Goal: Task Accomplishment & Management: Manage account settings

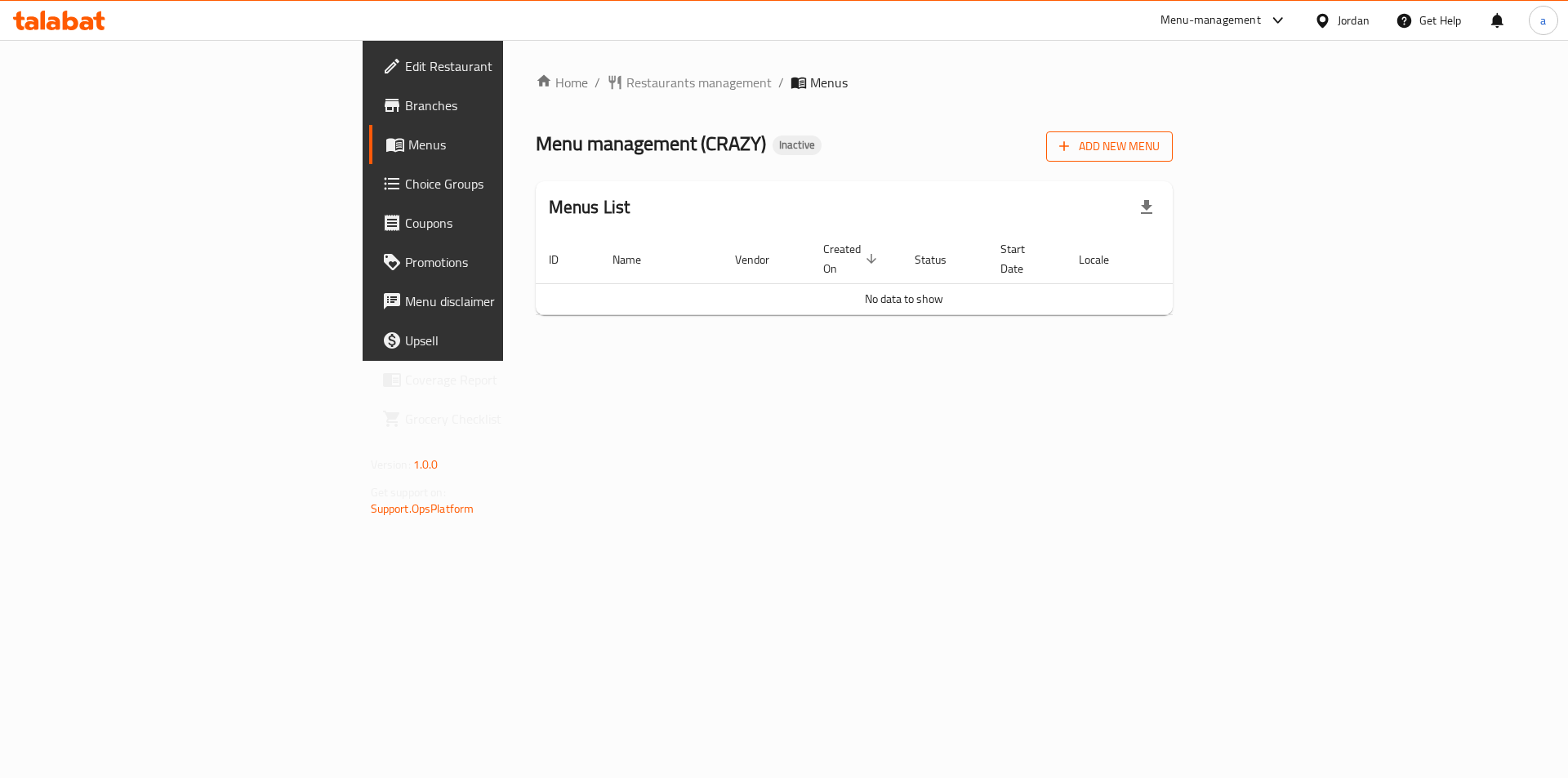
click at [1160, 143] on span "Add New Menu" at bounding box center [1109, 146] width 101 height 21
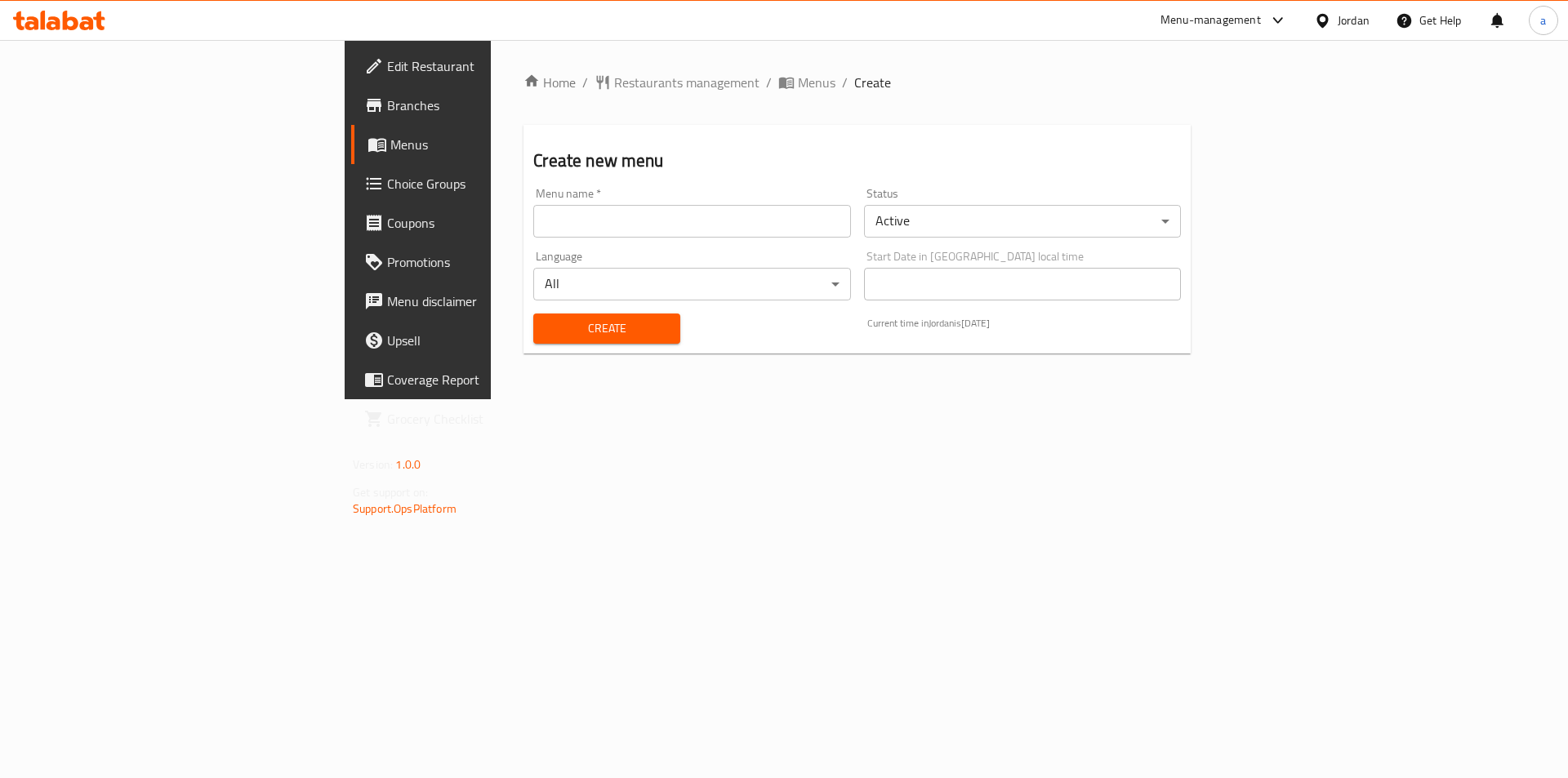
click at [650, 232] on input "text" at bounding box center [691, 221] width 317 height 32
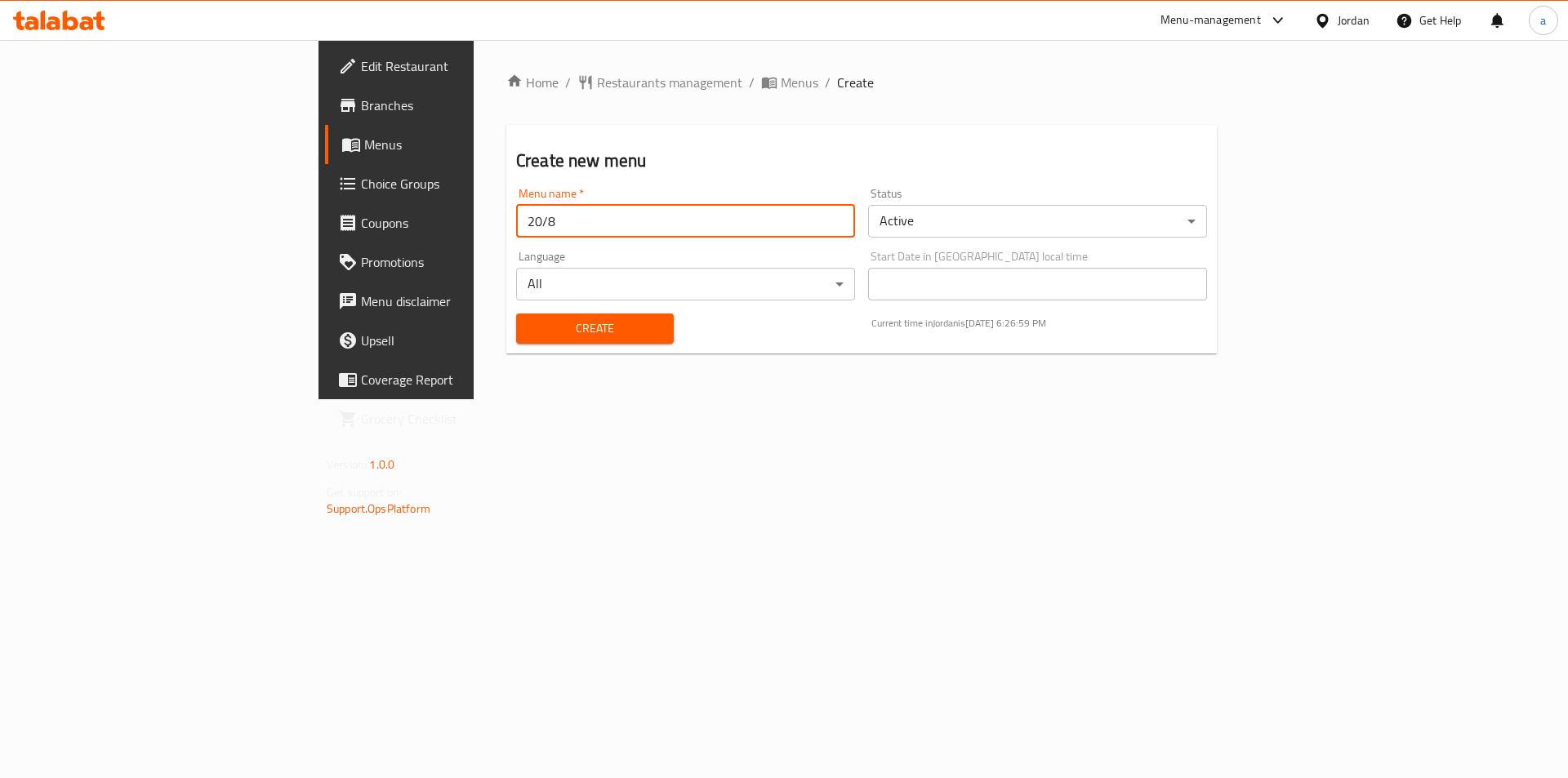
type input "20/8"
click at [516, 339] on button "Create" at bounding box center [594, 329] width 157 height 30
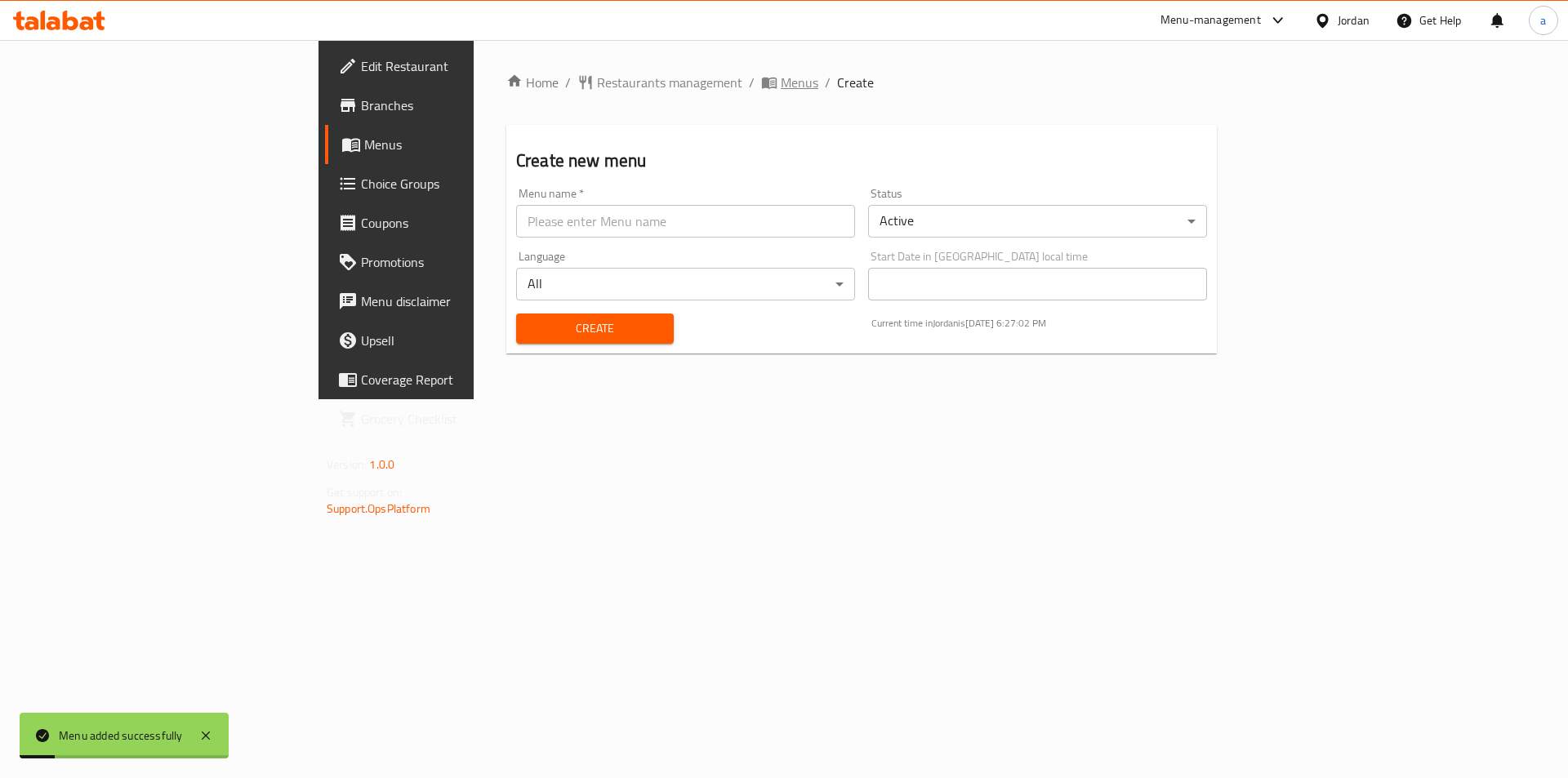
click at [780, 87] on span "Menus" at bounding box center [799, 82] width 37 height 20
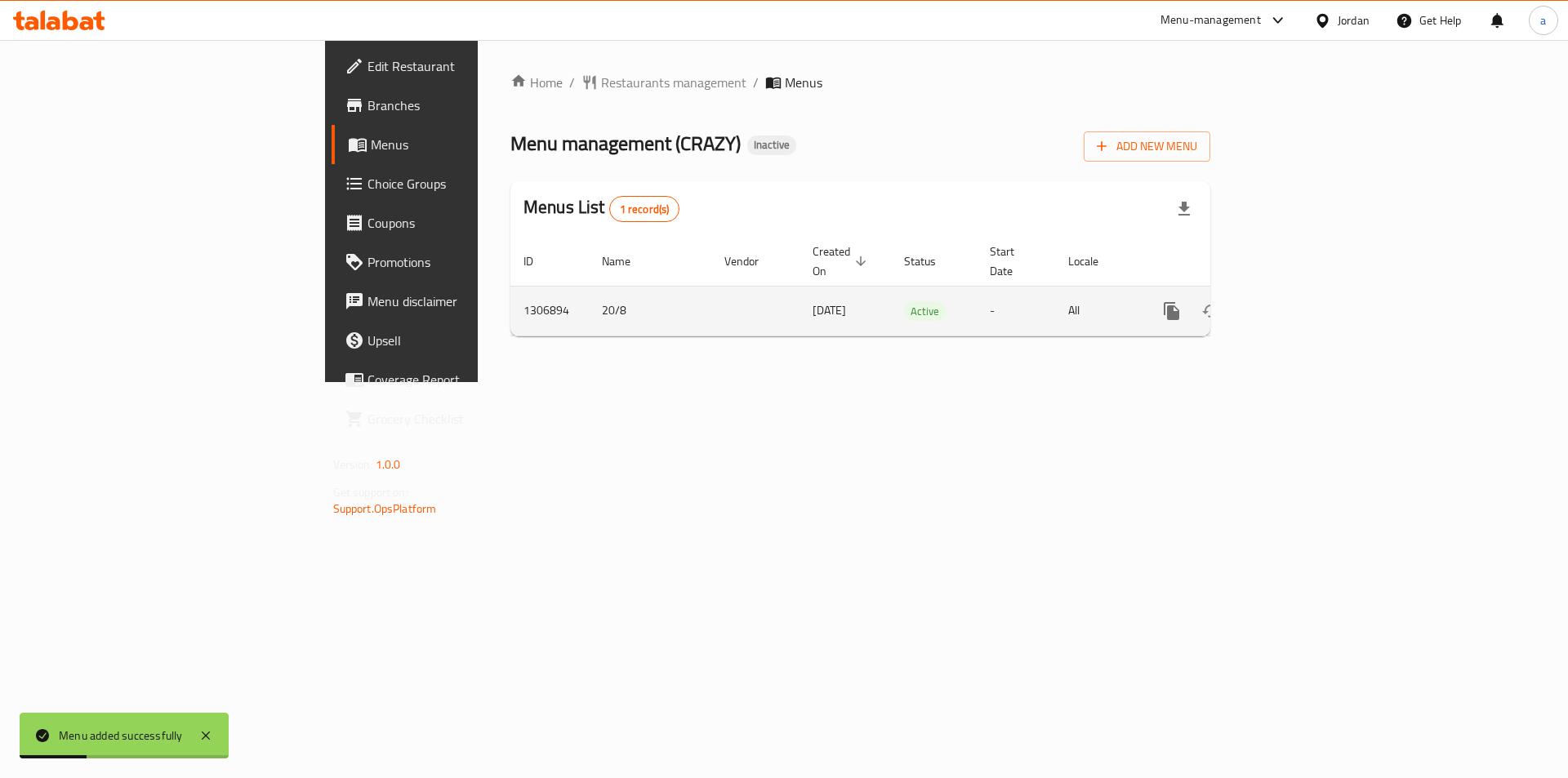
click at [1309, 291] on link "enhanced table" at bounding box center [1289, 310] width 39 height 39
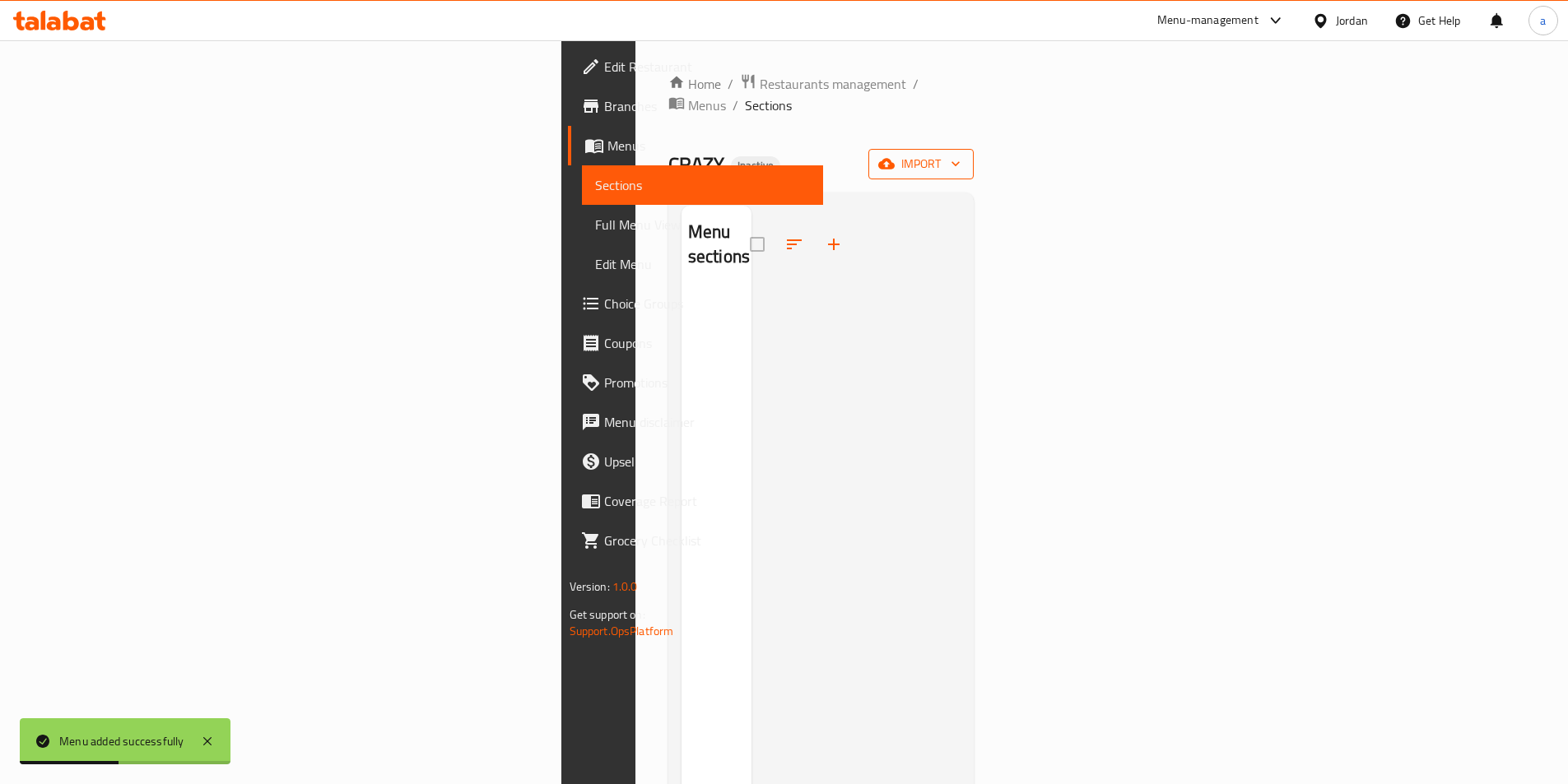
click at [895, 156] on icon "button" at bounding box center [886, 164] width 17 height 17
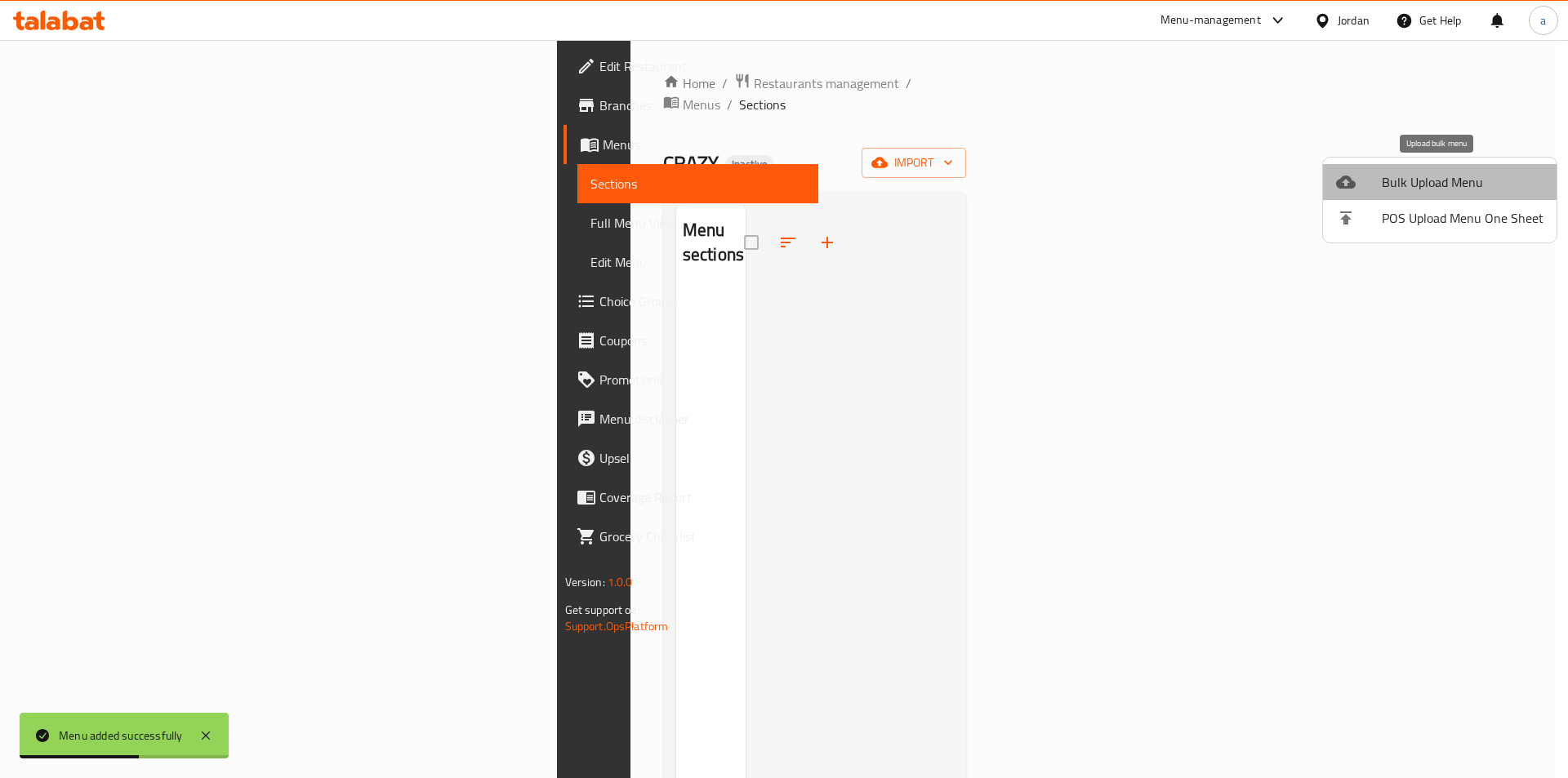
click at [1450, 186] on span "Bulk Upload Menu" at bounding box center [1462, 182] width 161 height 20
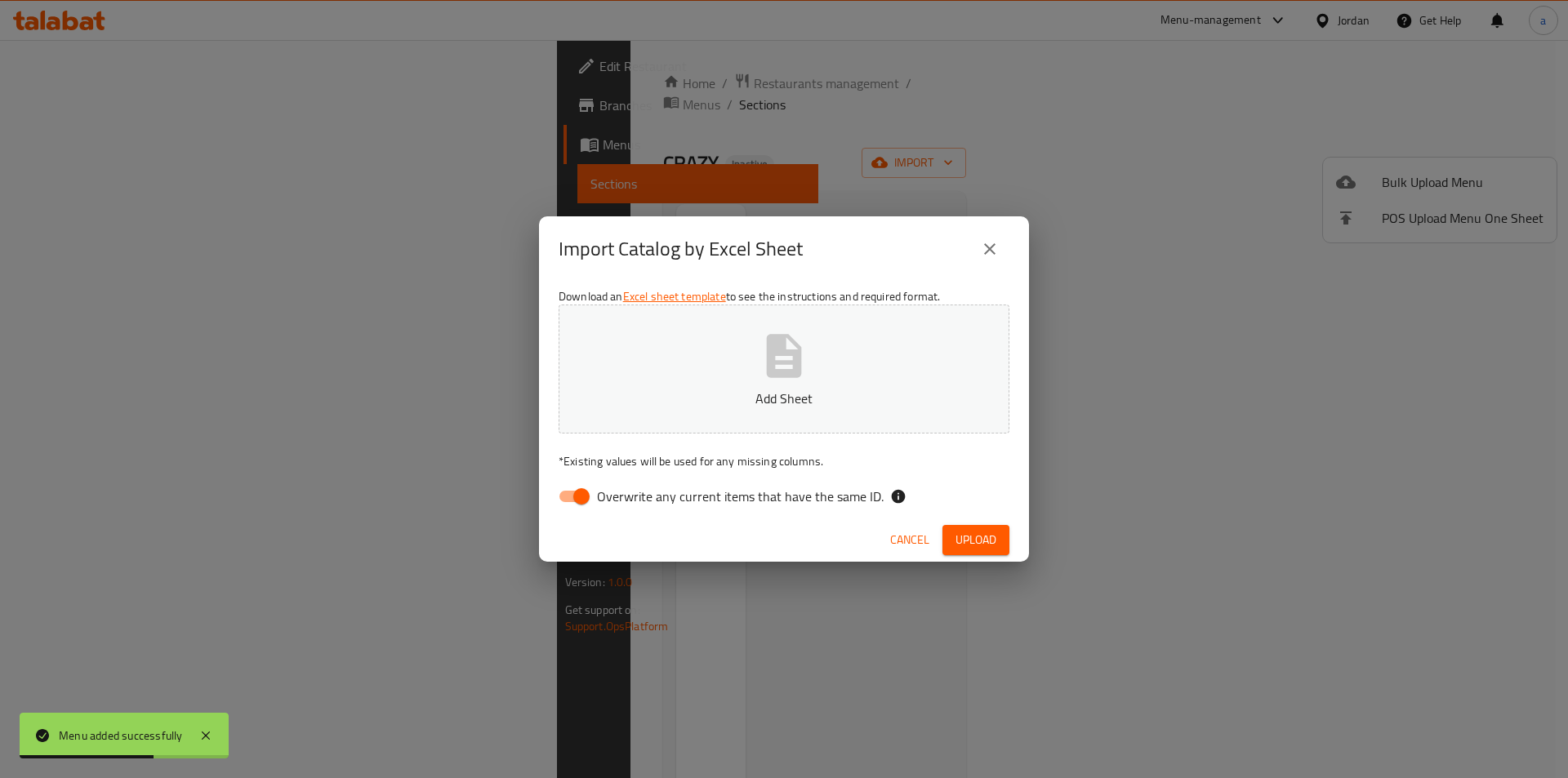
click at [588, 487] on input "Overwrite any current items that have the same ID." at bounding box center [581, 496] width 93 height 31
checkbox input "false"
click at [638, 383] on button "Add Sheet" at bounding box center [784, 369] width 451 height 129
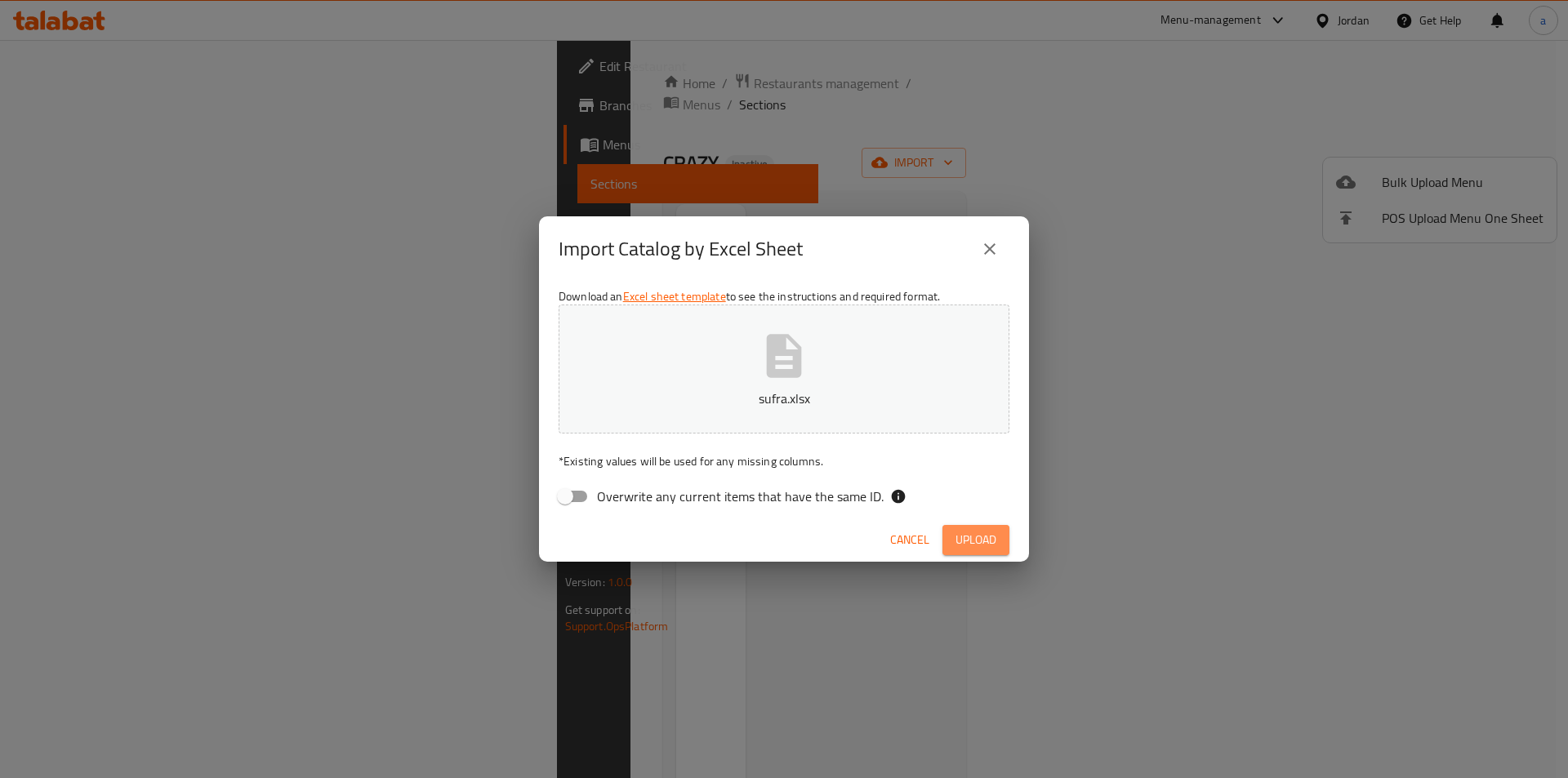
click at [977, 537] on span "Upload" at bounding box center [975, 540] width 41 height 21
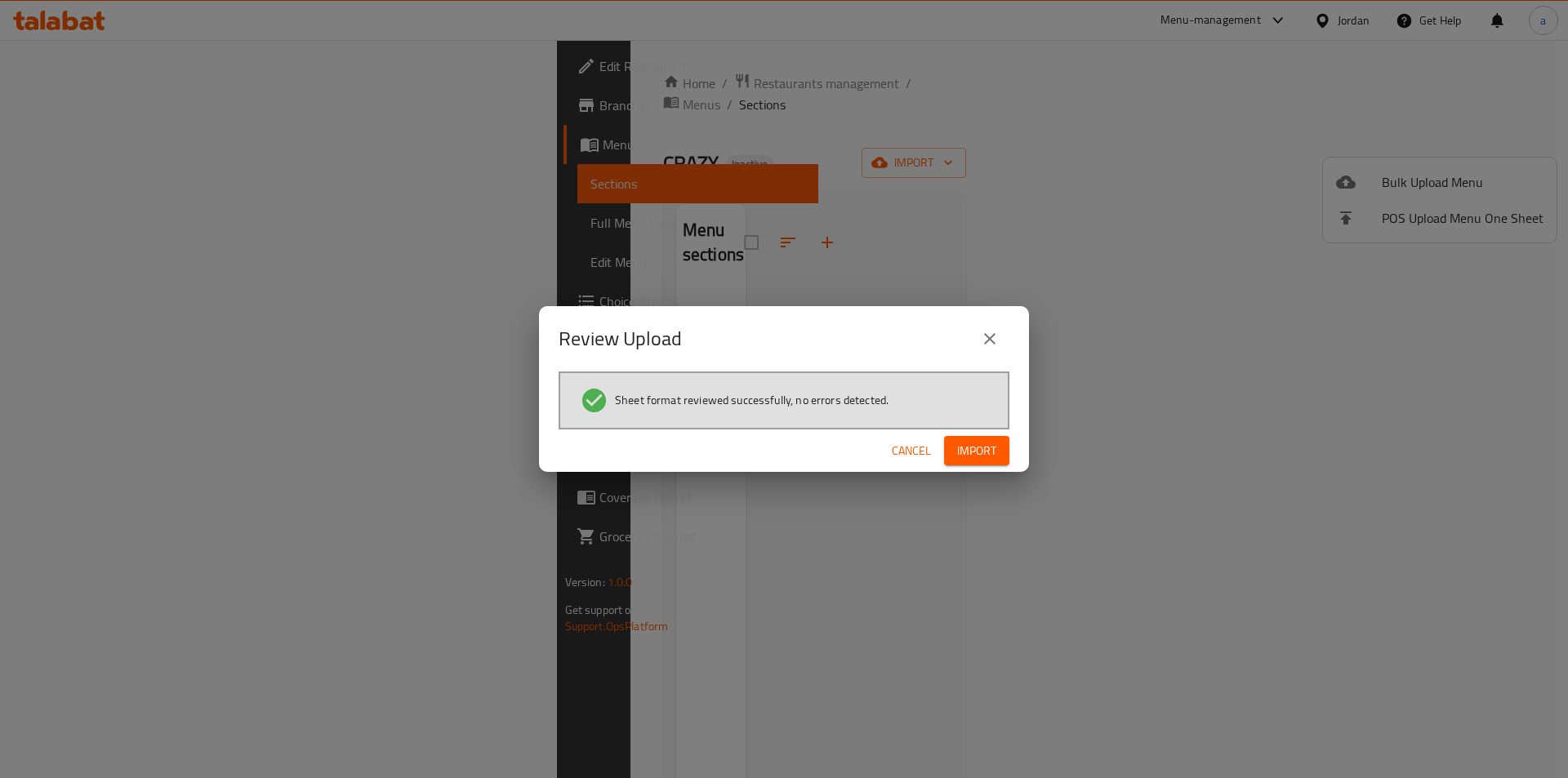
click at [994, 456] on span "Import" at bounding box center [976, 451] width 39 height 21
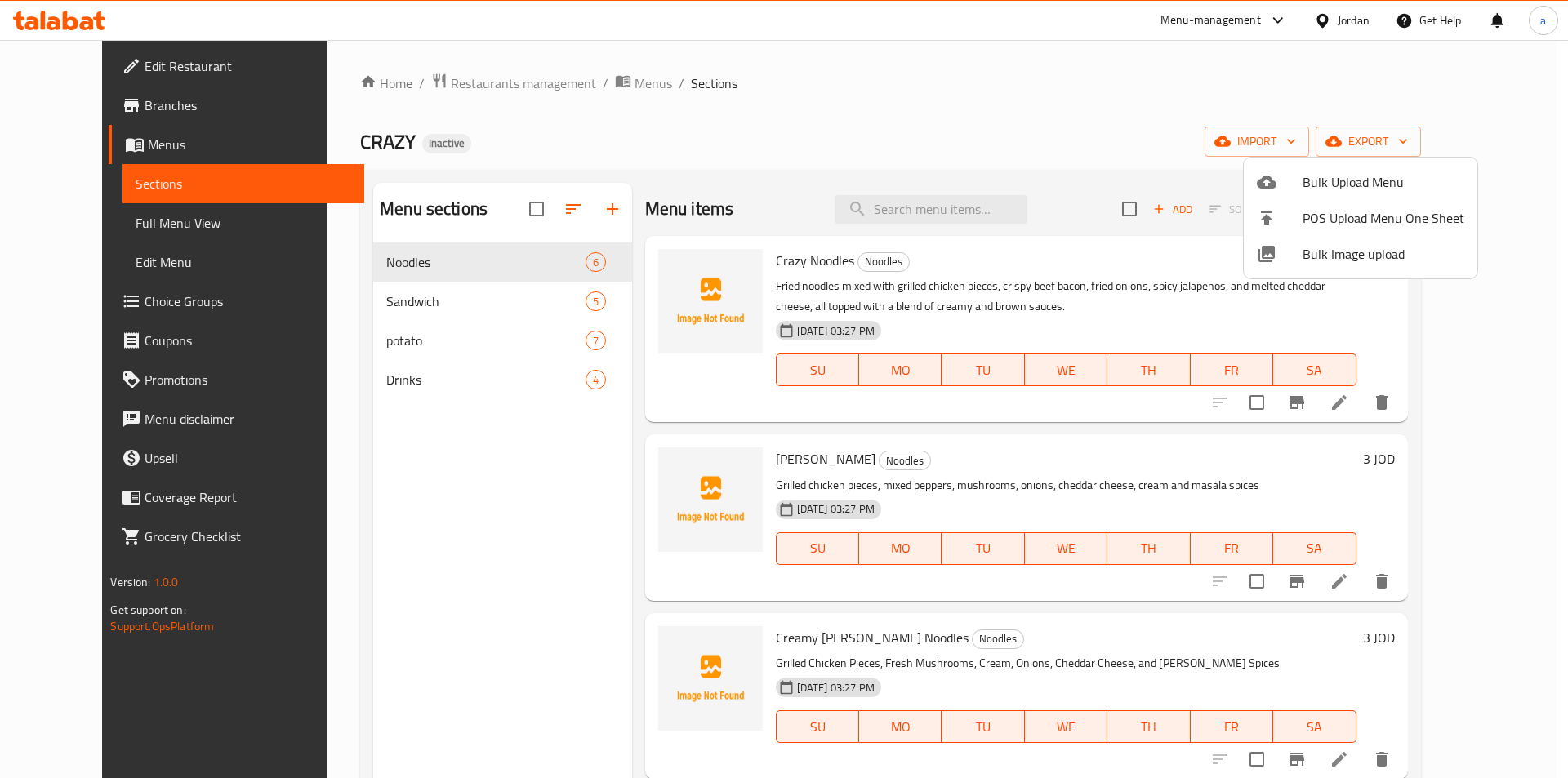
click at [86, 300] on div at bounding box center [784, 389] width 1568 height 778
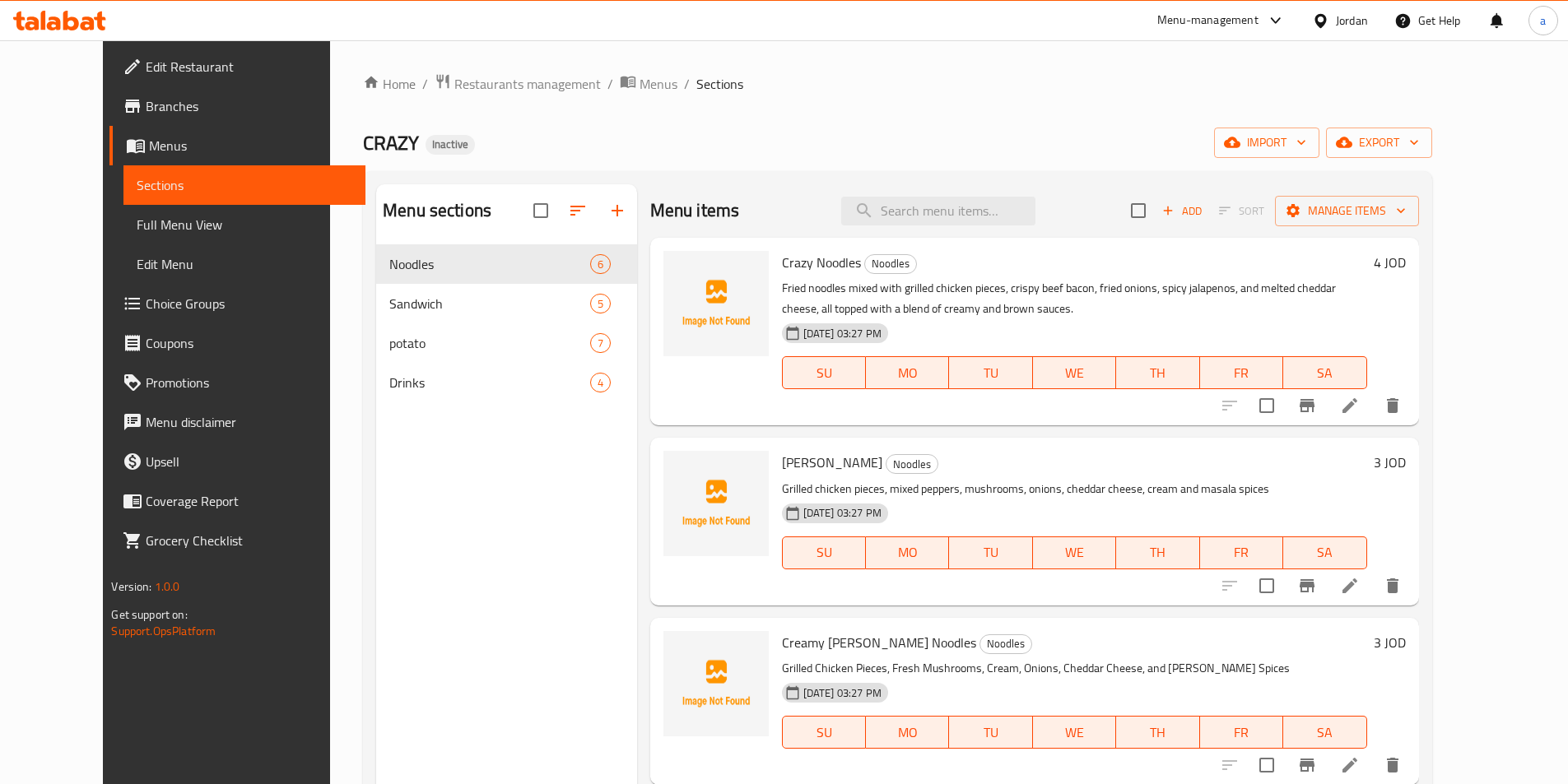
click at [146, 303] on span "Choice Groups" at bounding box center [248, 304] width 205 height 20
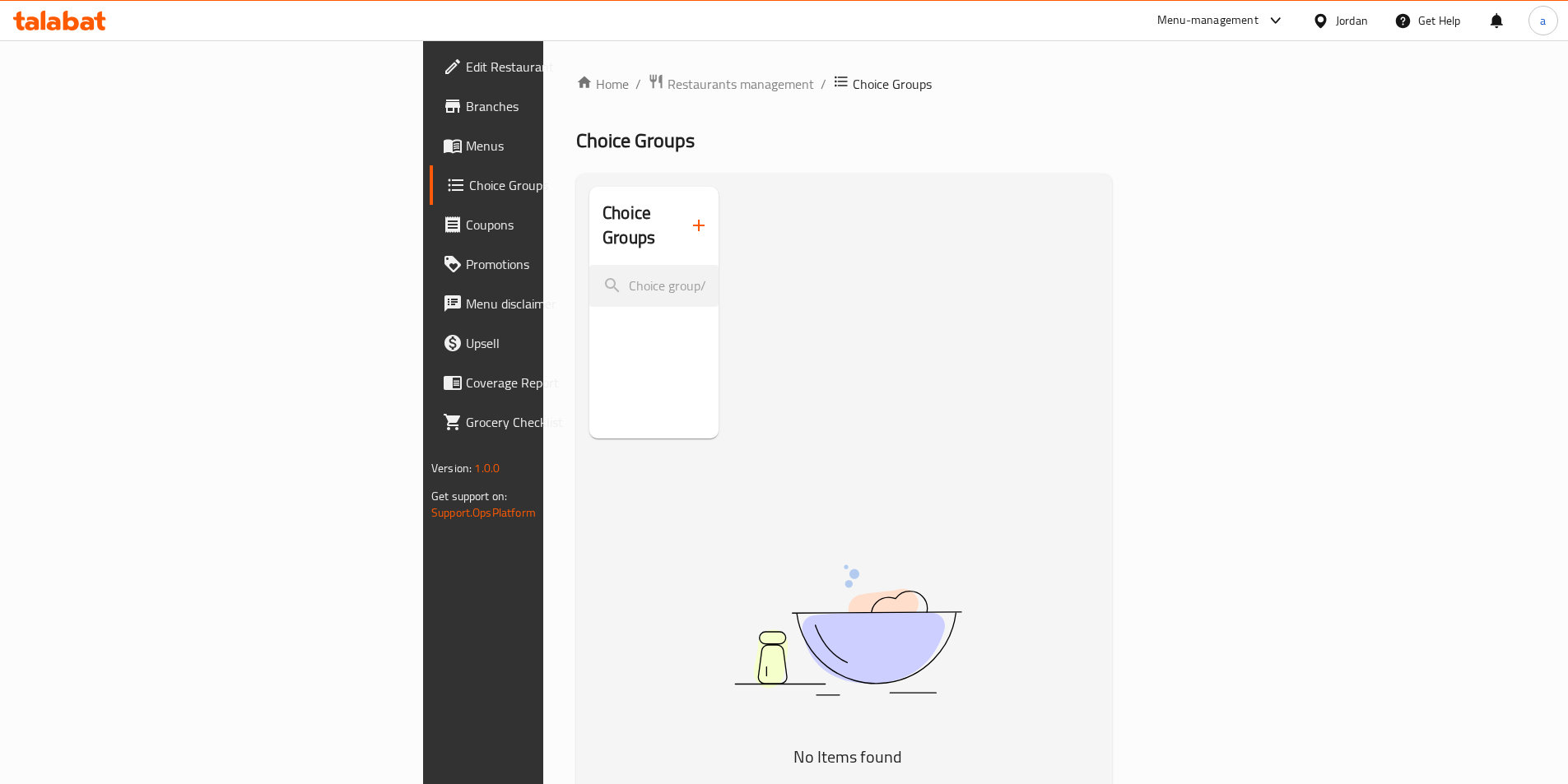
click at [689, 215] on icon "button" at bounding box center [699, 226] width 20 height 20
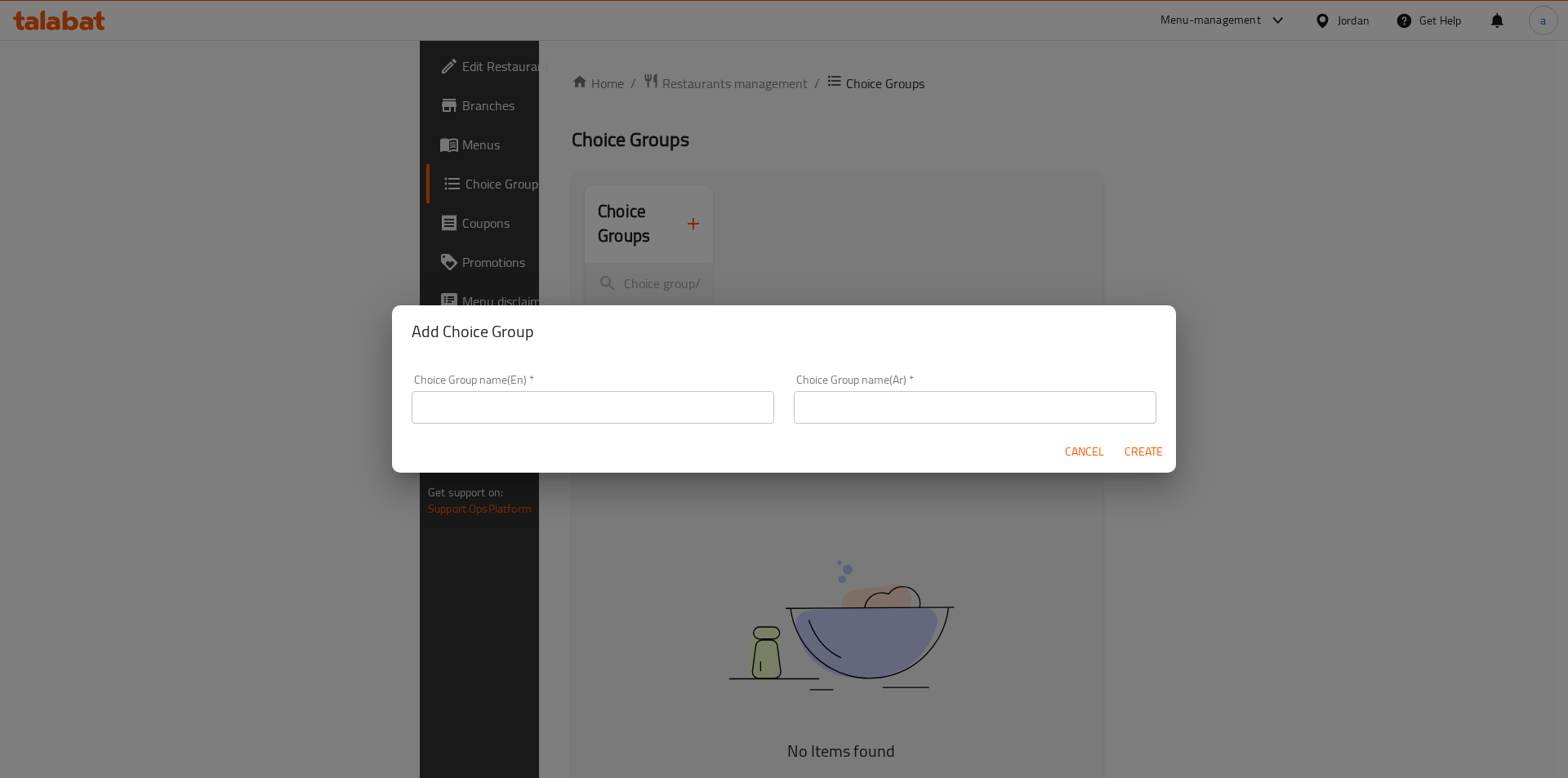
click at [605, 391] on input "text" at bounding box center [593, 407] width 363 height 32
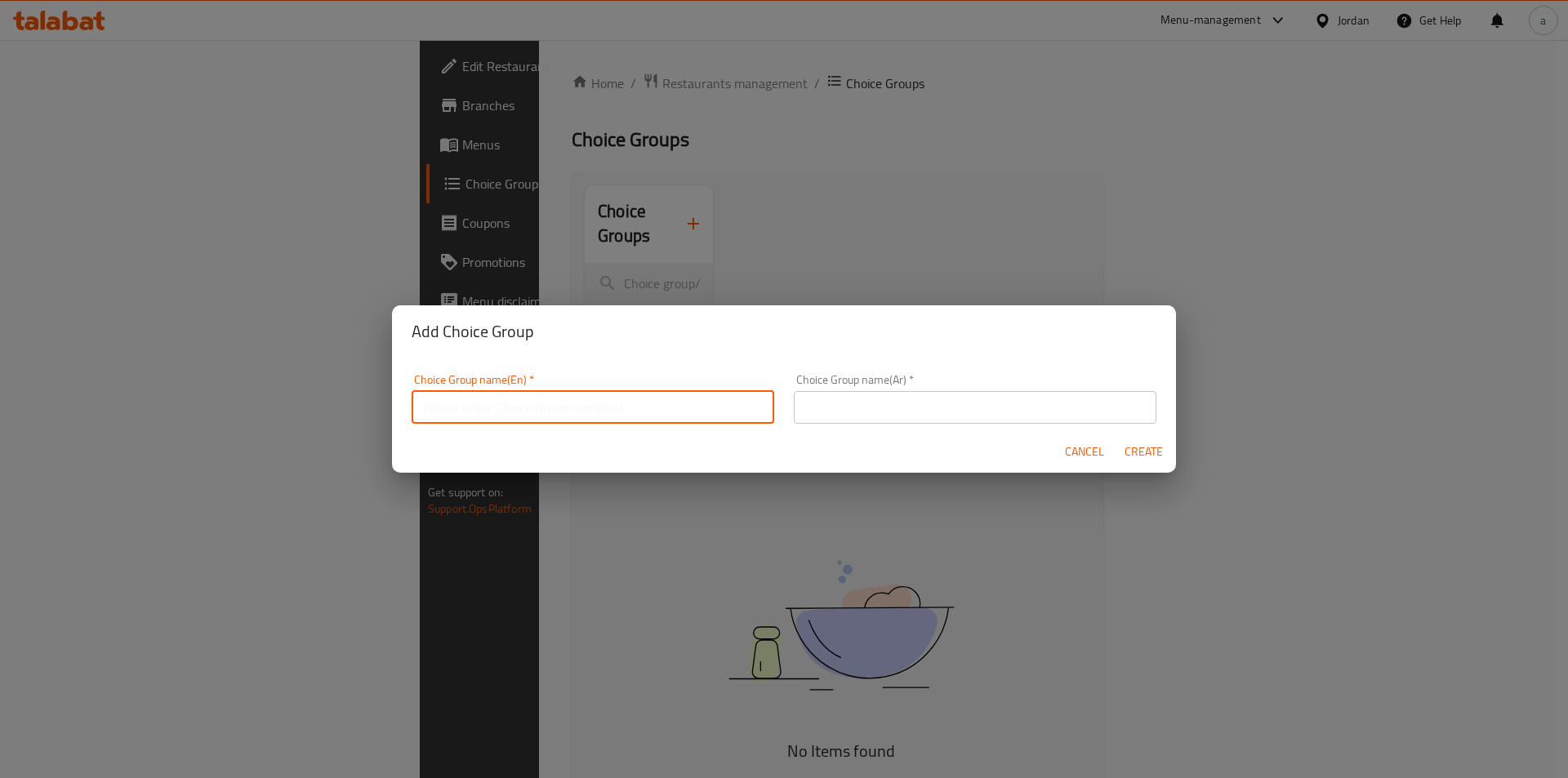
type input "Add On's:"
drag, startPoint x: 856, startPoint y: 414, endPoint x: 1154, endPoint y: 451, distance: 300.3
click at [856, 414] on input "text" at bounding box center [975, 407] width 363 height 32
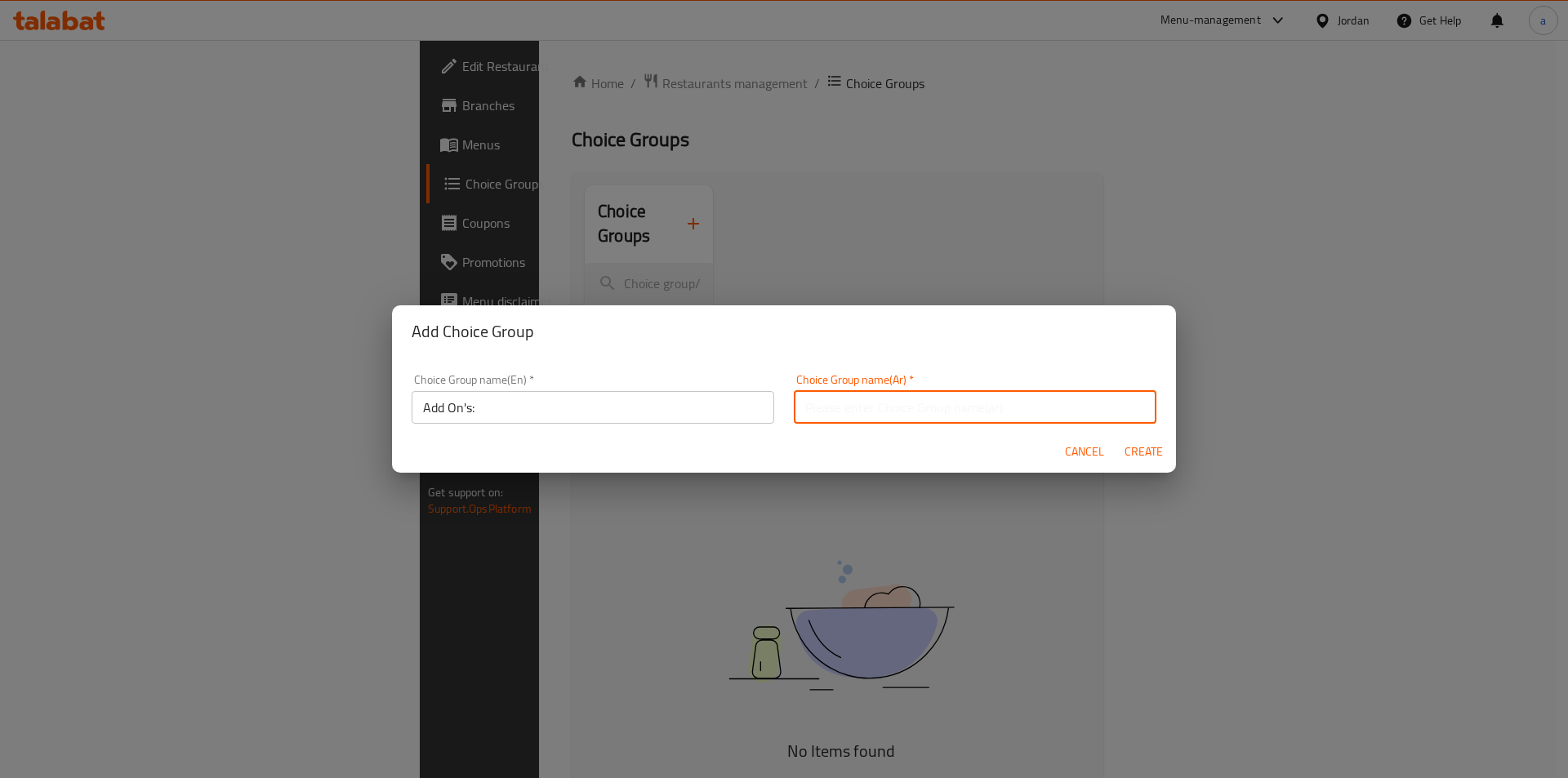
type input "الاضافات :"
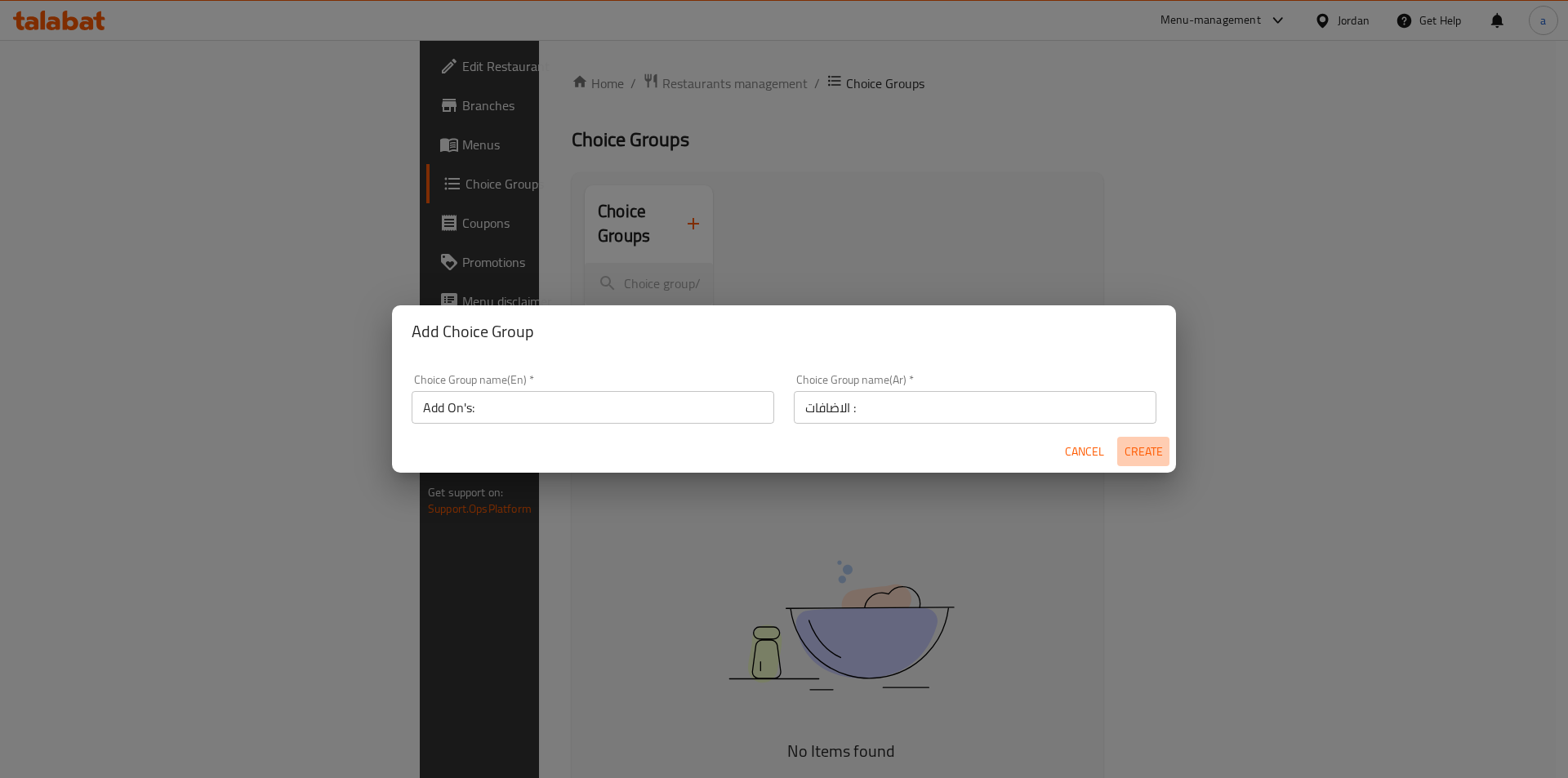
click at [1130, 459] on span "Create" at bounding box center [1143, 452] width 39 height 21
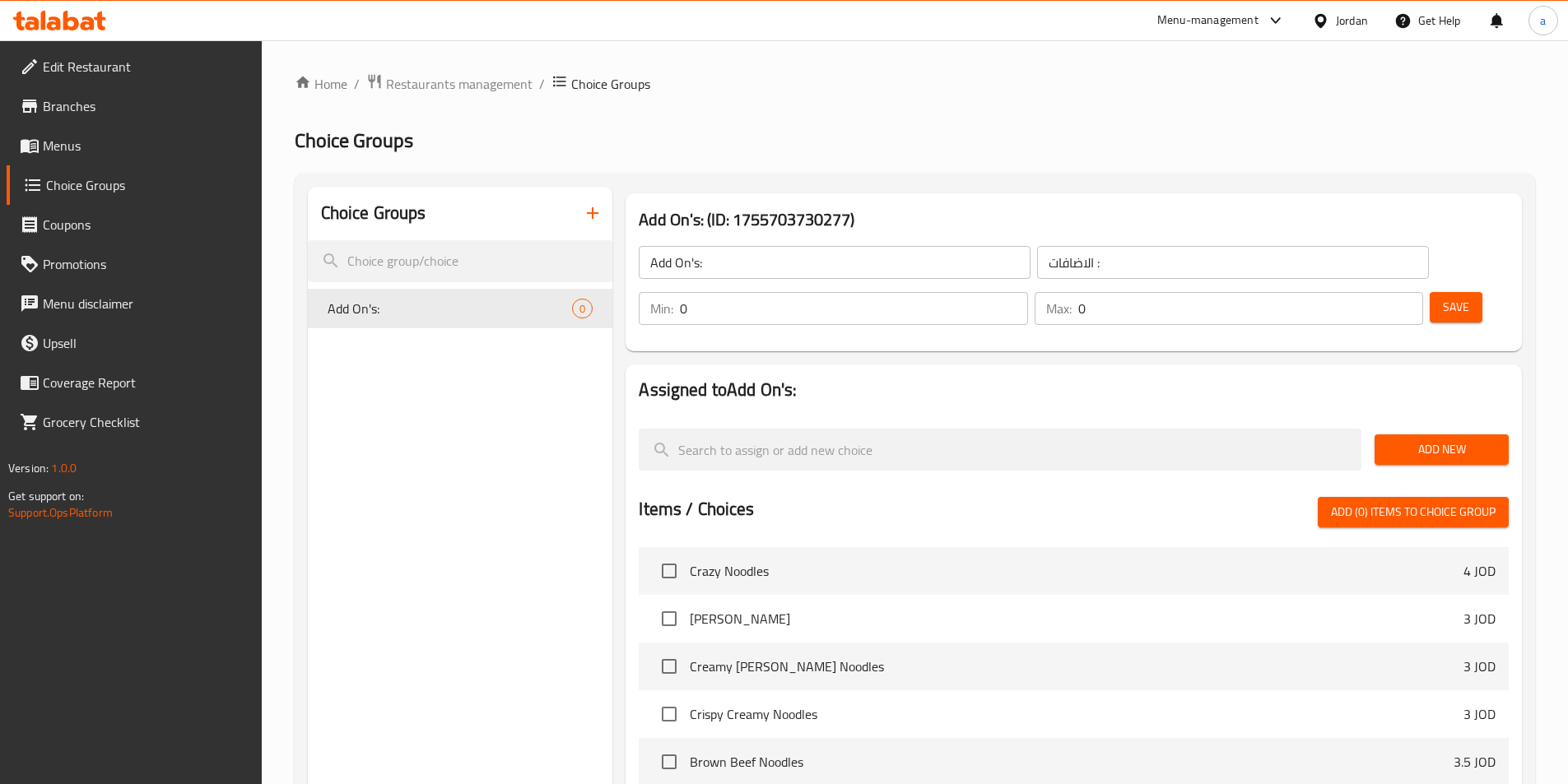
click at [1421, 439] on span "Add New" at bounding box center [1441, 449] width 108 height 21
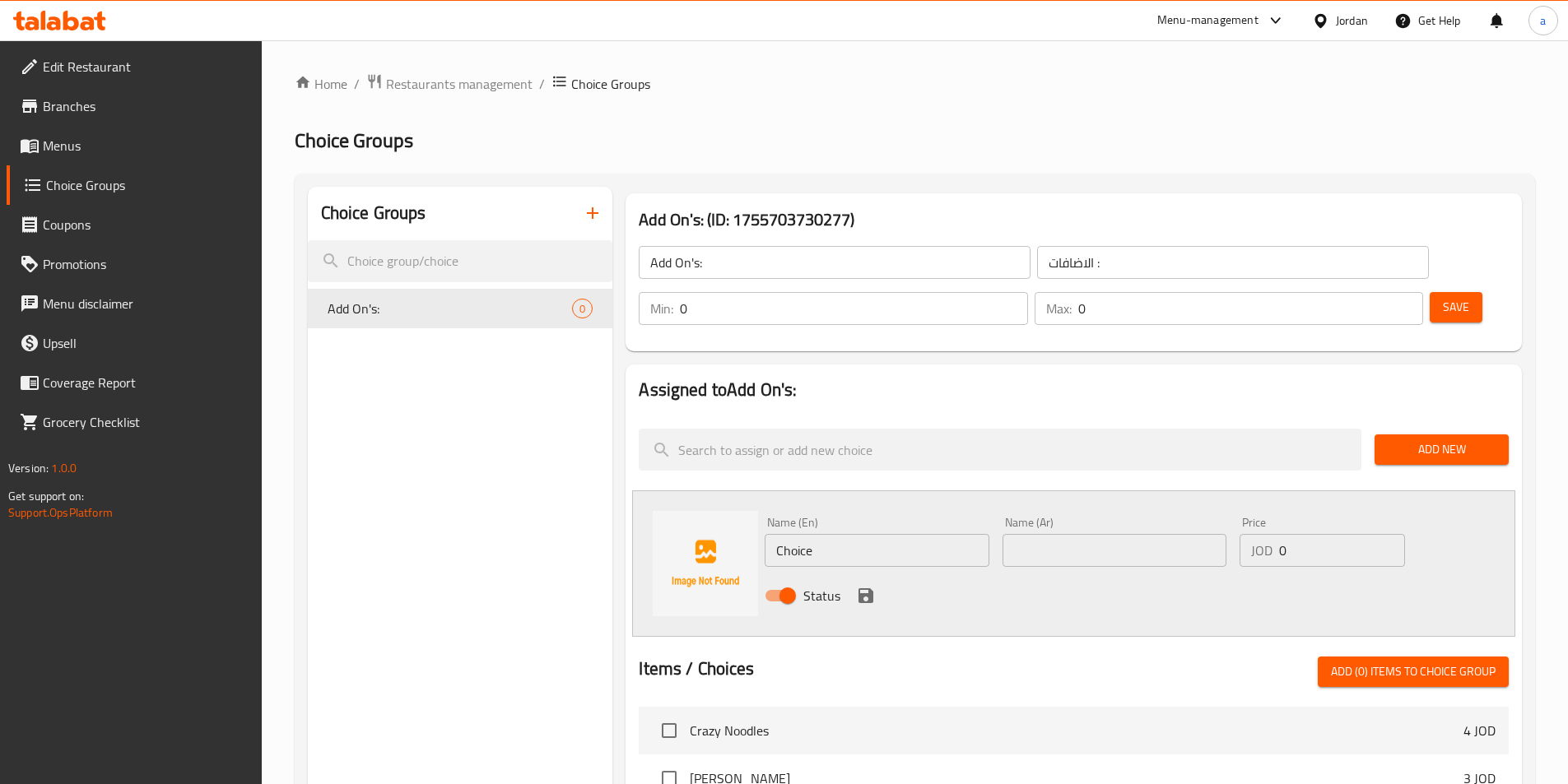
click at [1036, 534] on input "text" at bounding box center [1114, 550] width 224 height 33
paste input "إضافة دجاج"
type input "إضافة دجاج"
click at [851, 534] on input "Choice" at bounding box center [876, 550] width 224 height 33
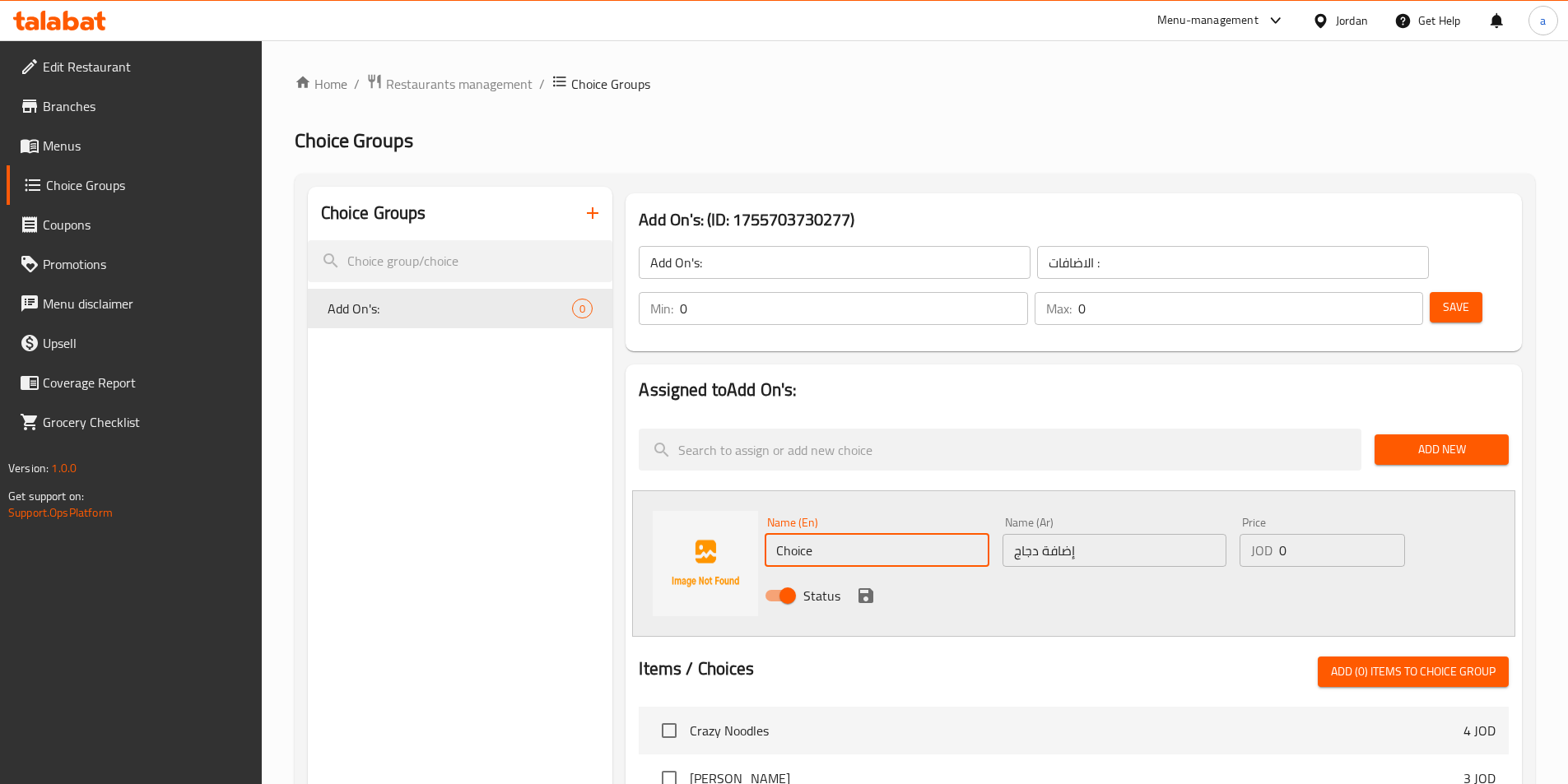
click at [851, 534] on input "Choice" at bounding box center [876, 550] width 224 height 33
paste input "Add chicken"
type input "Add chicken"
click at [1305, 534] on input "0" at bounding box center [1341, 550] width 125 height 33
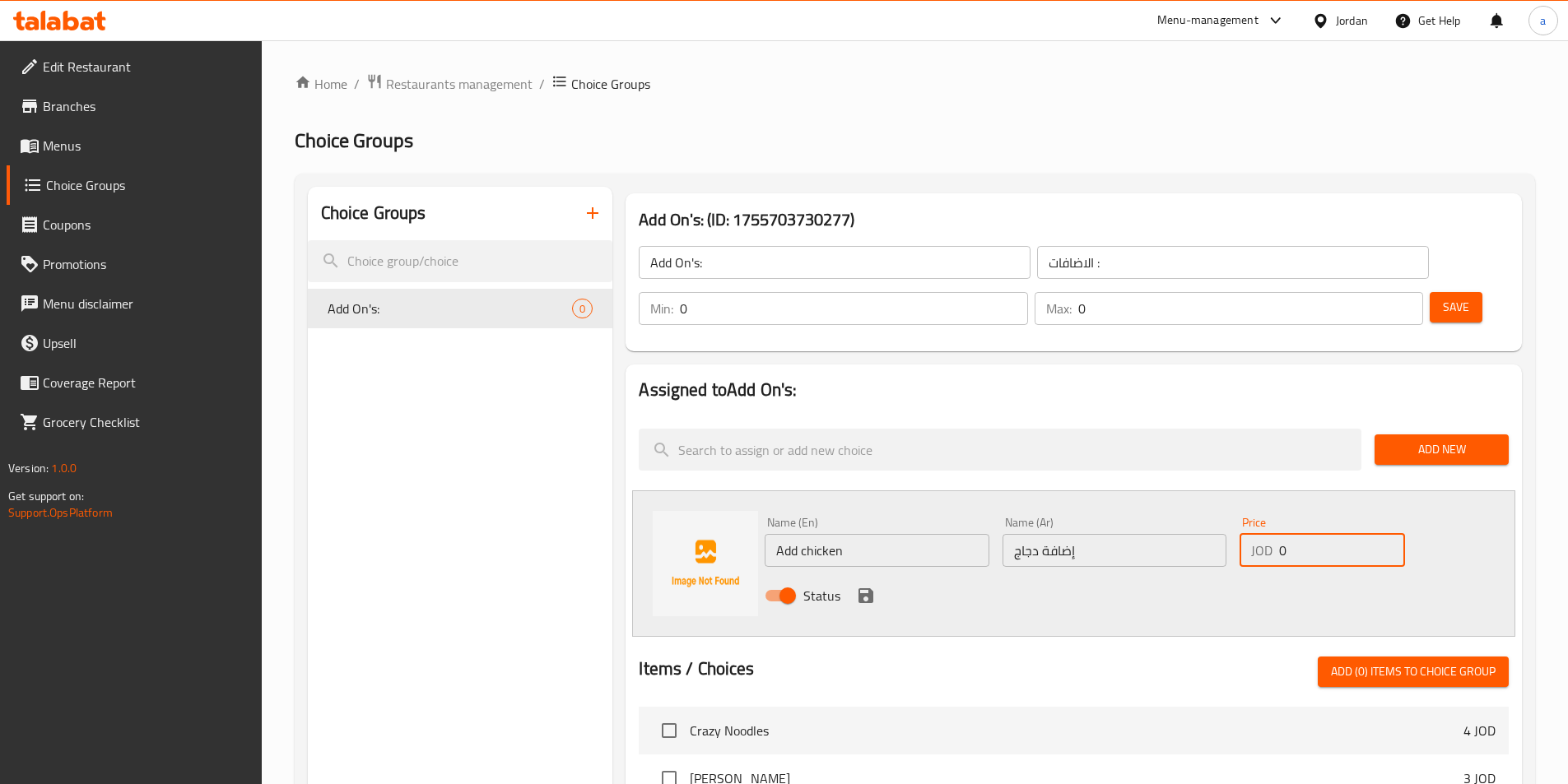
click at [1305, 534] on input "0" at bounding box center [1341, 550] width 125 height 33
type input "1.25"
click at [870, 586] on icon "save" at bounding box center [866, 596] width 20 height 20
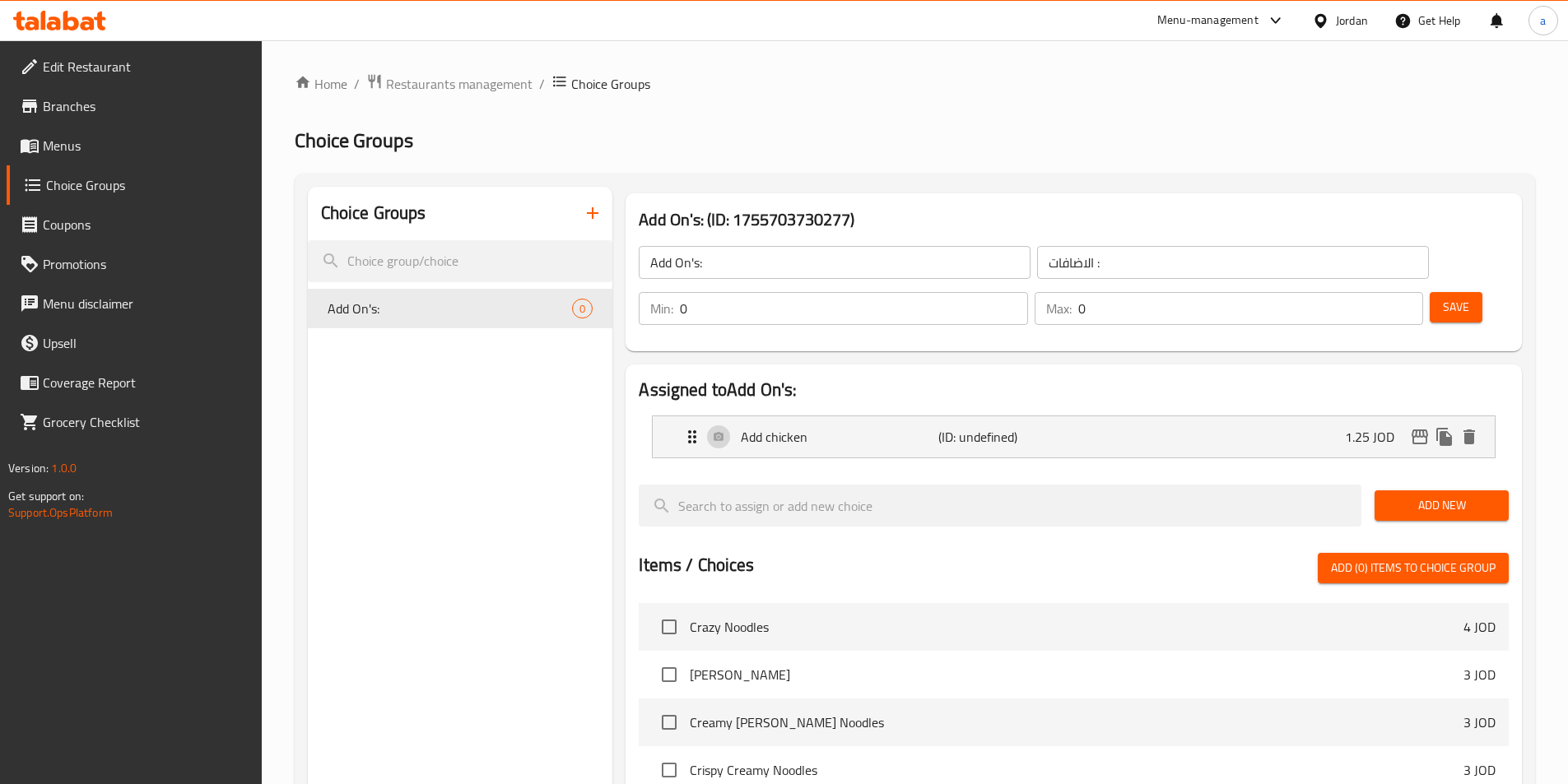
click at [1448, 491] on button "Add New" at bounding box center [1441, 506] width 134 height 30
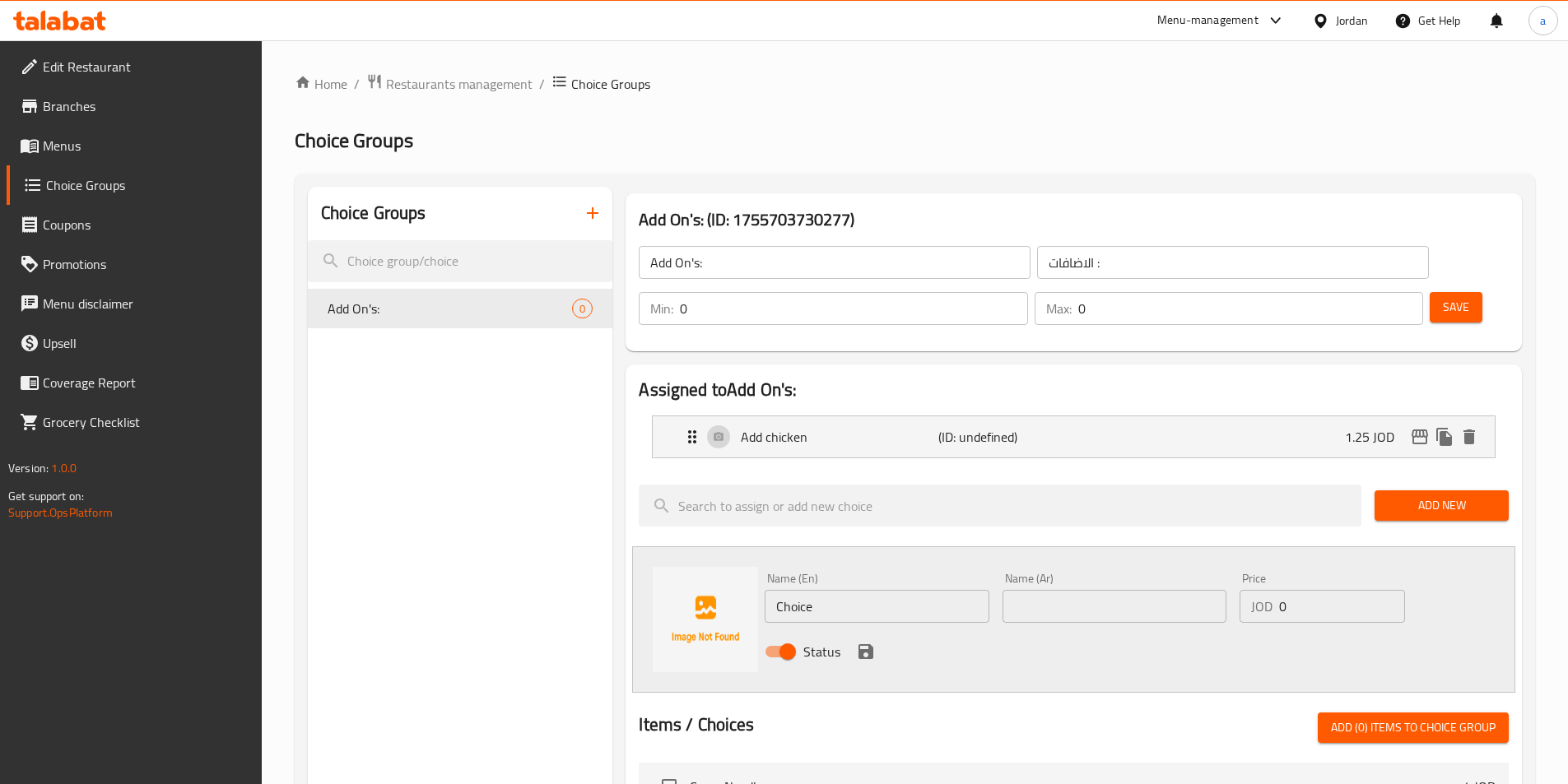
click at [1070, 590] on input "text" at bounding box center [1114, 606] width 224 height 33
paste input "إضافة بصل"
type input "إضافة بصل"
click at [861, 590] on input "Choice" at bounding box center [876, 606] width 224 height 33
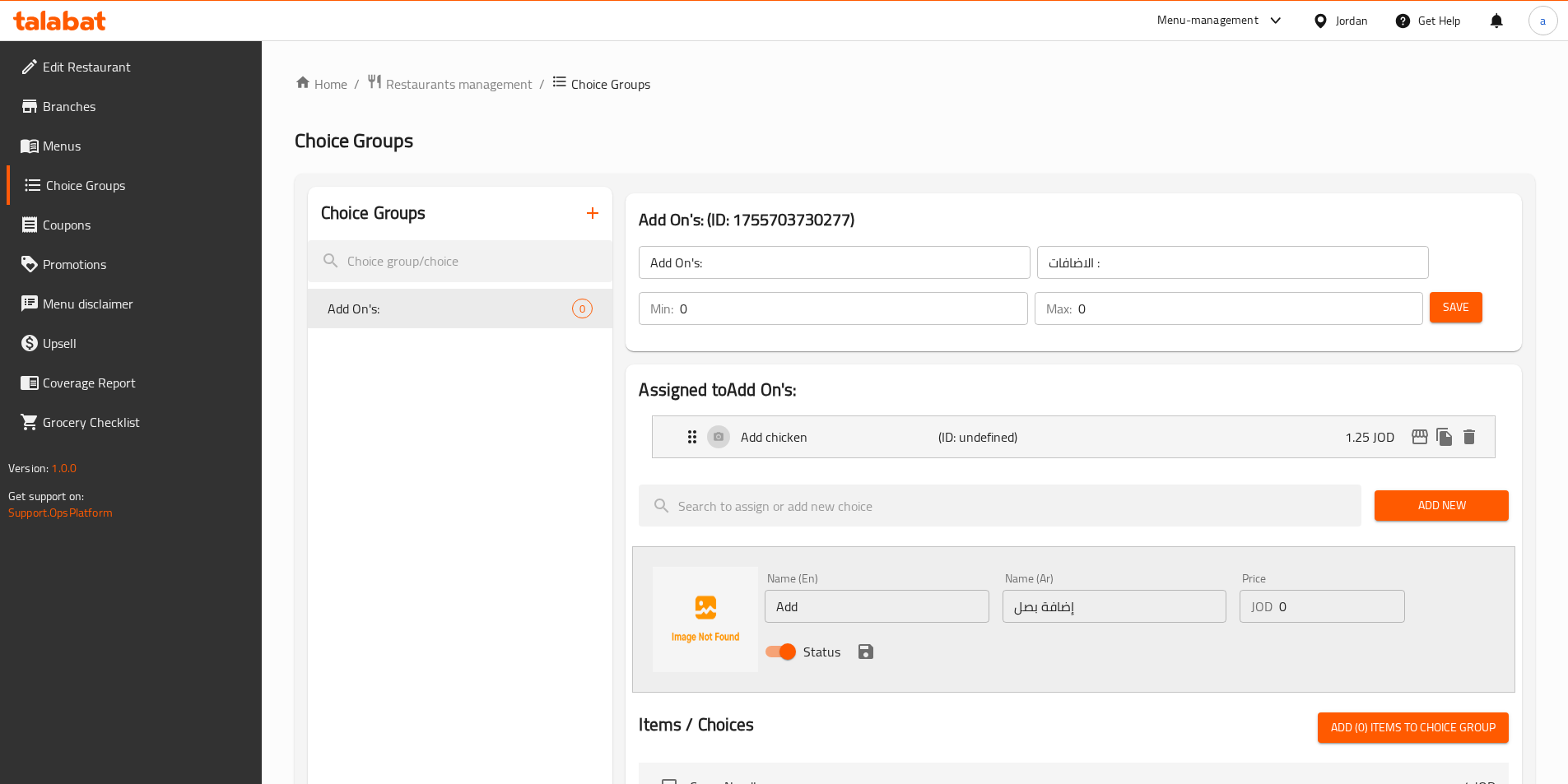
click at [831, 590] on input "Add" at bounding box center [876, 606] width 224 height 33
paste input "onions"
type input "Add onions"
click at [1297, 590] on input "0" at bounding box center [1341, 606] width 125 height 33
click at [866, 645] on icon "save" at bounding box center [866, 652] width 15 height 15
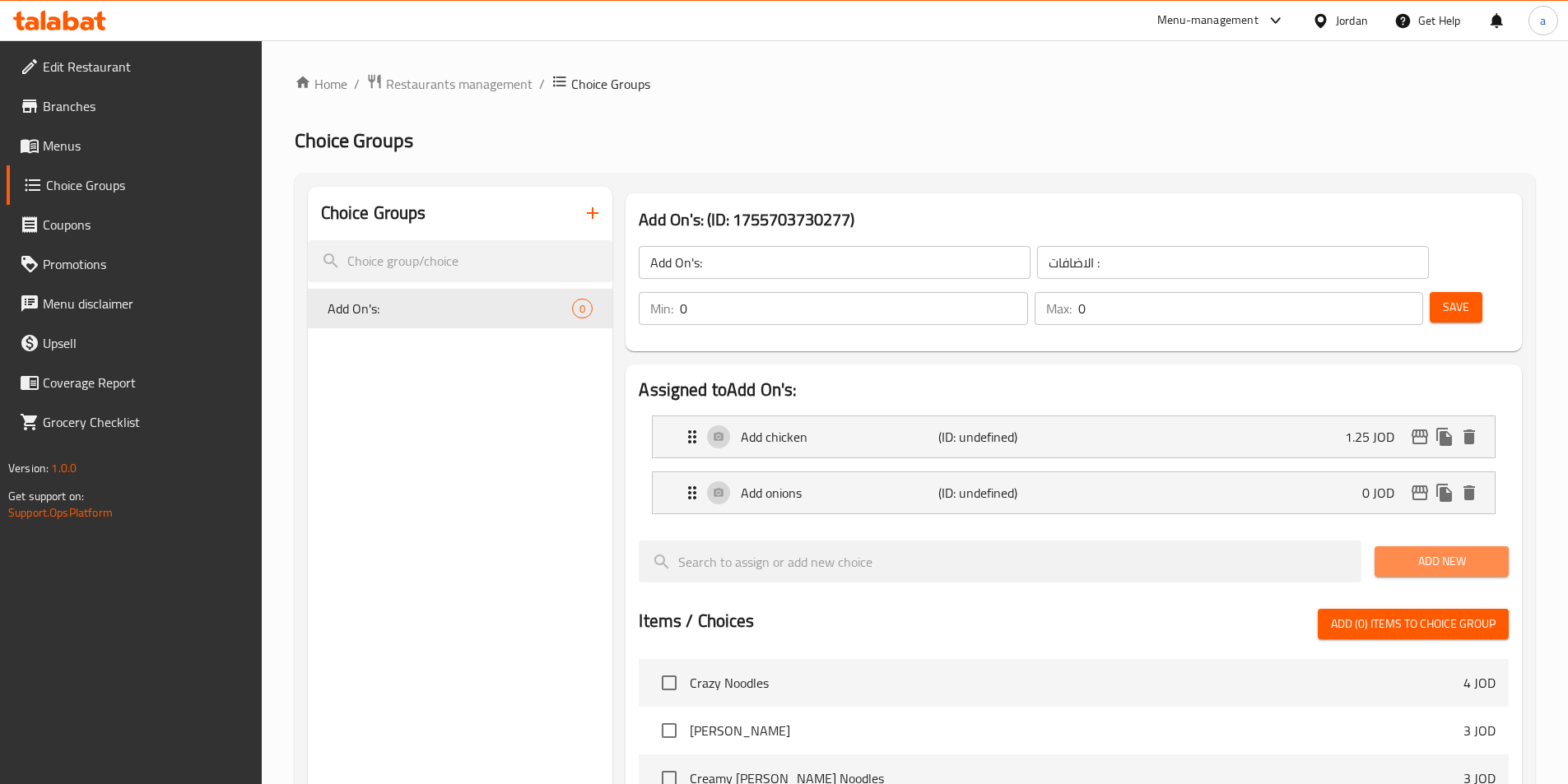
click at [1404, 552] on span "Add New" at bounding box center [1441, 562] width 108 height 21
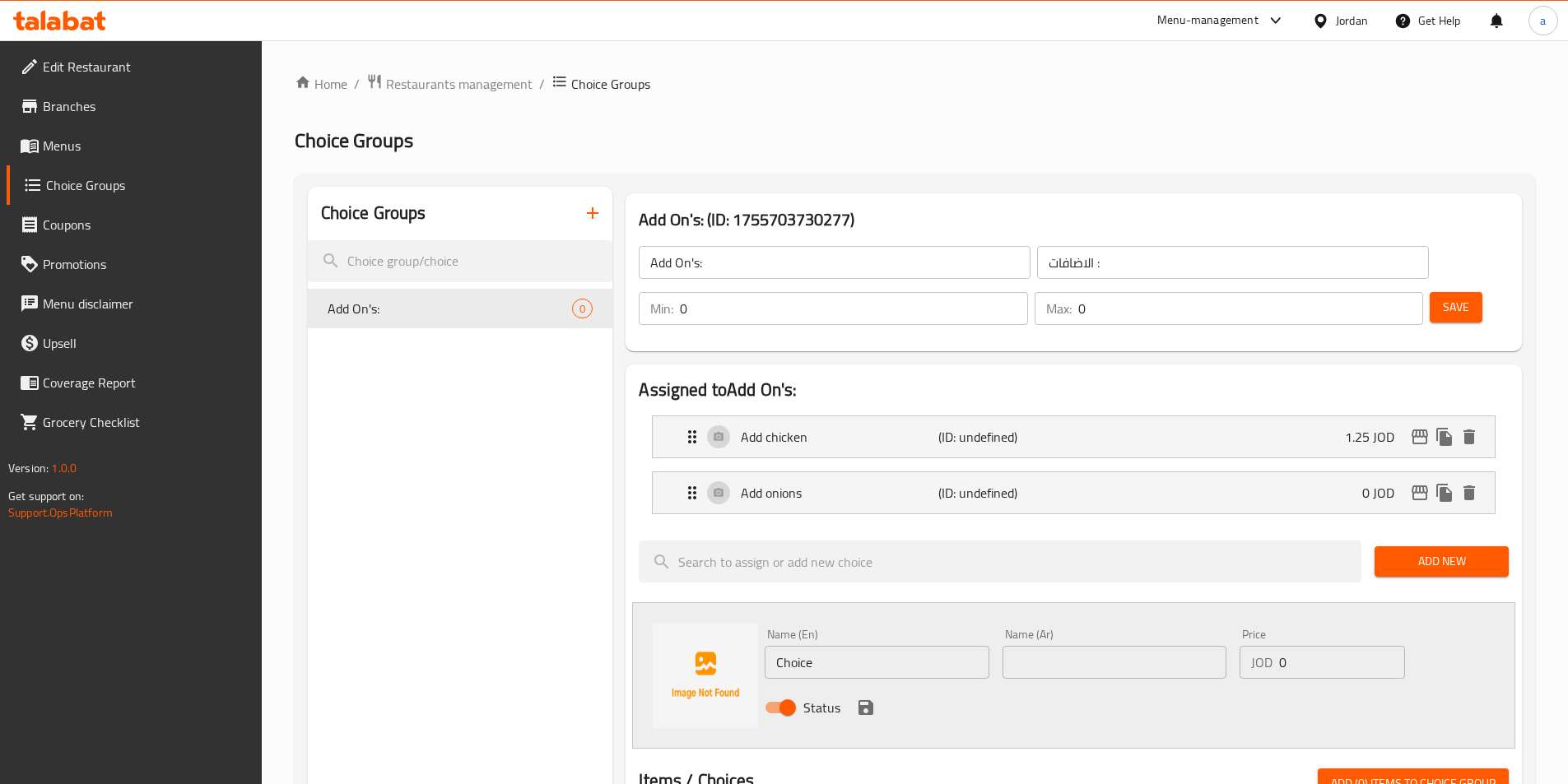
click at [1055, 646] on input "text" at bounding box center [1114, 662] width 224 height 33
paste input "إضافة جبنة"
type input "إضافة جبنة"
click at [824, 646] on input "Choice" at bounding box center [876, 662] width 224 height 33
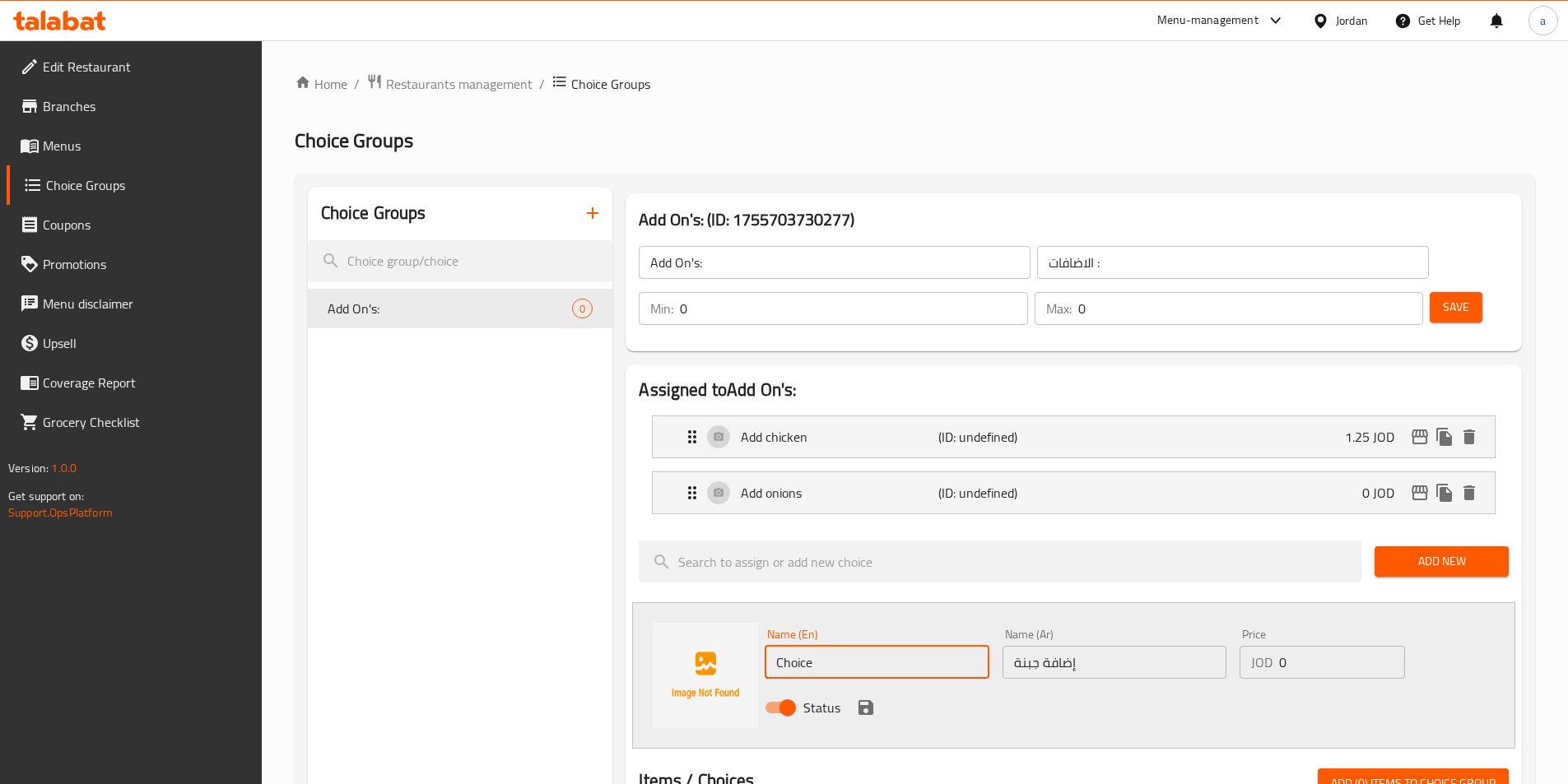
click at [824, 646] on input "Choice" at bounding box center [876, 662] width 224 height 33
paste input "Add chees"
type input "Add cheese"
click at [1295, 646] on input "0" at bounding box center [1341, 662] width 125 height 33
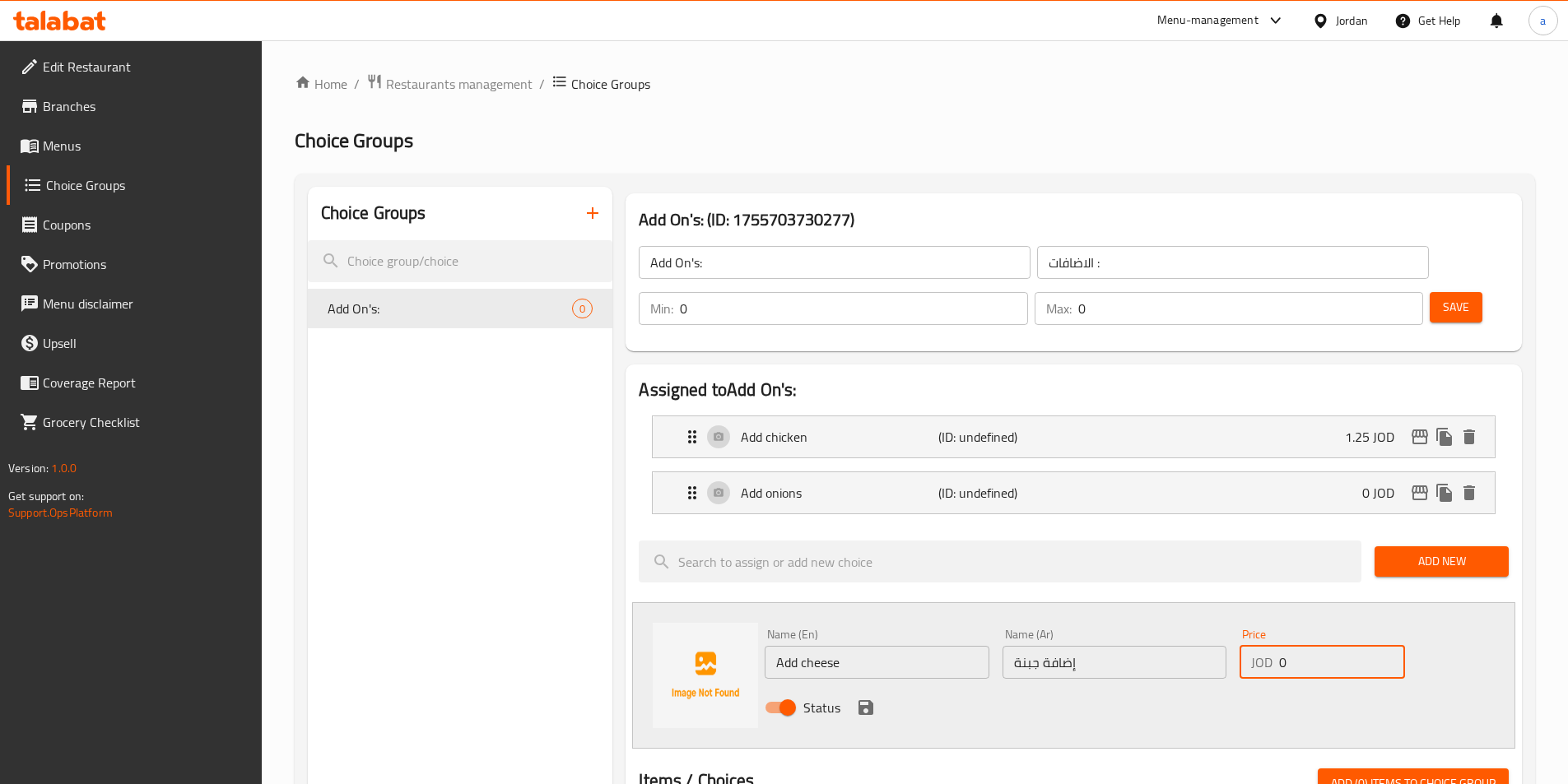
click at [1295, 646] on input "0" at bounding box center [1341, 662] width 125 height 33
type input "0.75"
click at [1283, 742] on div at bounding box center [1074, 749] width 870 height 13
click at [856, 698] on icon "save" at bounding box center [866, 708] width 20 height 20
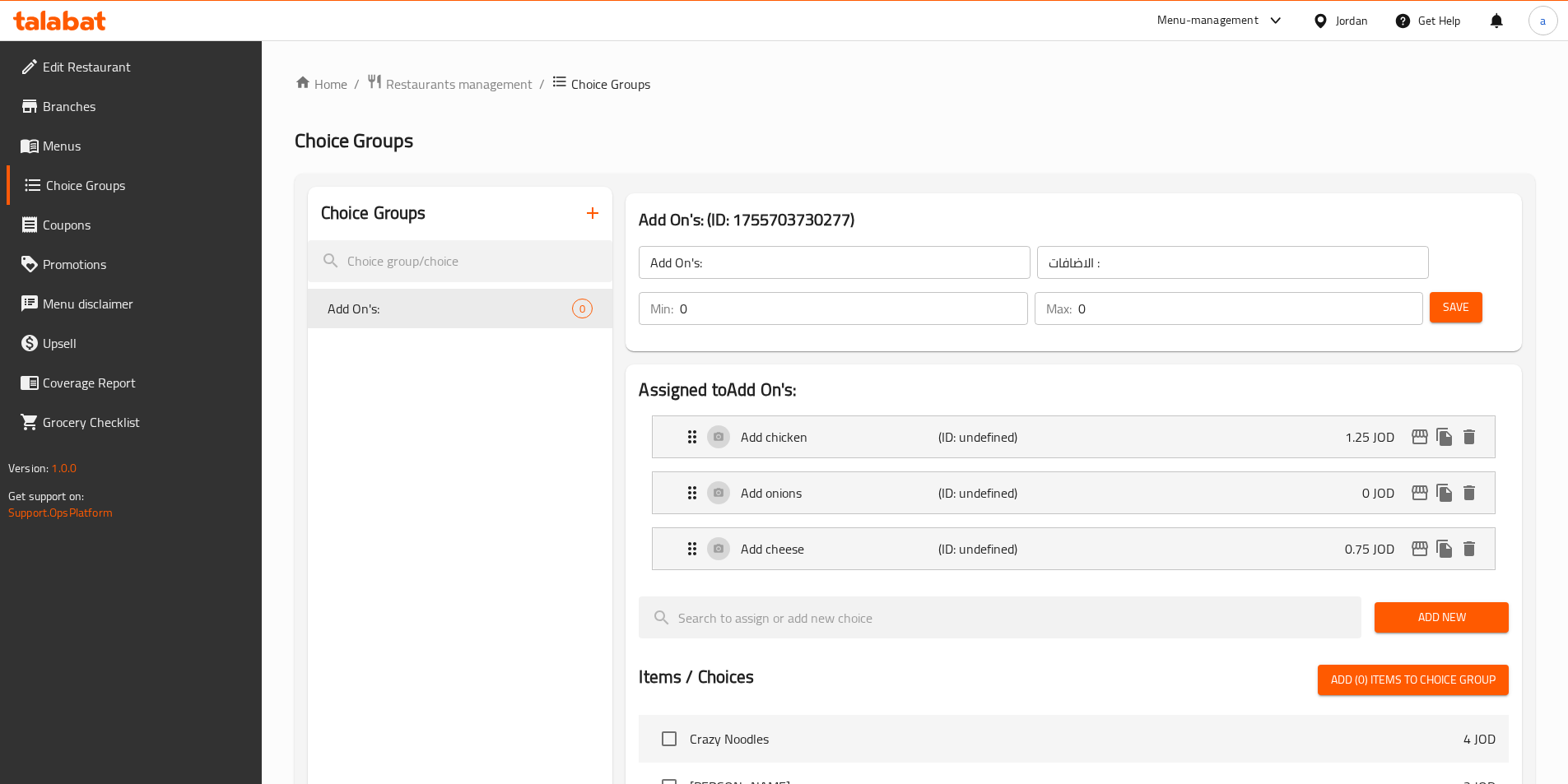
click at [1399, 603] on button "Add New" at bounding box center [1441, 618] width 134 height 30
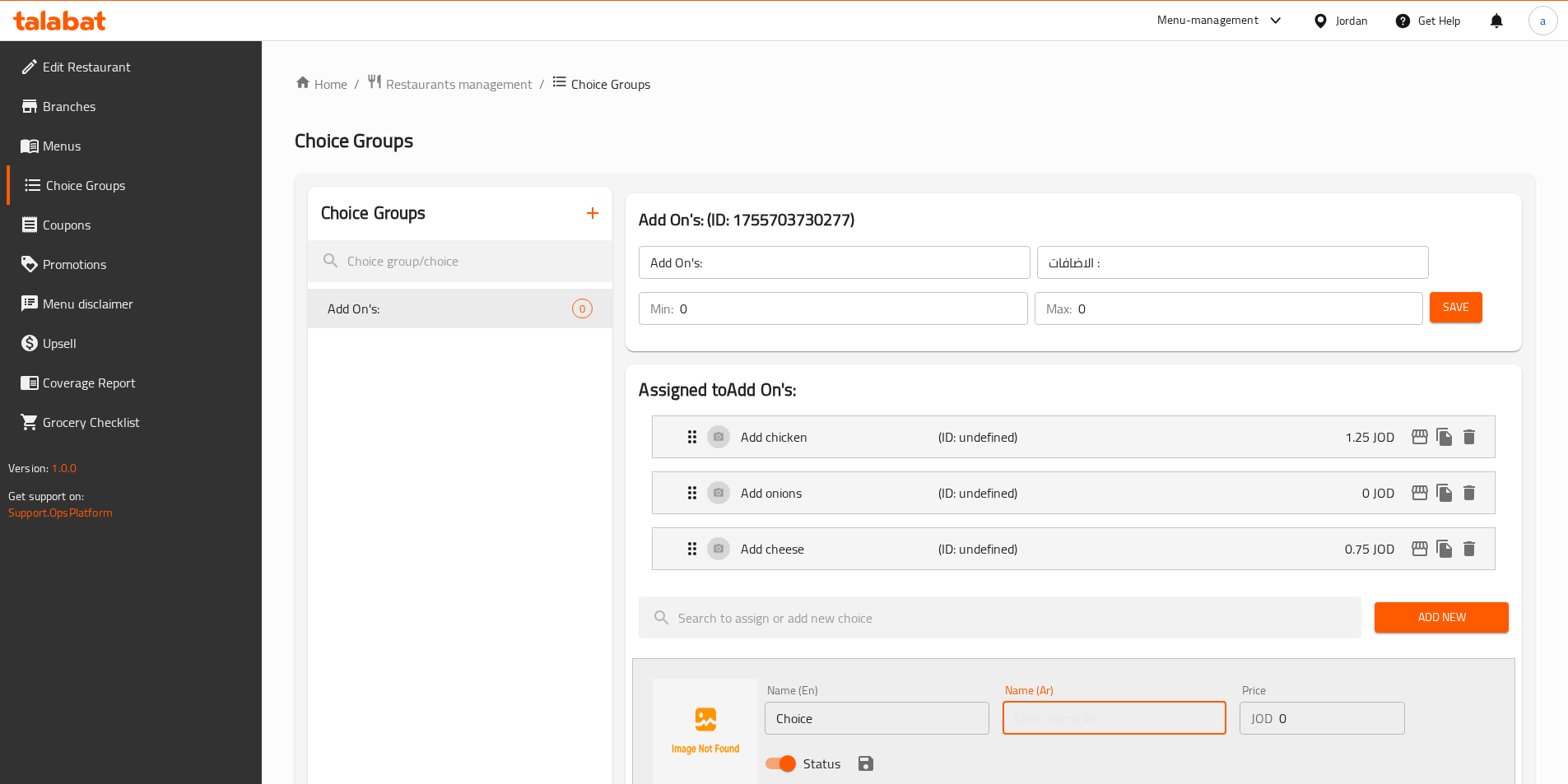
click at [1092, 702] on input "text" at bounding box center [1114, 718] width 224 height 33
paste input "إضافة فطر"
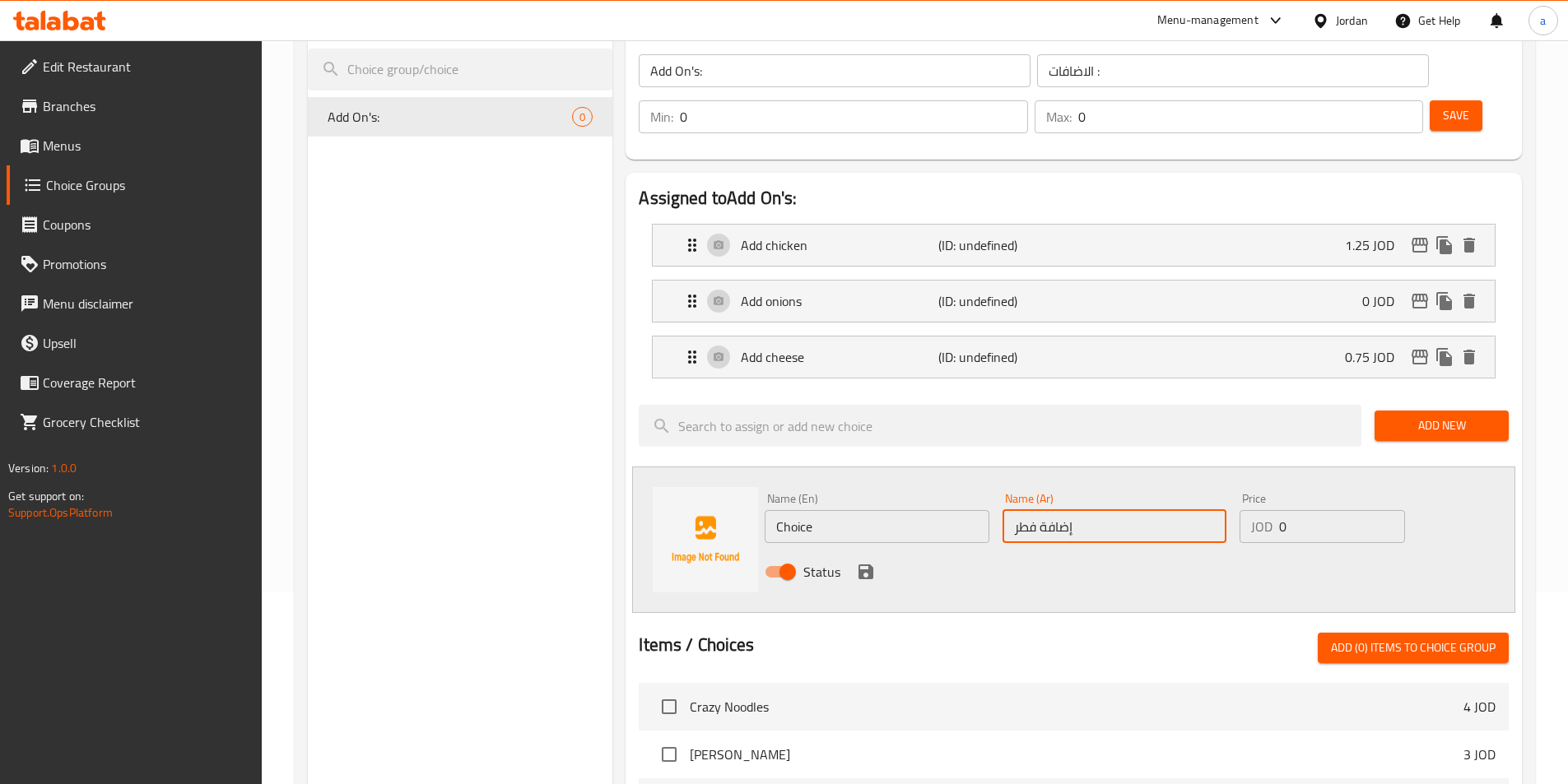
scroll to position [247, 0]
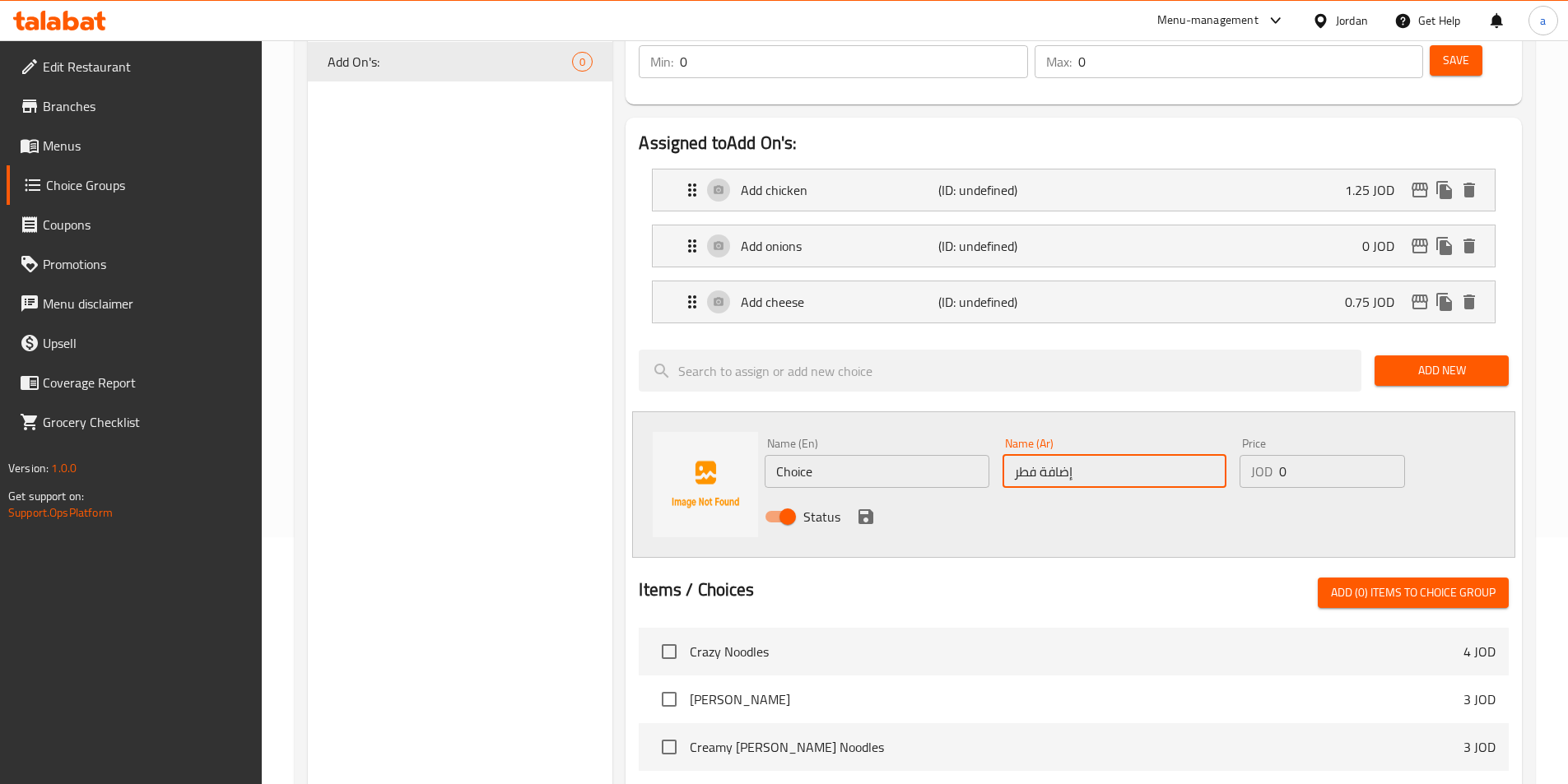
click at [1060, 455] on input "إضافة فطر" at bounding box center [1114, 471] width 224 height 33
type input "إضافة فطر"
click at [834, 455] on input "Choice" at bounding box center [876, 471] width 224 height 33
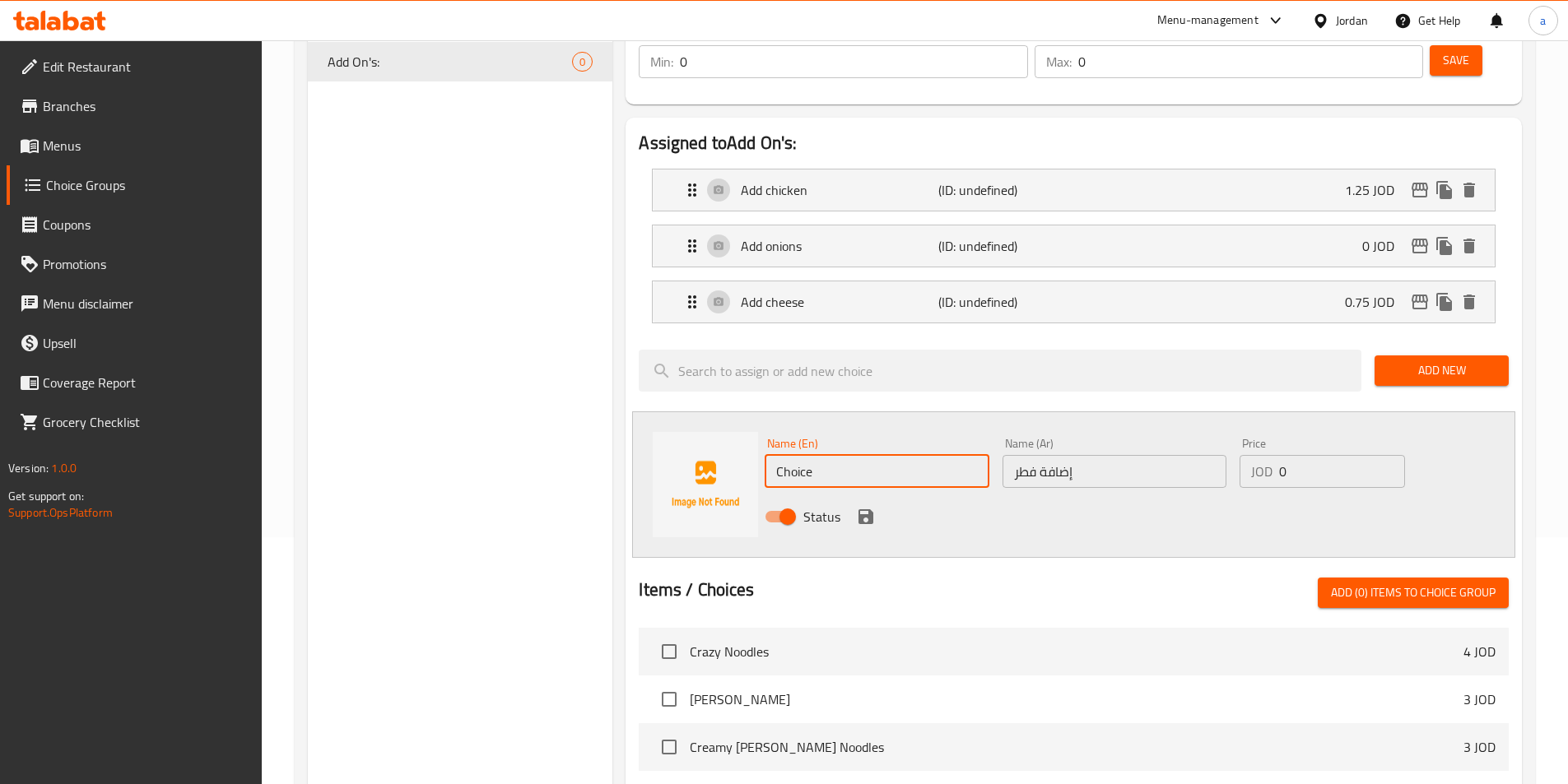
click at [834, 455] on input "Choice" at bounding box center [876, 471] width 224 height 33
paste input "Add mushrooms"
type input "Add mushrooms"
click at [1285, 455] on input "0" at bounding box center [1341, 471] width 125 height 33
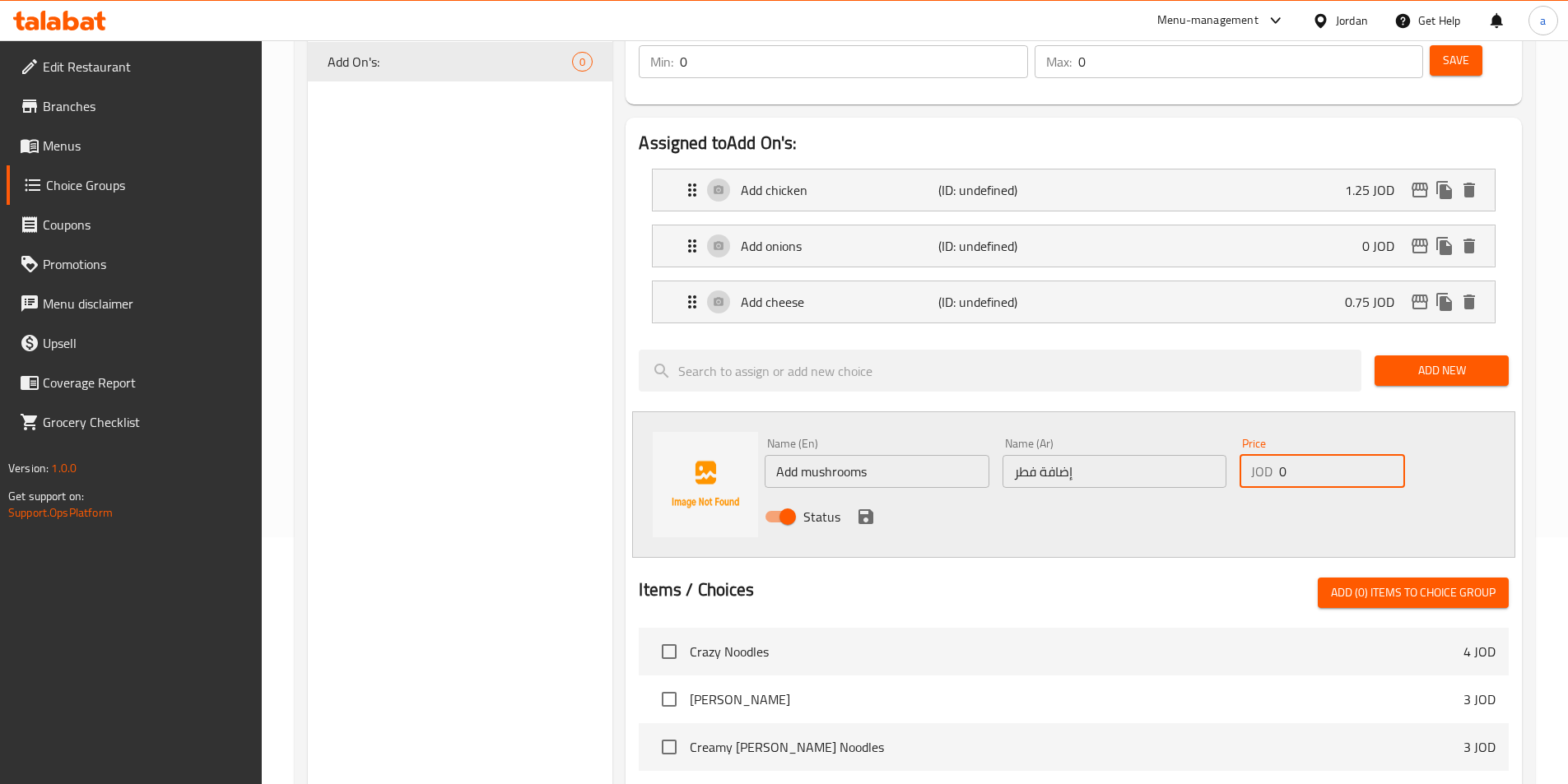
click at [1285, 455] on input "0" at bounding box center [1341, 471] width 125 height 33
type input "0.75"
click at [874, 507] on icon "save" at bounding box center [866, 517] width 20 height 20
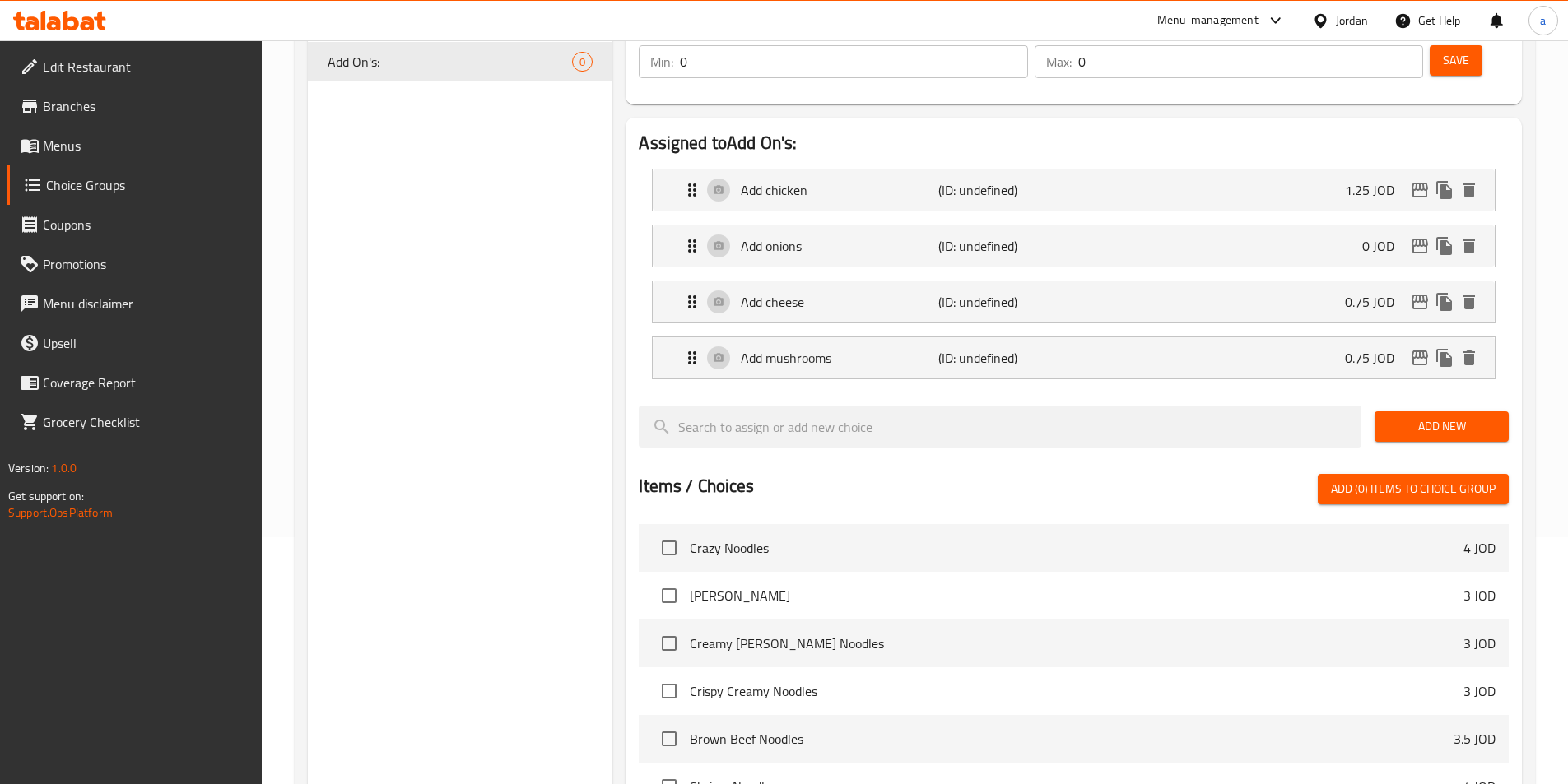
click at [1452, 417] on span "Add New" at bounding box center [1441, 427] width 108 height 21
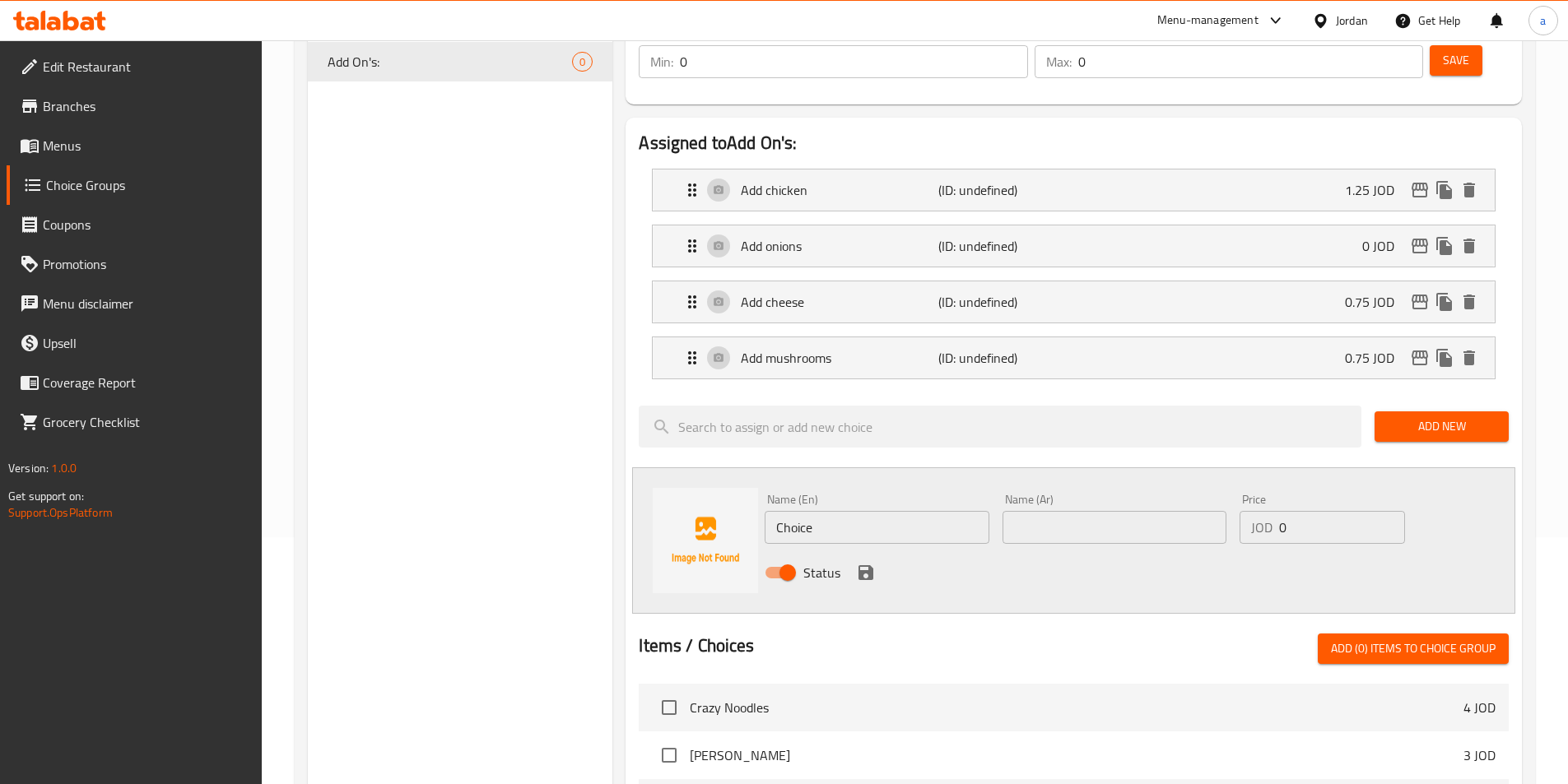
click at [852, 500] on div "Name (En) Choice Name (En)" at bounding box center [876, 519] width 237 height 64
click at [854, 511] on input "Choice" at bounding box center [876, 527] width 224 height 33
paste input "إضافة صوص"
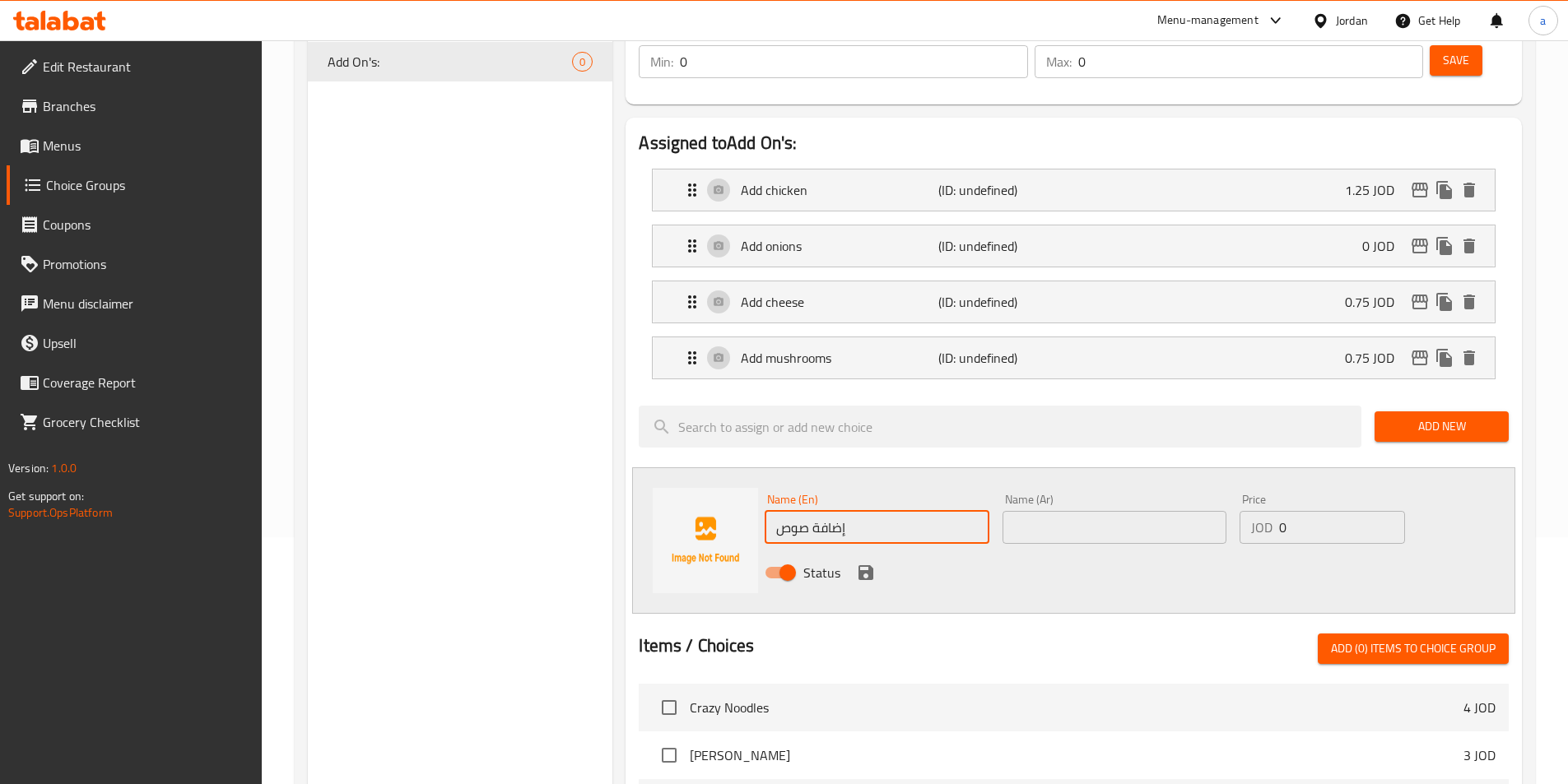
type input "إضافة صوص"
click at [1071, 511] on input "text" at bounding box center [1114, 527] width 224 height 33
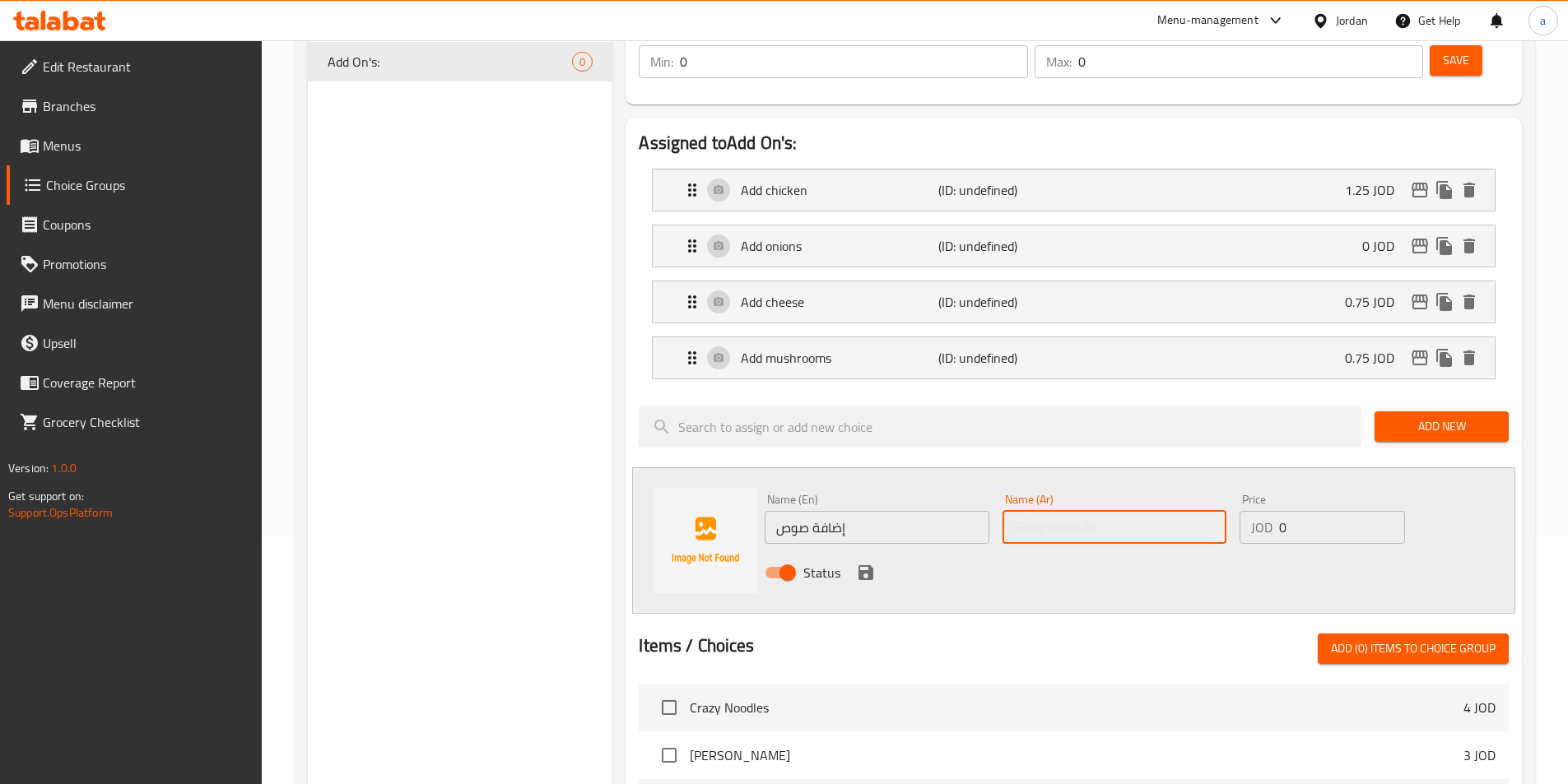
click at [1052, 511] on input "text" at bounding box center [1114, 527] width 224 height 33
paste input "Add sauce"
type input "Add sauce"
click at [1296, 511] on input "0" at bounding box center [1341, 527] width 125 height 33
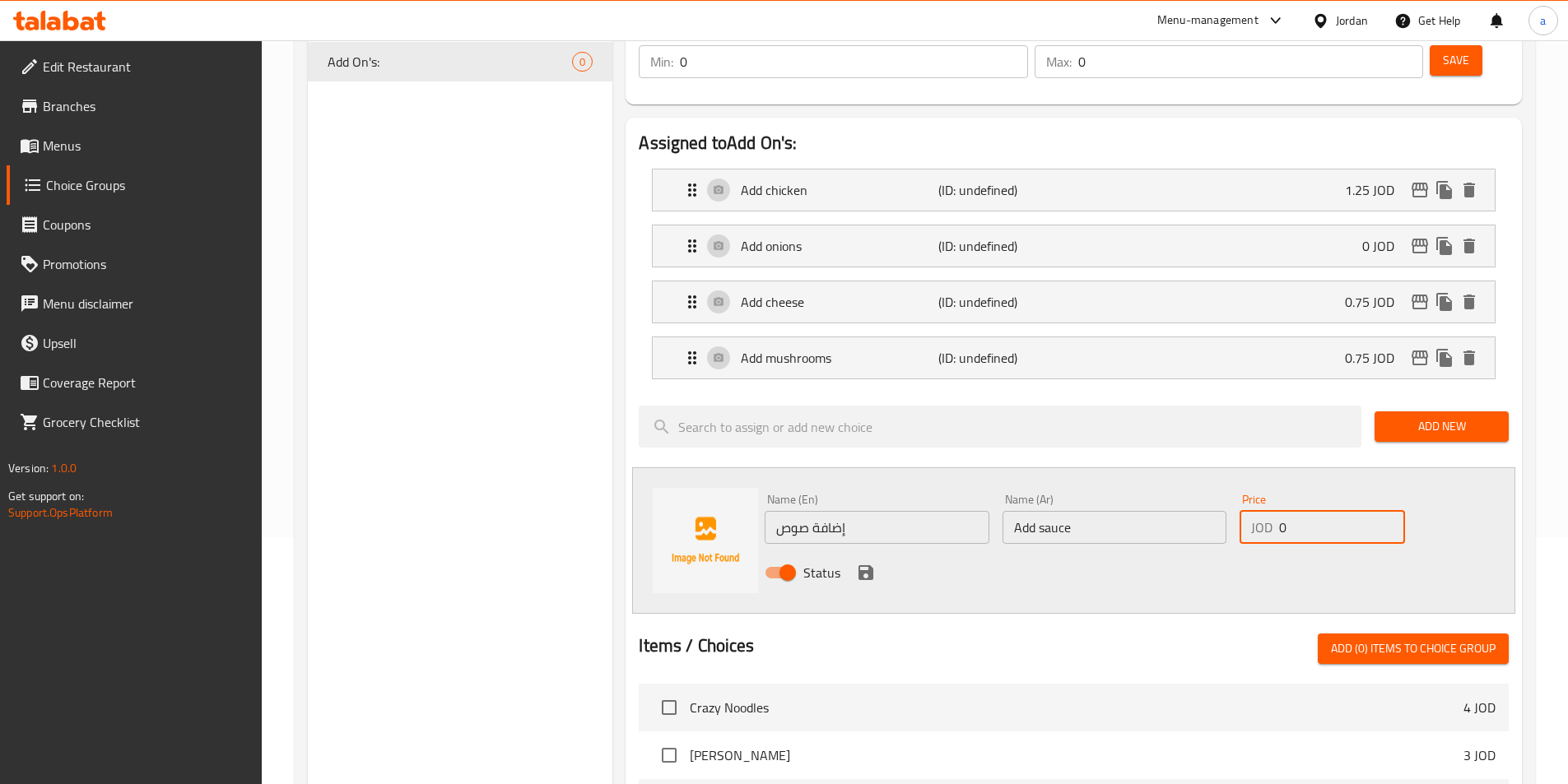
click at [1296, 511] on input "0" at bounding box center [1341, 527] width 125 height 33
type input "0.50"
drag, startPoint x: 858, startPoint y: 526, endPoint x: 881, endPoint y: 522, distance: 23.3
click at [859, 563] on icon "save" at bounding box center [866, 573] width 20 height 20
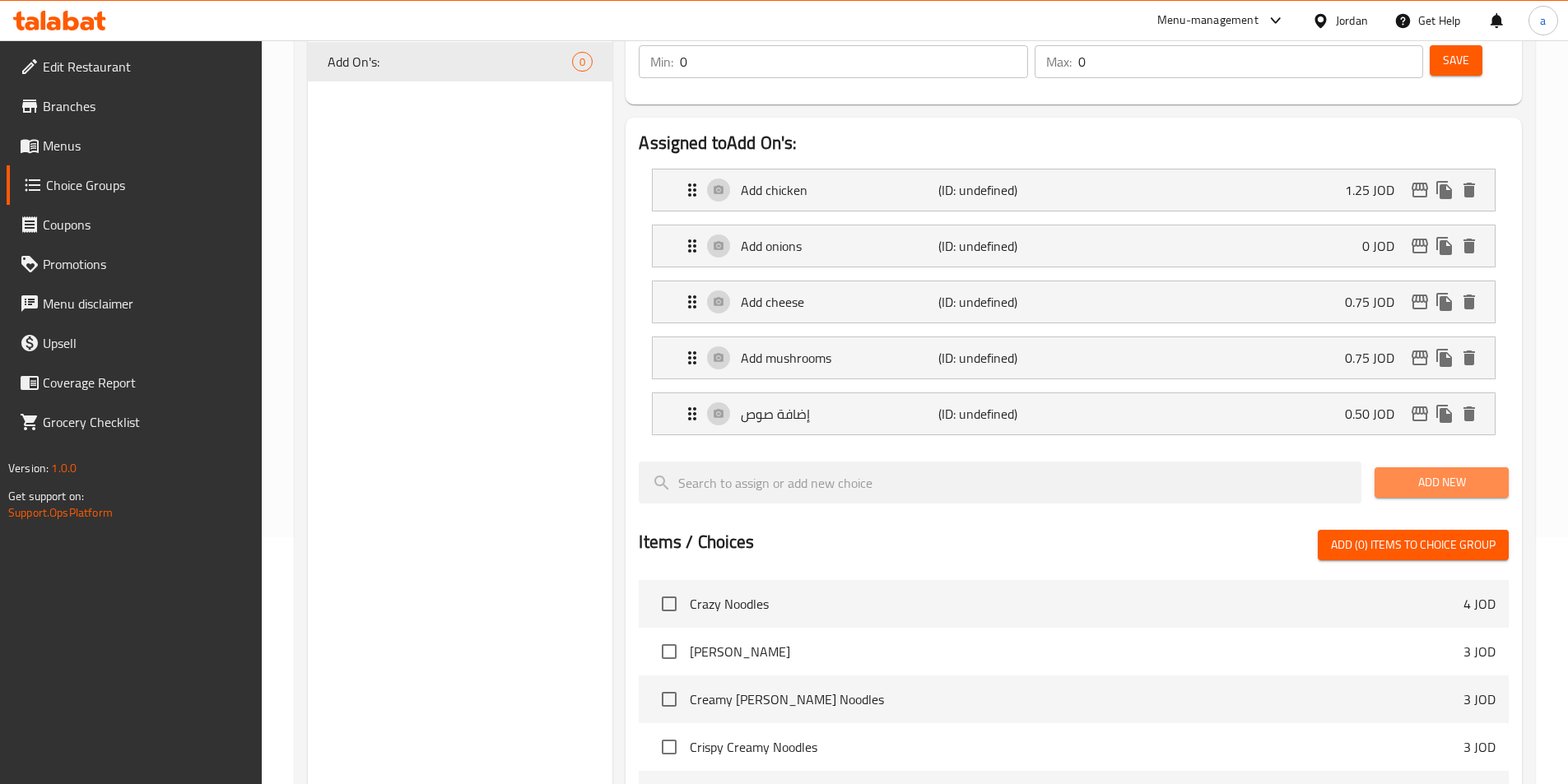
click at [1455, 468] on button "Add New" at bounding box center [1441, 483] width 134 height 30
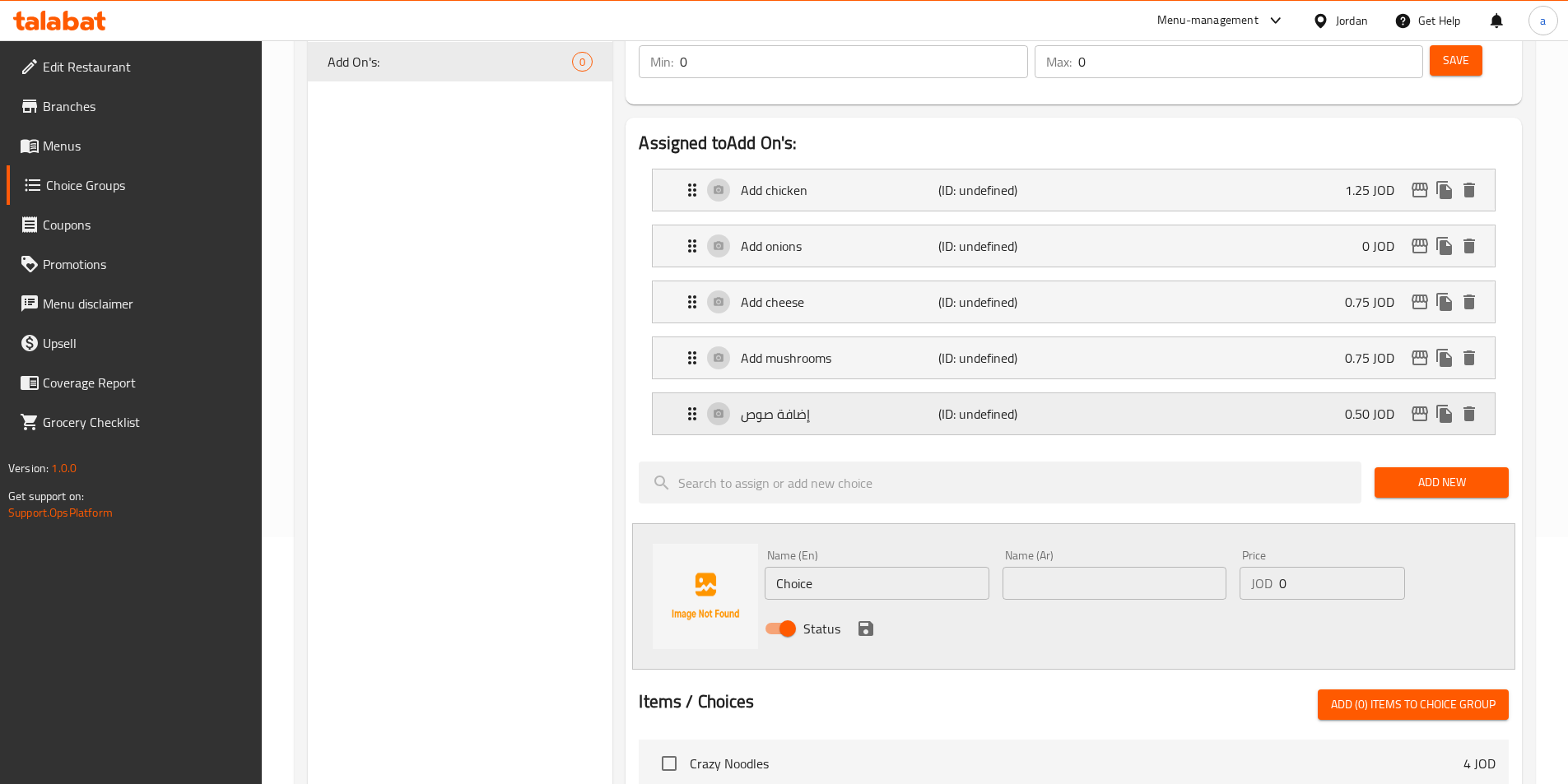
click at [1041, 393] on div "إضافة صوص (ID: undefined) 0.50 JOD" at bounding box center [1078, 413] width 792 height 41
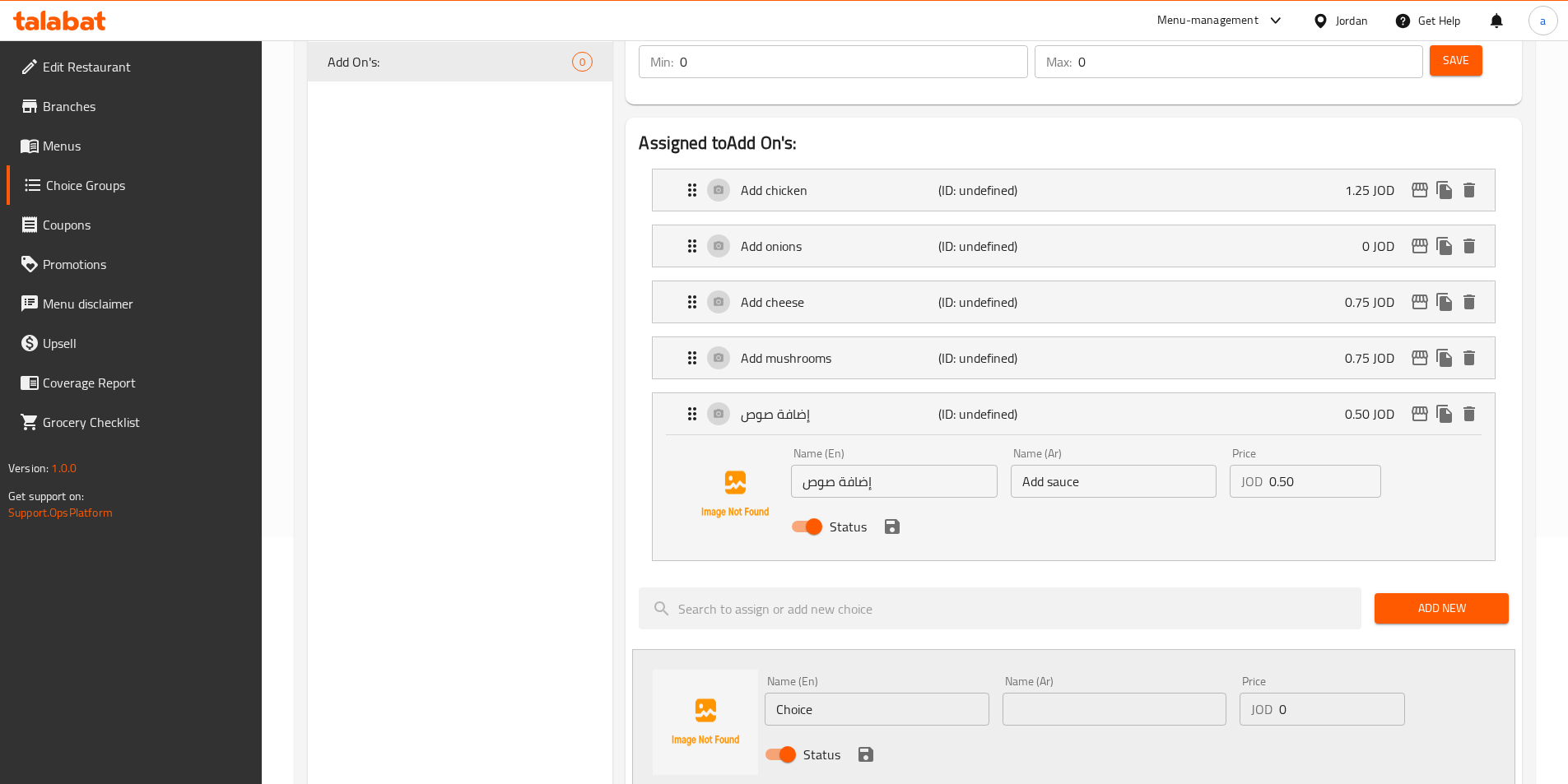
click at [865, 465] on input "إضافة صوص" at bounding box center [893, 481] width 205 height 33
click at [1083, 465] on input "Add sauce" at bounding box center [1113, 481] width 205 height 33
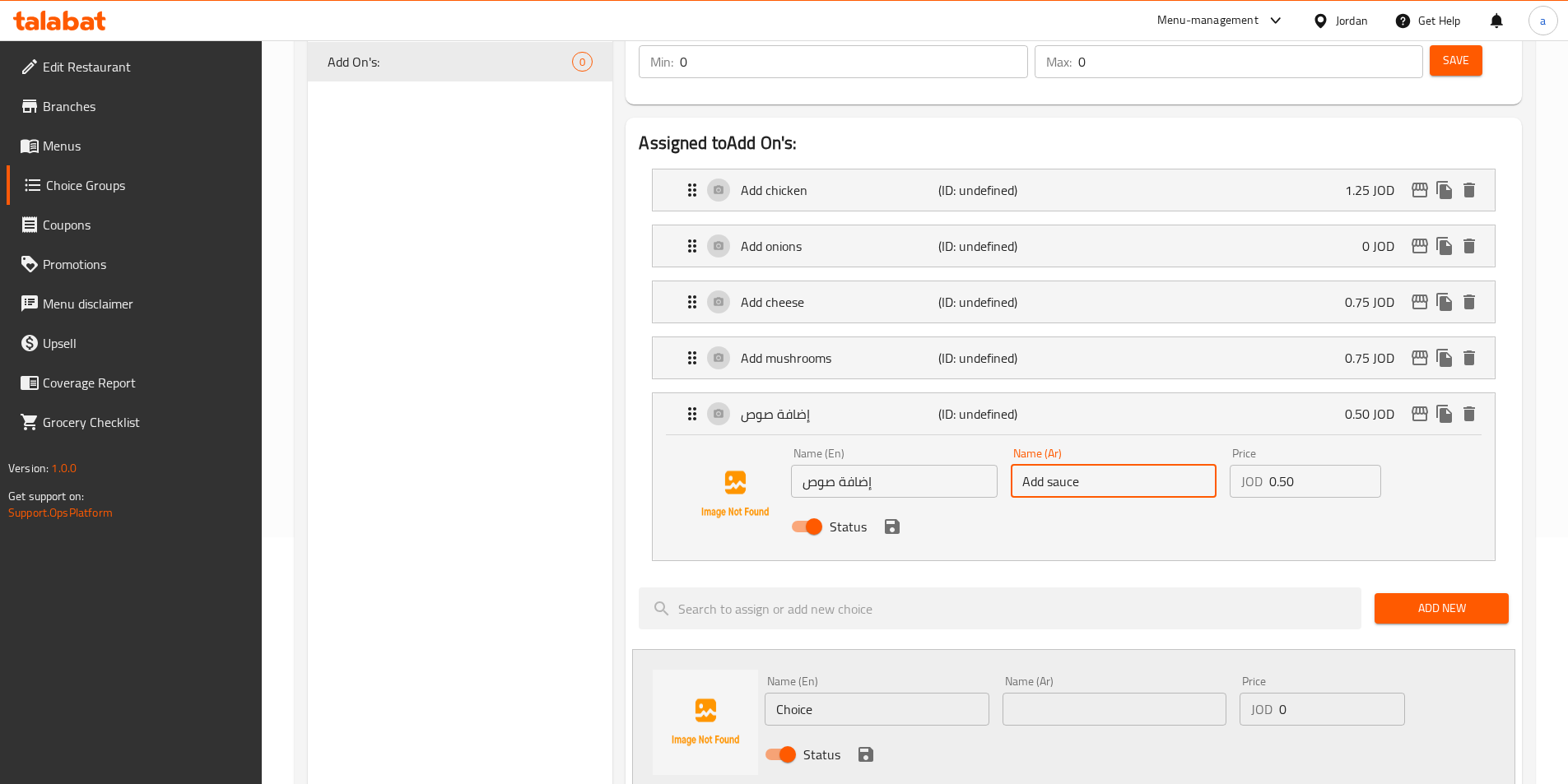
click at [1083, 465] on input "Add sauce" at bounding box center [1113, 481] width 205 height 33
paste input "إضافة صوص"
type input "إضافة صوص"
click at [947, 465] on input "إضافة صوص" at bounding box center [893, 481] width 205 height 33
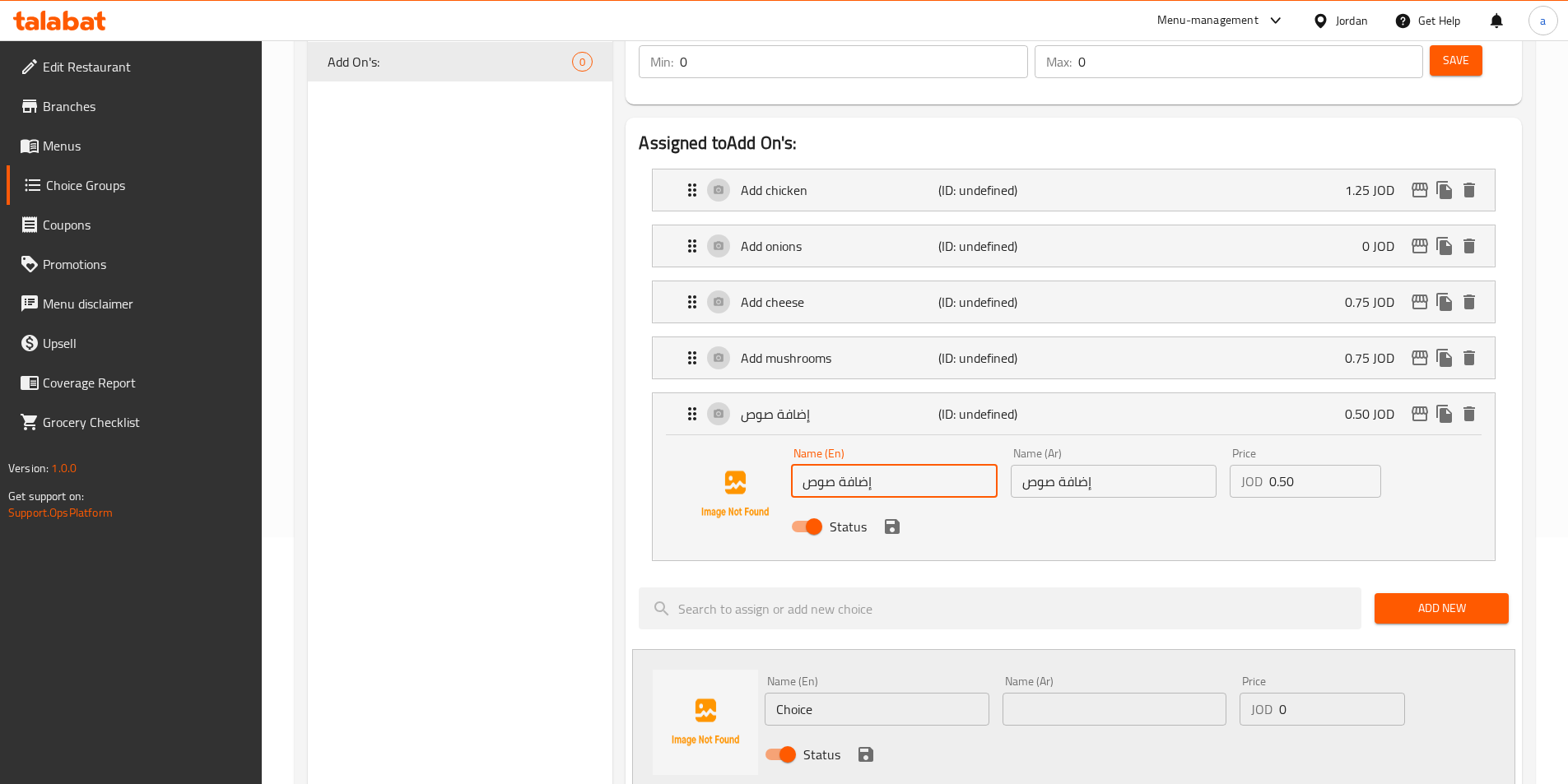
click at [947, 465] on input "إضافة صوص" at bounding box center [893, 481] width 205 height 33
click at [893, 465] on input "v" at bounding box center [893, 481] width 205 height 33
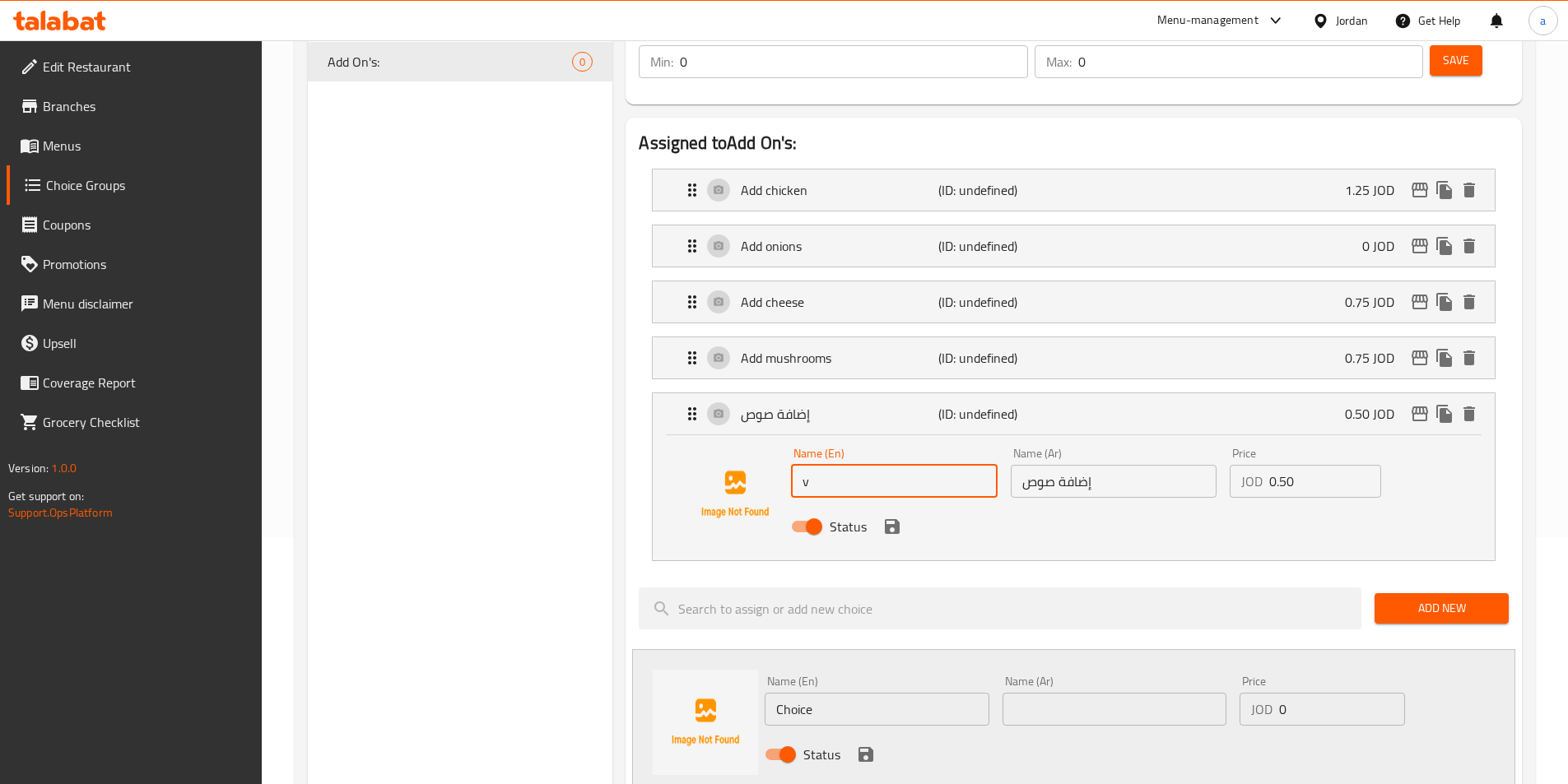
paste input "Add sauce"
click at [896, 517] on icon "save" at bounding box center [892, 527] width 20 height 20
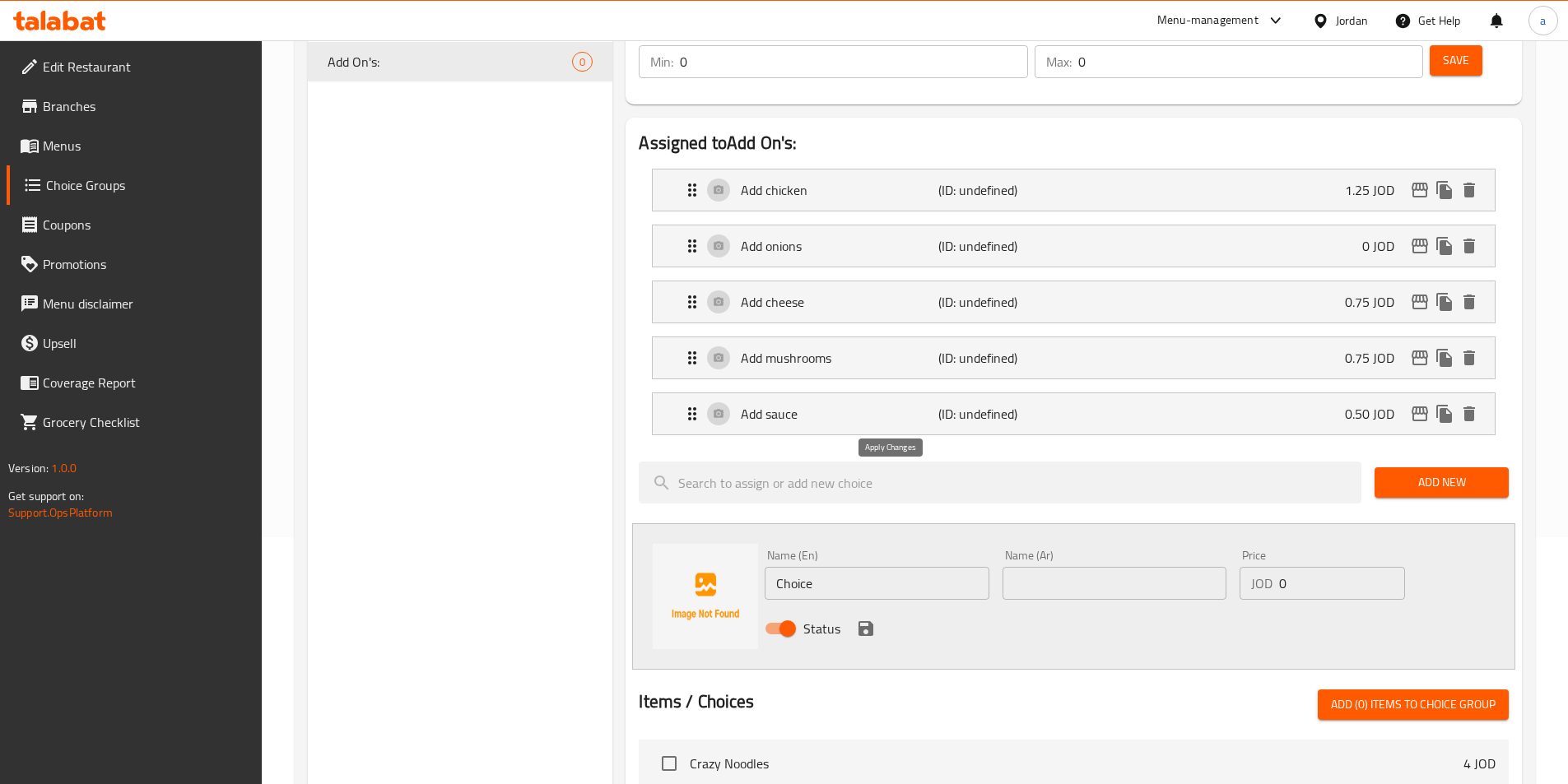
type input "Add sauce"
click at [1410, 472] on span "Add New" at bounding box center [1441, 482] width 108 height 21
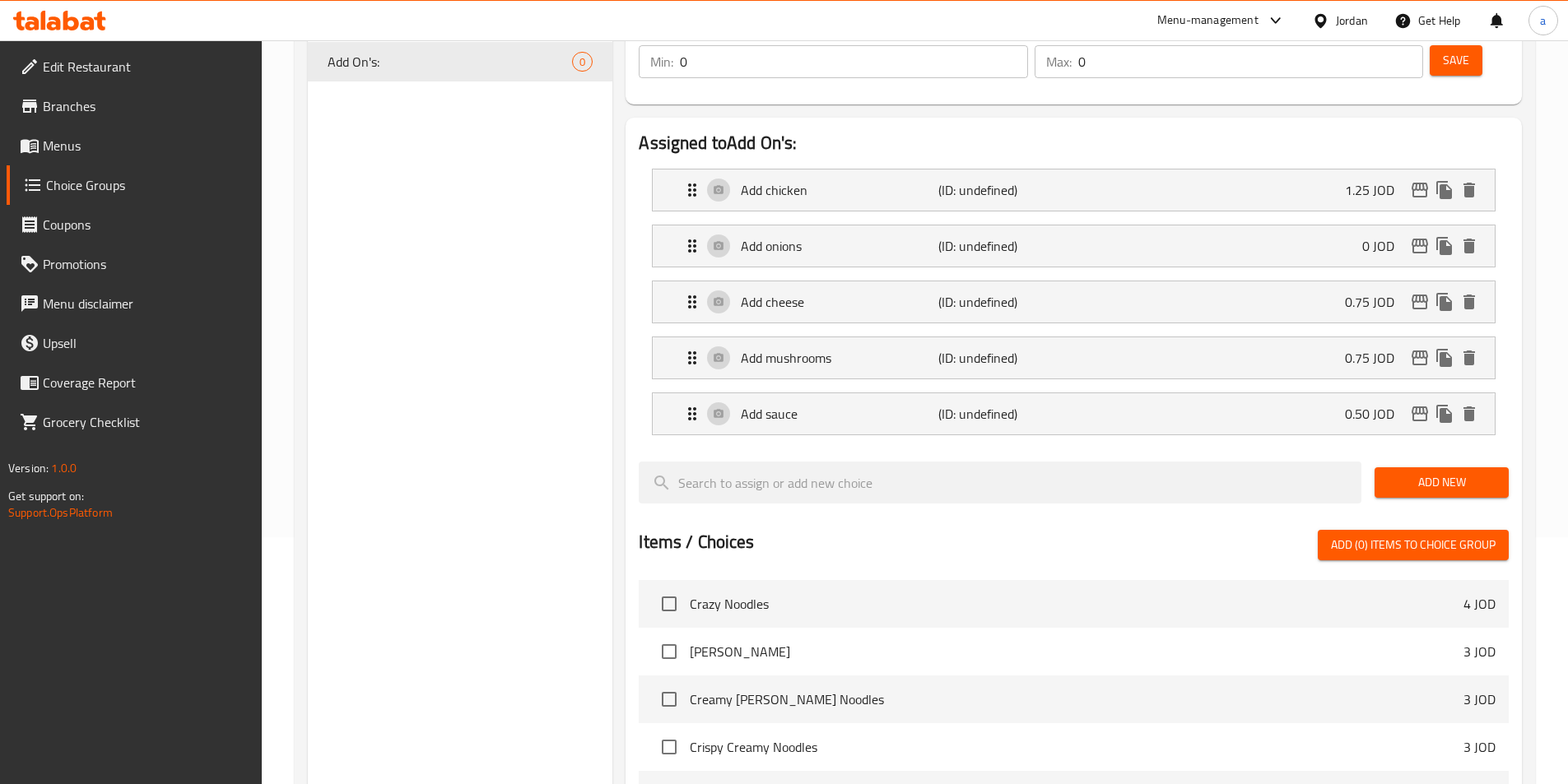
click at [1414, 472] on span "Add New" at bounding box center [1441, 482] width 108 height 21
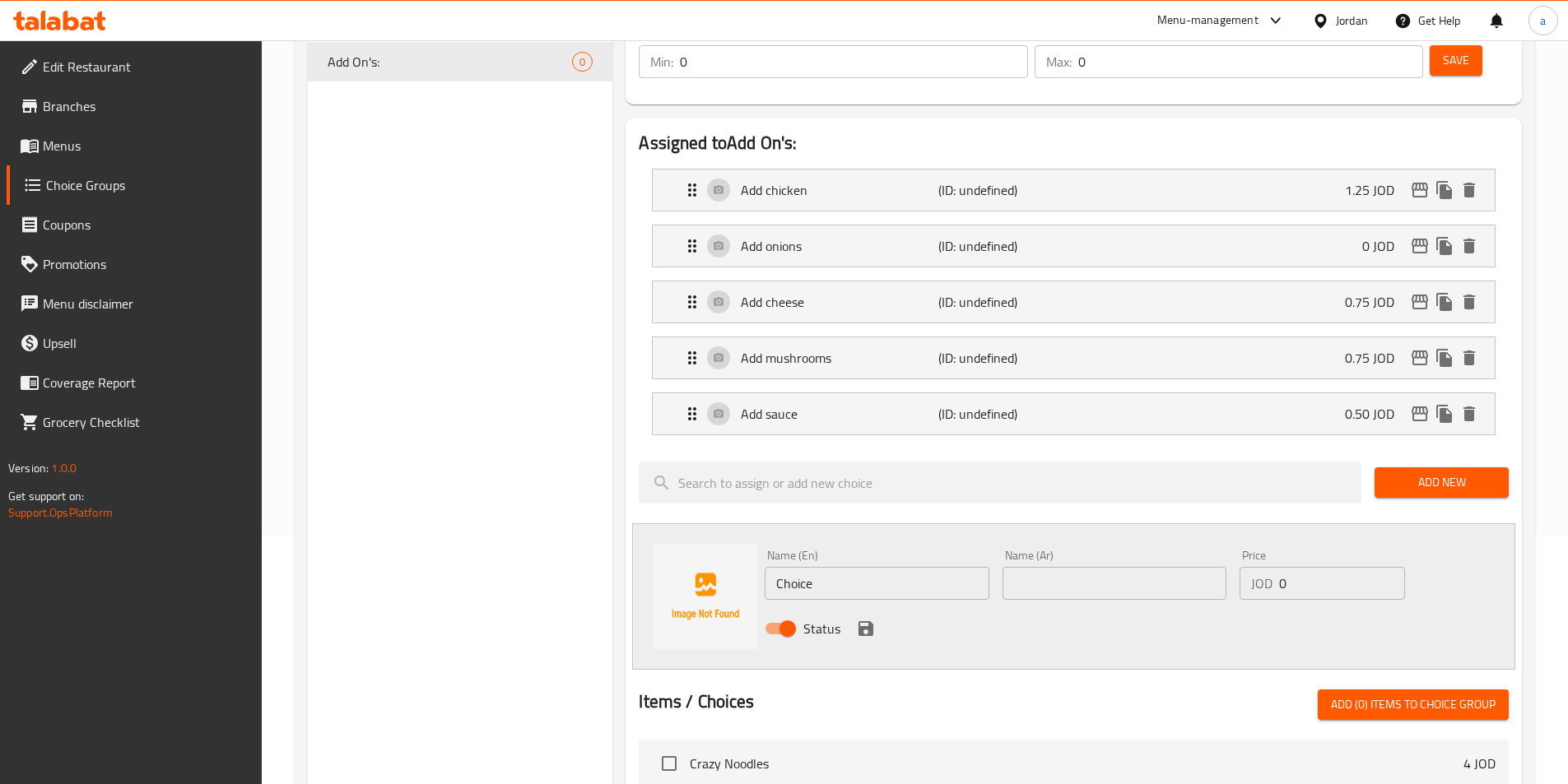
click at [829, 567] on input "Choice" at bounding box center [876, 583] width 224 height 33
paste input "إضافة هوت دوج"
click at [829, 567] on input "إضافة هوت دوج" at bounding box center [876, 583] width 224 height 33
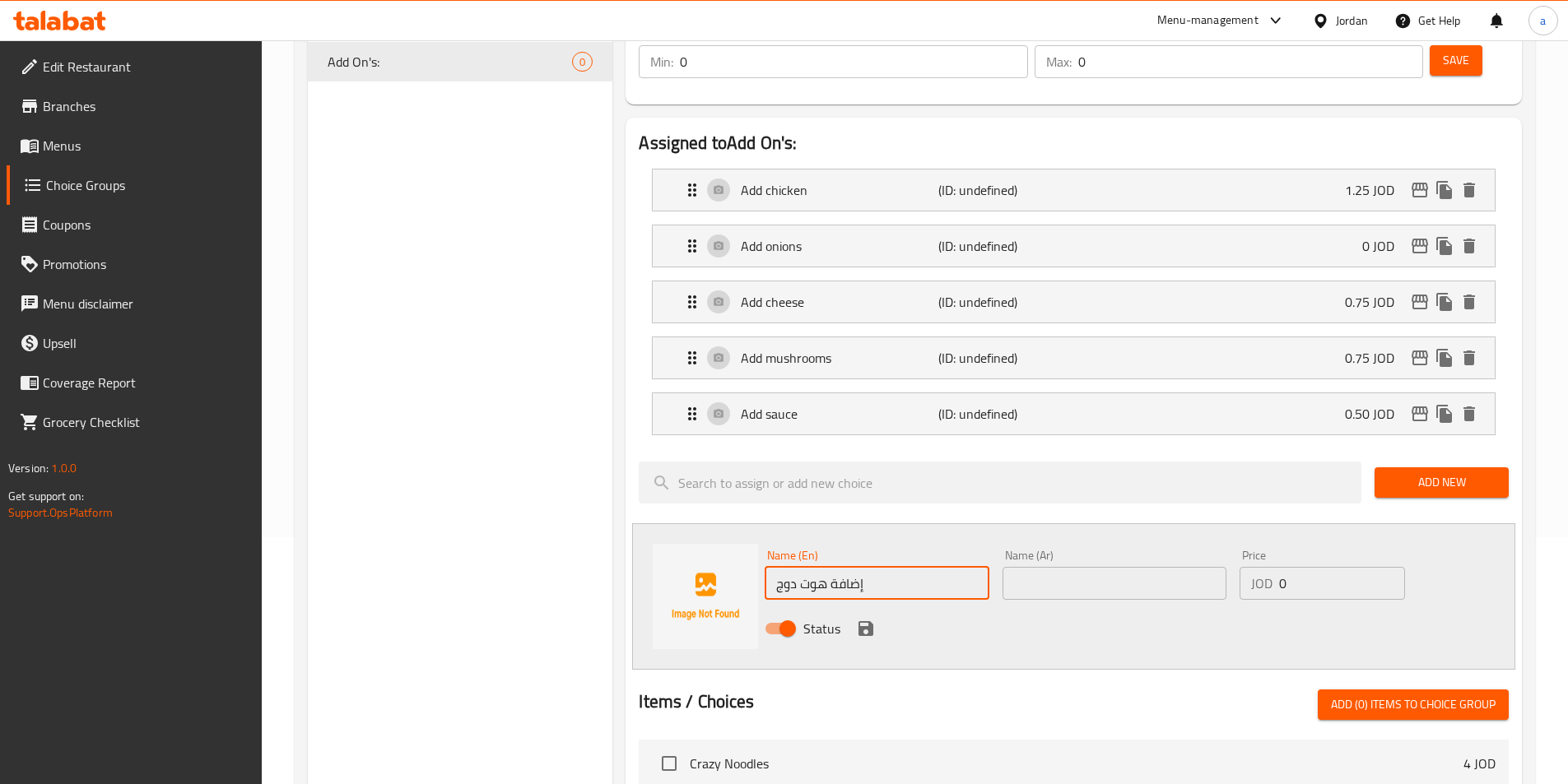
click at [829, 567] on input "إضافة هوت دوج" at bounding box center [876, 583] width 224 height 33
type input "إضافة هوت دوج"
click at [1115, 550] on div "Name (Ar) Name (Ar)" at bounding box center [1114, 575] width 224 height 50
click at [1118, 567] on input "text" at bounding box center [1114, 583] width 224 height 33
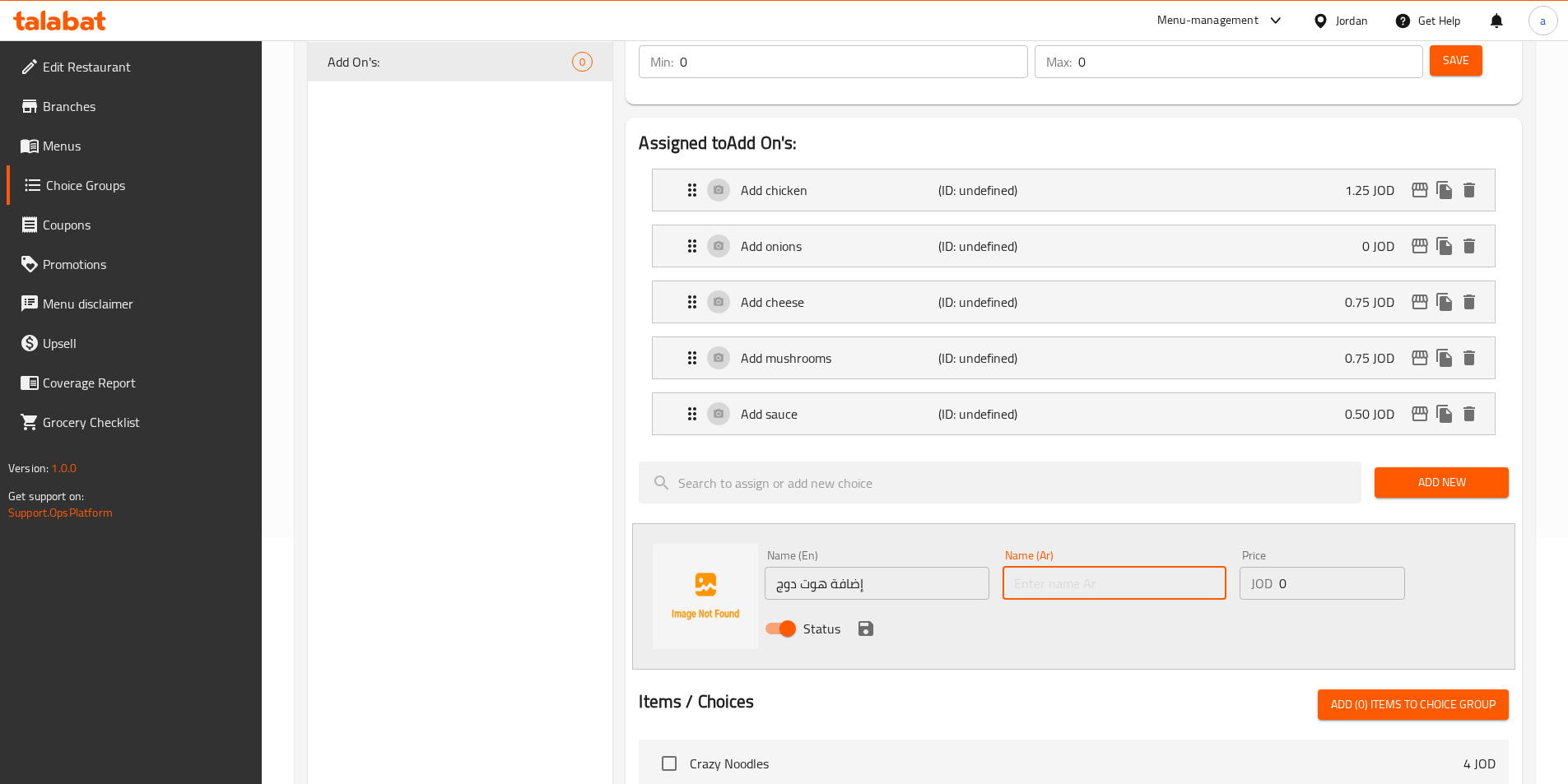
click at [1118, 567] on input "text" at bounding box center [1114, 583] width 224 height 33
paste input "إضافة هوت دوج"
type input "إضافة هوت دوج"
click at [914, 555] on div "Name (En) إضافة هوت دوج Name (En)" at bounding box center [876, 575] width 237 height 64
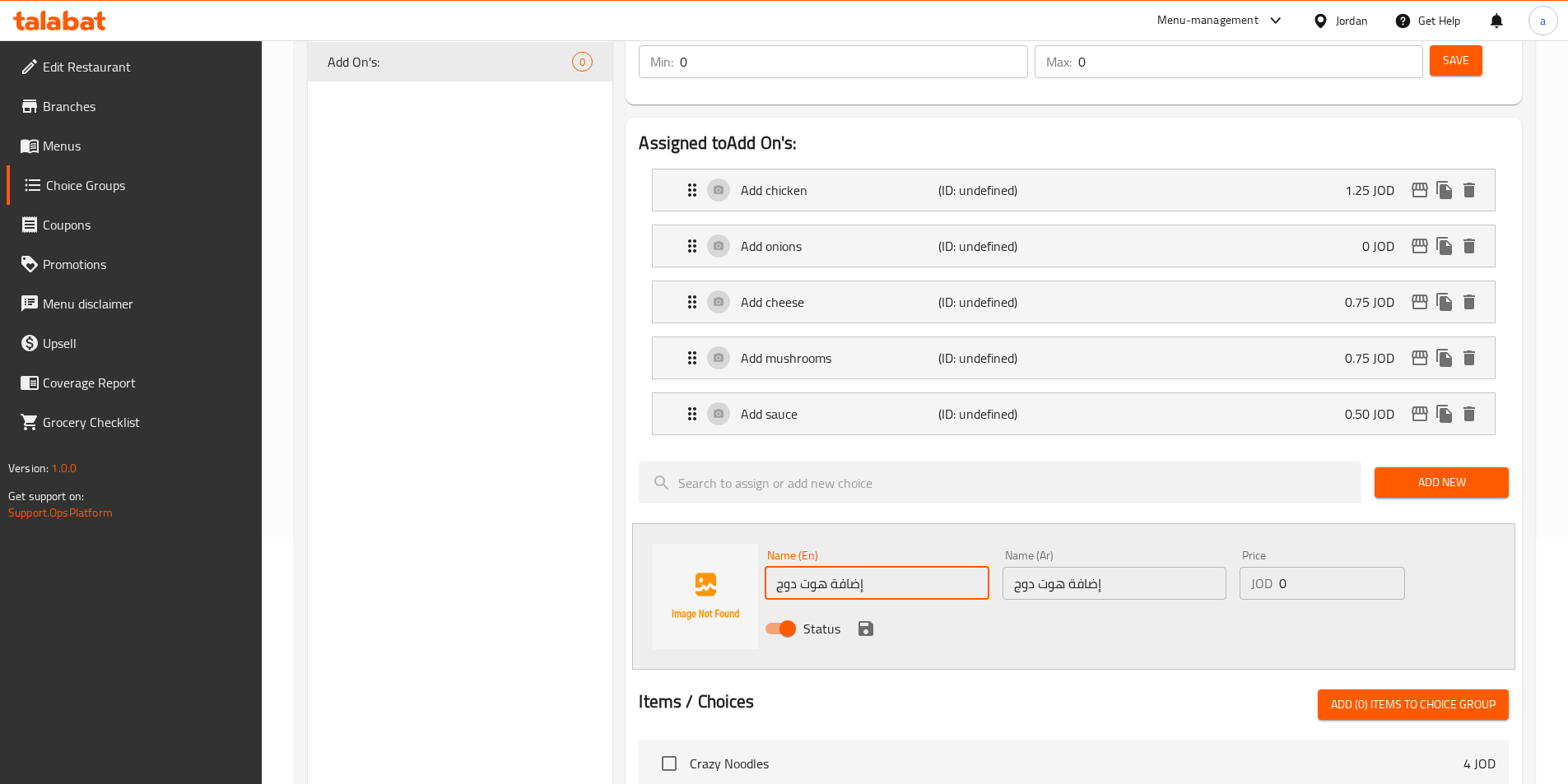
click at [914, 567] on input "إضافة هوت دوج" at bounding box center [876, 583] width 224 height 33
paste input "Add hot dog"
type input "Add hot dog"
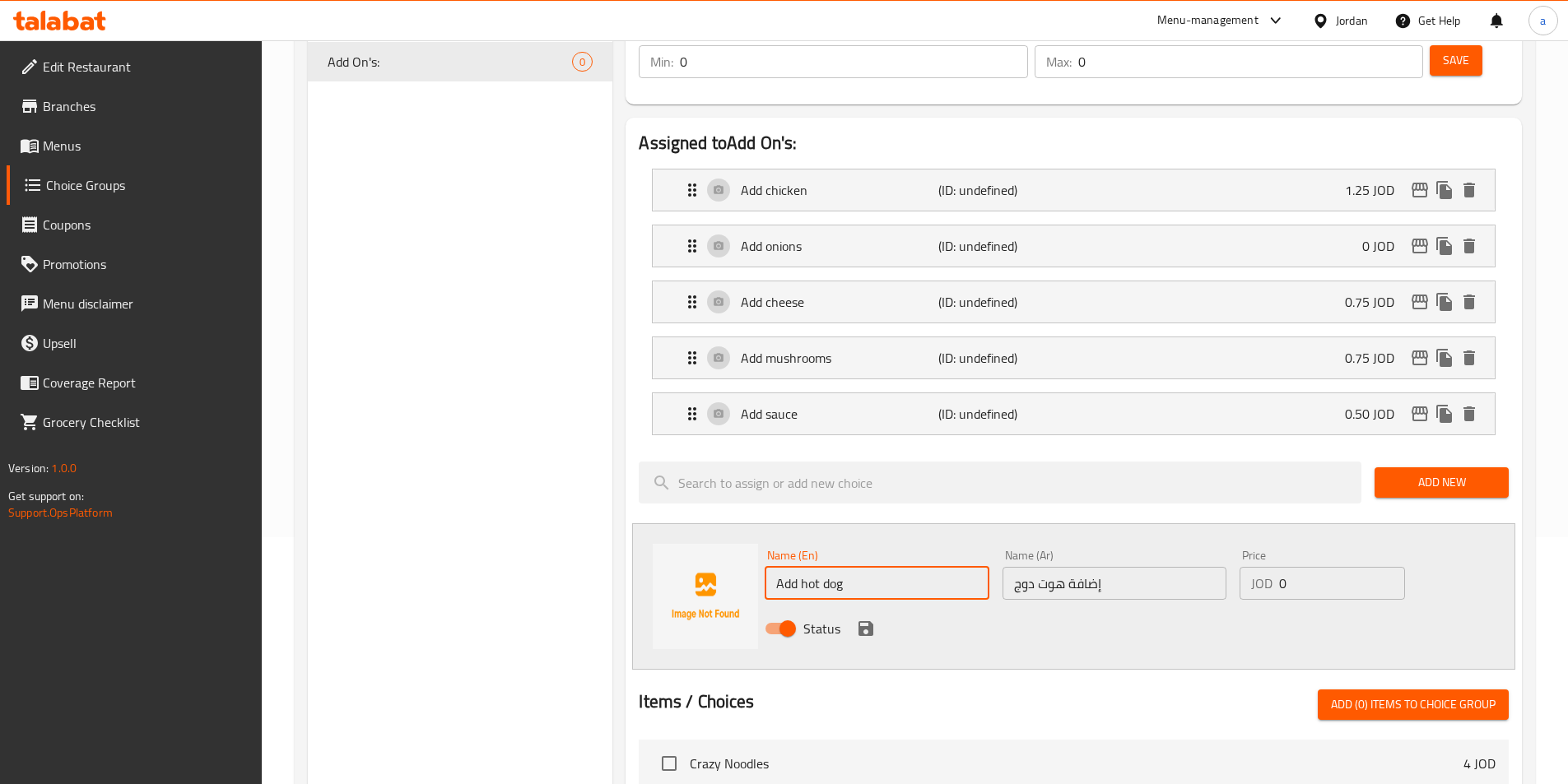
click at [870, 621] on icon "save" at bounding box center [866, 629] width 15 height 15
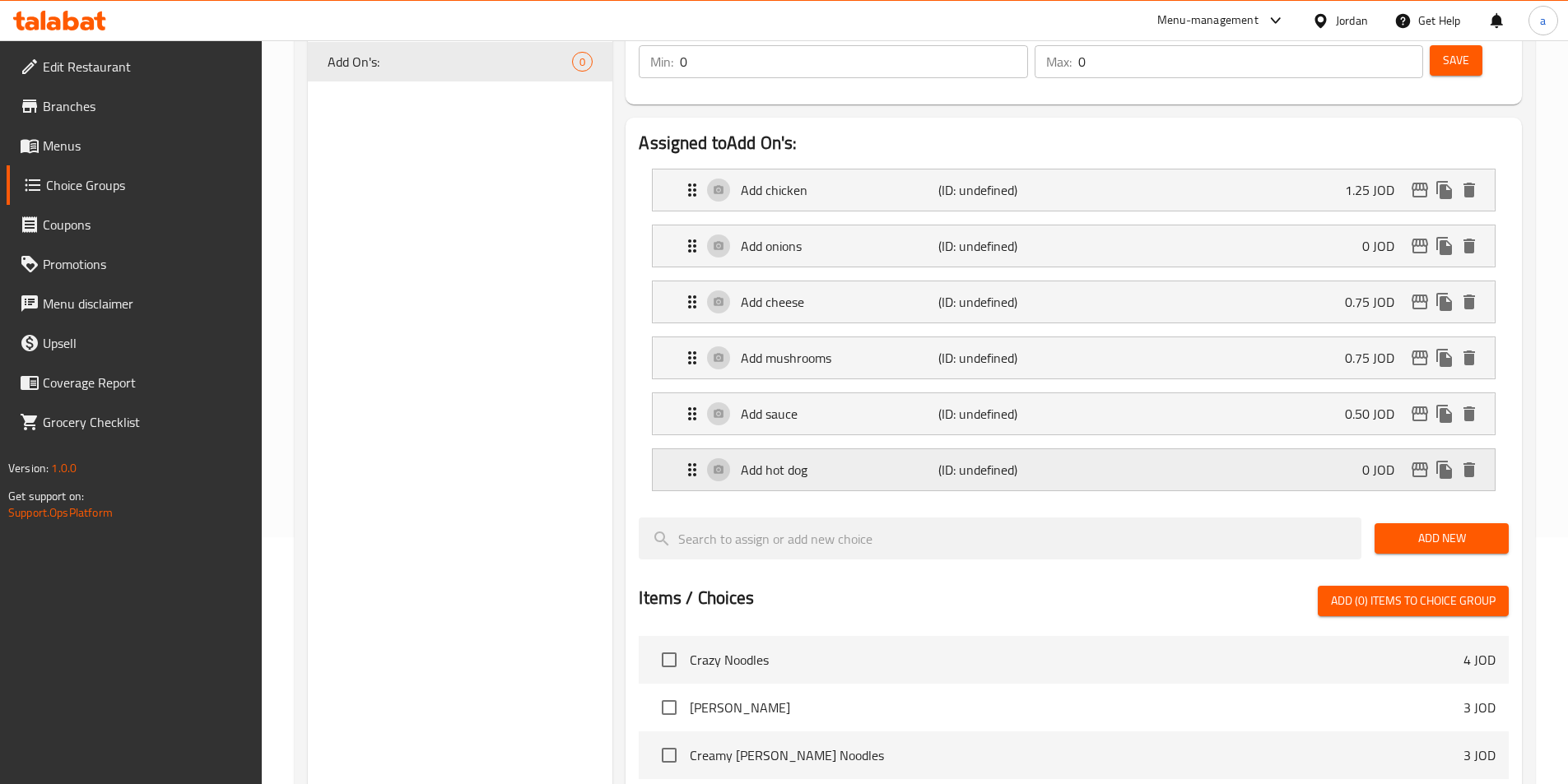
click at [974, 460] on p "(ID: undefined)" at bounding box center [1004, 470] width 132 height 20
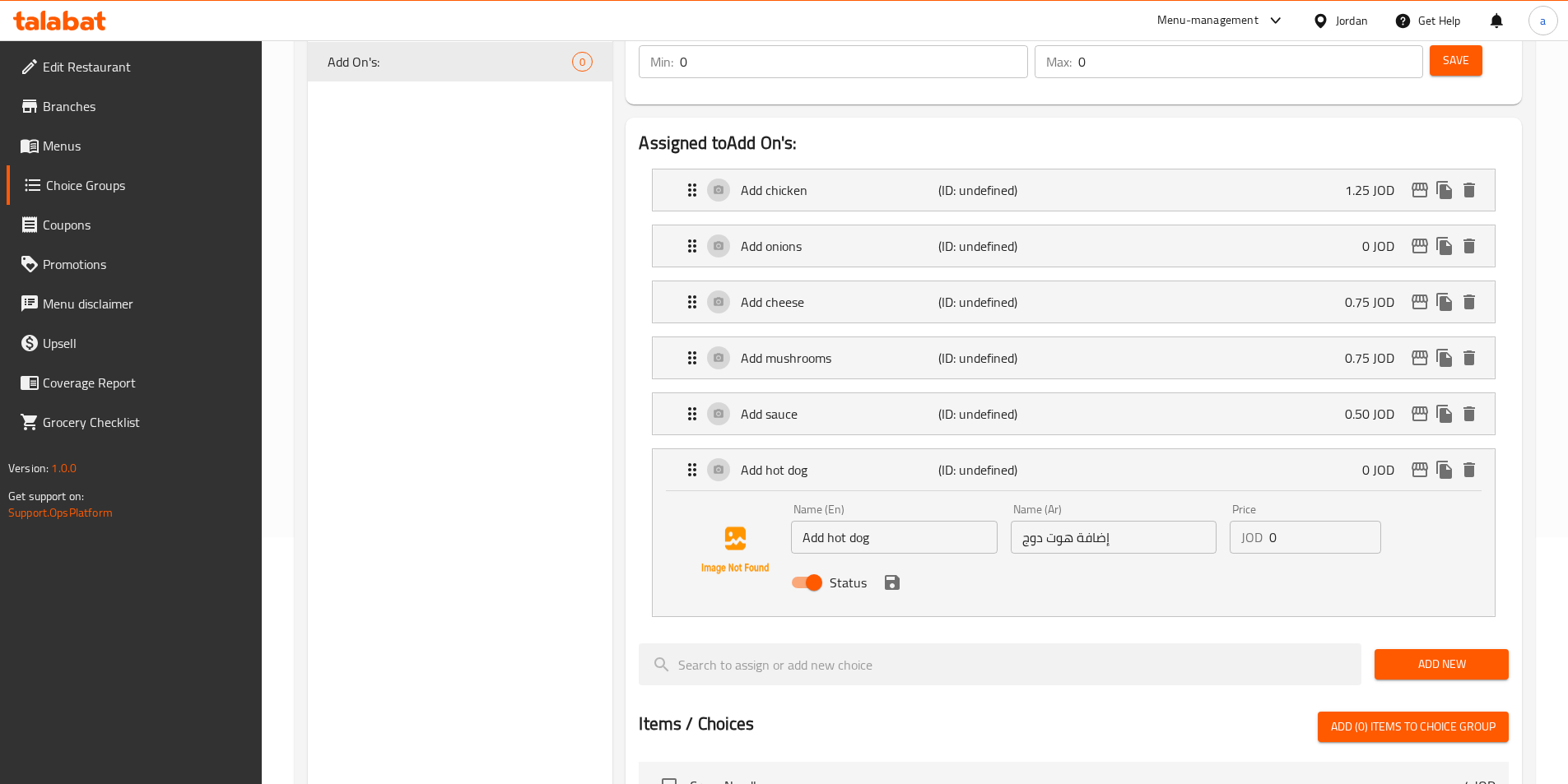
click at [1316, 521] on input "0" at bounding box center [1325, 537] width 112 height 33
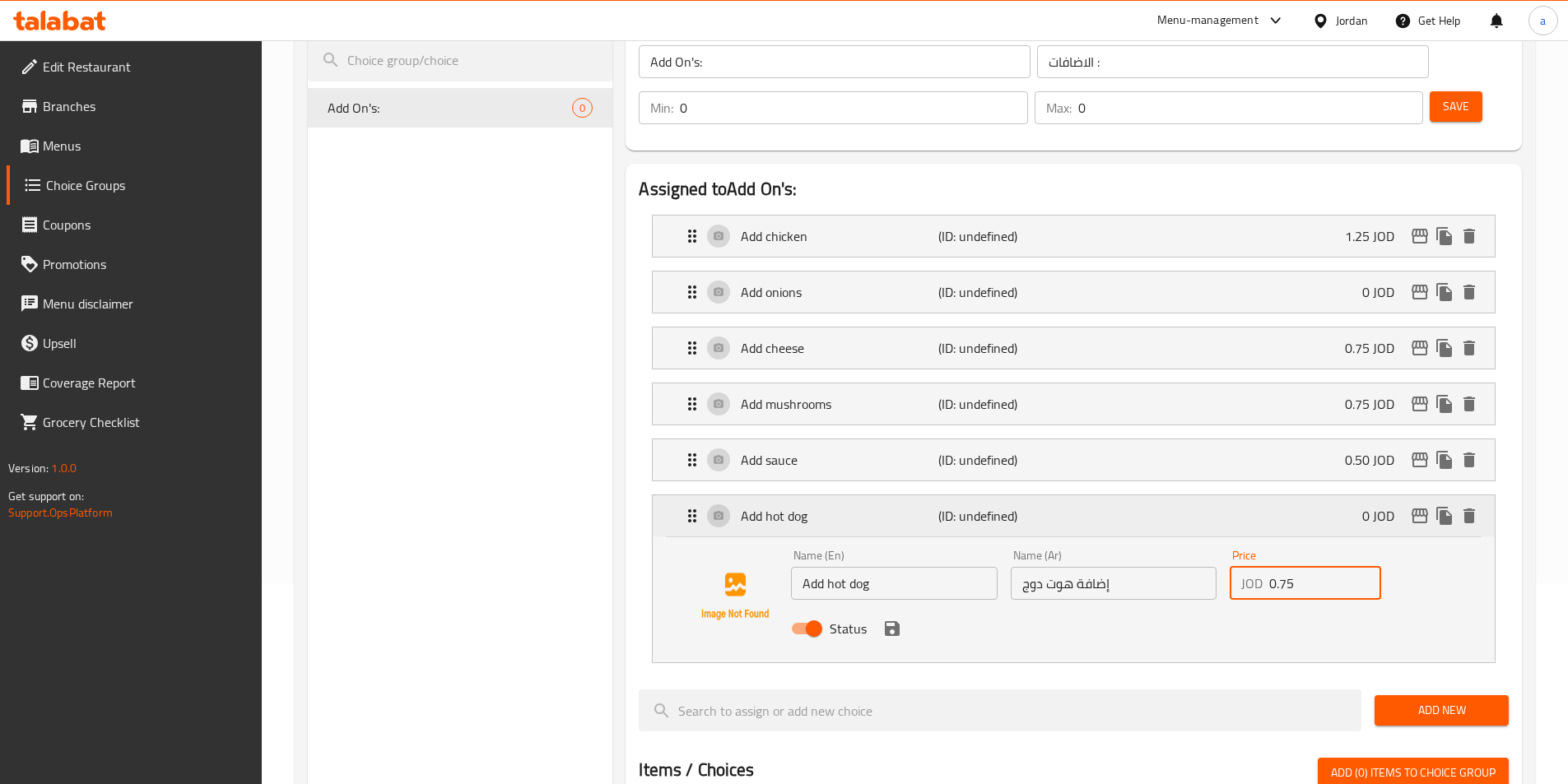
scroll to position [164, 0]
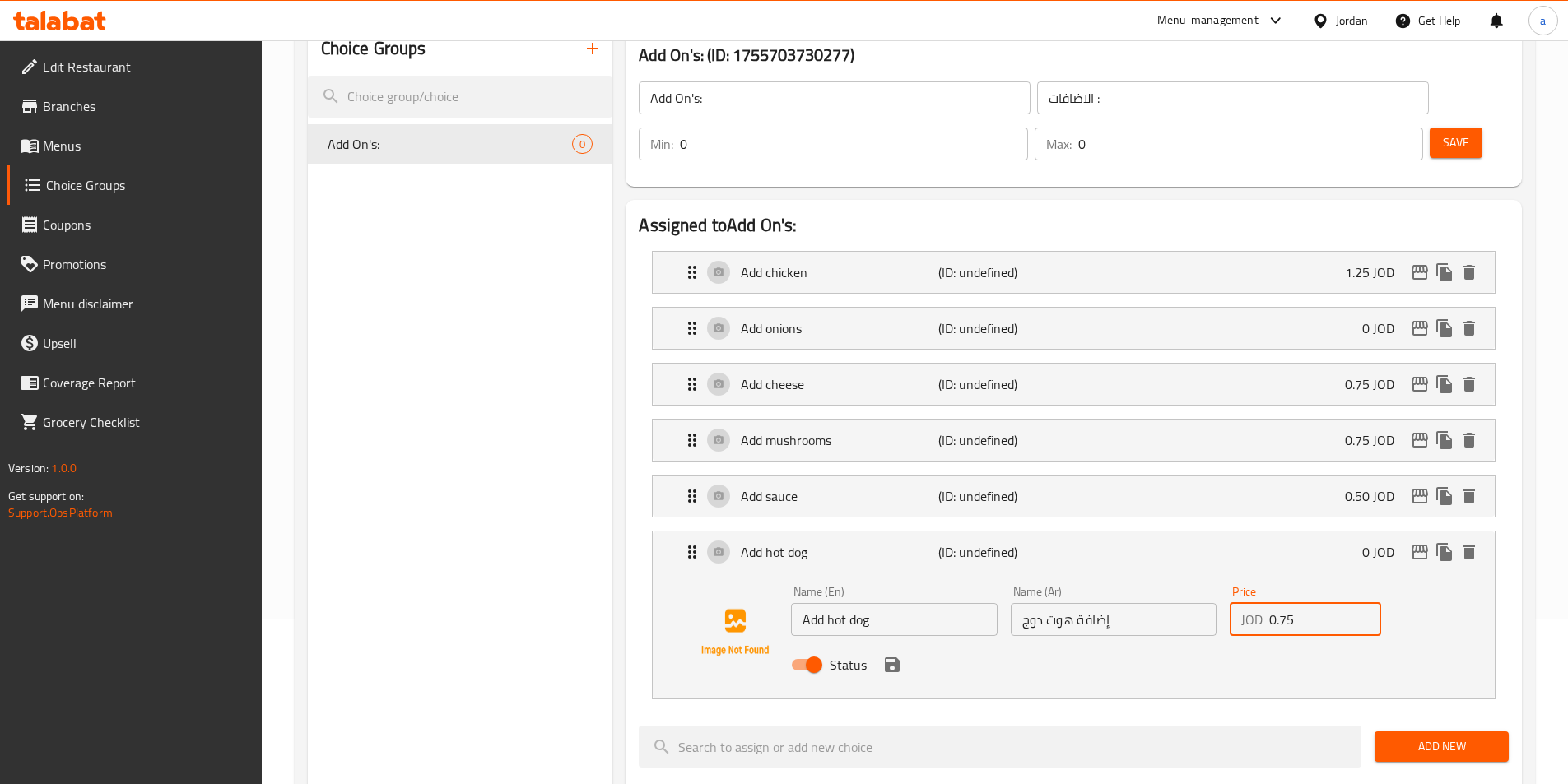
click at [905, 643] on div "Status" at bounding box center [1113, 665] width 657 height 44
click at [898, 657] on icon "save" at bounding box center [892, 665] width 15 height 15
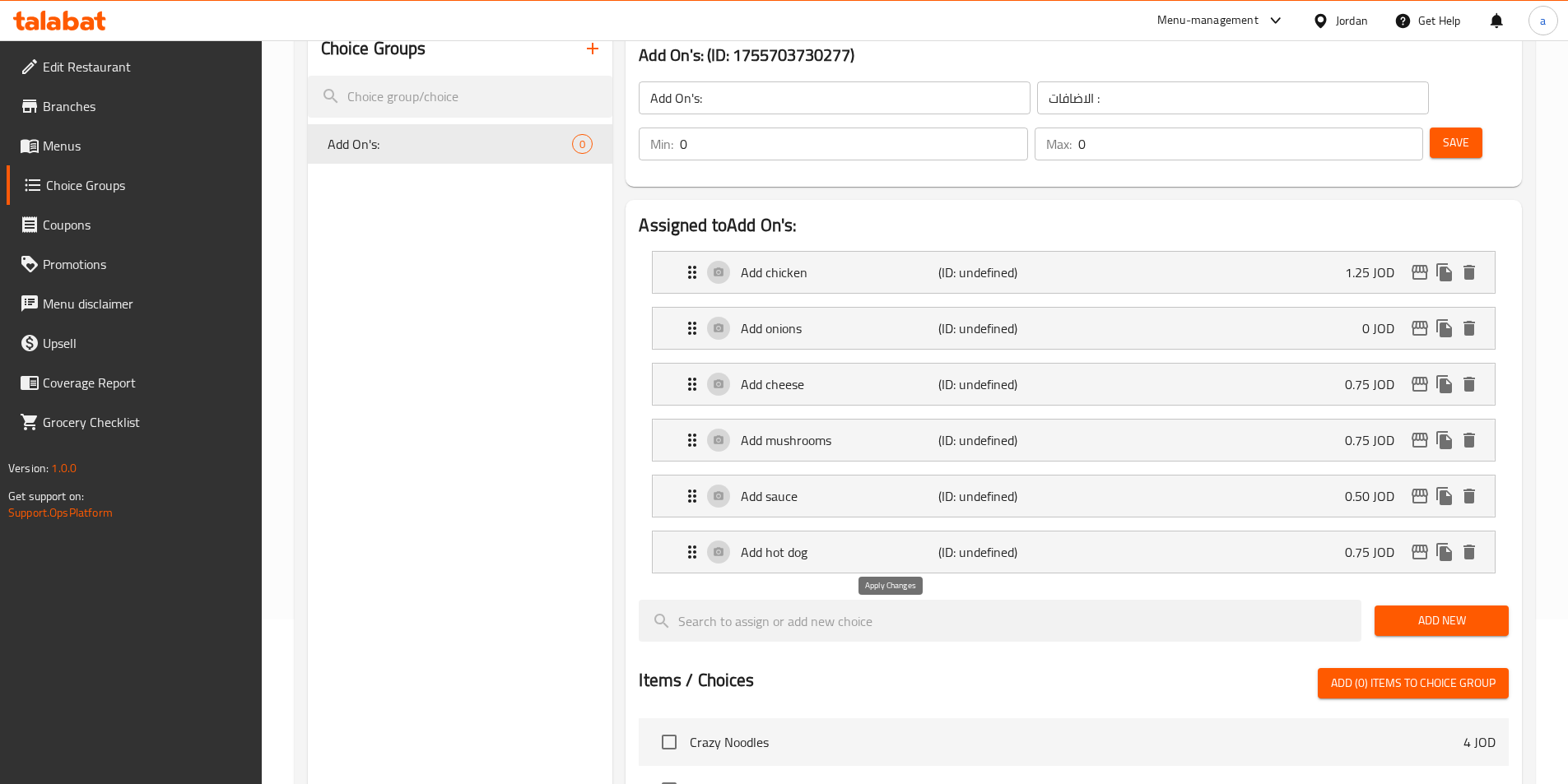
type input "0.75"
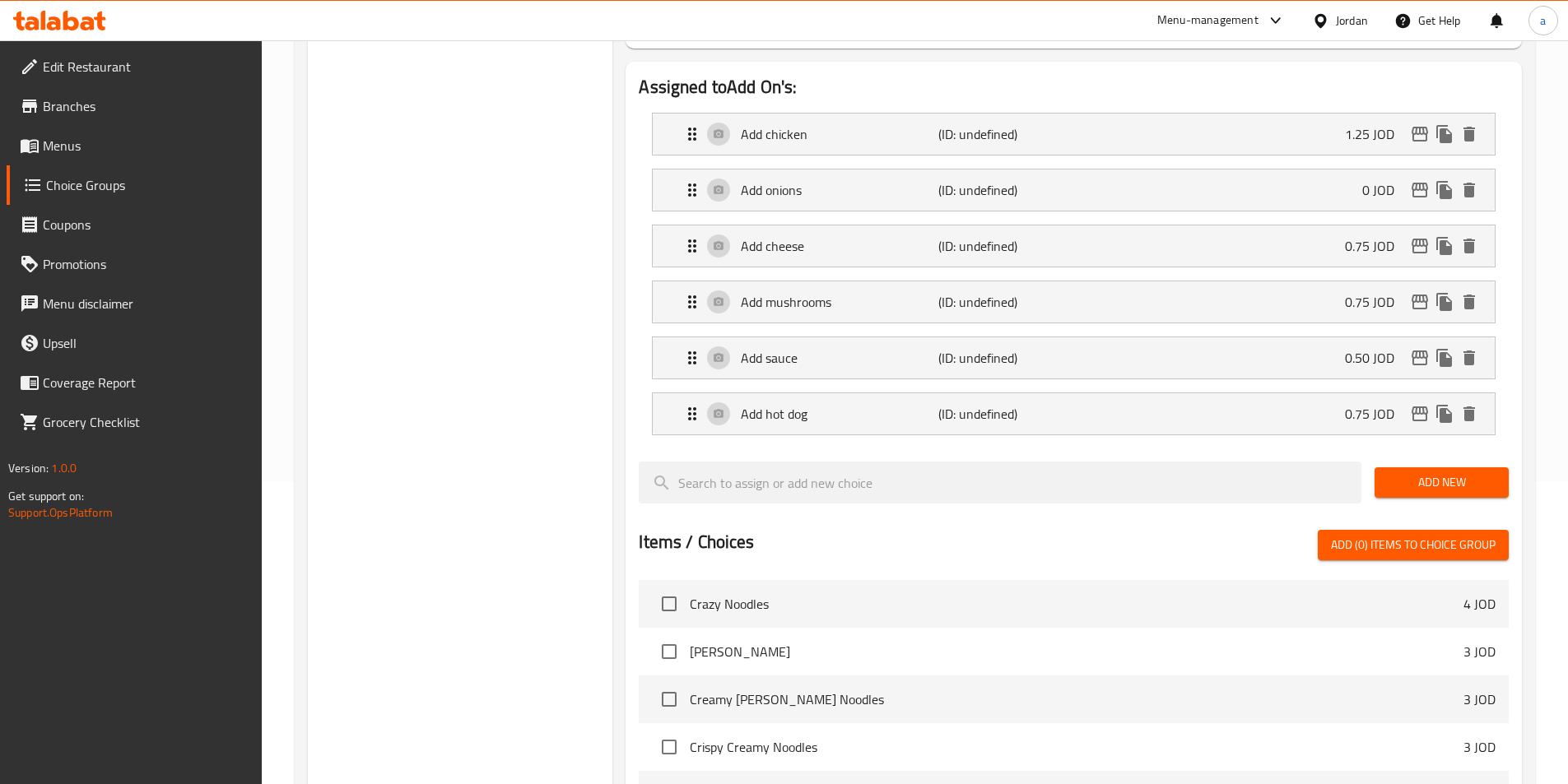
scroll to position [330, 0]
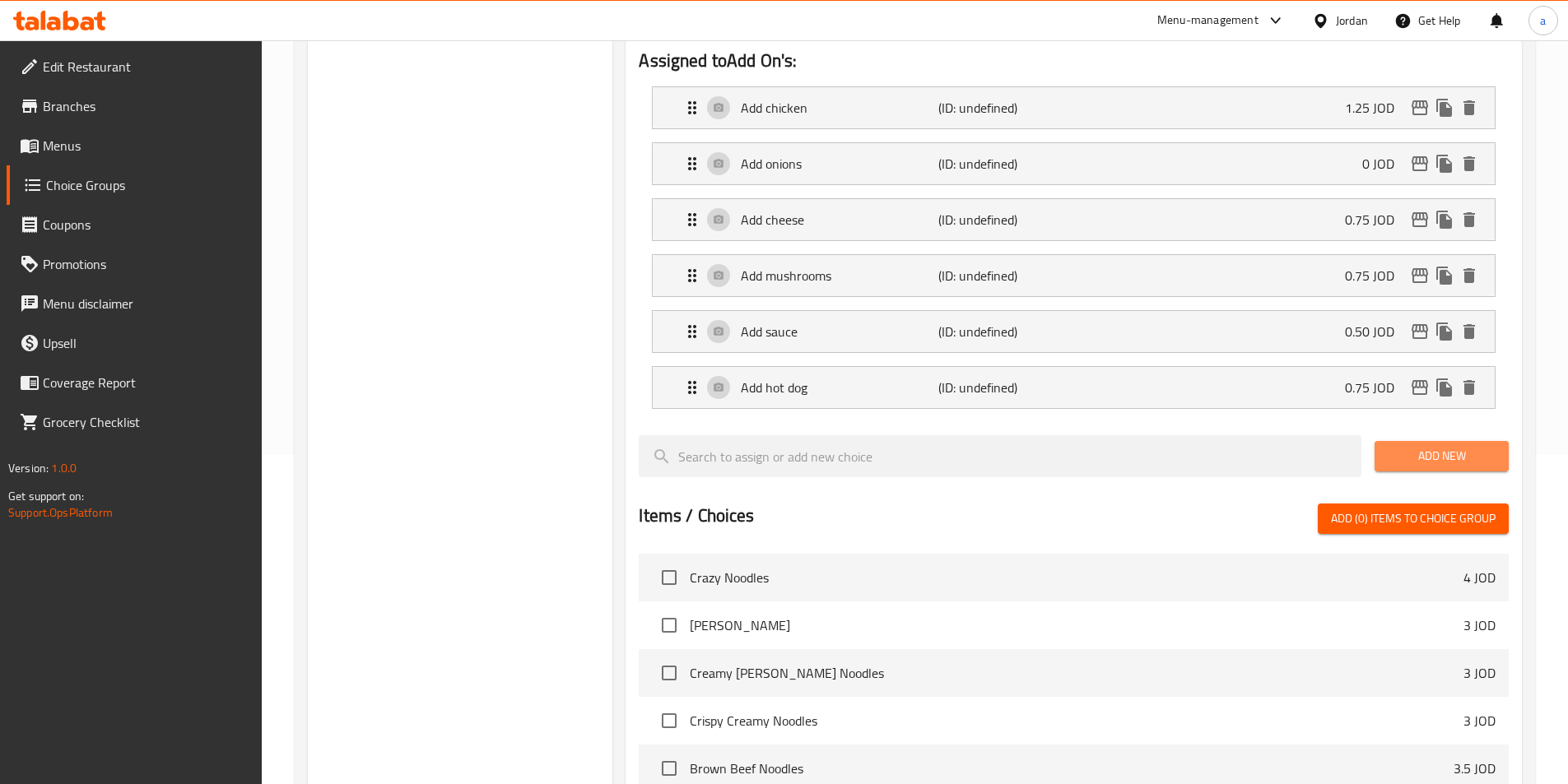
click at [1436, 446] on span "Add New" at bounding box center [1441, 456] width 108 height 21
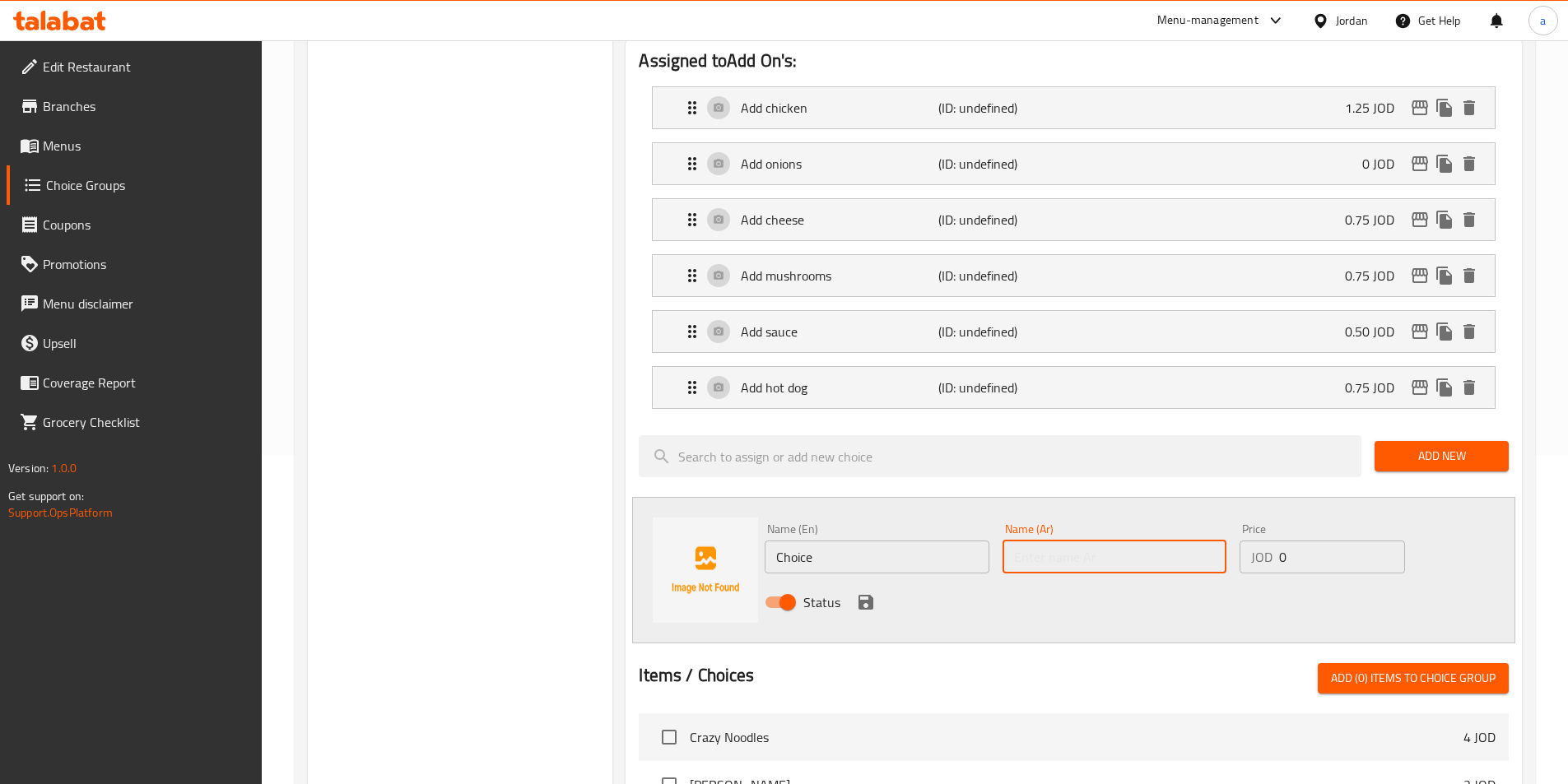
click at [1070, 541] on input "text" at bounding box center [1114, 557] width 224 height 33
paste input "إضافة فليفلة"
type input "إضافة فليفلة"
click at [821, 541] on input "Choice" at bounding box center [876, 557] width 224 height 33
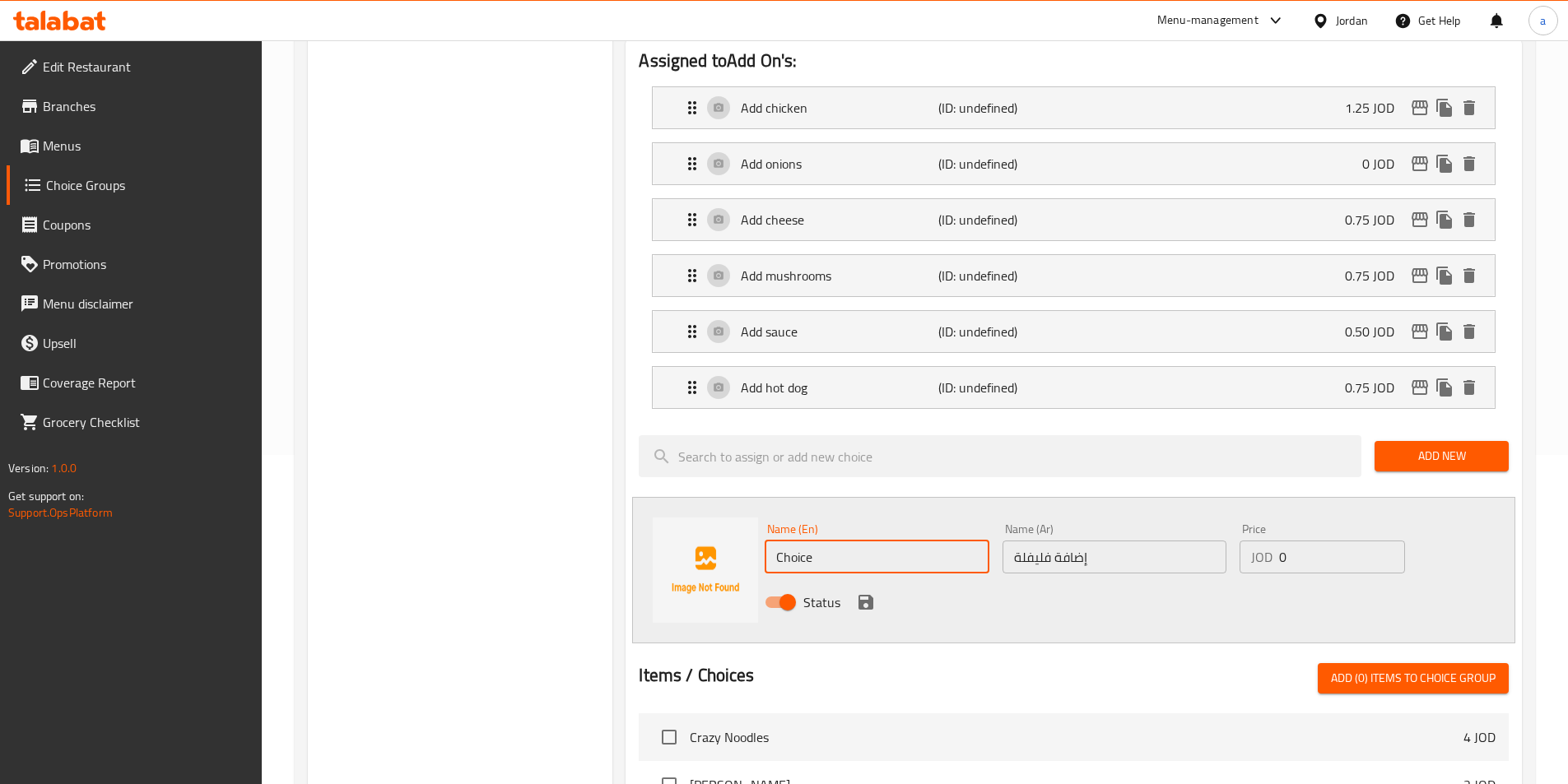
click at [821, 541] on input "Choice" at bounding box center [876, 557] width 224 height 33
paste input "Add pepper"
type input "Add pepper"
click at [866, 593] on icon "save" at bounding box center [866, 603] width 20 height 20
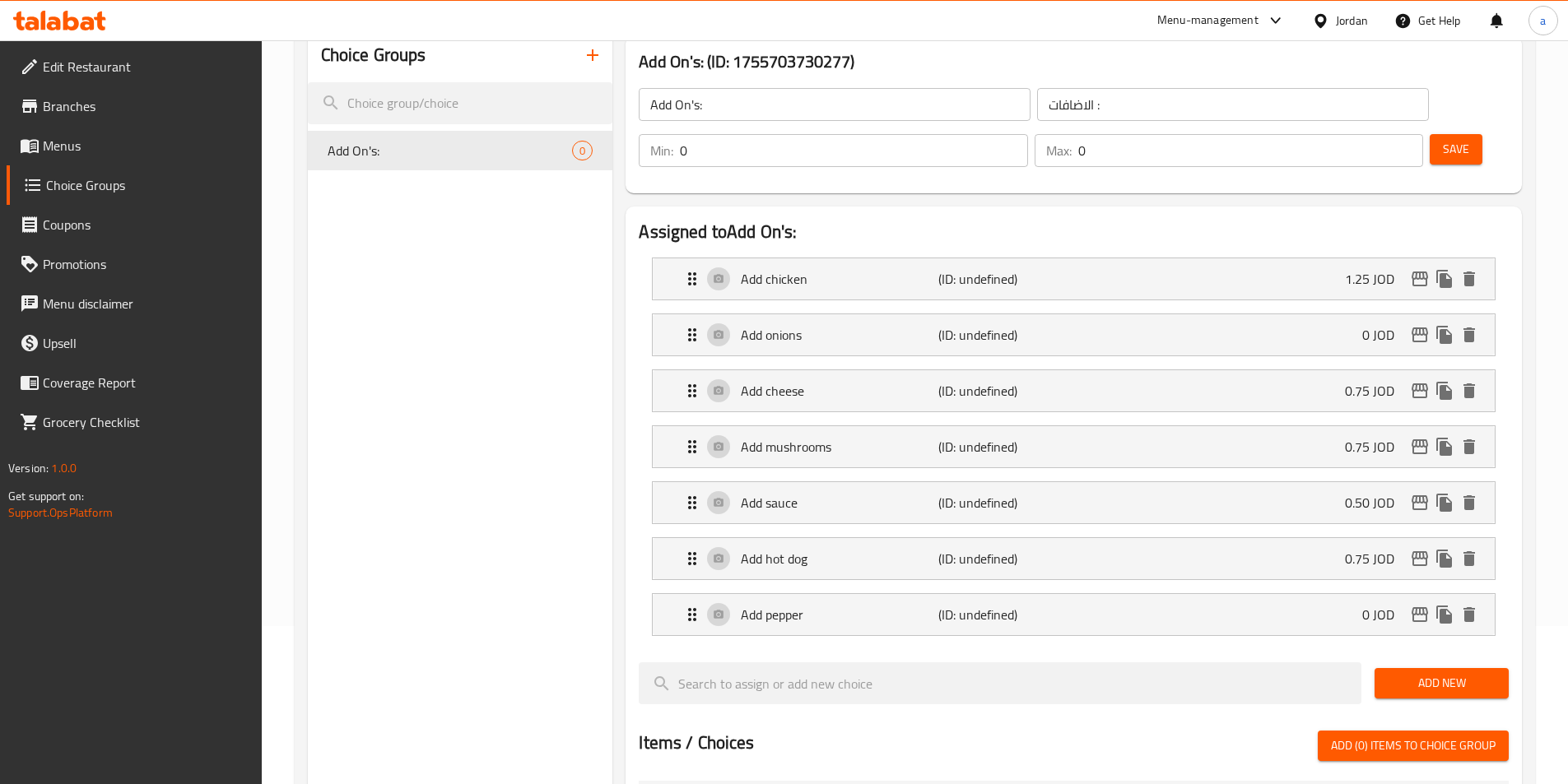
scroll to position [247, 0]
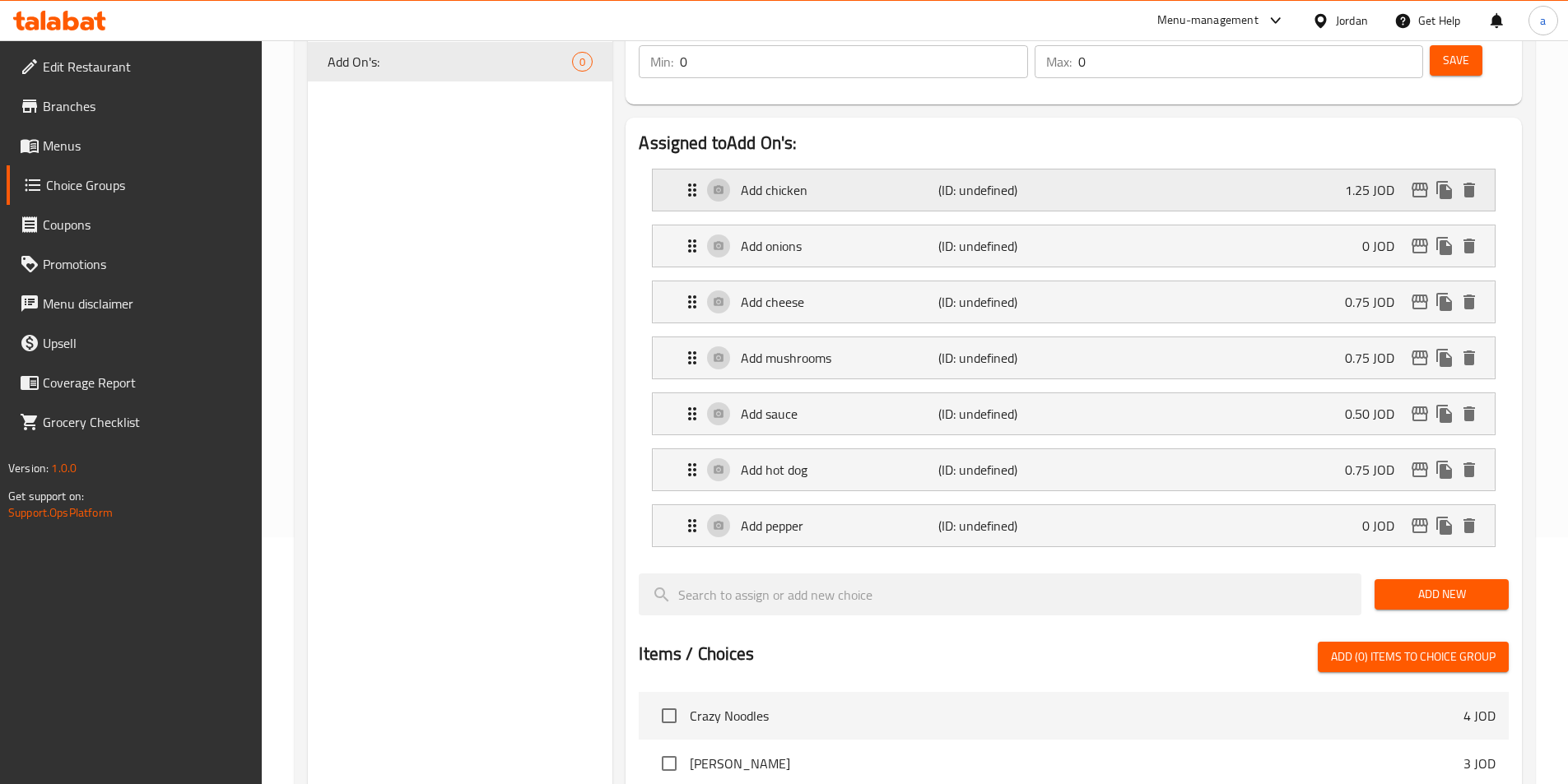
click at [795, 180] on p "Add chicken" at bounding box center [839, 190] width 197 height 20
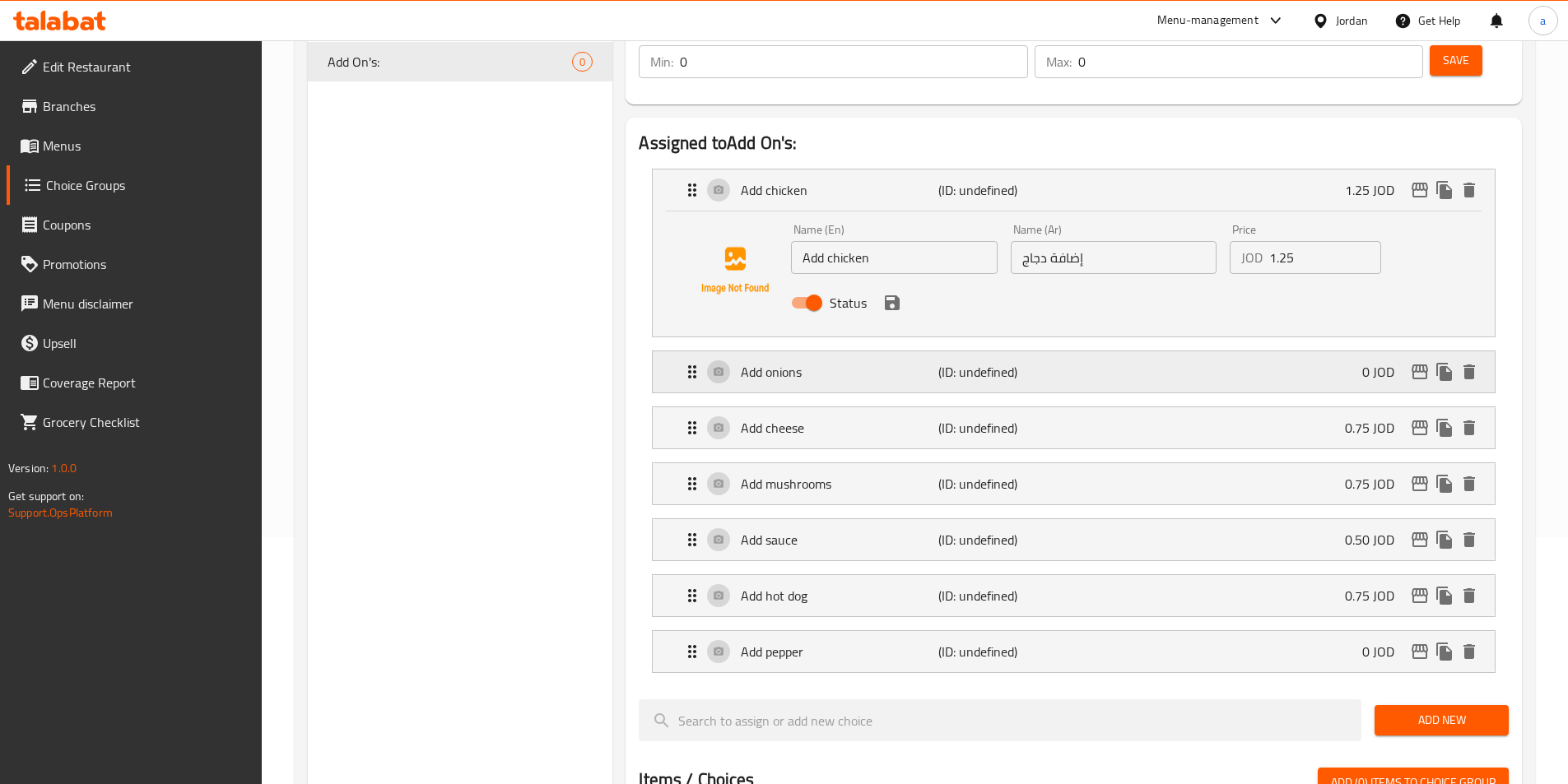
click at [827, 351] on div "Add onions (ID: undefined) 0 JOD" at bounding box center [1078, 371] width 792 height 41
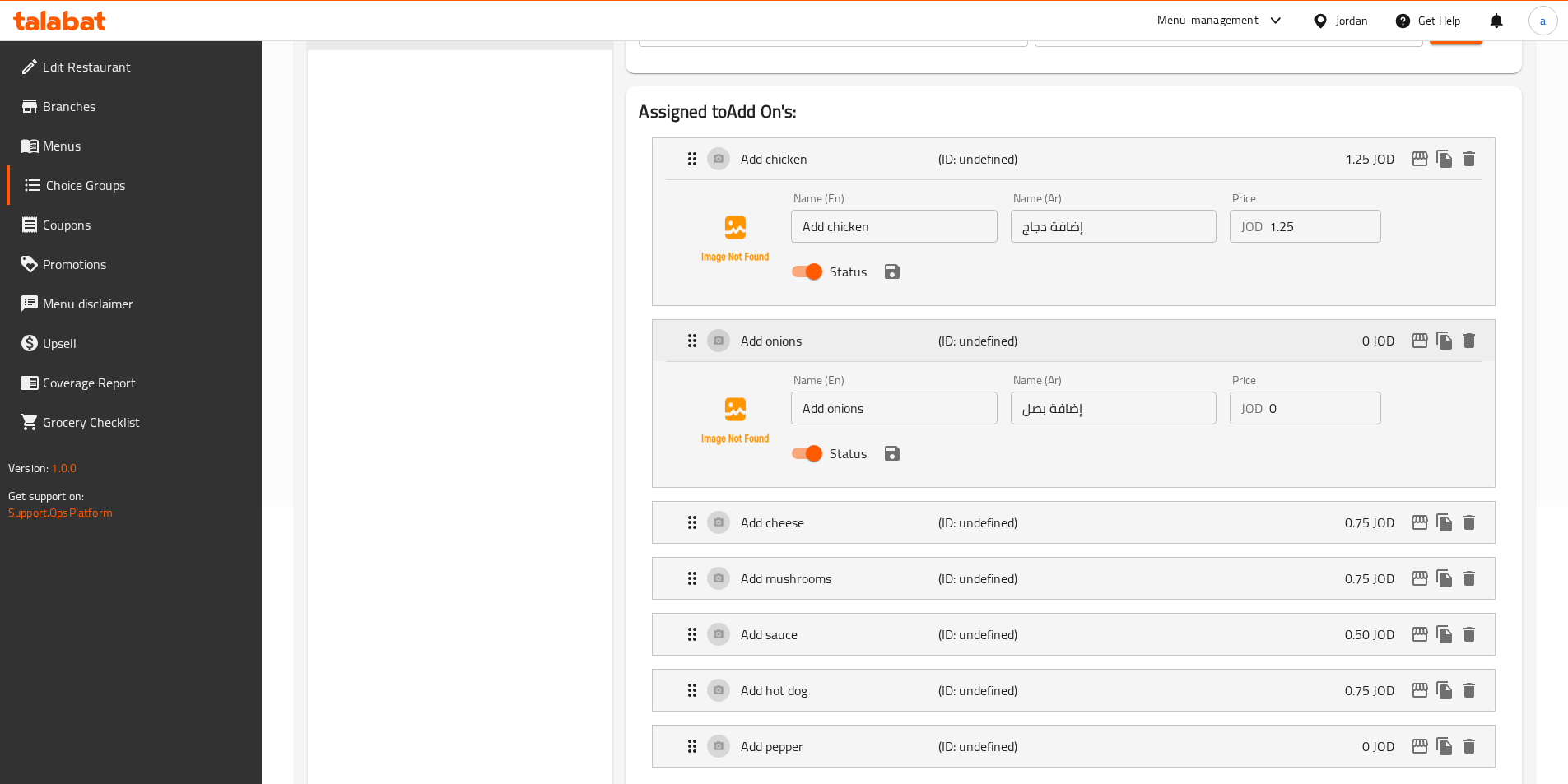
scroll to position [330, 0]
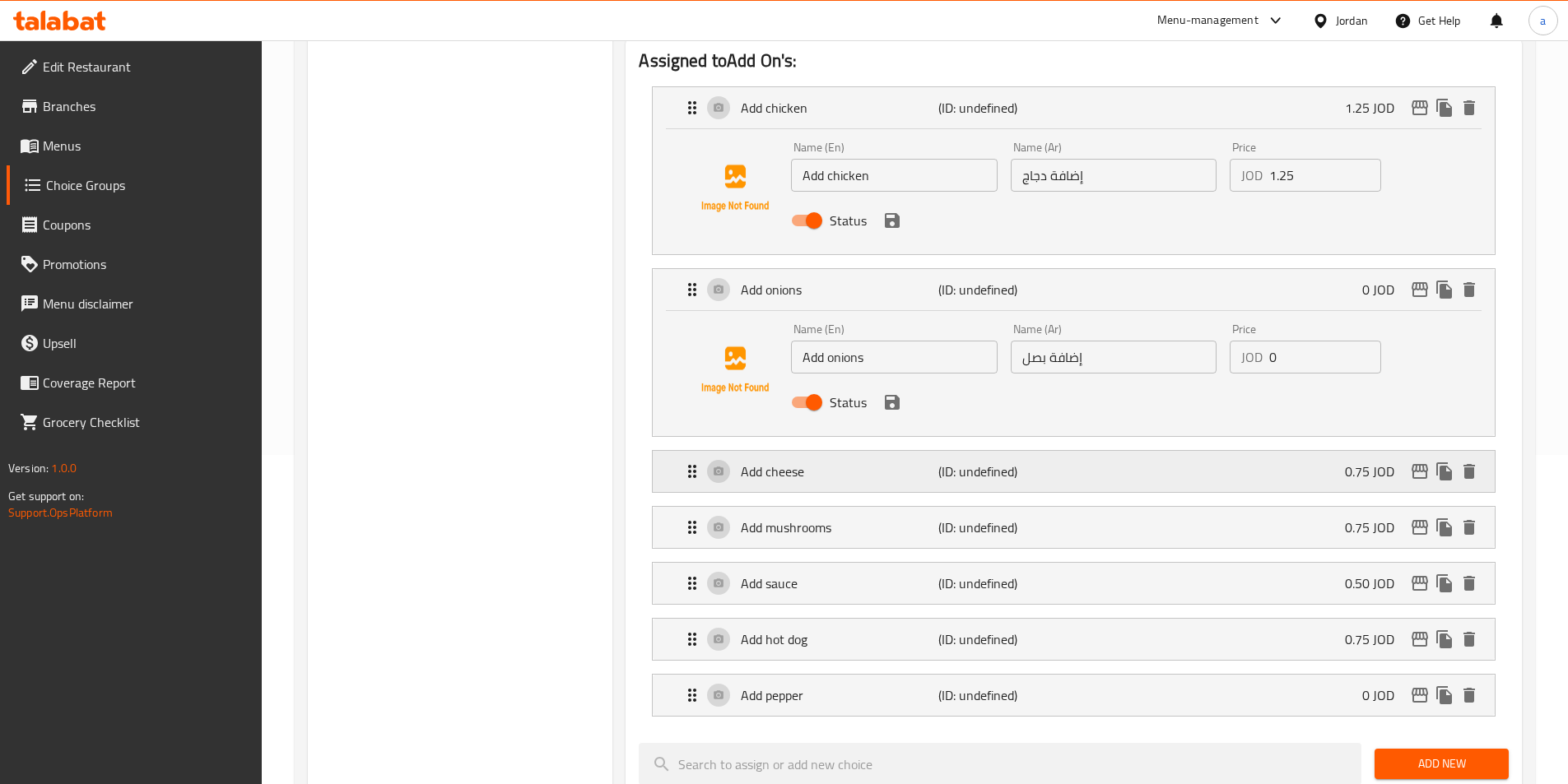
click at [828, 462] on p "Add cheese" at bounding box center [839, 472] width 197 height 20
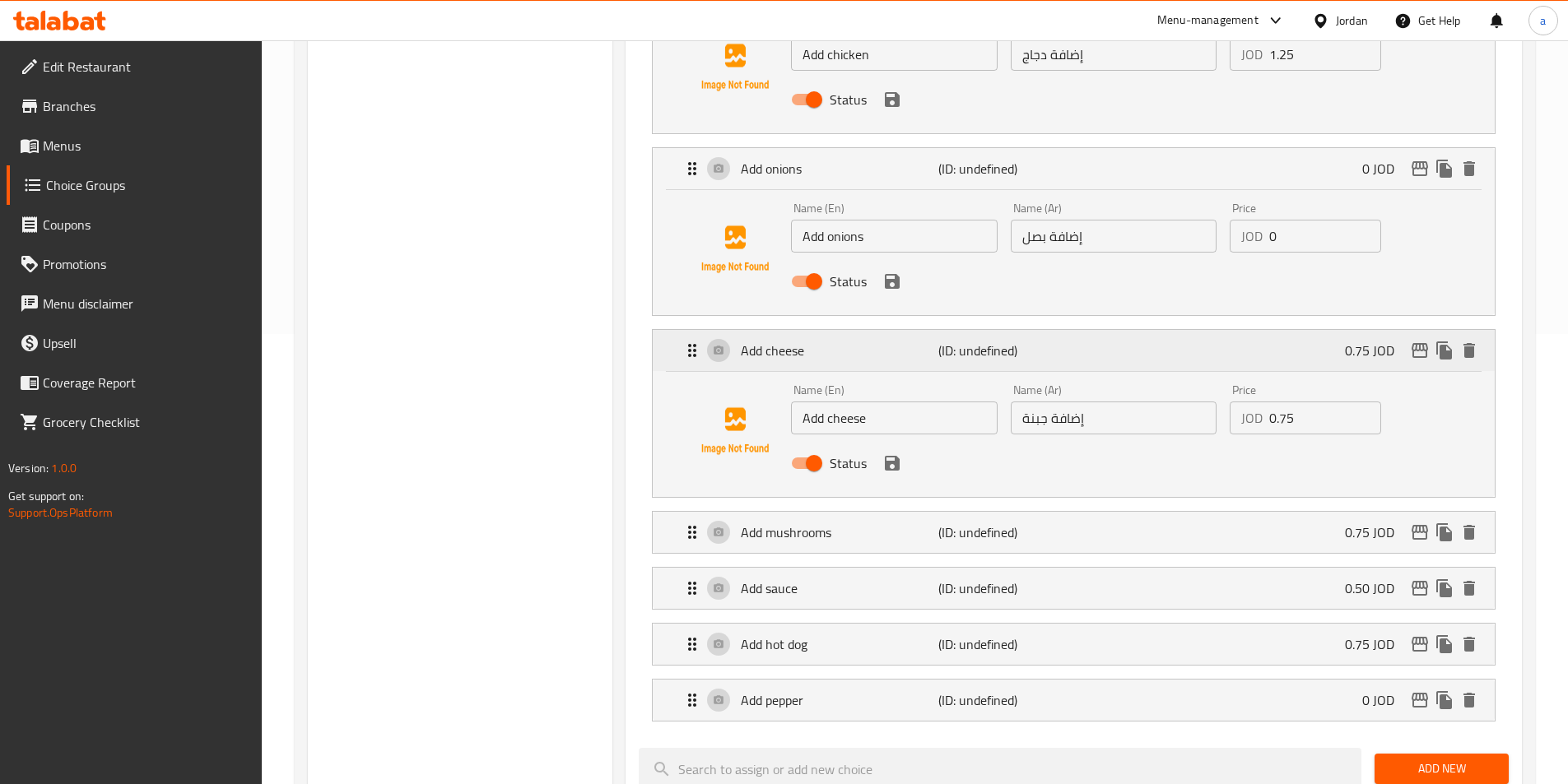
scroll to position [494, 0]
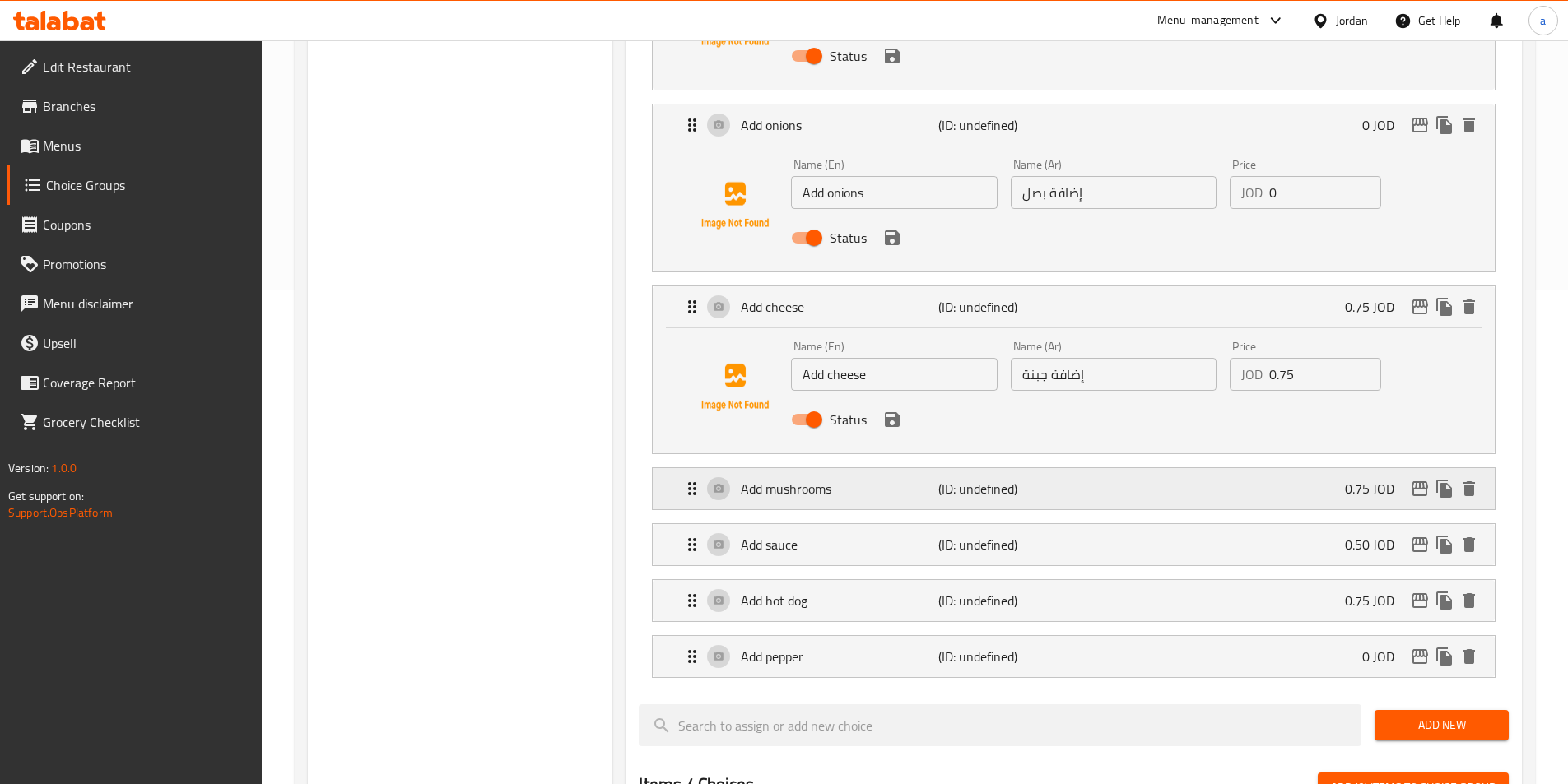
click at [836, 479] on p "Add mushrooms" at bounding box center [839, 489] width 197 height 20
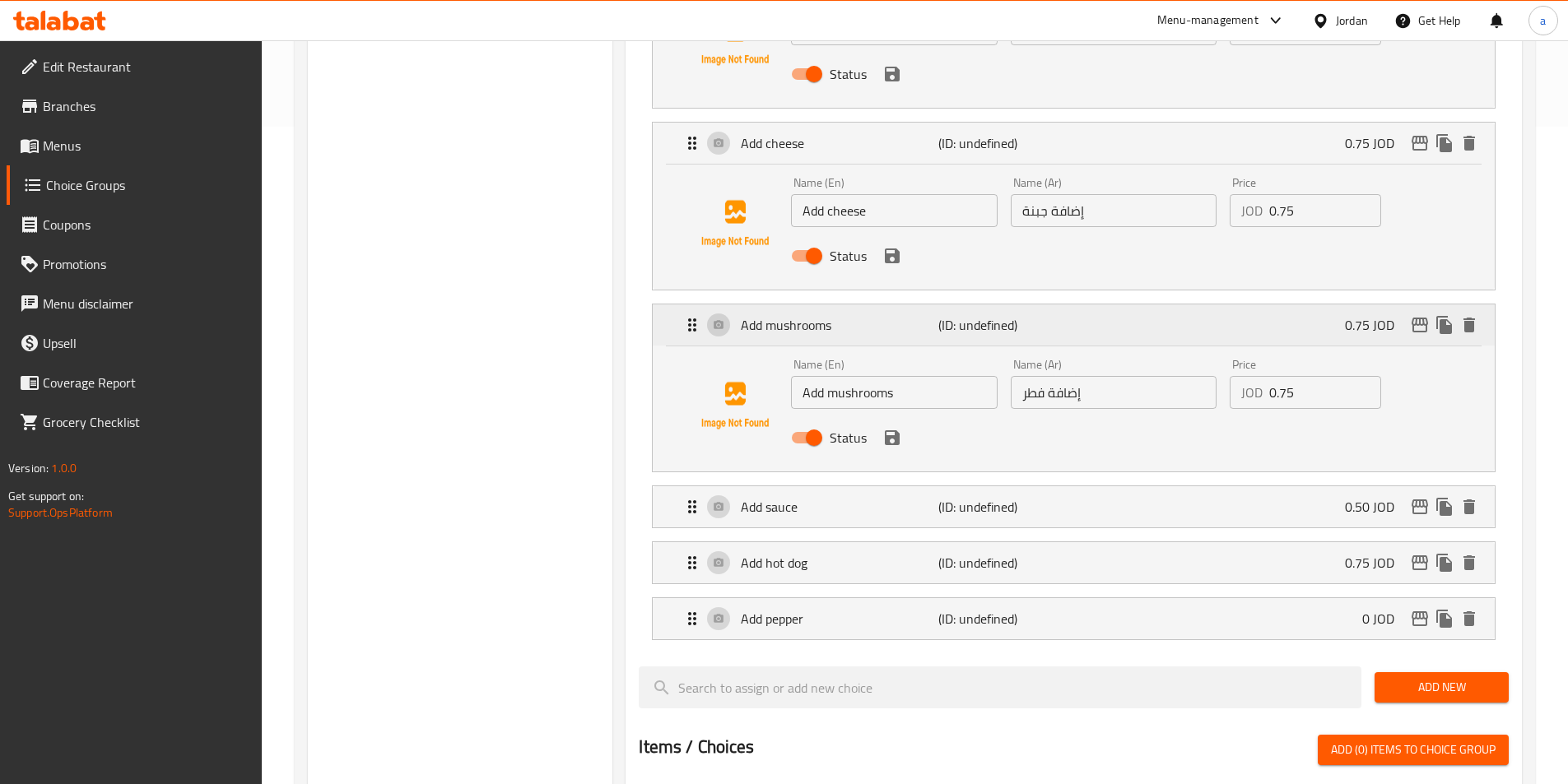
scroll to position [658, 0]
click at [839, 496] on p "Add sauce" at bounding box center [839, 506] width 197 height 20
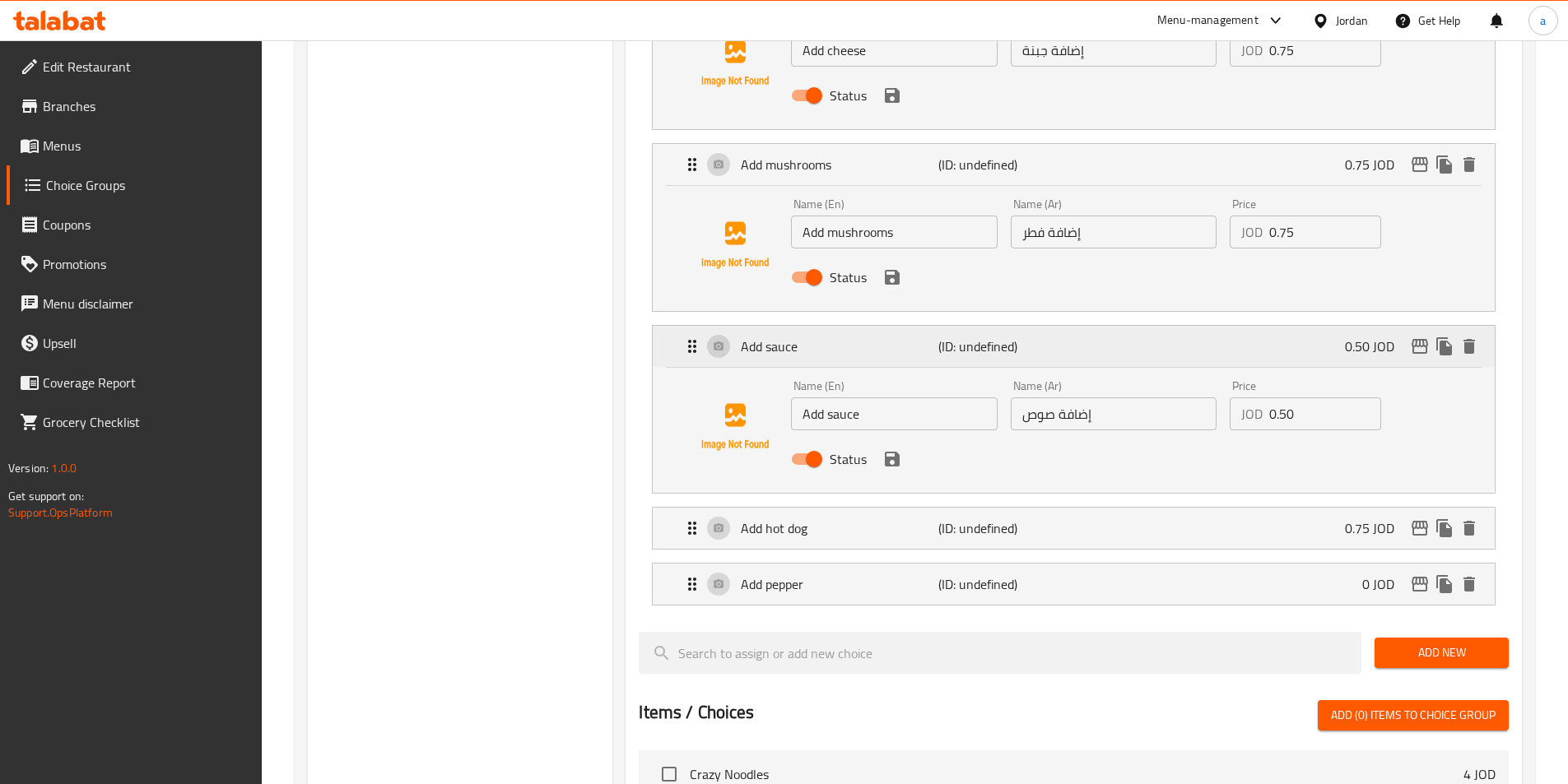
scroll to position [823, 0]
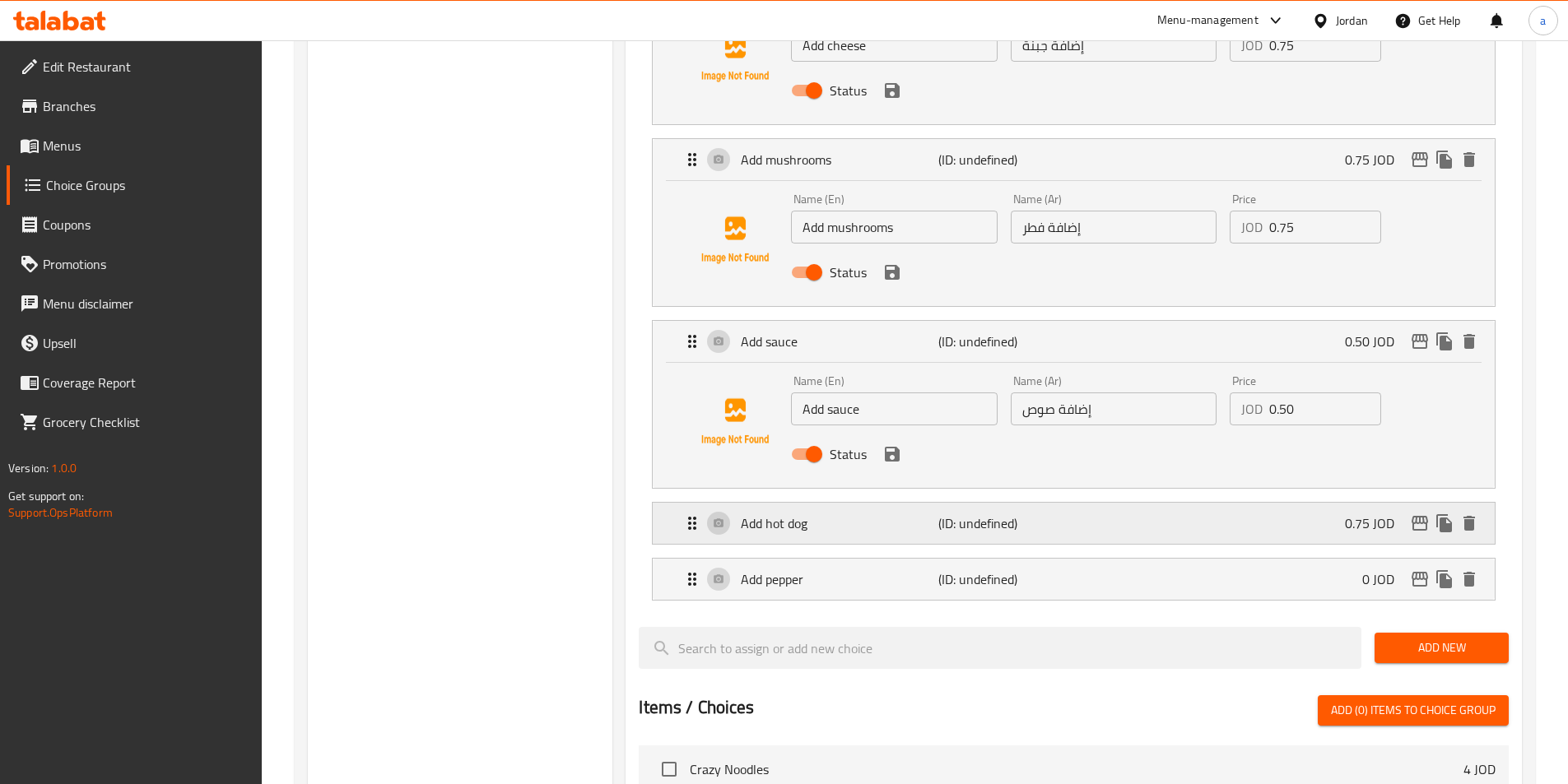
click at [841, 514] on p "Add hot dog" at bounding box center [839, 524] width 197 height 20
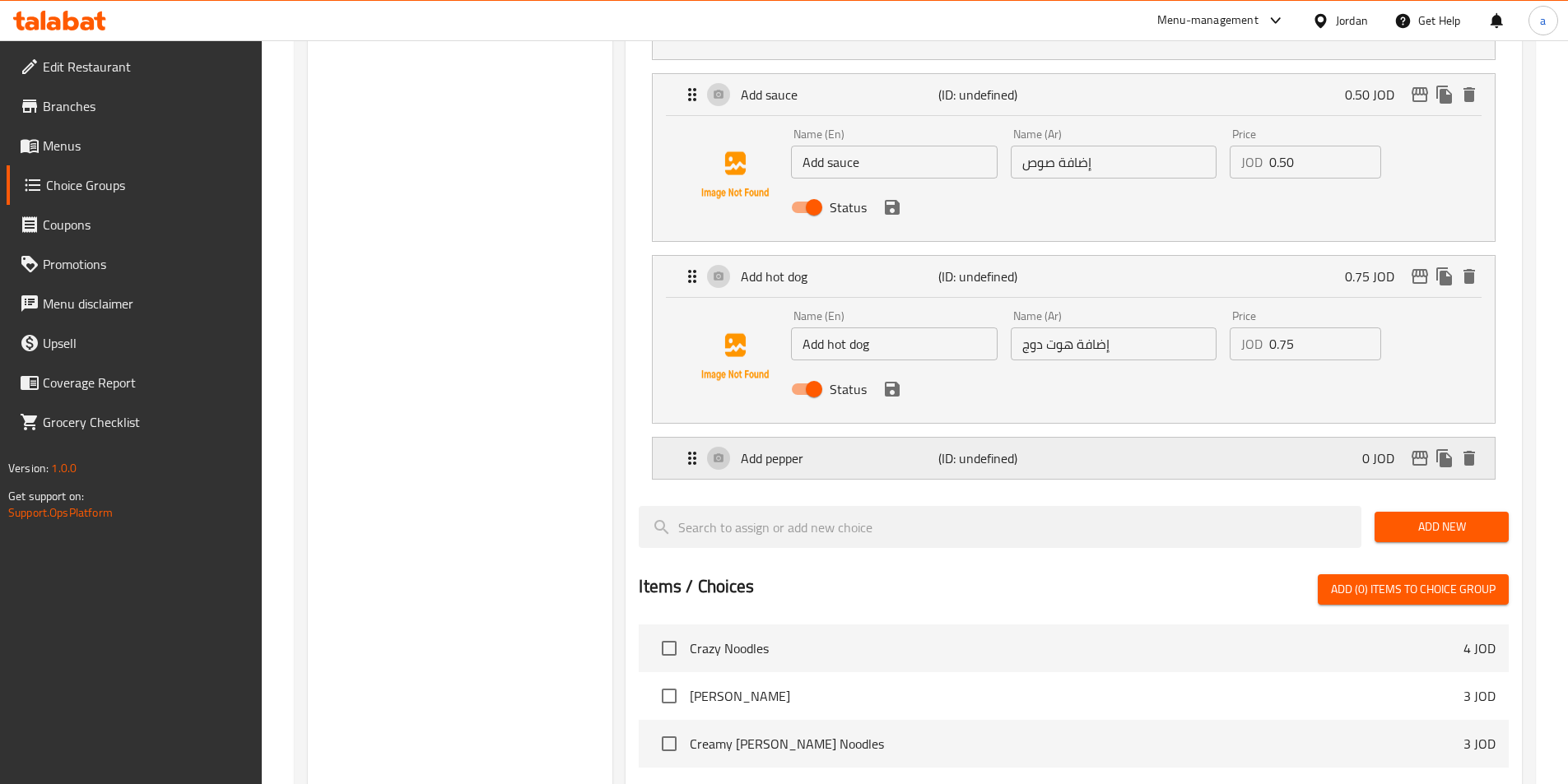
click at [849, 438] on div "Add pepper (ID: undefined) 0 JOD" at bounding box center [1078, 458] width 792 height 41
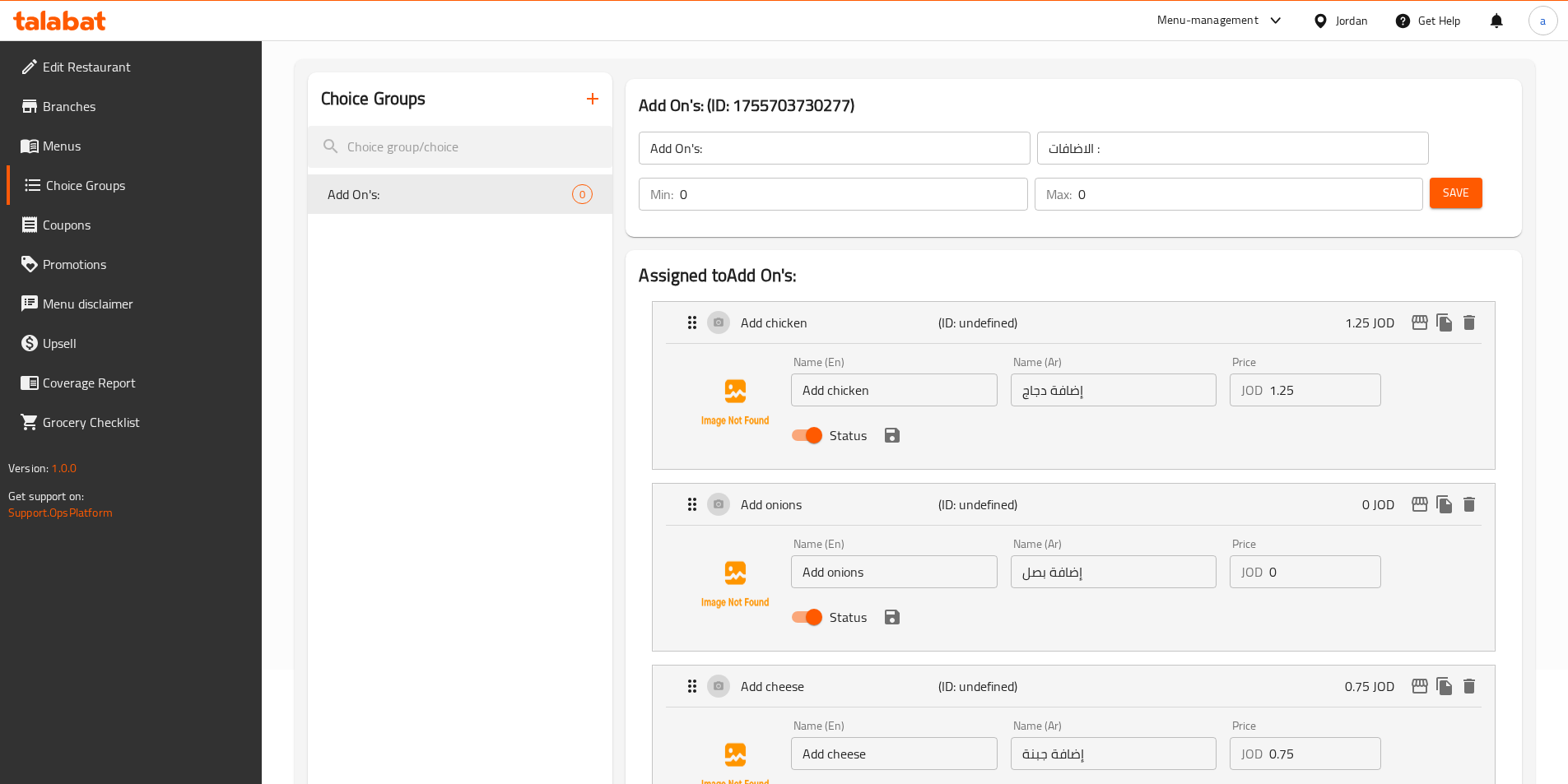
scroll to position [0, 0]
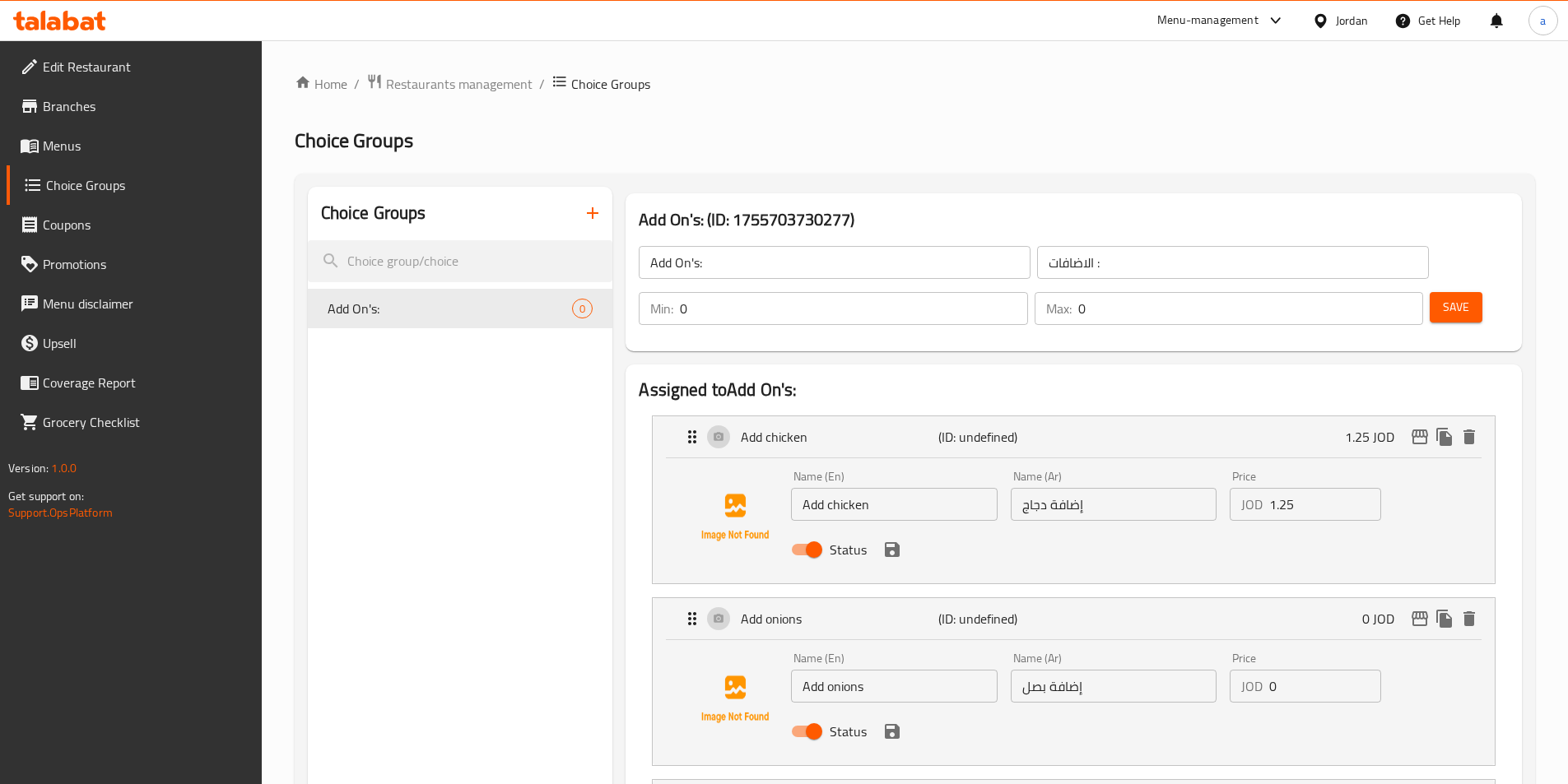
click at [1443, 297] on span "Save" at bounding box center [1456, 307] width 26 height 21
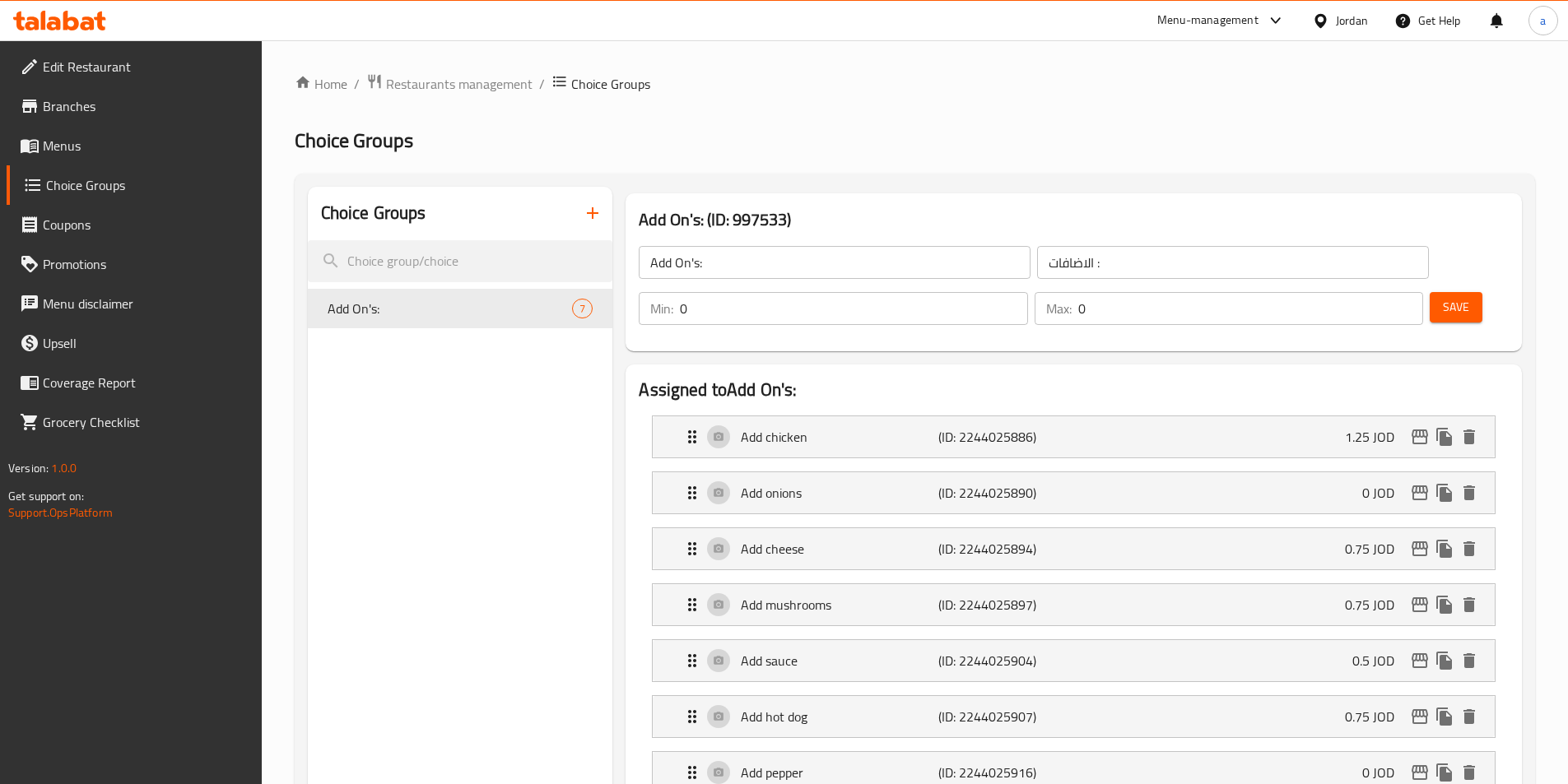
click at [1448, 292] on button "Save" at bounding box center [1456, 307] width 53 height 30
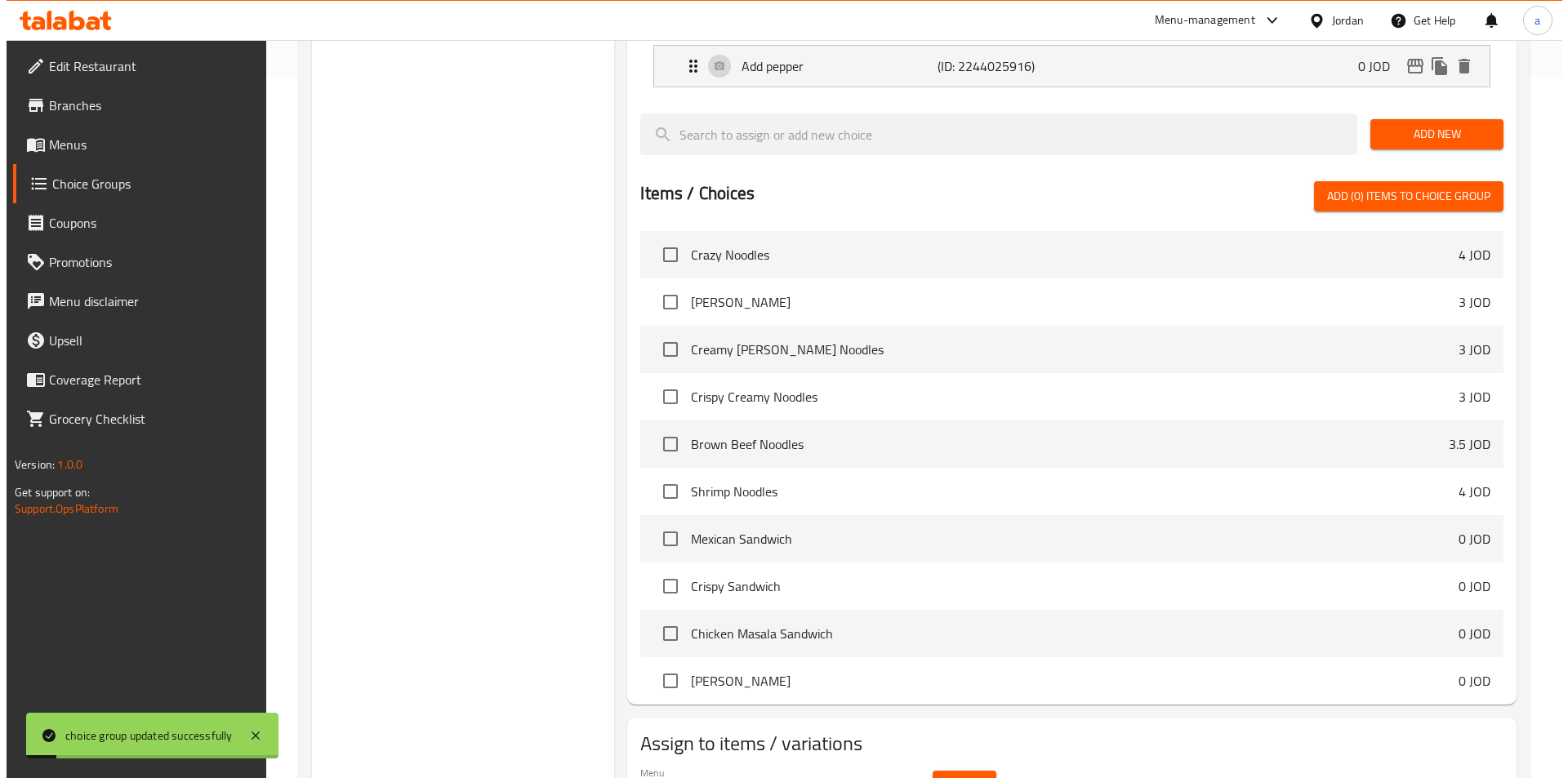
scroll to position [748, 0]
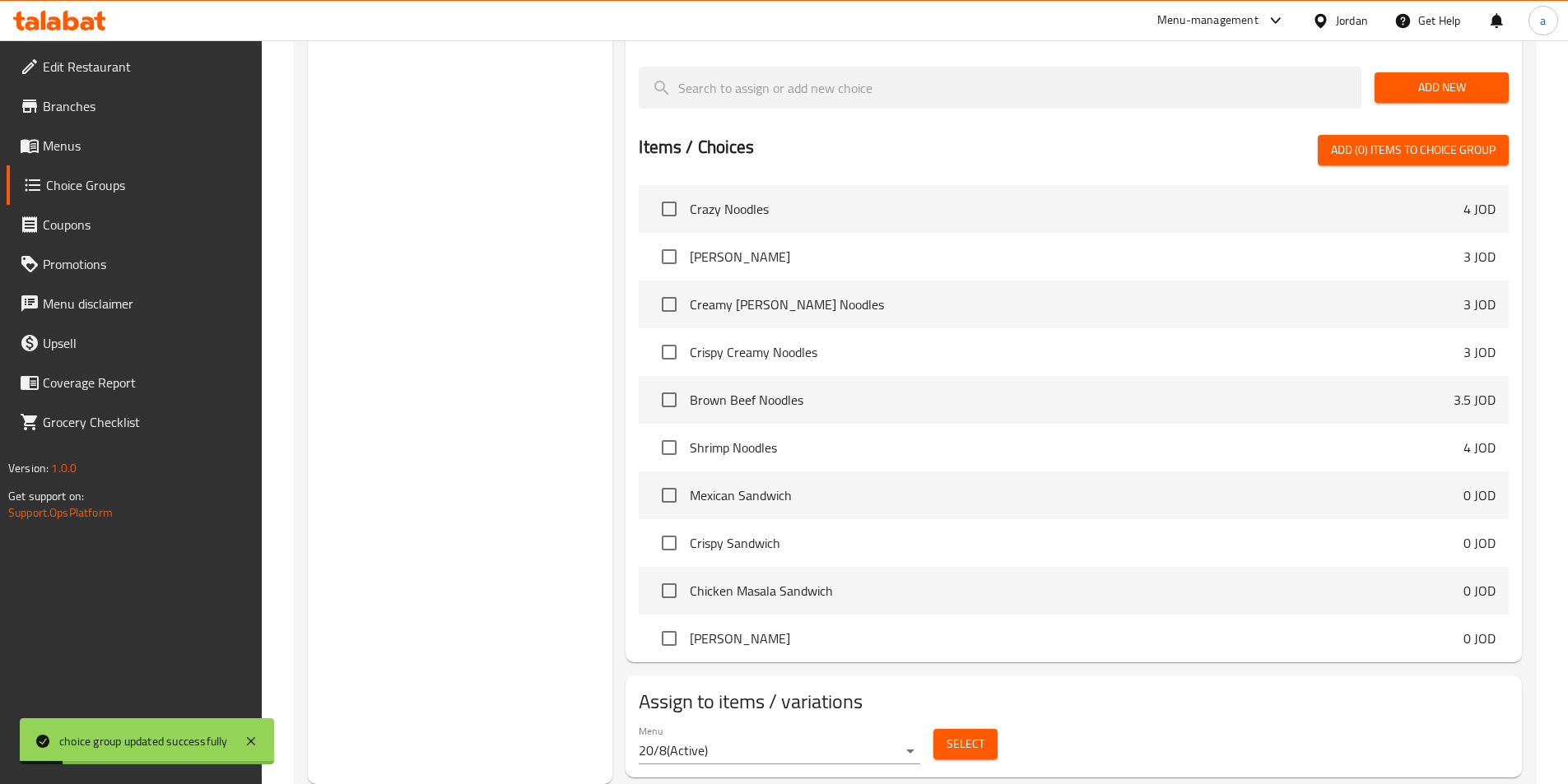
click at [963, 735] on span "Select" at bounding box center [965, 745] width 38 height 21
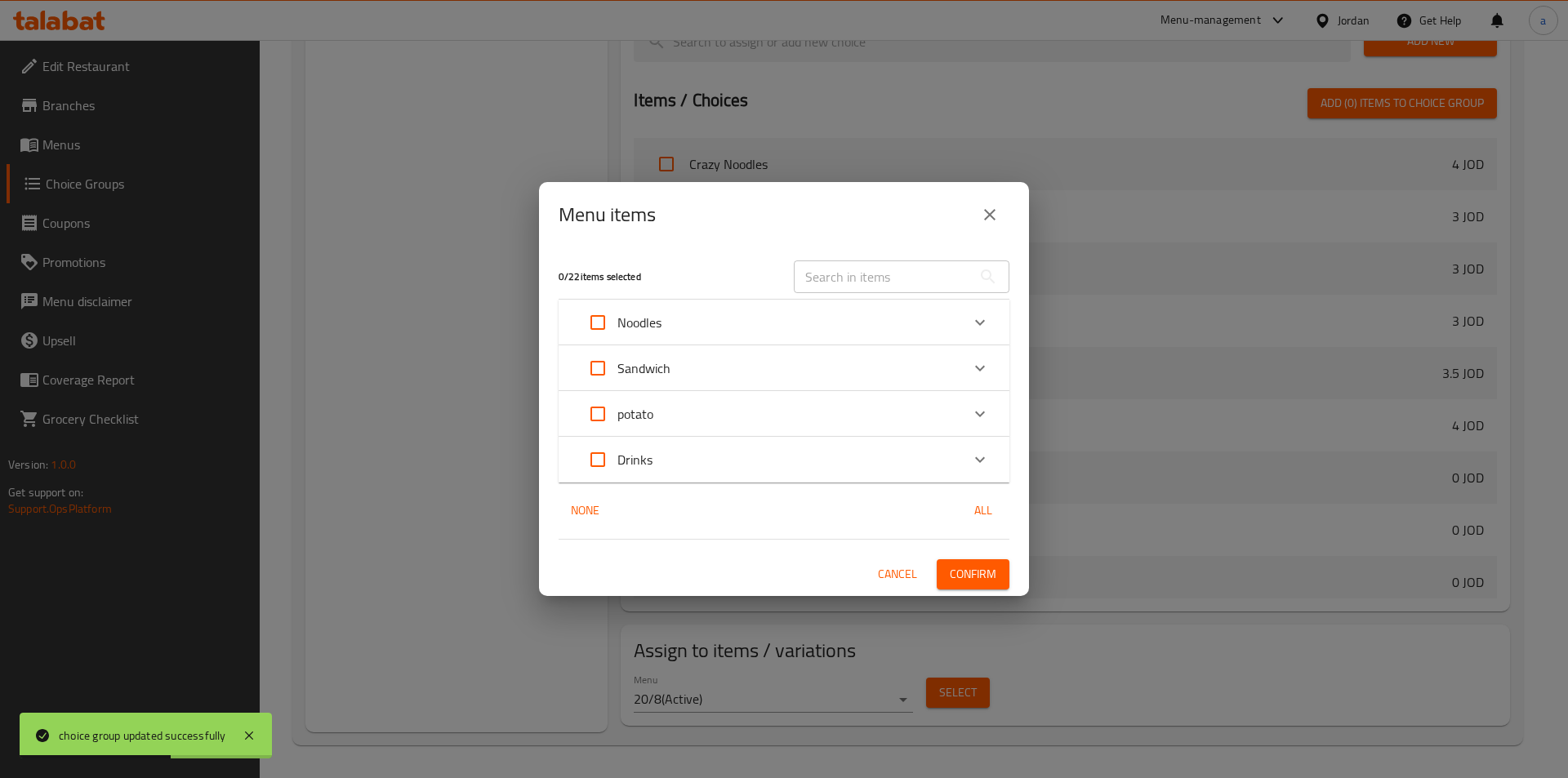
click at [744, 324] on div "Noodles" at bounding box center [769, 322] width 382 height 39
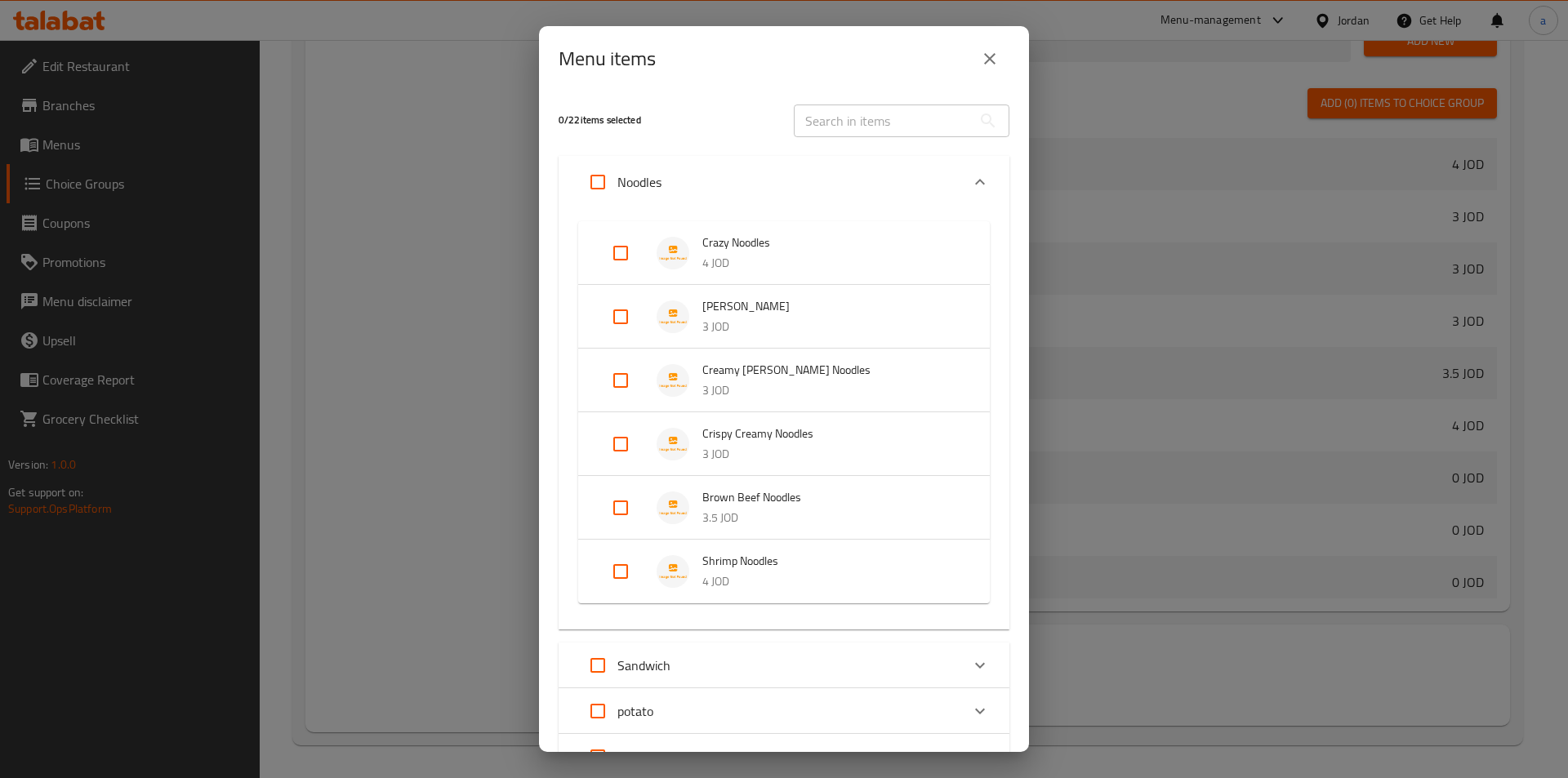
click at [631, 255] on input "Expand" at bounding box center [620, 253] width 39 height 39
checkbox input "true"
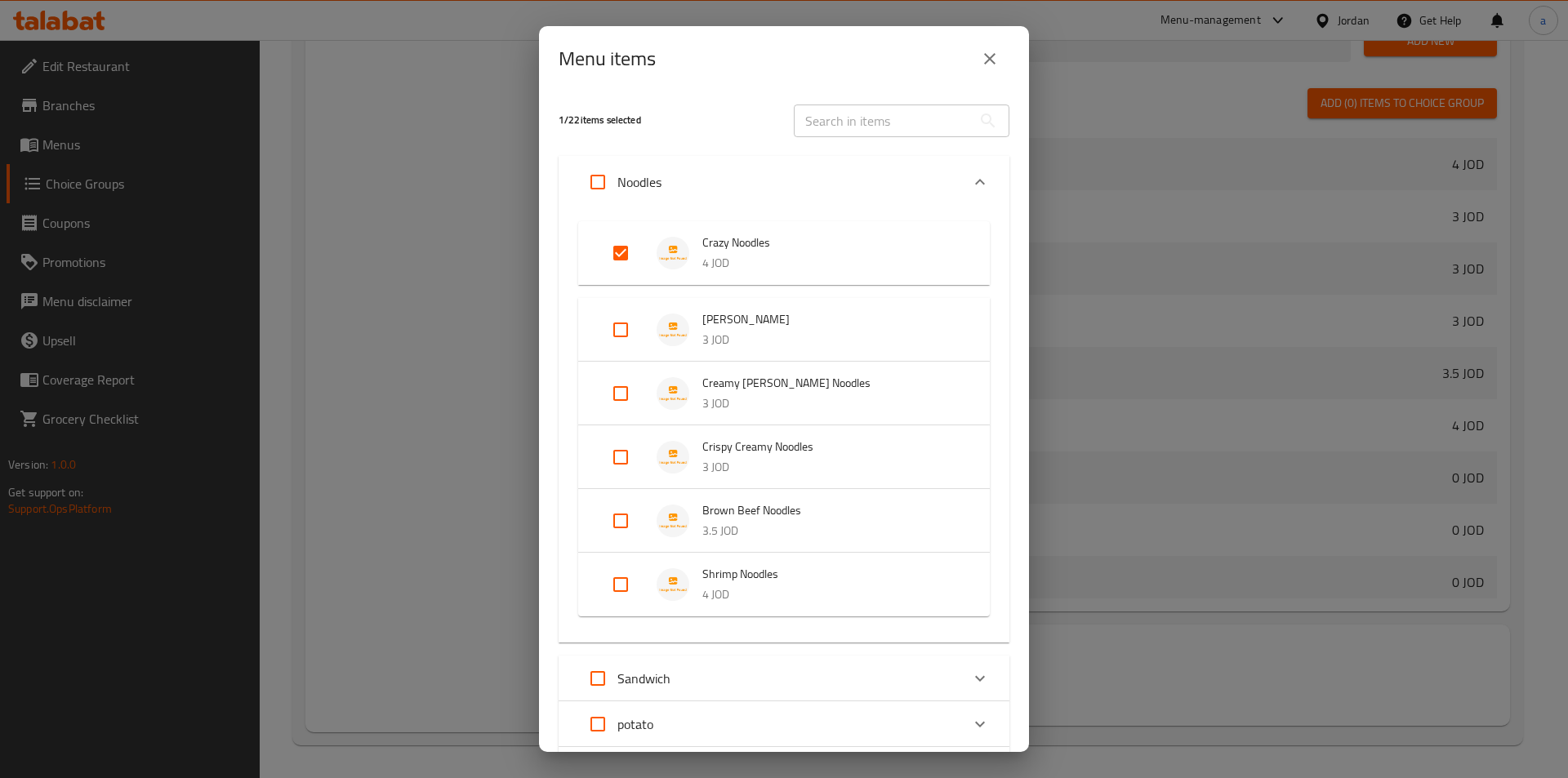
click at [617, 333] on input "Expand" at bounding box center [620, 330] width 39 height 39
checkbox input "true"
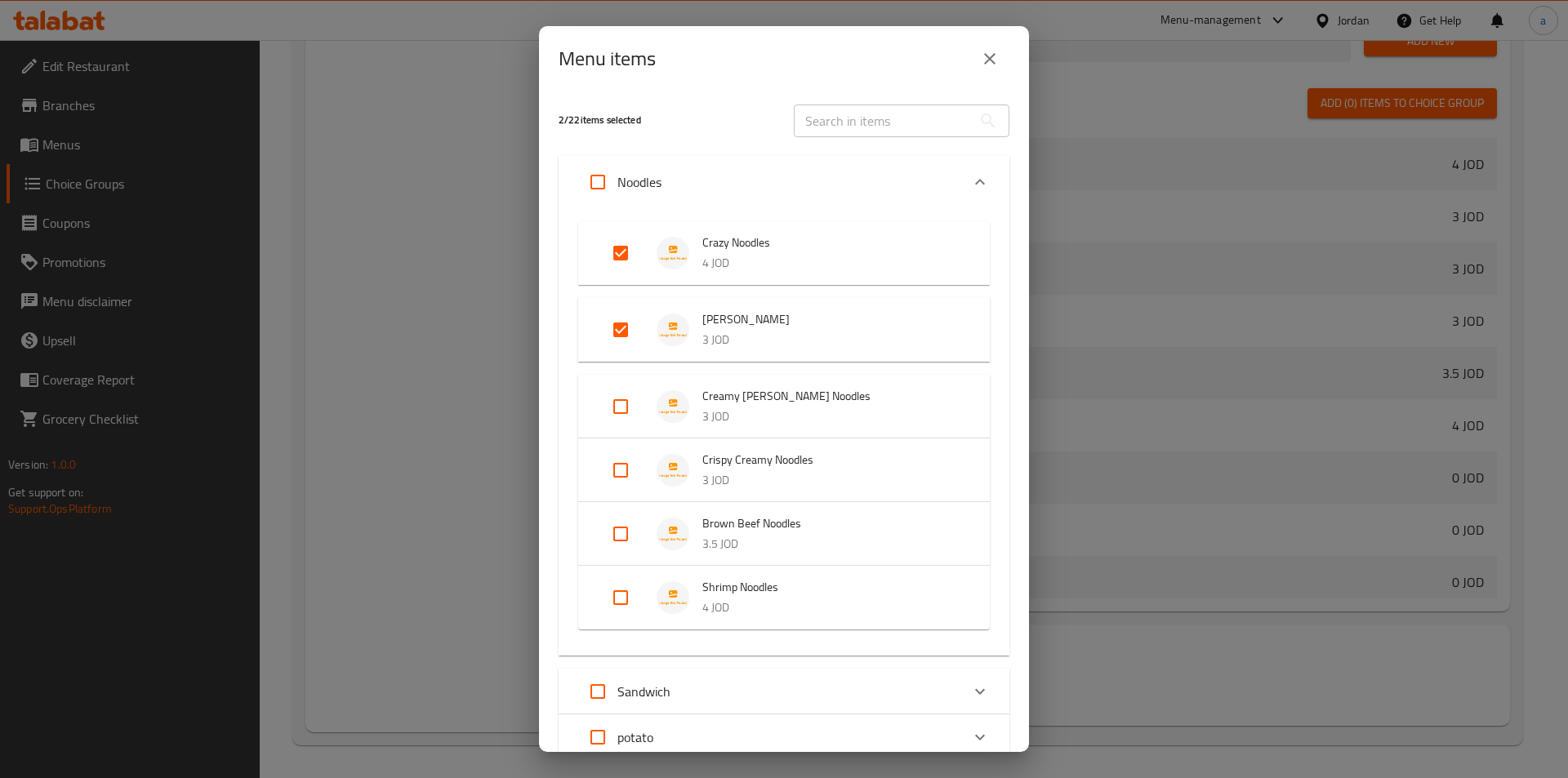
click at [626, 421] on input "Expand" at bounding box center [620, 406] width 39 height 39
checkbox input "true"
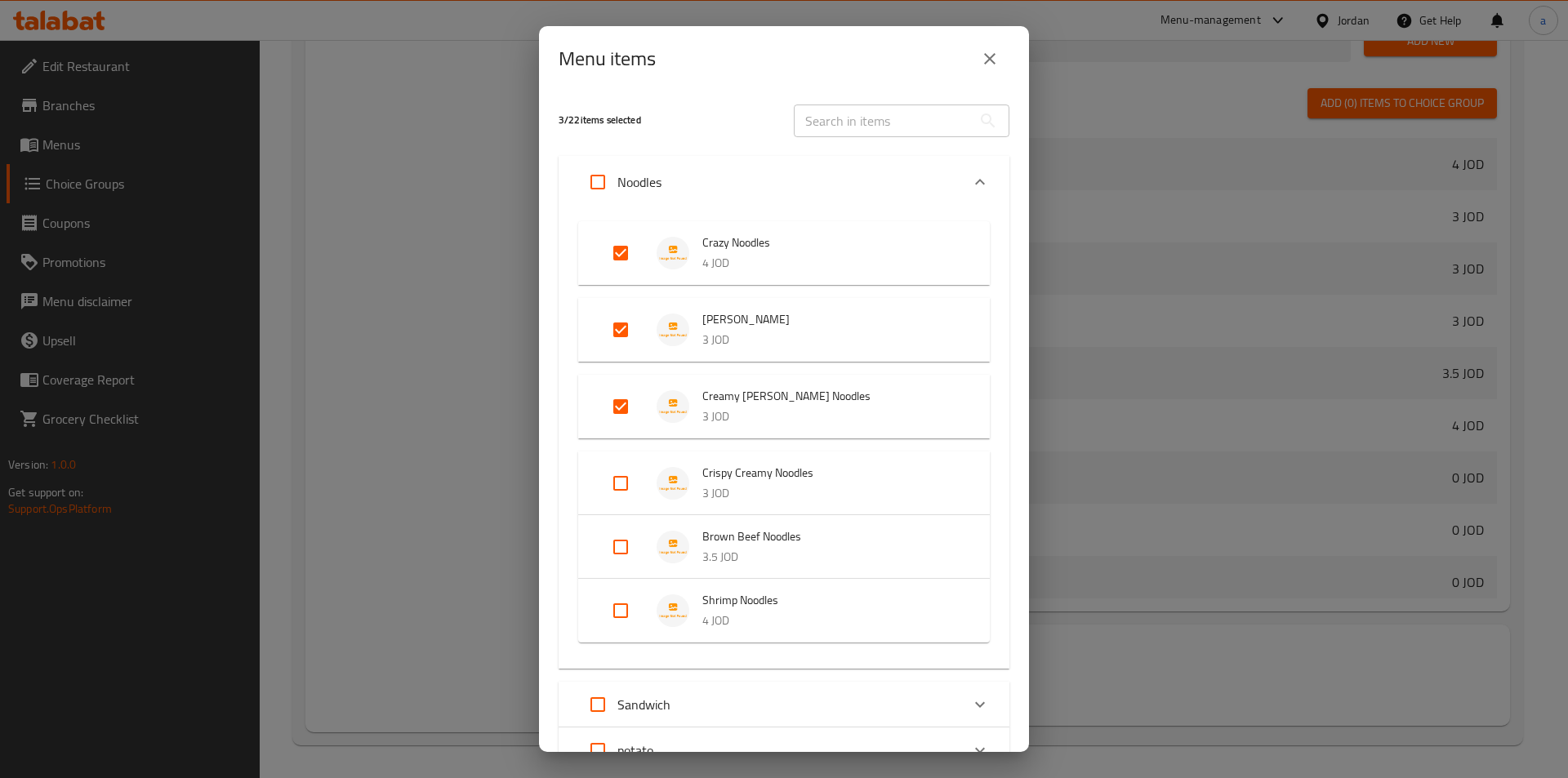
click at [626, 493] on input "Expand" at bounding box center [620, 483] width 39 height 39
checkbox input "true"
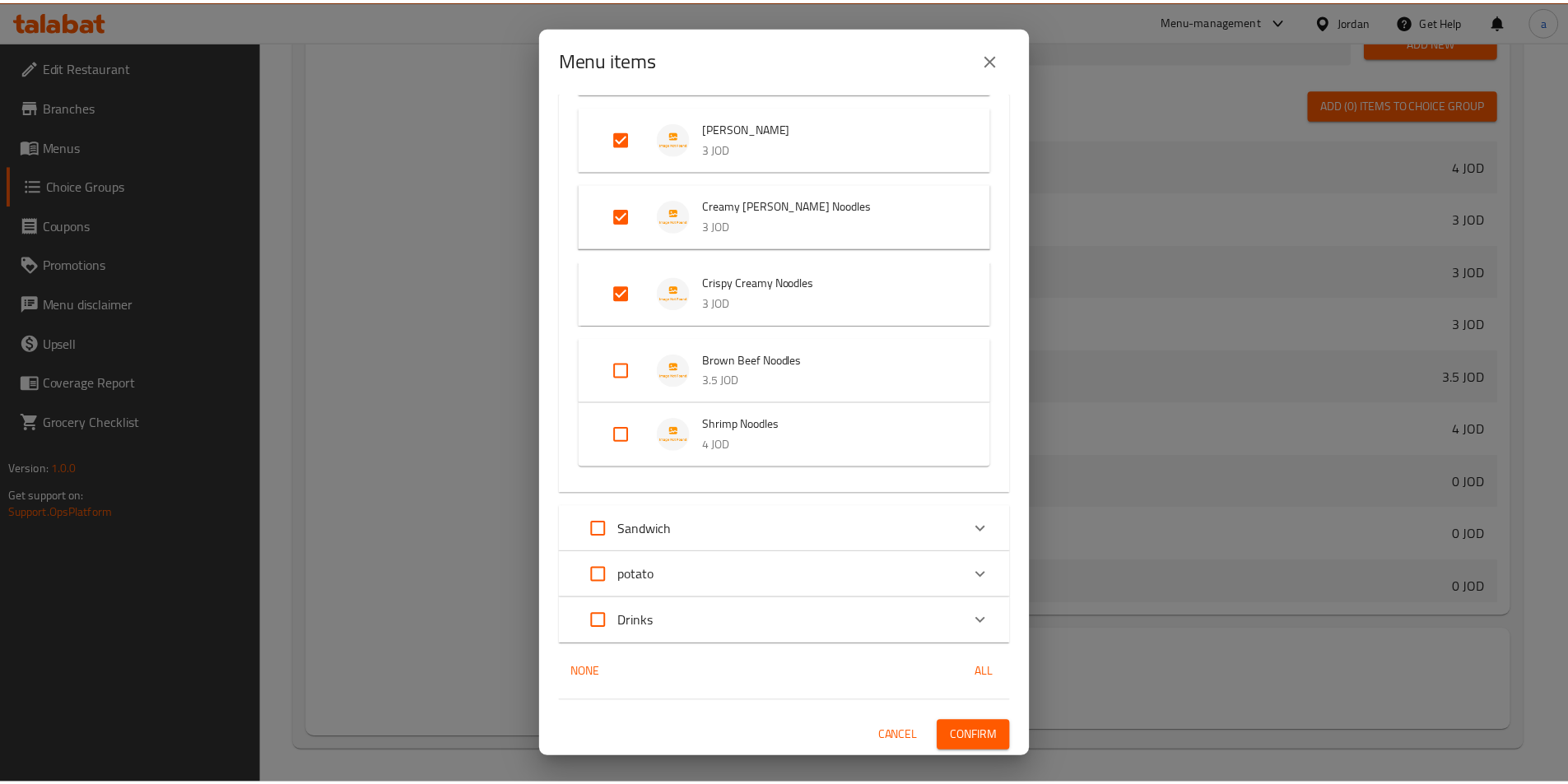
scroll to position [195, 0]
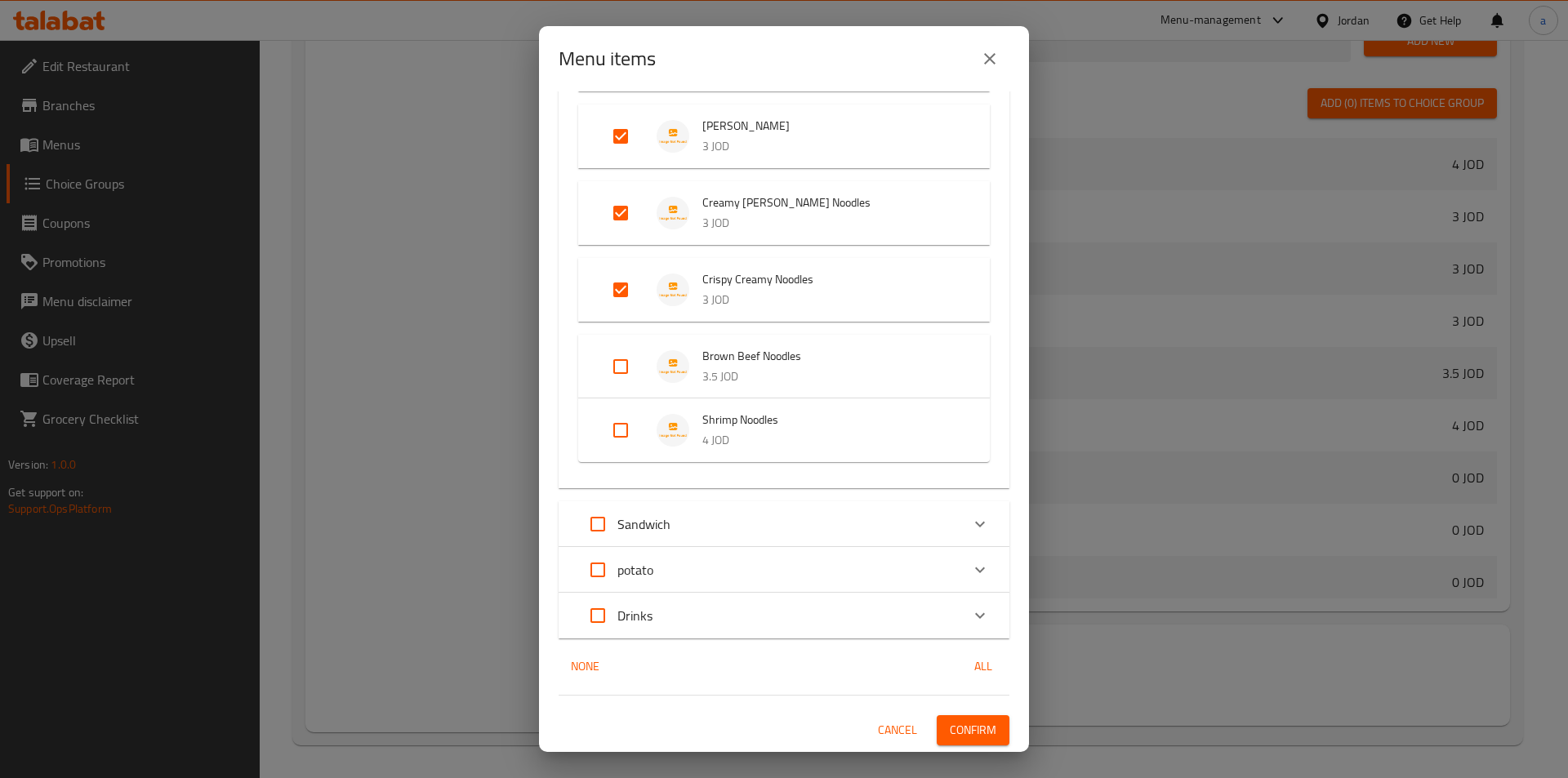
click at [950, 724] on span "Confirm" at bounding box center [973, 731] width 47 height 21
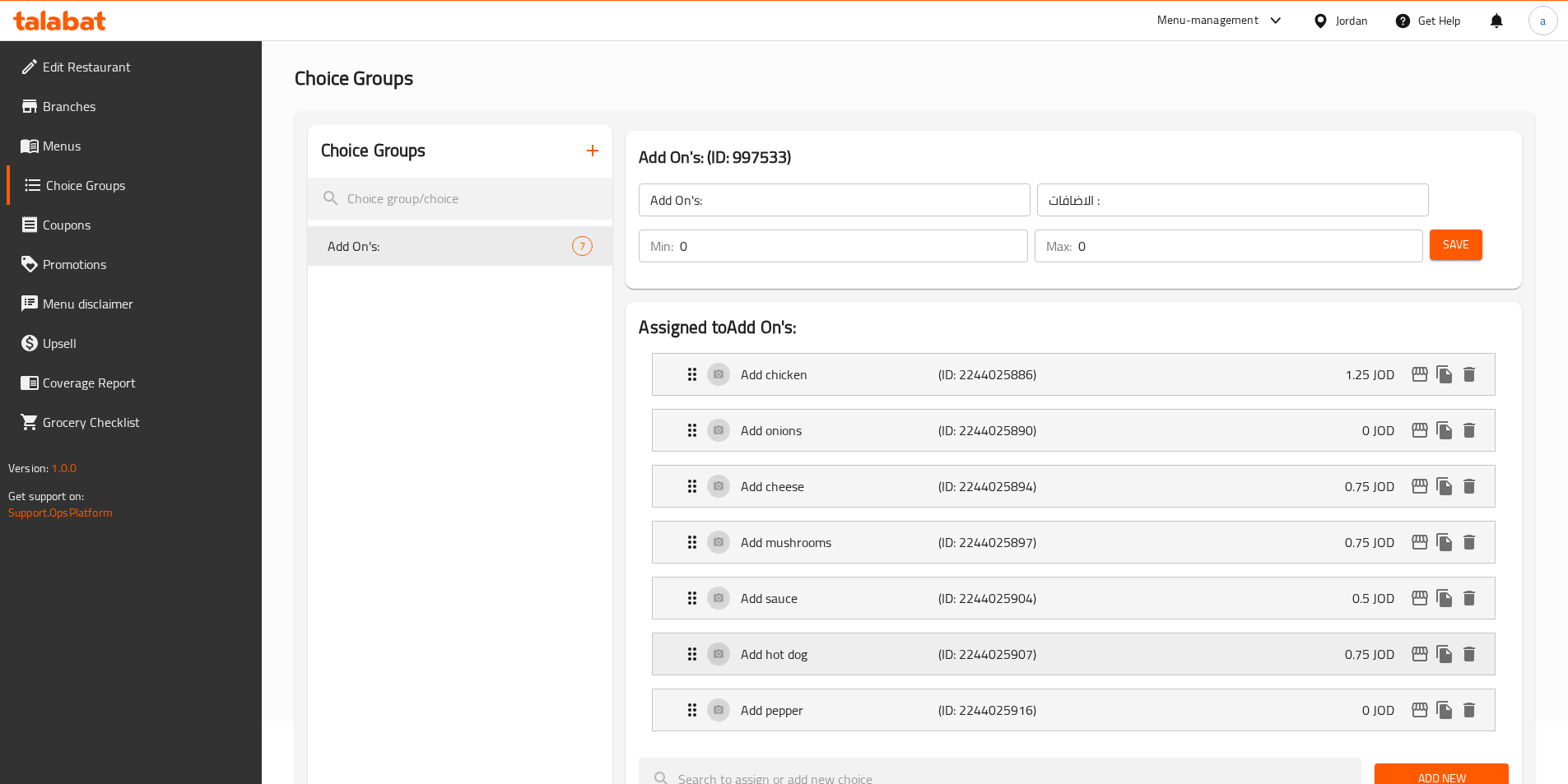
scroll to position [247, 0]
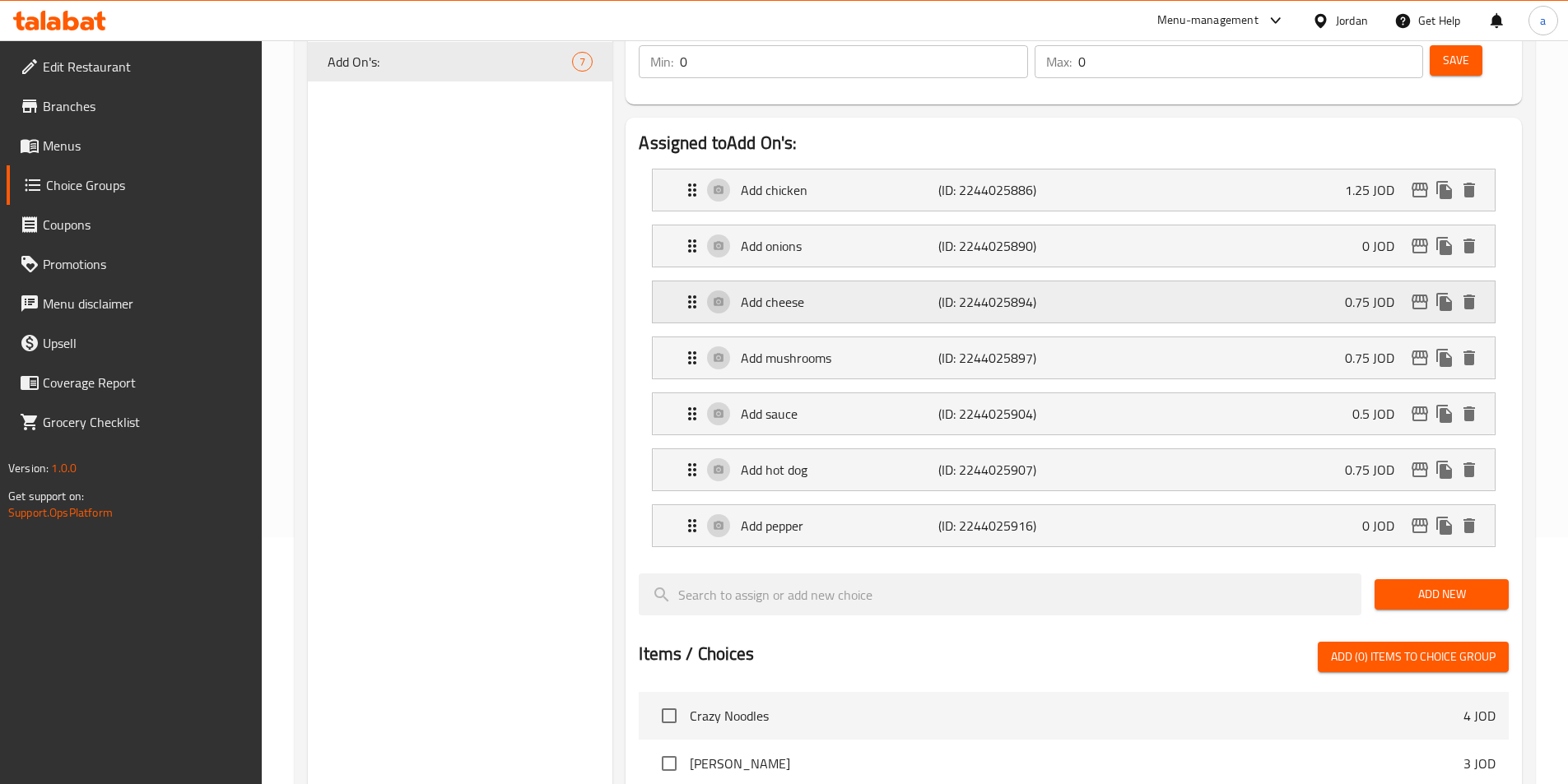
click at [790, 282] on div "Add cheese (ID: 2244025894) 0.75 JOD" at bounding box center [1078, 302] width 792 height 41
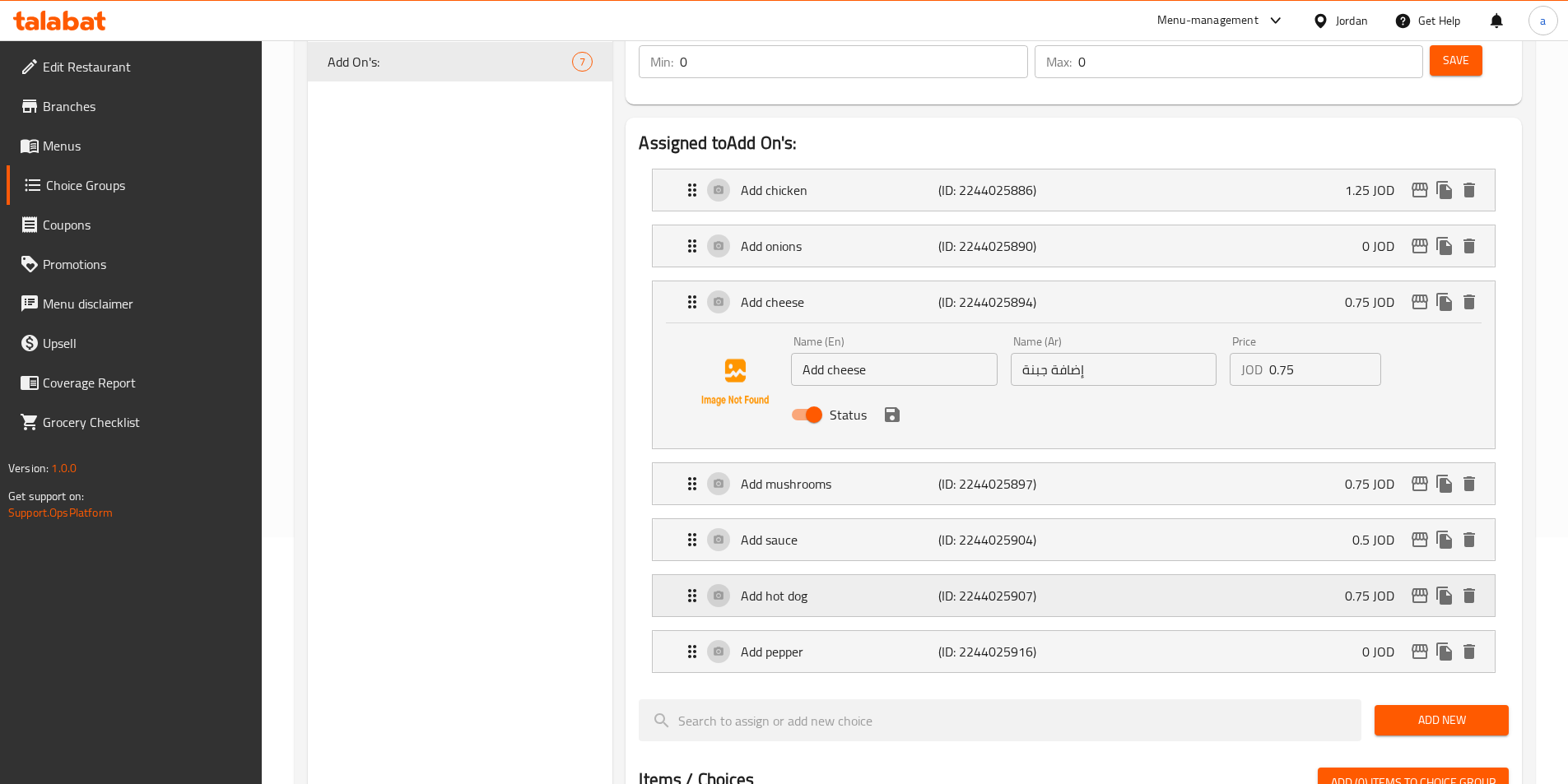
click at [791, 586] on p "Add hot dog" at bounding box center [839, 596] width 197 height 20
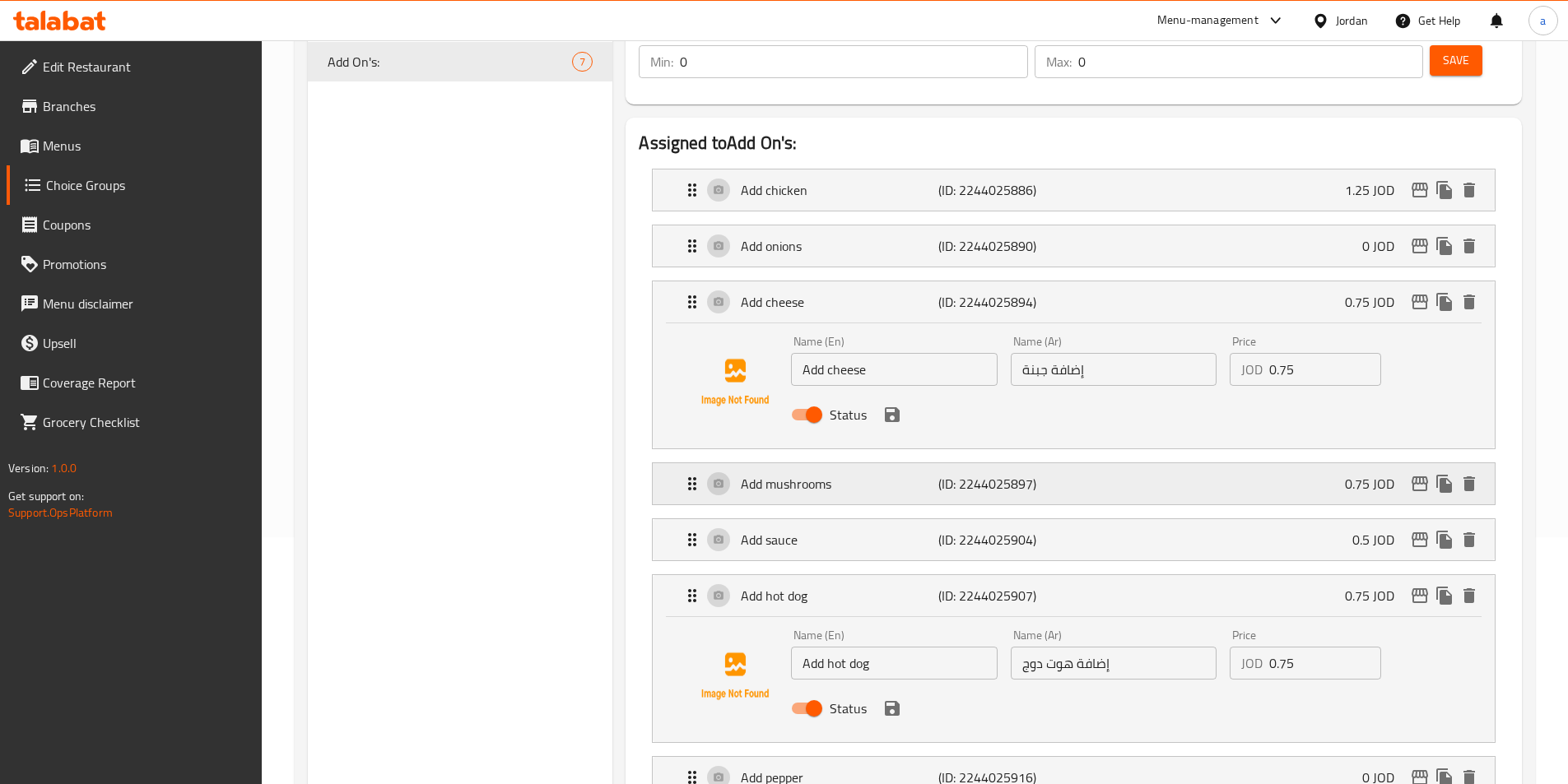
click at [814, 474] on p "Add mushrooms" at bounding box center [839, 484] width 197 height 20
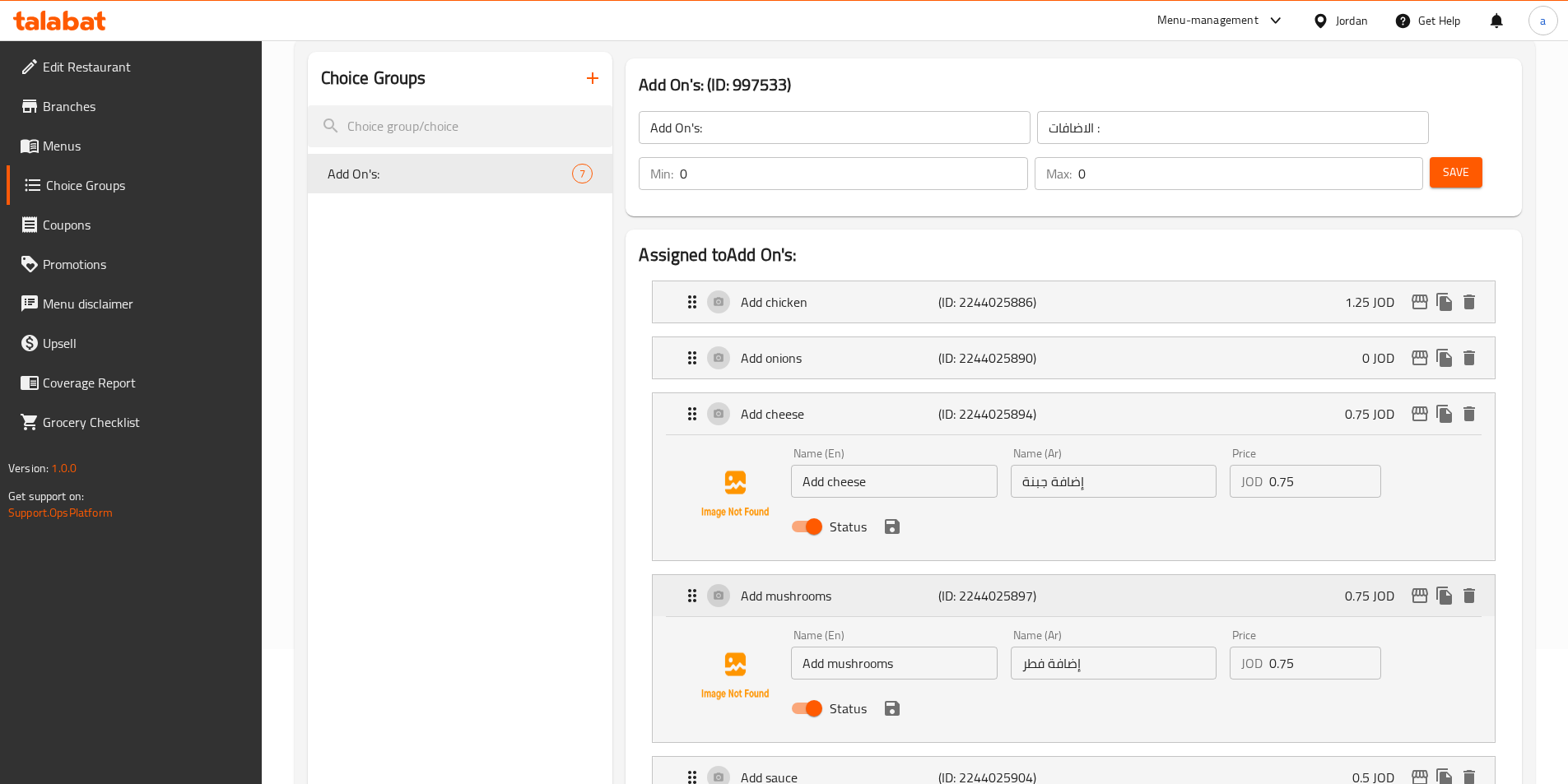
scroll to position [164, 0]
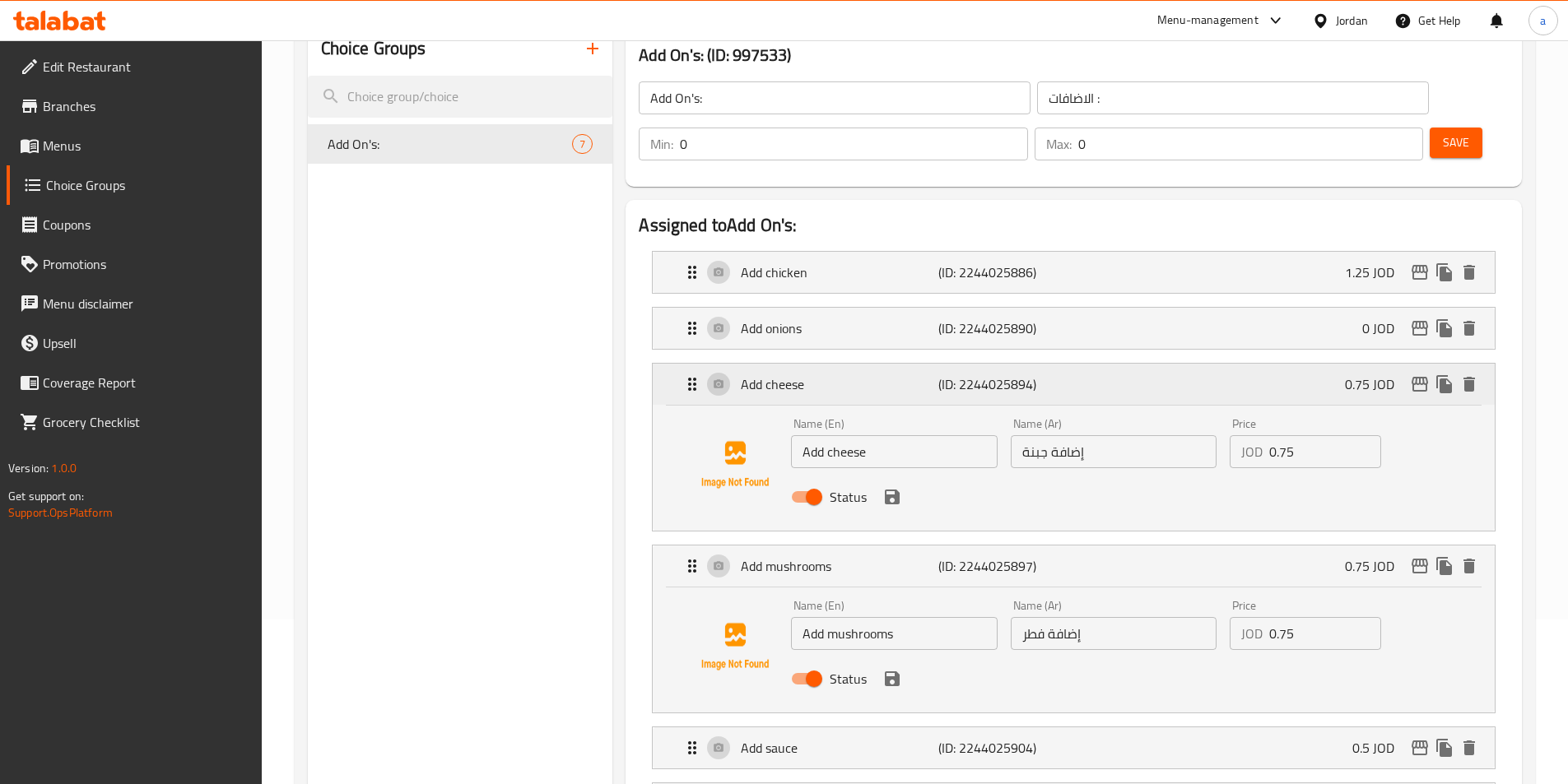
click at [767, 364] on div "Add cheese (ID: 2244025894) 0.75 JOD" at bounding box center [1078, 384] width 792 height 41
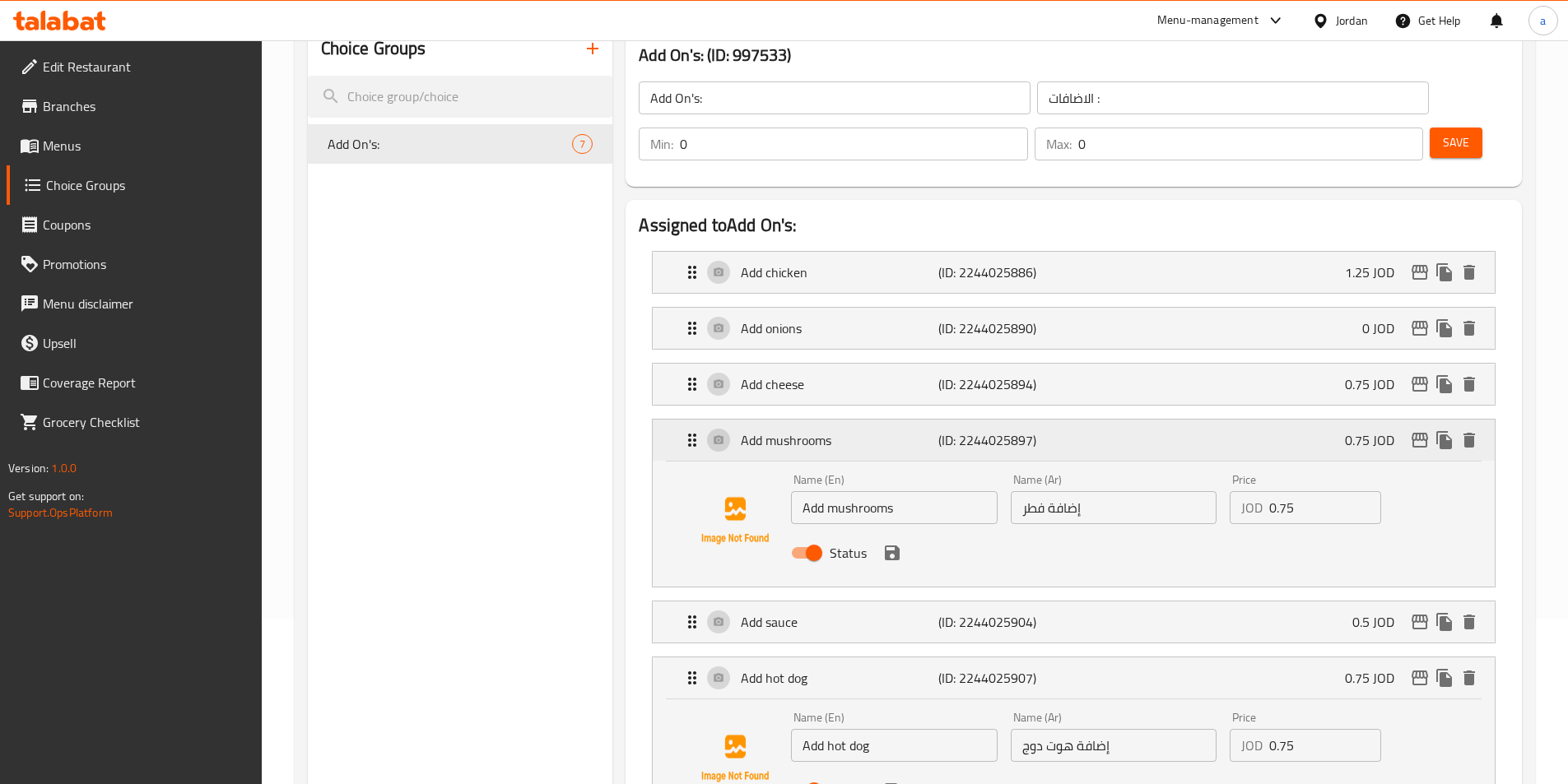
click at [787, 430] on p "Add mushrooms" at bounding box center [839, 440] width 197 height 20
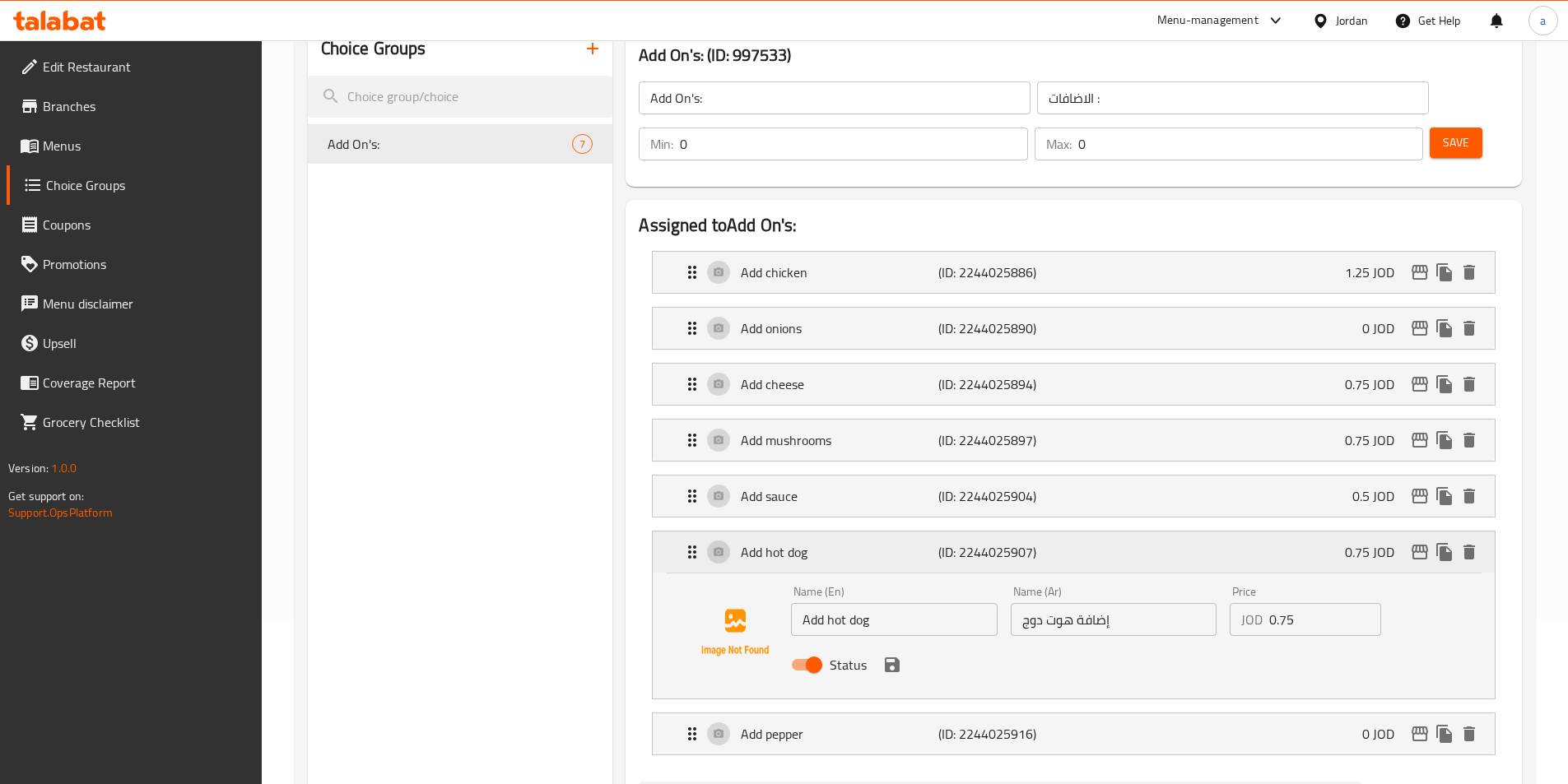
click at [802, 532] on div "Add hot dog (ID: 2244025907) 0.75 JOD" at bounding box center [1078, 552] width 792 height 41
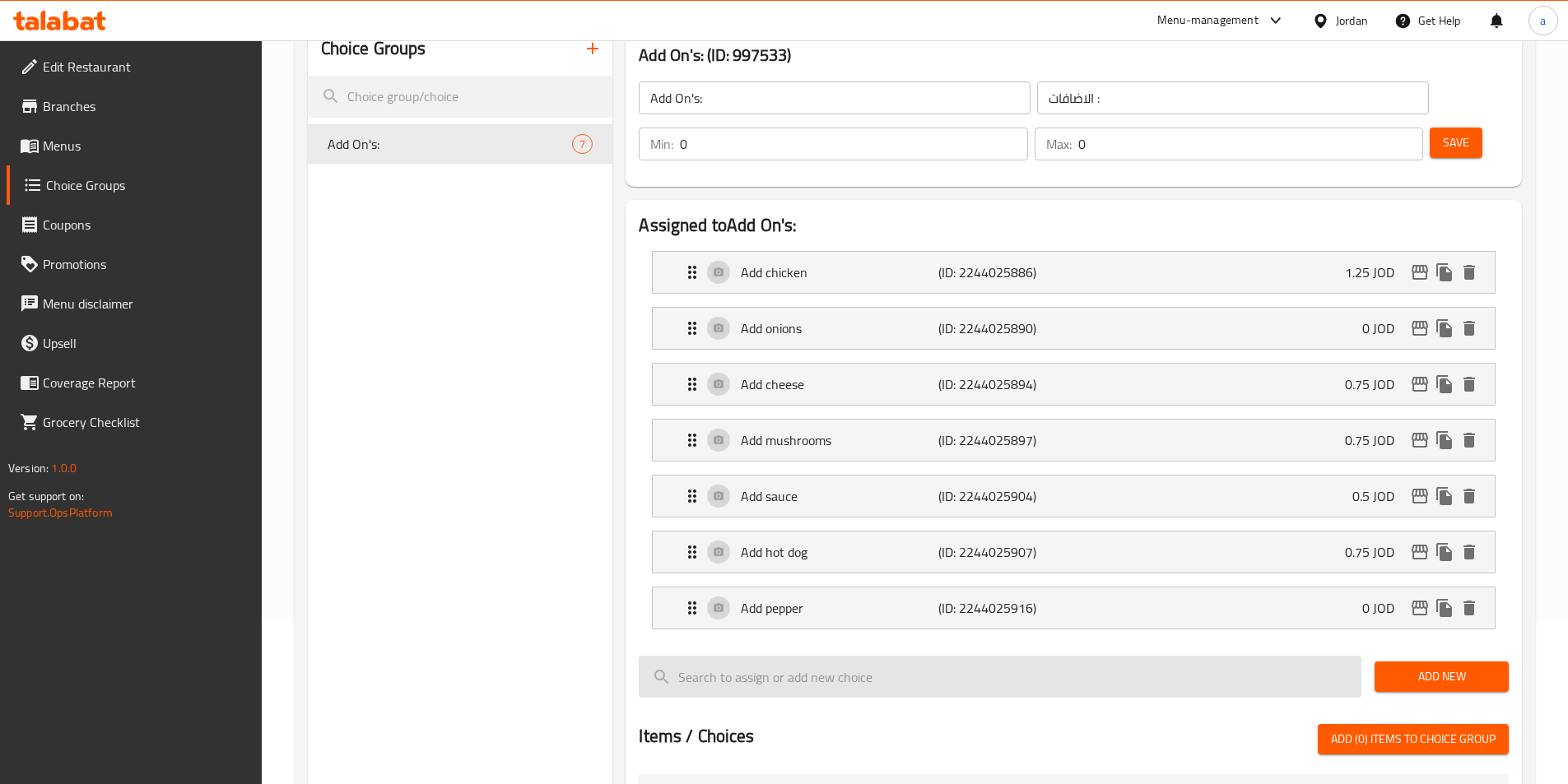
scroll to position [82, 0]
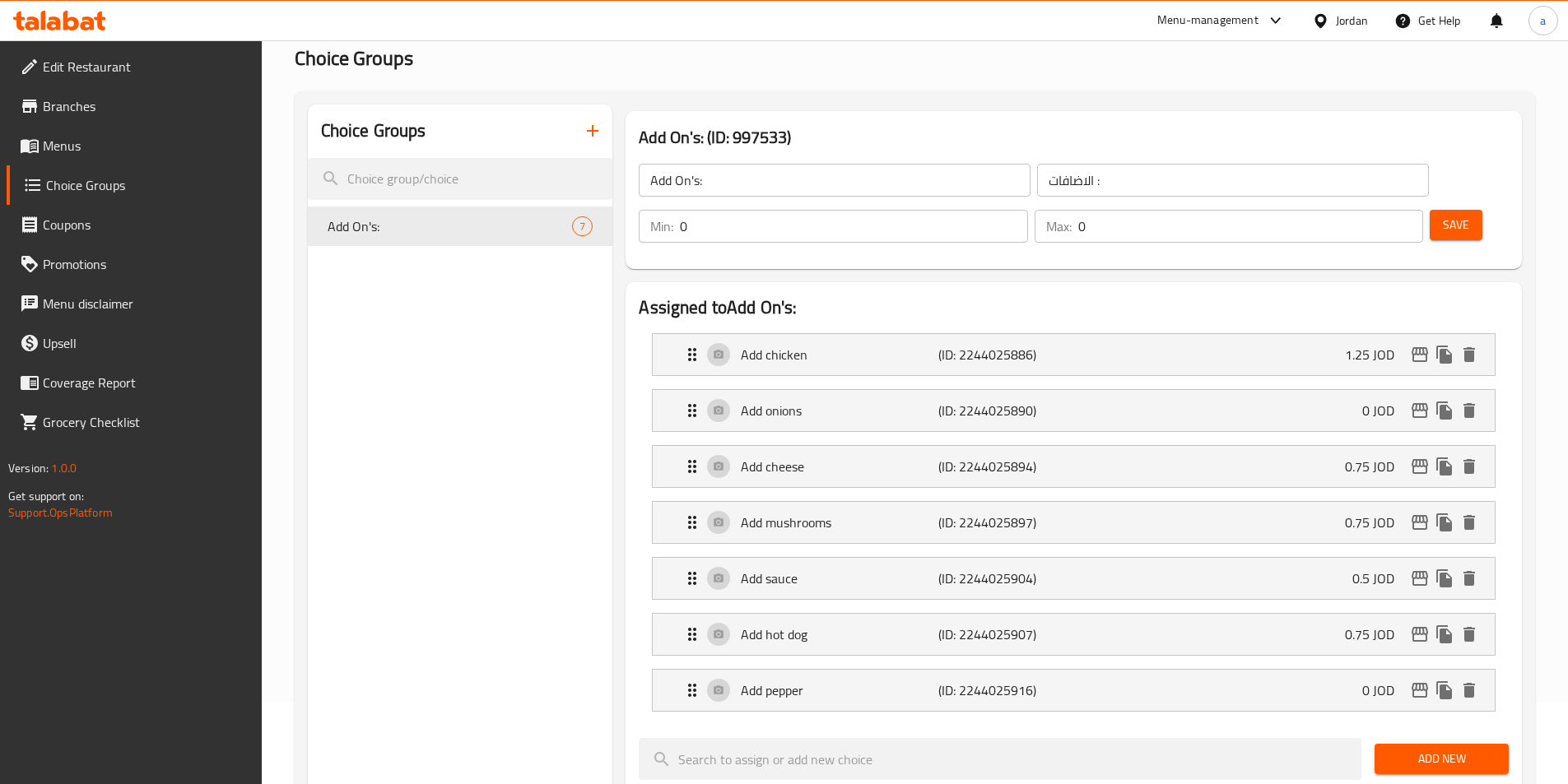
click at [584, 129] on icon "button" at bounding box center [593, 131] width 20 height 20
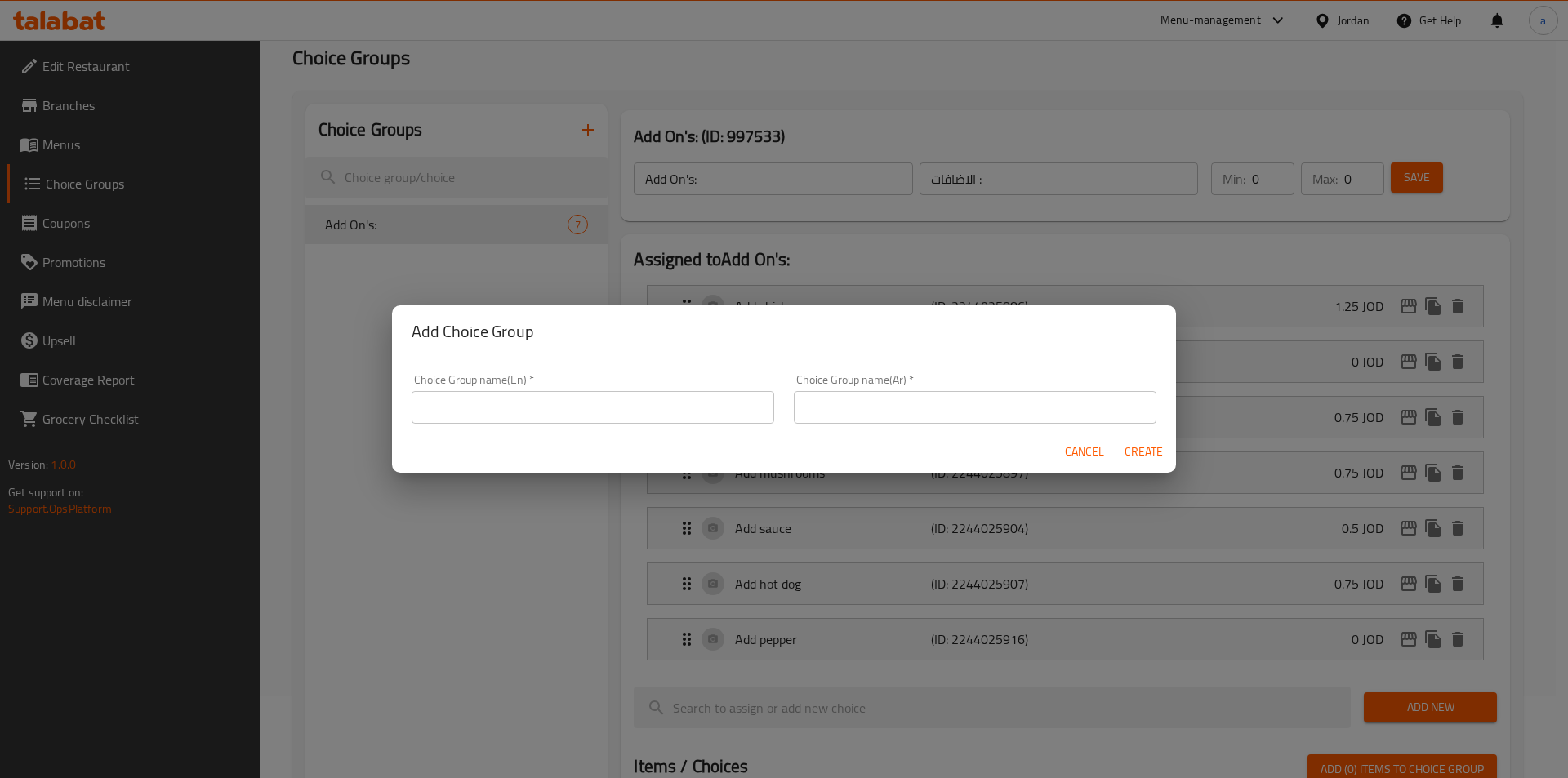
drag, startPoint x: 580, startPoint y: 411, endPoint x: 611, endPoint y: 422, distance: 32.9
click at [580, 411] on input "text" at bounding box center [593, 407] width 363 height 32
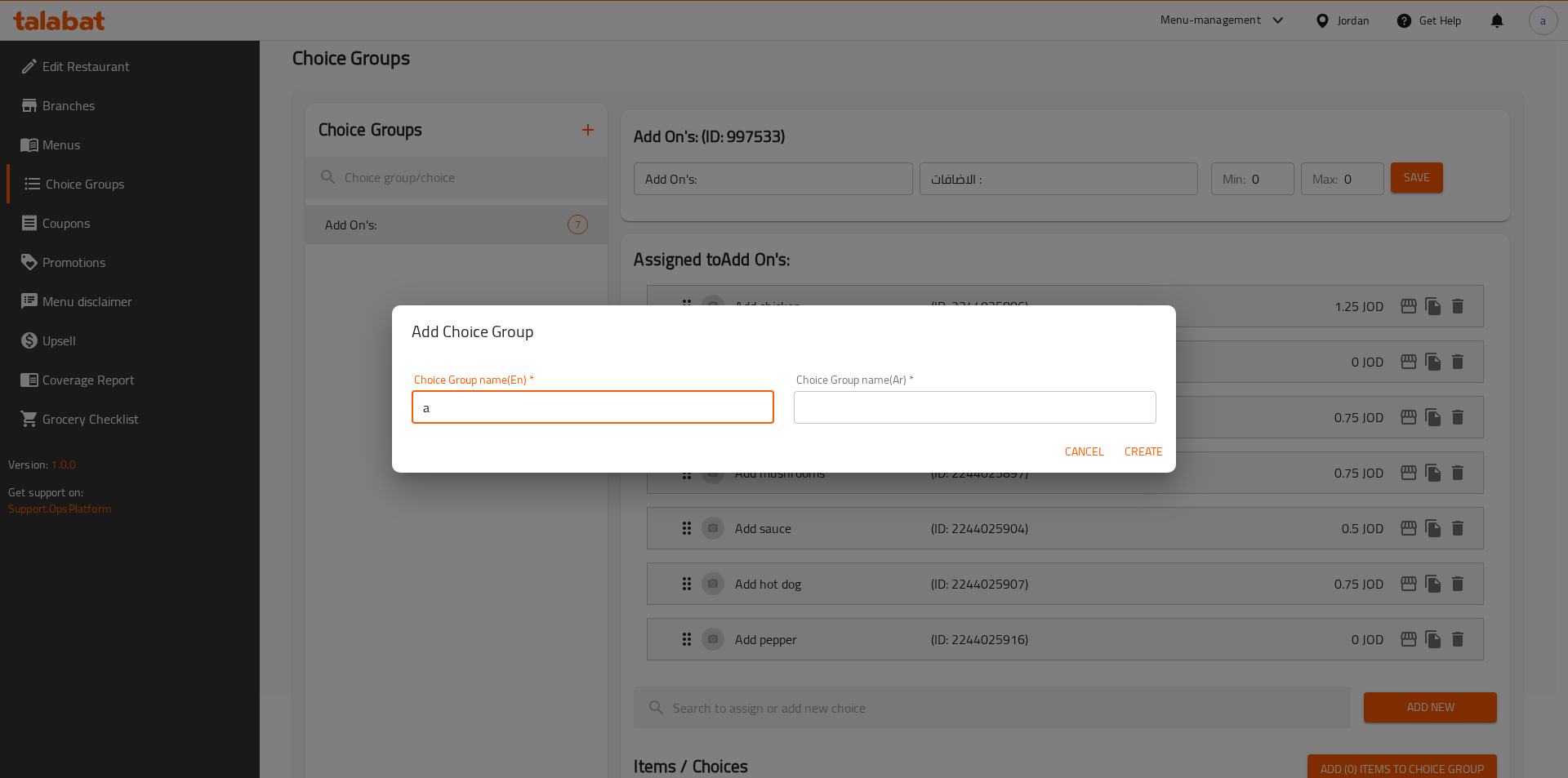
type input "Adds on :"
click at [868, 414] on input "text" at bounding box center [975, 407] width 363 height 32
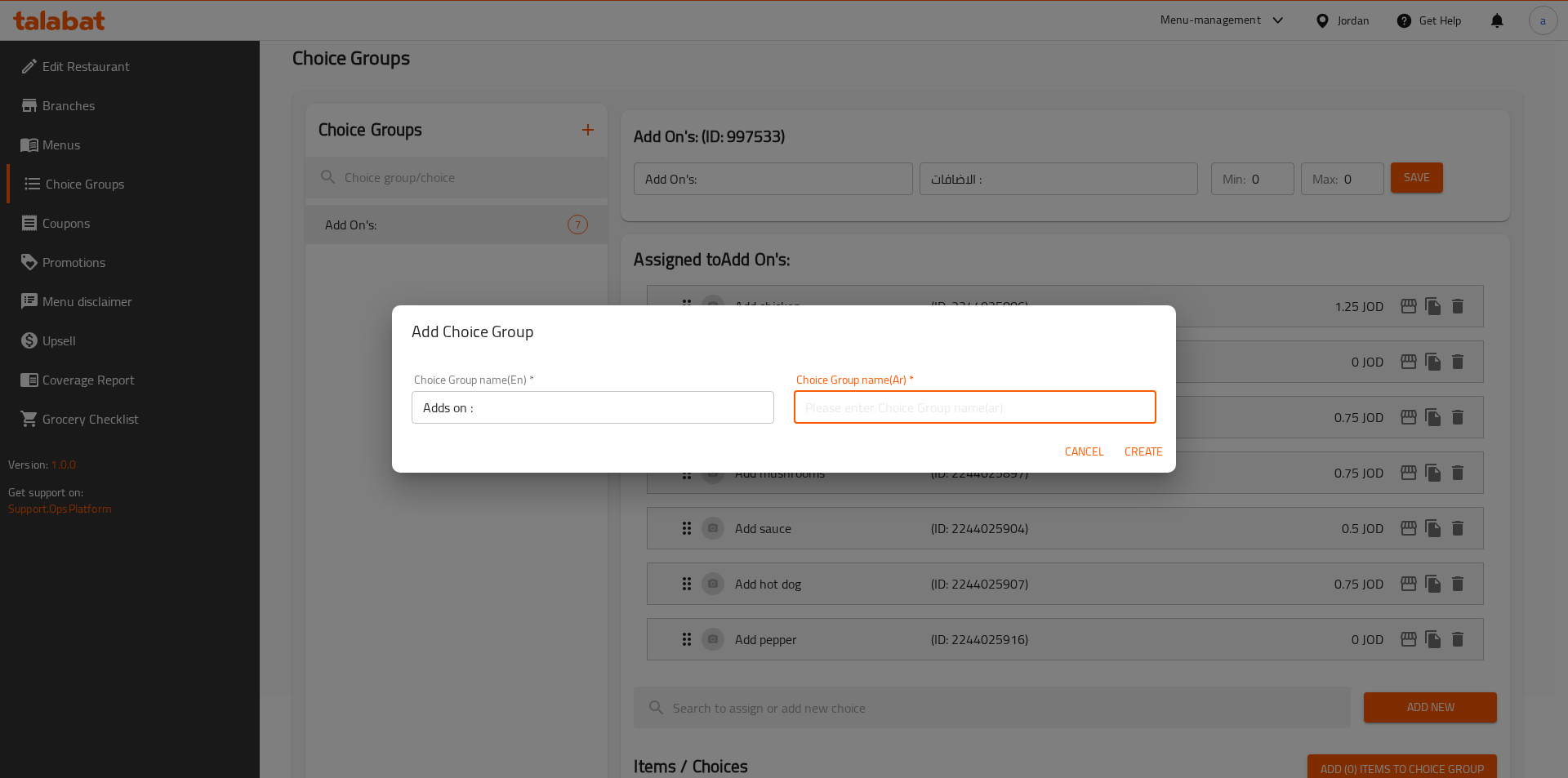
type input "دي سويت, حيل الجنوبية"
click at [933, 409] on input "دي سويت, حيل الجنوبية" at bounding box center [975, 407] width 363 height 32
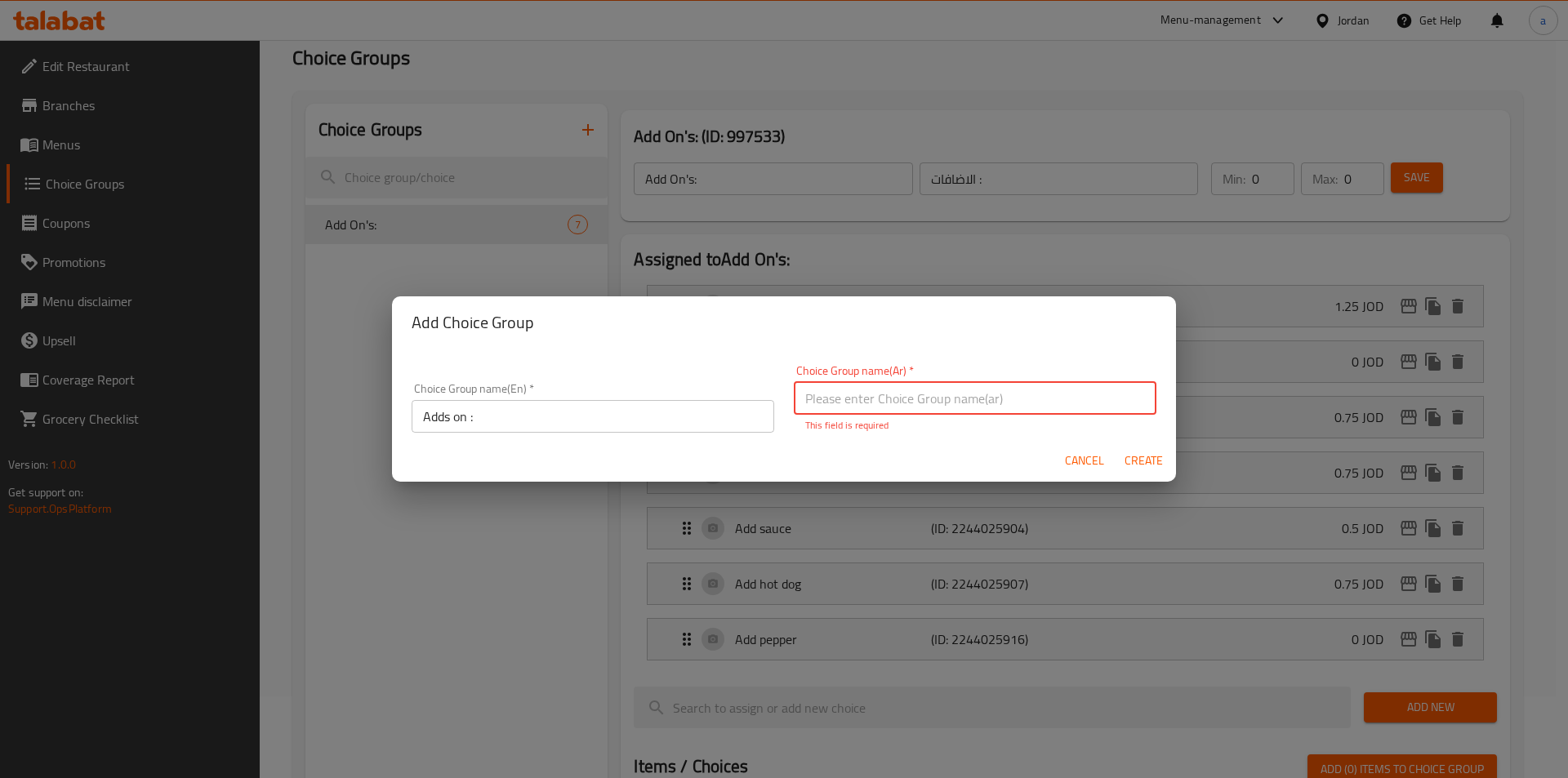
type input "h"
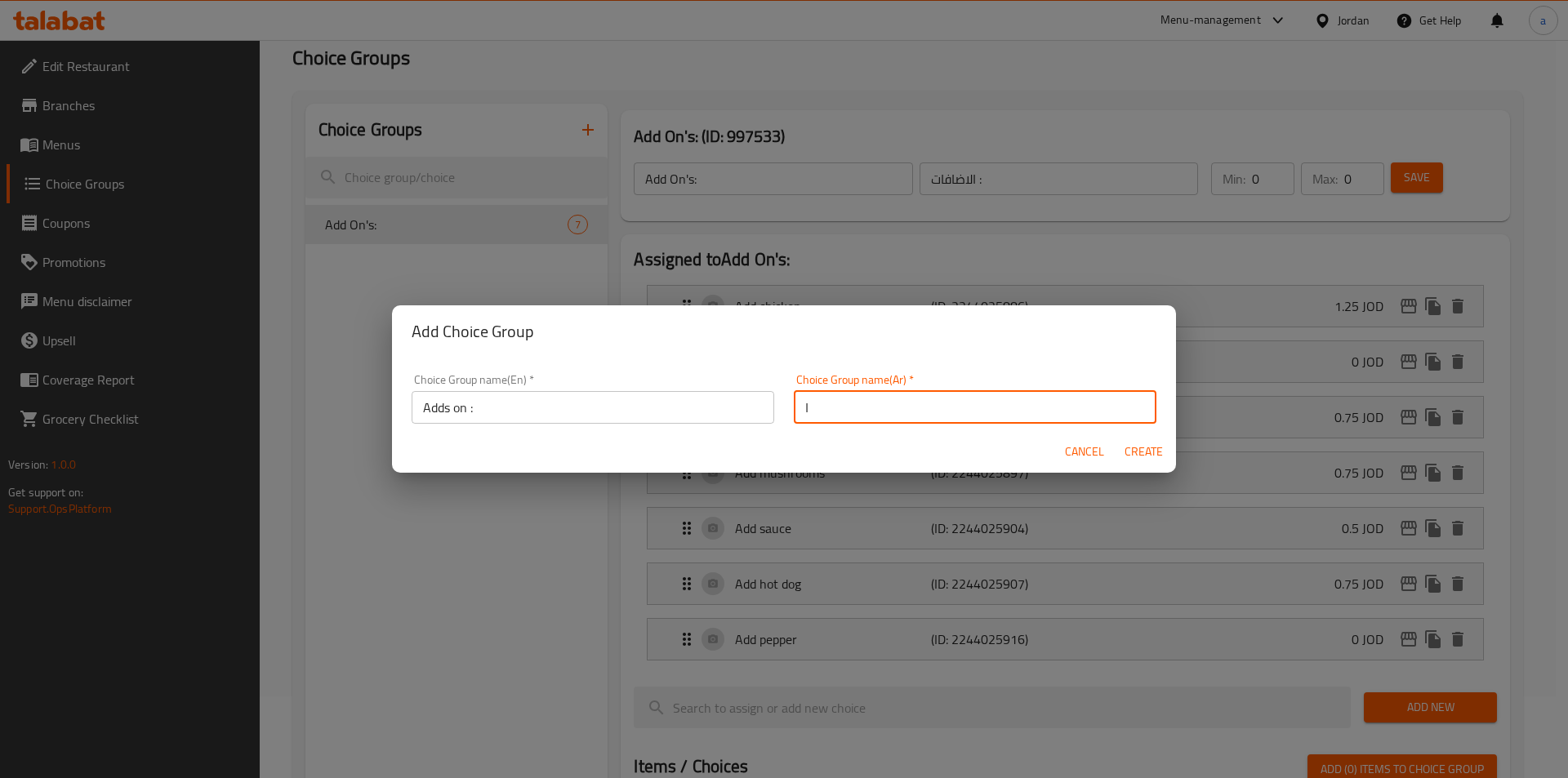
type input "الاضافات :"
click at [1131, 453] on span "Create" at bounding box center [1143, 452] width 39 height 21
type input "Adds on :"
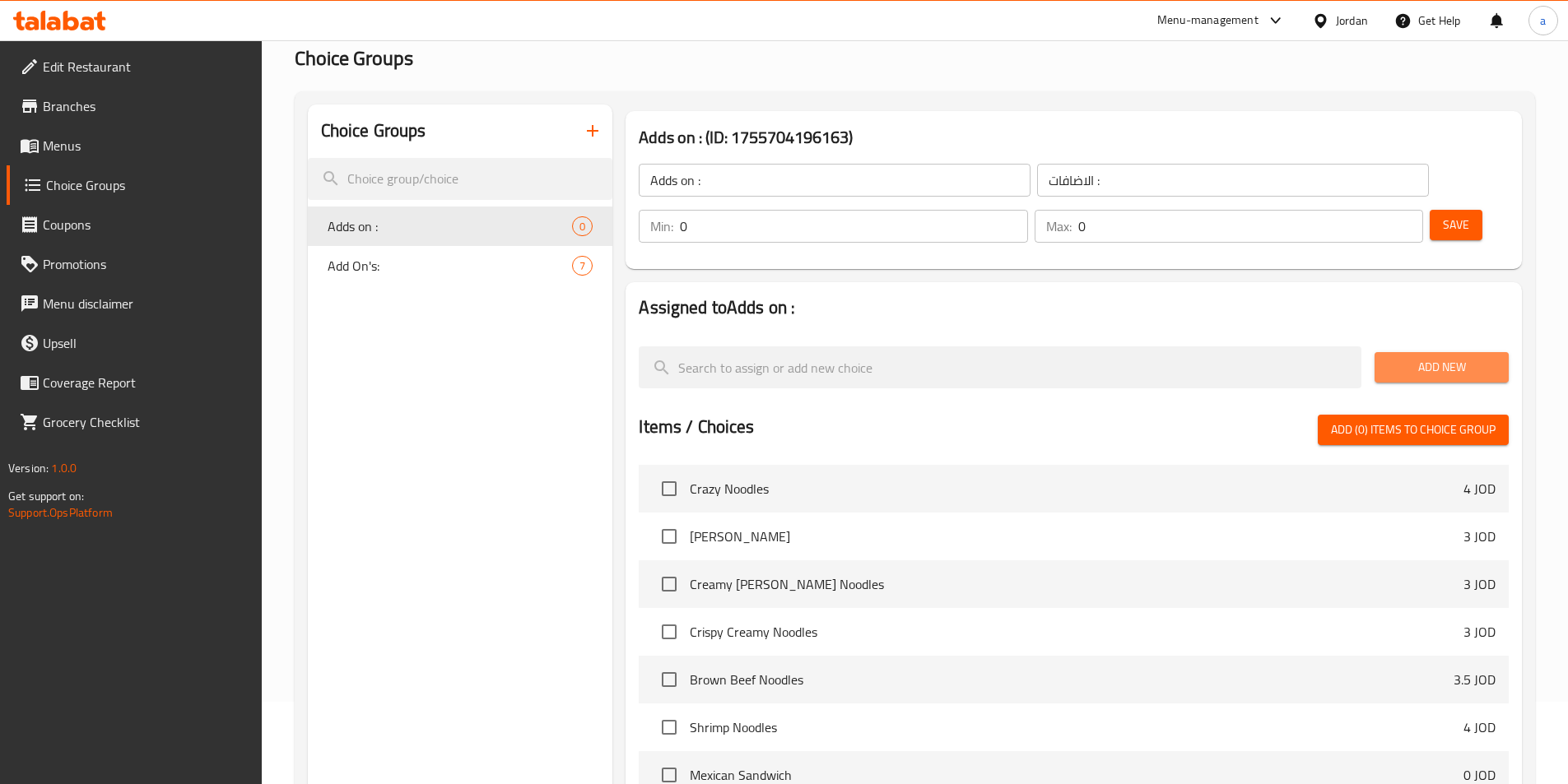
click at [1453, 357] on span "Add New" at bounding box center [1441, 367] width 108 height 21
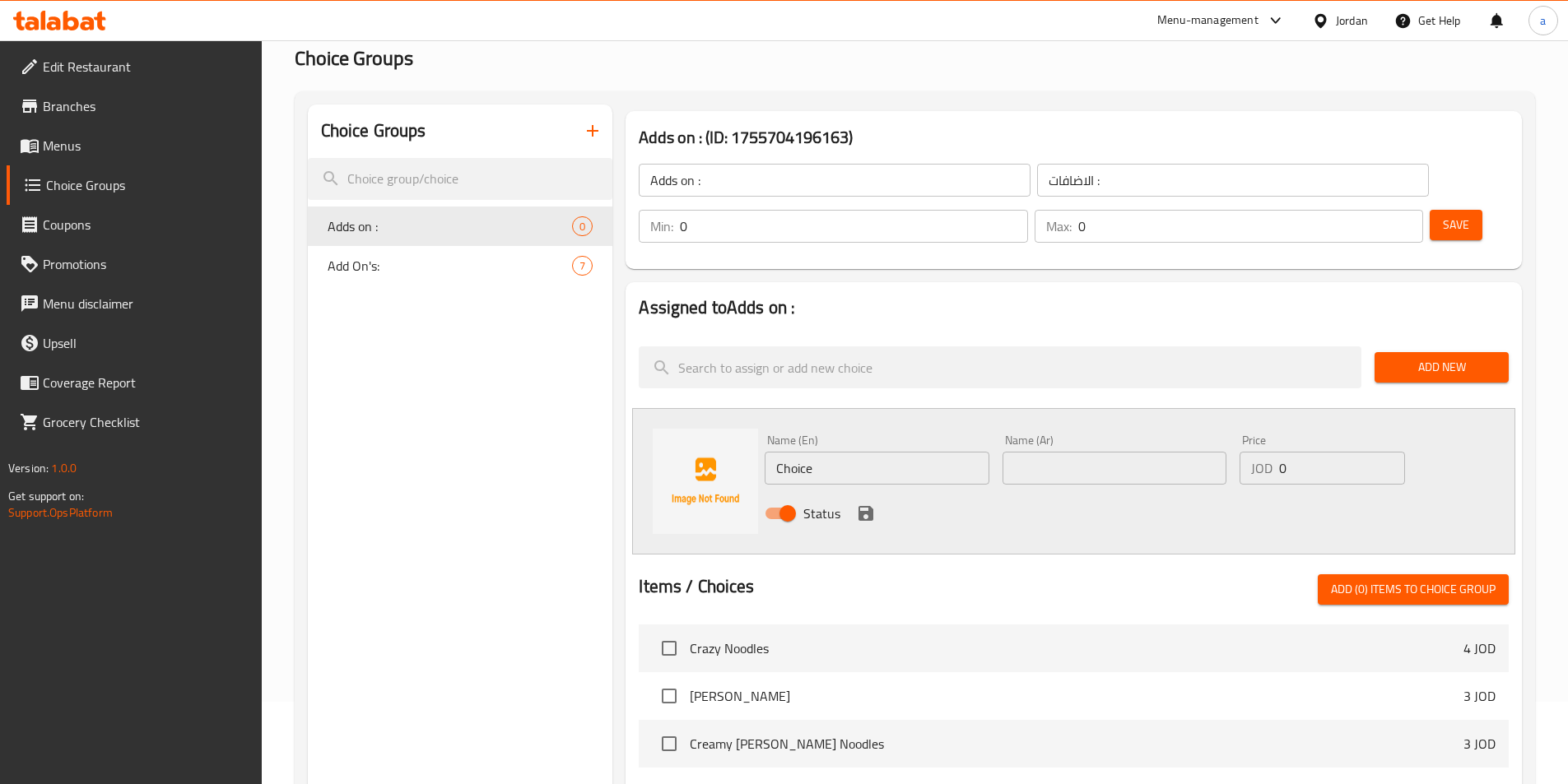
click at [1079, 452] on input "text" at bounding box center [1114, 468] width 224 height 33
paste input "إضافة صوص"
type input "إضافة صوص"
click at [1292, 452] on input "0" at bounding box center [1341, 468] width 125 height 33
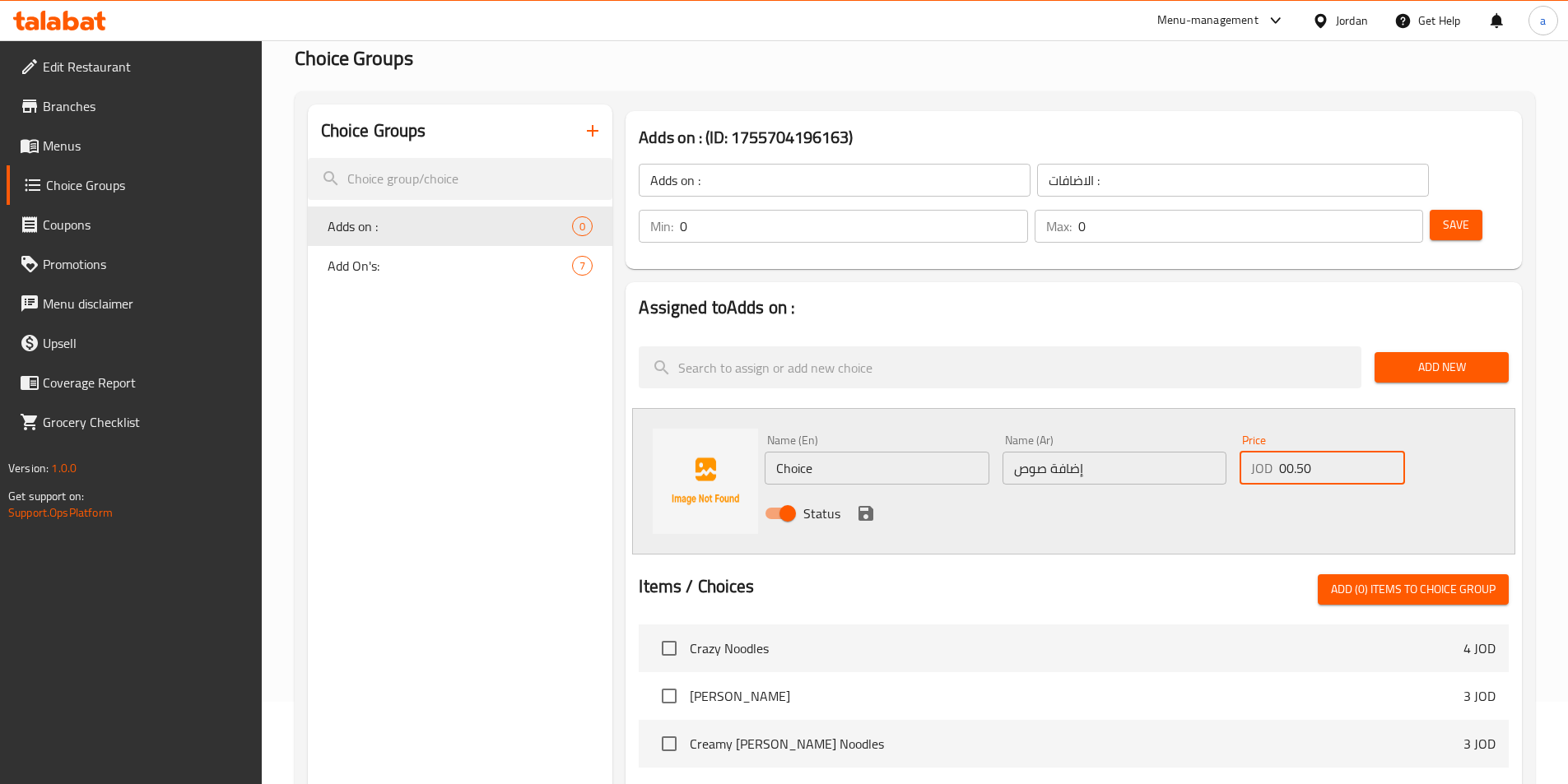
click at [1306, 452] on input "00.50" at bounding box center [1341, 468] width 125 height 33
type input "0.50"
click at [869, 506] on icon "save" at bounding box center [866, 514] width 15 height 15
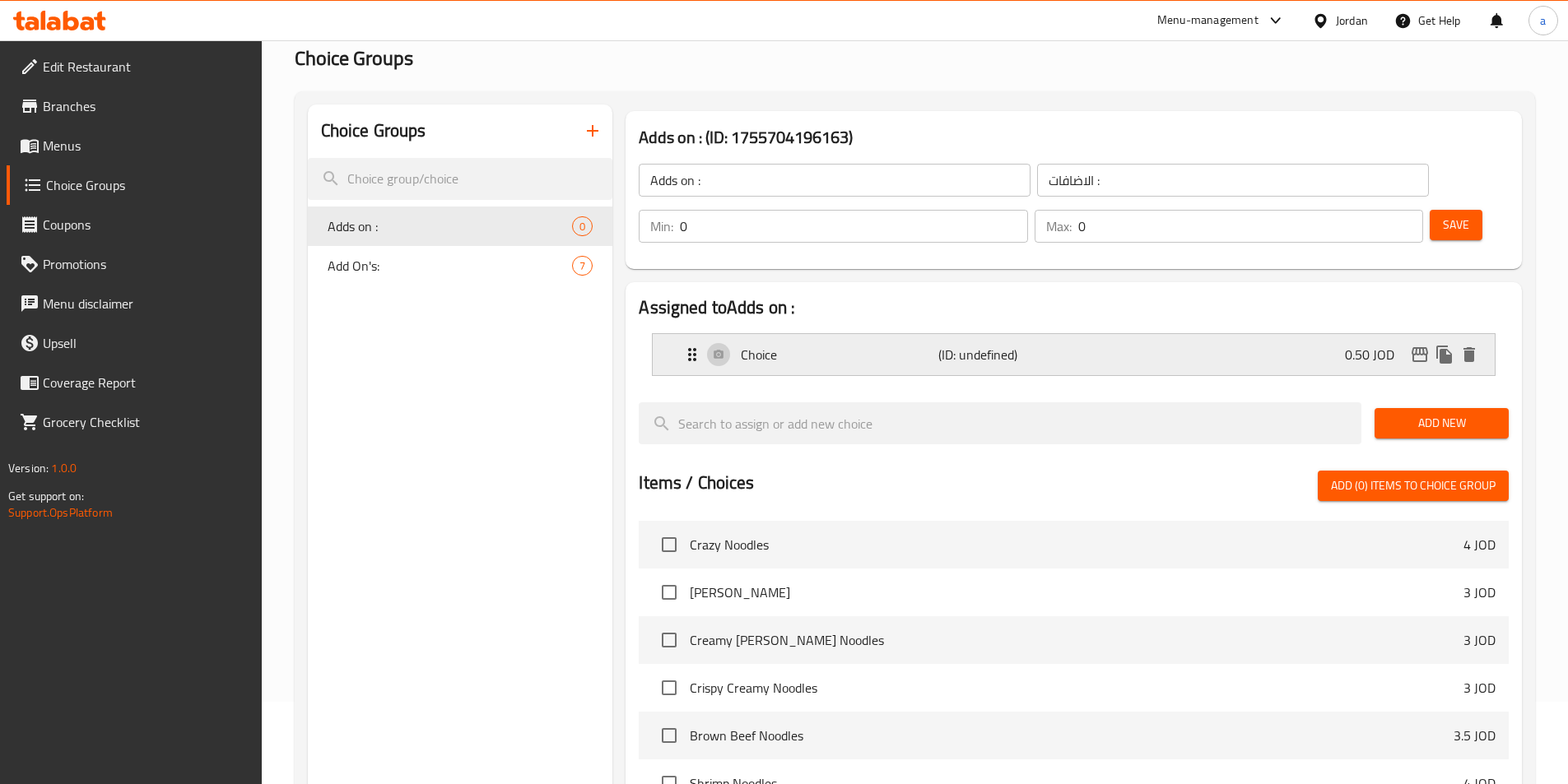
click at [947, 345] on p "(ID: undefined)" at bounding box center [1004, 355] width 132 height 20
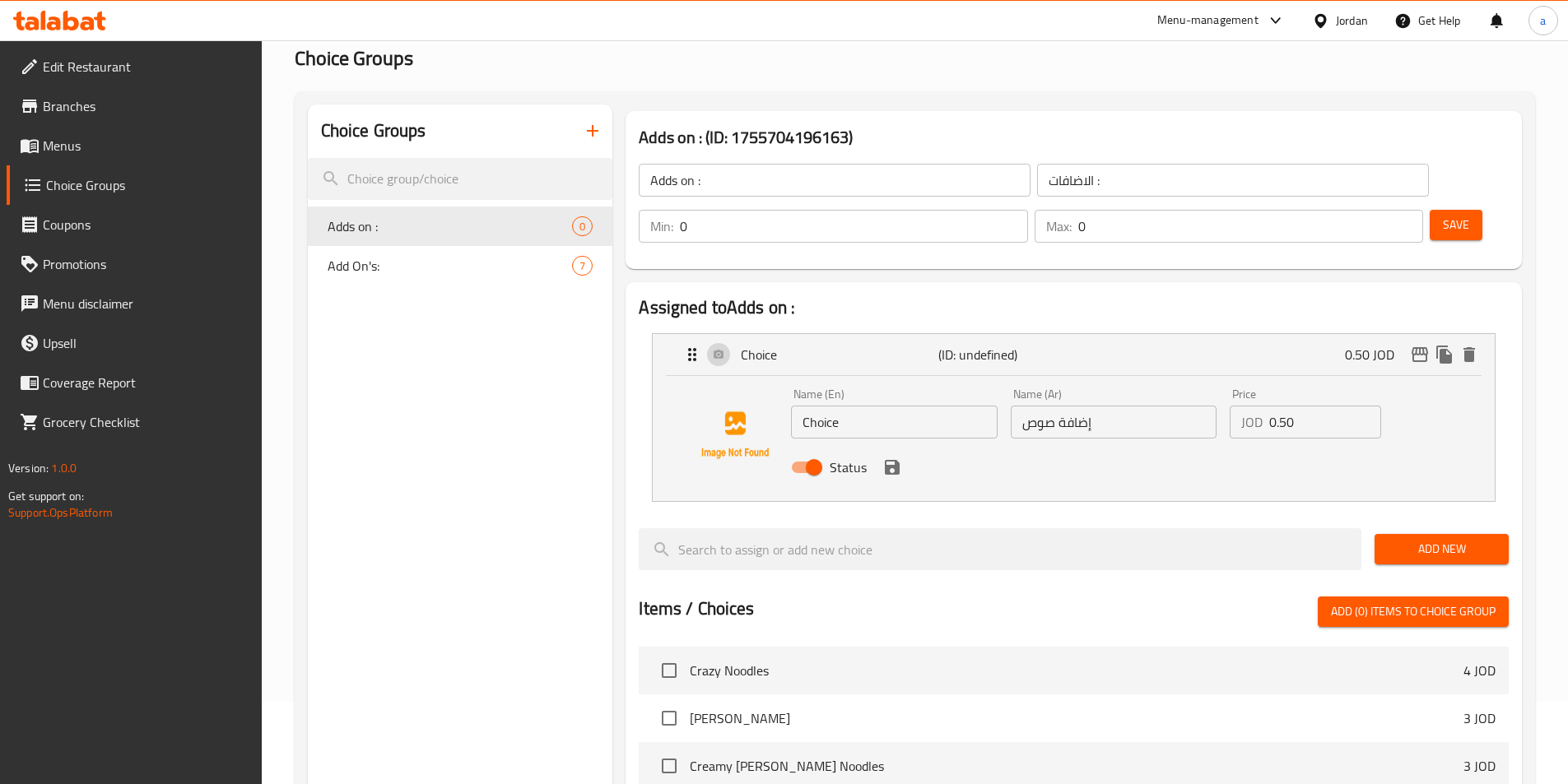
click at [1420, 539] on span "Add New" at bounding box center [1441, 549] width 108 height 21
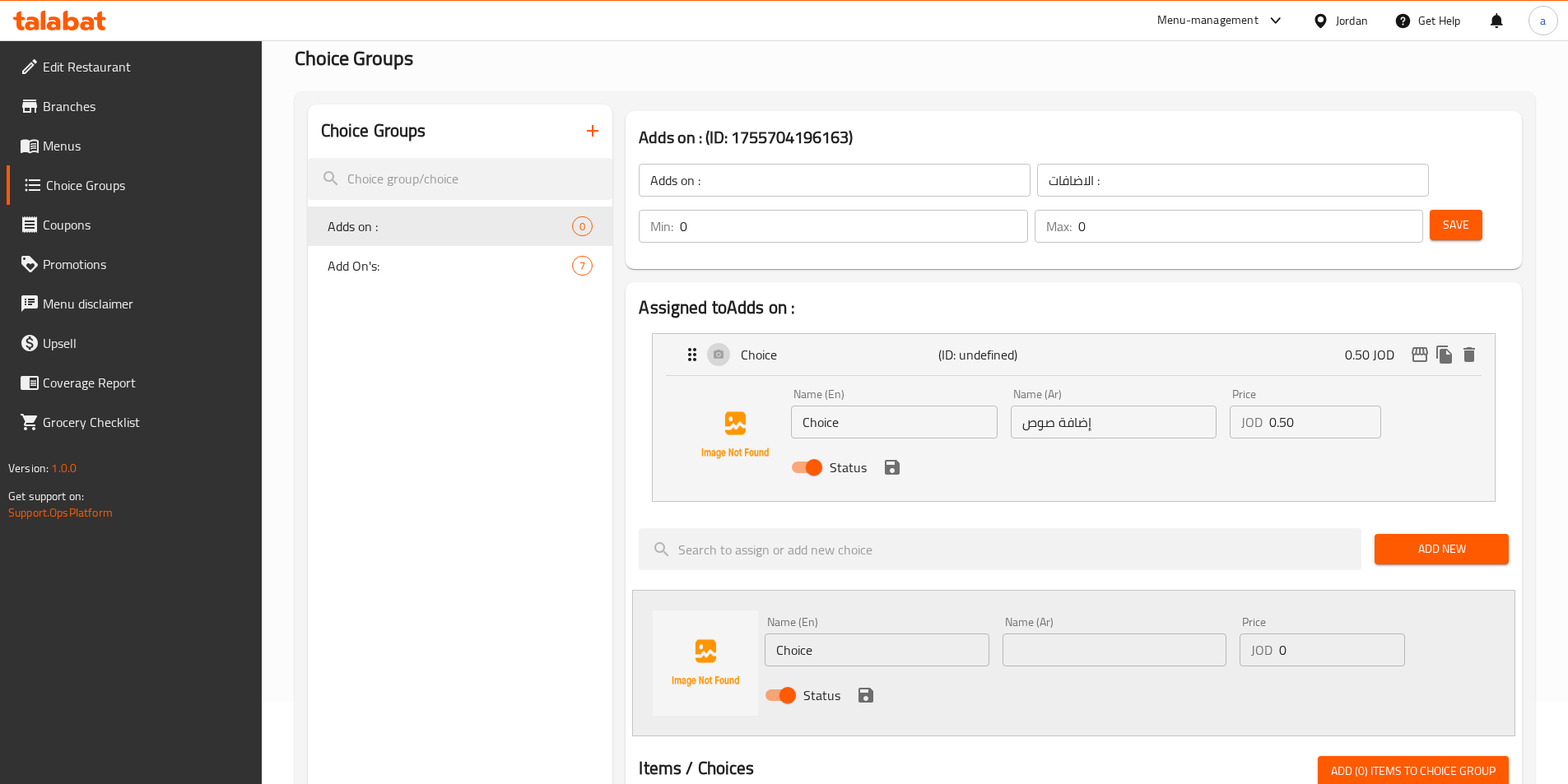
click at [1103, 634] on input "text" at bounding box center [1114, 650] width 224 height 33
paste input "إضافة بصل"
type input "إضافة بصل"
click at [1202, 530] on div at bounding box center [1000, 549] width 736 height 55
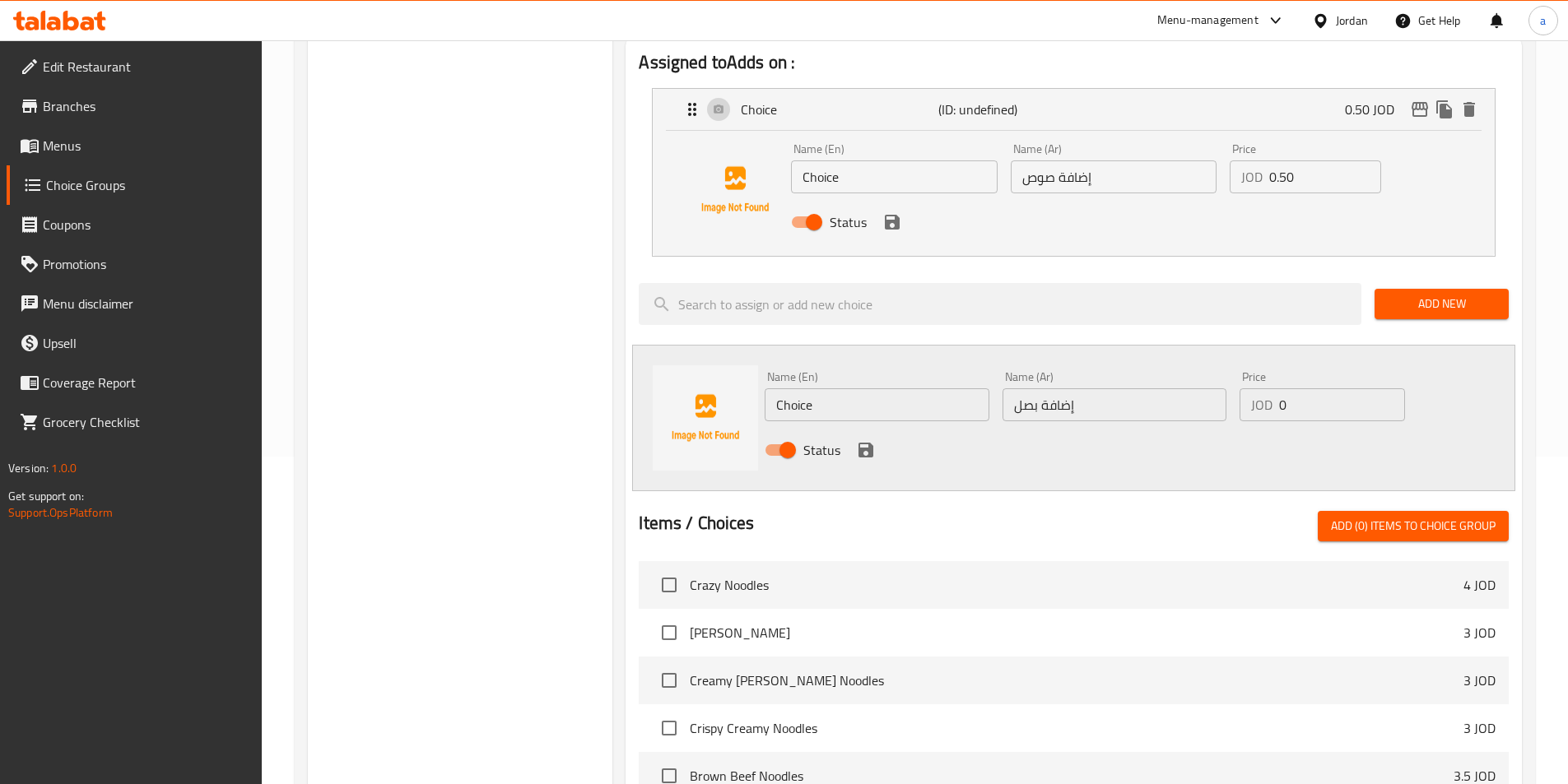
scroll to position [330, 0]
click at [869, 426] on div "Status" at bounding box center [1114, 448] width 713 height 44
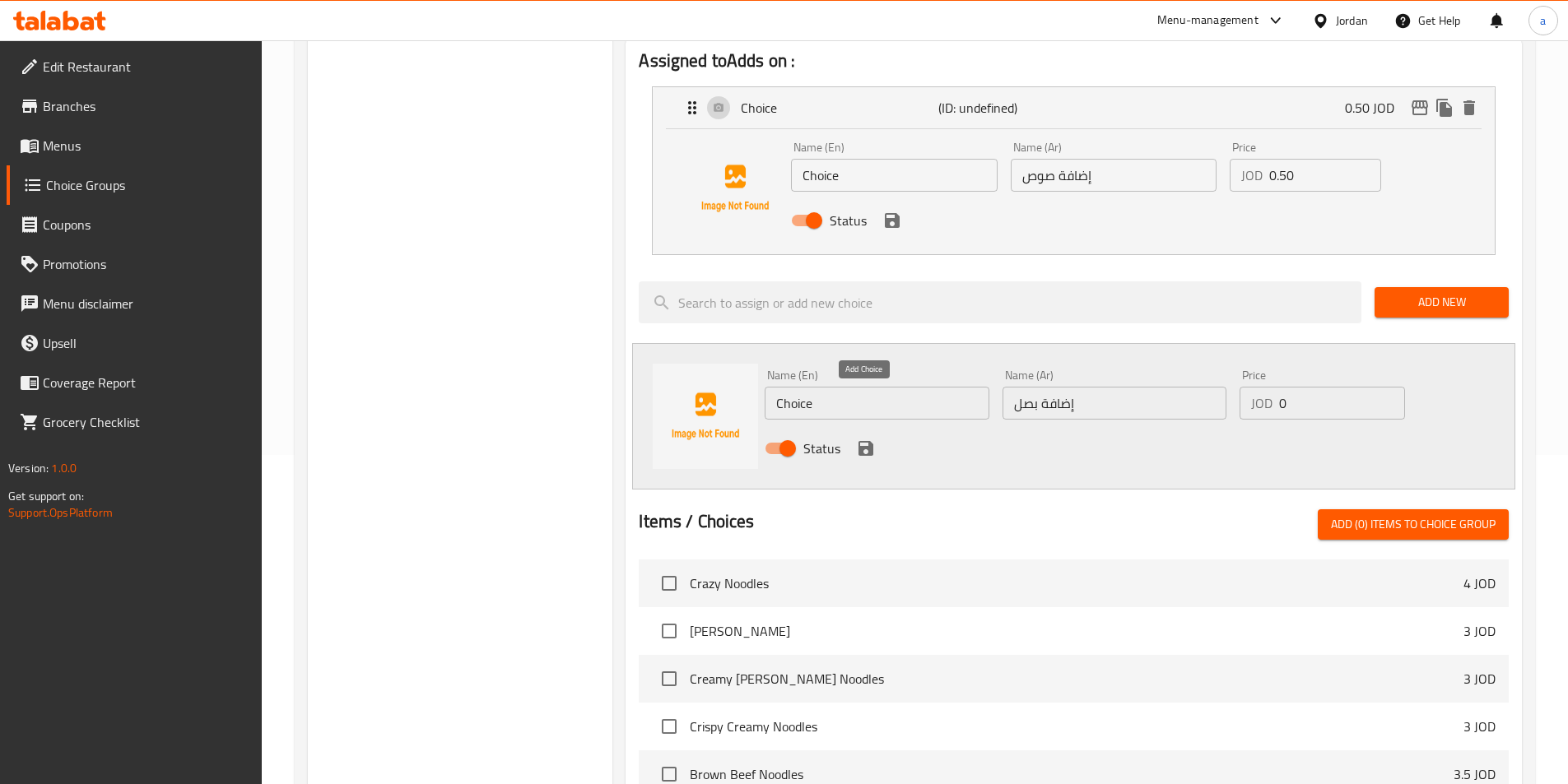
click at [868, 436] on button "save" at bounding box center [865, 448] width 24 height 24
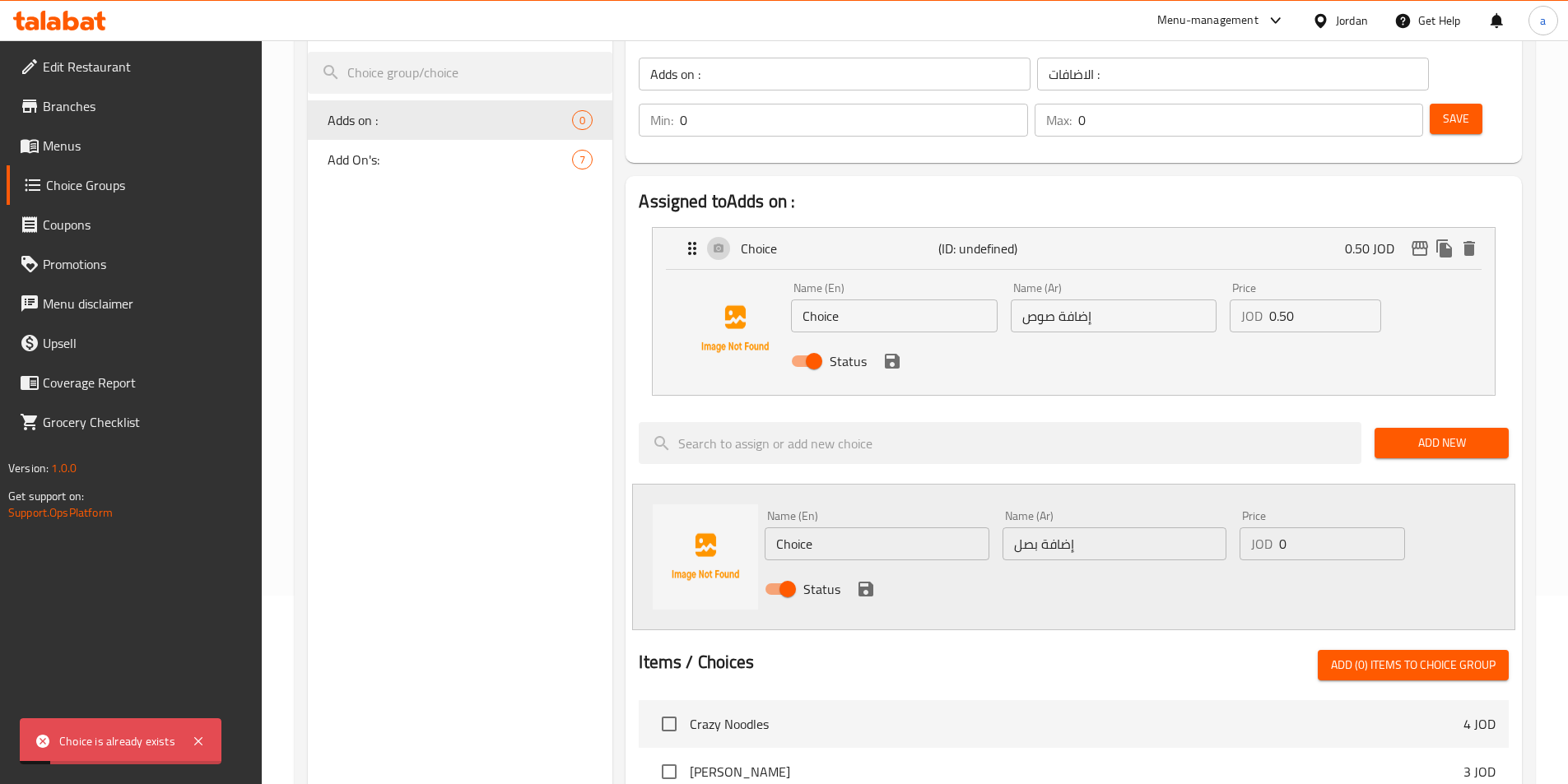
scroll to position [164, 0]
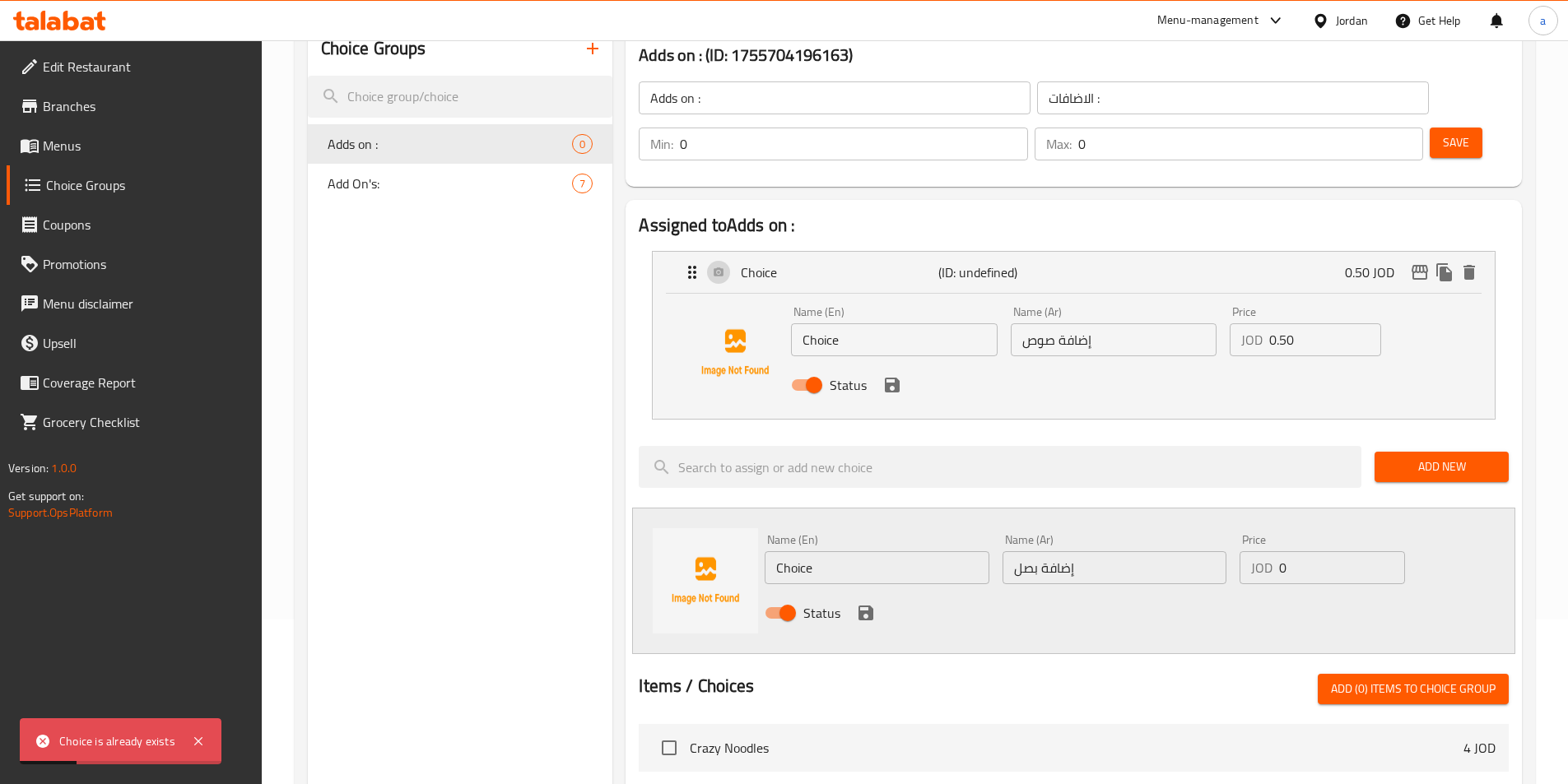
click at [1407, 457] on span "Add New" at bounding box center [1441, 467] width 108 height 21
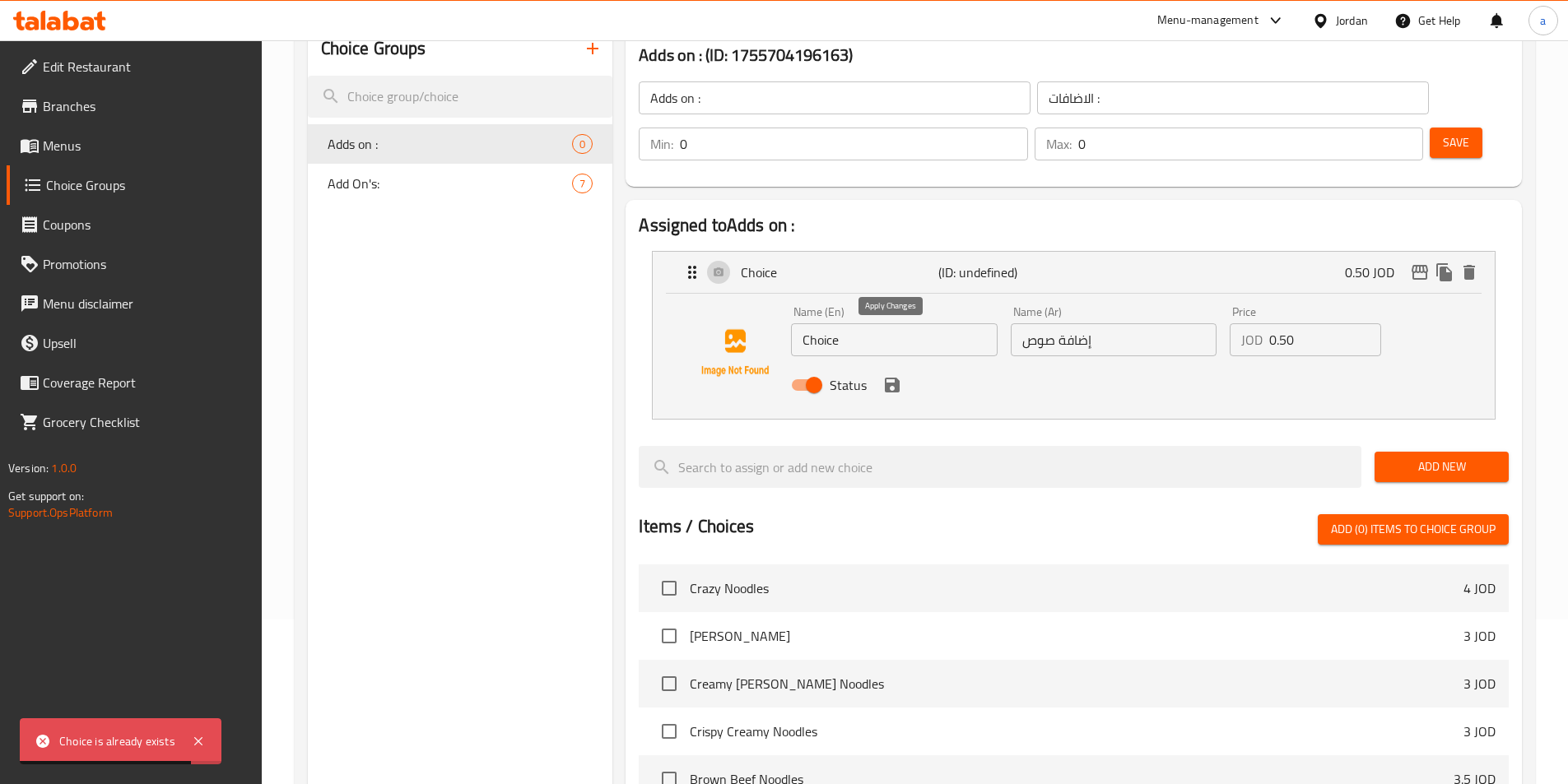
click at [901, 376] on icon "save" at bounding box center [892, 386] width 20 height 20
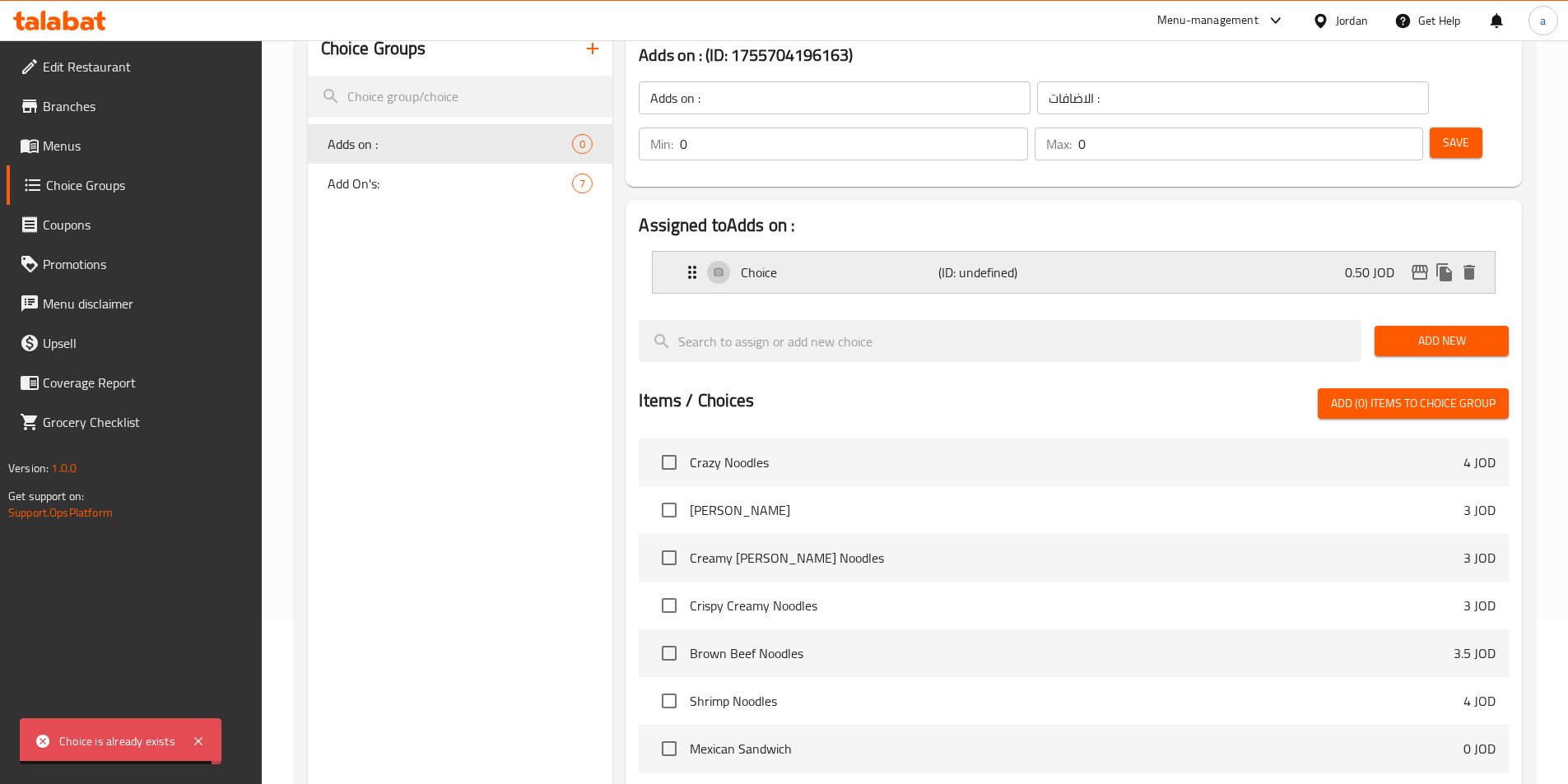
click at [921, 262] on p "Choice" at bounding box center [839, 273] width 197 height 20
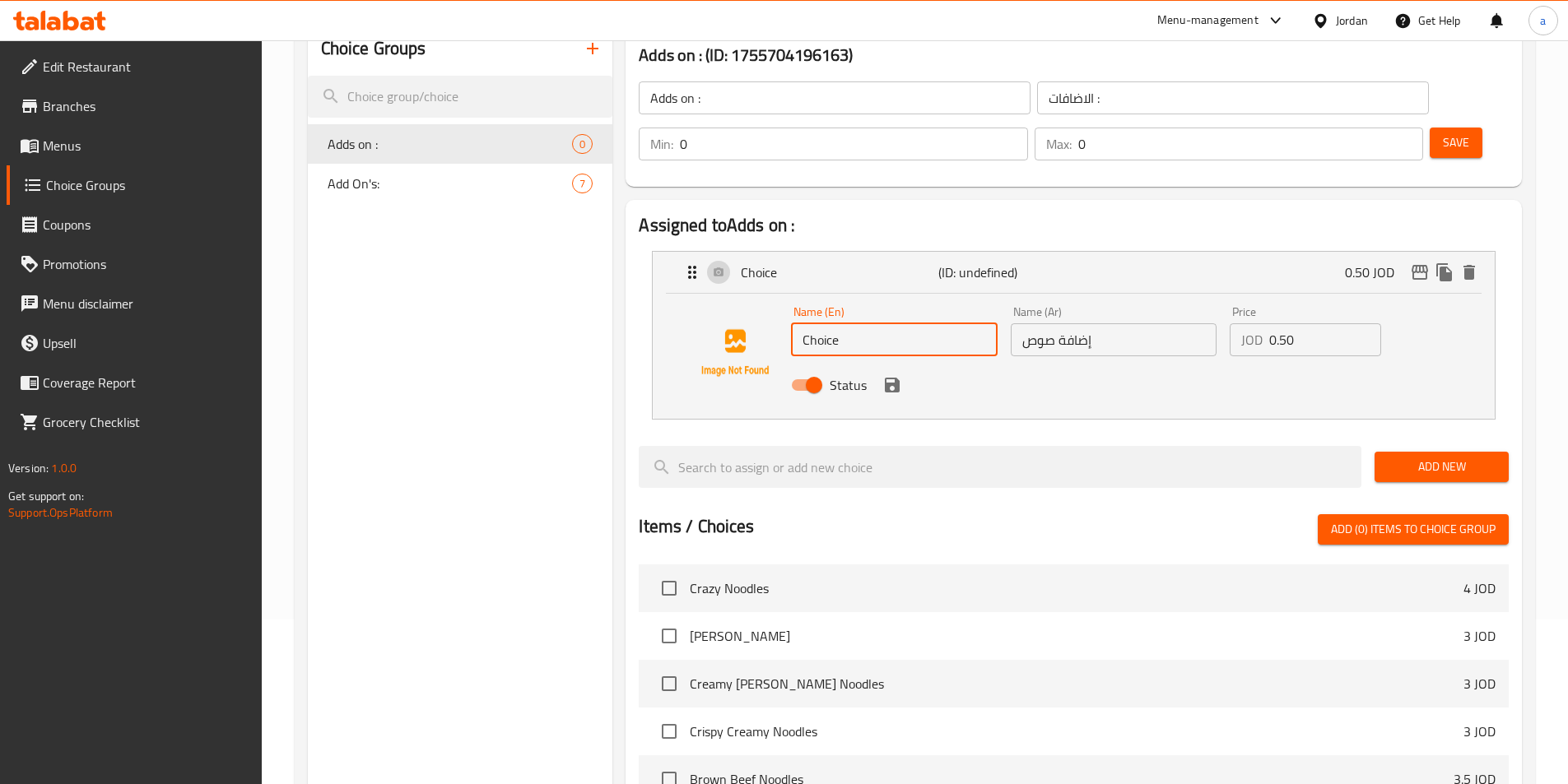
click at [917, 324] on input "Choice" at bounding box center [893, 340] width 205 height 33
type input "ِ"
type input "Add sauce"
click at [897, 378] on icon "save" at bounding box center [892, 386] width 15 height 15
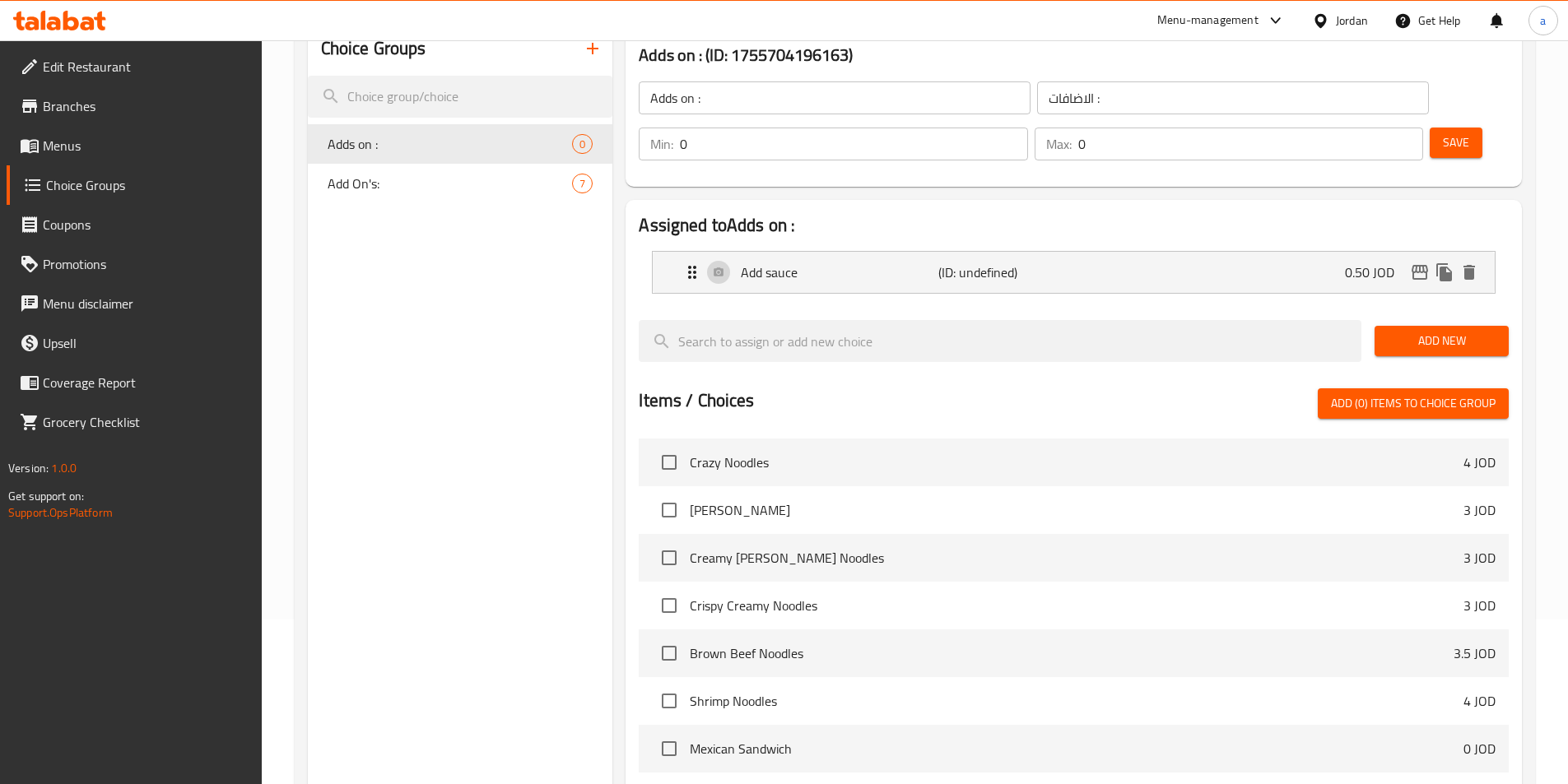
click at [1399, 331] on span "Add New" at bounding box center [1441, 341] width 108 height 21
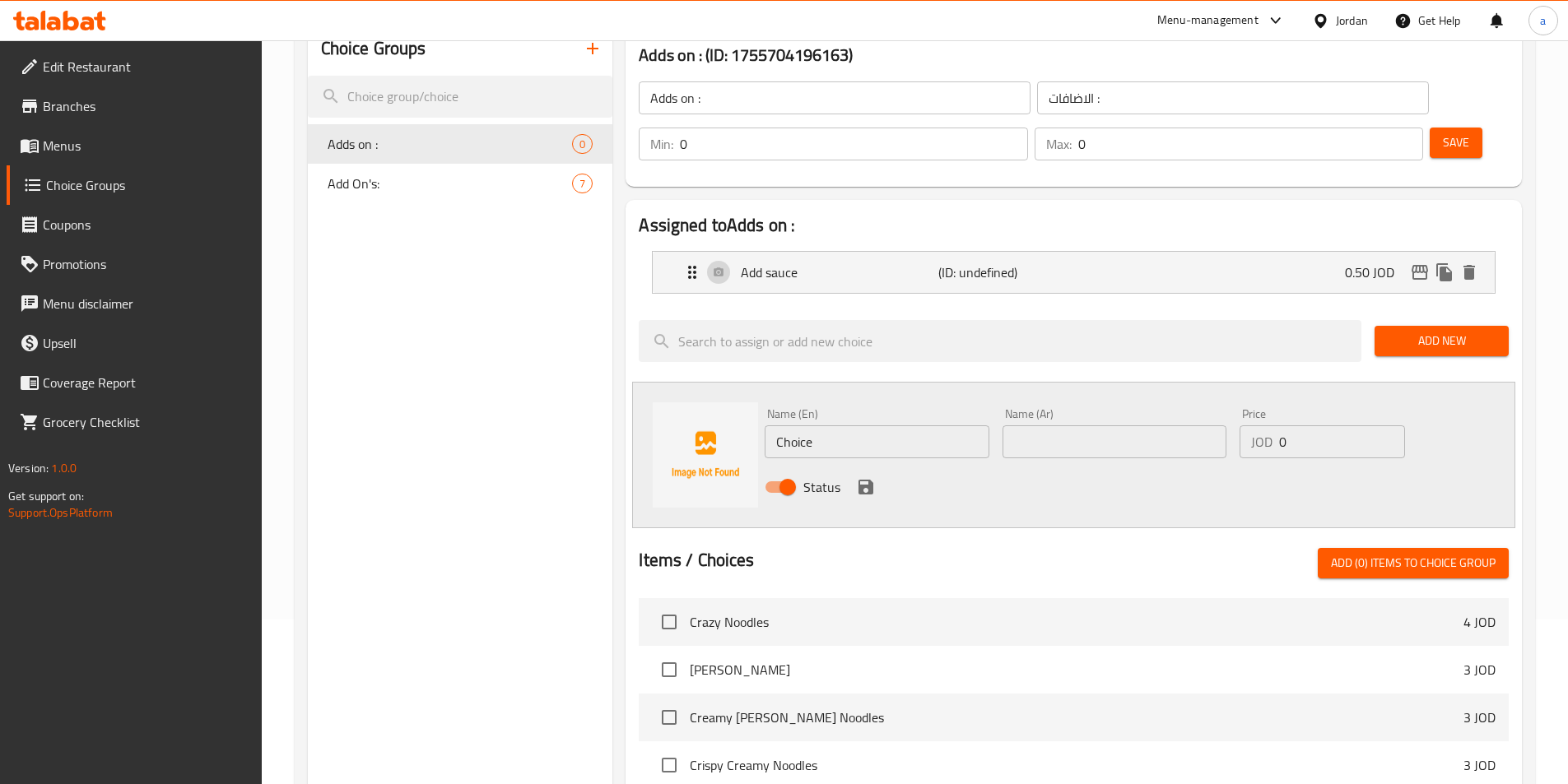
click at [911, 425] on input "Choice" at bounding box center [876, 441] width 224 height 33
paste input "إضافة بصل"
type input "إضافة بصل"
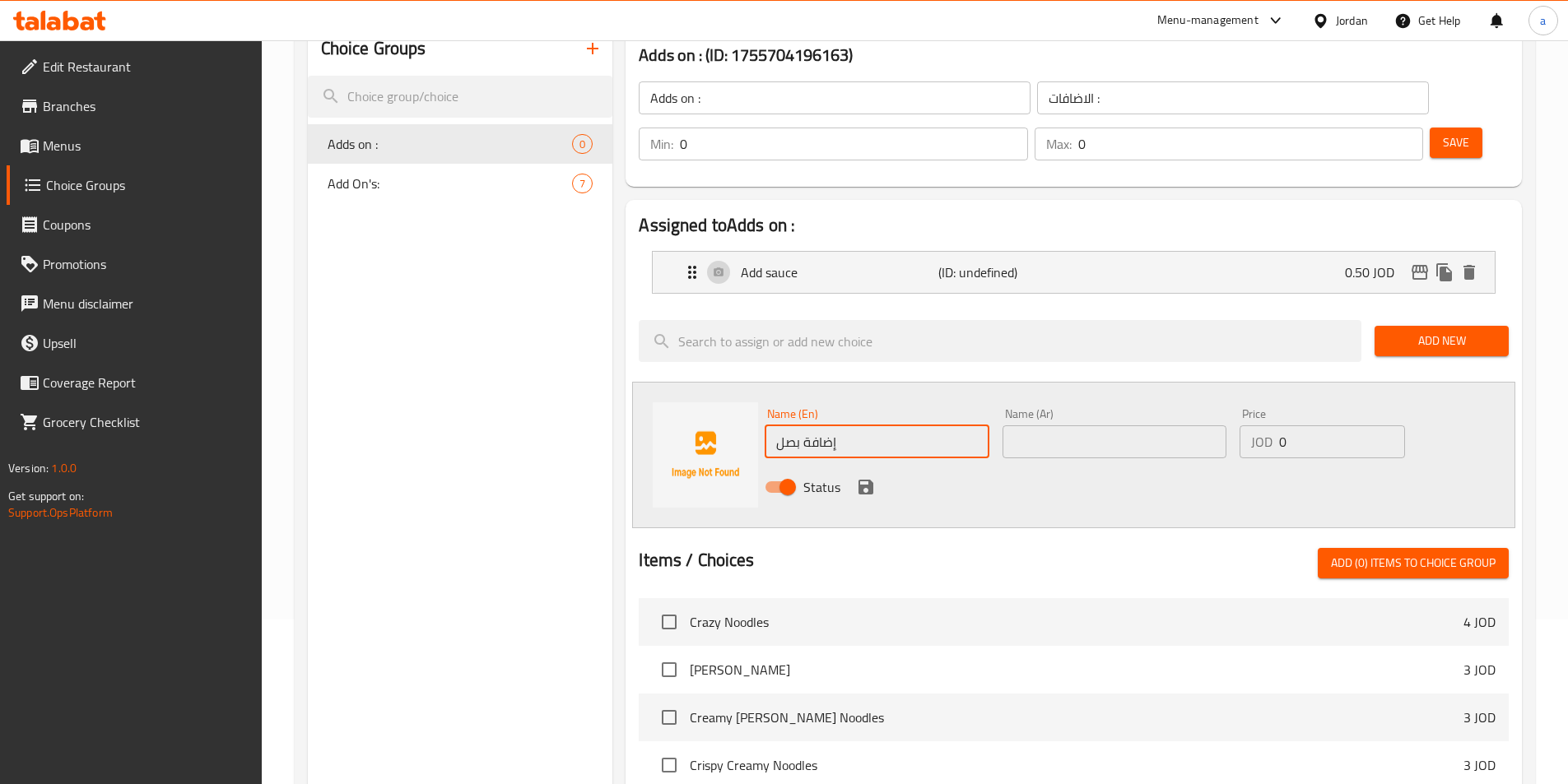
click at [1020, 425] on input "text" at bounding box center [1114, 441] width 224 height 33
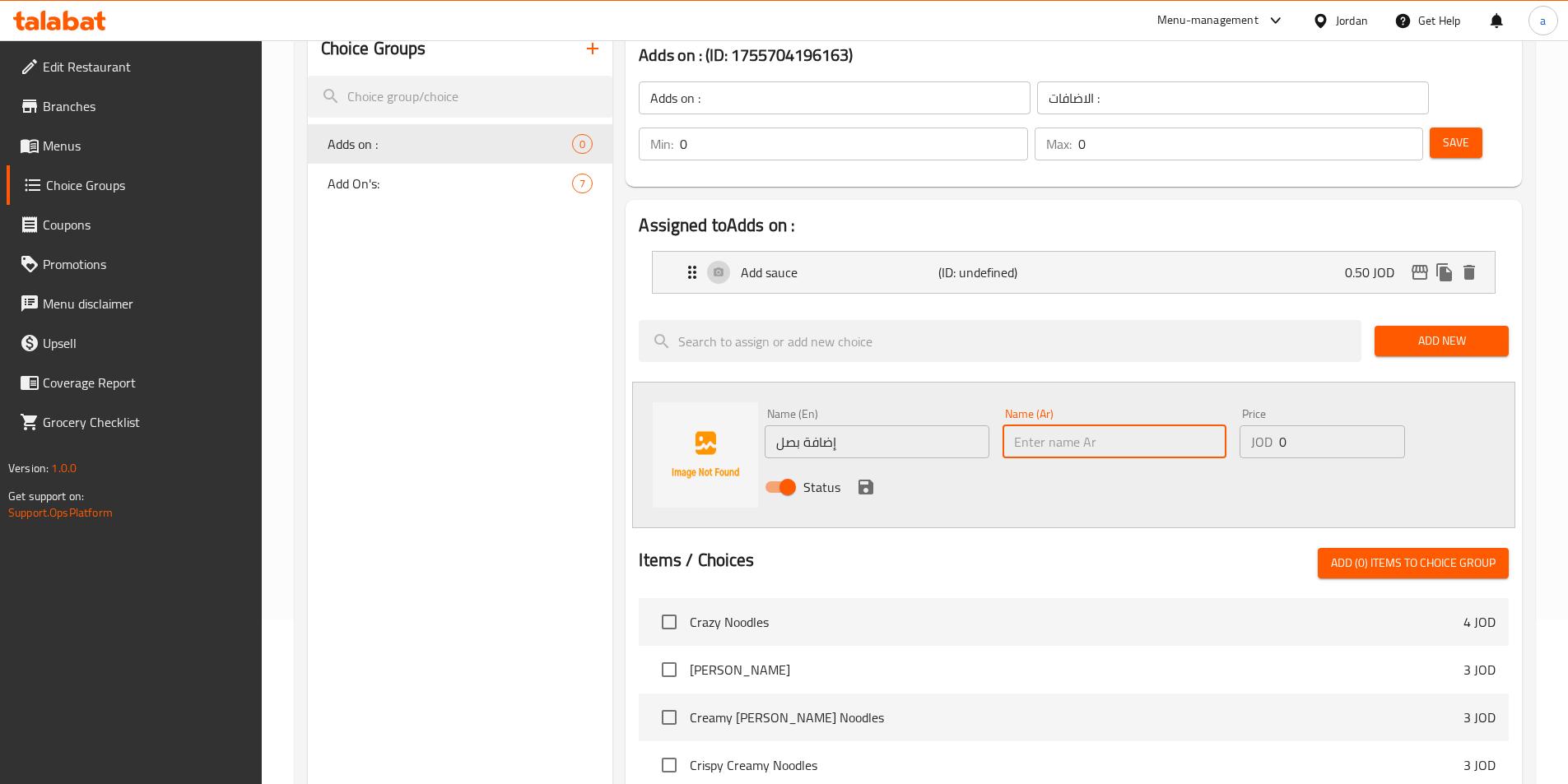
click at [930, 425] on input "إضافة بصل" at bounding box center [876, 441] width 224 height 33
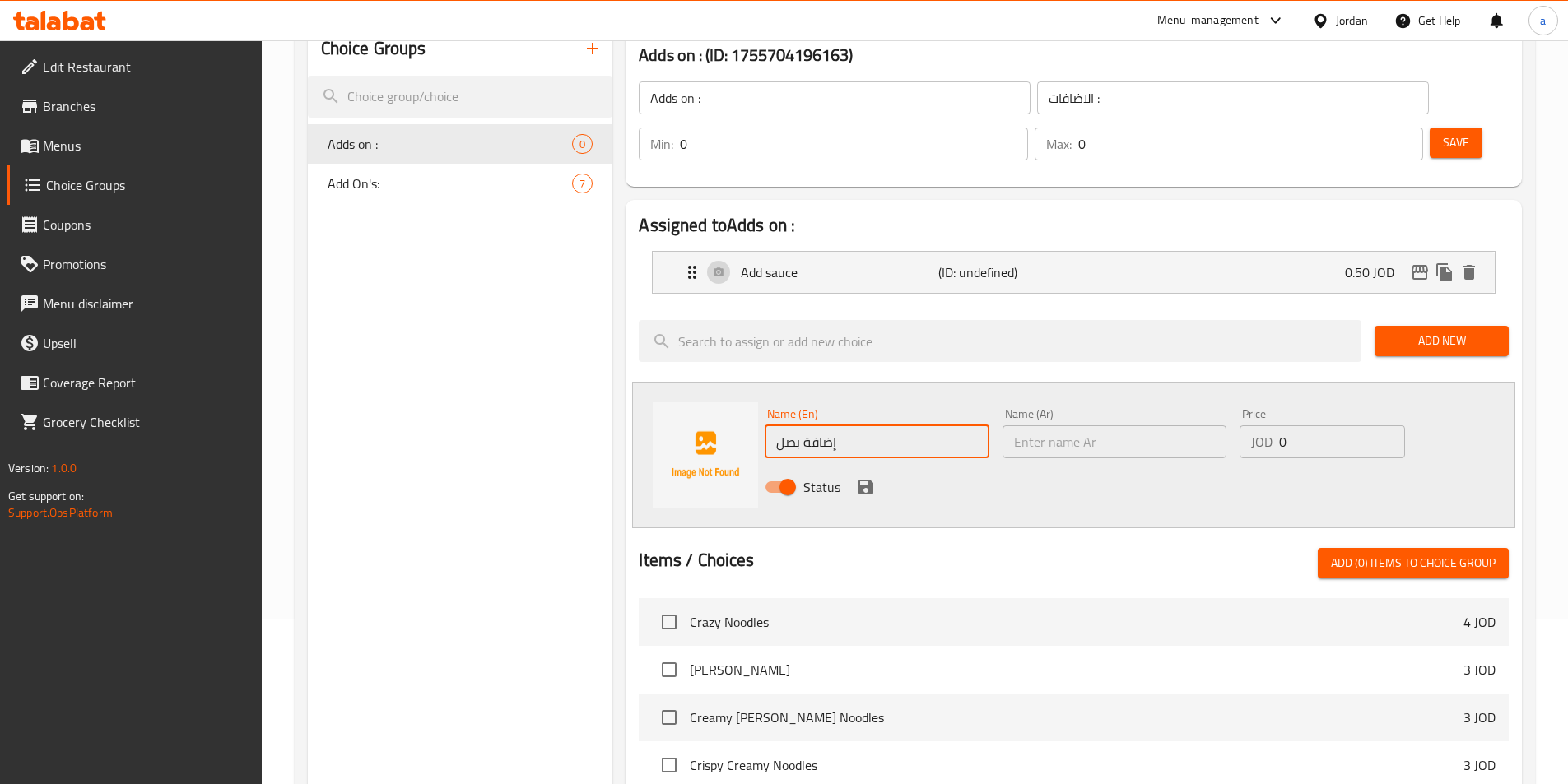
click at [930, 425] on input "إضافة بصل" at bounding box center [876, 441] width 224 height 33
click at [1061, 425] on input "text" at bounding box center [1114, 441] width 224 height 33
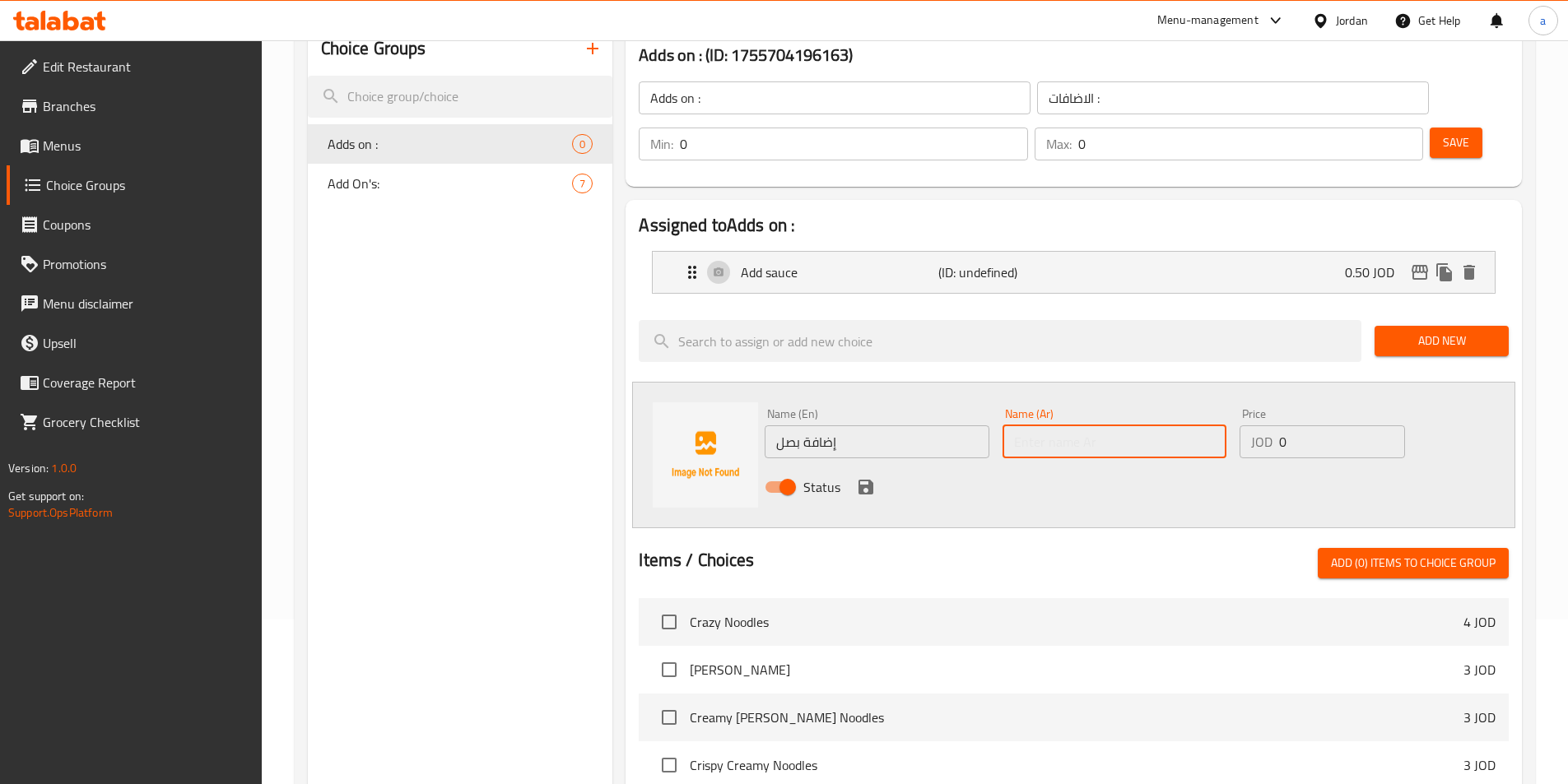
click at [1061, 425] on input "text" at bounding box center [1114, 441] width 224 height 33
paste input "إضافة بصل"
type input "إضافة بصل"
click at [957, 425] on input "إضافة بصل" at bounding box center [876, 441] width 224 height 33
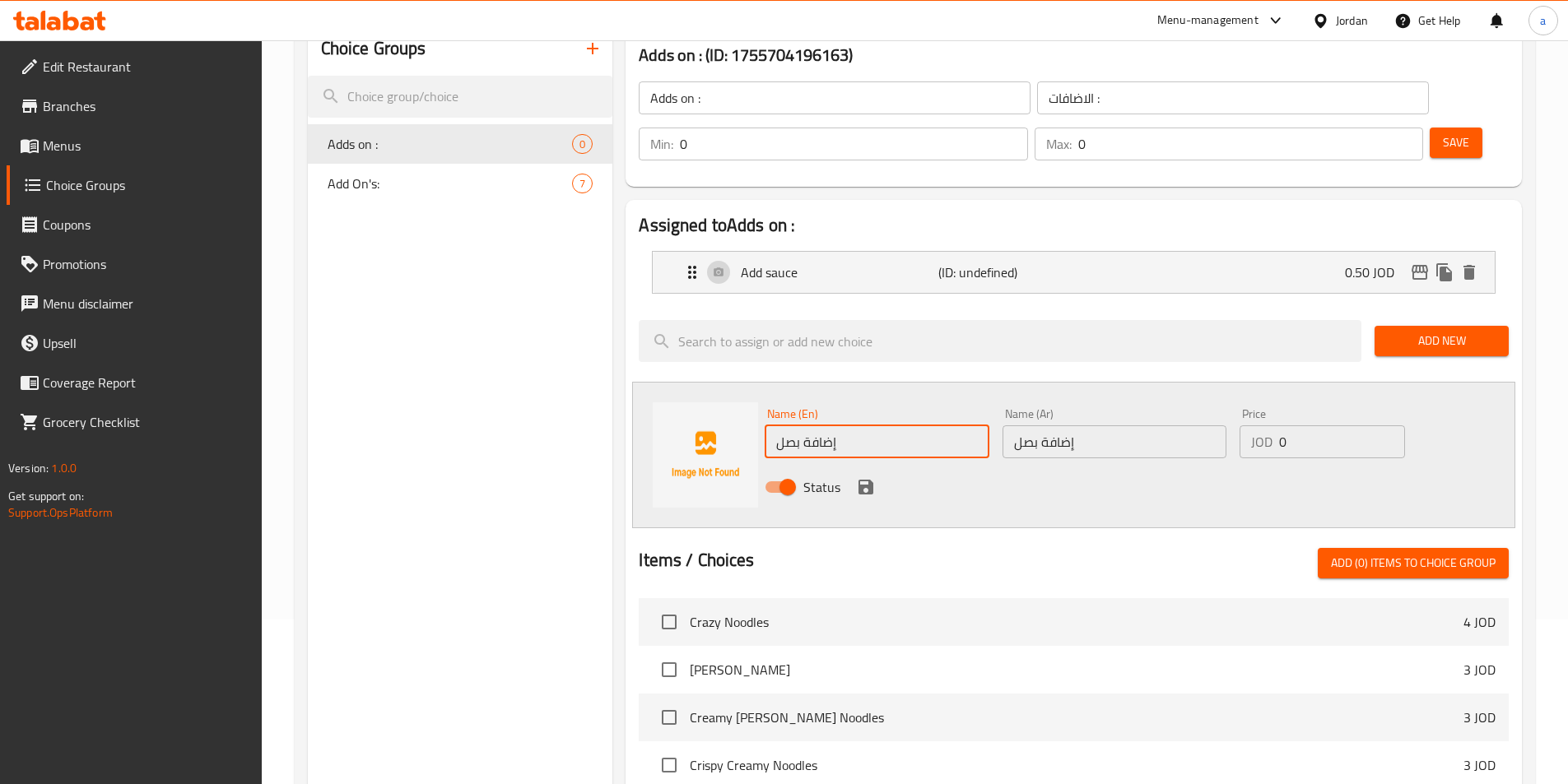
click at [957, 425] on input "إضافة بصل" at bounding box center [876, 441] width 224 height 33
type input "Add onions"
click at [865, 480] on icon "save" at bounding box center [866, 487] width 15 height 15
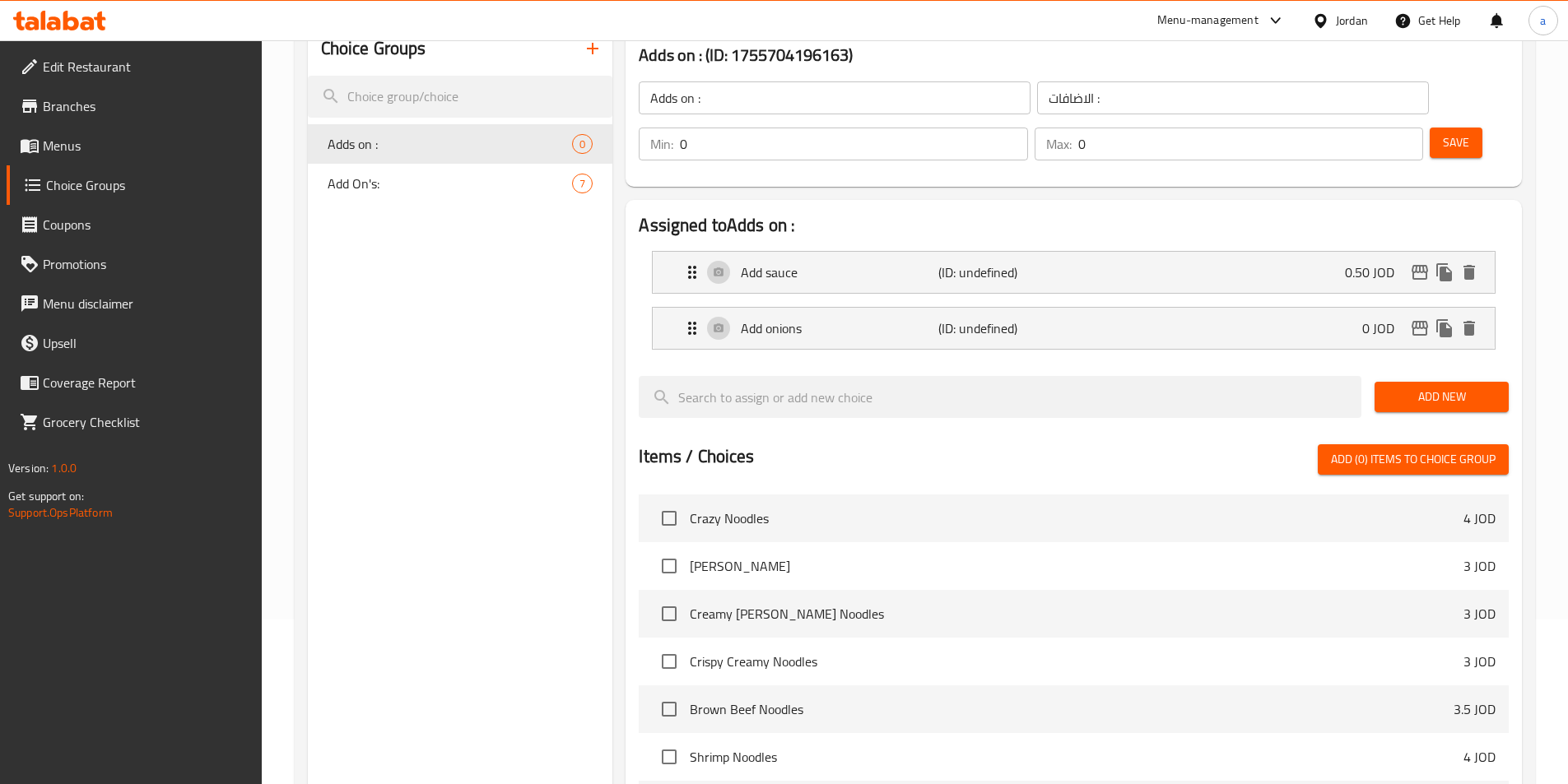
click at [1415, 387] on span "Add New" at bounding box center [1441, 397] width 108 height 21
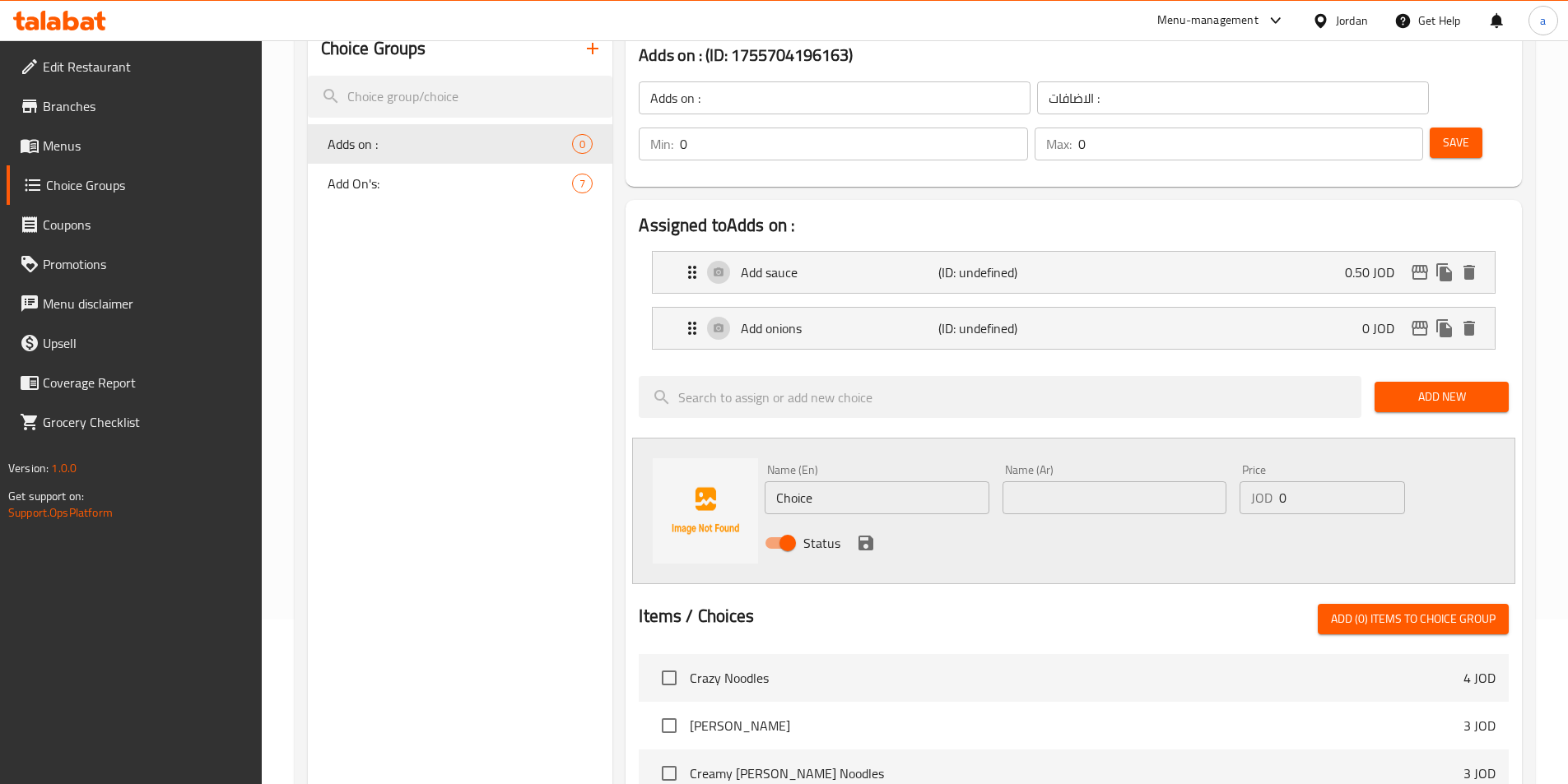
click at [1048, 481] on input "text" at bounding box center [1114, 497] width 224 height 33
paste input "إضافة فليفلة"
type input "إضافة فليفلة"
click at [925, 481] on input "Choice" at bounding box center [876, 497] width 224 height 33
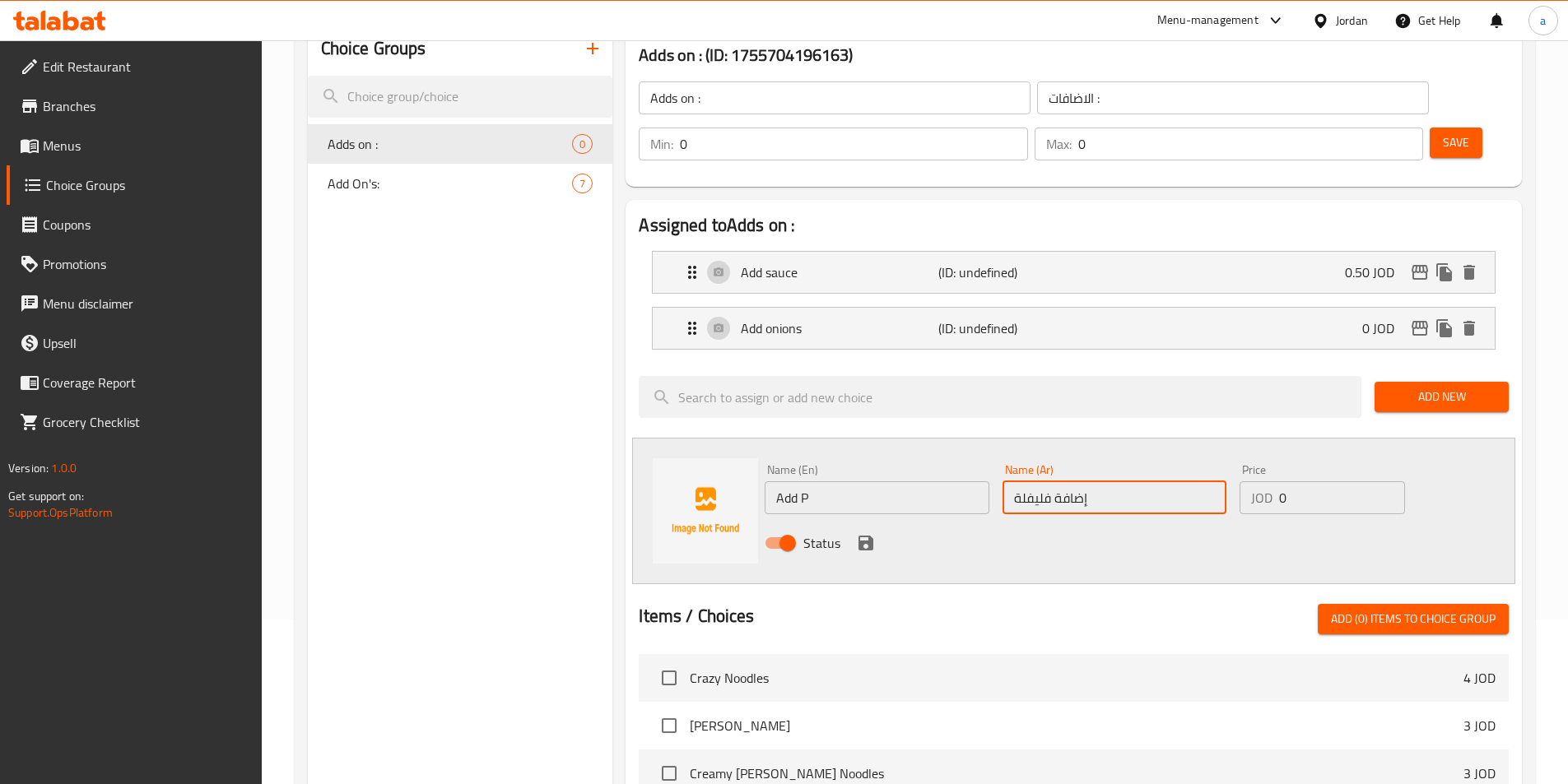
click at [1039, 481] on input "إضافة فليفلة" at bounding box center [1114, 497] width 224 height 33
click at [823, 481] on input "Add P" at bounding box center [876, 497] width 224 height 33
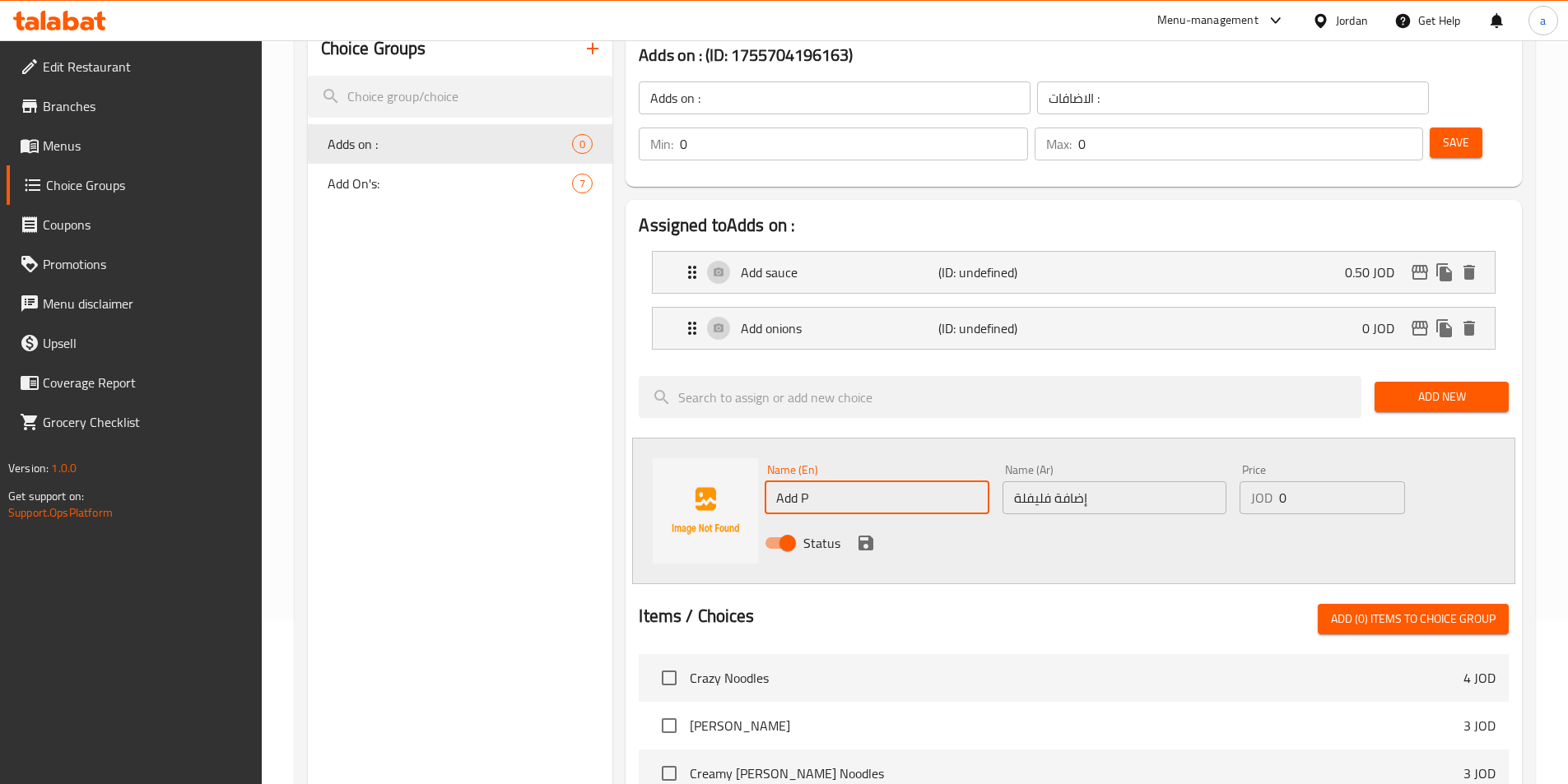
click at [823, 481] on input "Add P" at bounding box center [876, 497] width 224 height 33
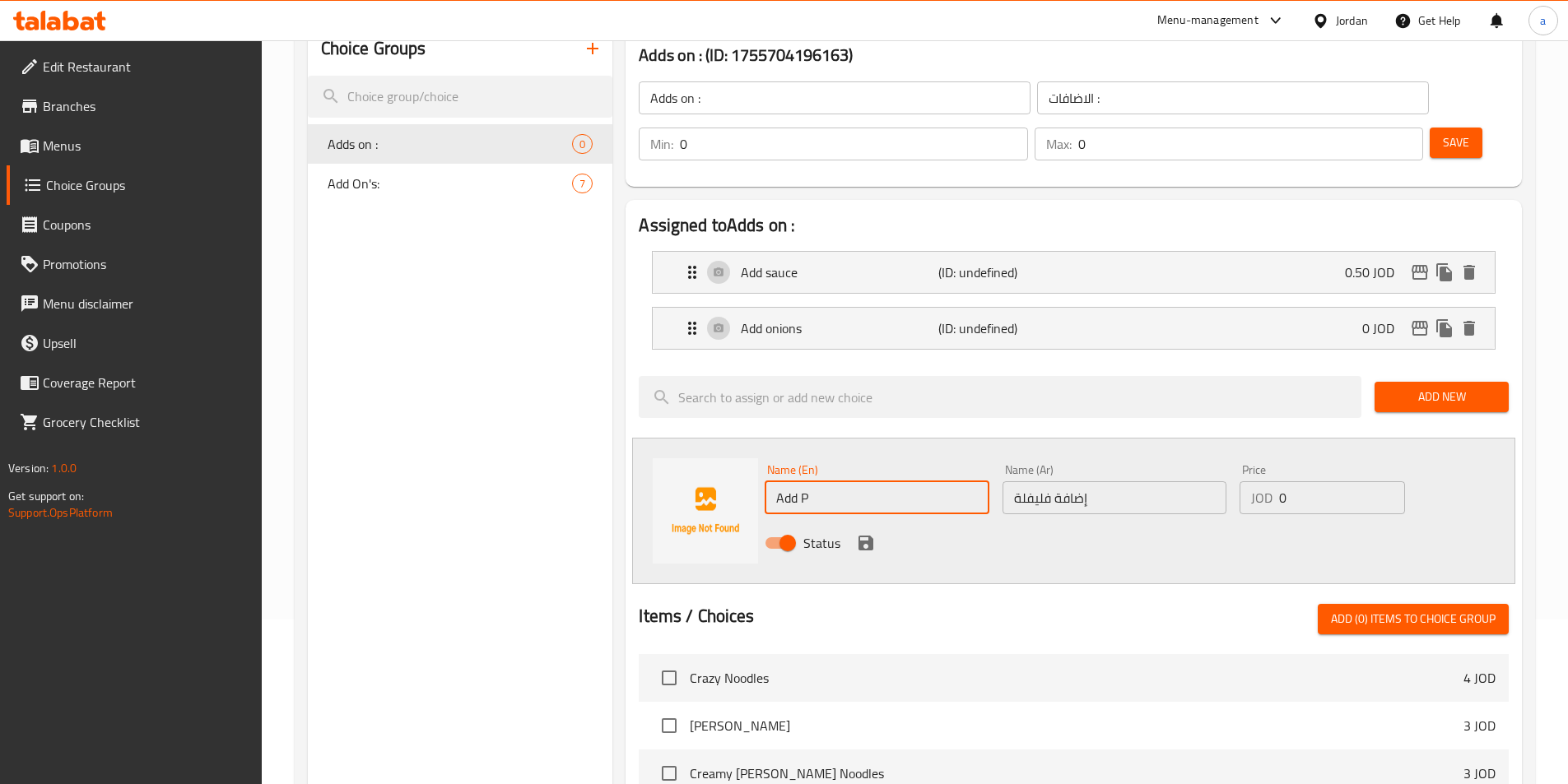
paste input "pepper"
type input "Add pepper"
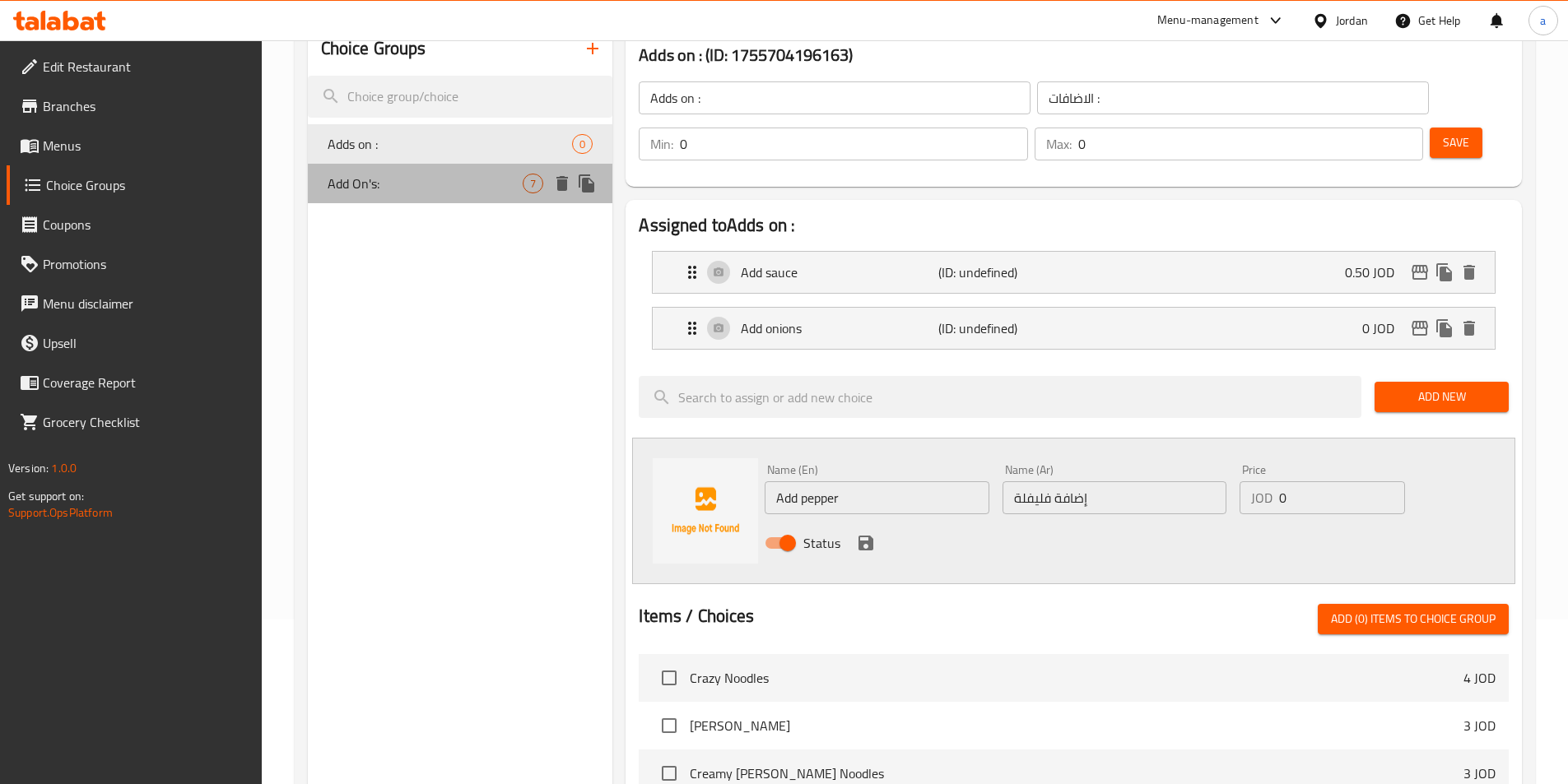
click at [409, 174] on span "Add On's:" at bounding box center [426, 184] width 196 height 20
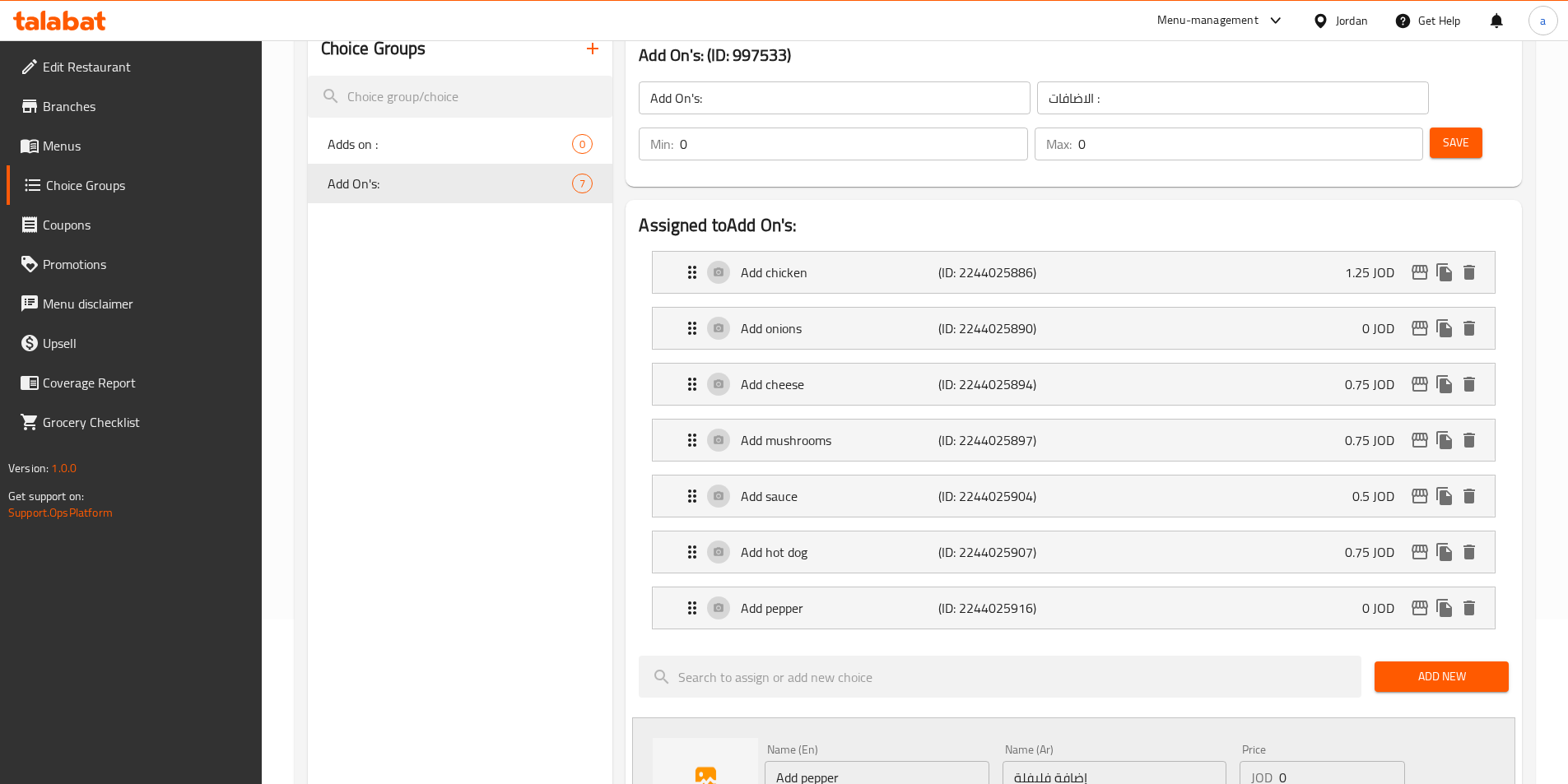
scroll to position [0, 0]
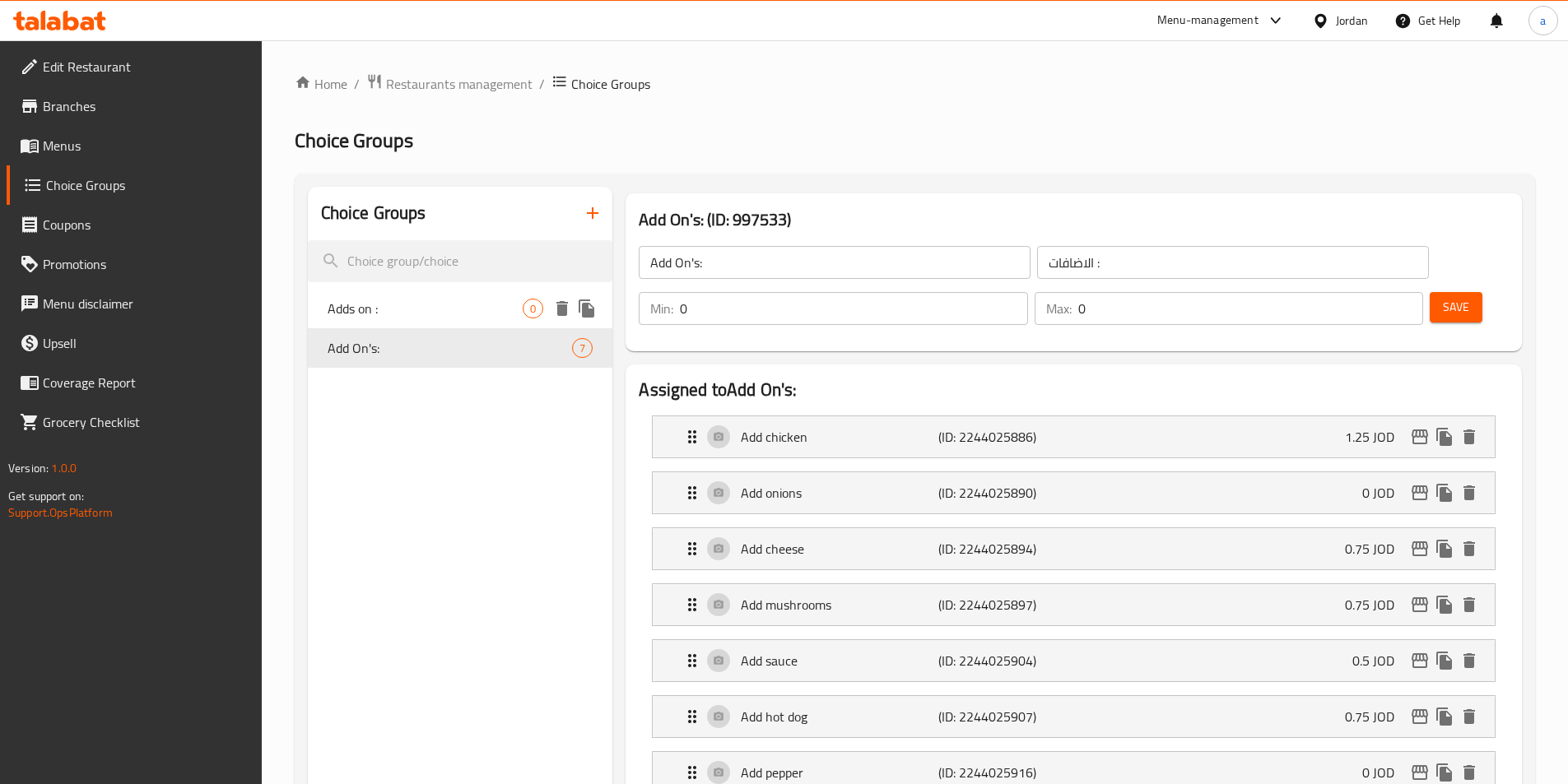
click at [424, 311] on span "Adds on :" at bounding box center [426, 309] width 196 height 20
type input "Adds on :"
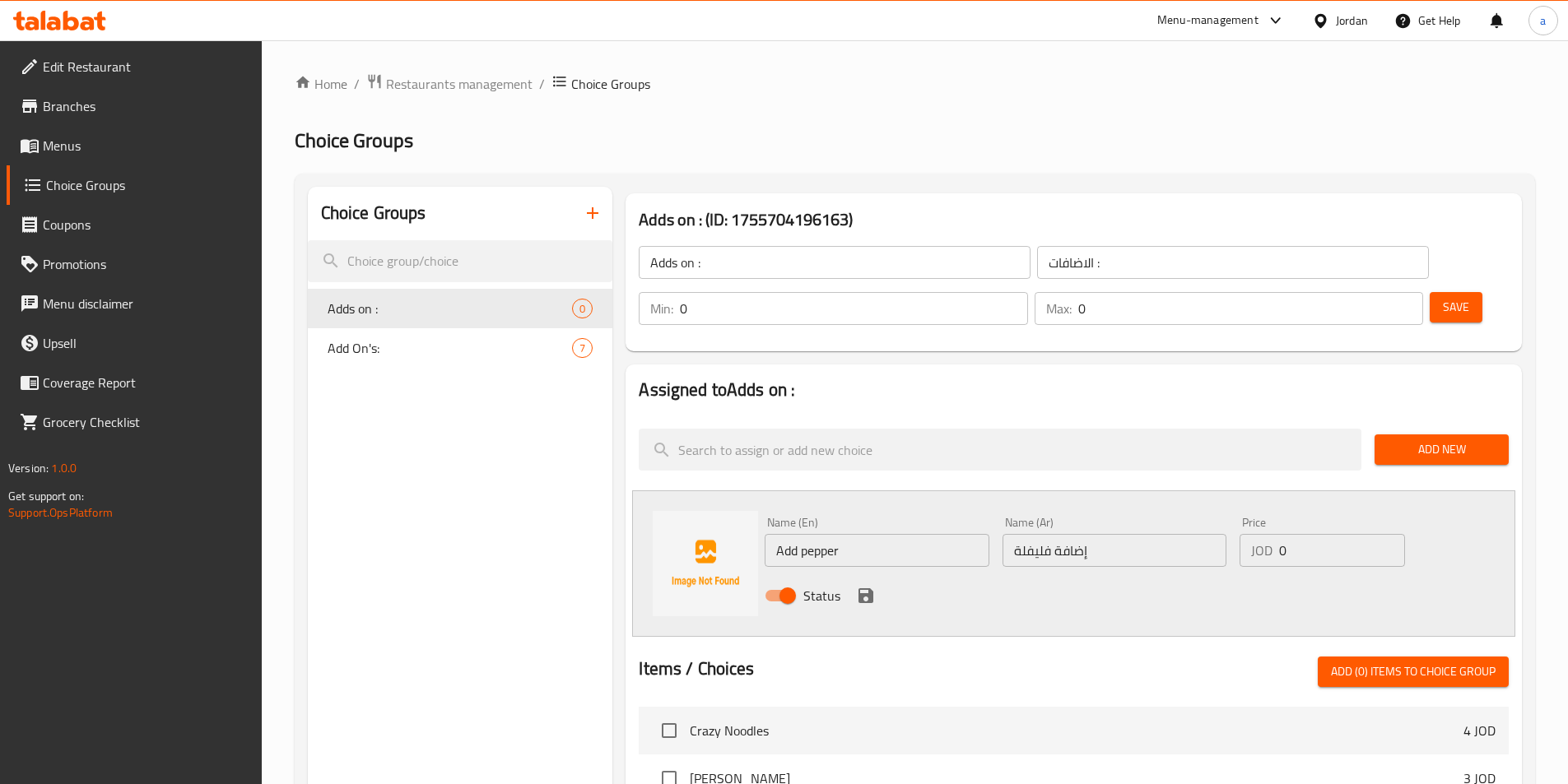
click at [870, 589] on icon "save" at bounding box center [866, 596] width 15 height 15
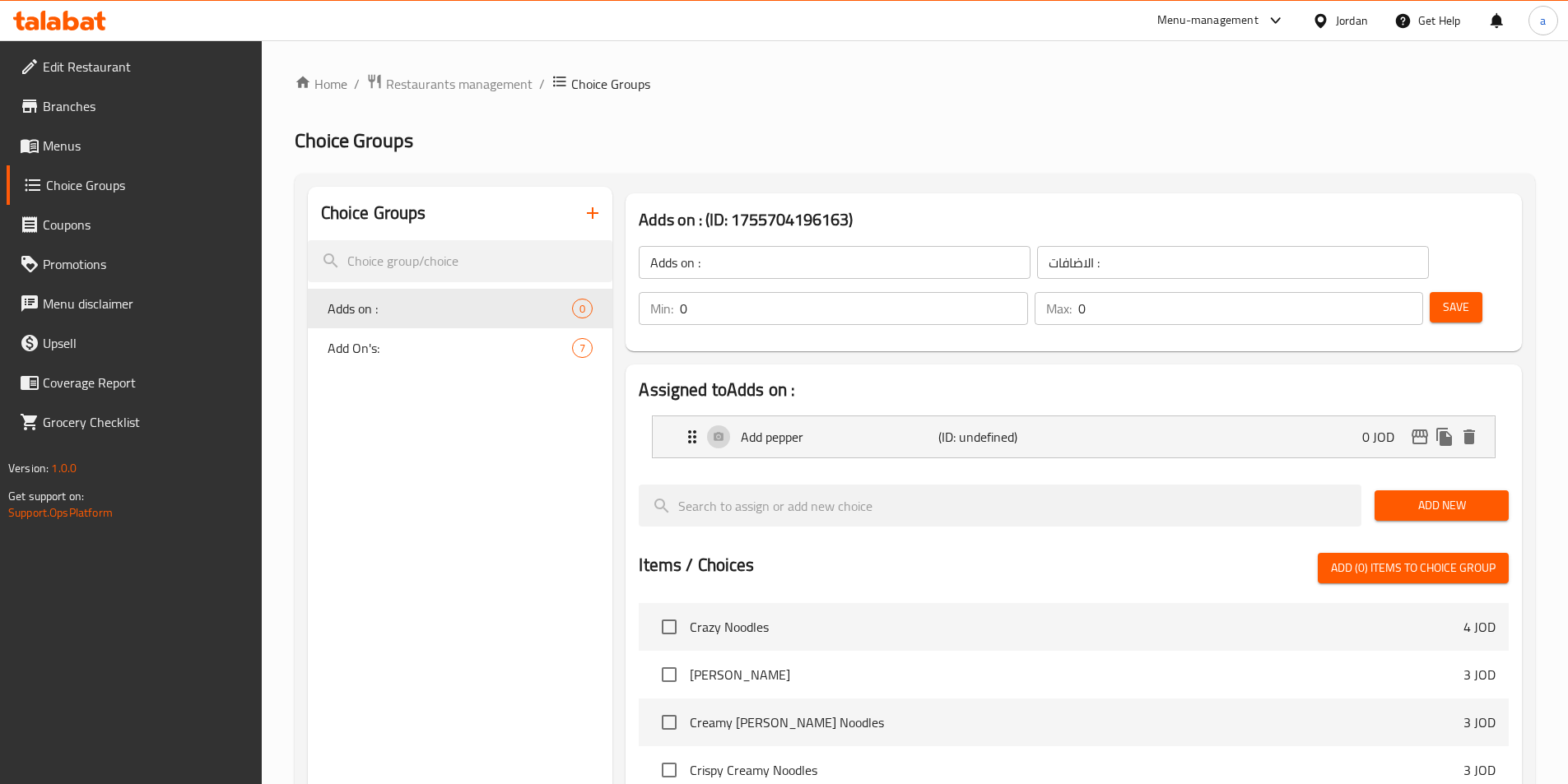
click at [1468, 496] on span "Add New" at bounding box center [1441, 506] width 108 height 21
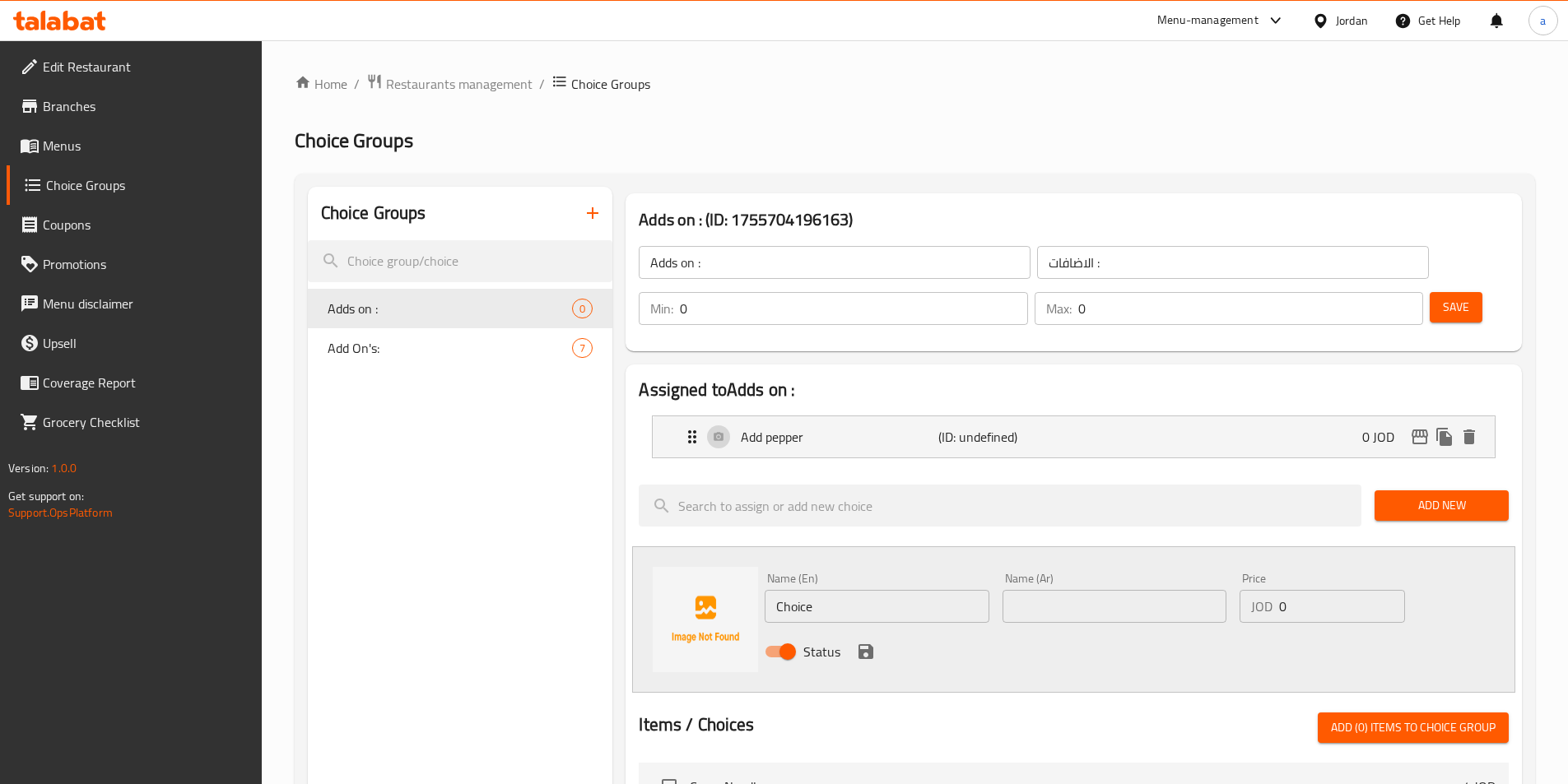
click at [1041, 590] on input "text" at bounding box center [1114, 606] width 224 height 33
paste input "إضافة بصل"
type input "إضافة بصل"
click at [894, 590] on input "Choice" at bounding box center [876, 606] width 224 height 33
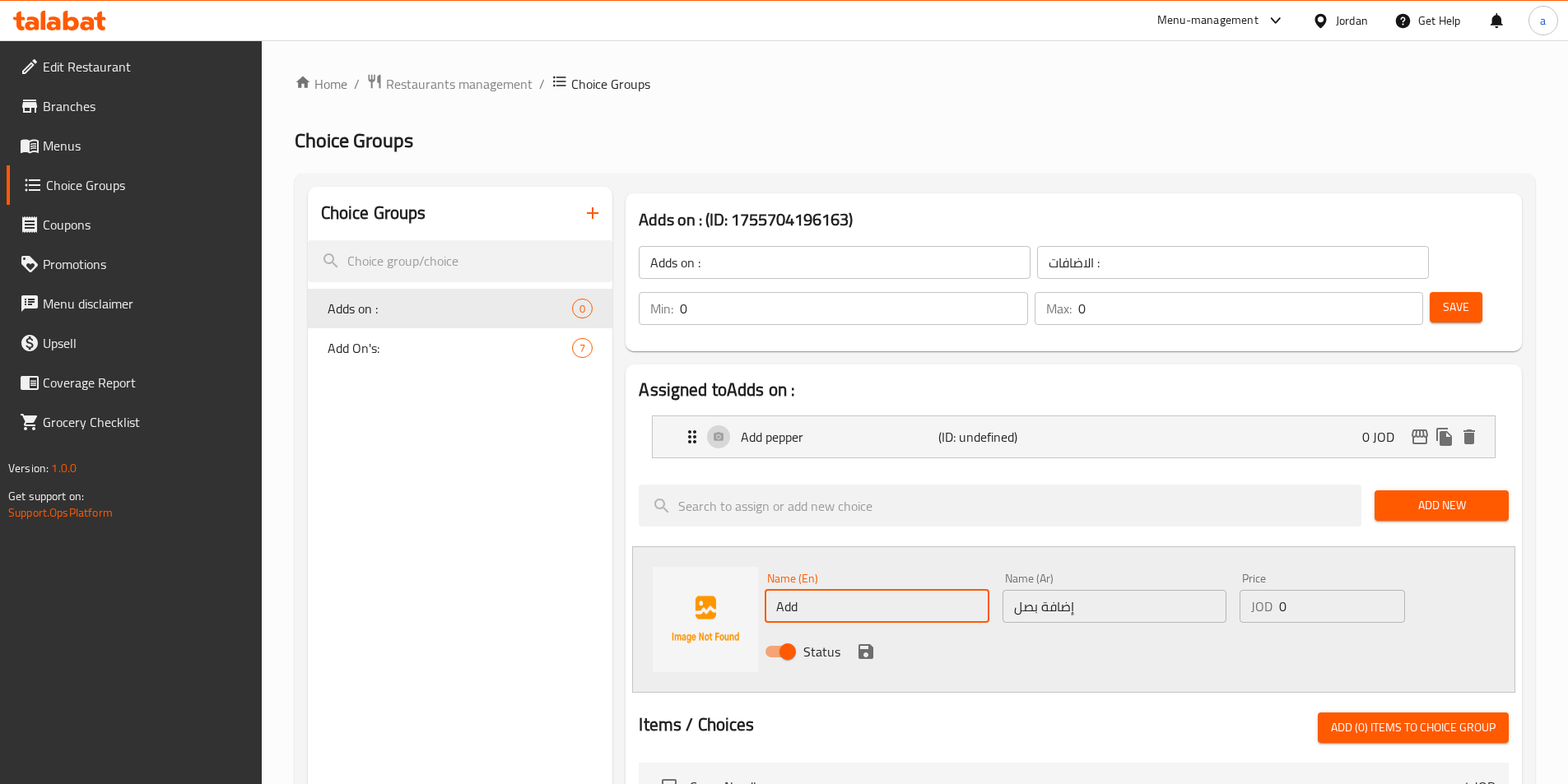
type input "Add onions"
click at [932, 630] on div "Status" at bounding box center [1114, 652] width 713 height 44
click at [856, 642] on icon "save" at bounding box center [866, 652] width 20 height 20
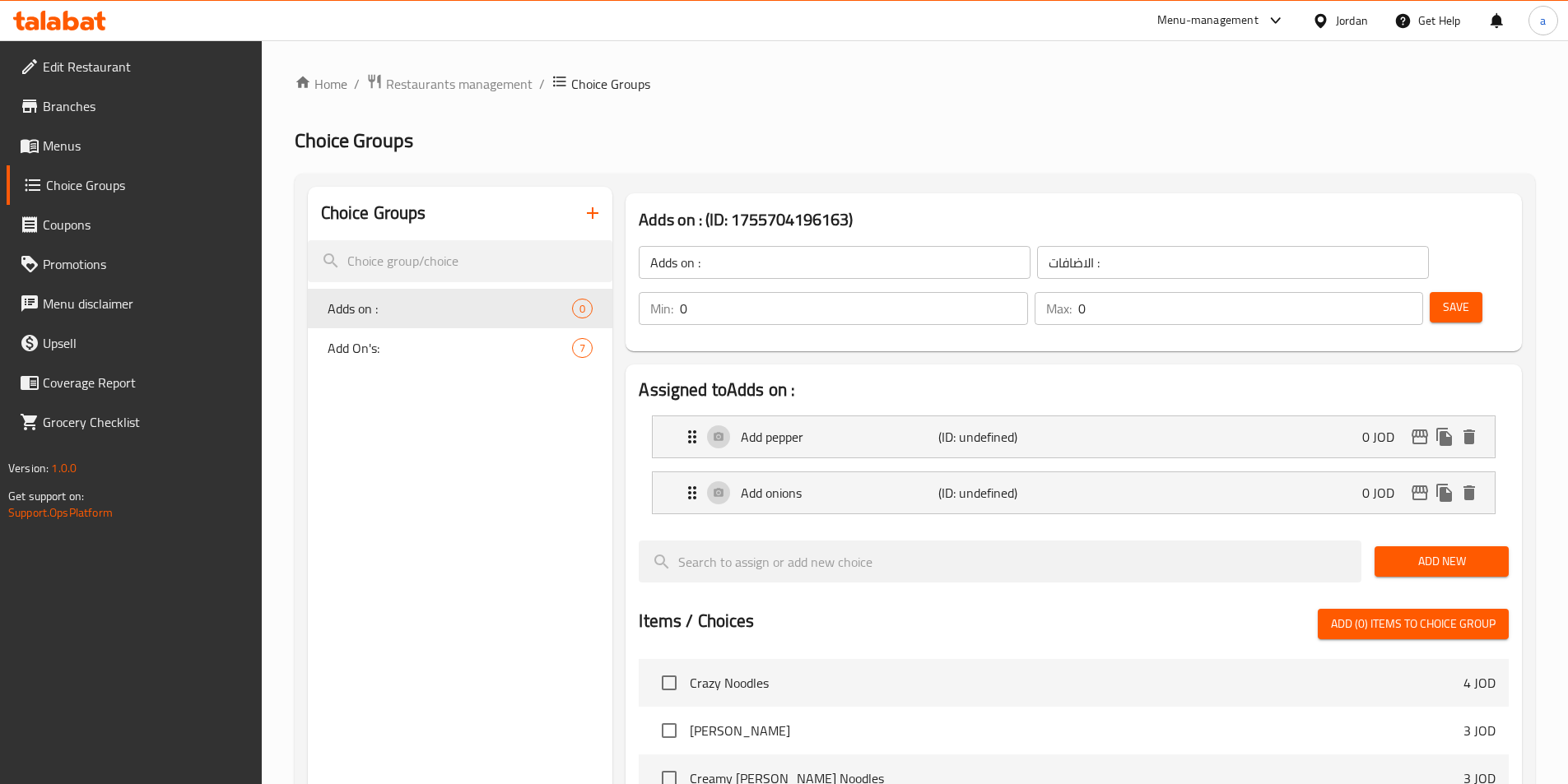
click at [1430, 552] on span "Add New" at bounding box center [1441, 562] width 108 height 21
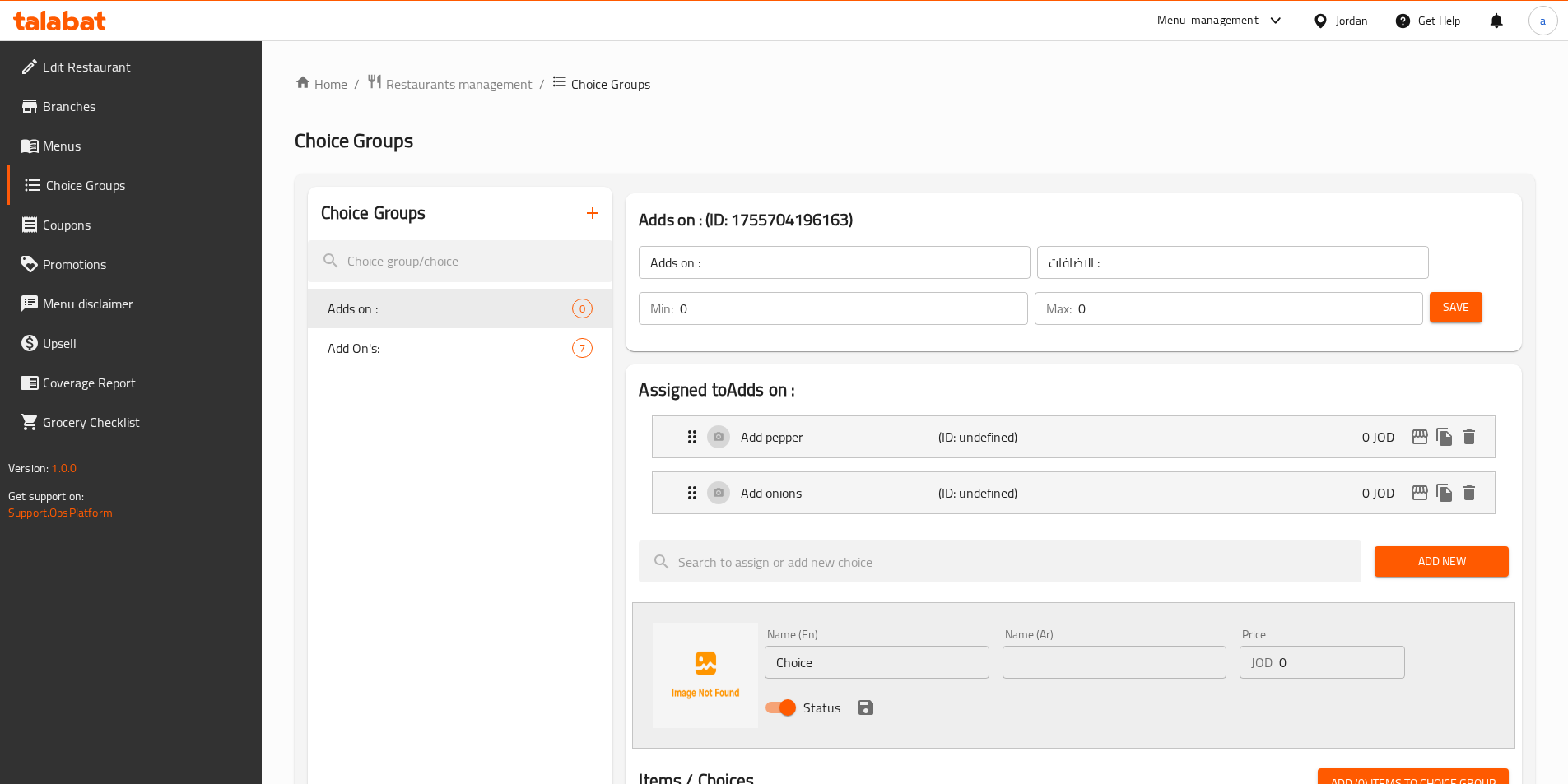
click at [1137, 646] on input "text" at bounding box center [1114, 662] width 224 height 33
paste input "إضافة صوص"
type input "إضافة صوص"
click at [896, 646] on input "Choice" at bounding box center [876, 662] width 224 height 33
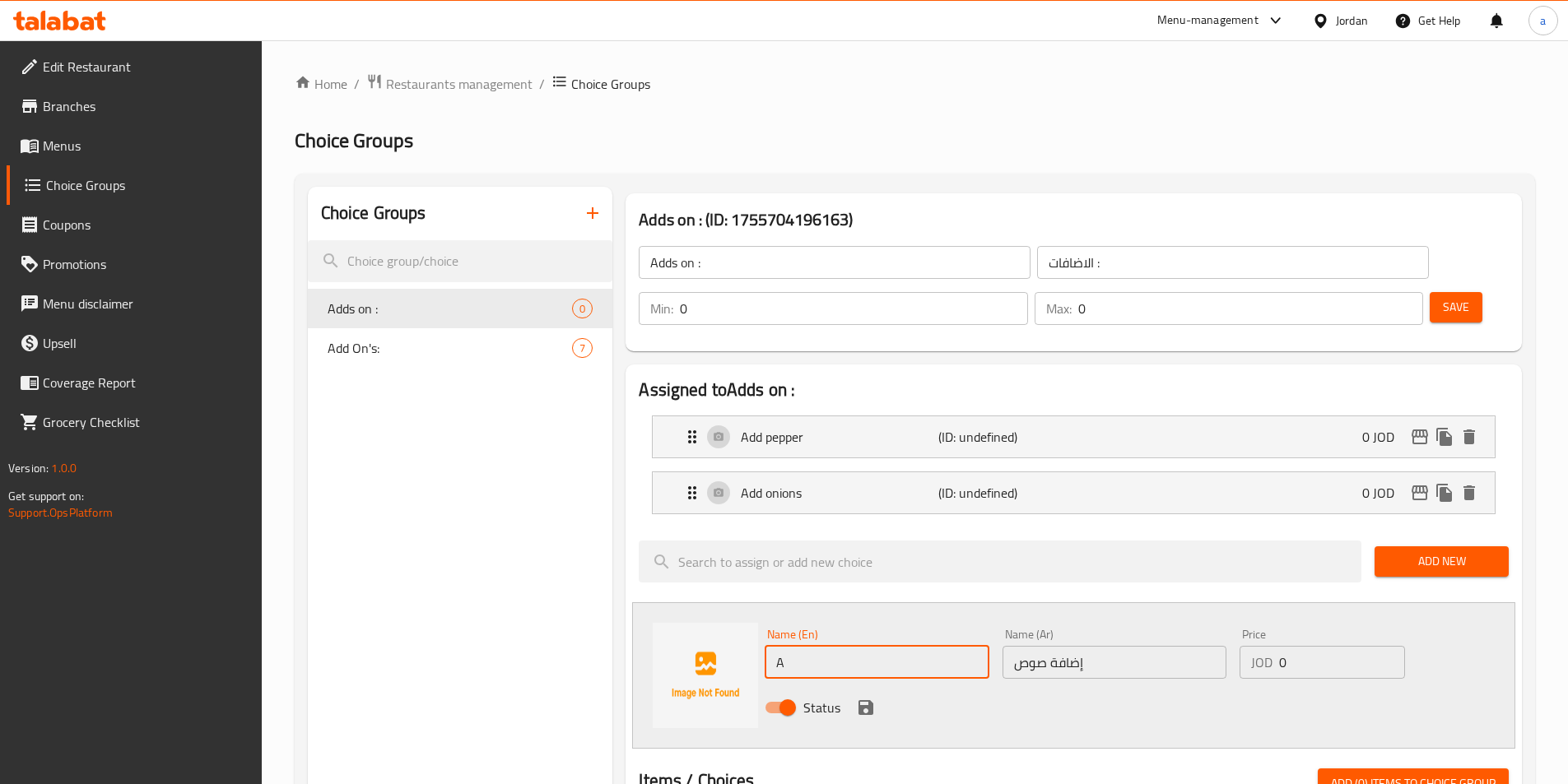
type input "Add sauce"
click at [1337, 646] on input "0" at bounding box center [1341, 662] width 125 height 33
type input "0.50"
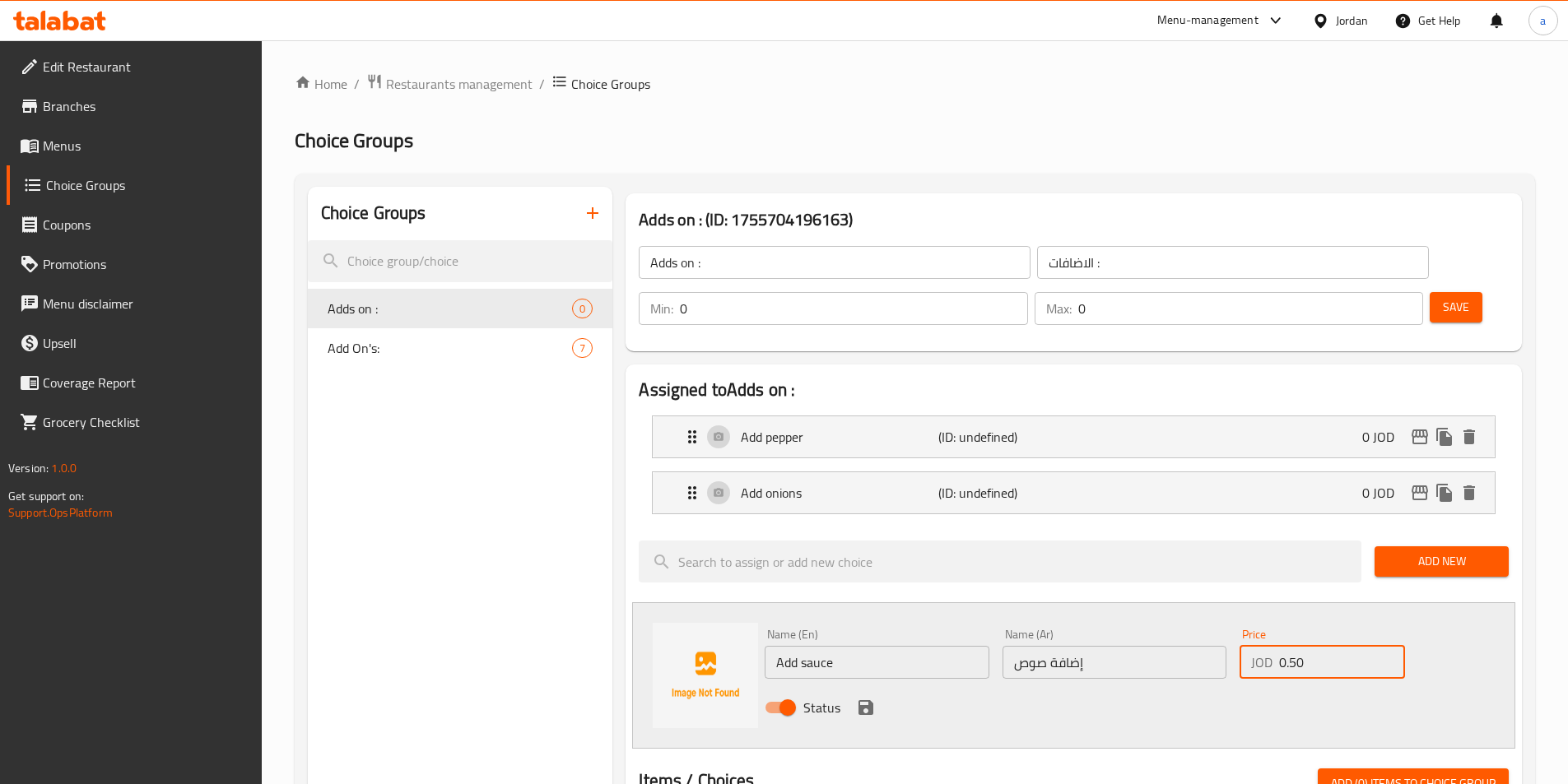
click at [875, 698] on icon "save" at bounding box center [866, 708] width 20 height 20
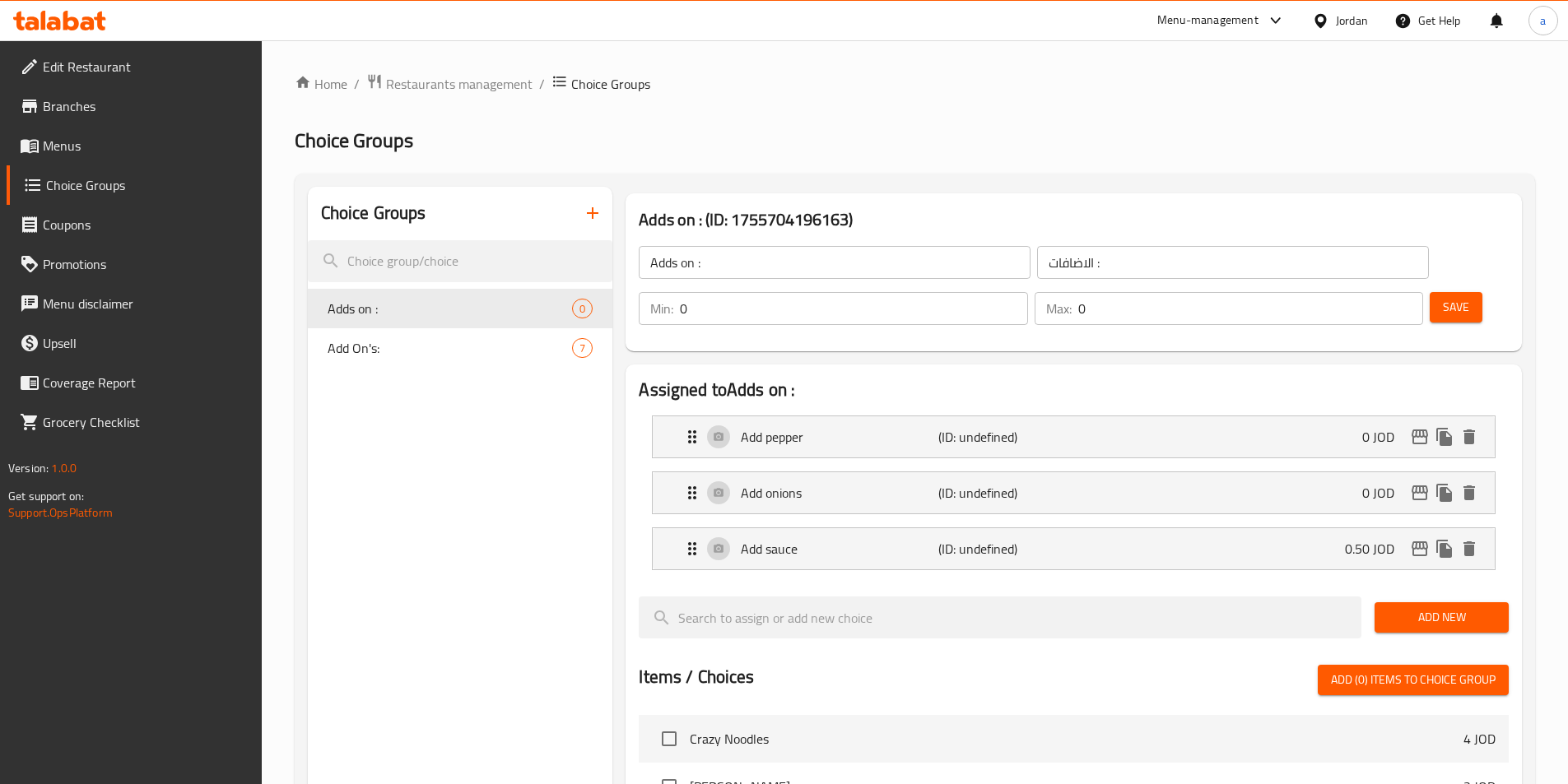
click at [1420, 607] on span "Add New" at bounding box center [1441, 617] width 108 height 21
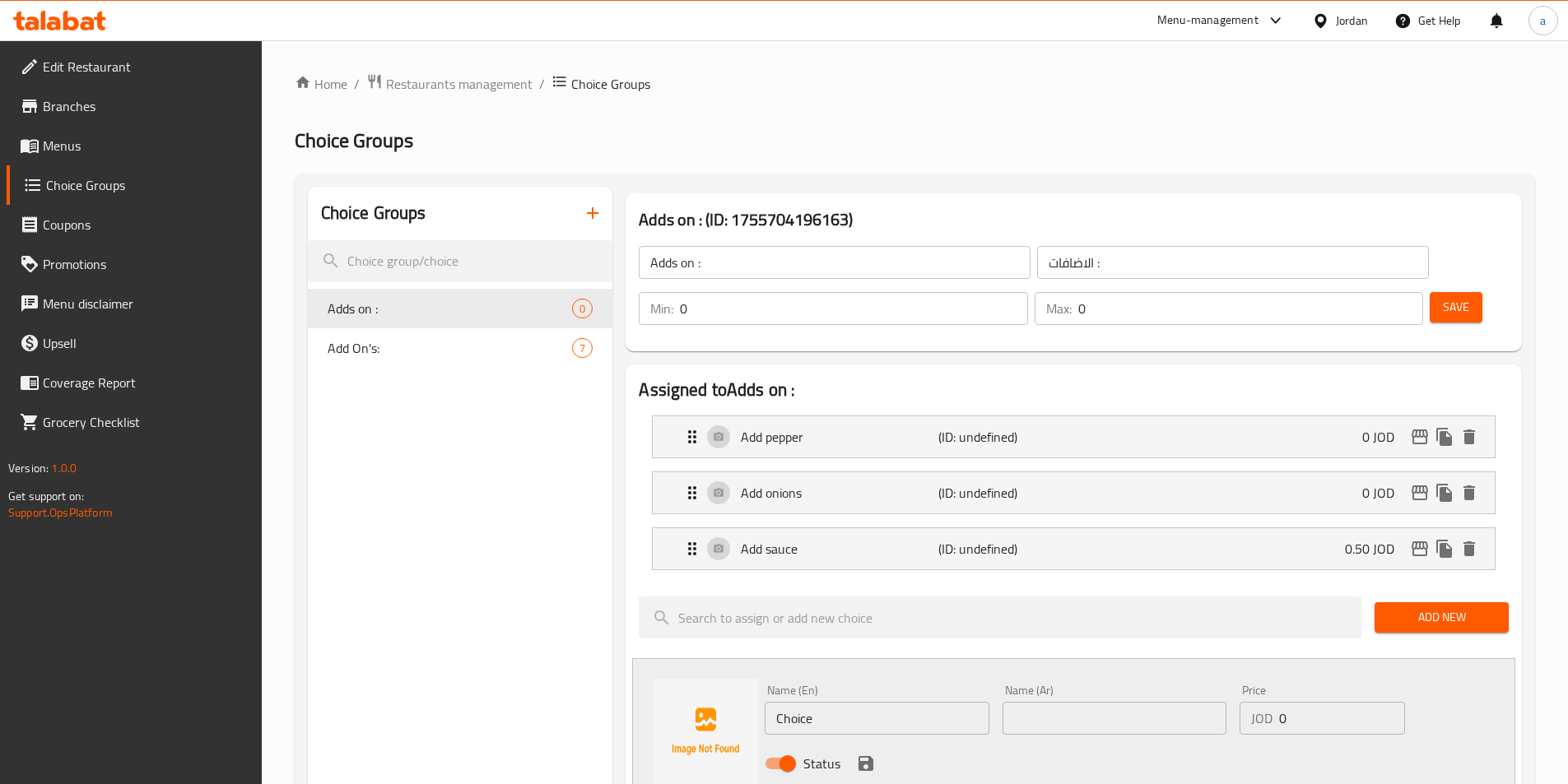
click at [1043, 702] on input "text" at bounding box center [1114, 718] width 224 height 33
paste input "إضافة لحمة"
type input "إضافة لحمة"
click at [873, 702] on input "Choice" at bounding box center [876, 718] width 224 height 33
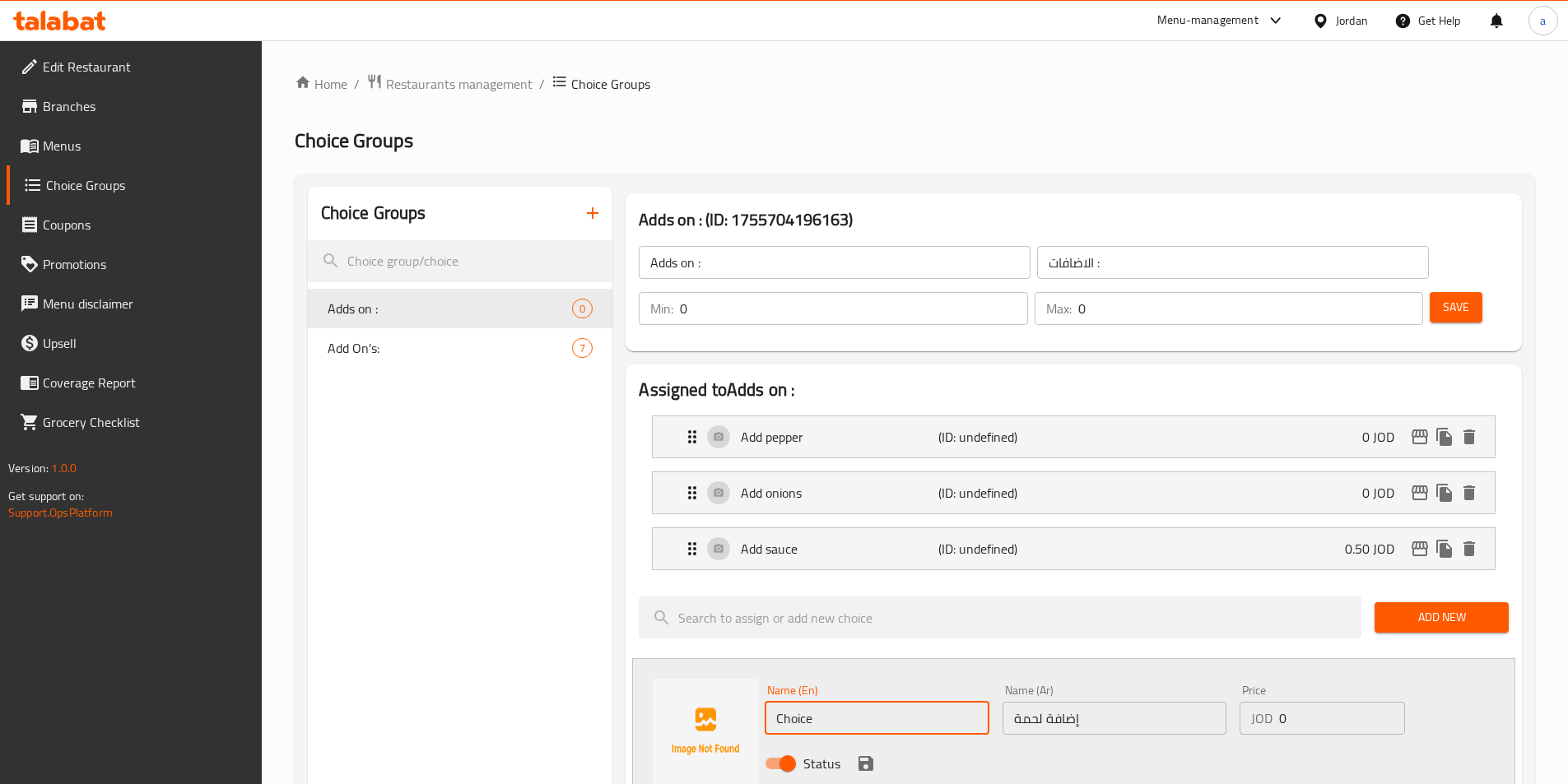
click at [873, 702] on input "Choice" at bounding box center [876, 718] width 224 height 33
type input "Add meat"
click at [1302, 702] on input "0" at bounding box center [1341, 718] width 125 height 33
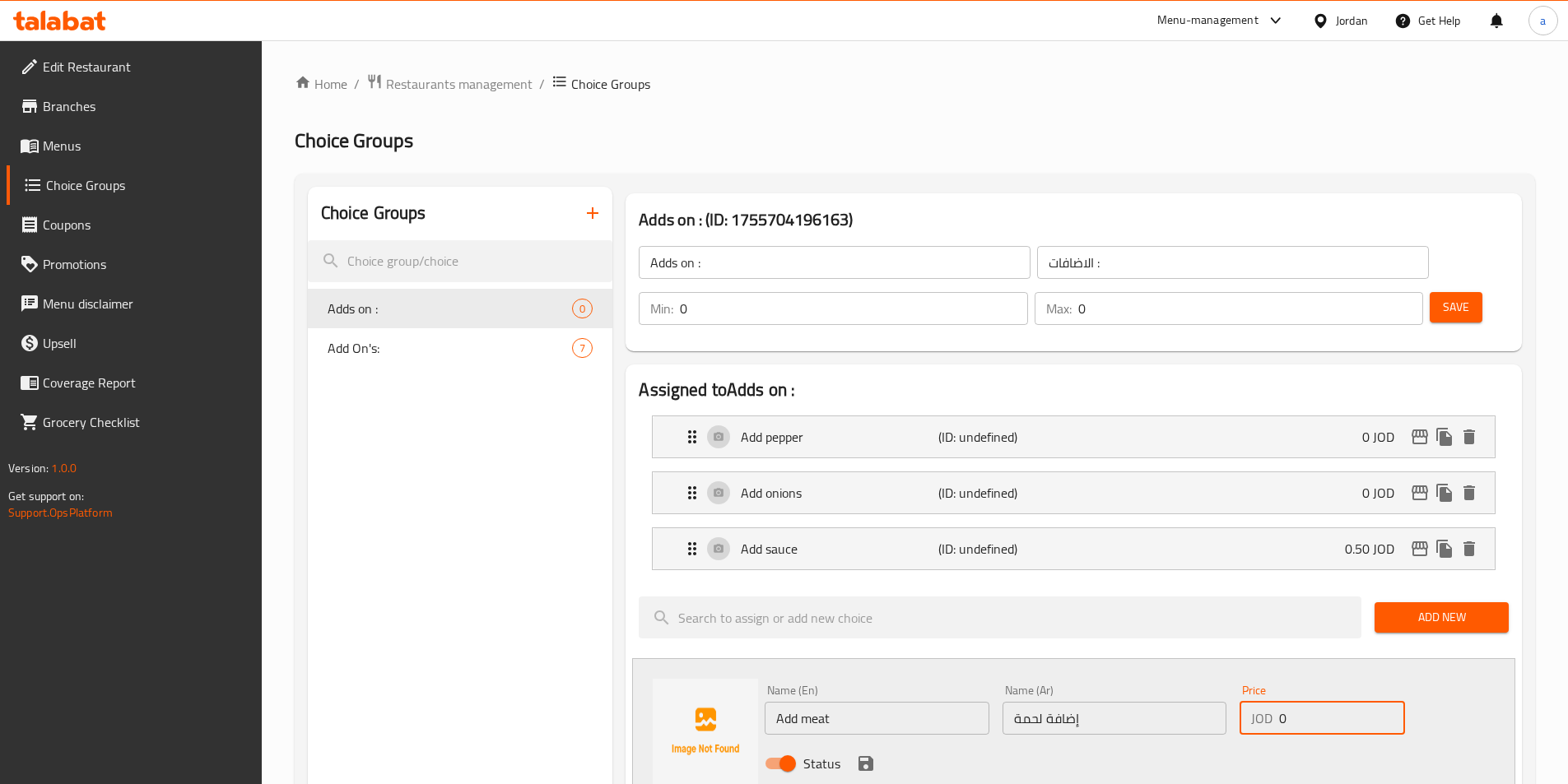
click at [1302, 702] on input "0" at bounding box center [1341, 718] width 125 height 33
type input "1.75"
click at [864, 754] on icon "save" at bounding box center [866, 764] width 20 height 20
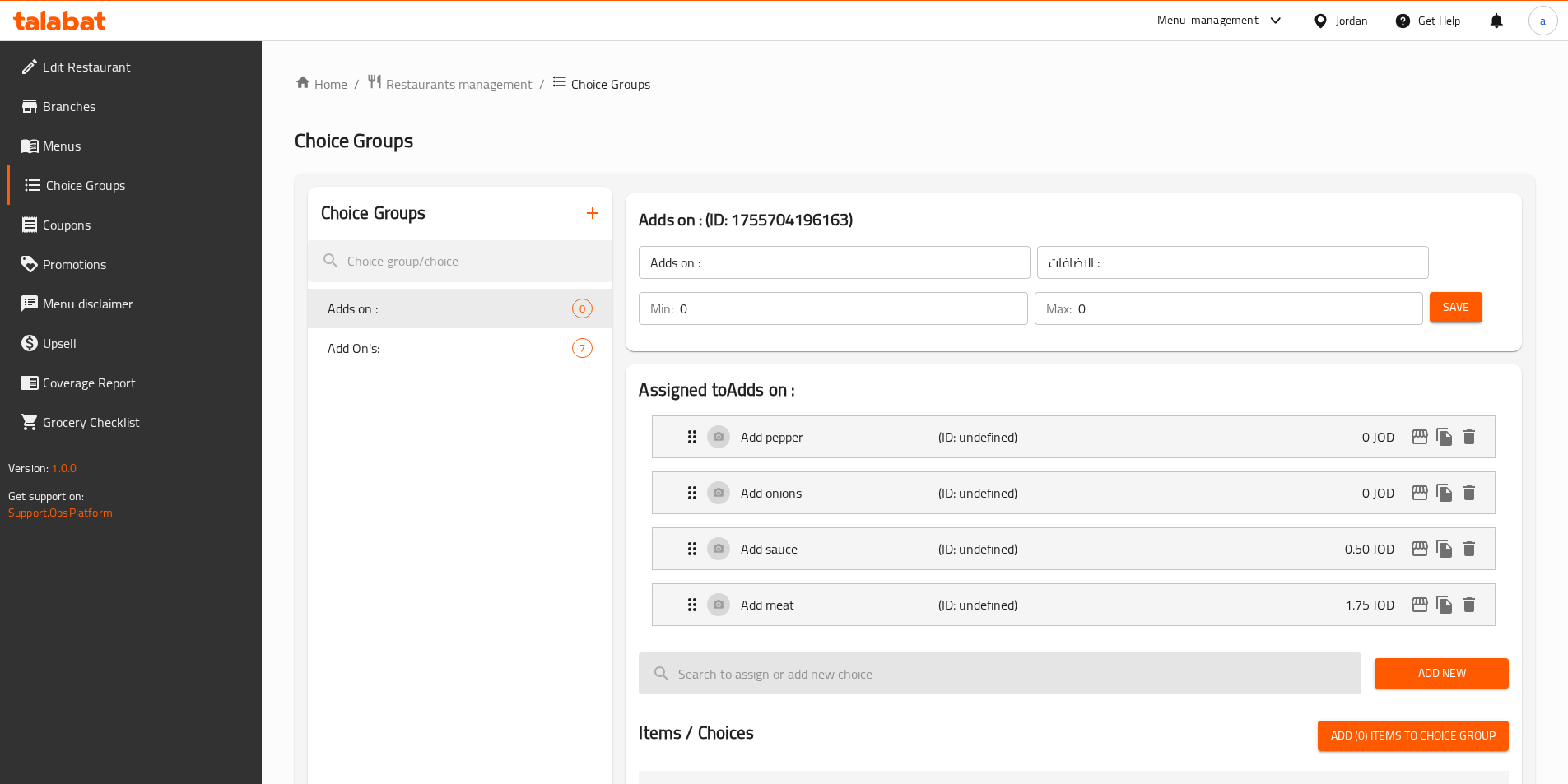
scroll to position [82, 0]
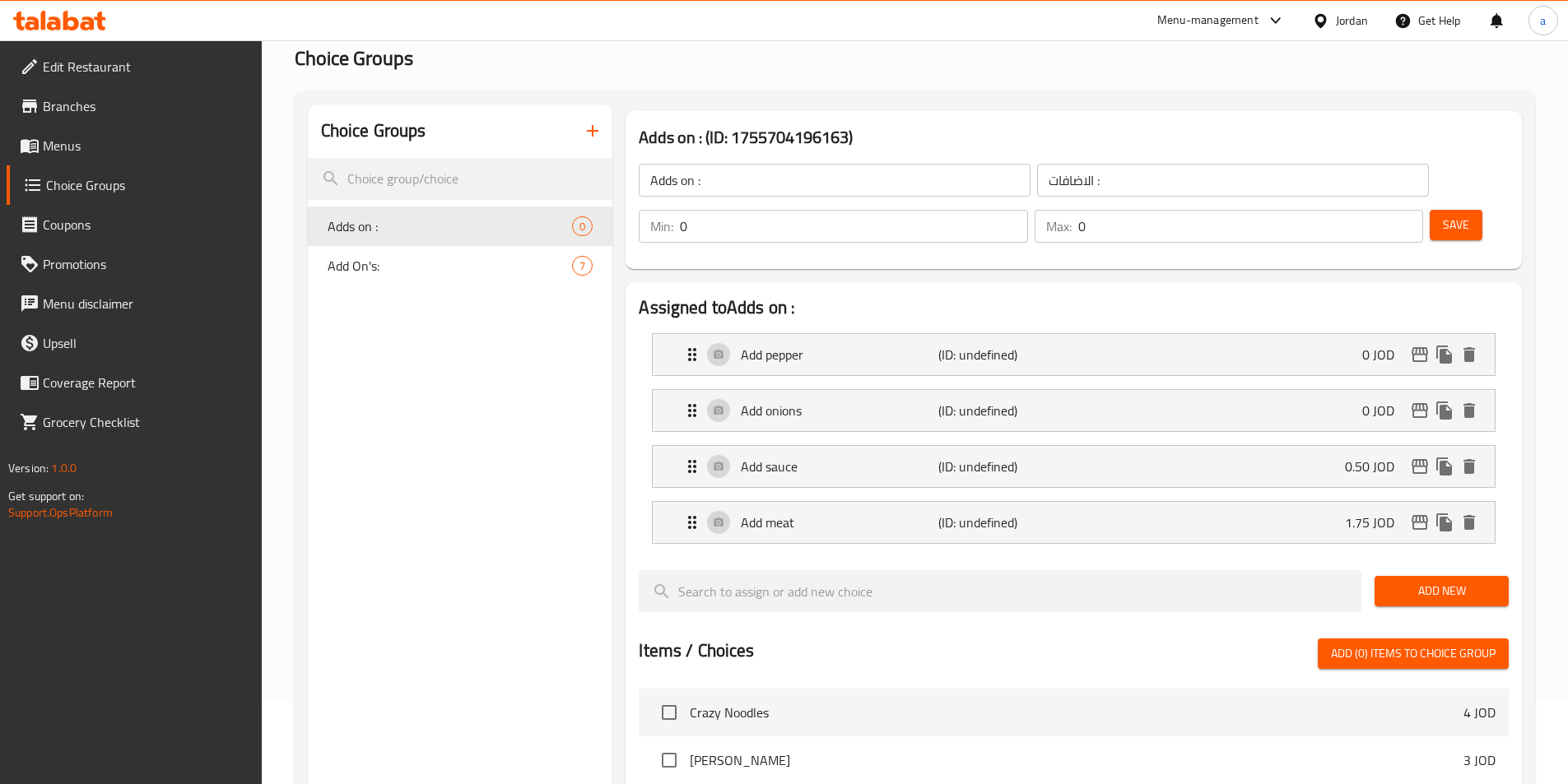
click at [1396, 576] on button "Add New" at bounding box center [1441, 591] width 134 height 30
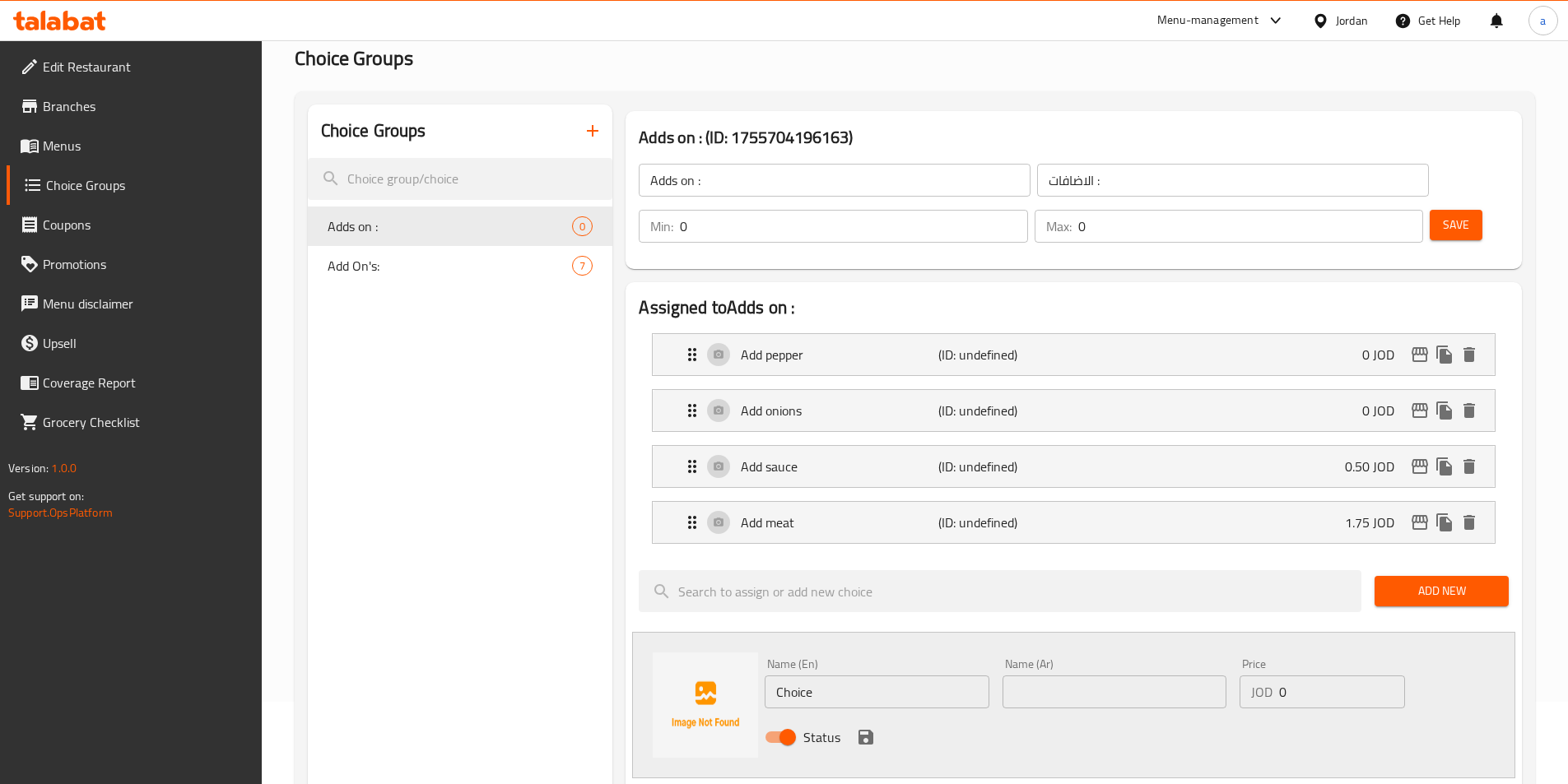
click at [1080, 676] on input "text" at bounding box center [1114, 692] width 224 height 33
paste input "إضافة فطر"
type input "إضافة فطر"
click at [886, 676] on input "Choice" at bounding box center [876, 692] width 224 height 33
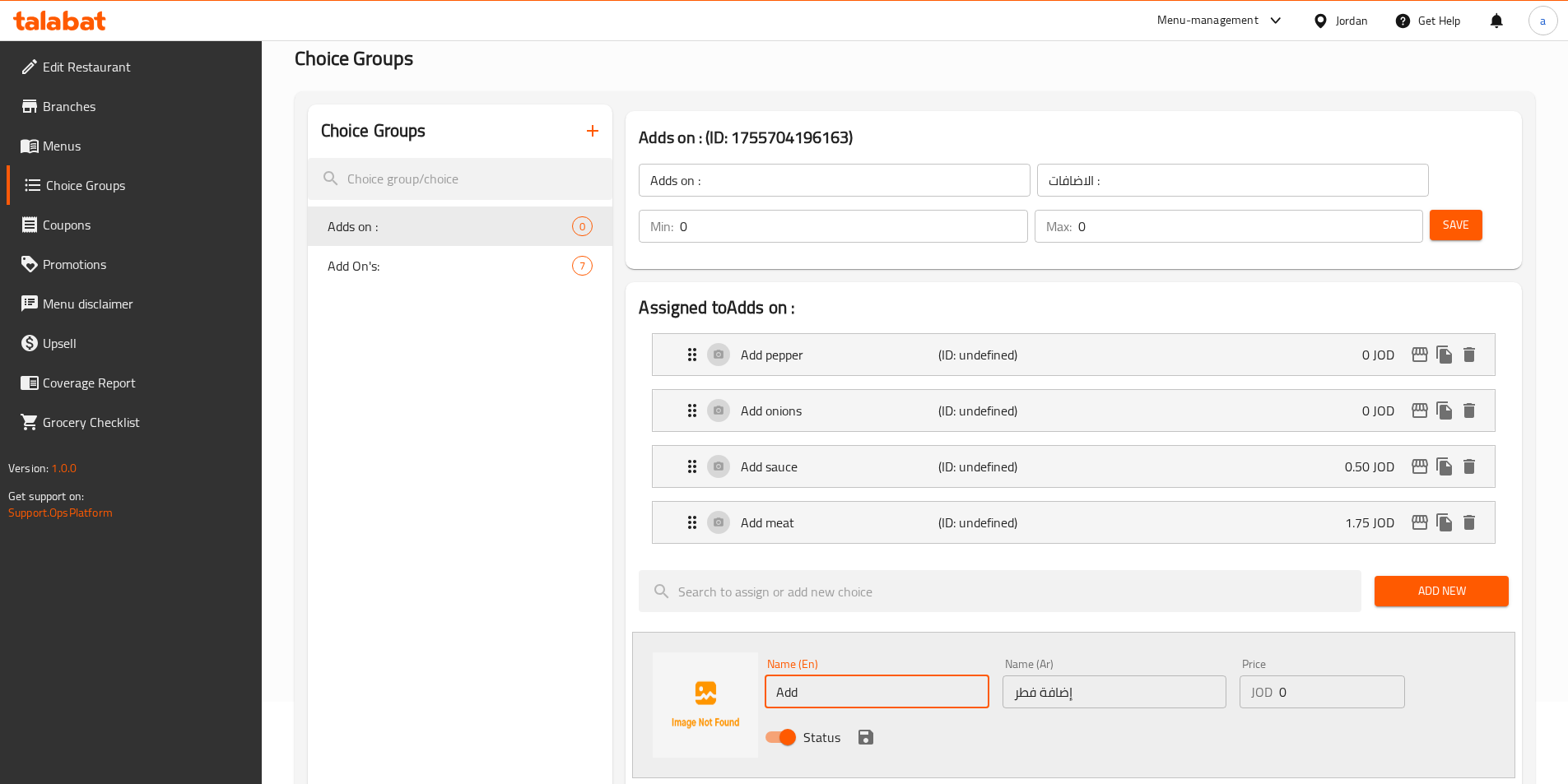
type input "Add mushrooms"
click at [1321, 676] on input "0" at bounding box center [1341, 692] width 125 height 33
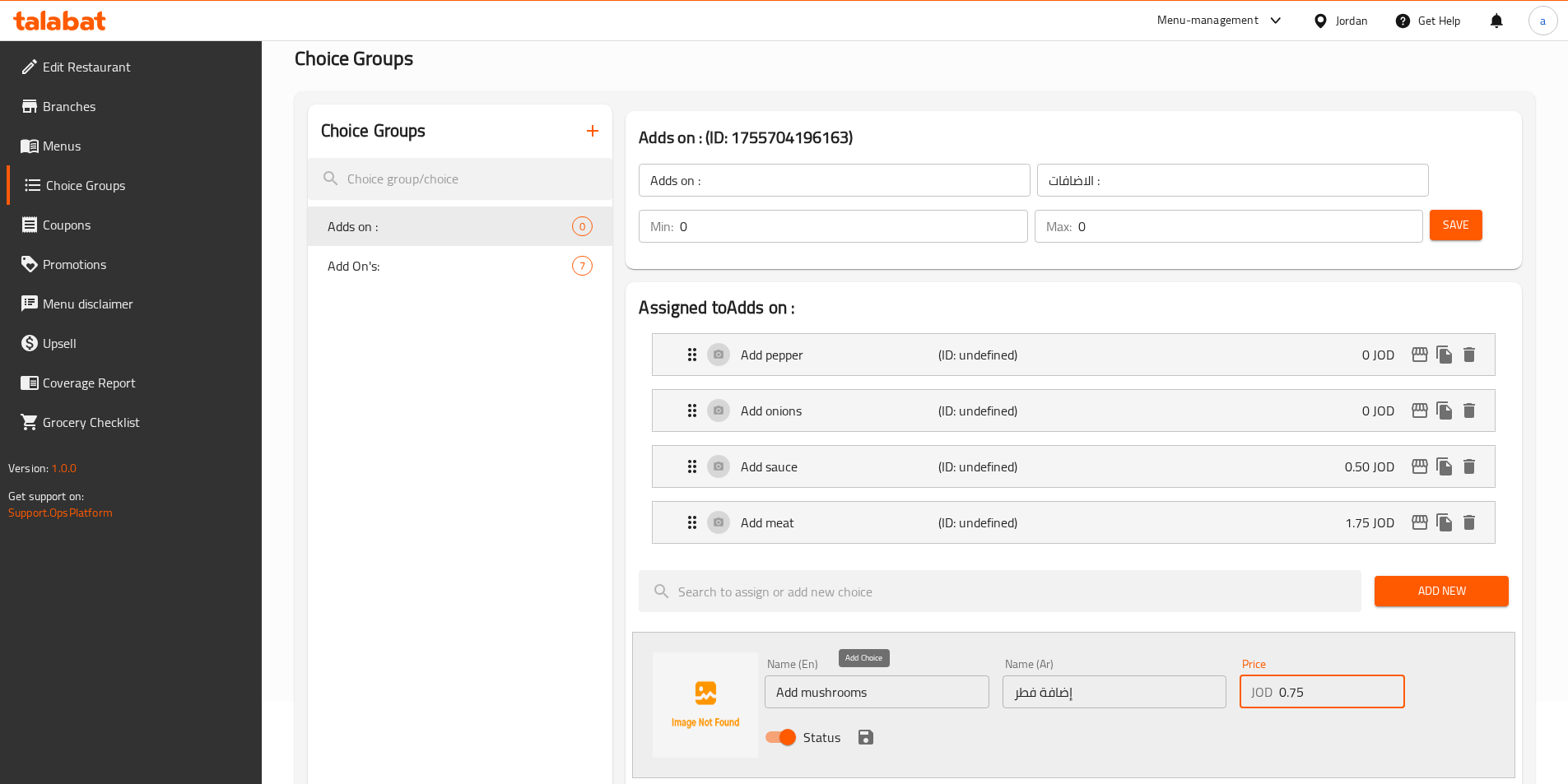
type input "0.75"
click at [872, 730] on icon "save" at bounding box center [866, 738] width 15 height 15
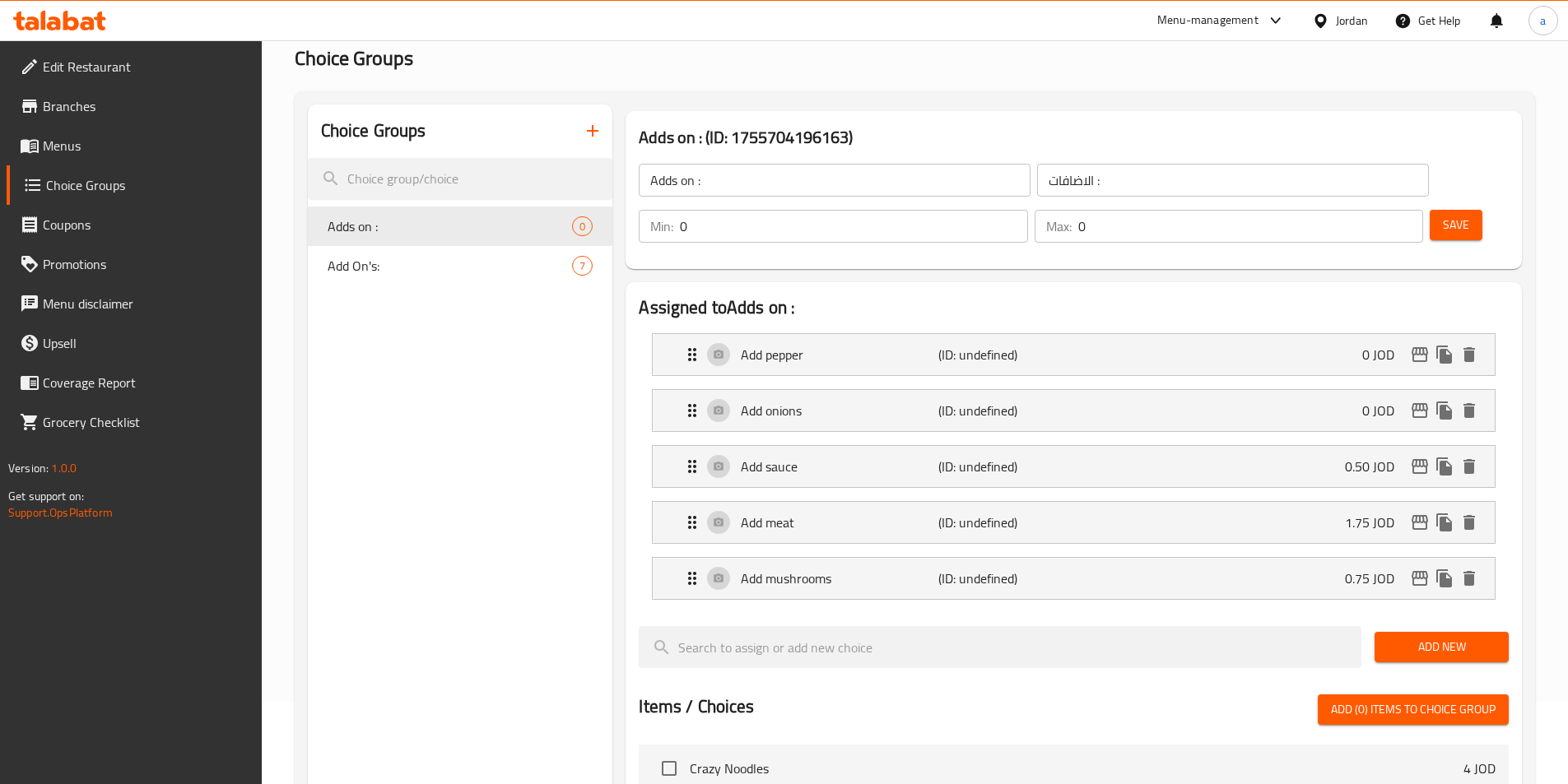
click at [1453, 637] on span "Add New" at bounding box center [1441, 647] width 108 height 21
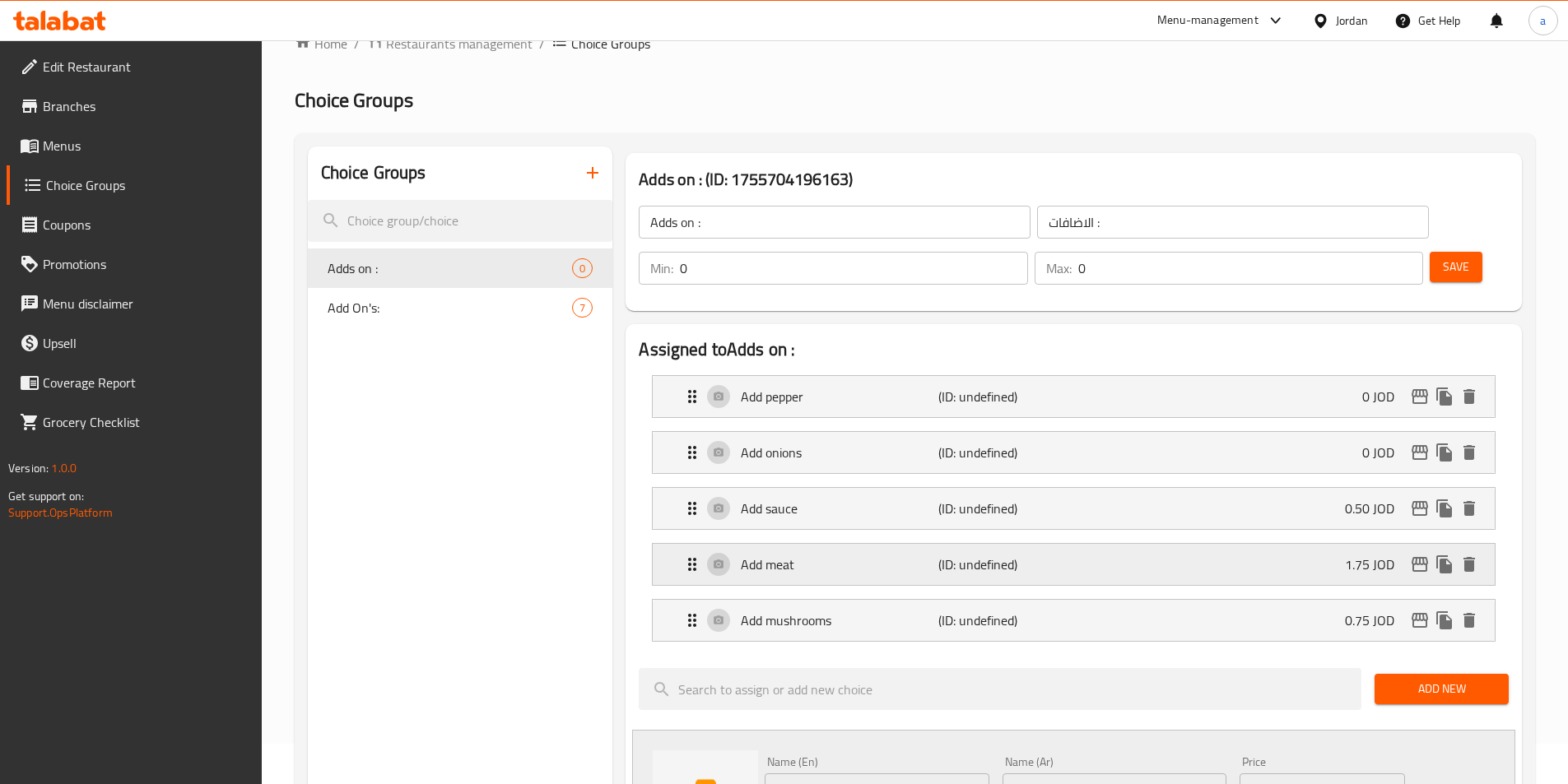
scroll to position [0, 0]
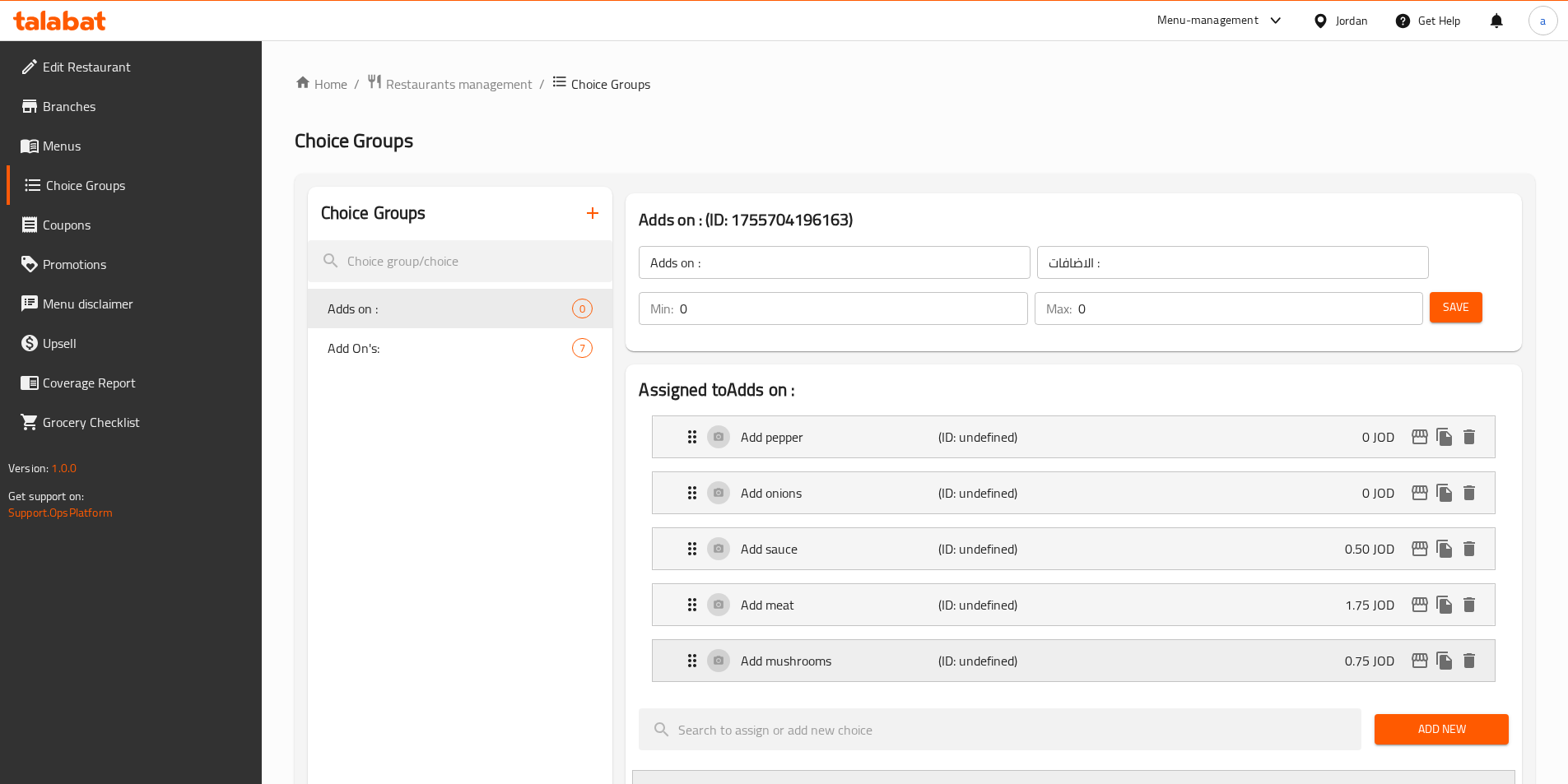
click at [1024, 651] on p "(ID: undefined)" at bounding box center [1004, 661] width 132 height 20
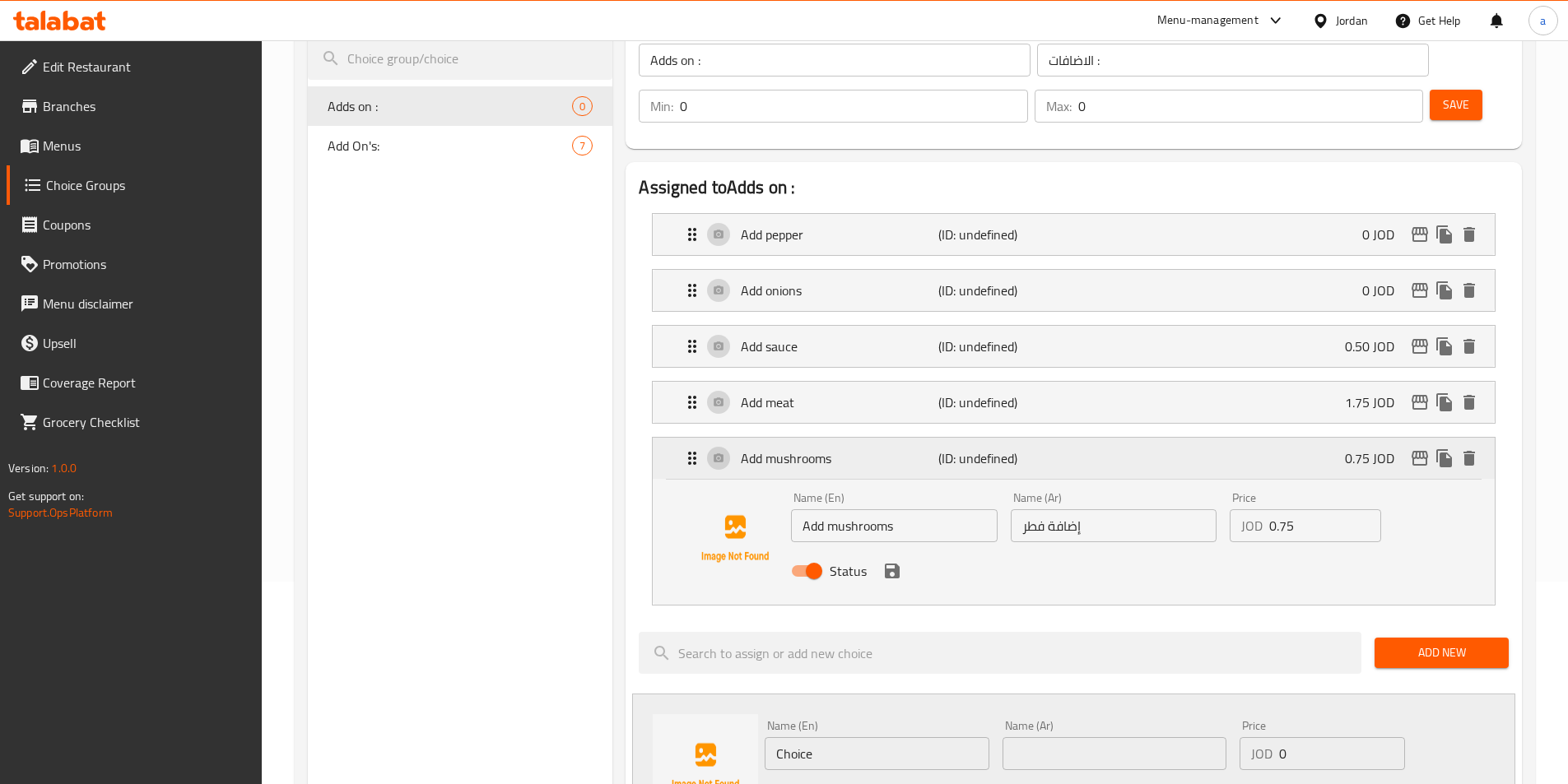
scroll to position [247, 0]
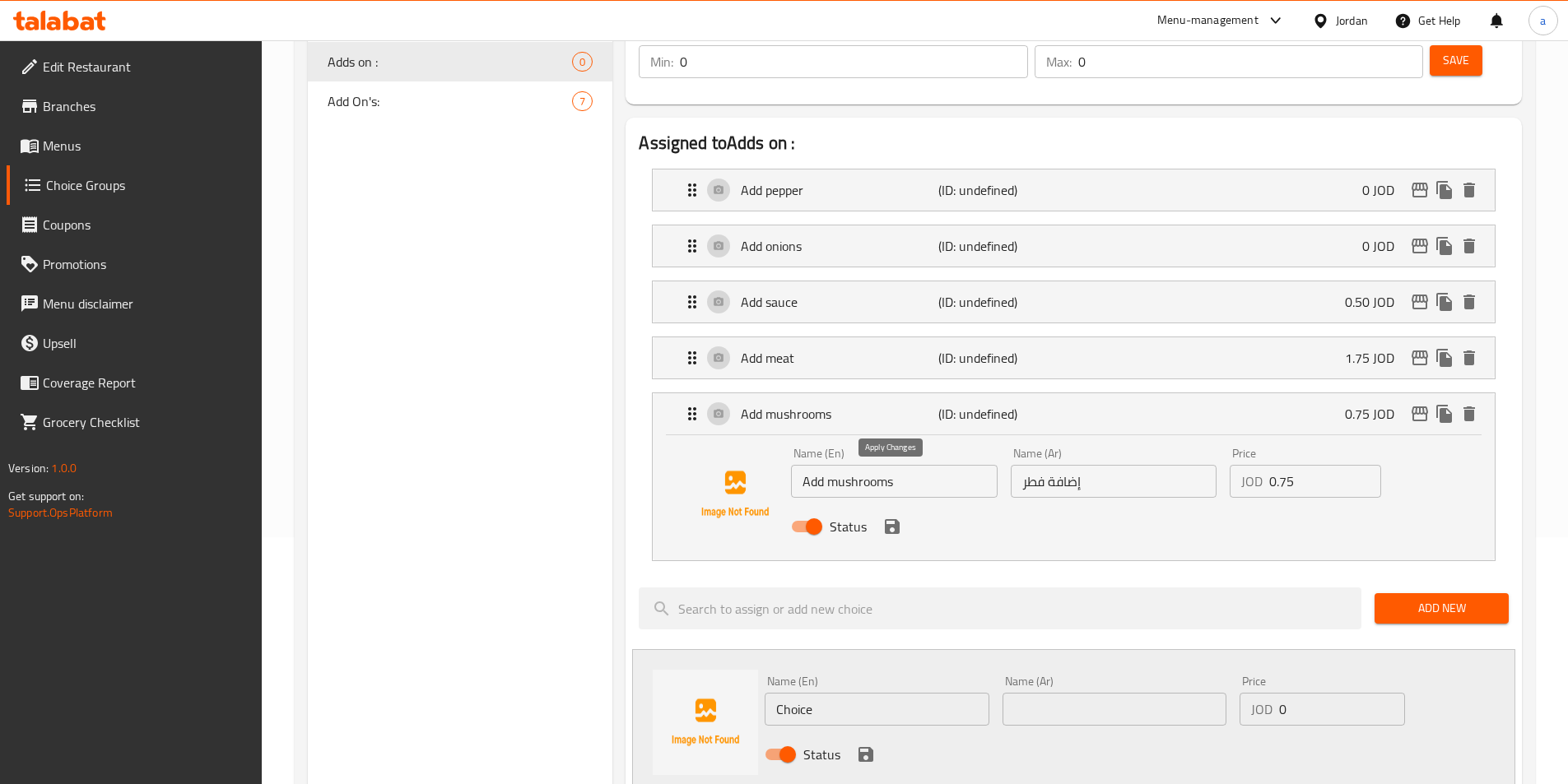
click at [892, 517] on icon "save" at bounding box center [892, 527] width 20 height 20
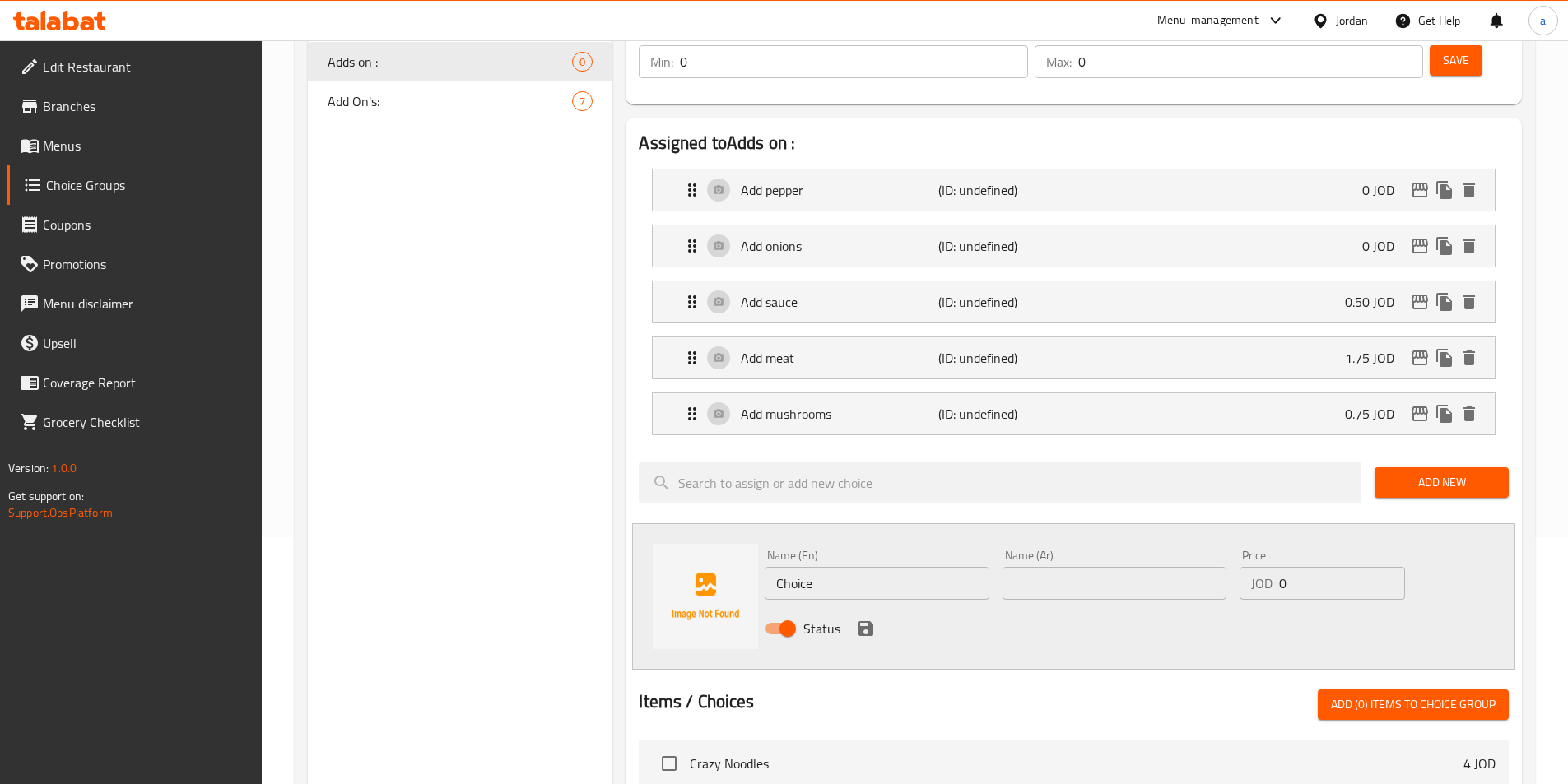
click at [1118, 567] on input "text" at bounding box center [1114, 583] width 224 height 33
paste input "إضافة هوت دوج"
type input "إضافة هوت دوج"
click at [896, 567] on input "Choice" at bounding box center [876, 583] width 224 height 33
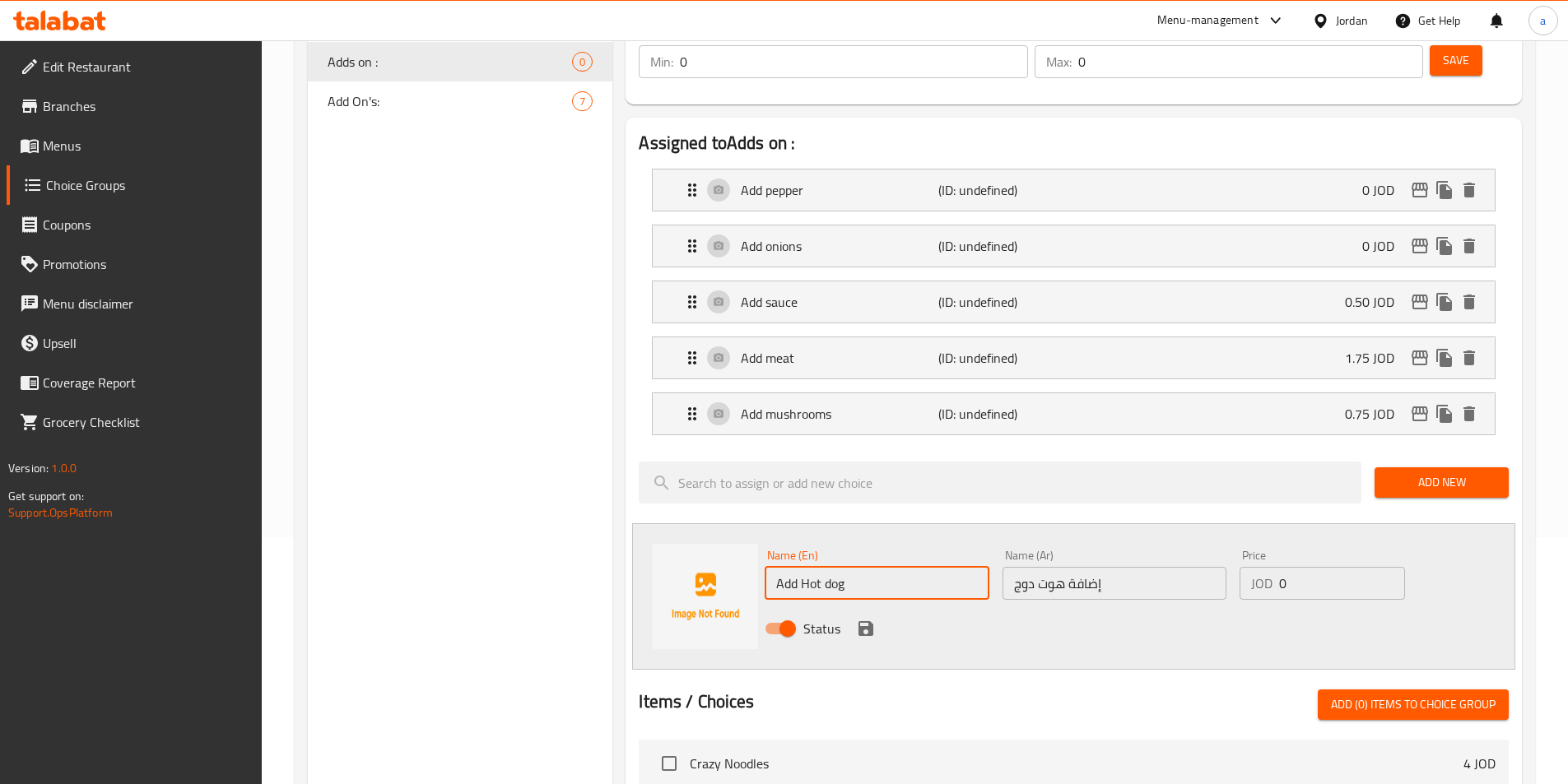
type input "Add Hot dog"
click at [1357, 567] on input "0" at bounding box center [1341, 583] width 125 height 33
type input "0.75"
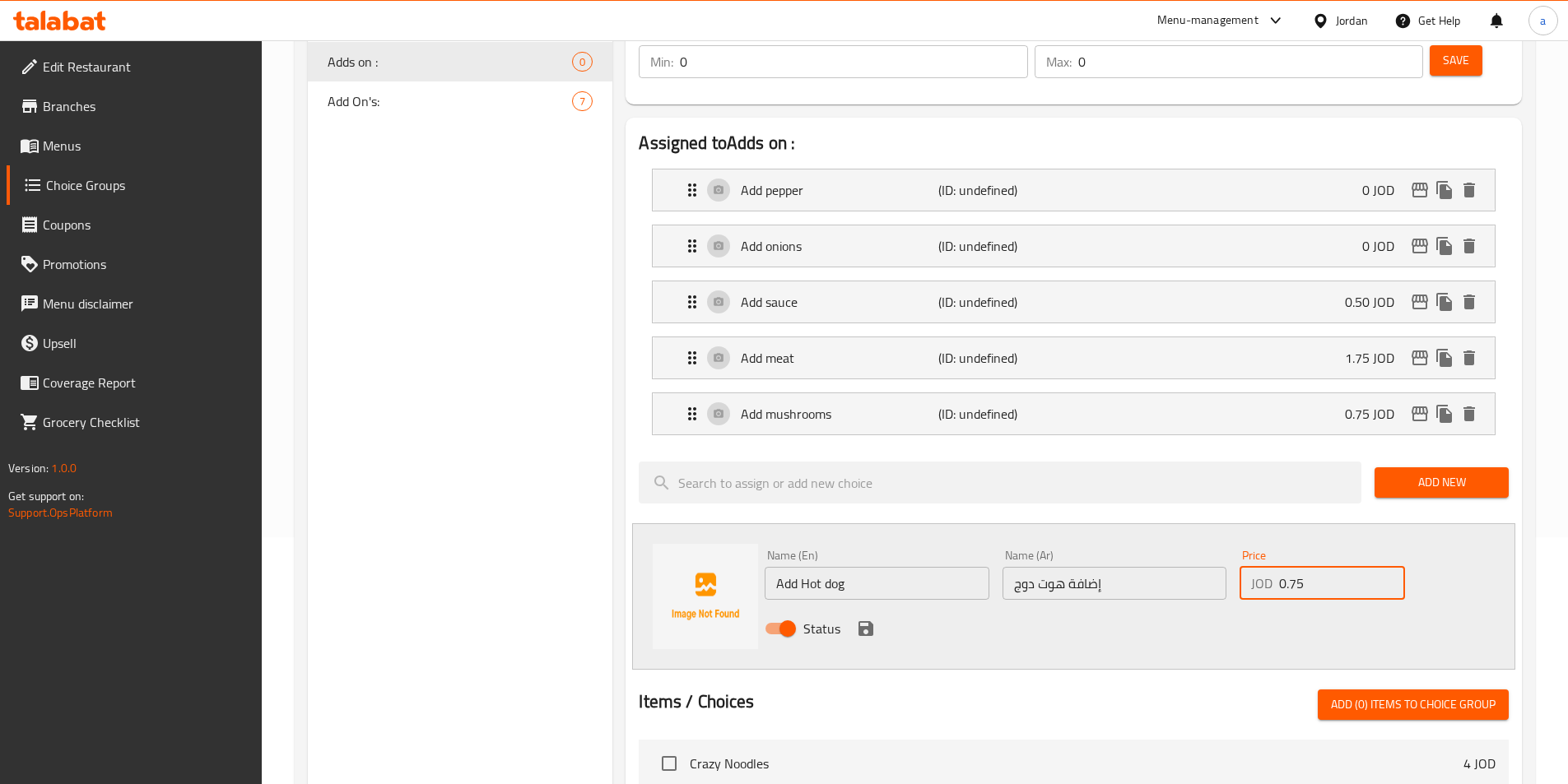
click at [869, 621] on icon "save" at bounding box center [866, 629] width 15 height 15
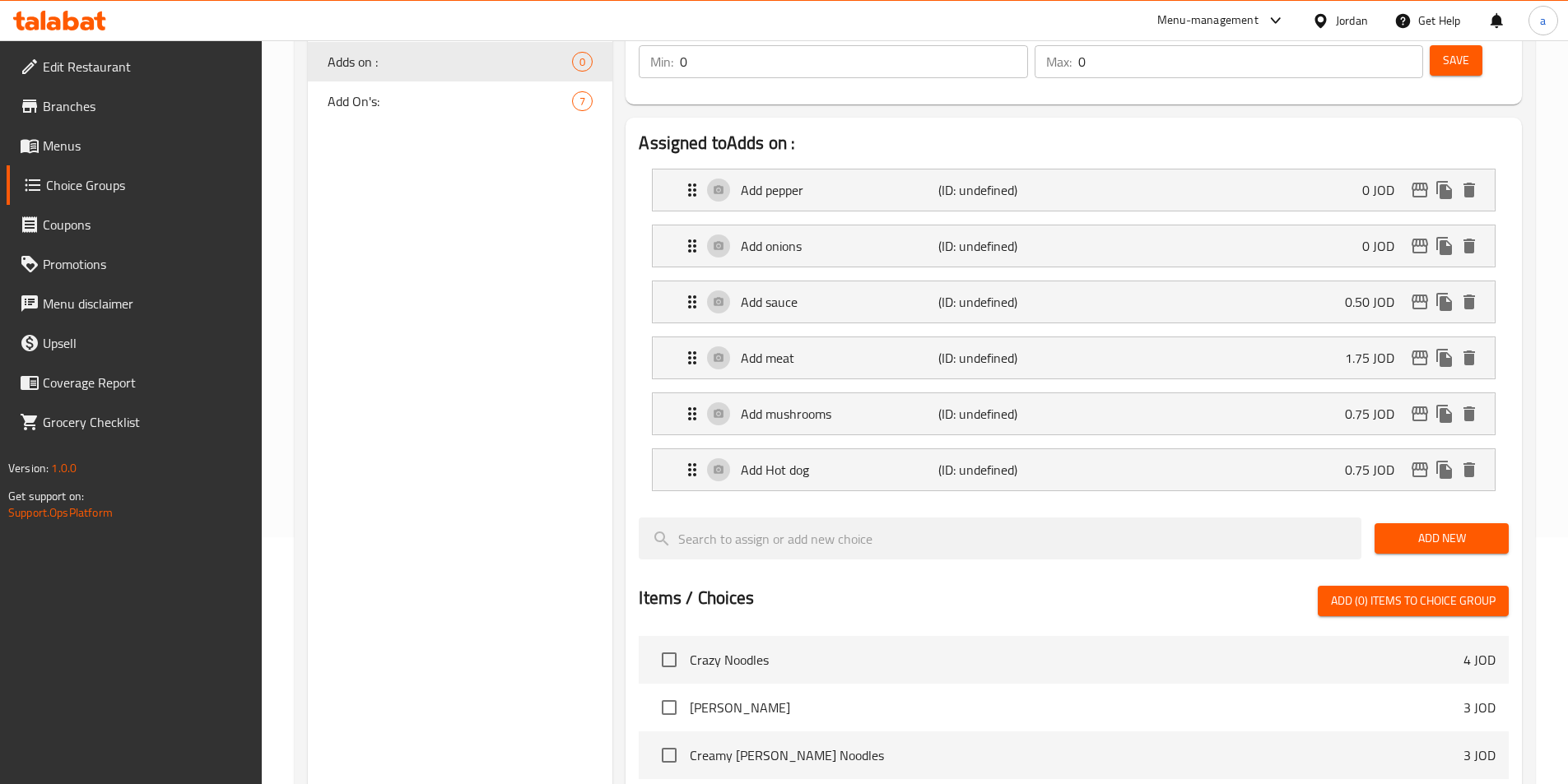
click at [1440, 528] on span "Add New" at bounding box center [1441, 538] width 108 height 21
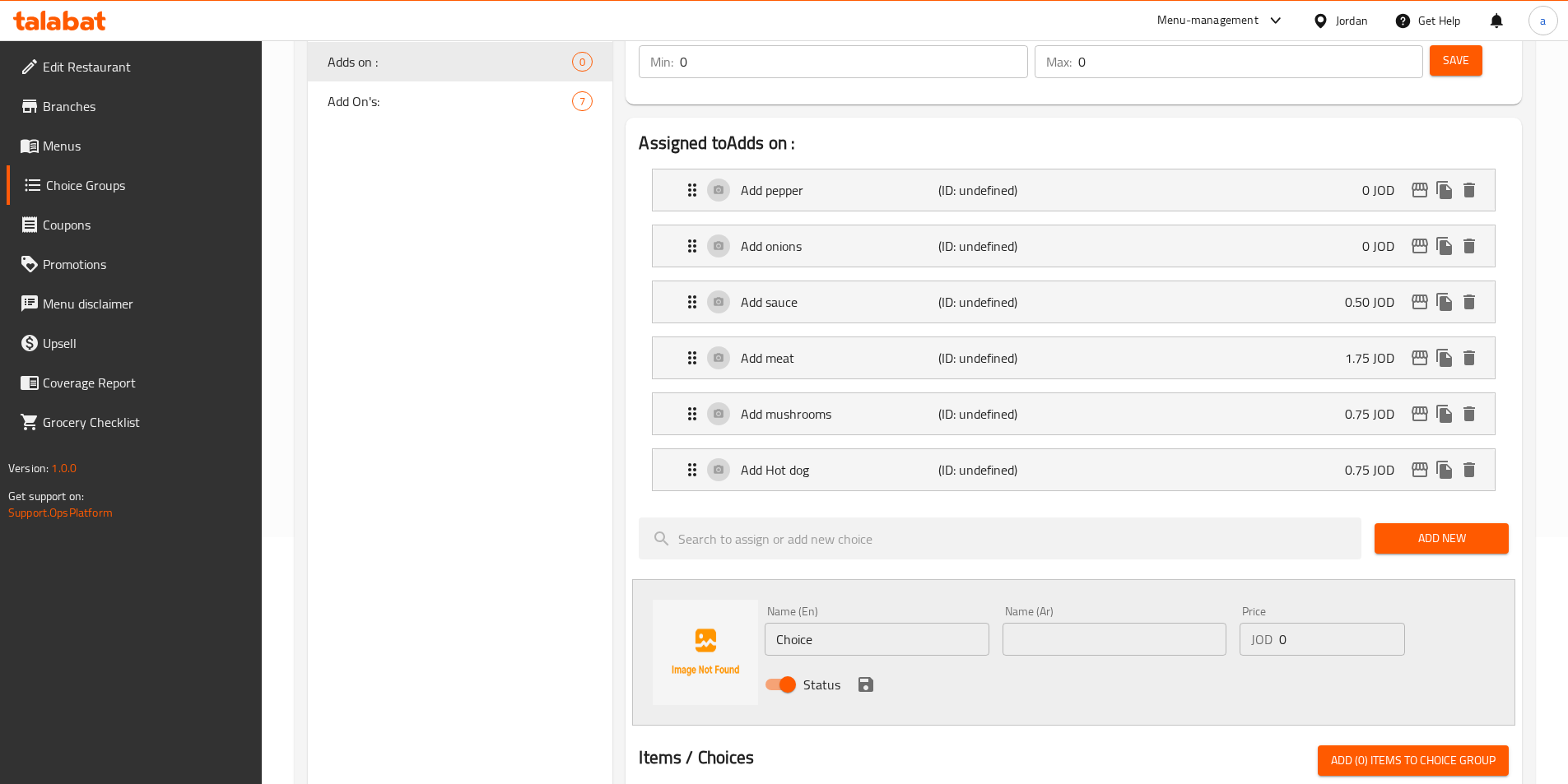
click at [1102, 623] on input "text" at bounding box center [1114, 639] width 224 height 33
paste input "إضافة جبنة"
type input "إضافة جبنة"
click at [893, 623] on input "Choice" at bounding box center [876, 639] width 224 height 33
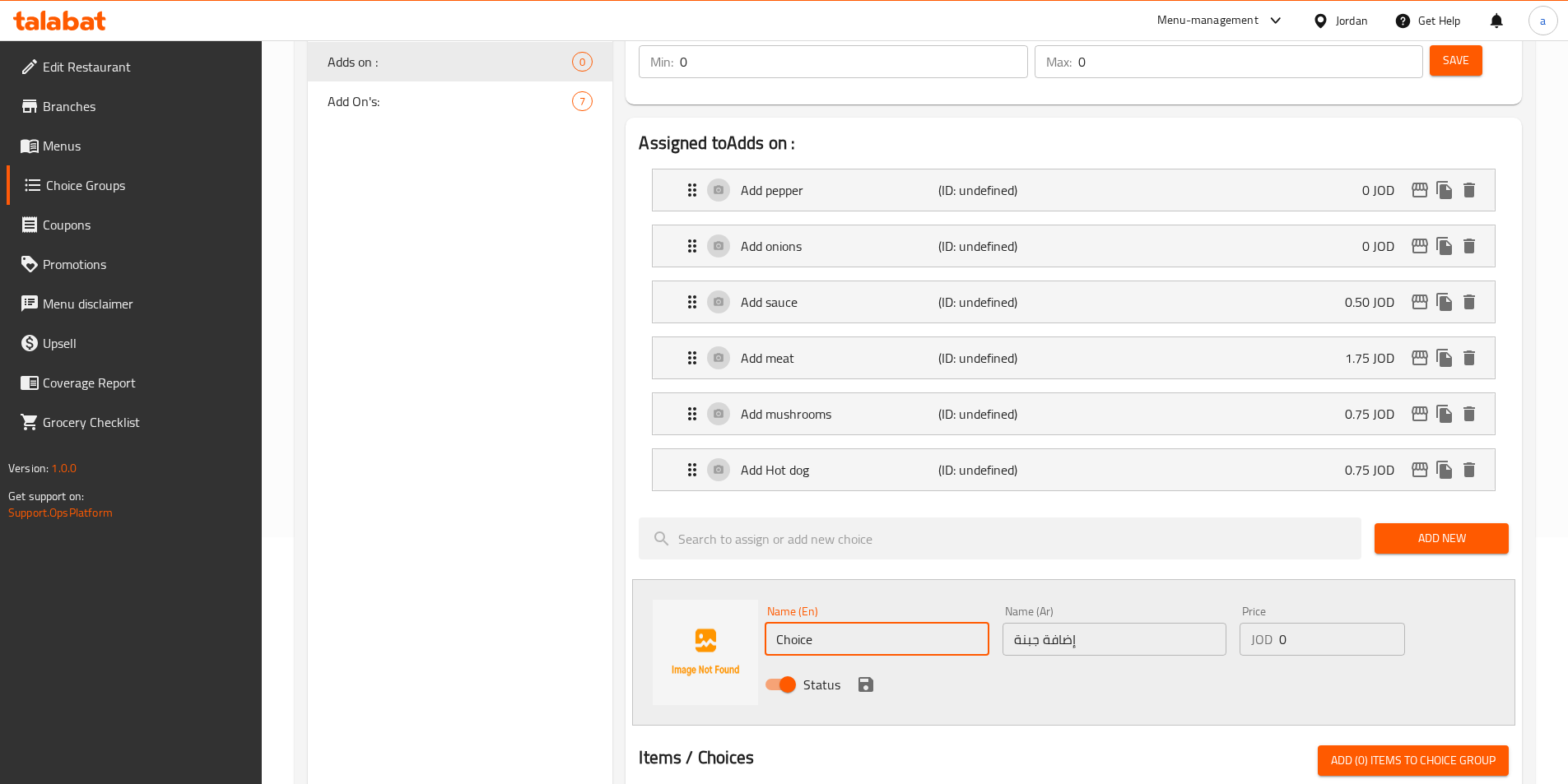
click at [893, 623] on input "Choice" at bounding box center [876, 639] width 224 height 33
click at [894, 623] on input "Add cheese sauce" at bounding box center [876, 639] width 224 height 33
type input "Add cheese"
click at [1320, 623] on input "0" at bounding box center [1341, 639] width 125 height 33
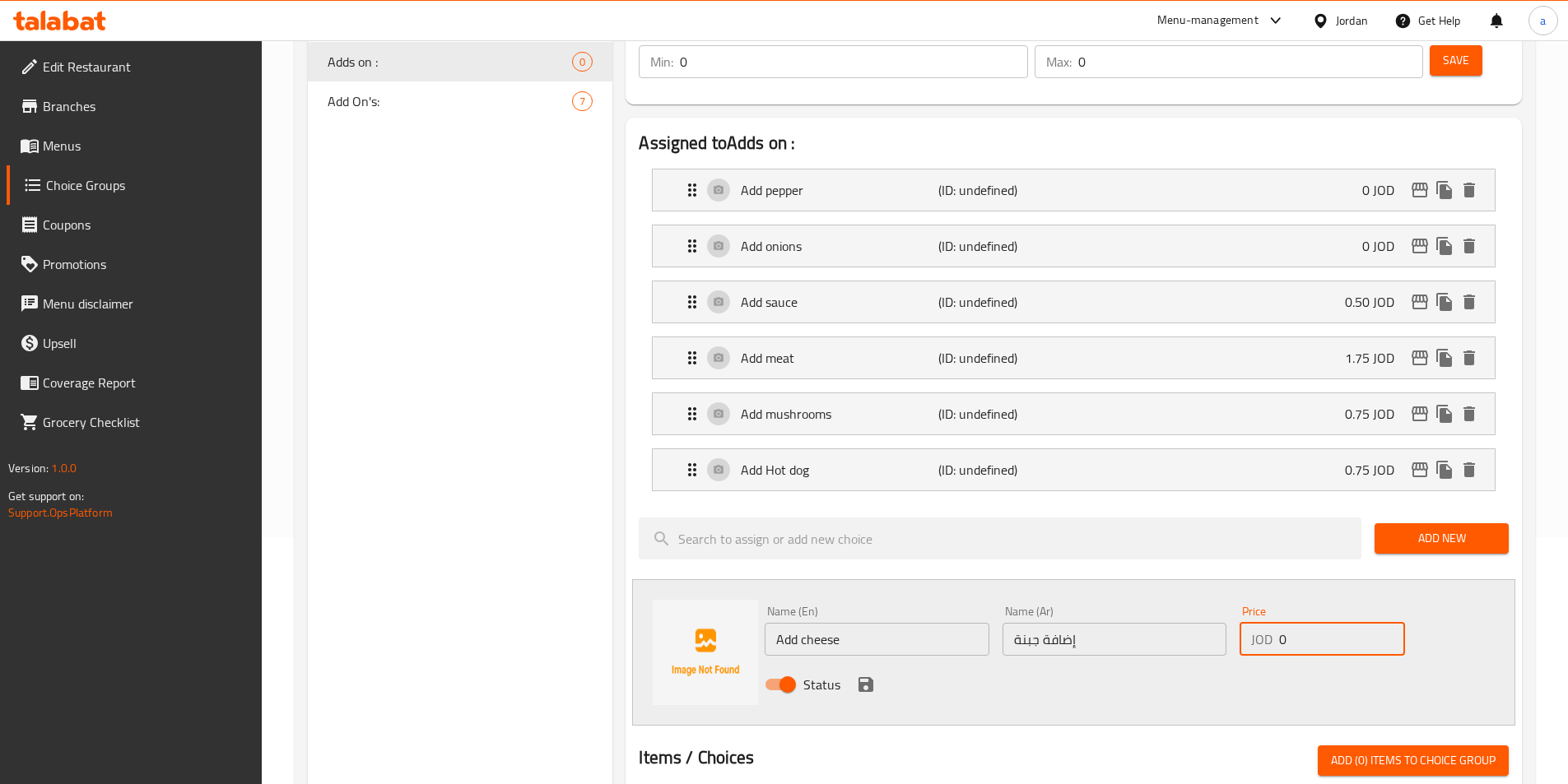
click at [1320, 623] on input "0" at bounding box center [1341, 639] width 125 height 33
type input "0.75"
click at [854, 672] on button "save" at bounding box center [865, 684] width 24 height 24
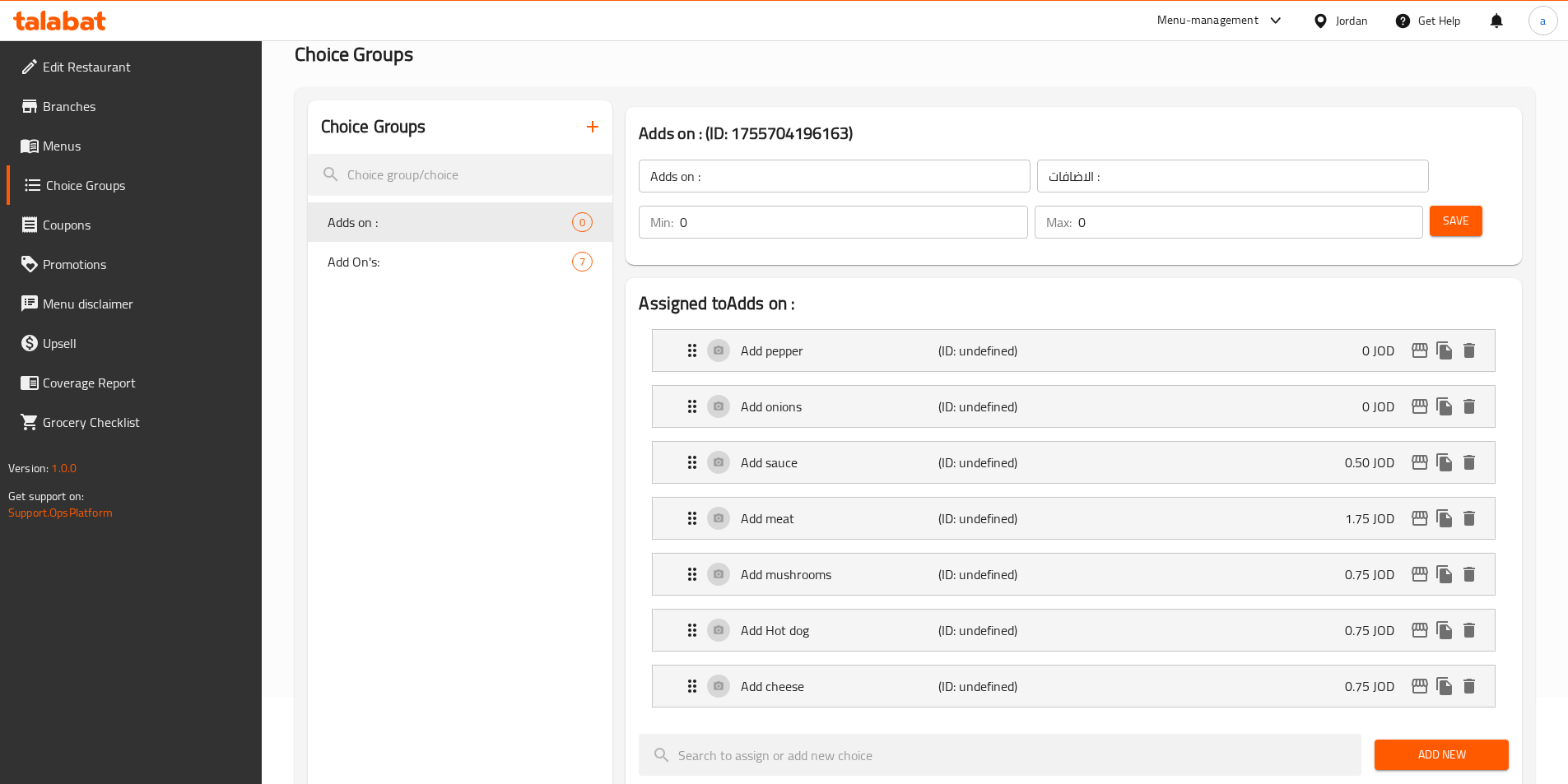
scroll to position [82, 0]
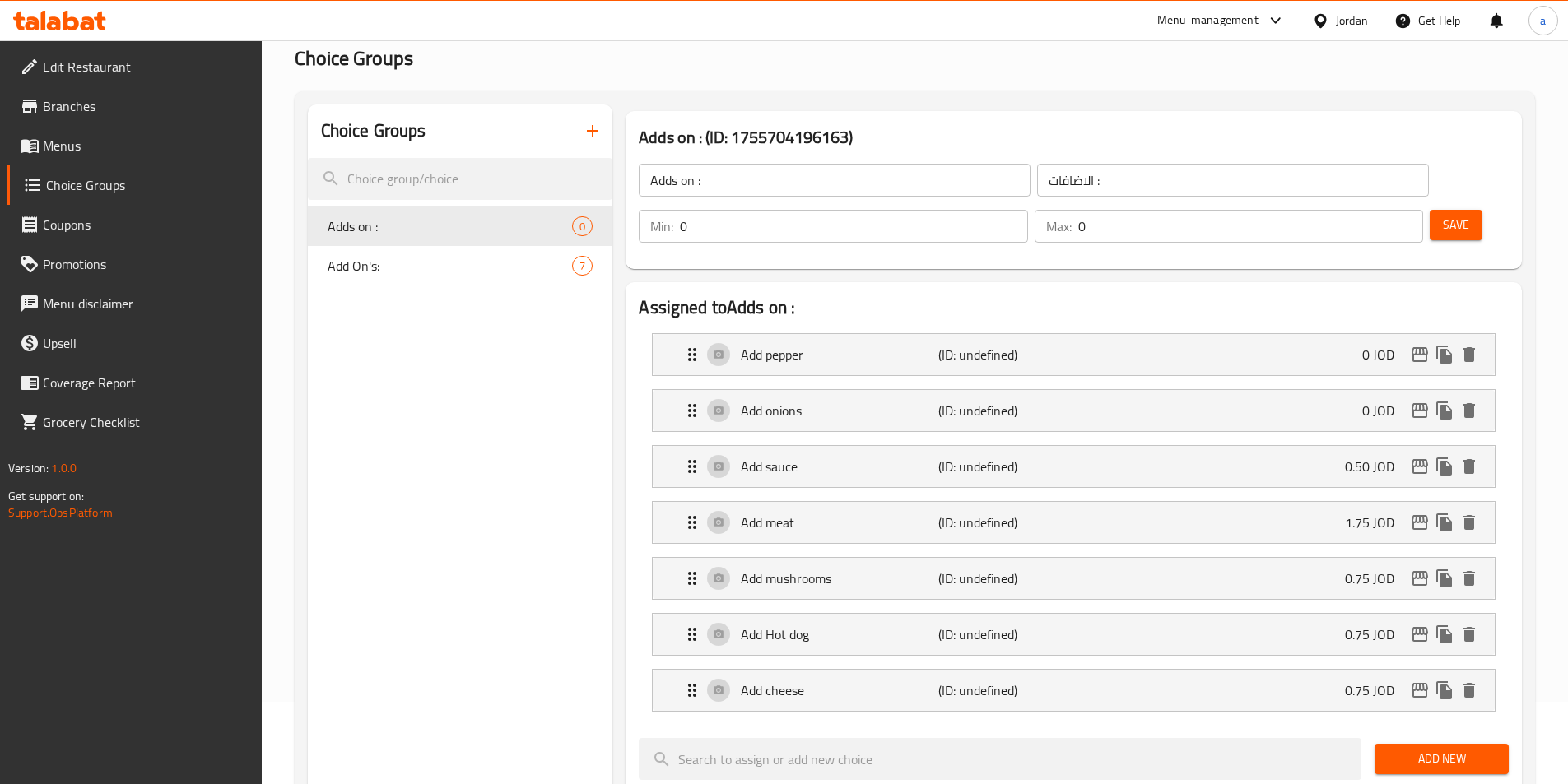
click at [915, 331] on li "Add pepper (ID: undefined) 0 JOD Name (En) Add pepper Name (En) Name (Ar) إضافة…" at bounding box center [1074, 355] width 870 height 56
click at [862, 345] on p "Add pepper" at bounding box center [839, 355] width 197 height 20
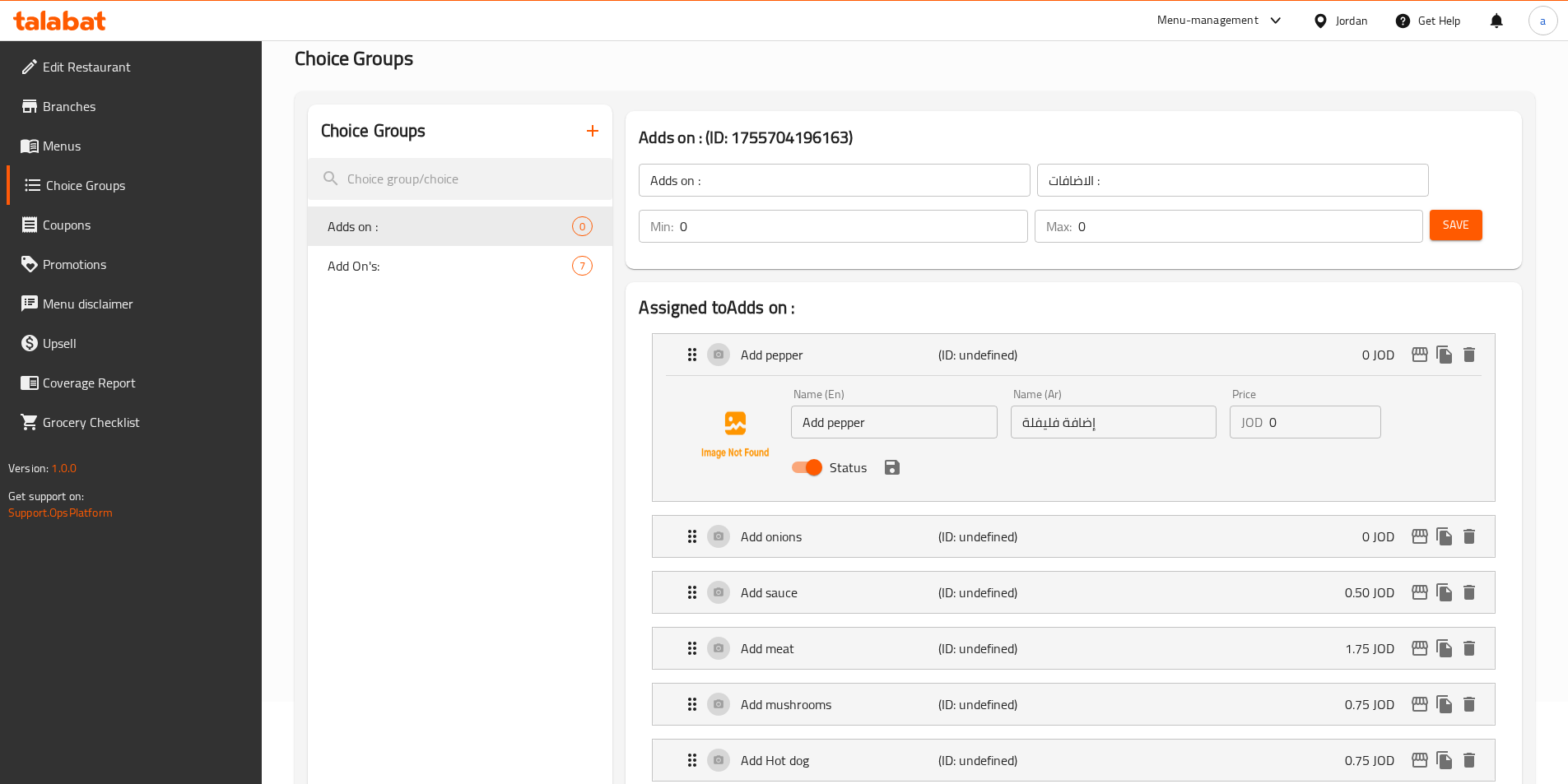
scroll to position [247, 0]
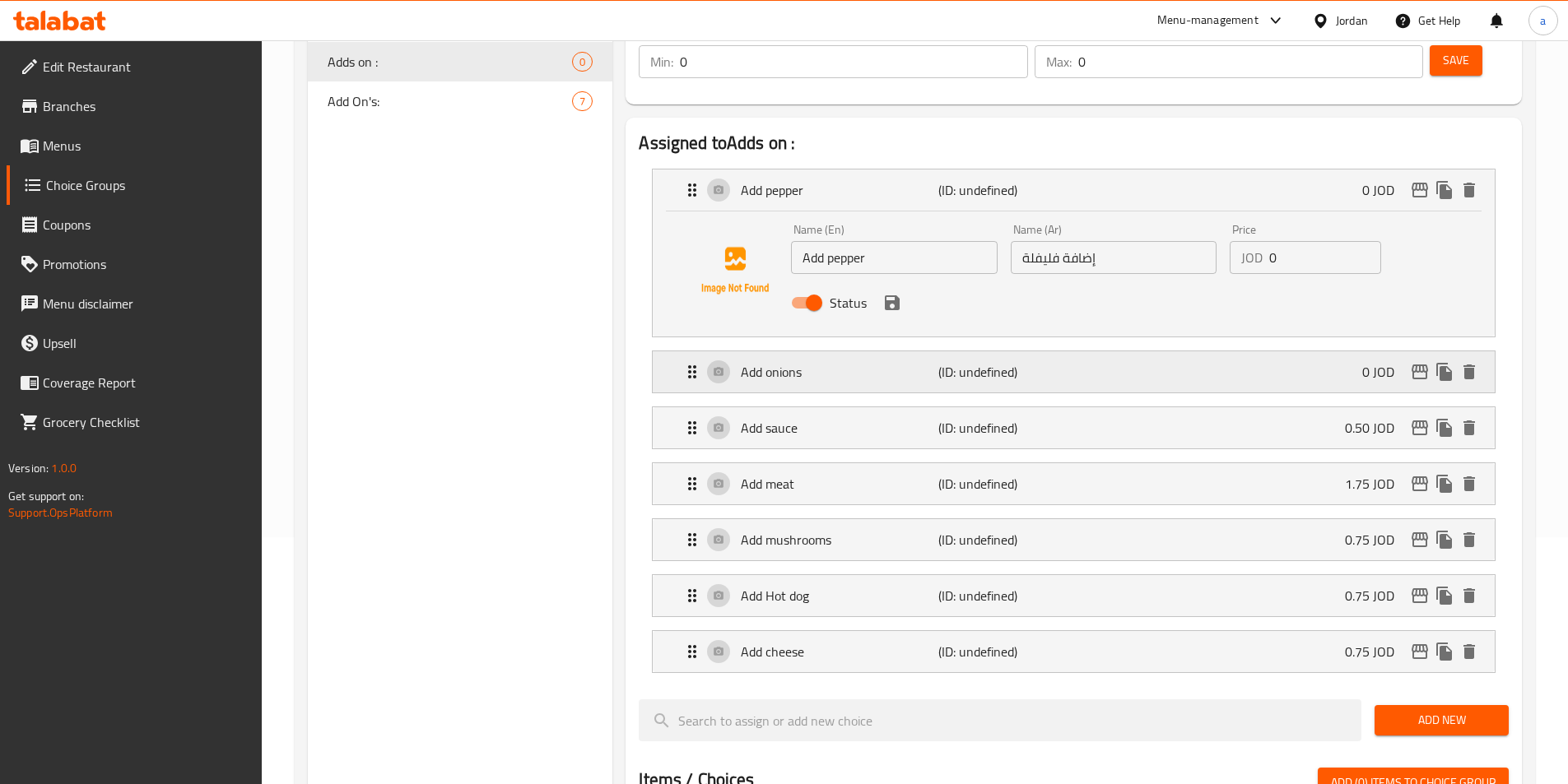
click at [1028, 362] on p "(ID: undefined)" at bounding box center [1004, 372] width 132 height 20
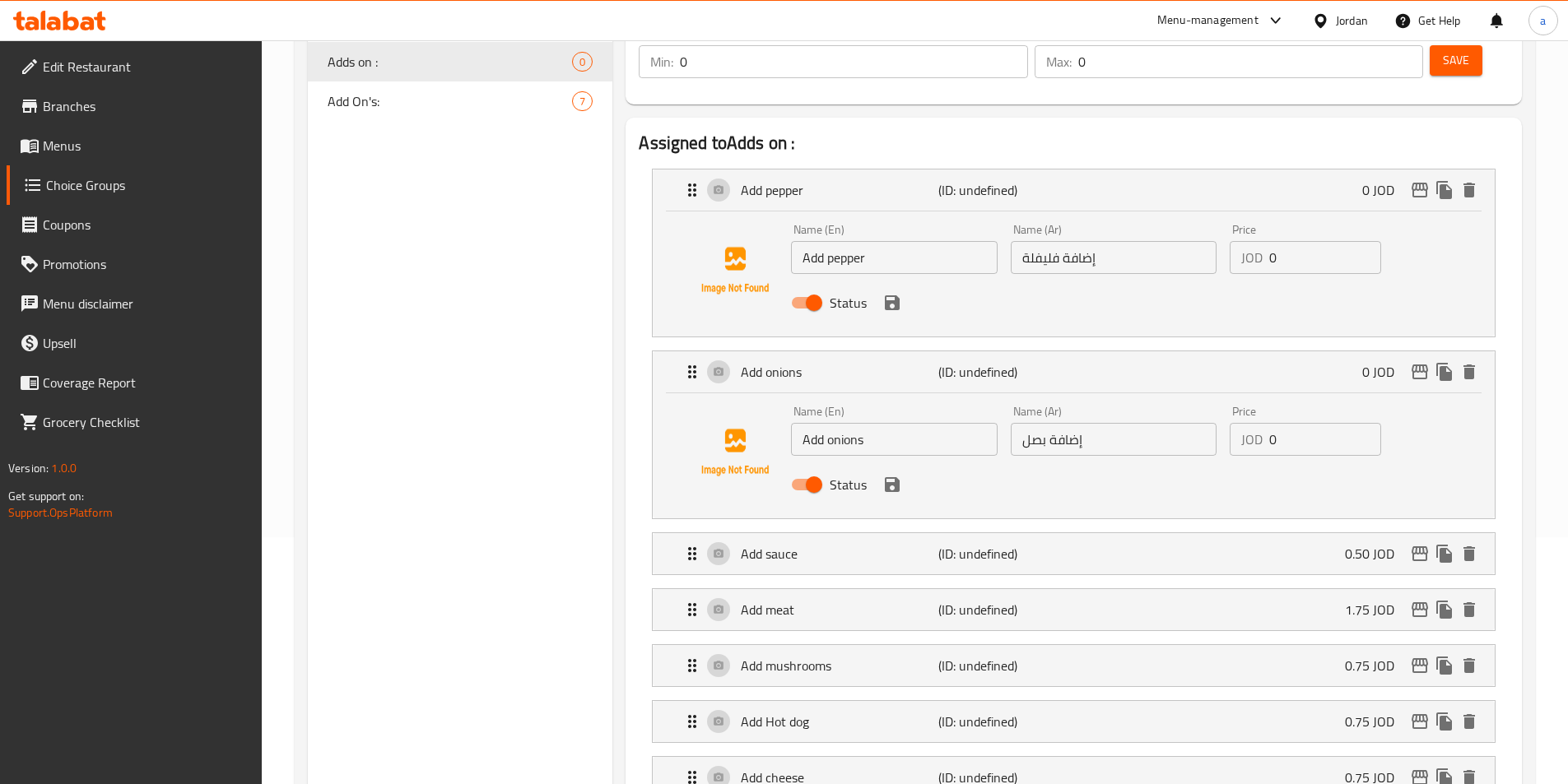
scroll to position [330, 0]
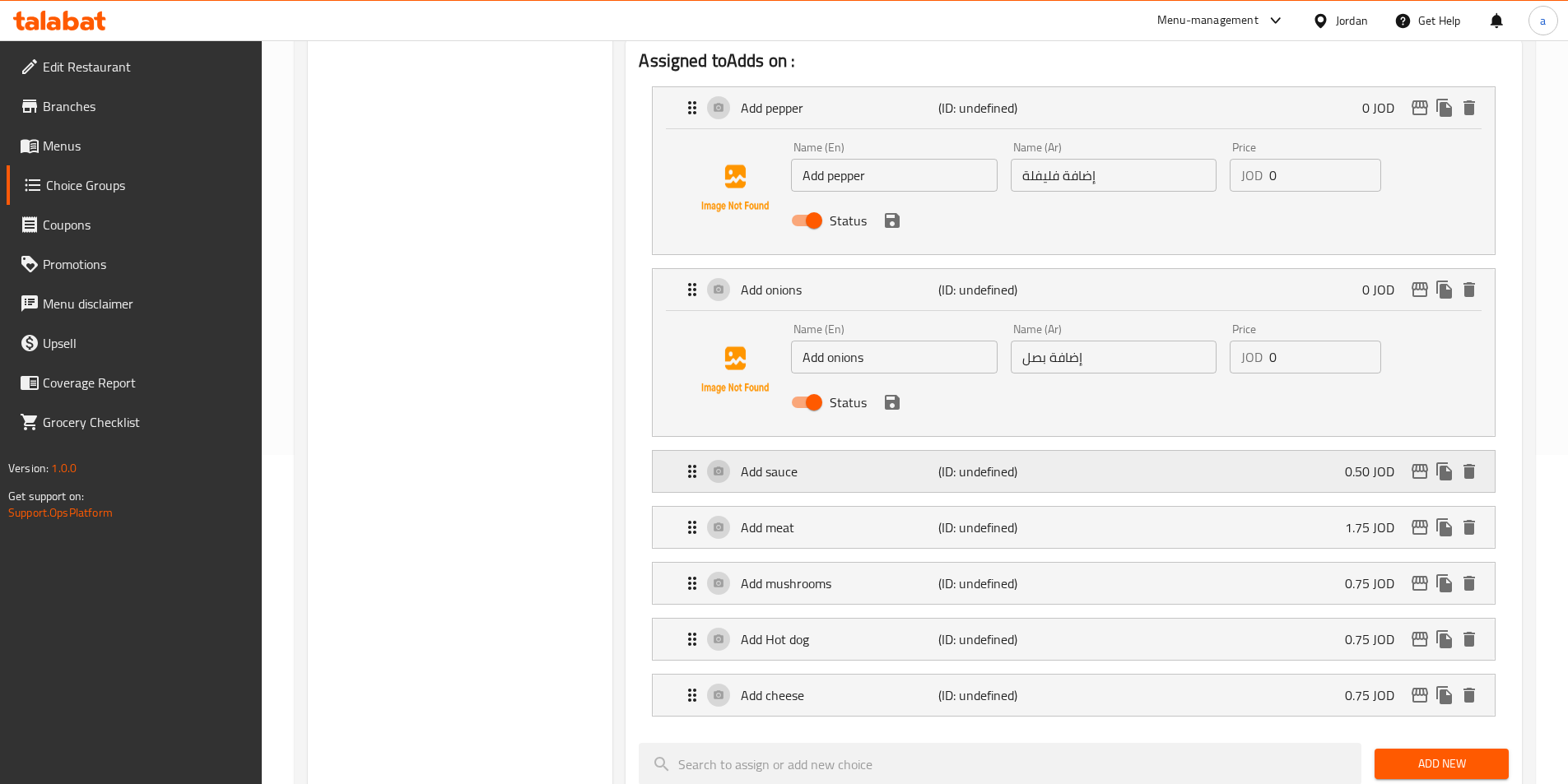
click at [1027, 462] on p "(ID: undefined)" at bounding box center [1004, 472] width 132 height 20
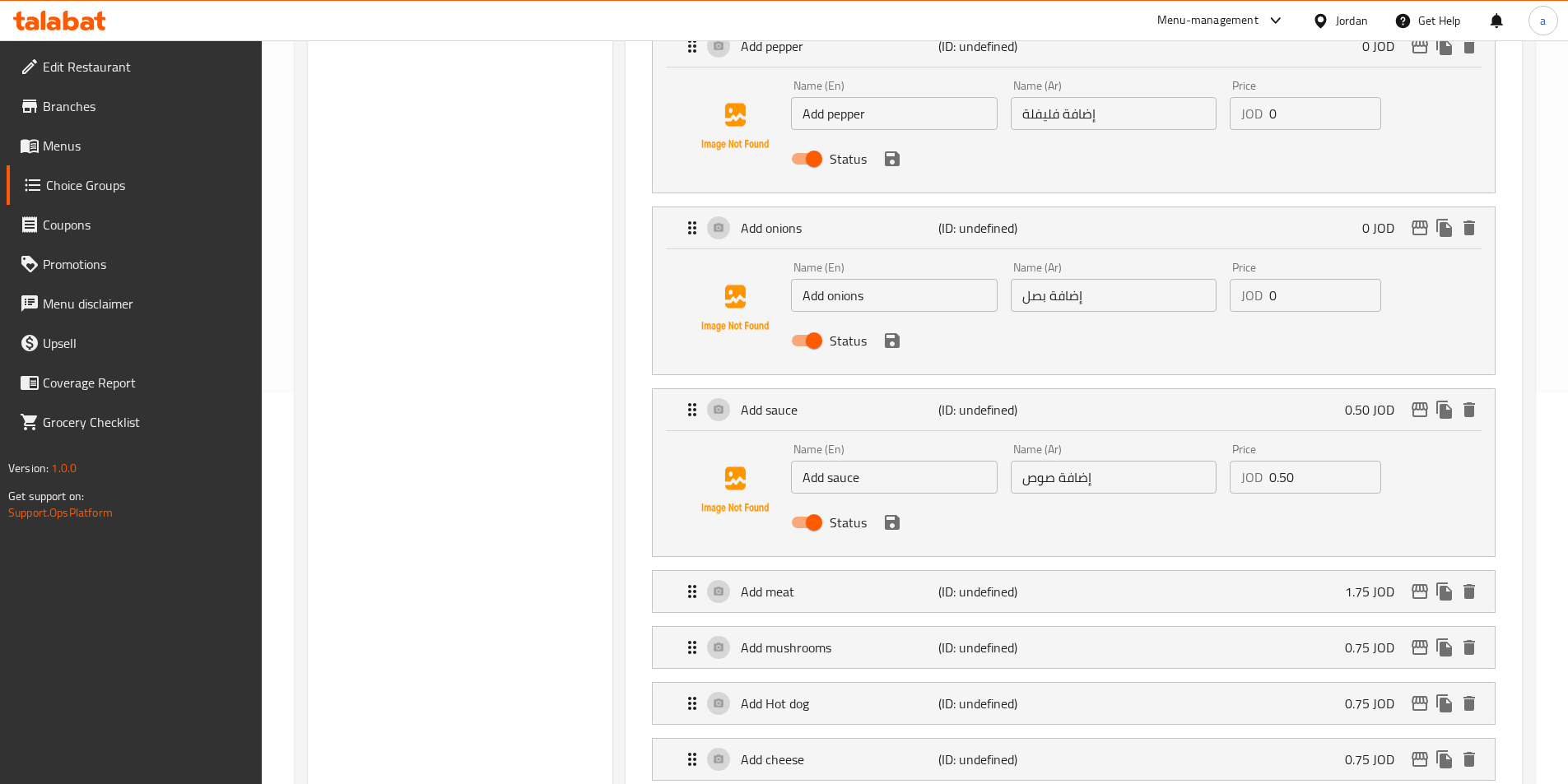
scroll to position [494, 0]
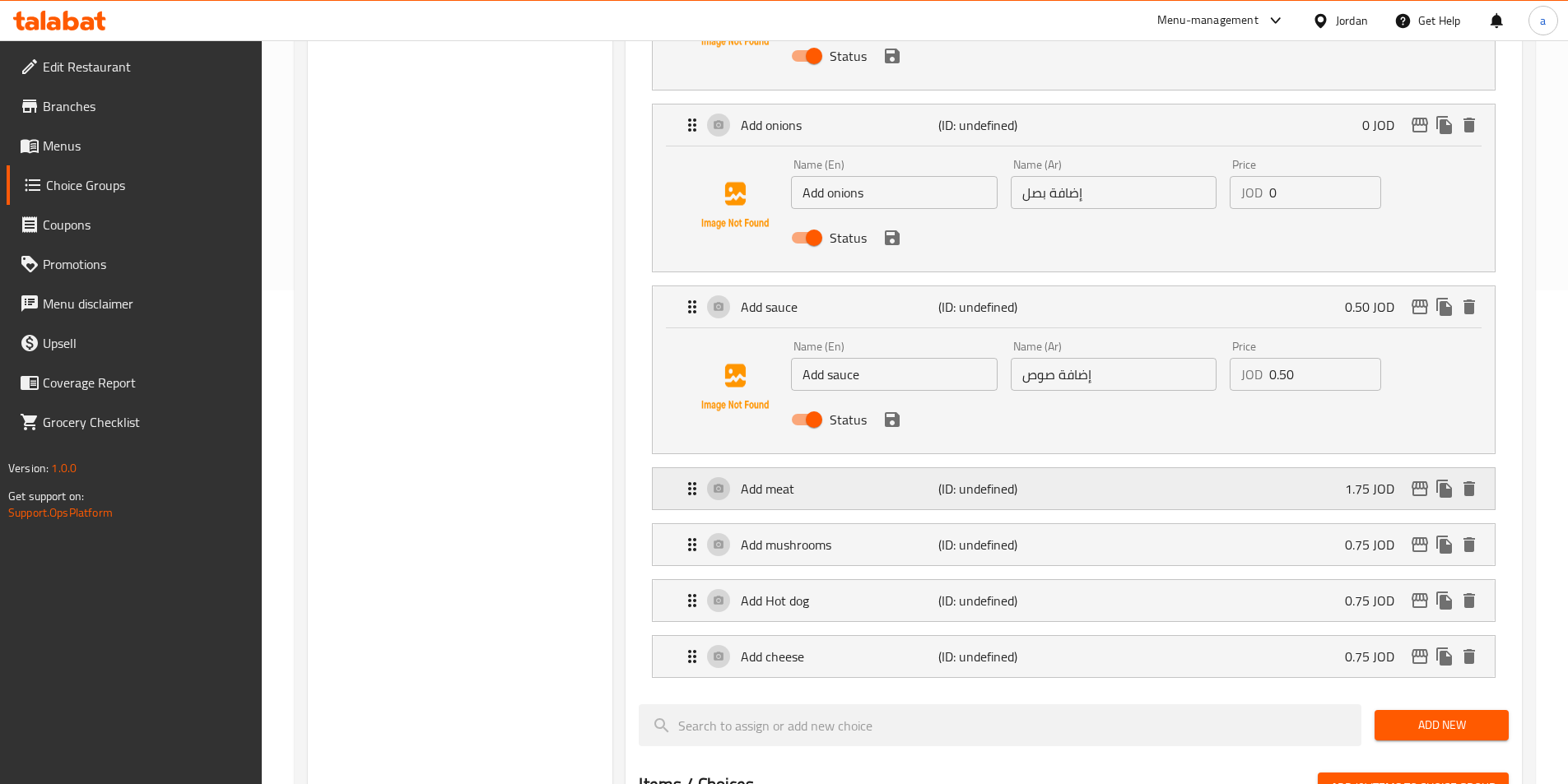
click at [959, 479] on p "(ID: undefined)" at bounding box center [1004, 489] width 132 height 20
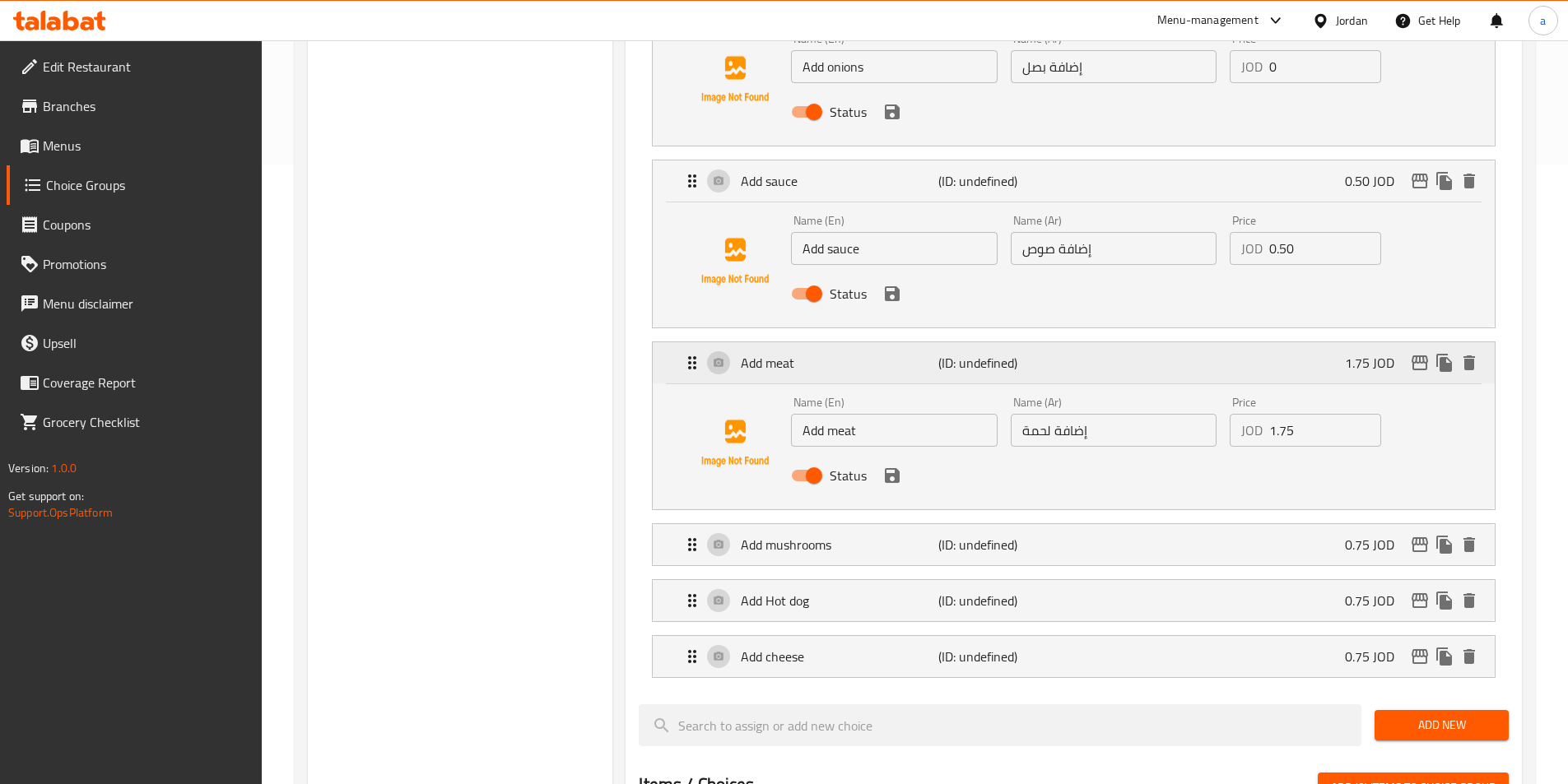
scroll to position [658, 0]
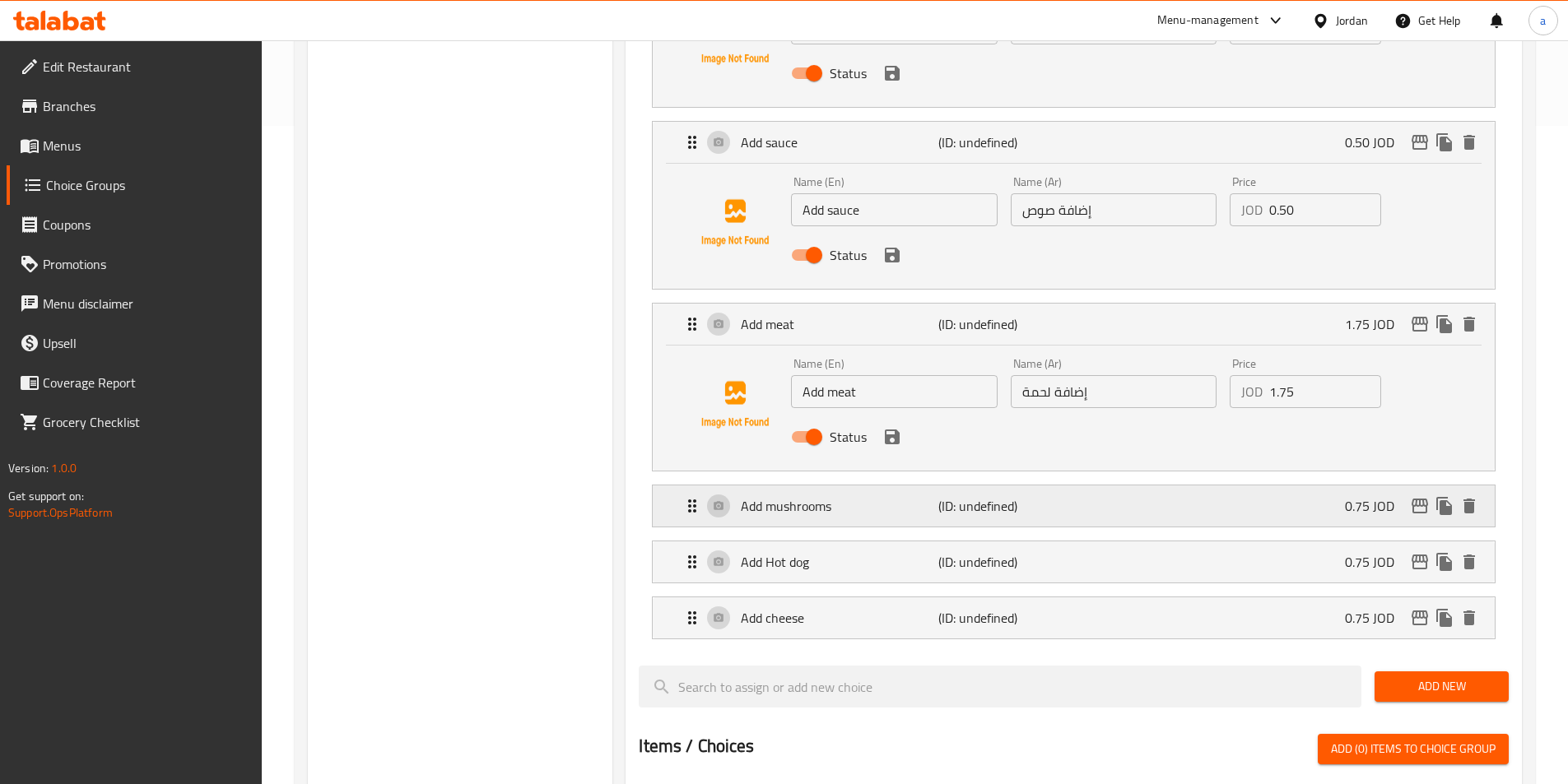
click at [962, 496] on p "(ID: undefined)" at bounding box center [1004, 506] width 132 height 20
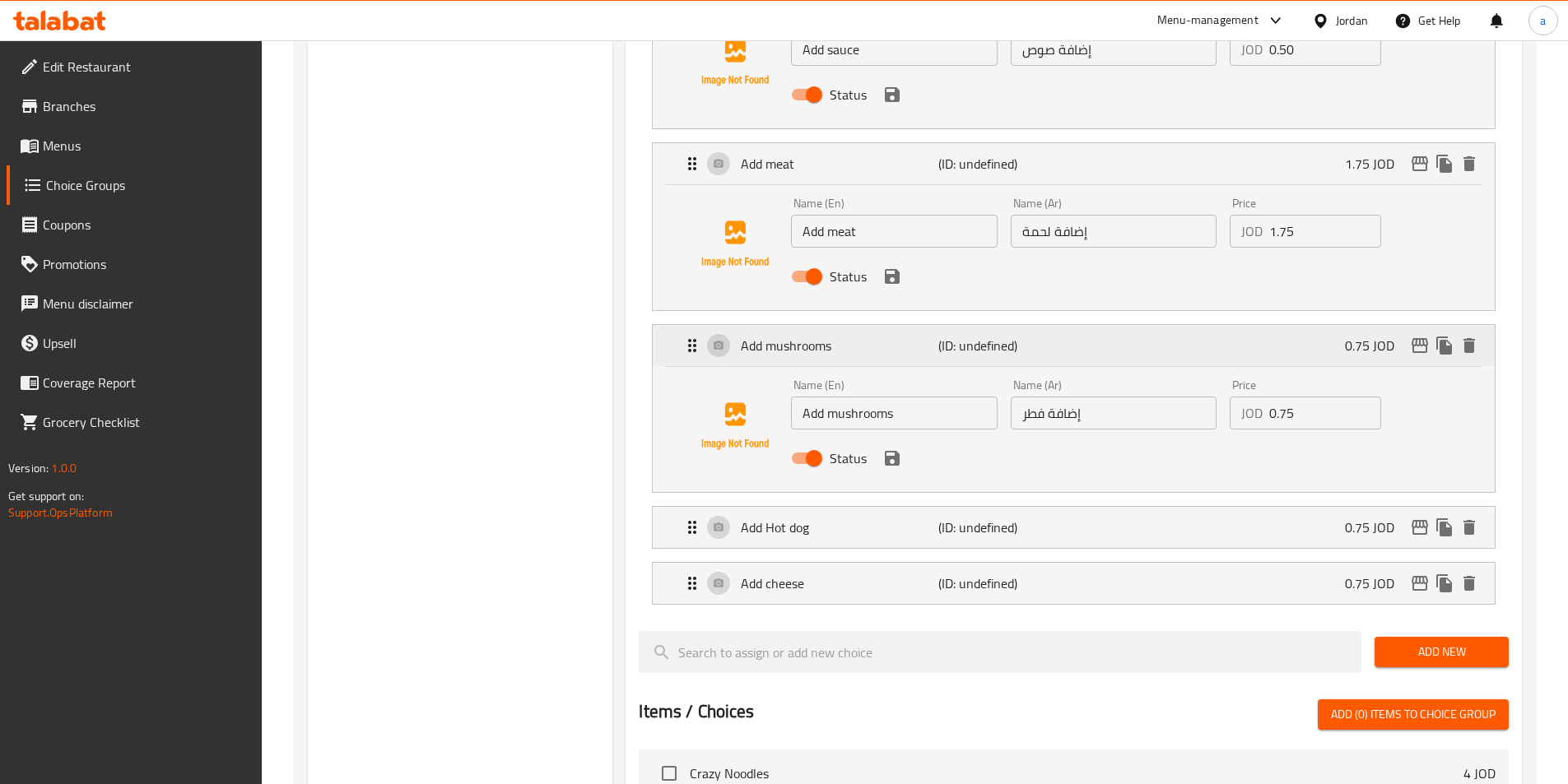
scroll to position [823, 0]
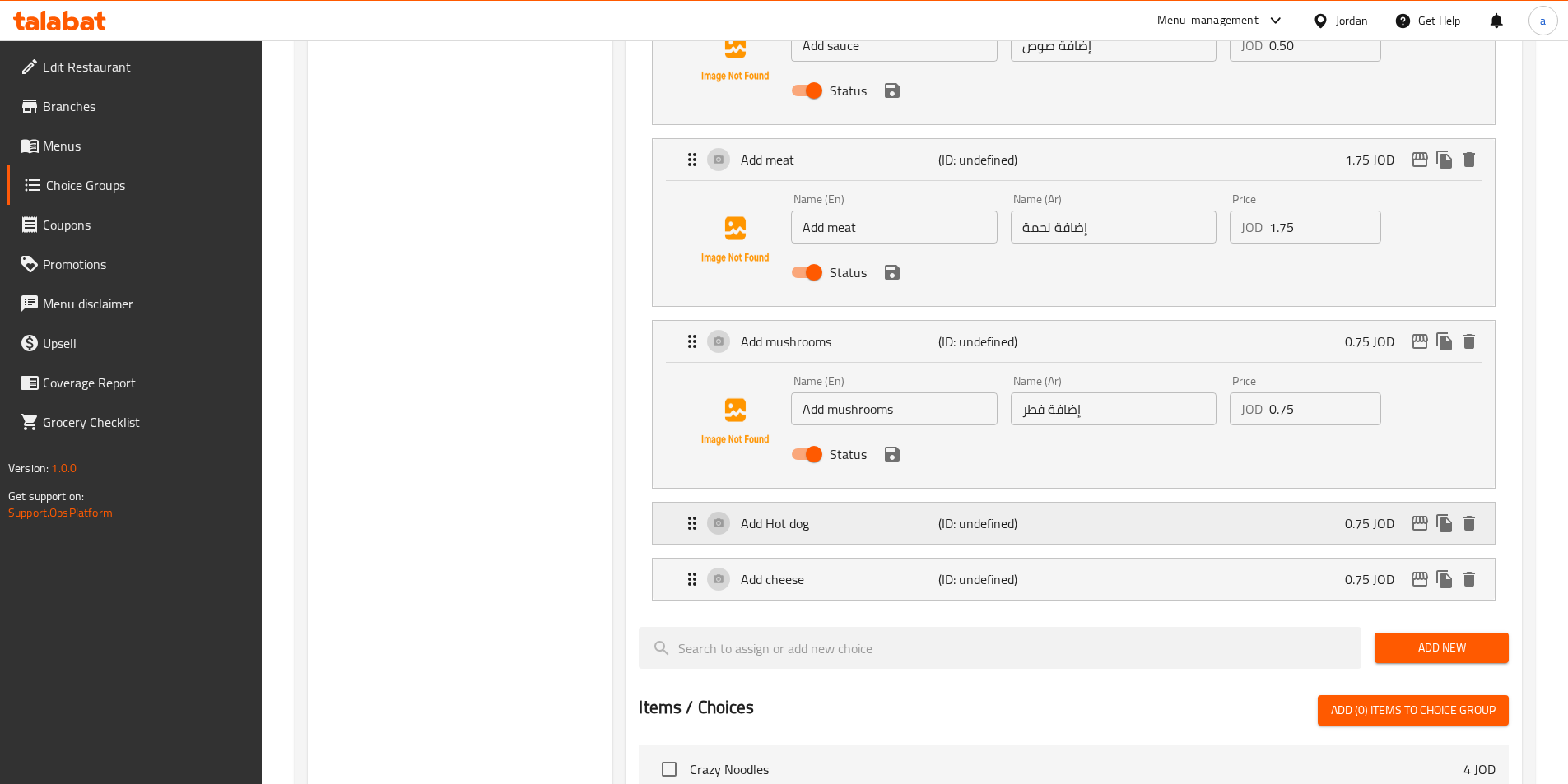
click at [958, 514] on p "(ID: undefined)" at bounding box center [1004, 524] width 132 height 20
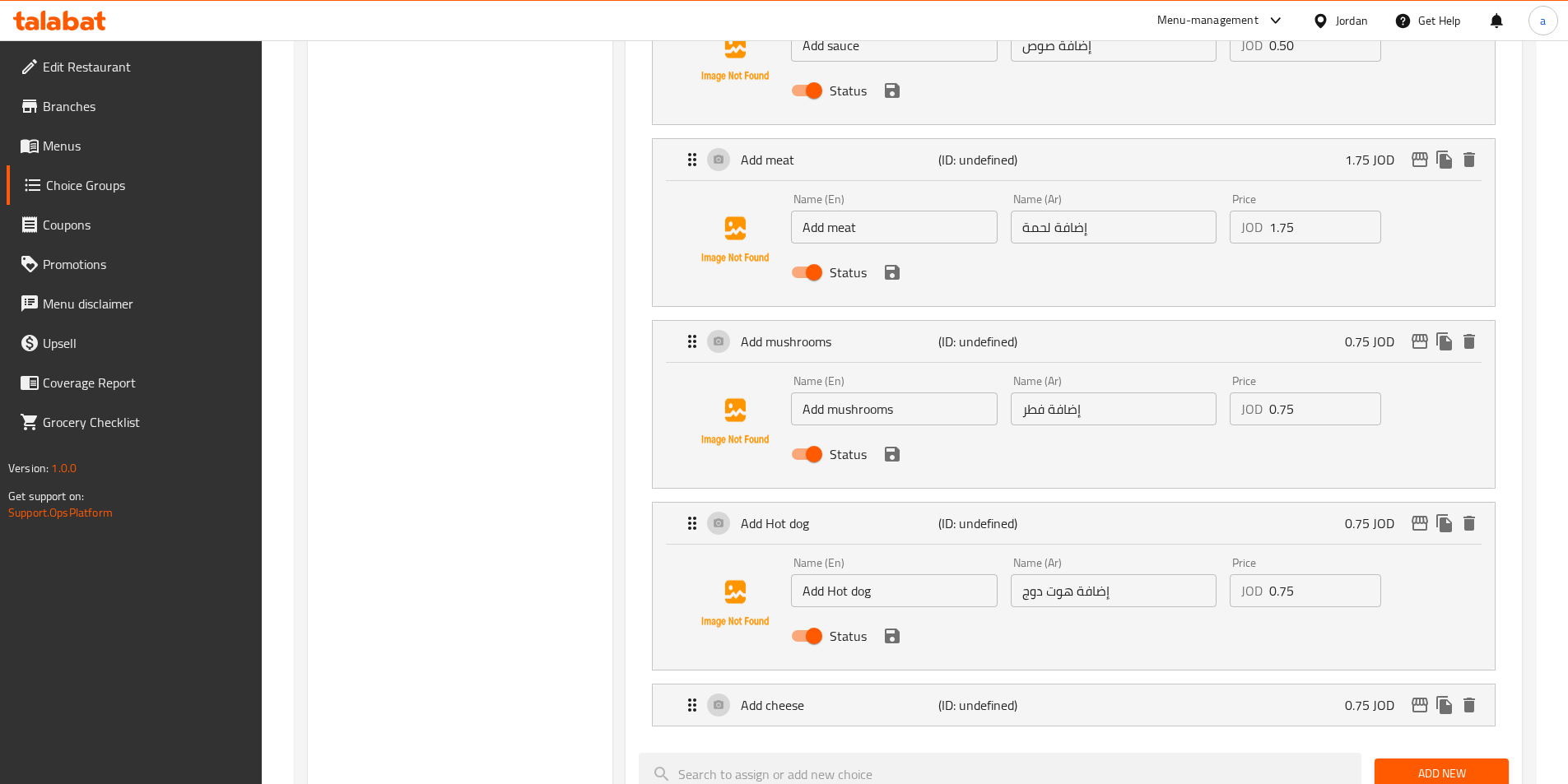
scroll to position [906, 0]
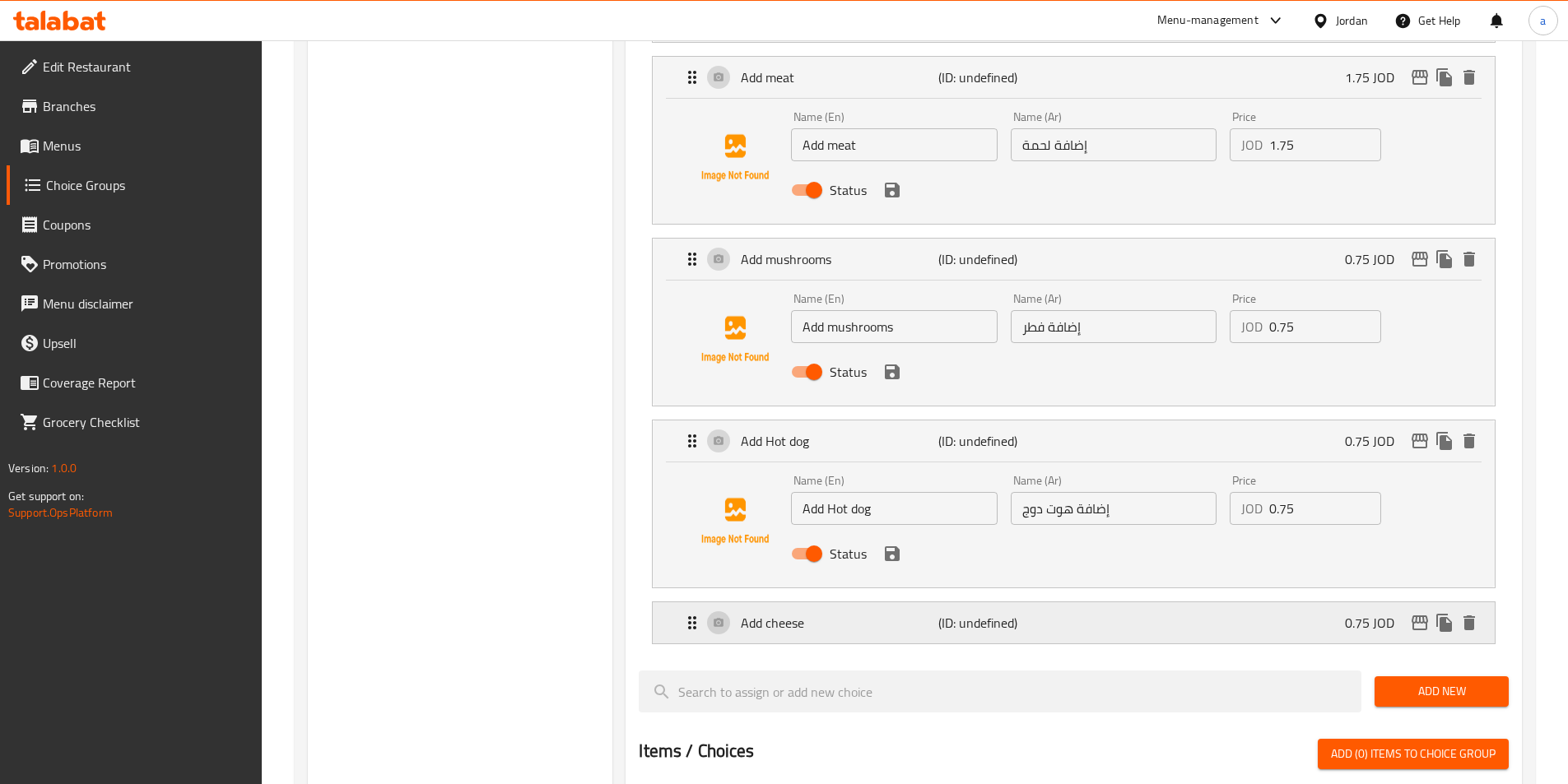
click at [974, 613] on p "(ID: undefined)" at bounding box center [1004, 623] width 132 height 20
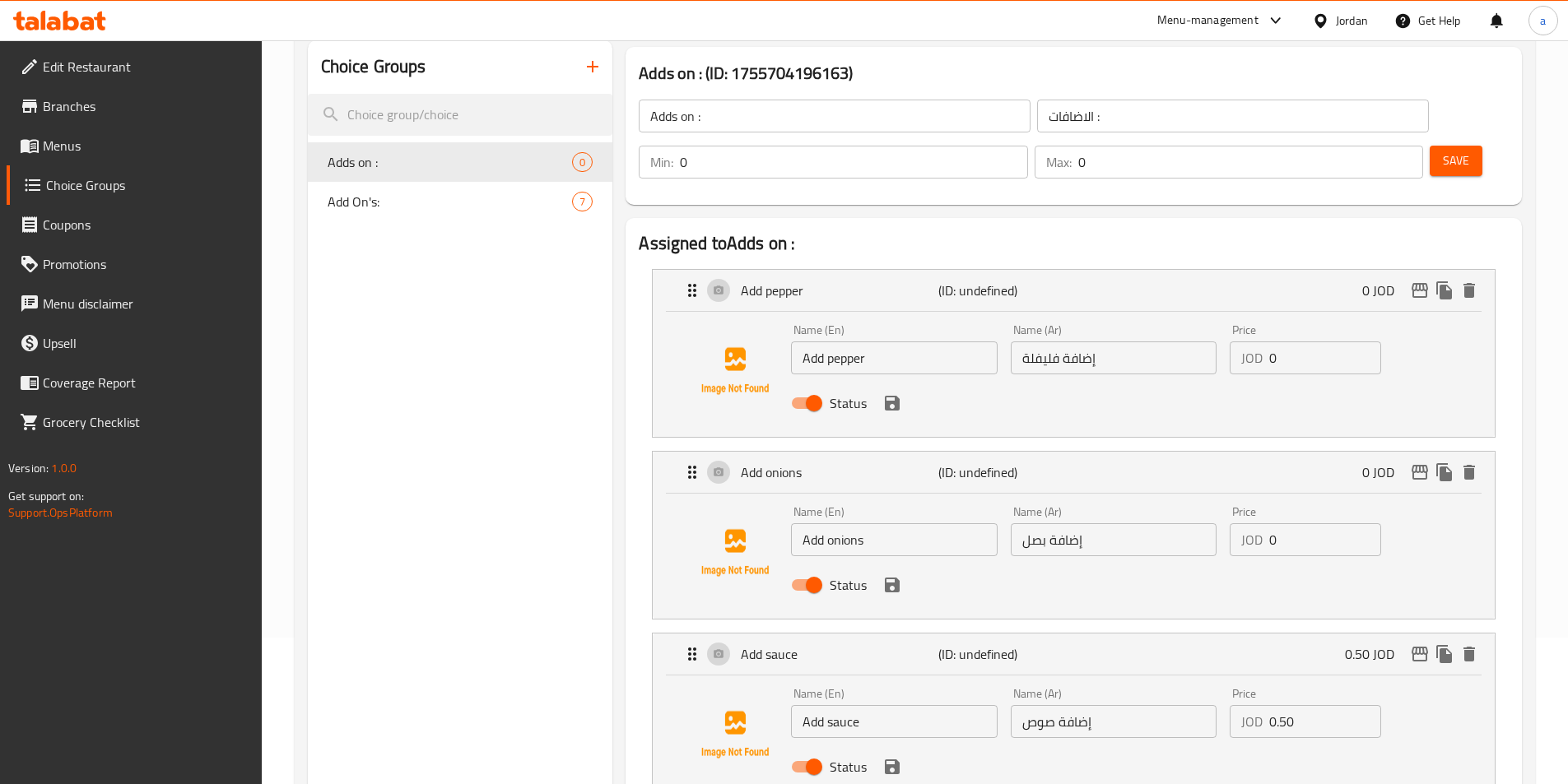
scroll to position [0, 0]
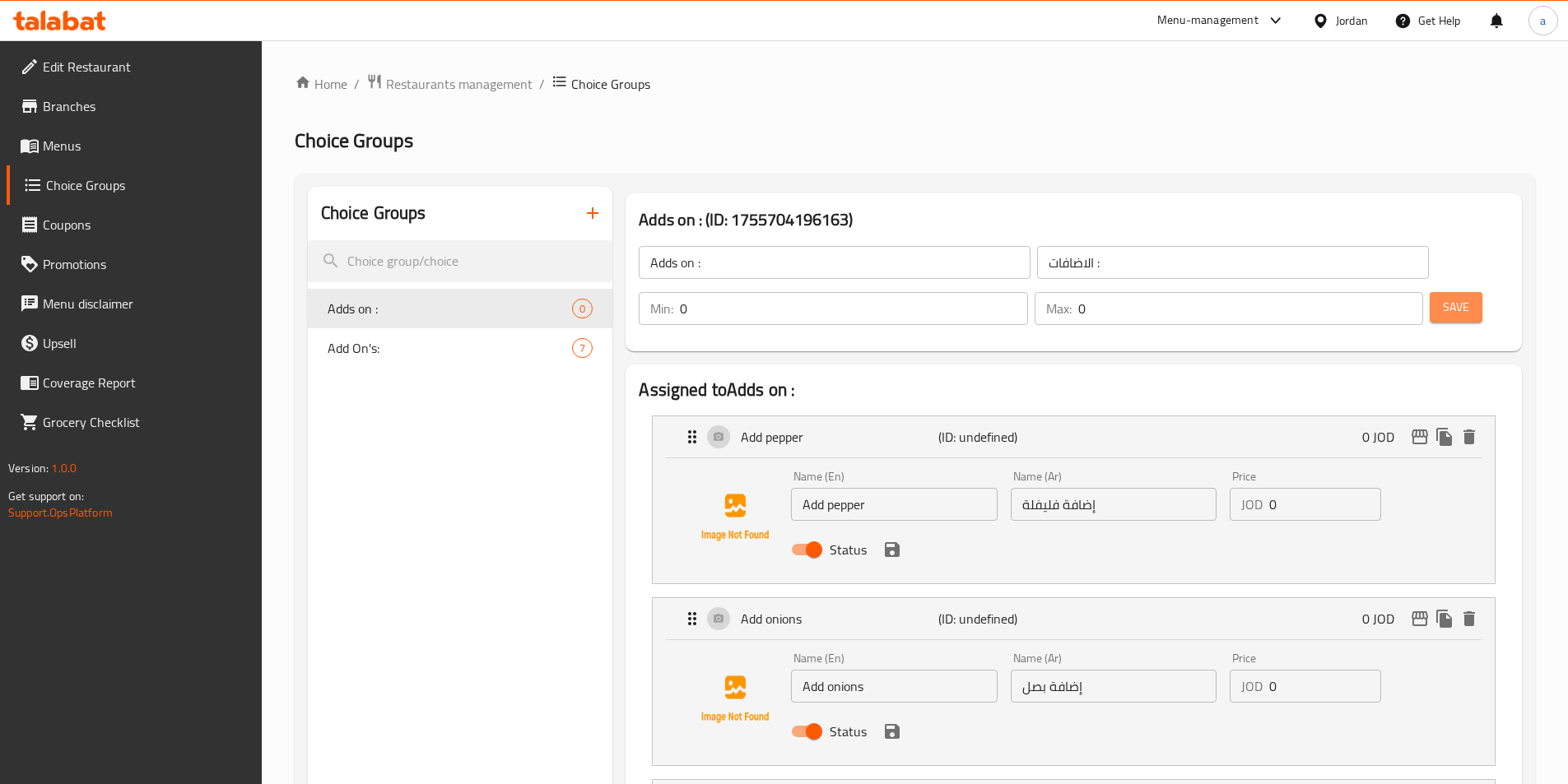
click at [1444, 292] on button "Save" at bounding box center [1456, 307] width 53 height 30
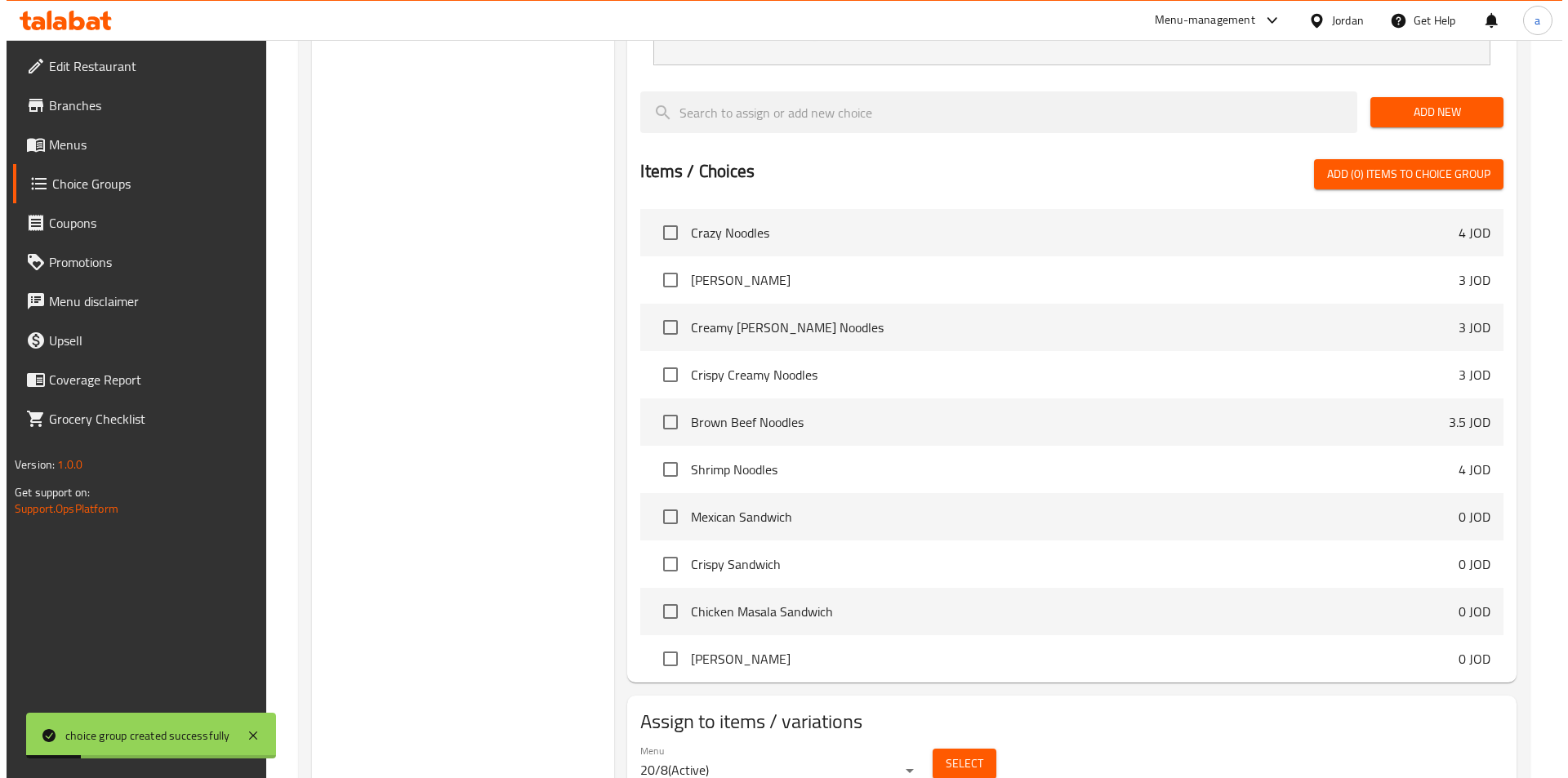
scroll to position [1623, 0]
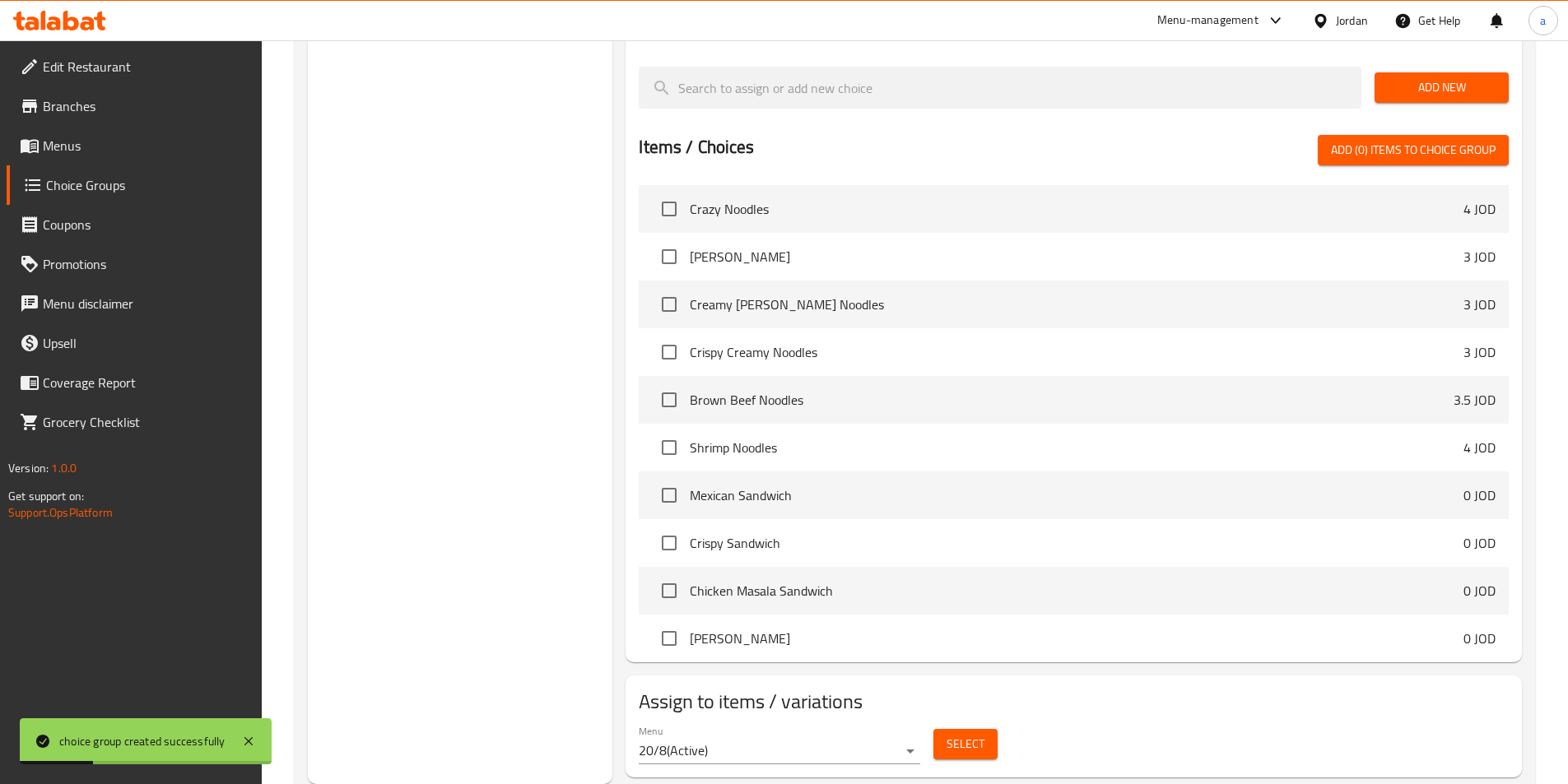
click at [968, 735] on span "Select" at bounding box center [965, 745] width 38 height 21
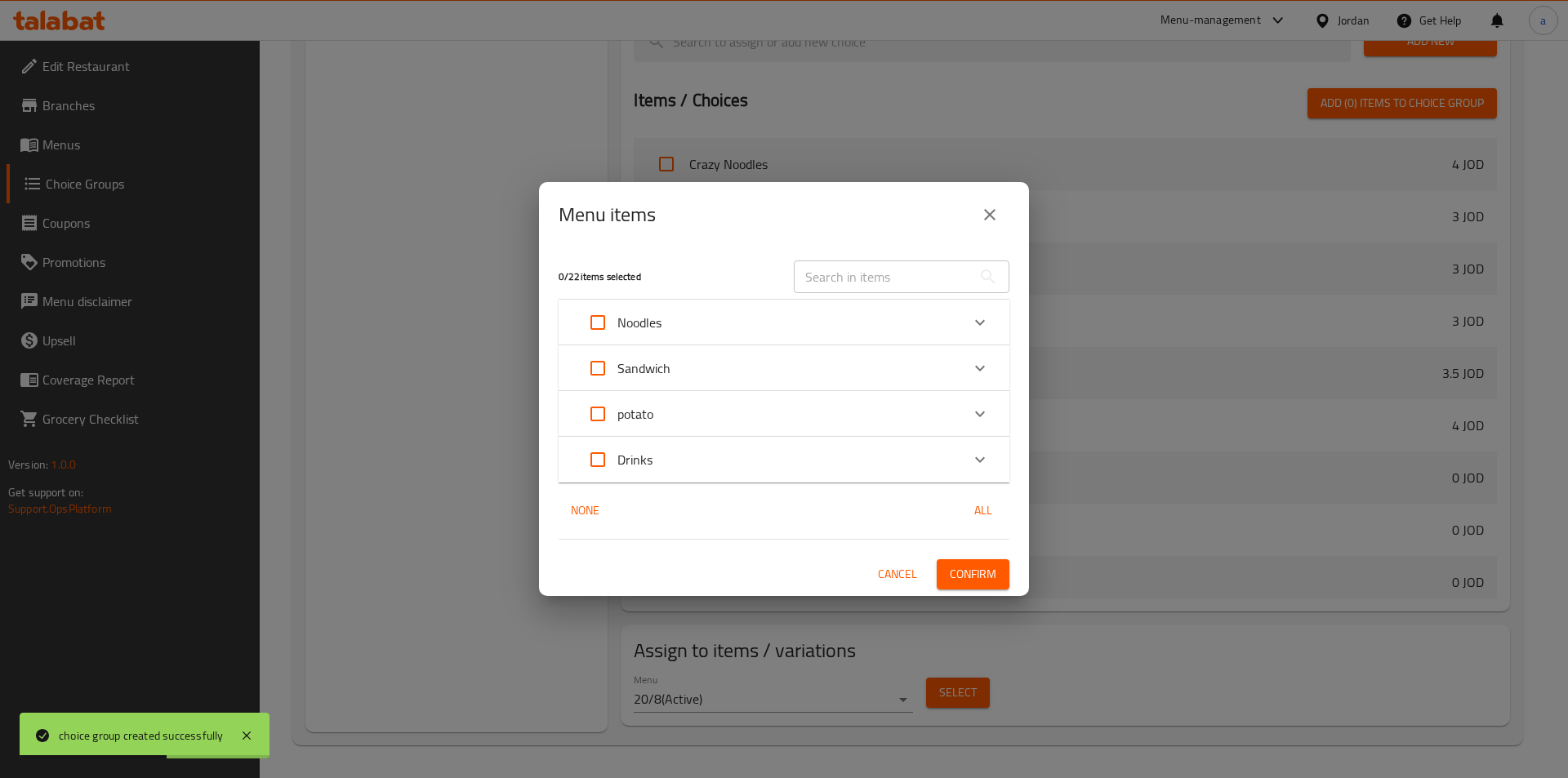
click at [676, 309] on div "Noodles" at bounding box center [769, 322] width 382 height 39
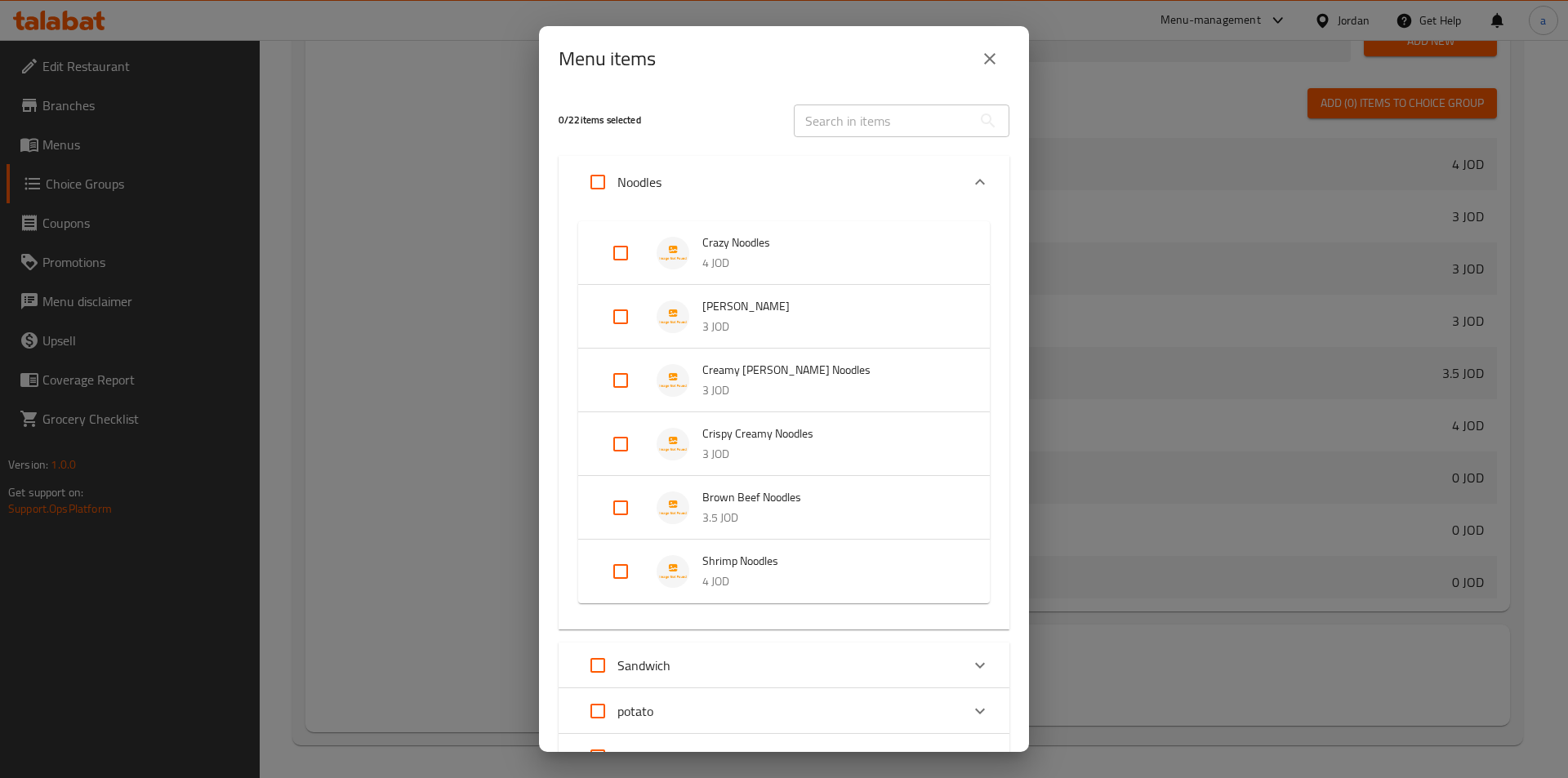
click at [614, 508] on input "Expand" at bounding box center [620, 508] width 39 height 39
checkbox input "true"
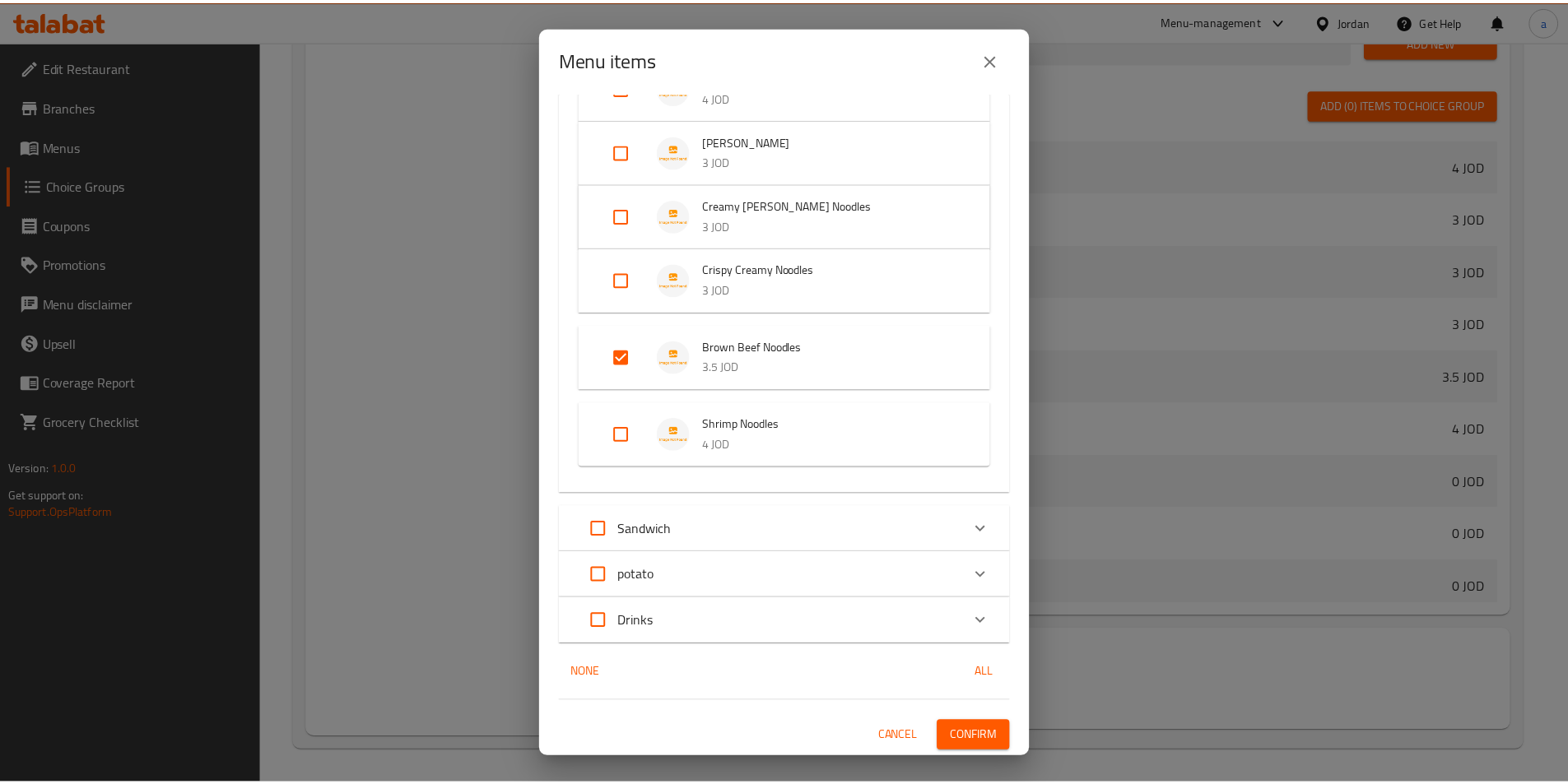
scroll to position [169, 0]
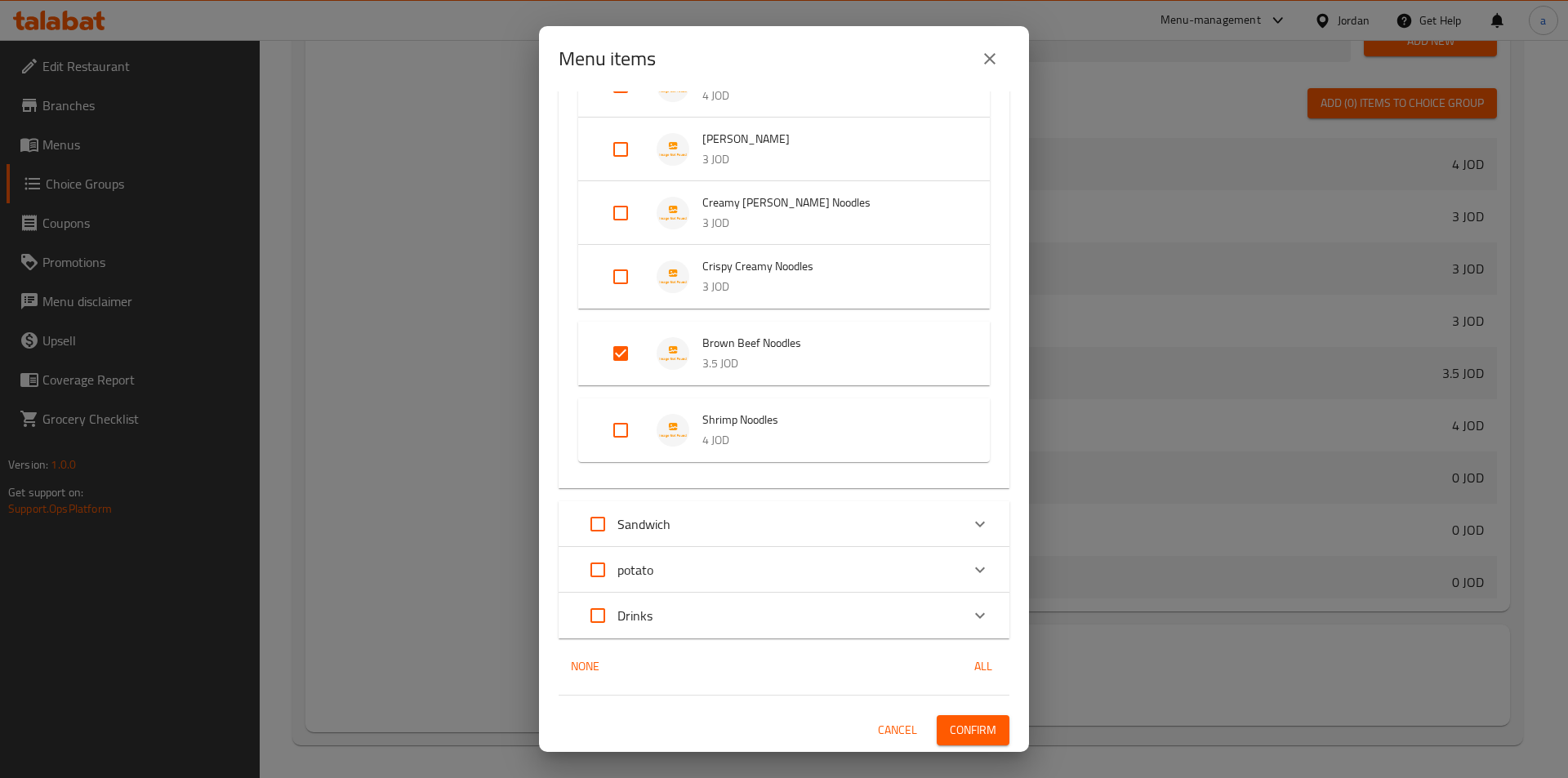
click at [962, 727] on span "Confirm" at bounding box center [973, 731] width 47 height 21
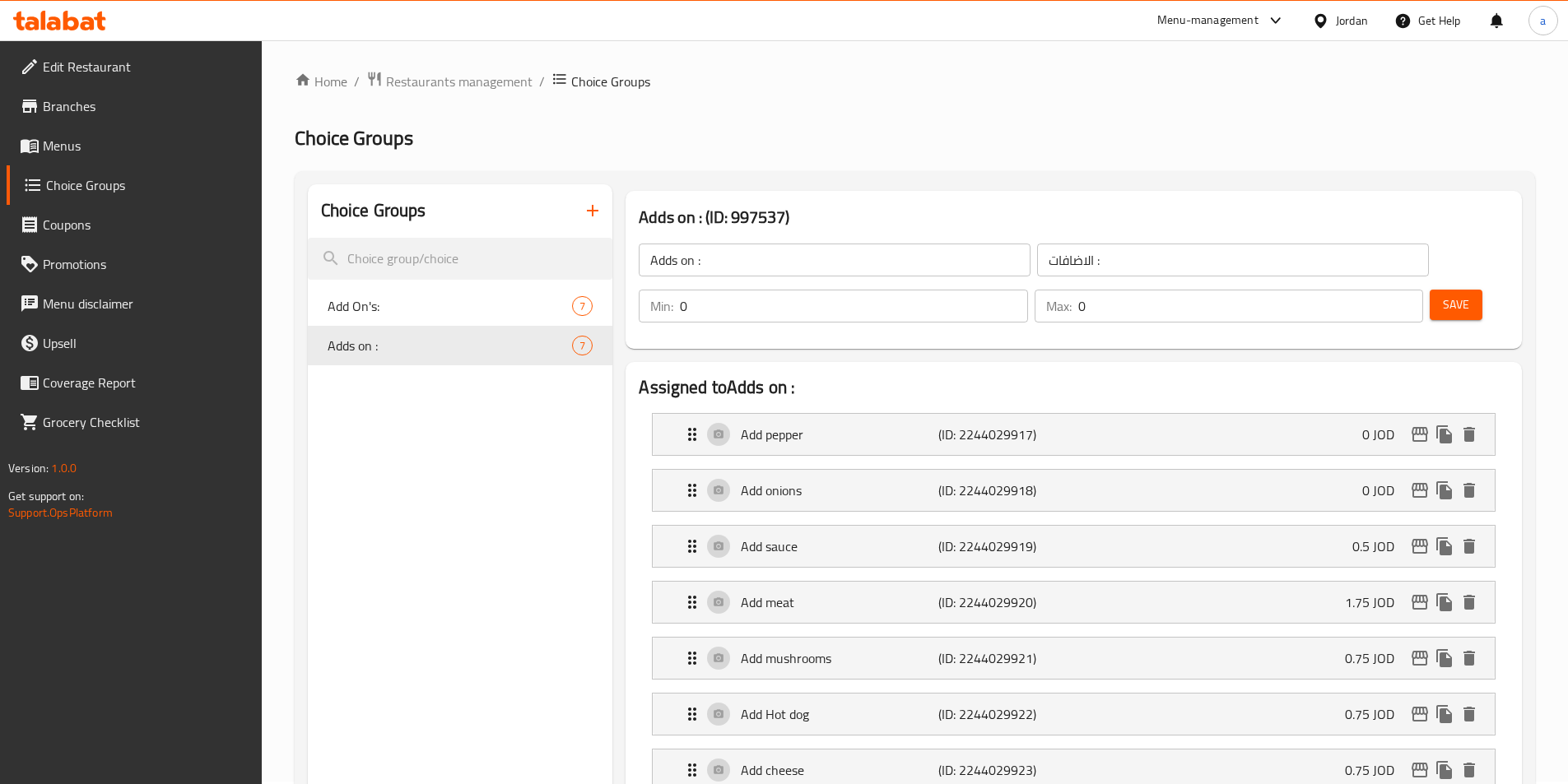
scroll to position [0, 0]
click at [588, 215] on icon "button" at bounding box center [593, 213] width 20 height 20
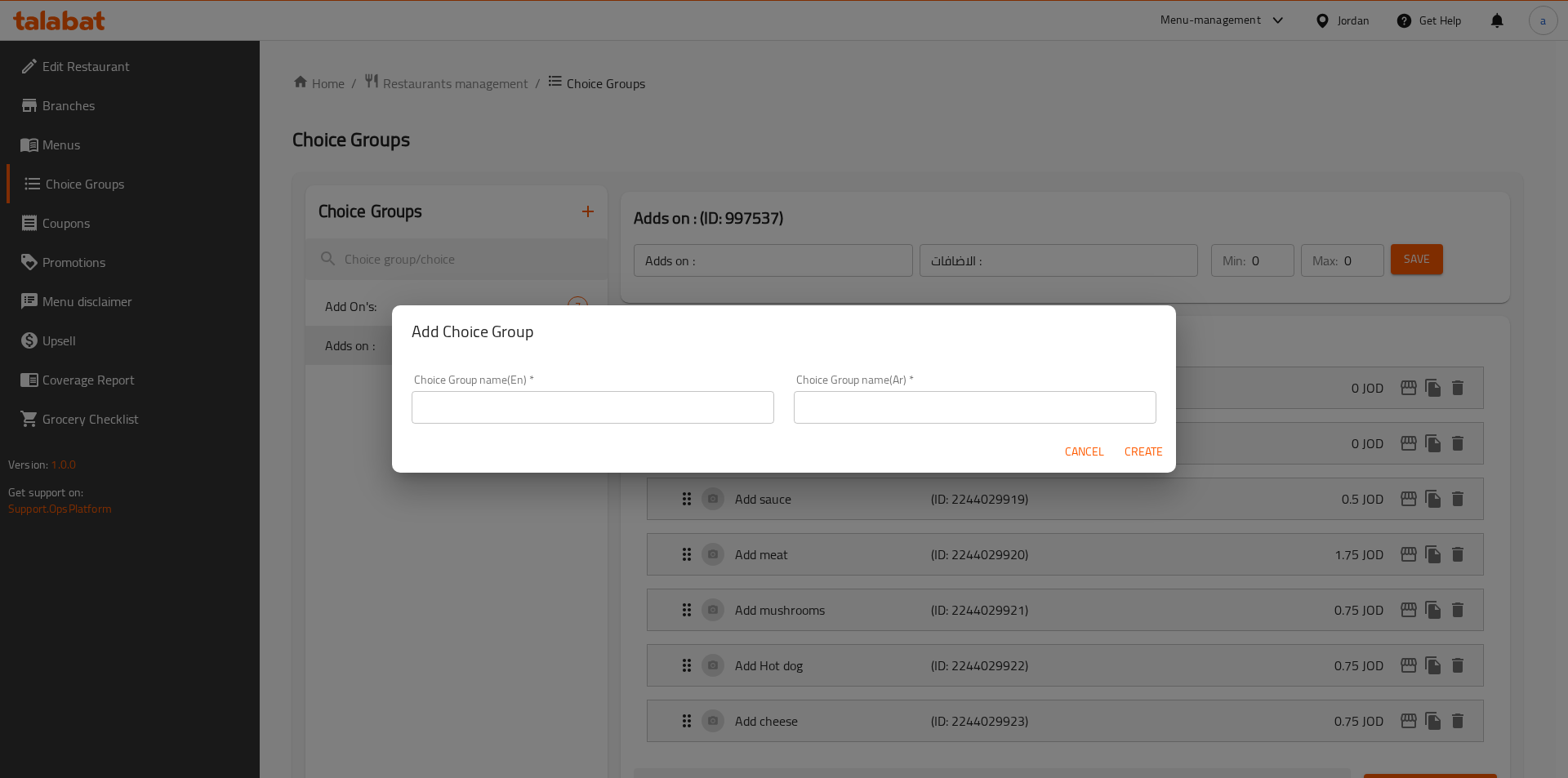
click at [547, 405] on input "text" at bounding box center [593, 407] width 363 height 32
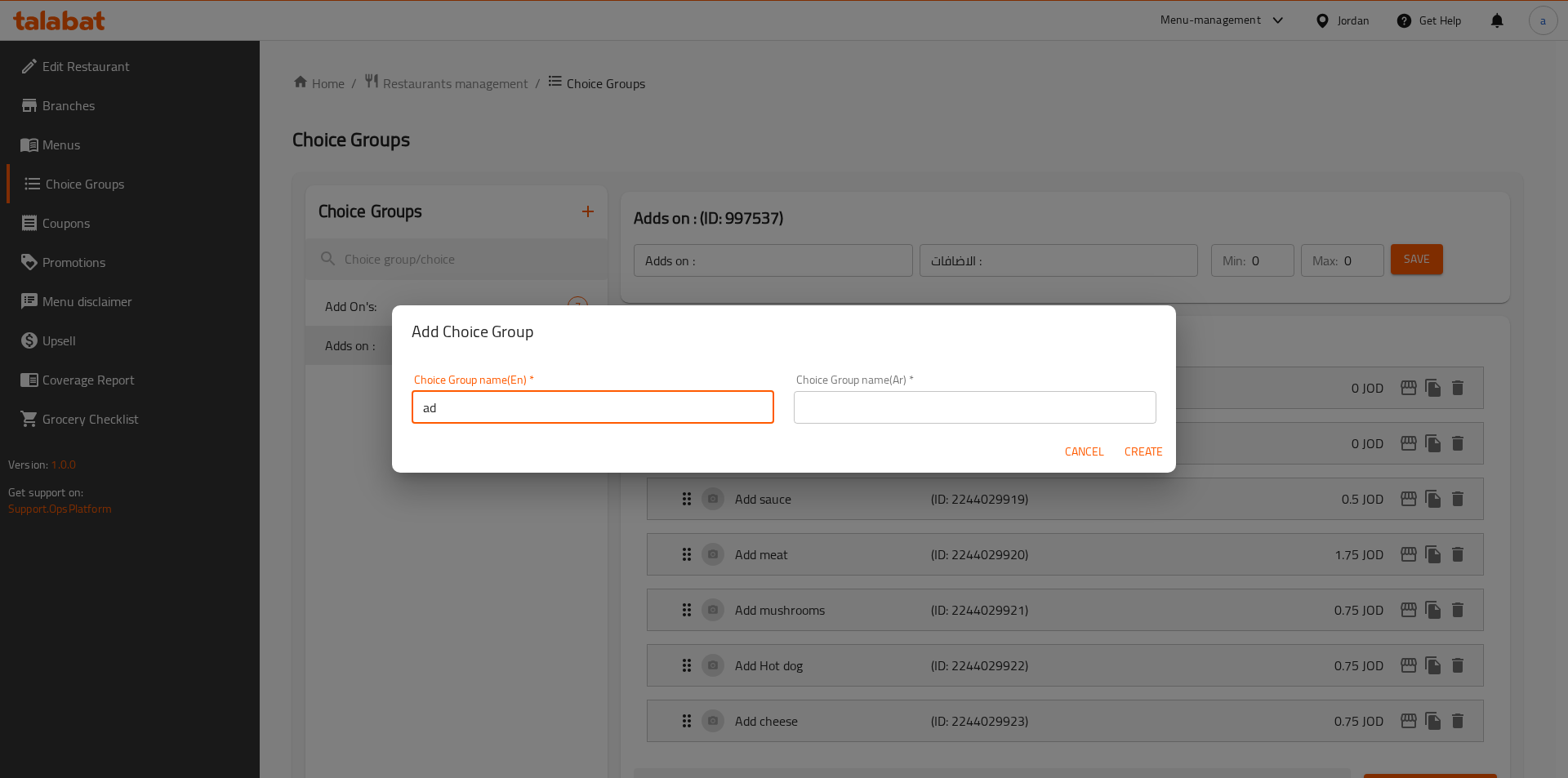
type input "Add-ons :"
click at [918, 385] on div "Choice Group name(Ar)   * Choice Group name(Ar) *" at bounding box center [975, 399] width 363 height 50
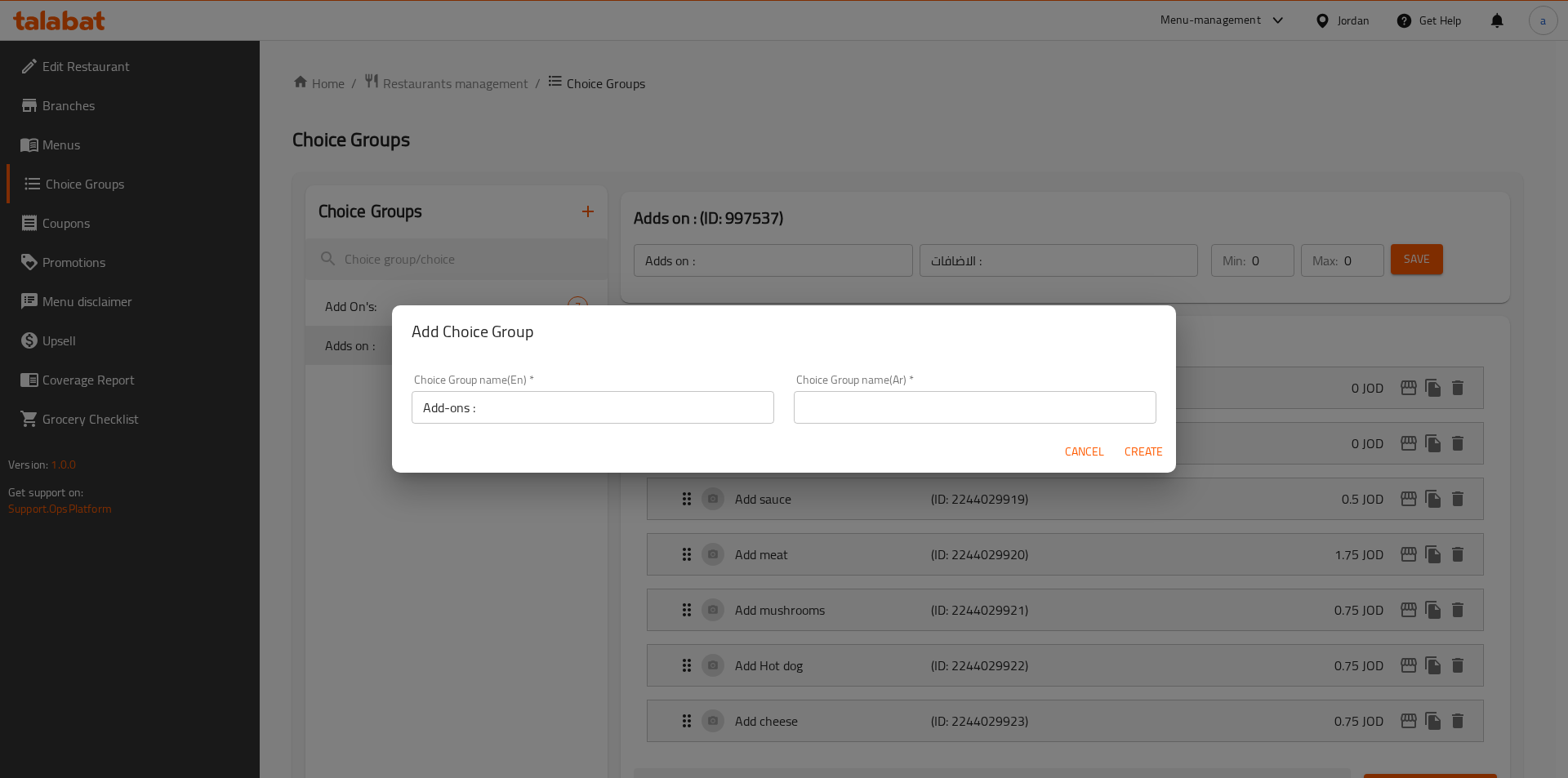
click at [912, 400] on input "text" at bounding box center [975, 407] width 363 height 32
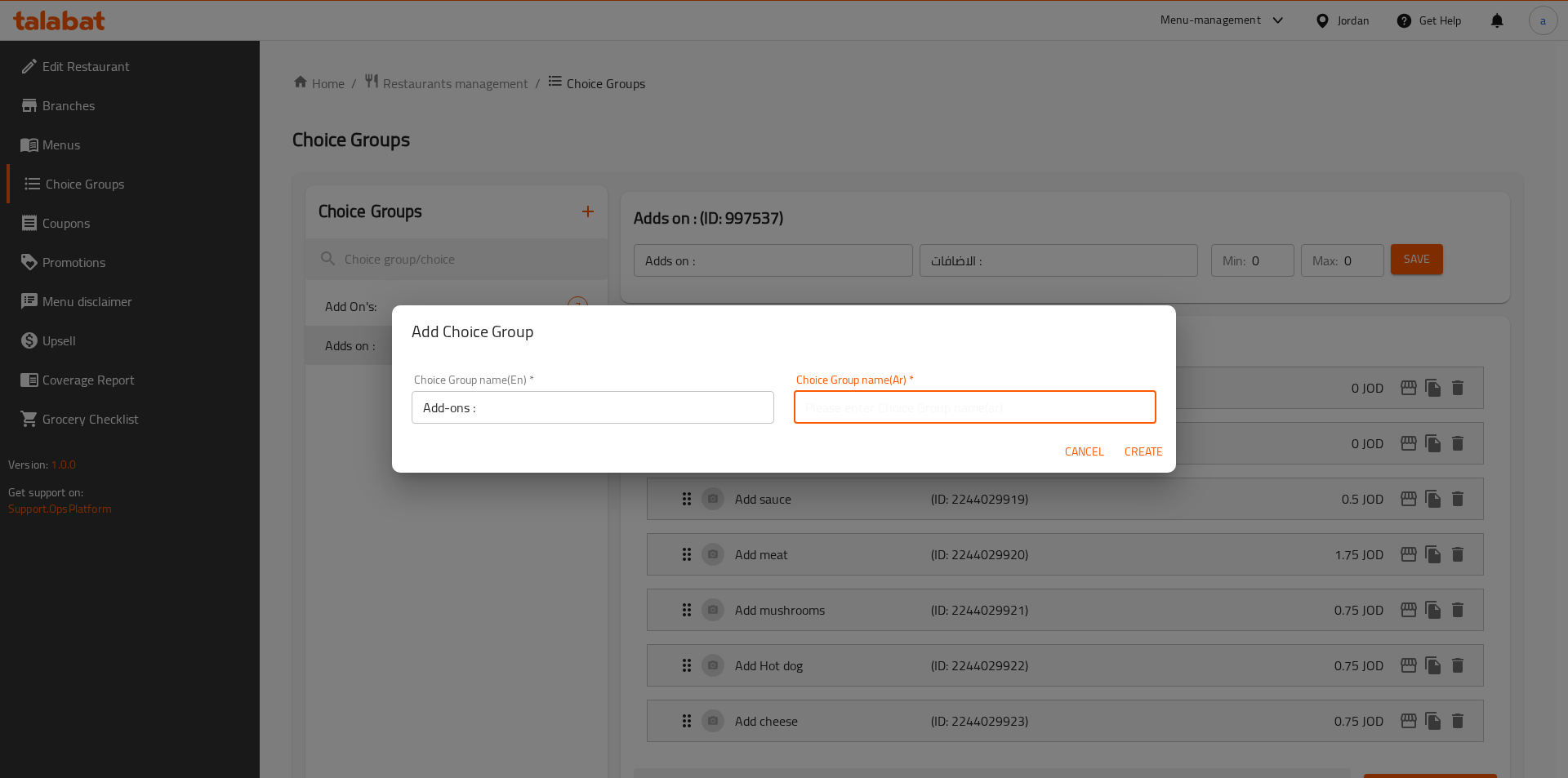
type input "الاضافات :"
click at [1154, 445] on span "Create" at bounding box center [1143, 452] width 39 height 21
type input "Add-ons :"
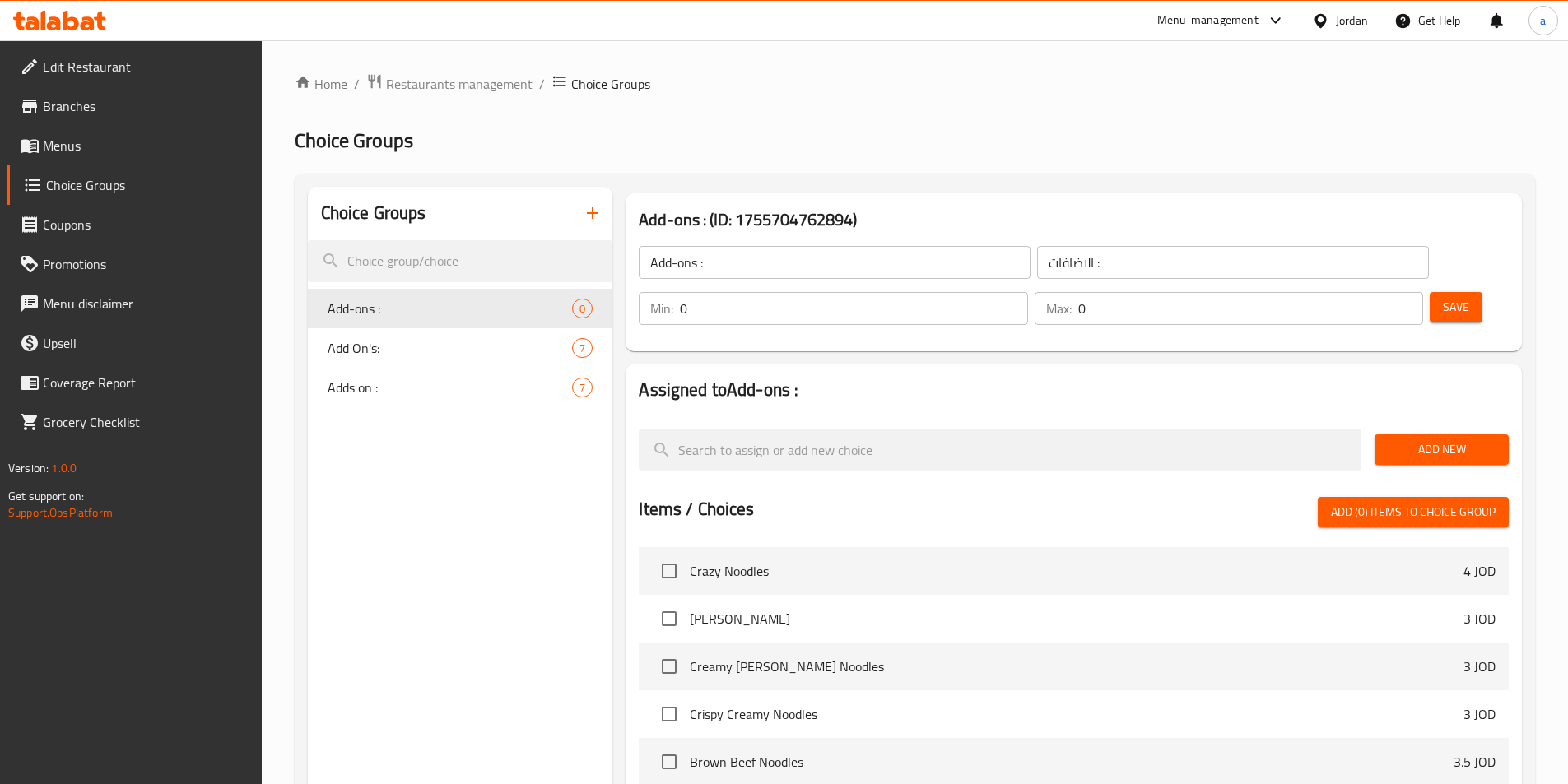
click at [1403, 439] on span "Add New" at bounding box center [1441, 449] width 108 height 21
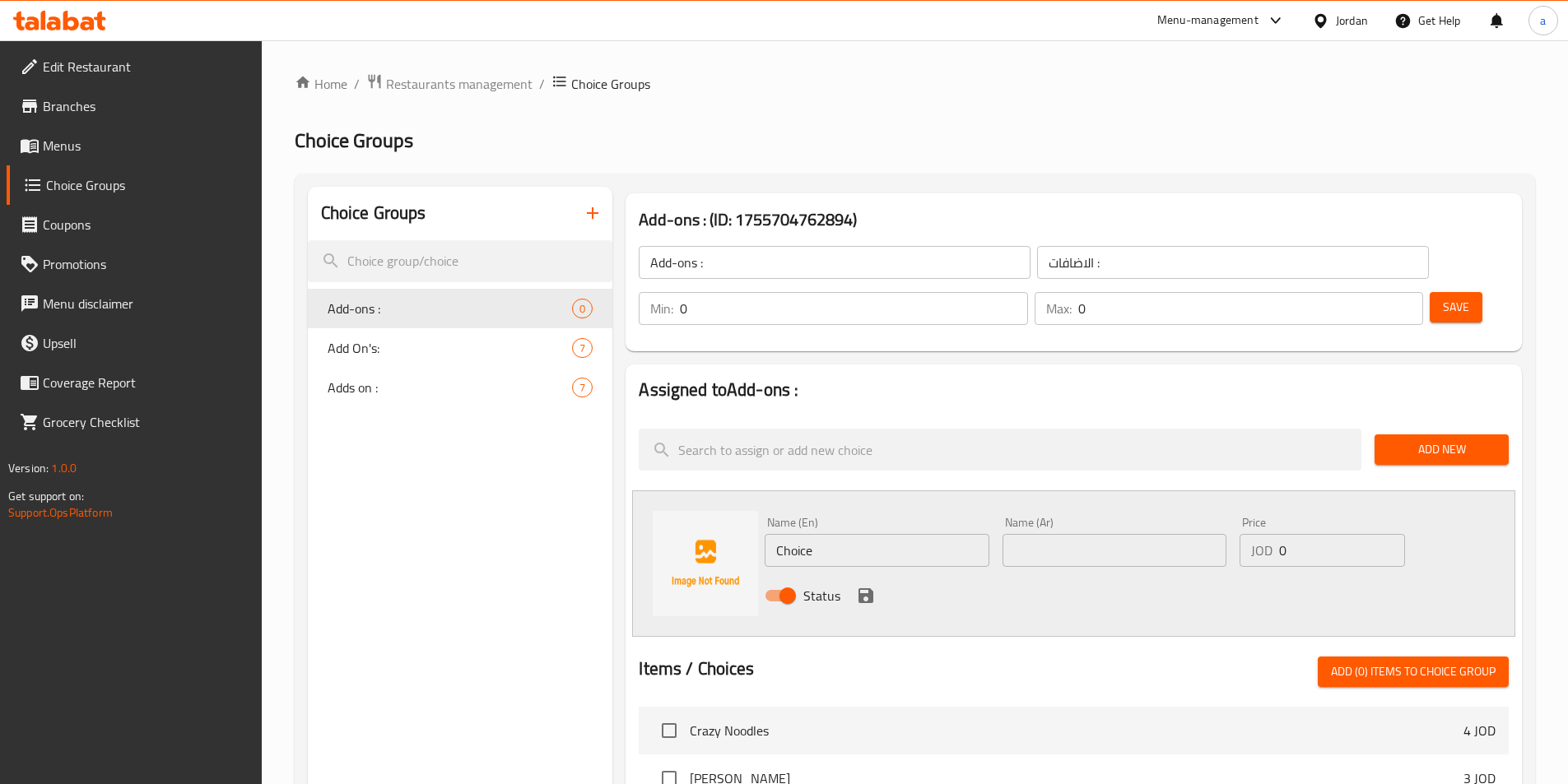
click at [1136, 534] on input "text" at bounding box center [1114, 550] width 224 height 33
paste input "إضافة هوت دوج"
type input "إضافة هوت دوج"
click at [906, 534] on input "Choice" at bounding box center [876, 550] width 224 height 33
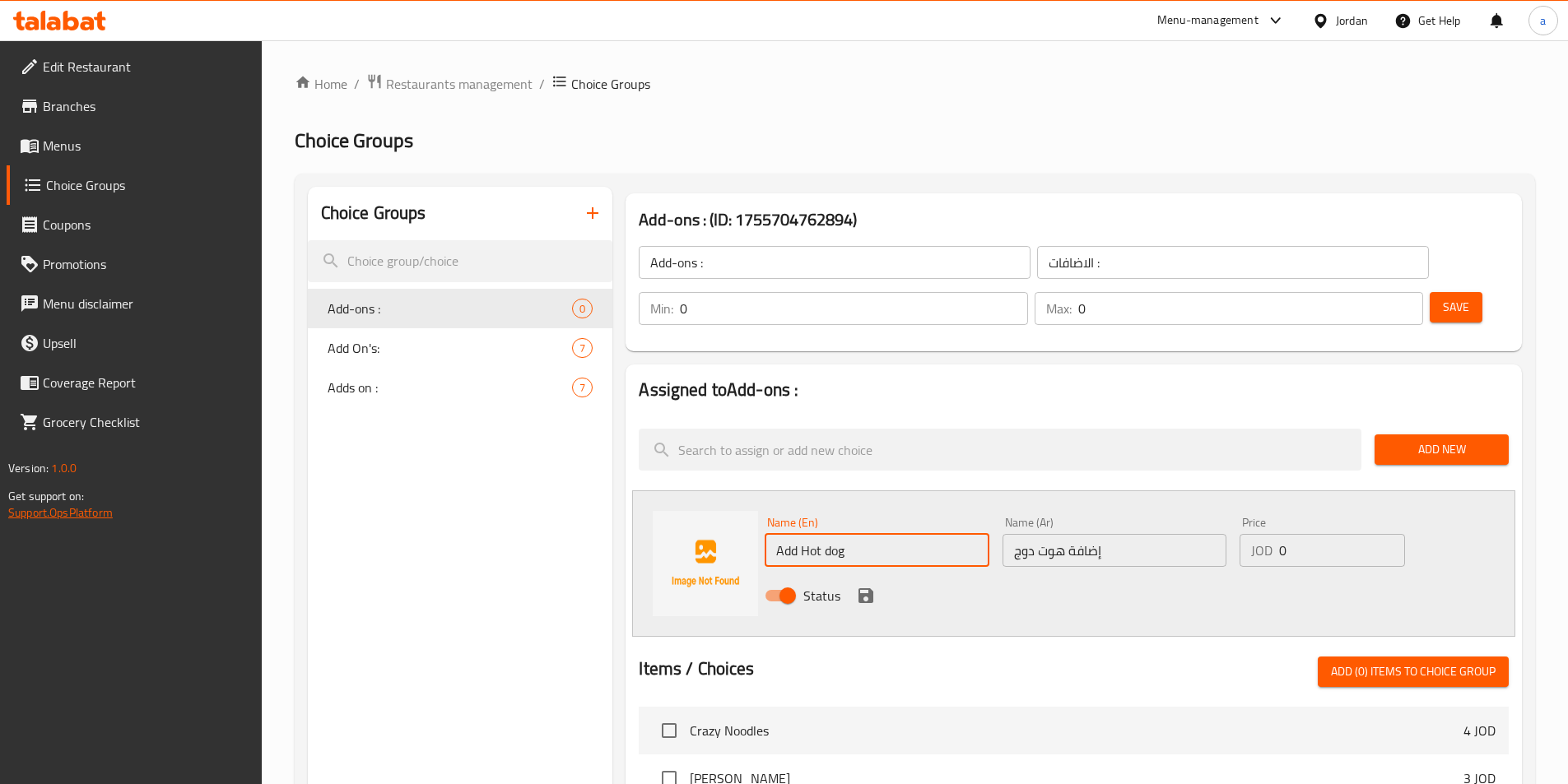
type input "Add Hot dog"
click at [1339, 534] on input "0" at bounding box center [1341, 550] width 125 height 33
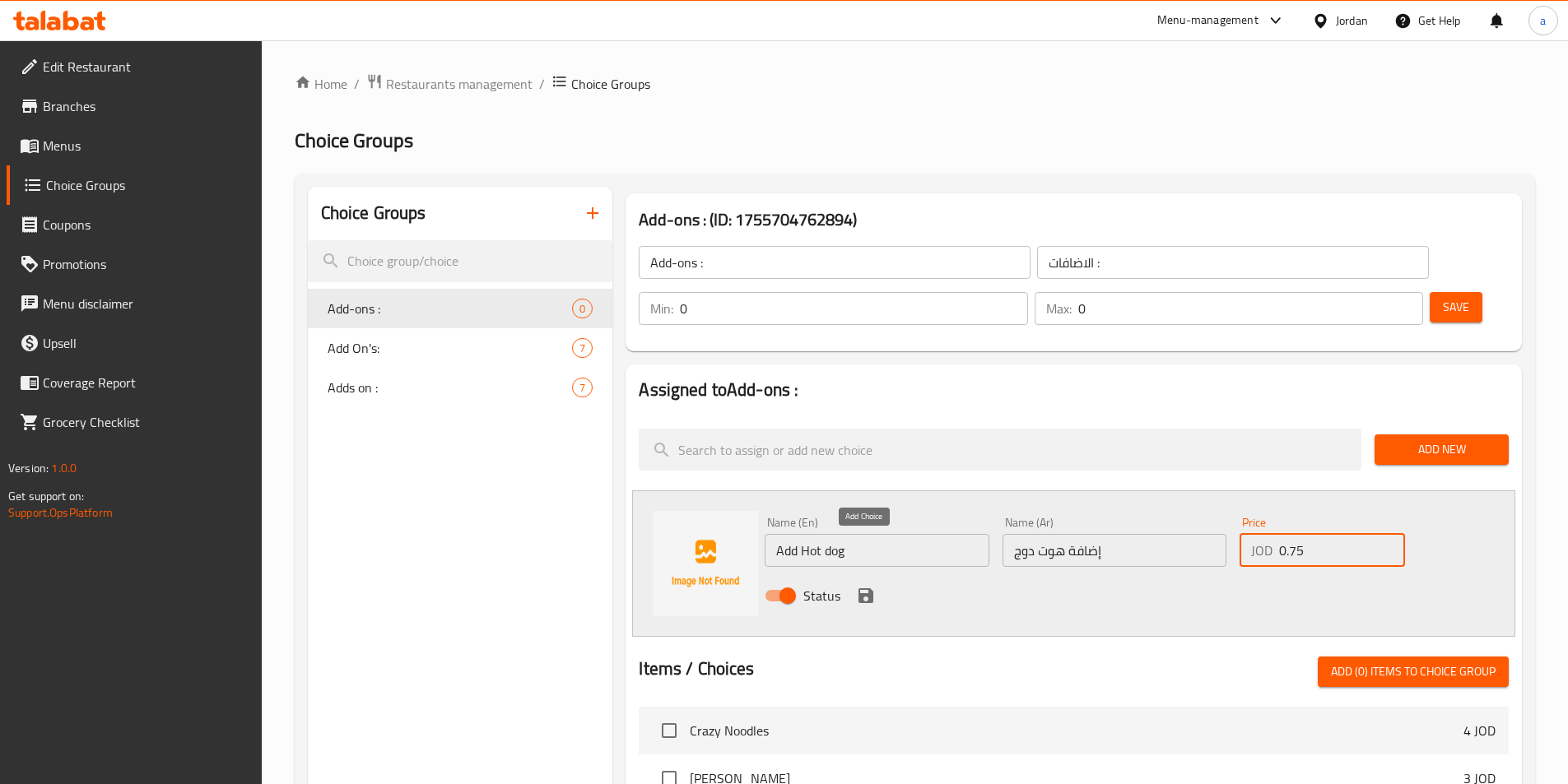
type input "0.75"
click at [864, 586] on icon "save" at bounding box center [866, 596] width 20 height 20
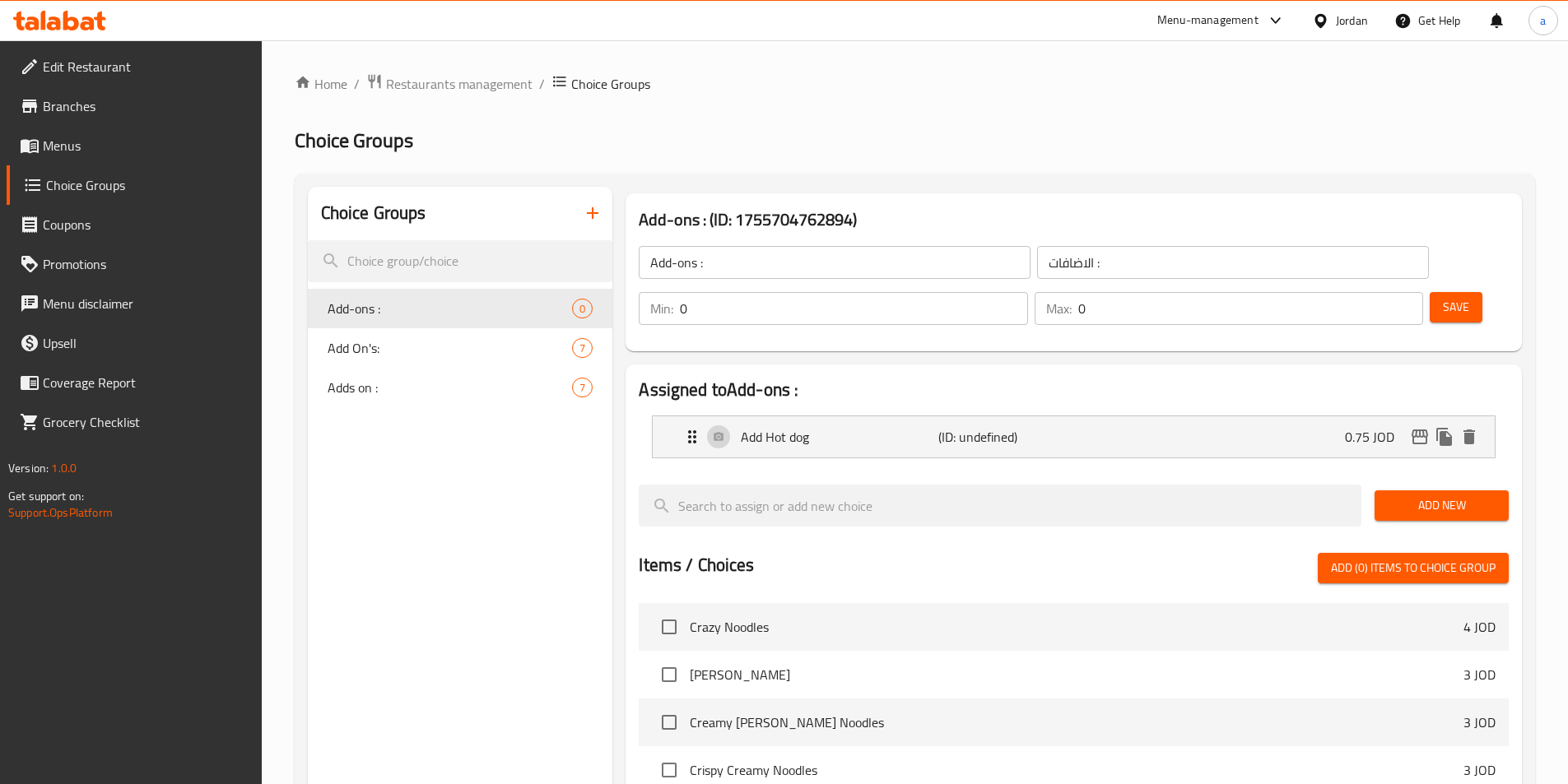
click at [1410, 496] on span "Add New" at bounding box center [1441, 506] width 108 height 21
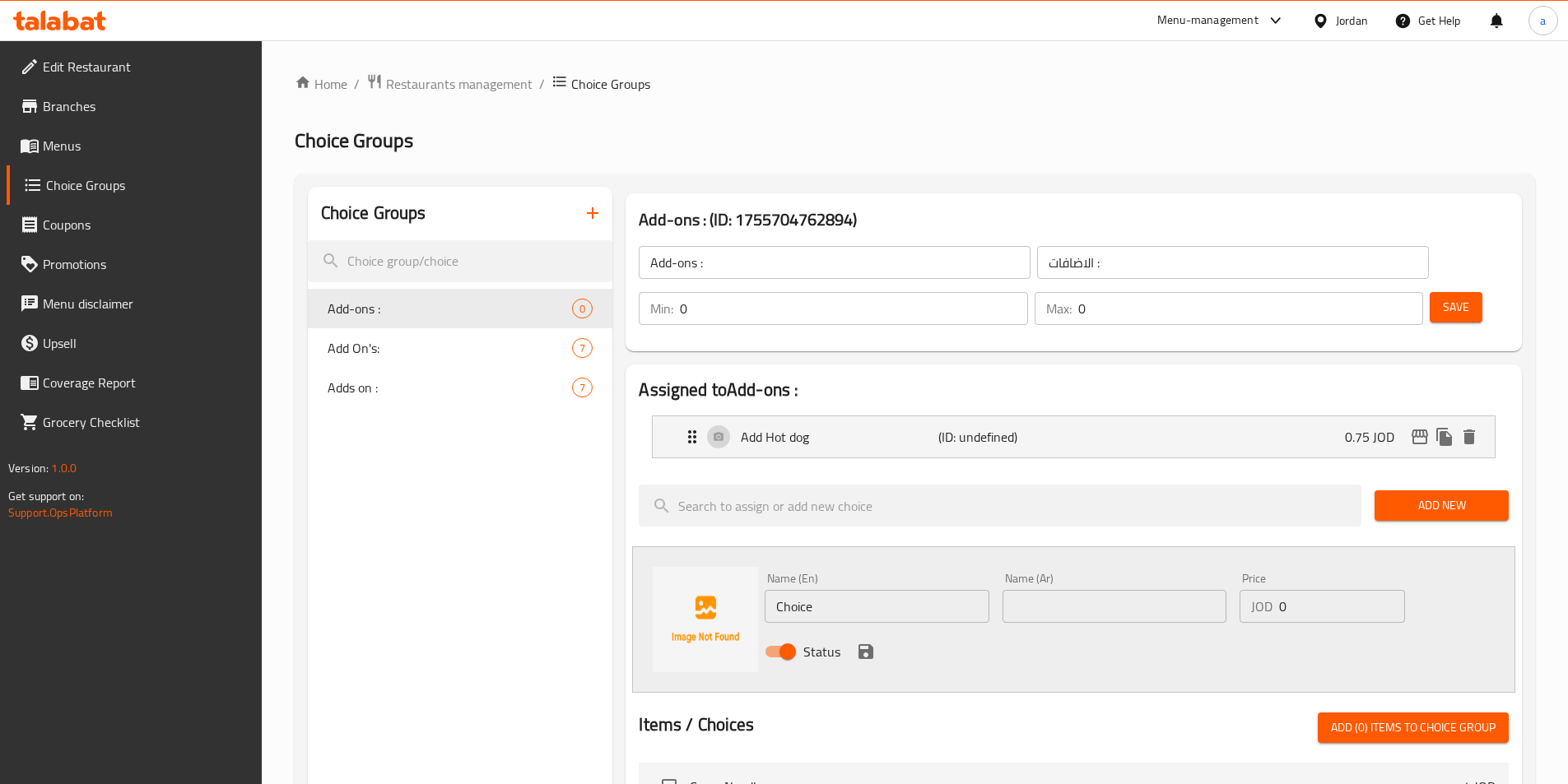
click at [1089, 590] on input "text" at bounding box center [1114, 606] width 224 height 33
paste input "إضافة شرمب"
type input "إضافة شرمب"
click at [958, 590] on input "Choice" at bounding box center [876, 606] width 224 height 33
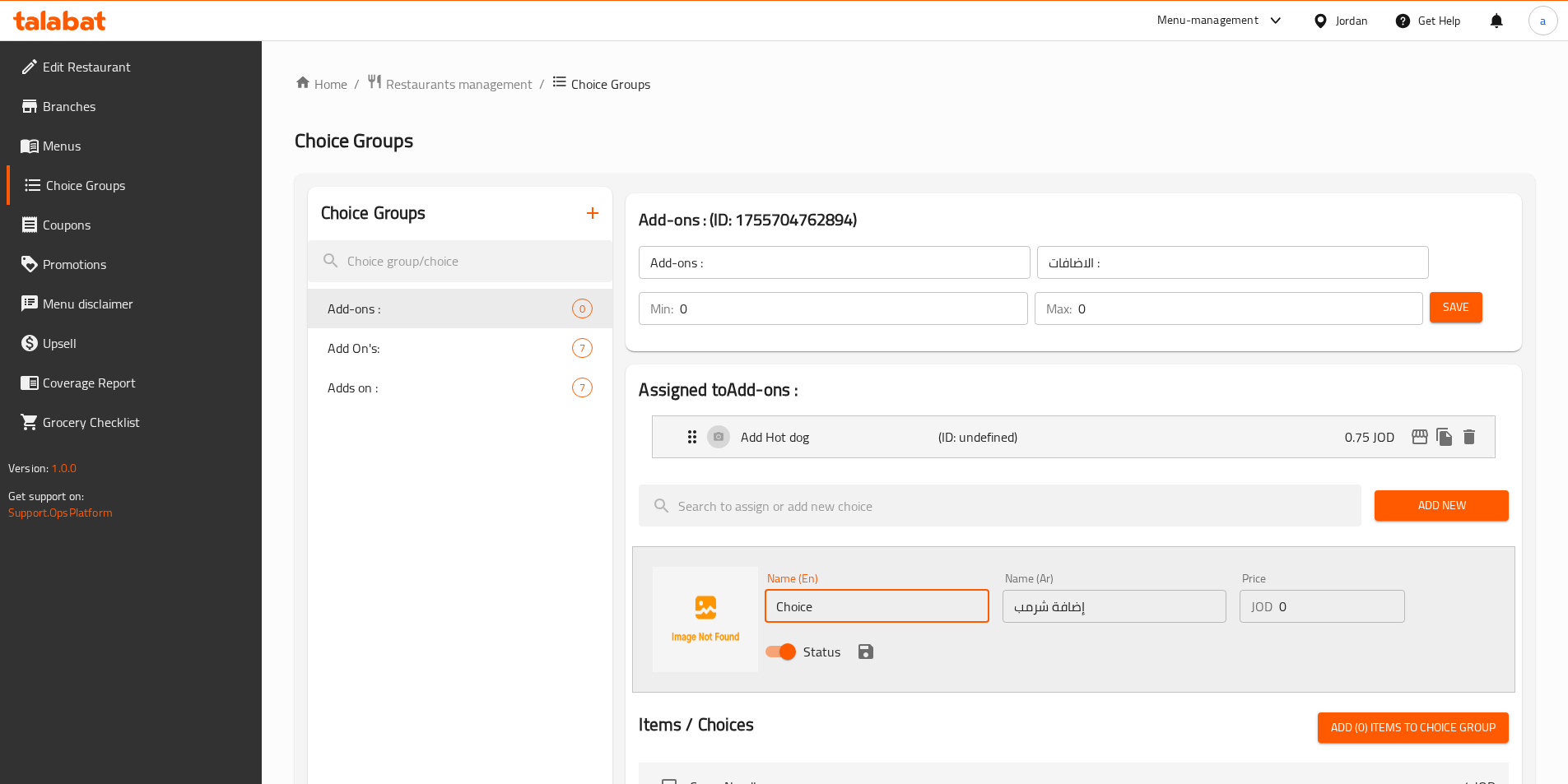
click at [958, 590] on input "Choice" at bounding box center [876, 606] width 224 height 33
type input "Add Shrimp"
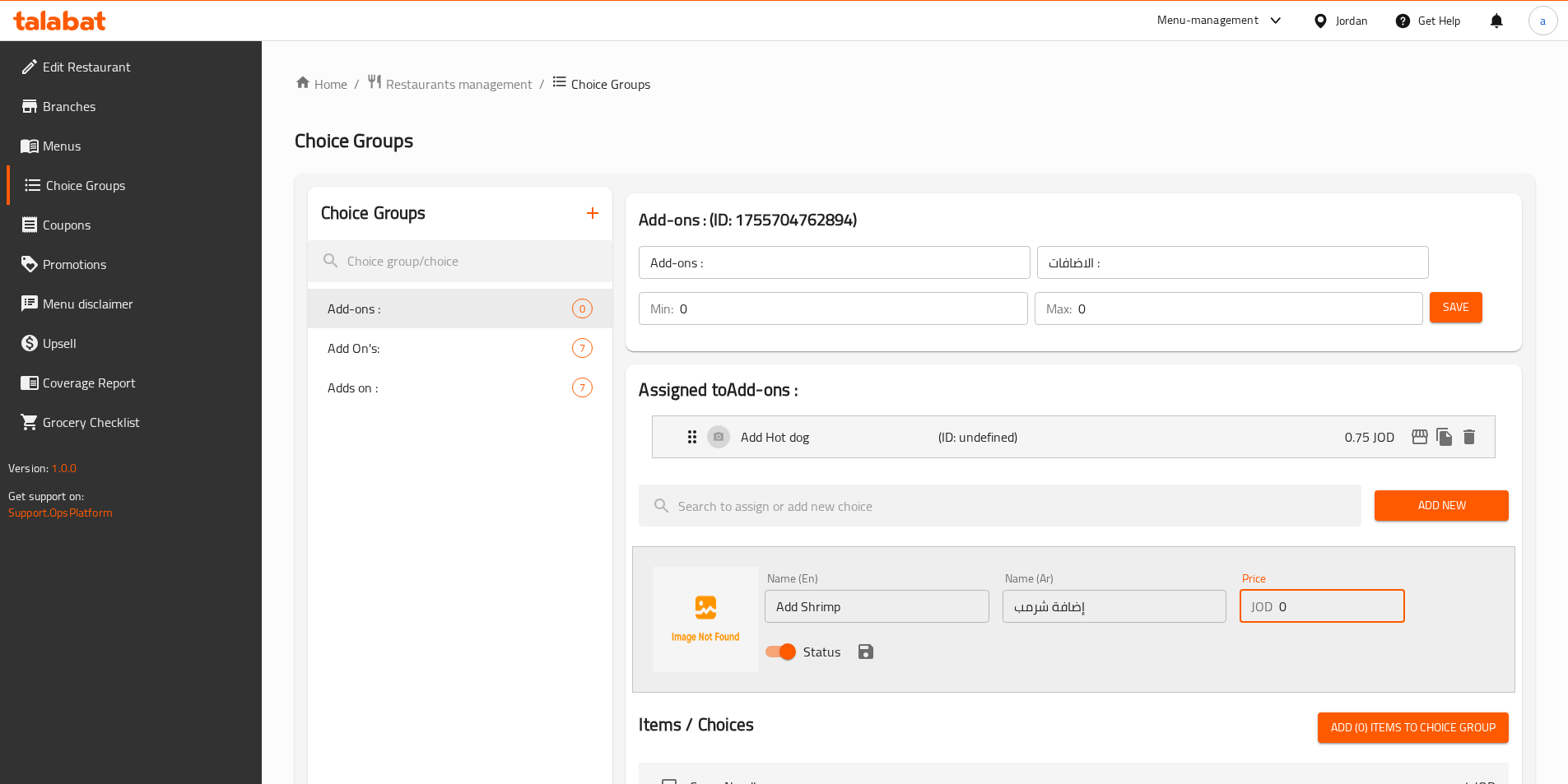
click at [1309, 590] on input "0" at bounding box center [1341, 606] width 125 height 33
type input "2.00"
click at [875, 642] on icon "save" at bounding box center [866, 652] width 20 height 20
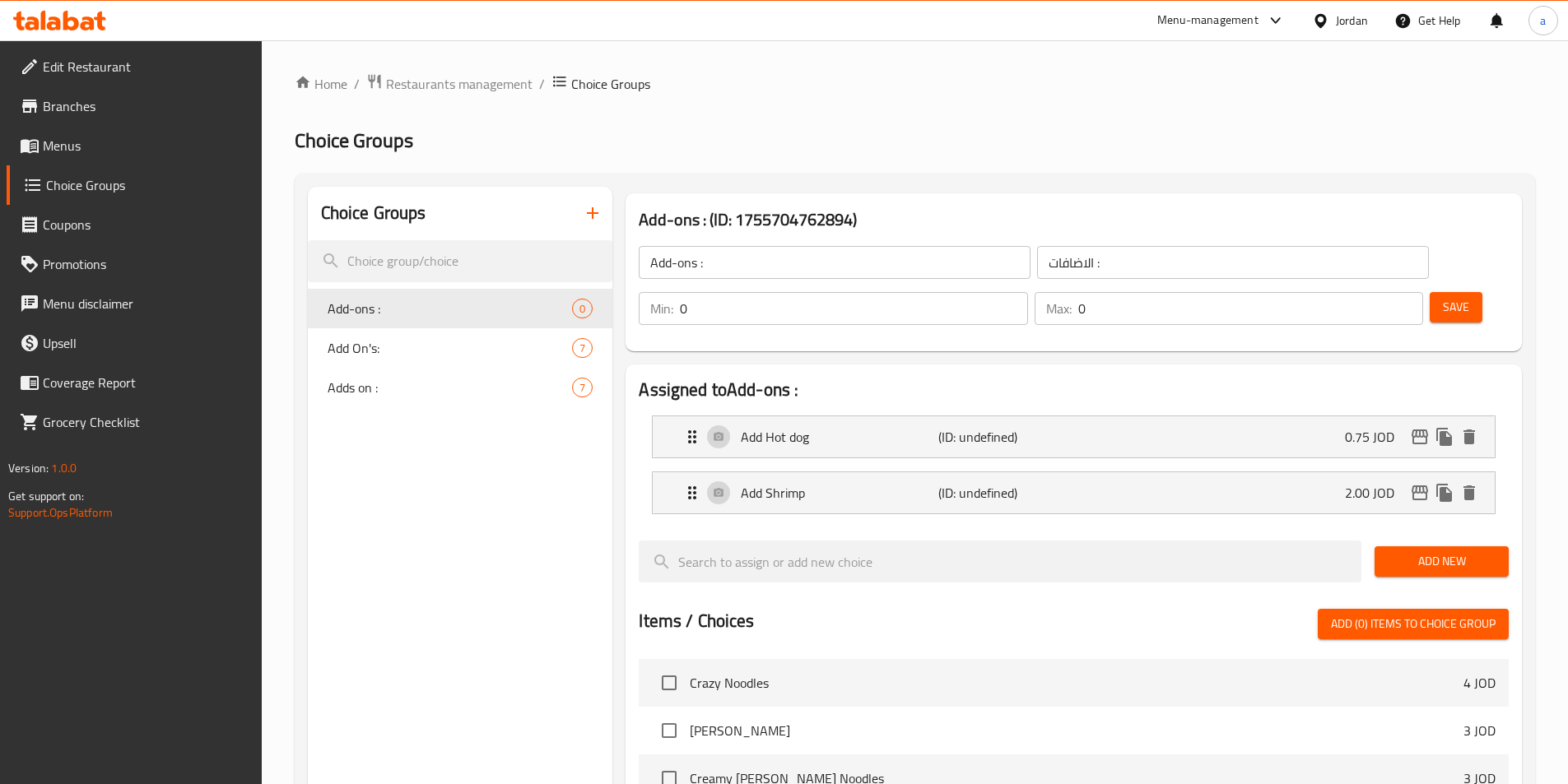
click at [1469, 552] on span "Add New" at bounding box center [1441, 562] width 108 height 21
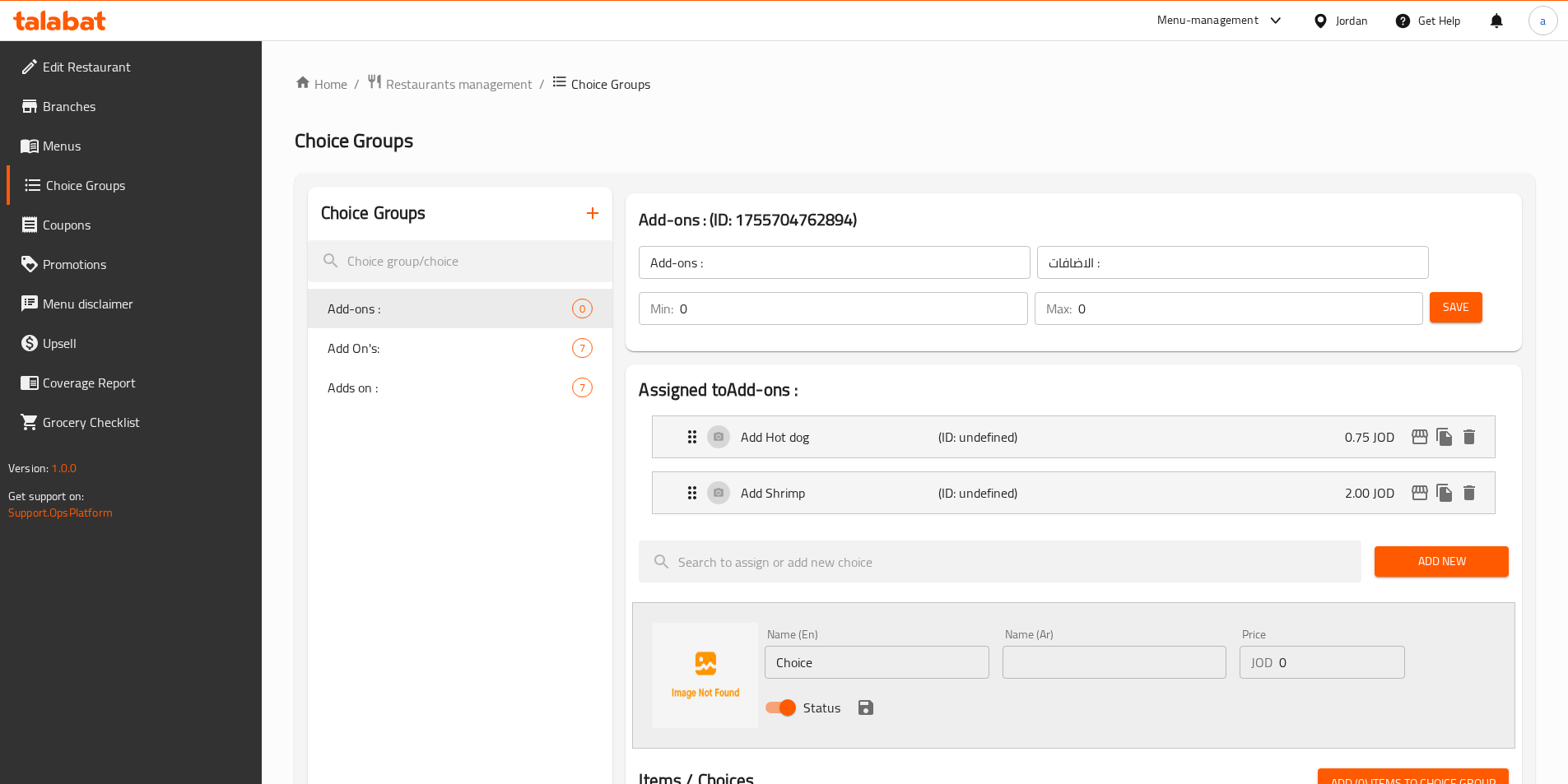
click at [1125, 646] on input "text" at bounding box center [1114, 662] width 224 height 33
paste input "إضافة بصل"
type input "إضافة بصل"
click at [813, 646] on input "Choice" at bounding box center [876, 662] width 224 height 33
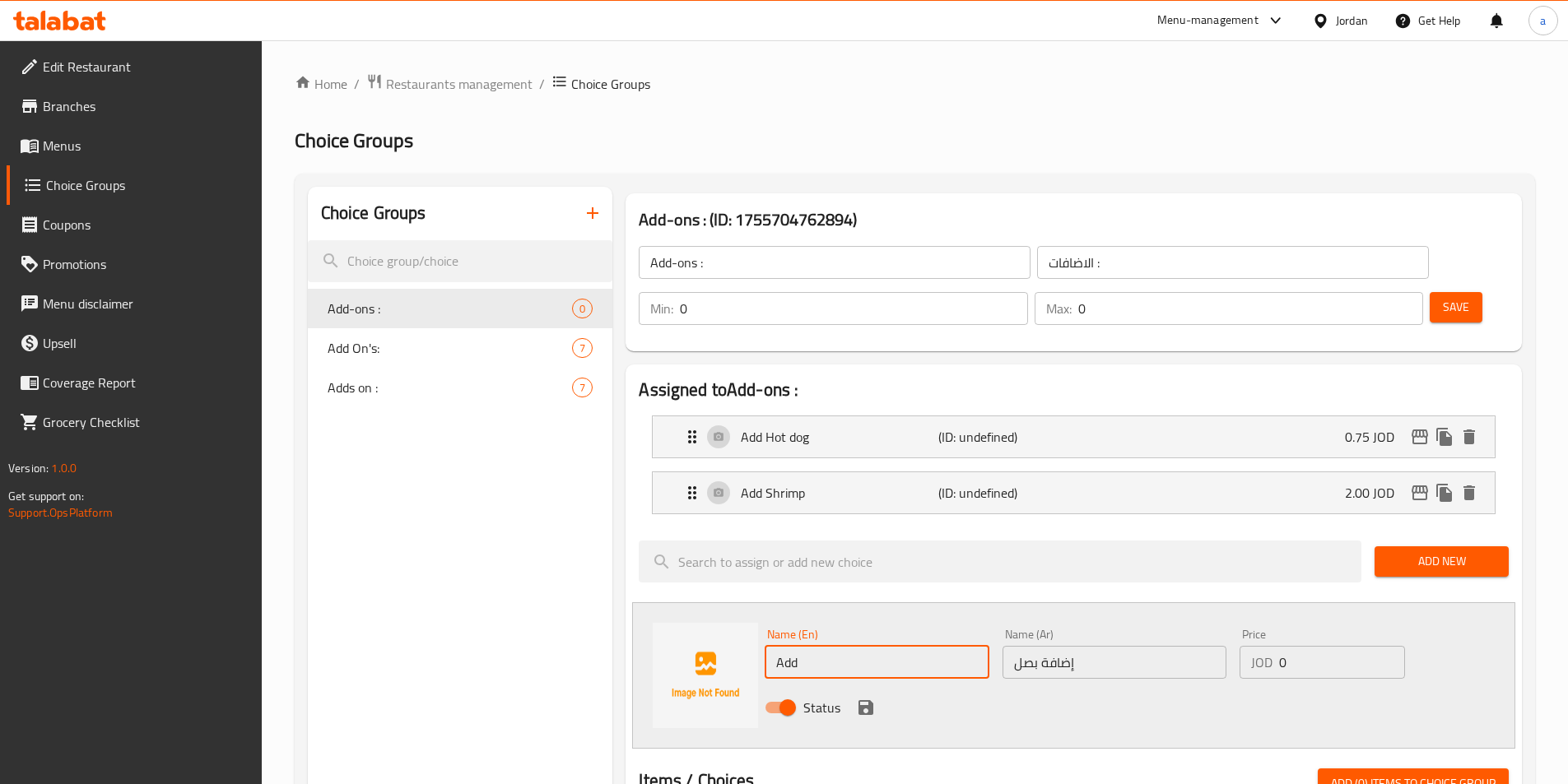
type input "Add onions"
click at [1322, 646] on input "0" at bounding box center [1341, 662] width 125 height 33
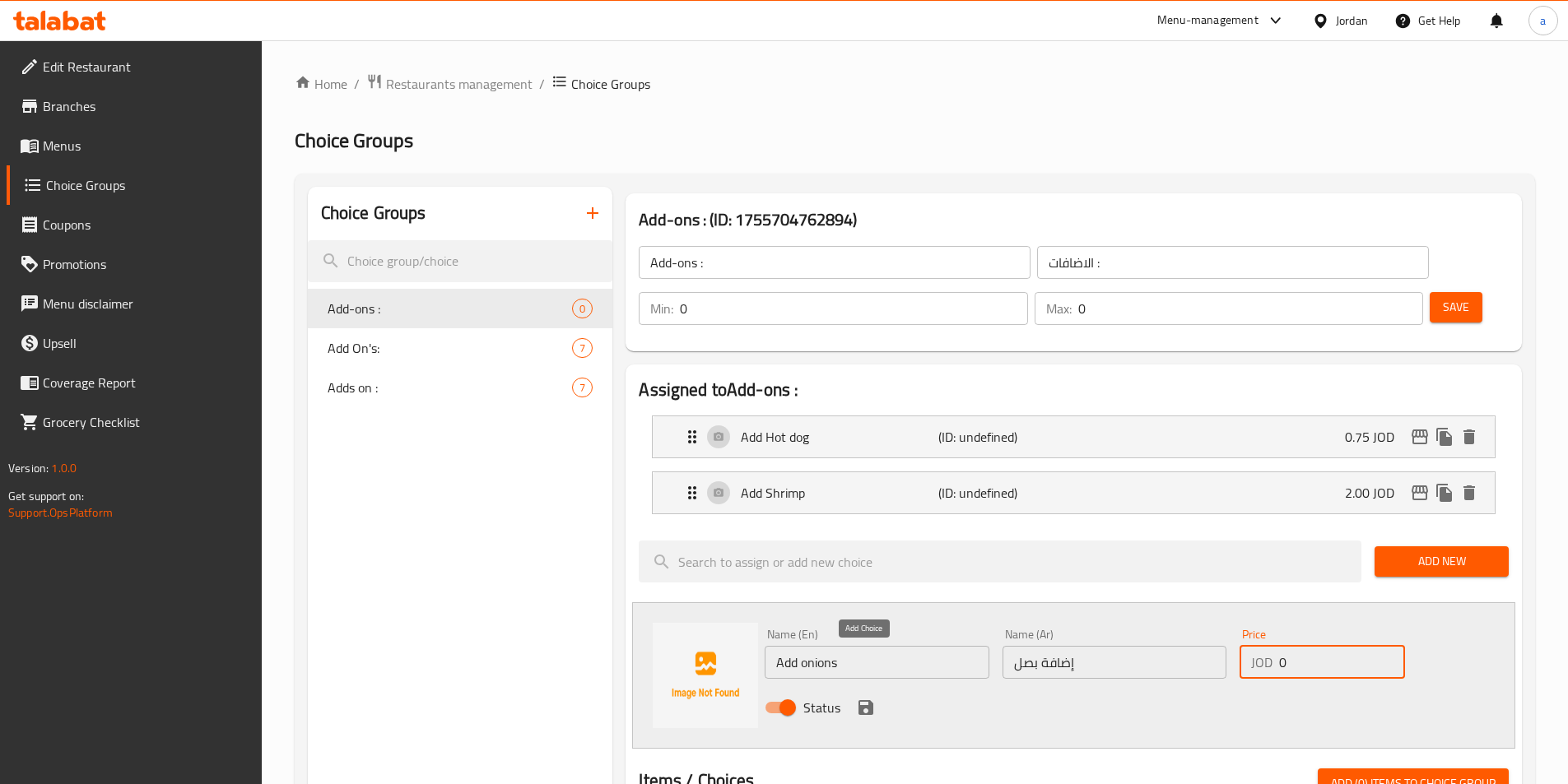
click at [864, 700] on icon "save" at bounding box center [866, 708] width 15 height 15
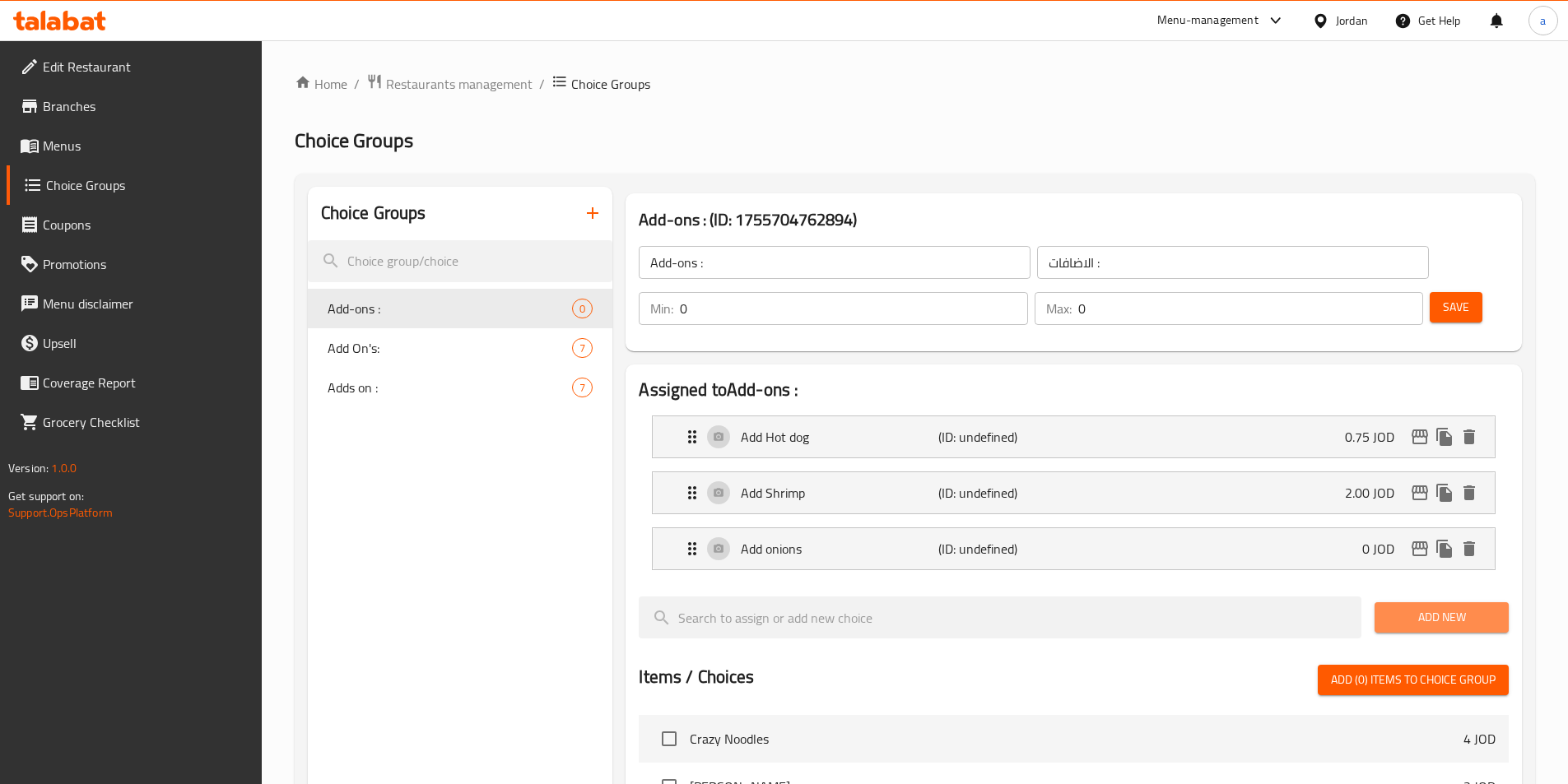
click at [1382, 603] on button "Add New" at bounding box center [1441, 618] width 134 height 30
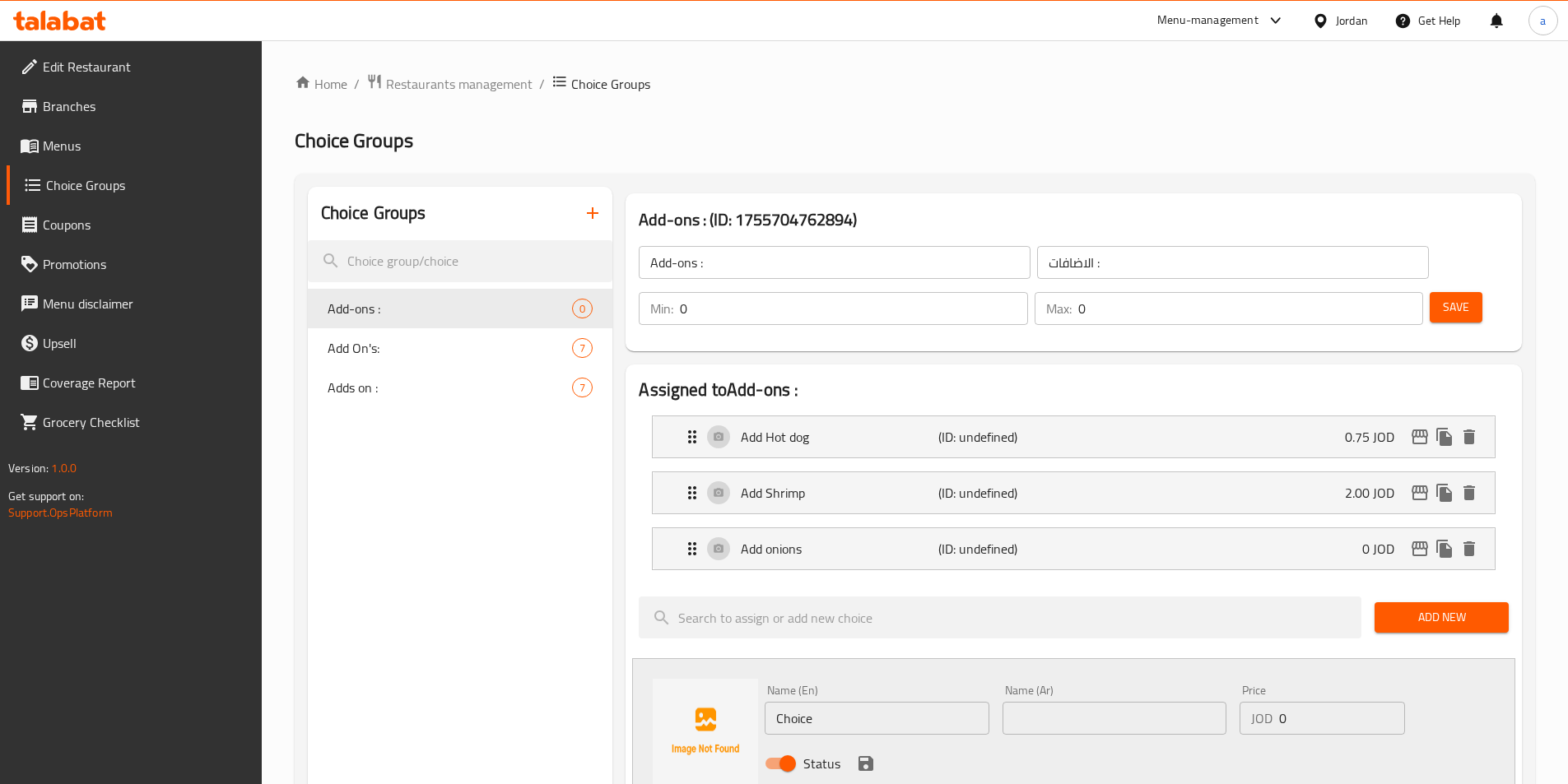
click at [844, 702] on input "Choice" at bounding box center [876, 718] width 224 height 33
click at [1113, 702] on input "text" at bounding box center [1114, 718] width 224 height 33
paste input "إضافة جبنة"
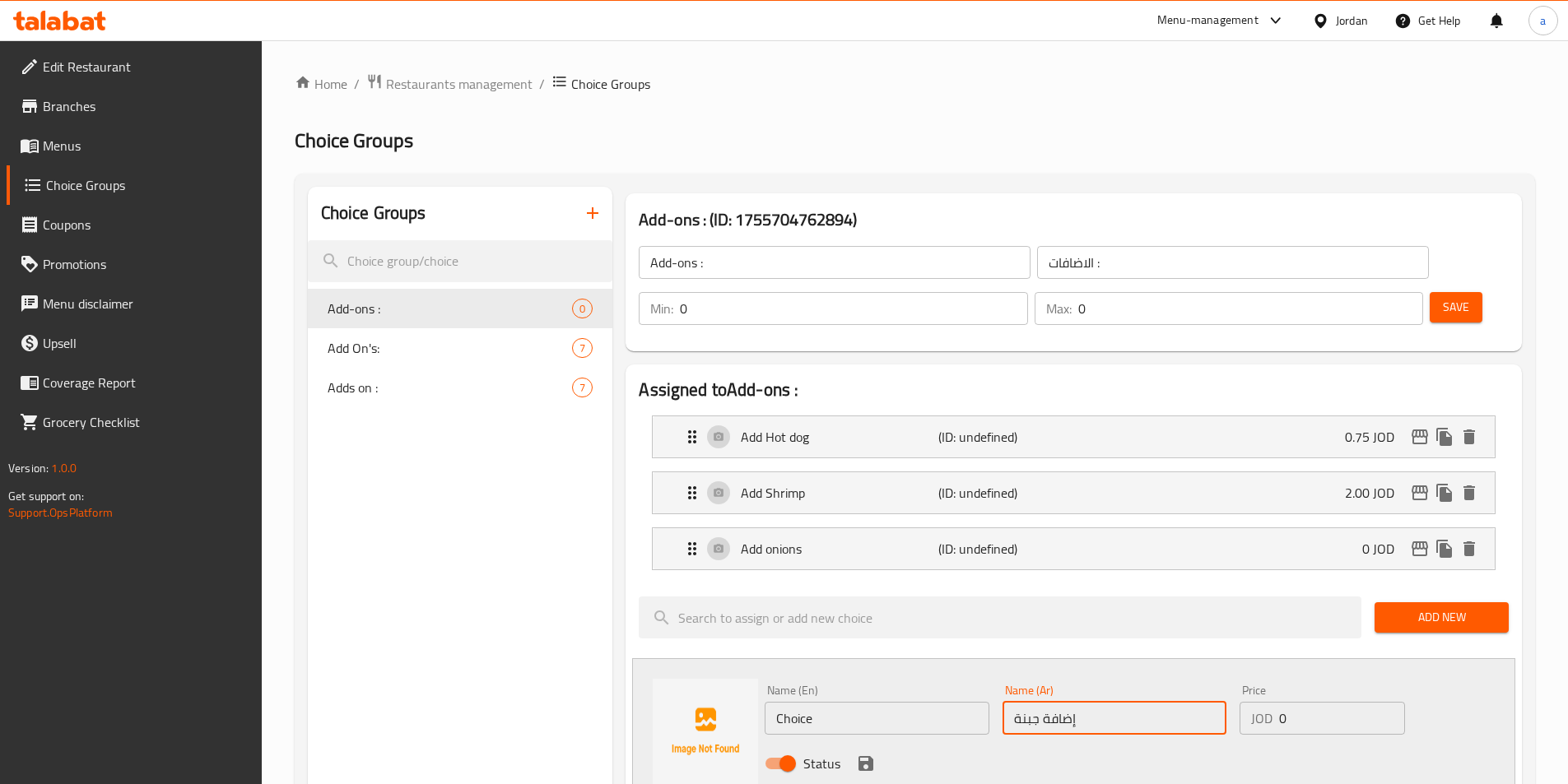
type input "إضافة جبنة"
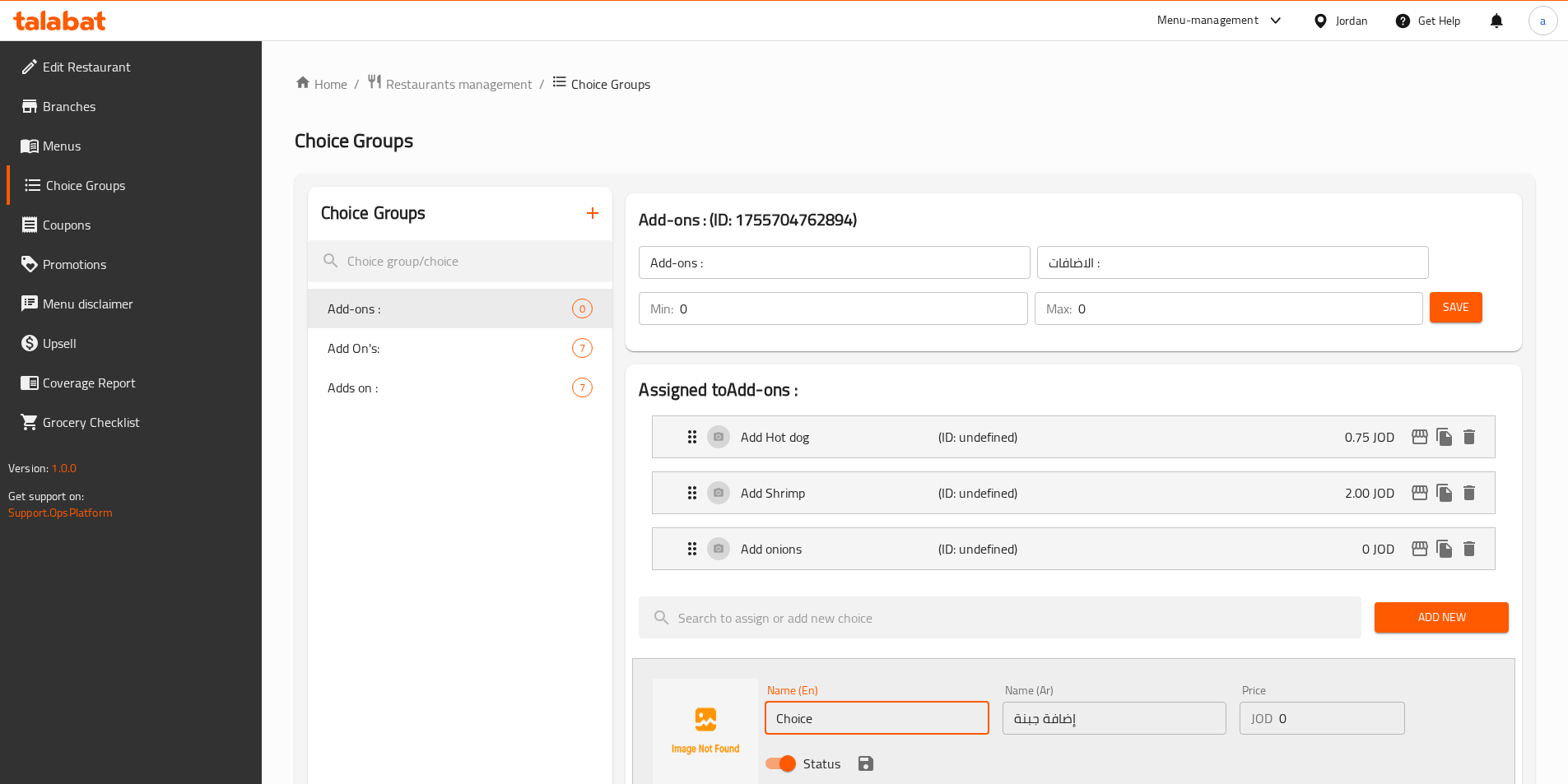
click at [803, 702] on input "Choice" at bounding box center [876, 718] width 224 height 33
type input "Add cheese"
click at [1301, 702] on input "0" at bounding box center [1341, 718] width 125 height 33
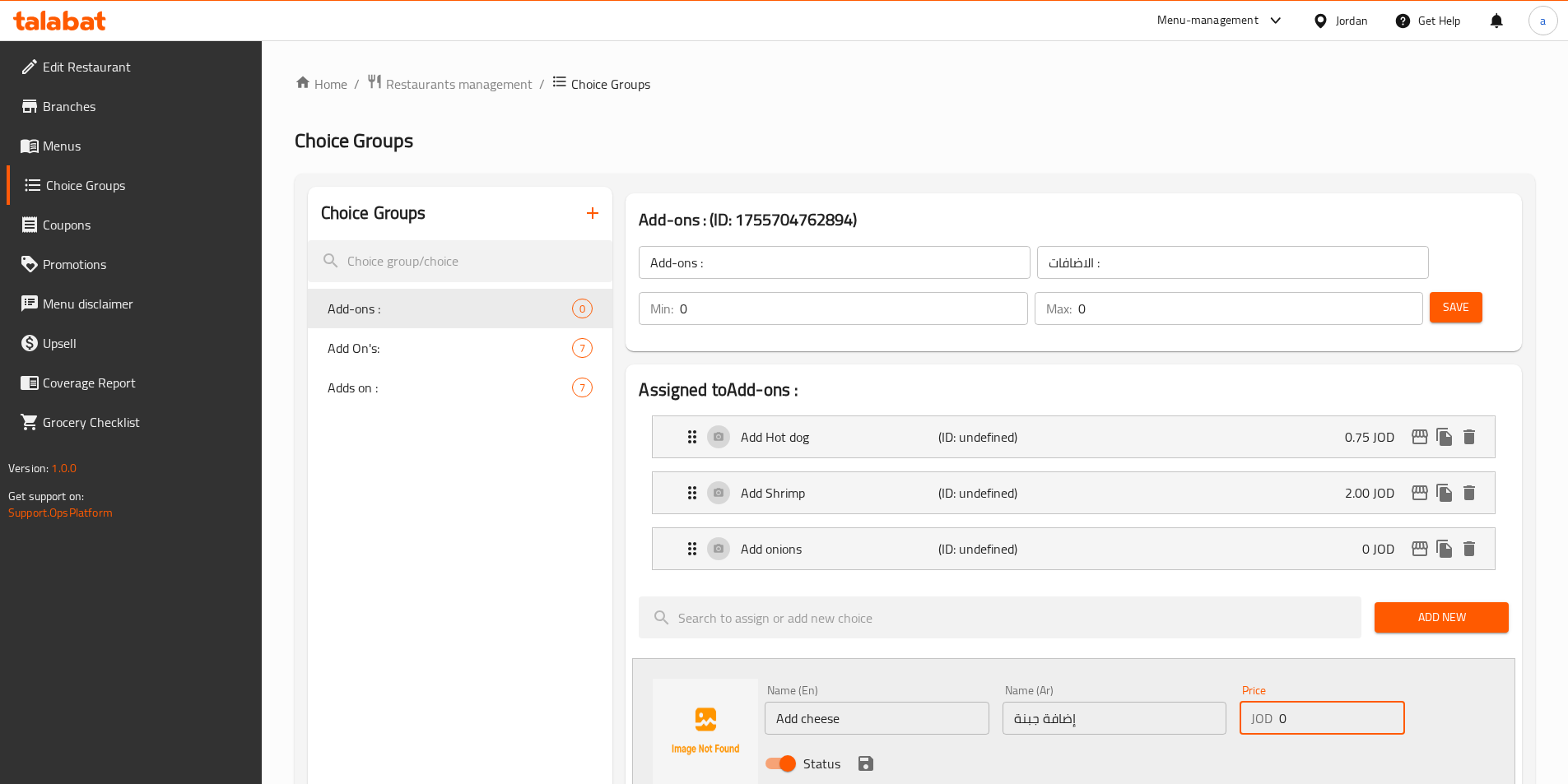
click at [1301, 702] on input "0" at bounding box center [1341, 718] width 125 height 33
click at [1301, 702] on input "00.75" at bounding box center [1341, 718] width 125 height 33
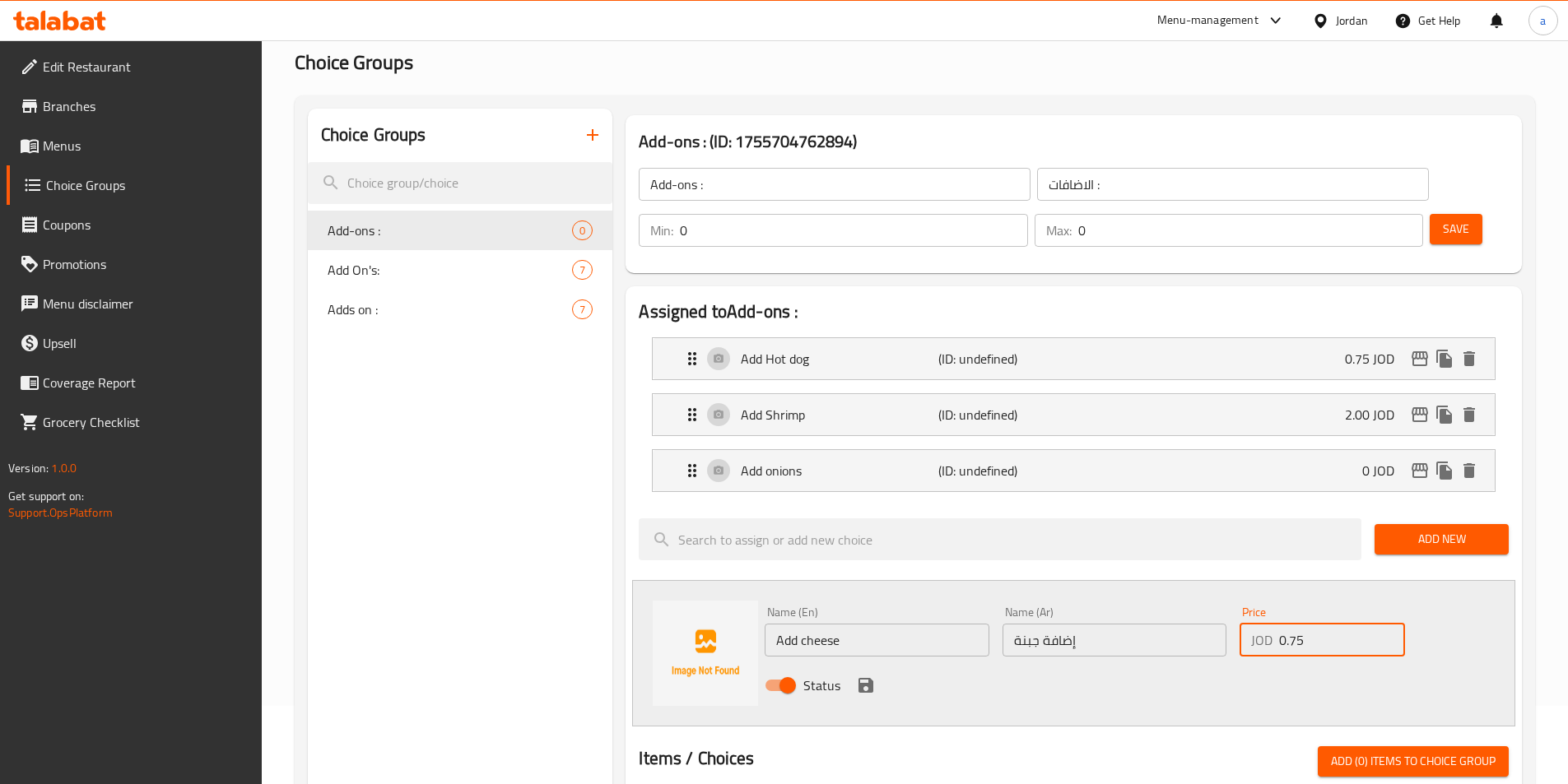
scroll to position [82, 0]
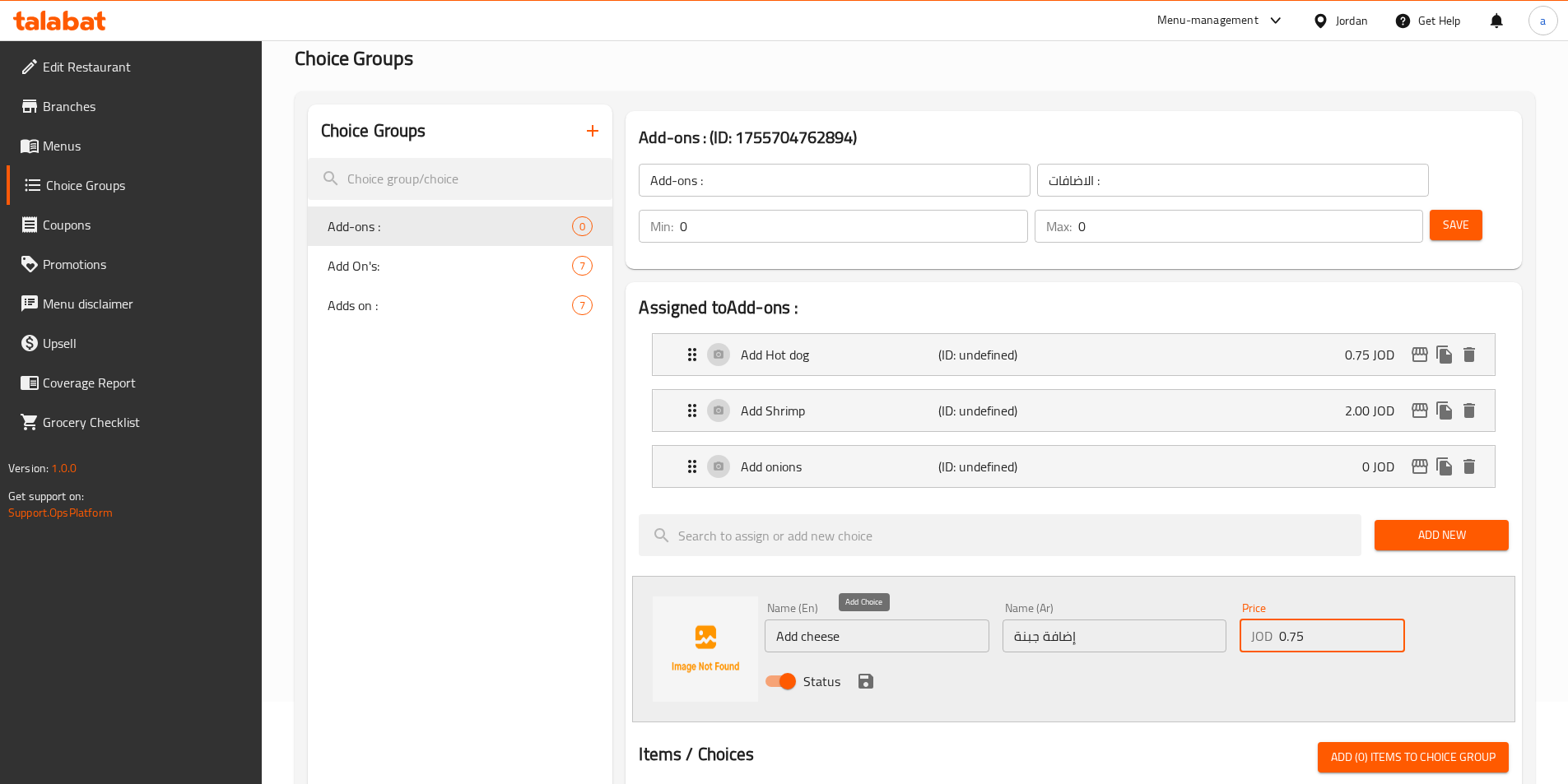
type input "0.75"
click at [875, 669] on button "save" at bounding box center [865, 681] width 24 height 24
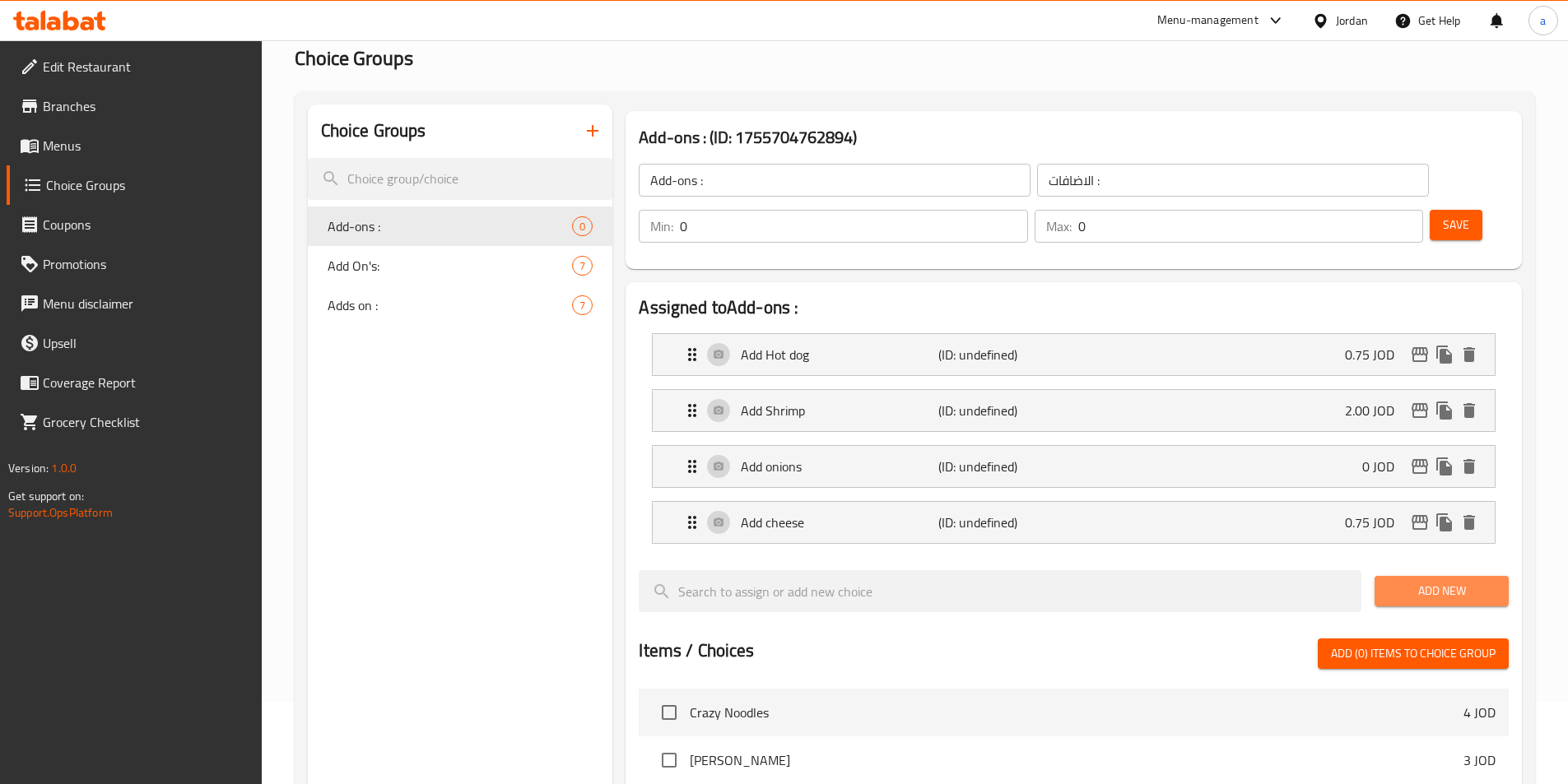
click at [1397, 581] on span "Add New" at bounding box center [1441, 591] width 108 height 21
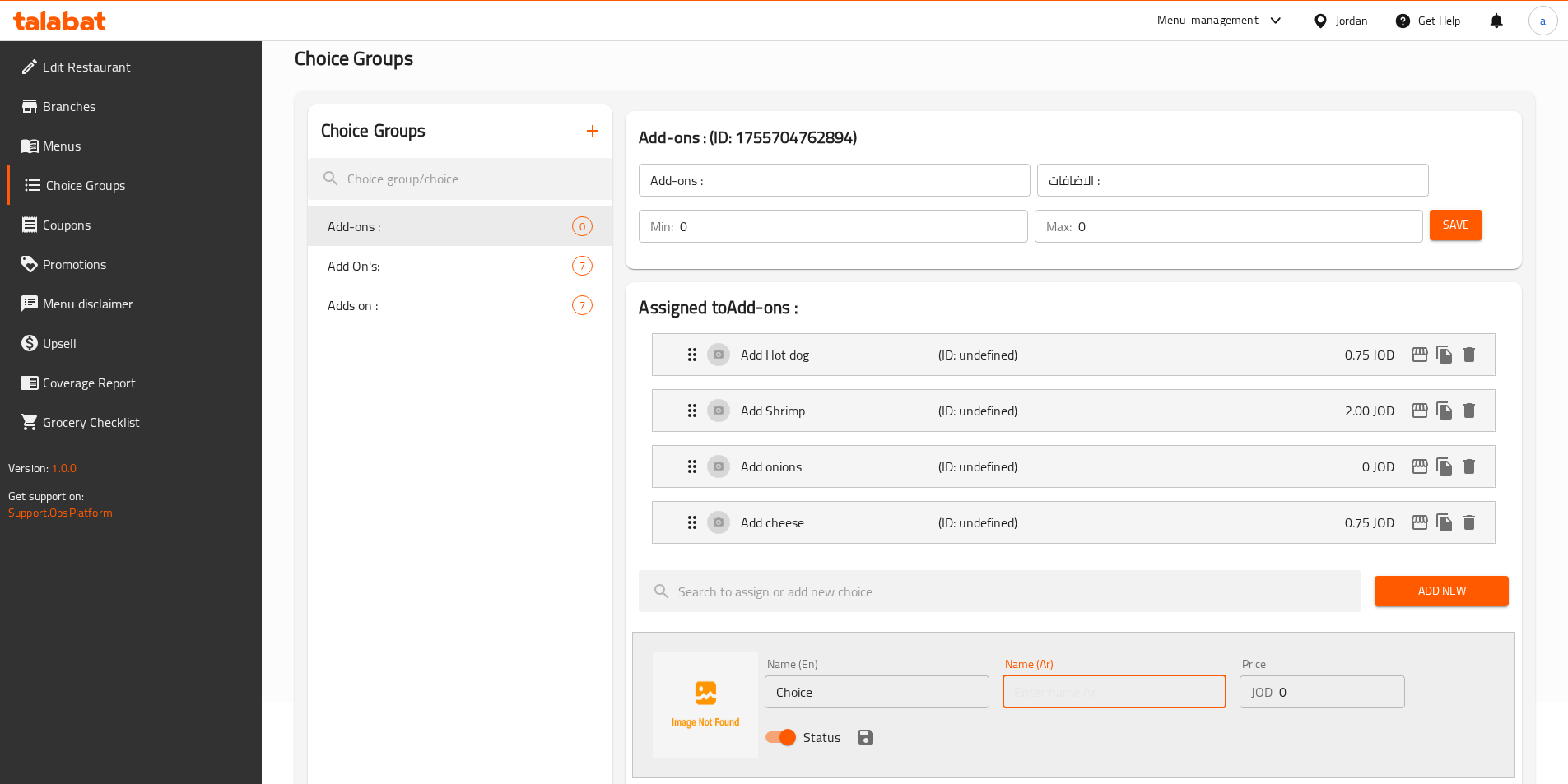
click at [1030, 676] on input "text" at bounding box center [1114, 692] width 224 height 33
paste input "إضافة فطر"
type input "إضافة فطر"
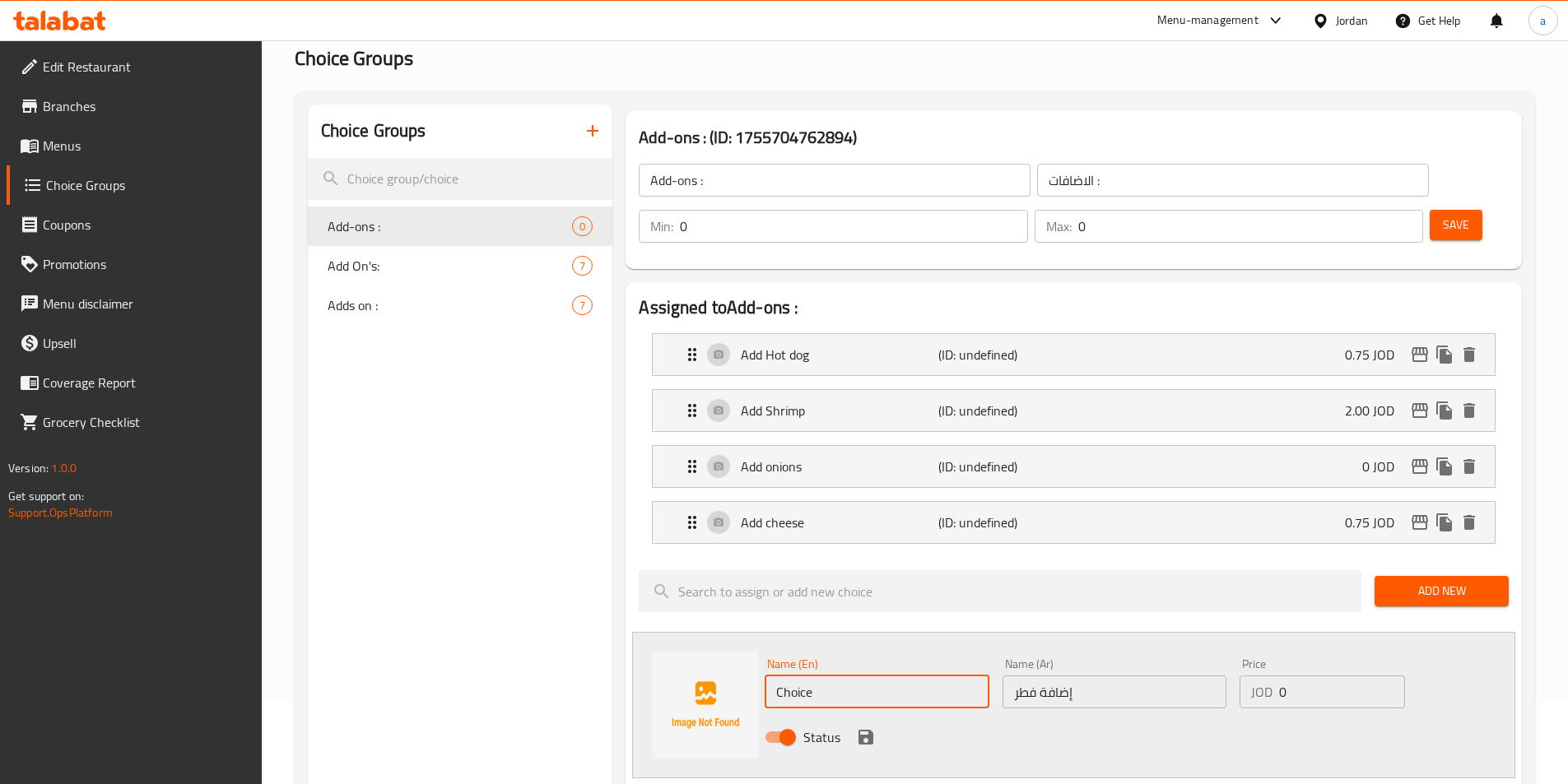
click at [905, 676] on input "Choice" at bounding box center [876, 692] width 224 height 33
type input "Add mushrooms"
click at [1310, 676] on input "0" at bounding box center [1341, 692] width 125 height 33
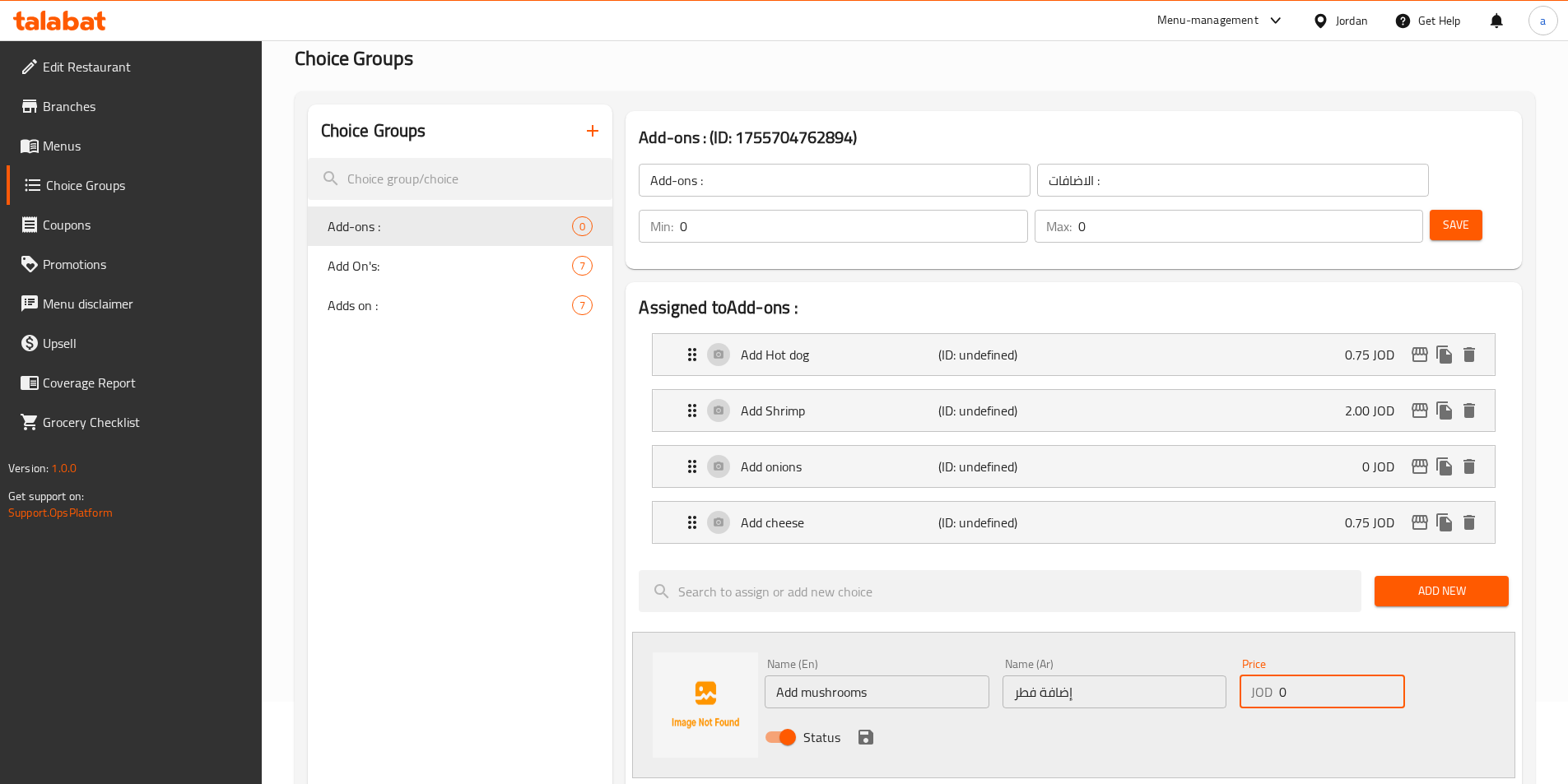
click at [1310, 676] on input "0" at bounding box center [1341, 692] width 125 height 33
type input "0.75"
click at [872, 730] on icon "save" at bounding box center [866, 738] width 15 height 15
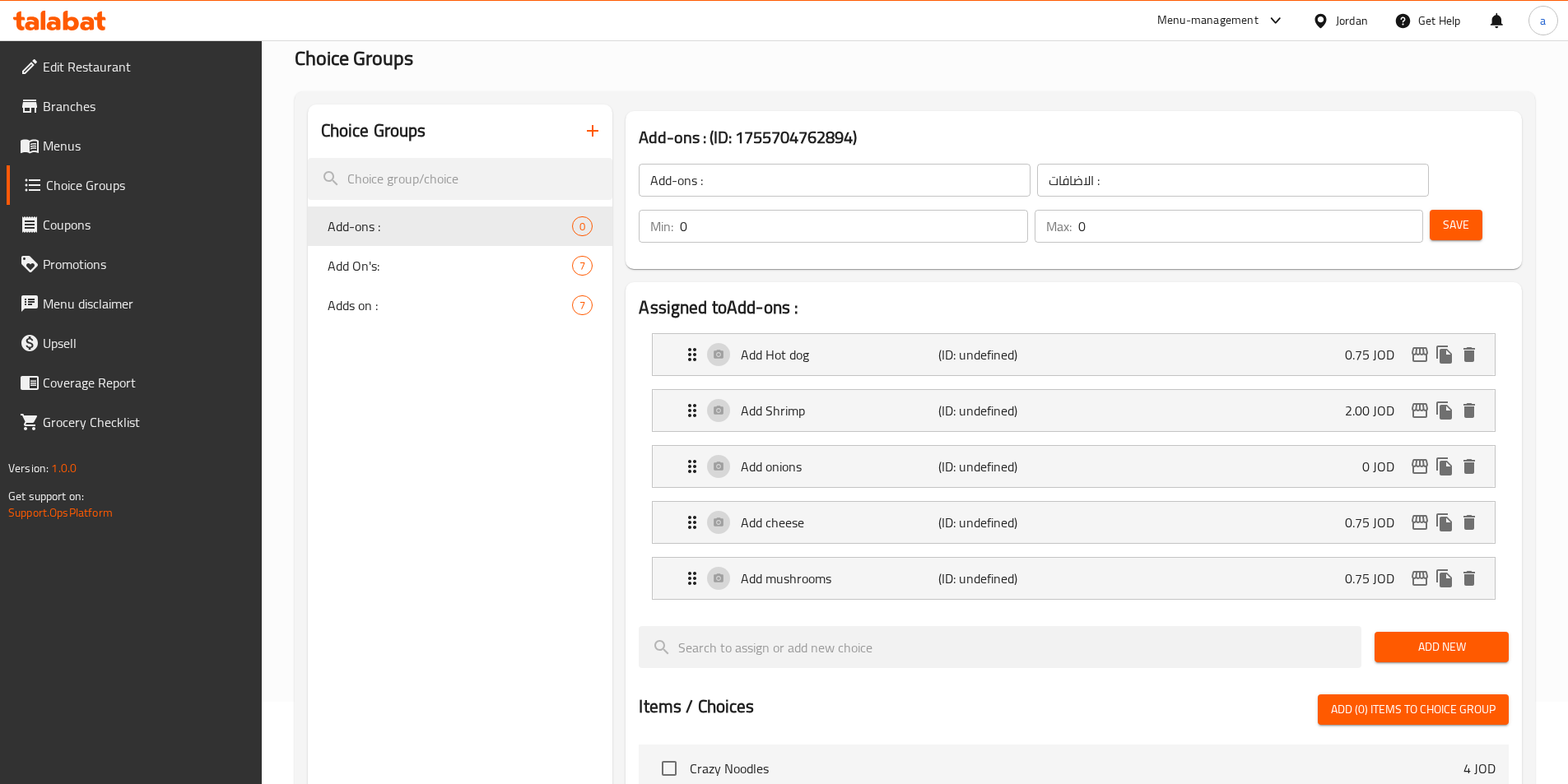
click at [1449, 637] on span "Add New" at bounding box center [1441, 647] width 108 height 21
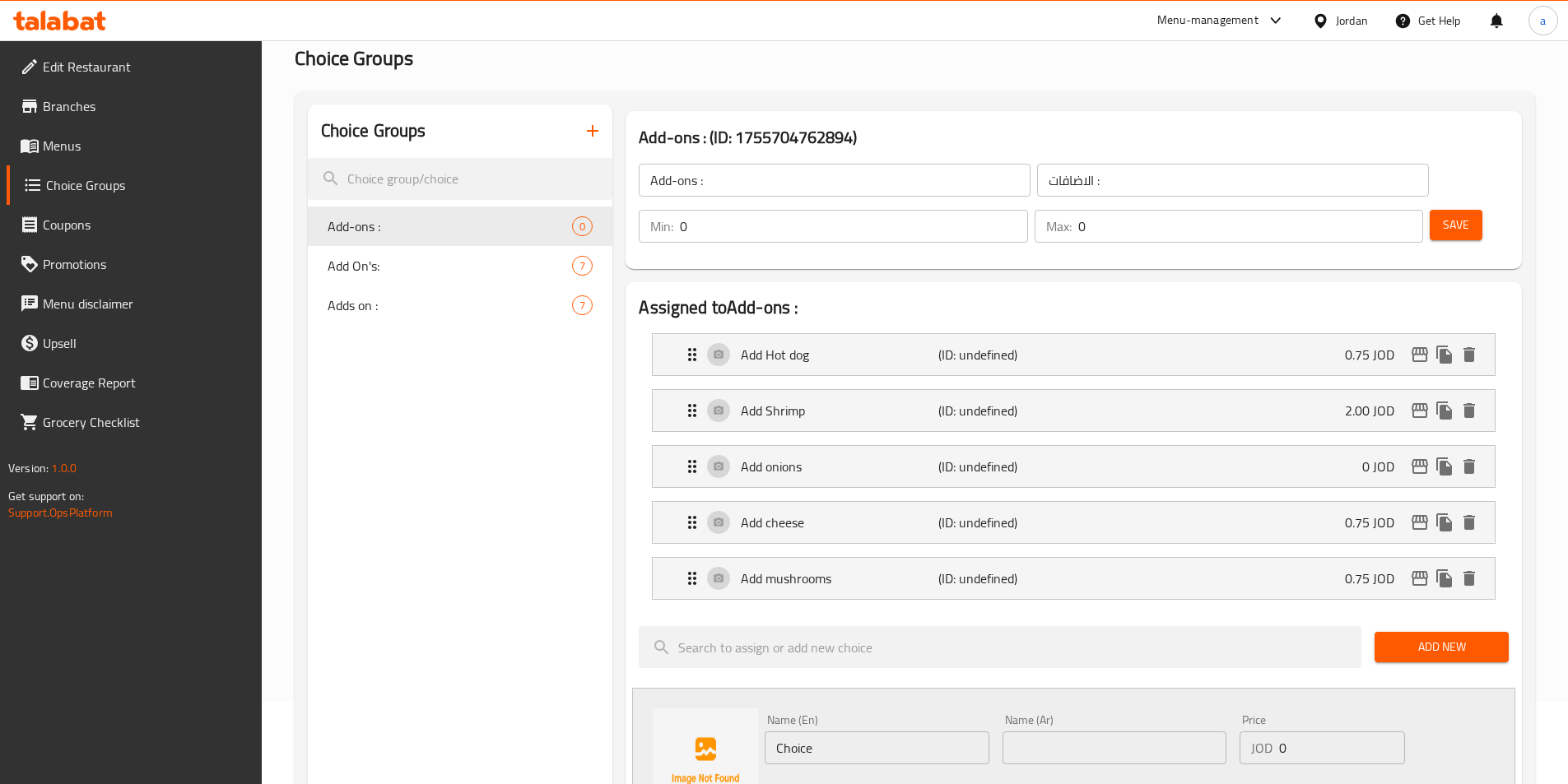
click at [1098, 732] on input "text" at bounding box center [1114, 748] width 224 height 33
paste input "إضافة فليفلة"
type input "إضافة فليفلة"
click at [876, 732] on input "Choice" at bounding box center [876, 748] width 224 height 33
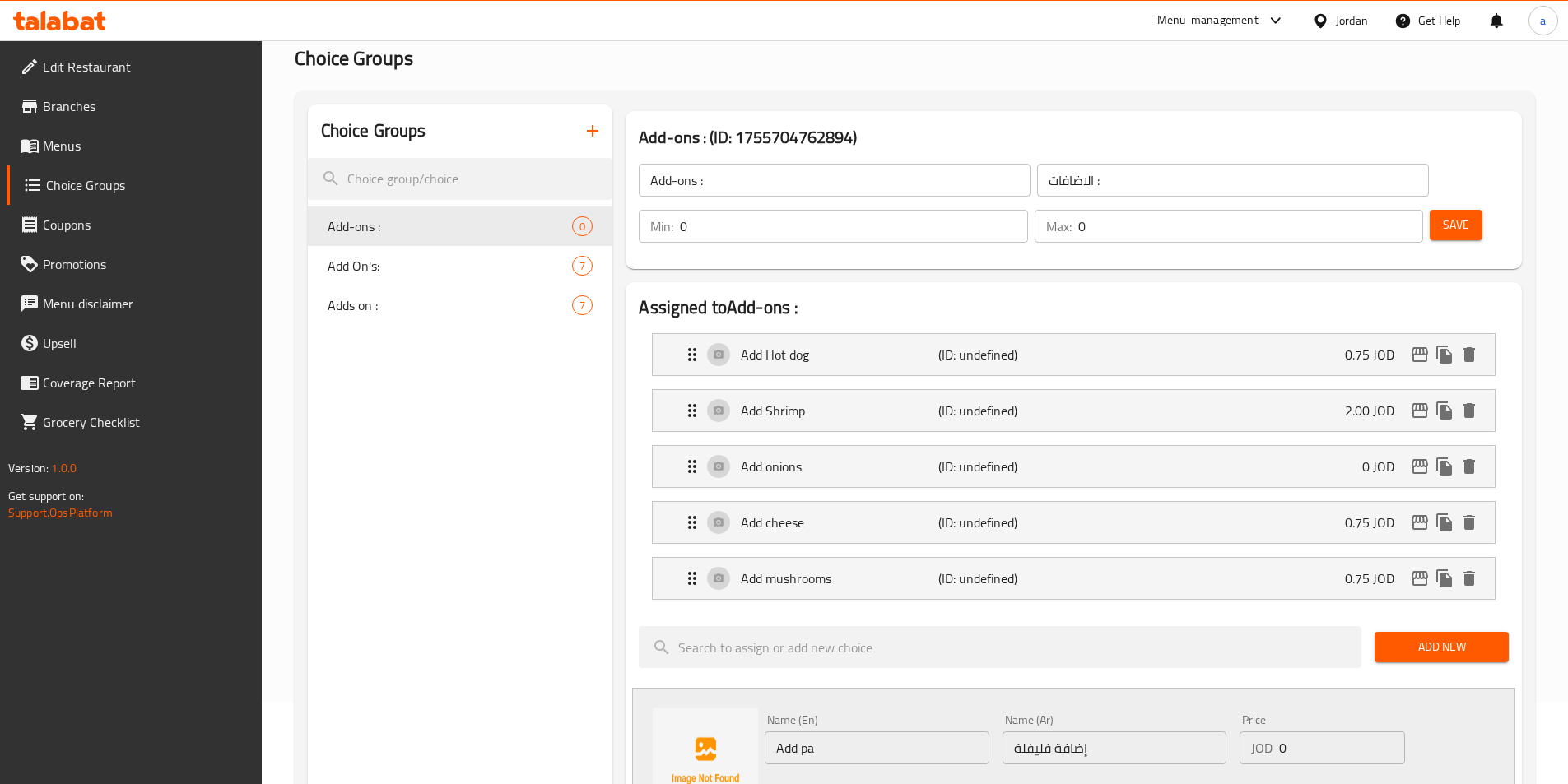
click at [846, 732] on input "Add pa" at bounding box center [876, 748] width 224 height 33
paste input "epper"
type input "Add pepper"
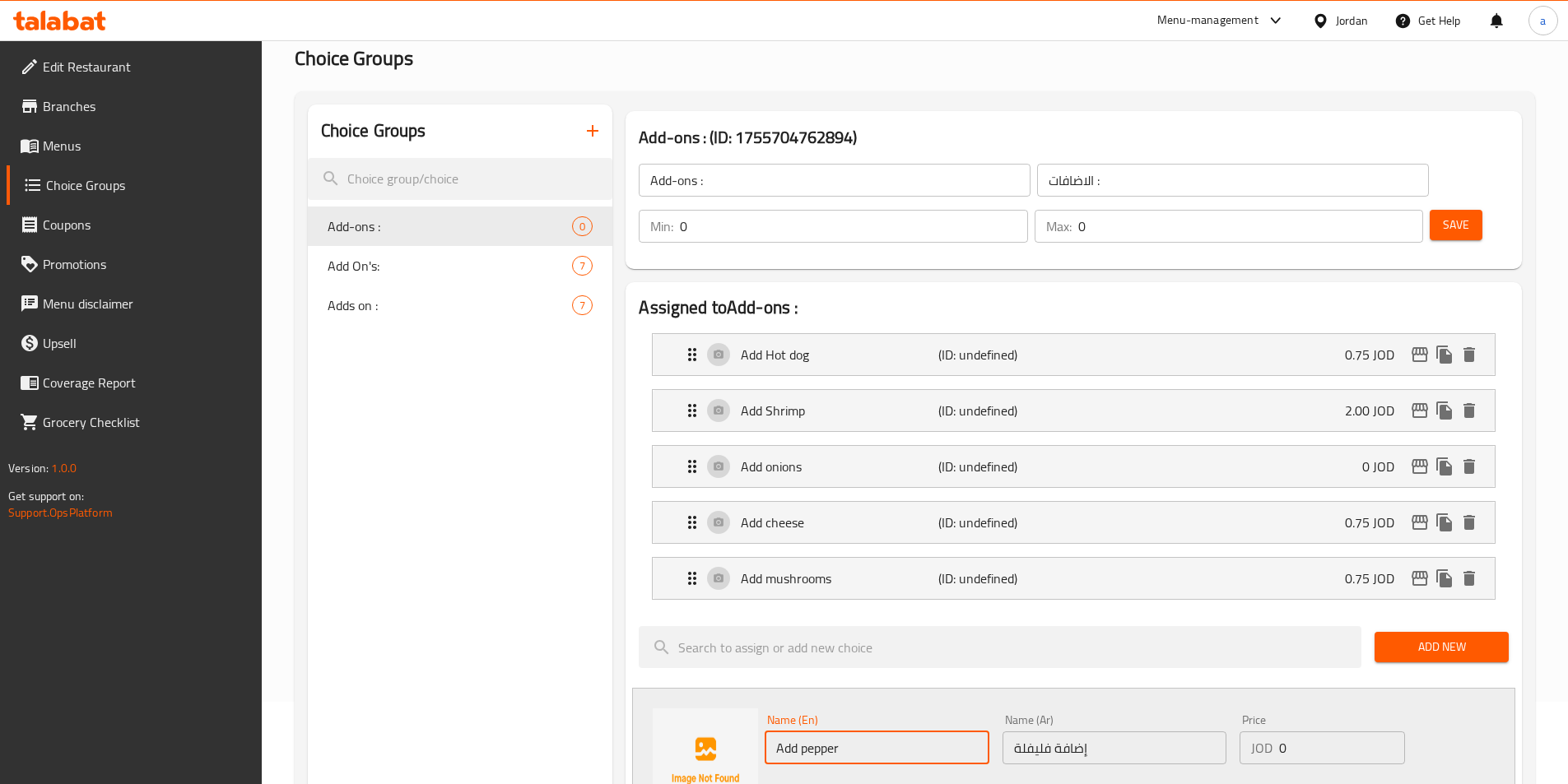
click at [952, 771] on div "Status" at bounding box center [1114, 793] width 713 height 44
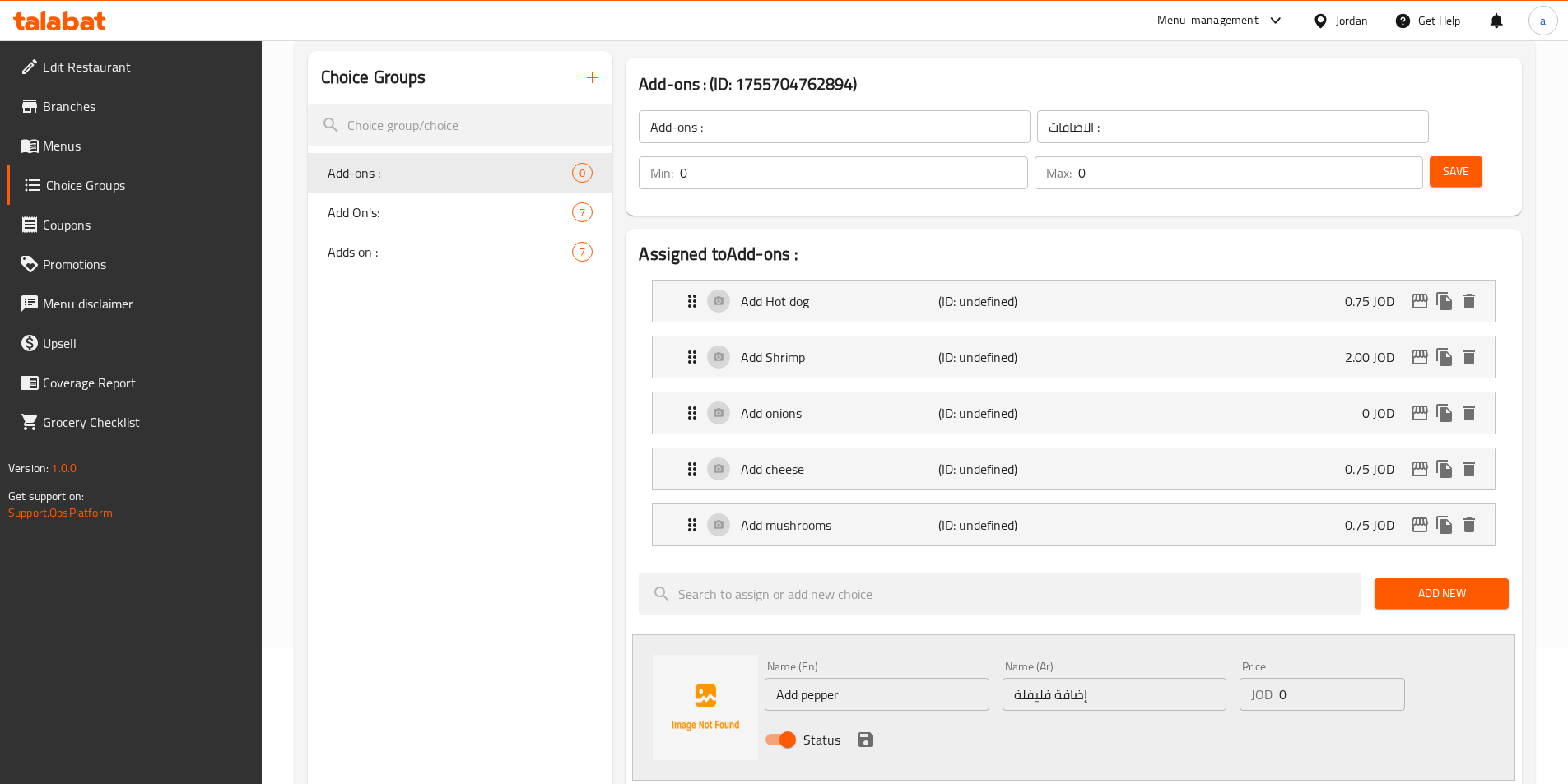
scroll to position [164, 0]
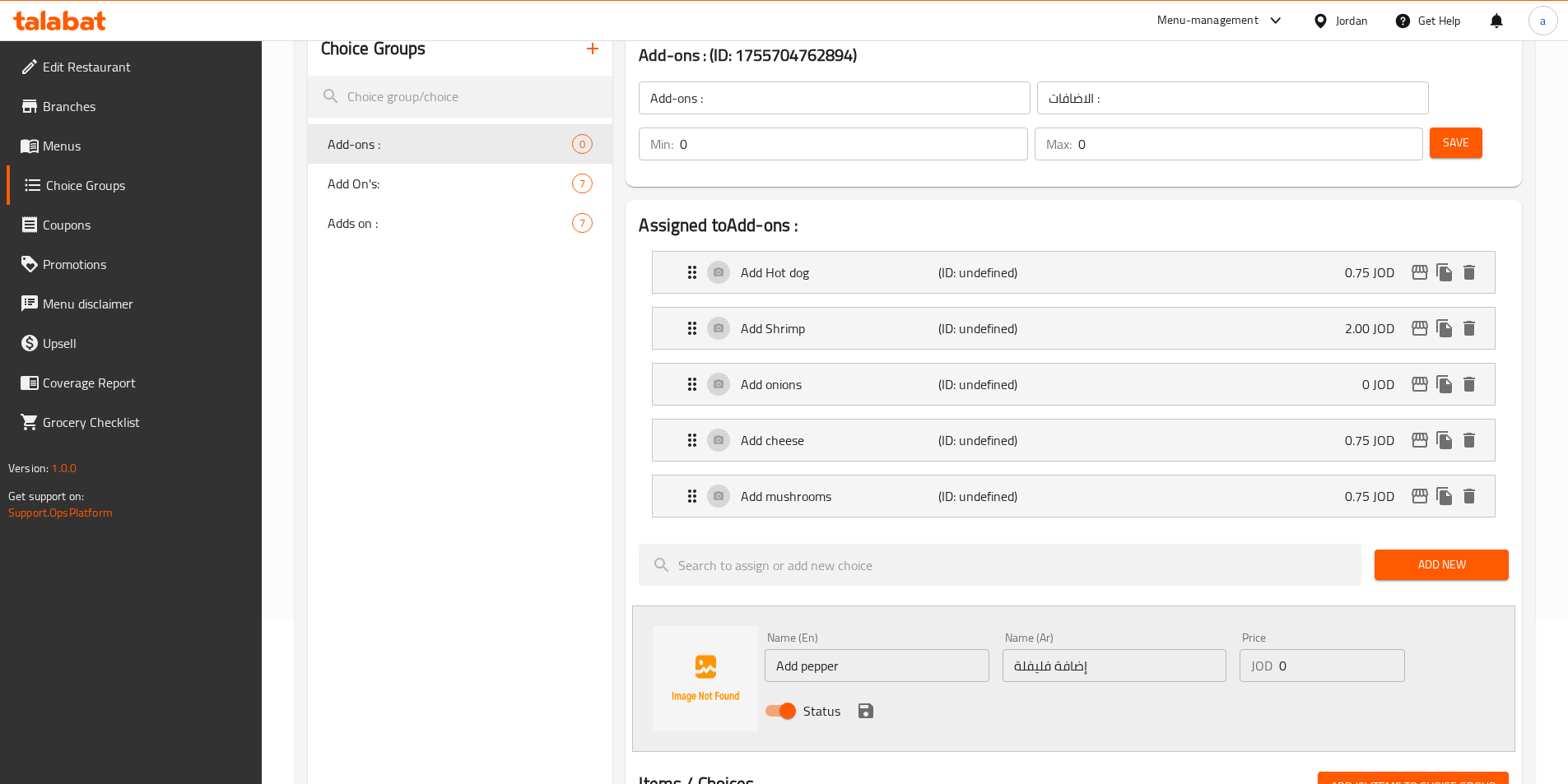
click at [865, 704] on icon "save" at bounding box center [866, 711] width 15 height 15
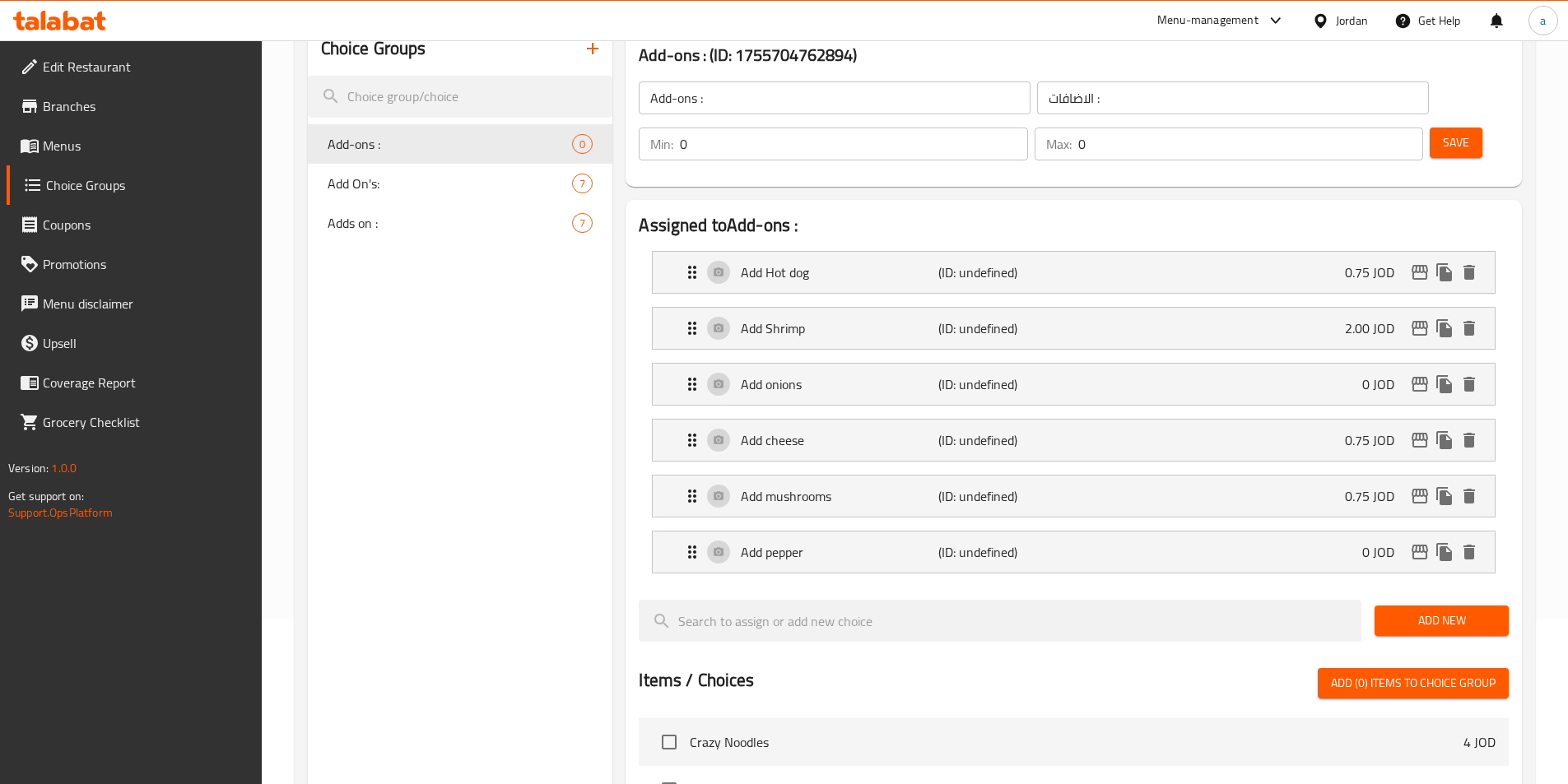
click at [1411, 610] on span "Add New" at bounding box center [1441, 620] width 108 height 21
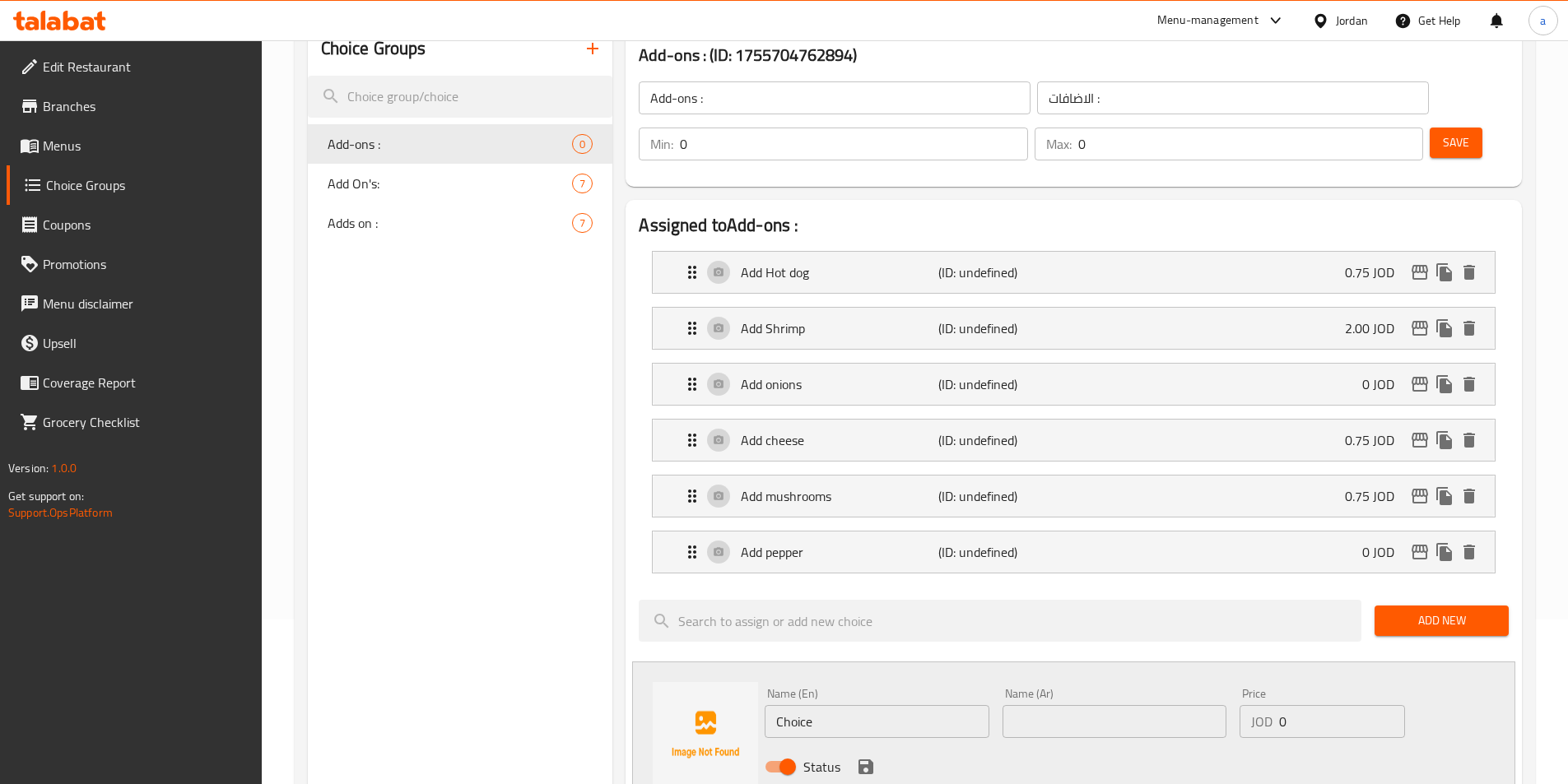
click at [1038, 705] on input "text" at bounding box center [1114, 721] width 224 height 33
paste input "إضافة صوص"
type input "إضافة صوص"
click at [890, 705] on input "Choice" at bounding box center [876, 721] width 224 height 33
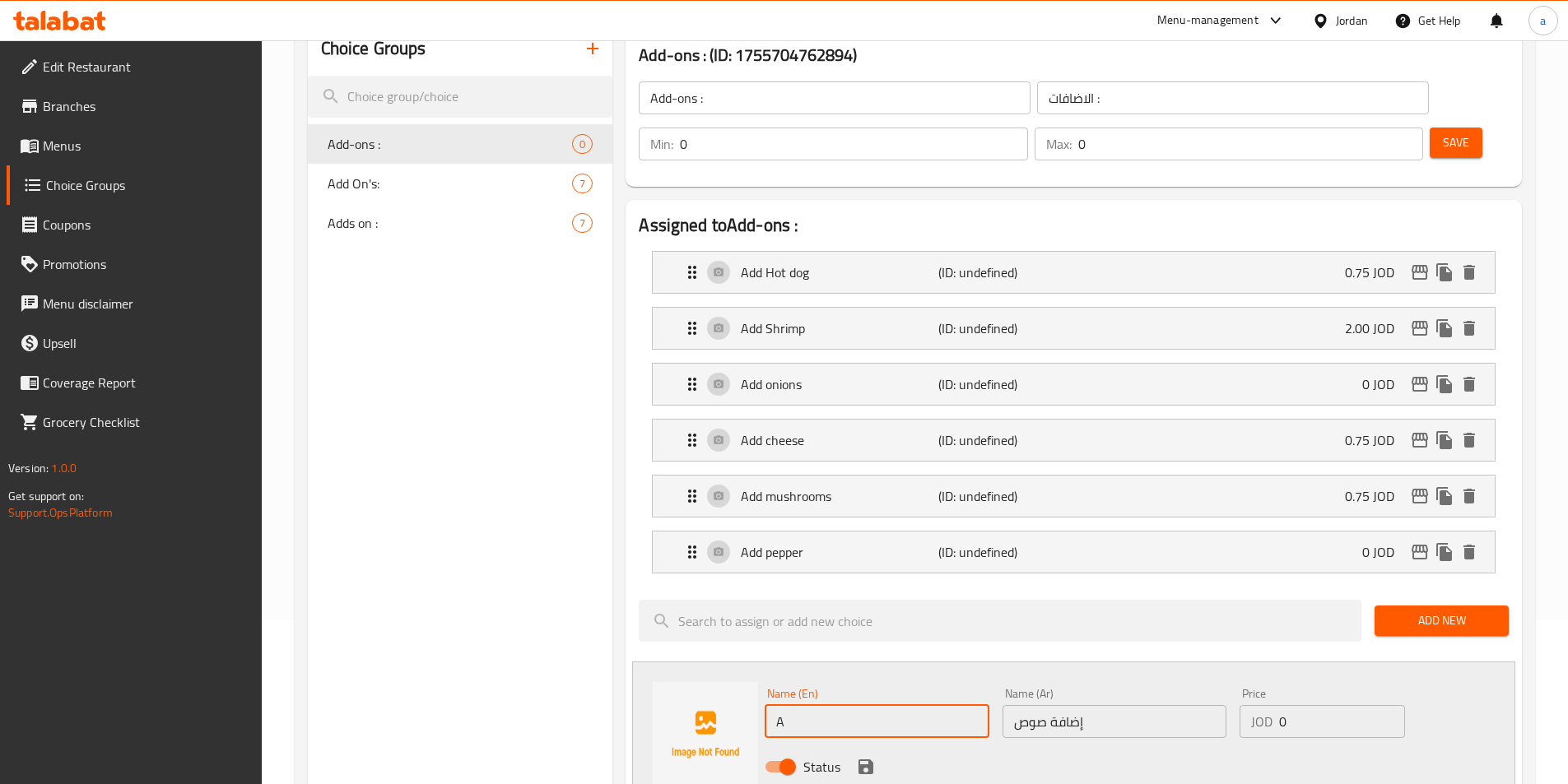
type input "Add sauce"
click at [1296, 705] on input "0" at bounding box center [1341, 721] width 125 height 33
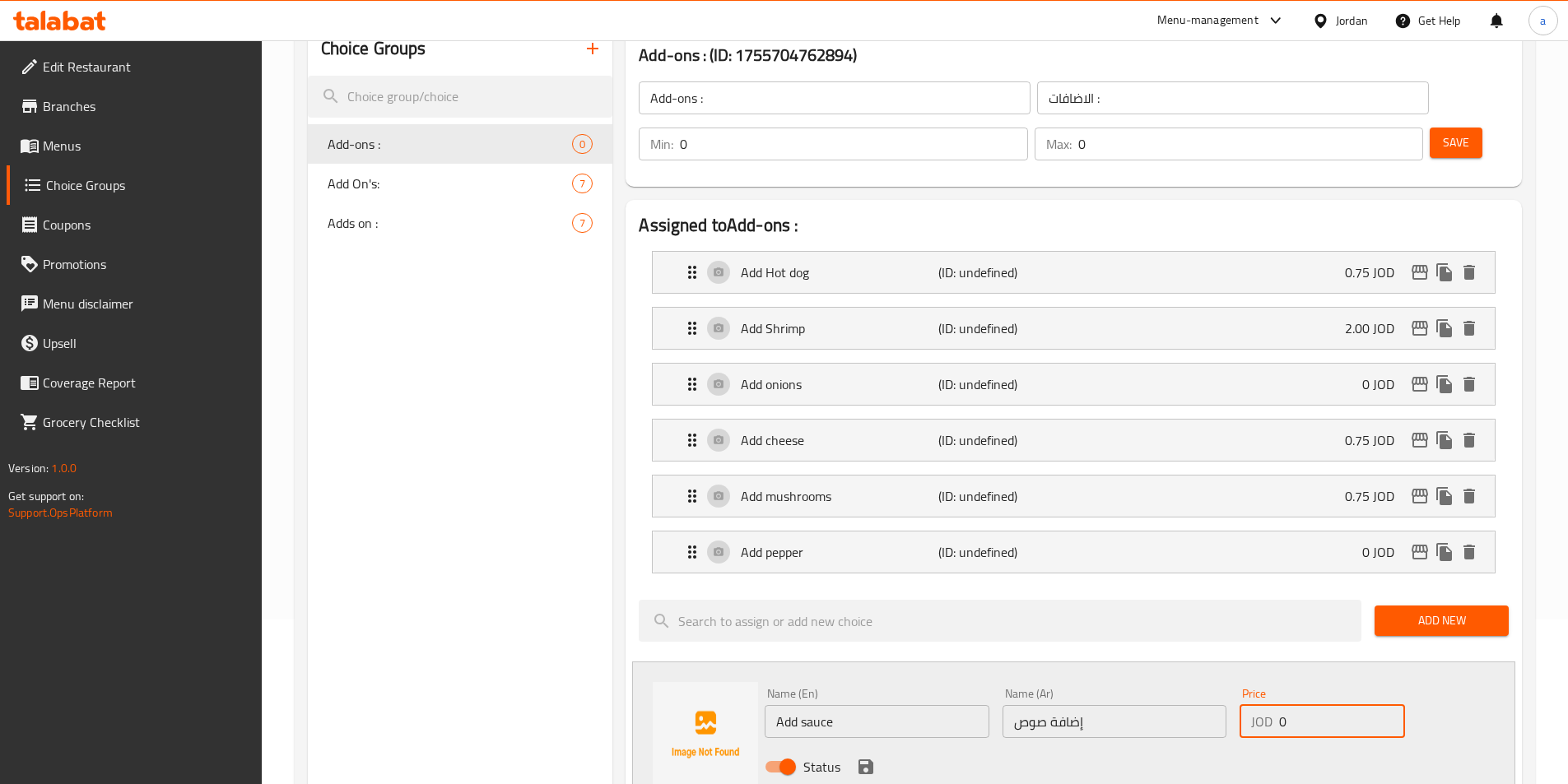
click at [1296, 705] on input "0" at bounding box center [1341, 721] width 125 height 33
type input "0.50"
click at [863, 760] on icon "save" at bounding box center [866, 767] width 15 height 15
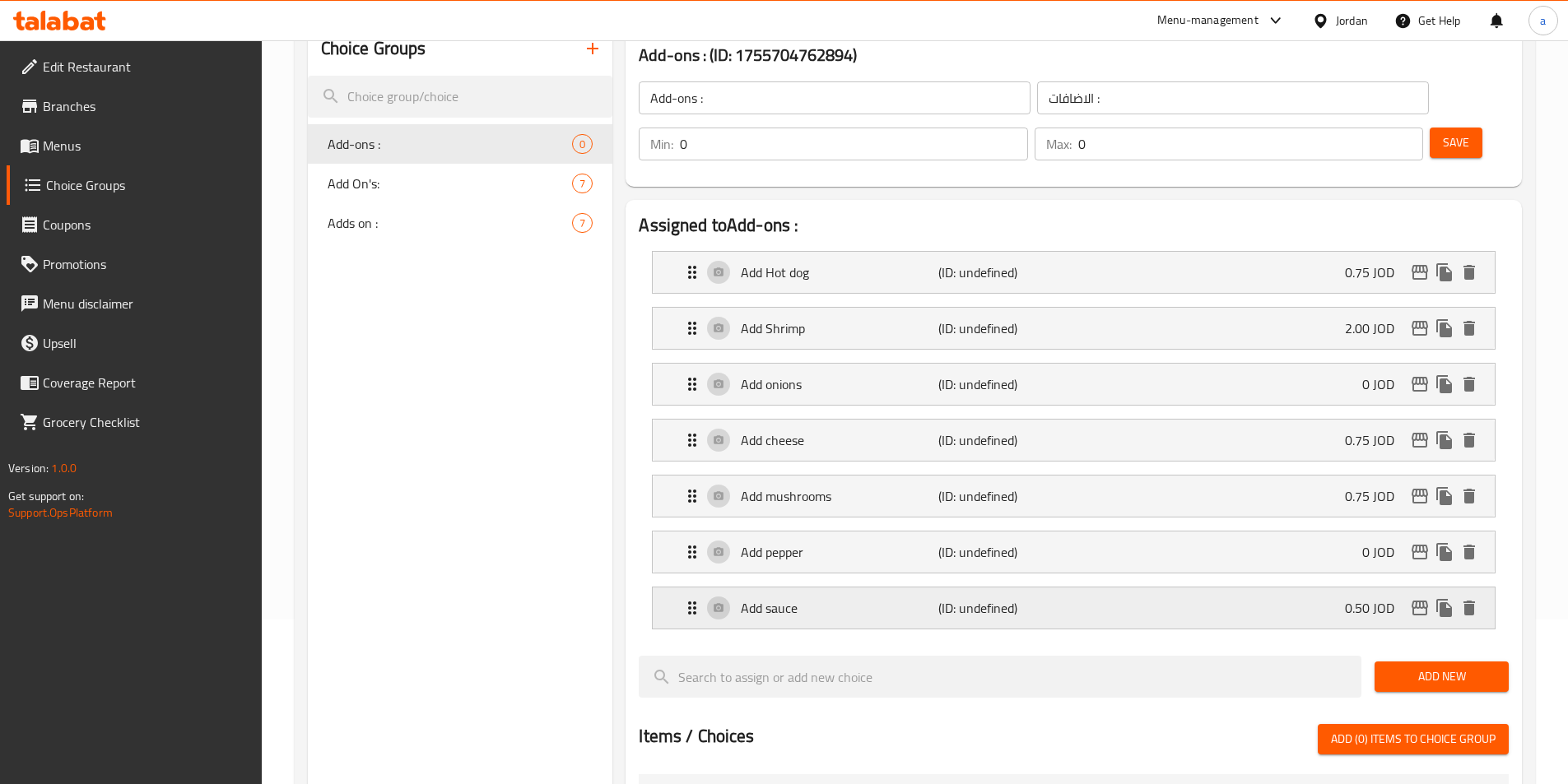
click at [897, 599] on p "Add sauce" at bounding box center [839, 609] width 197 height 20
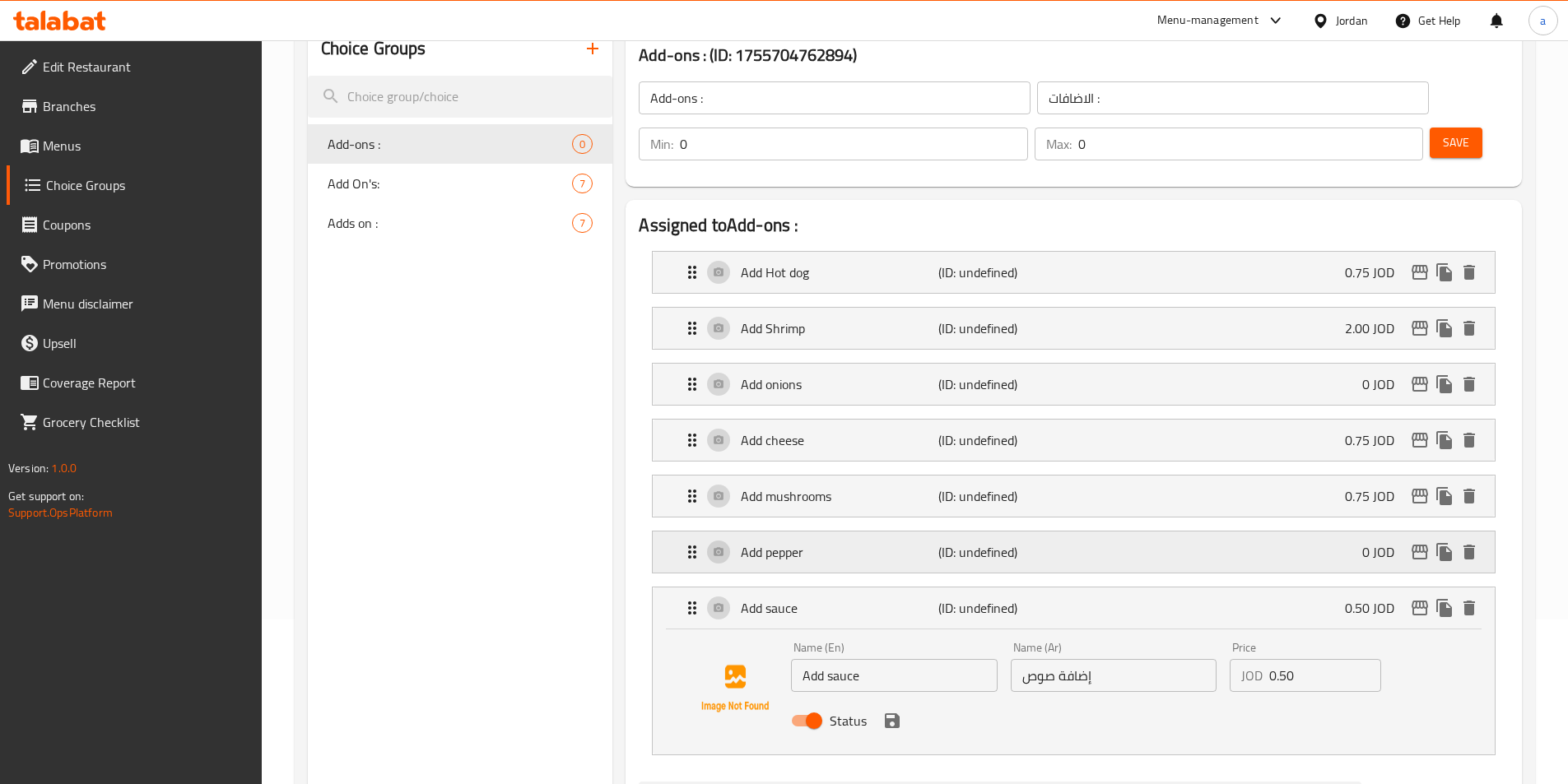
click at [914, 543] on p "Add pepper" at bounding box center [839, 553] width 197 height 20
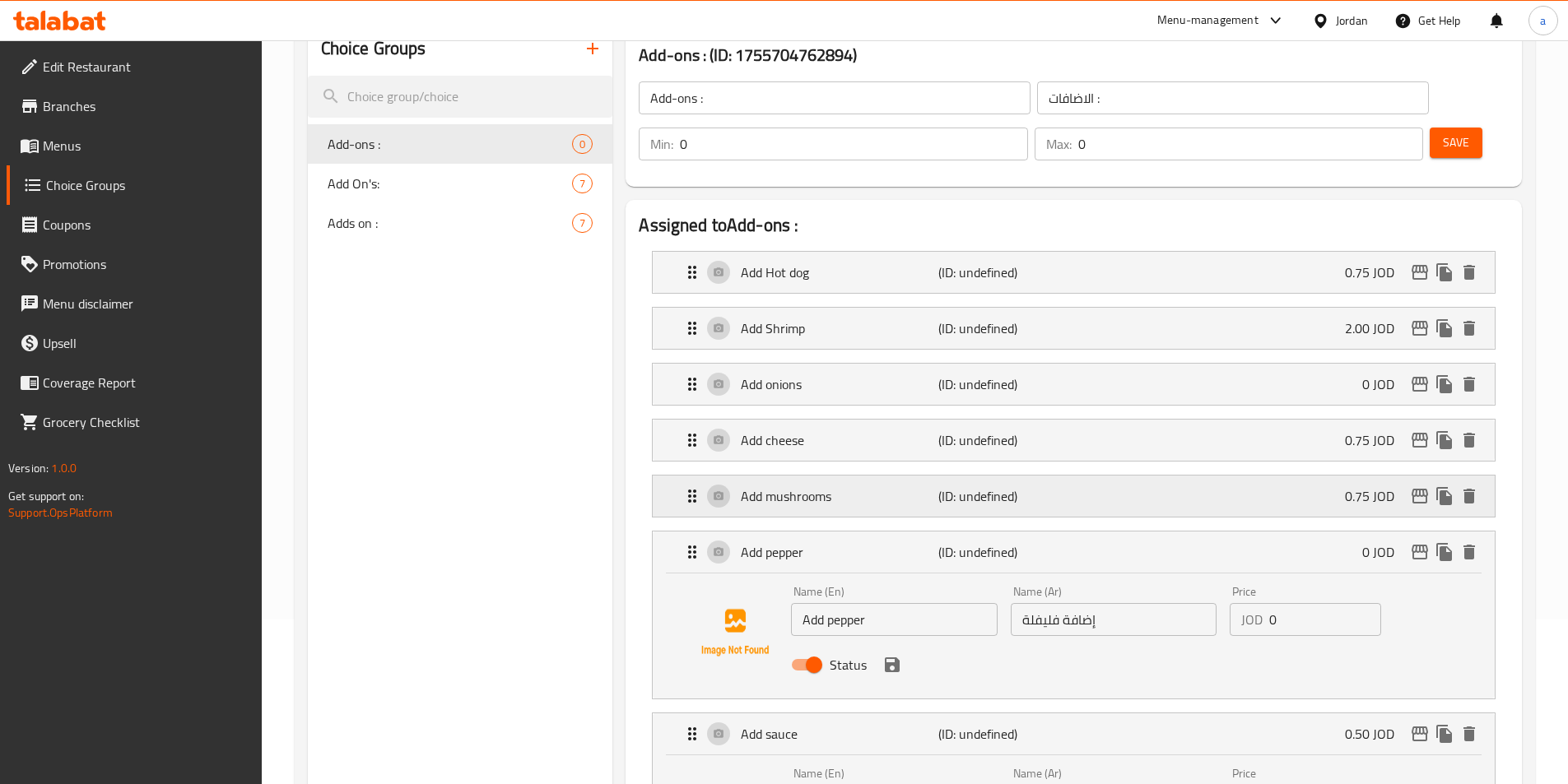
click at [917, 475] on div "Add mushrooms (ID: undefined) 0.75 JOD" at bounding box center [1078, 496] width 792 height 41
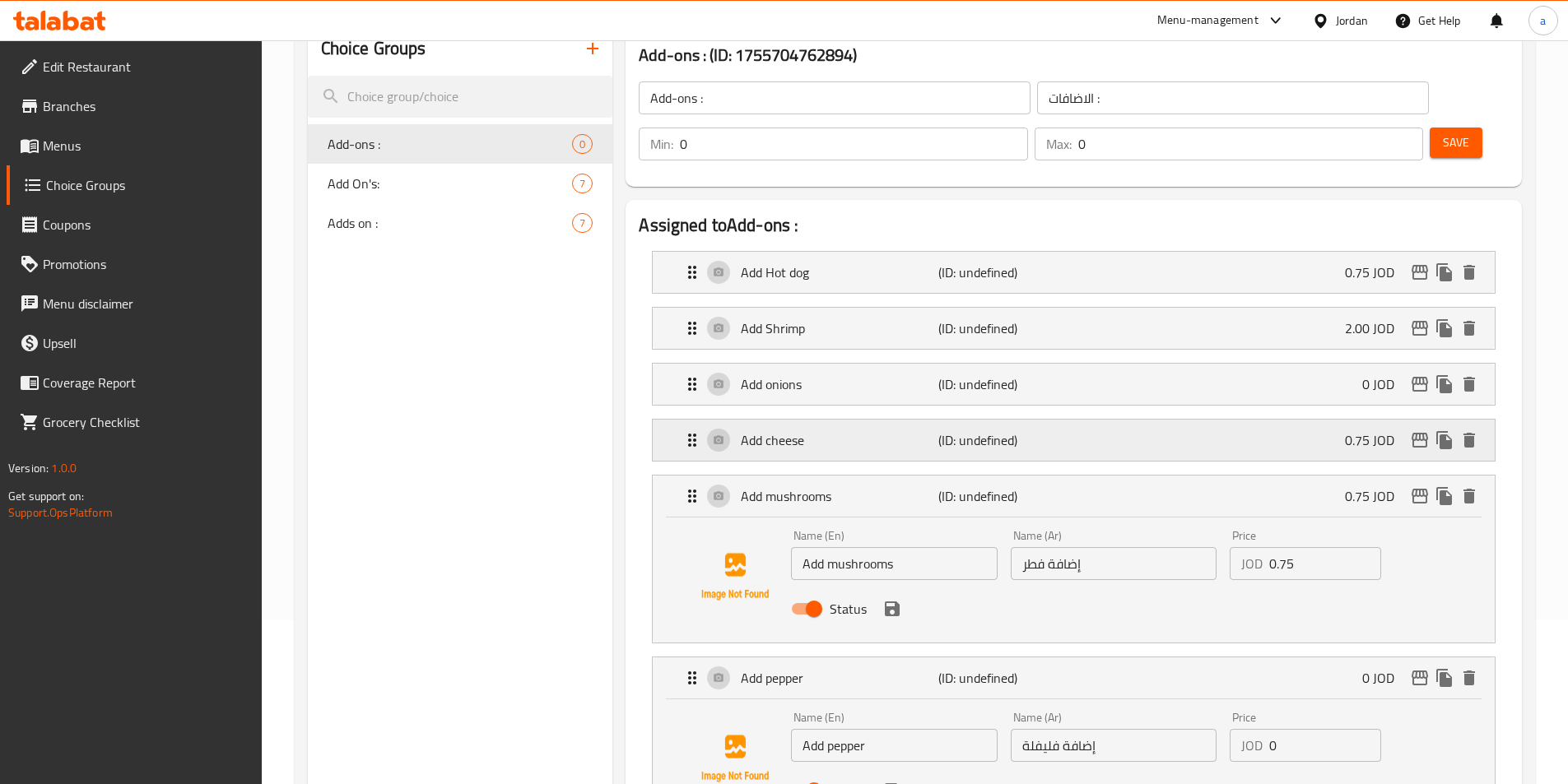
click at [932, 420] on div "Add cheese (ID: undefined) 0.75 JOD" at bounding box center [1078, 440] width 792 height 41
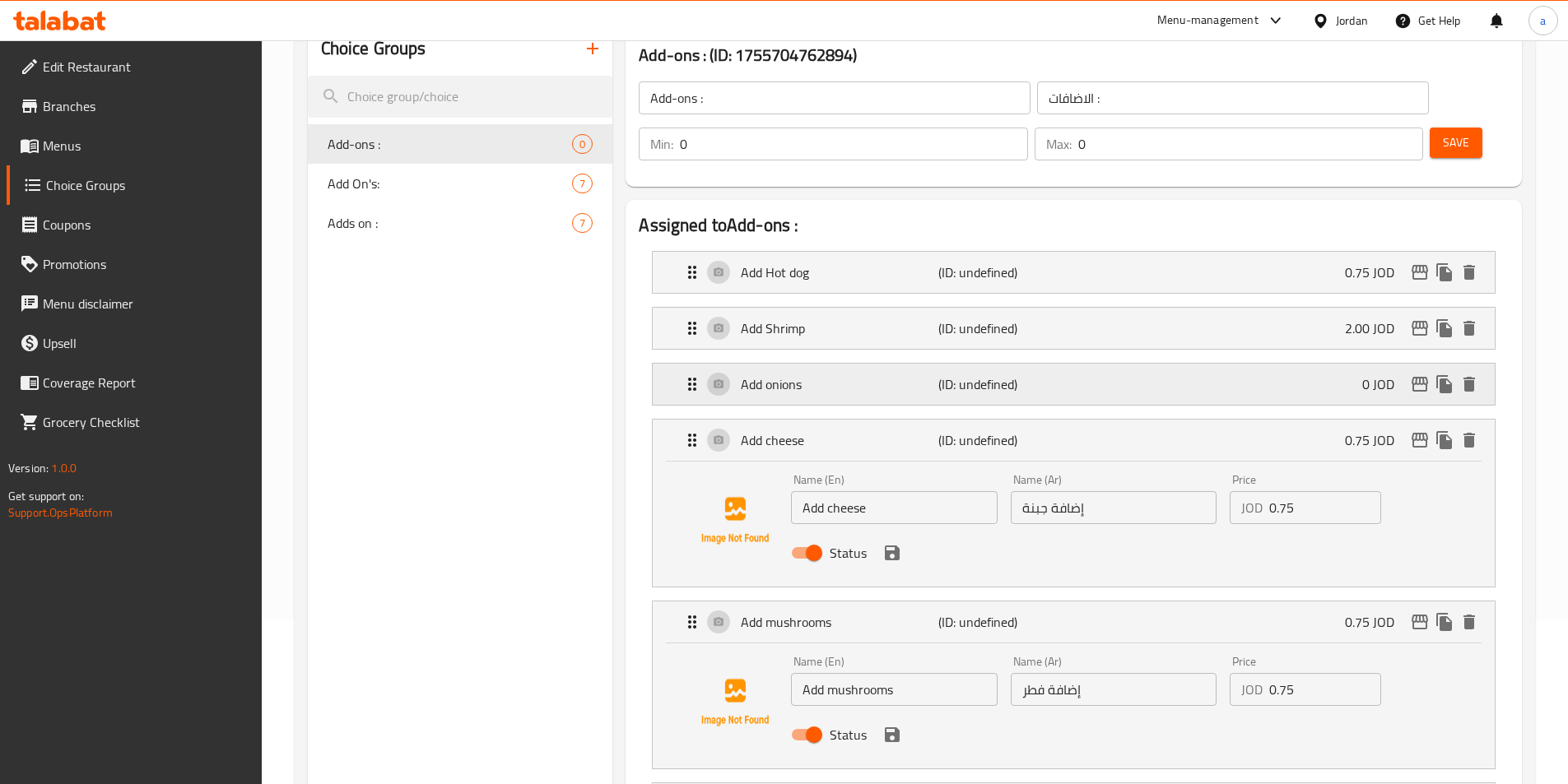
click at [1097, 364] on div "Add onions (ID: undefined) 0 JOD" at bounding box center [1078, 384] width 792 height 41
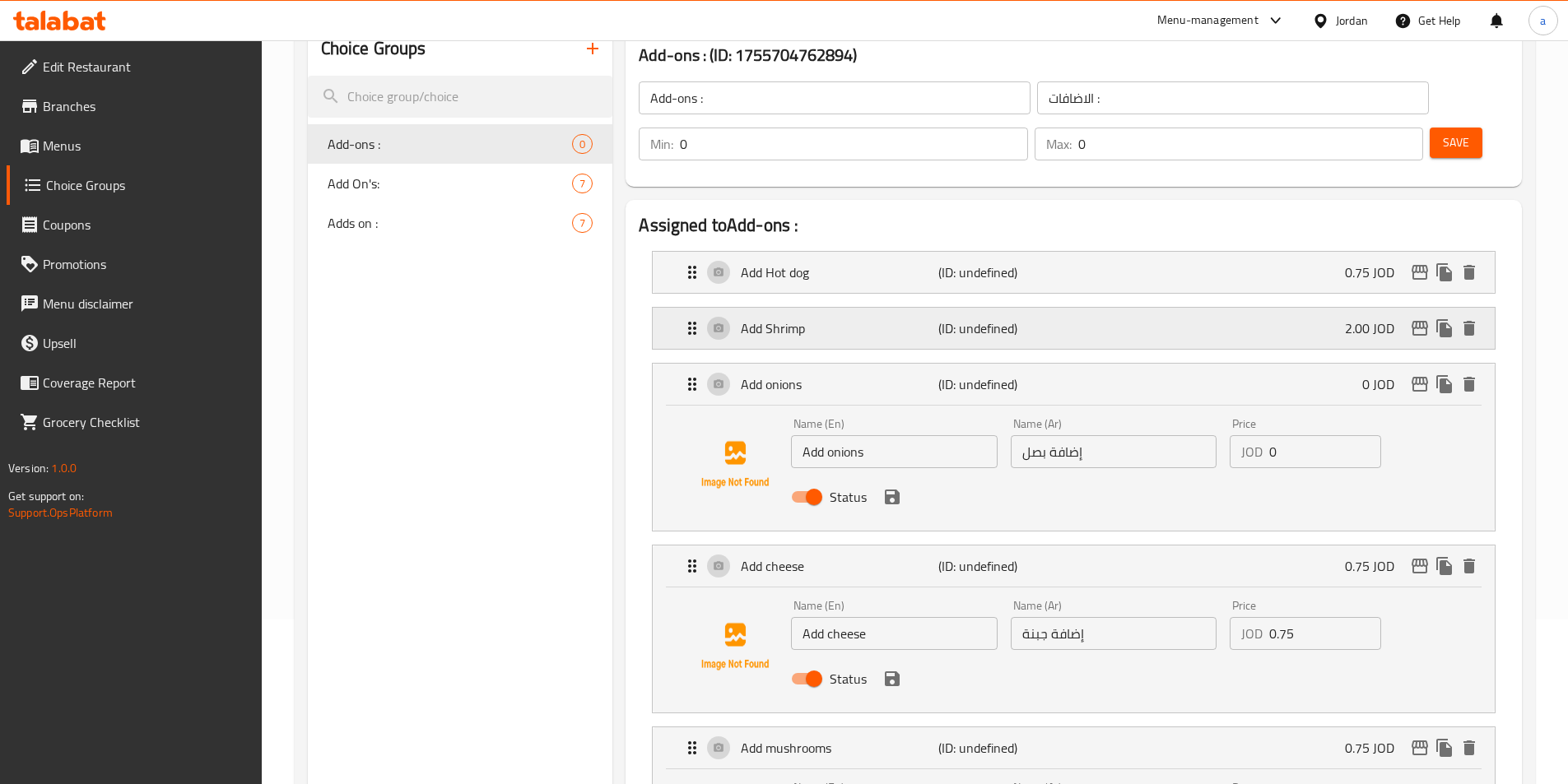
click at [1109, 308] on div "Add Shrimp (ID: undefined) 2.00 JOD" at bounding box center [1078, 328] width 792 height 41
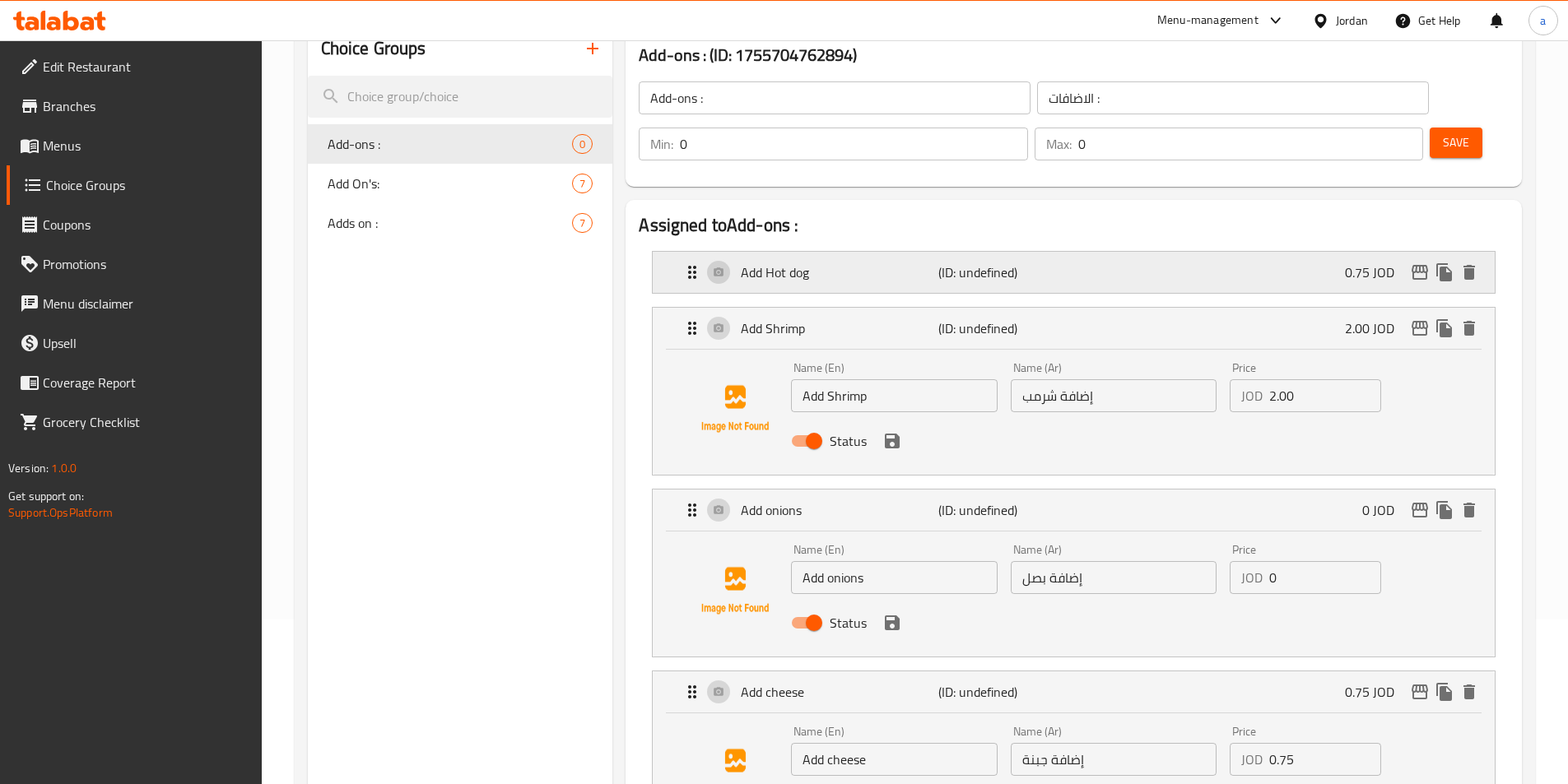
click at [1097, 252] on div "Add Hot dog (ID: undefined) 0.75 JOD" at bounding box center [1078, 272] width 792 height 41
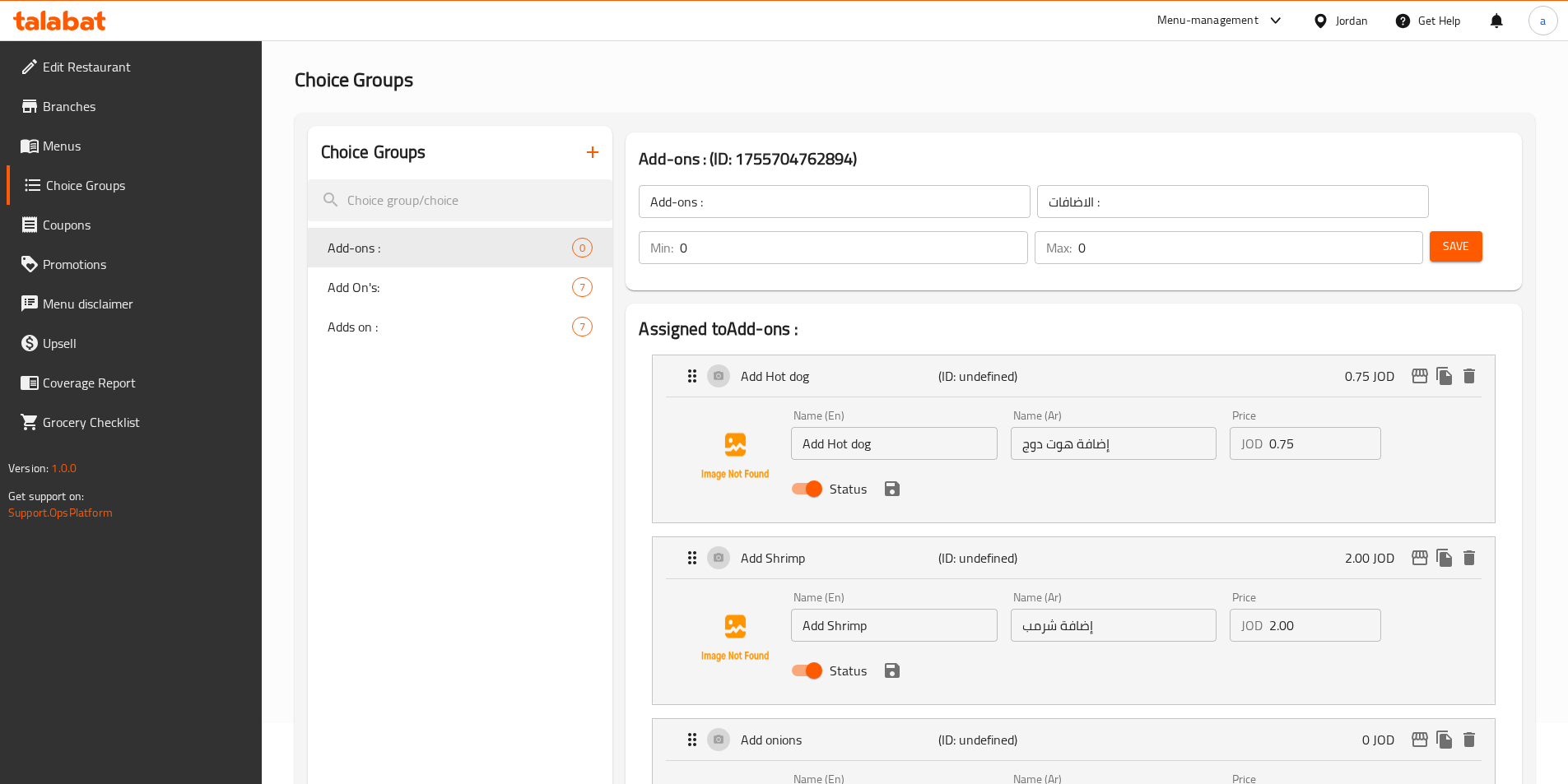
scroll to position [0, 0]
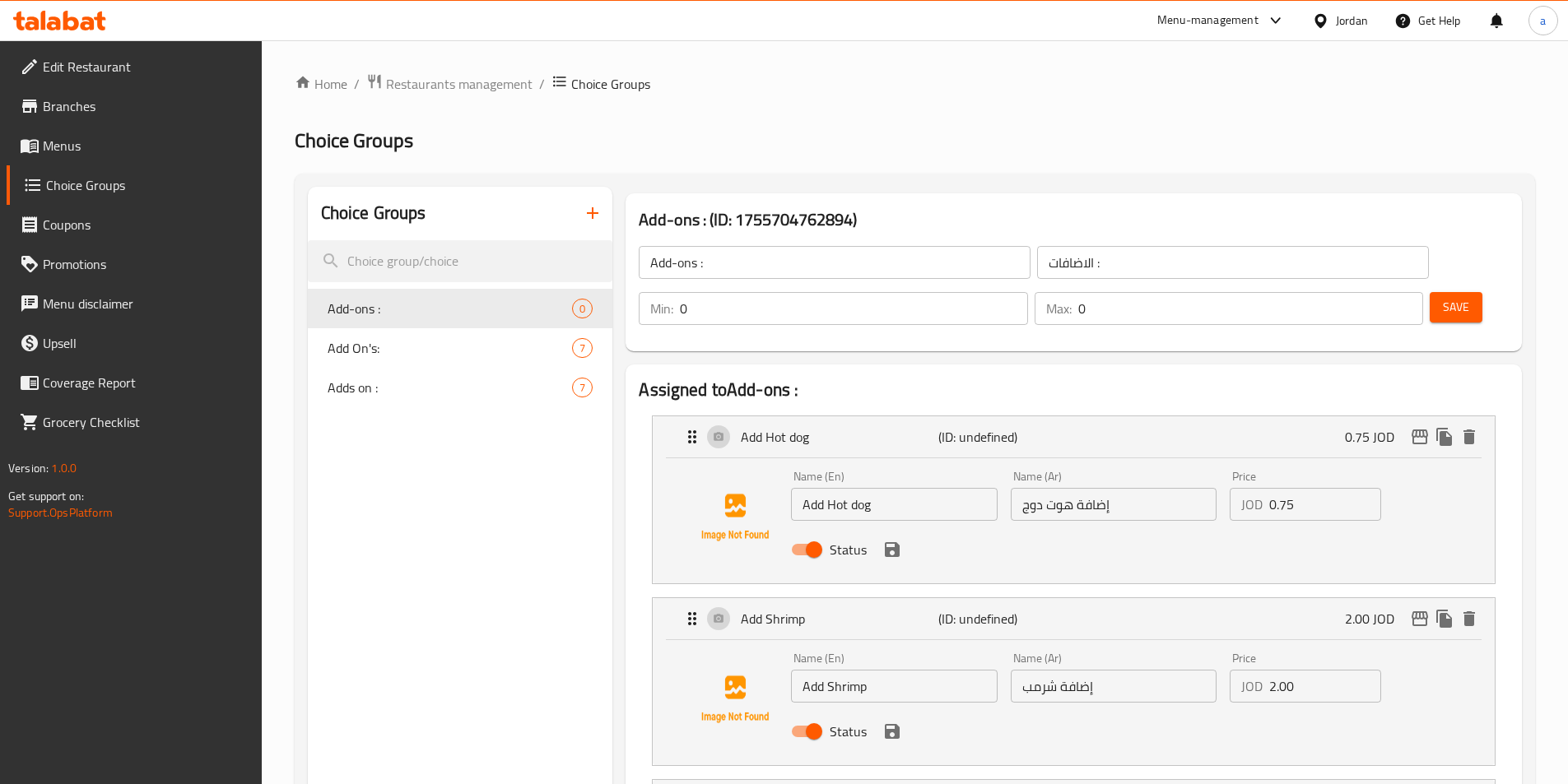
click at [1443, 297] on span "Save" at bounding box center [1456, 307] width 26 height 21
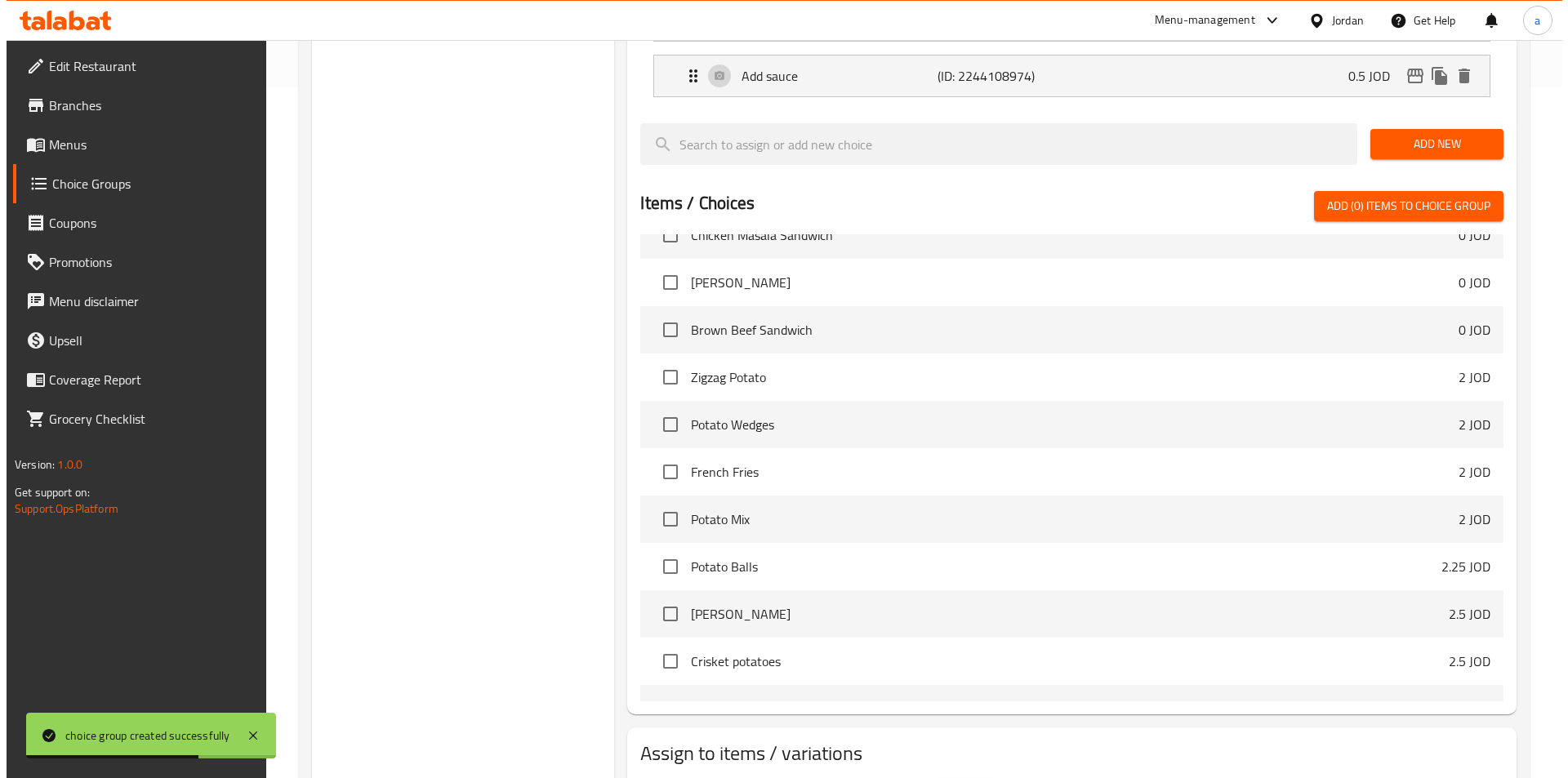
scroll to position [748, 0]
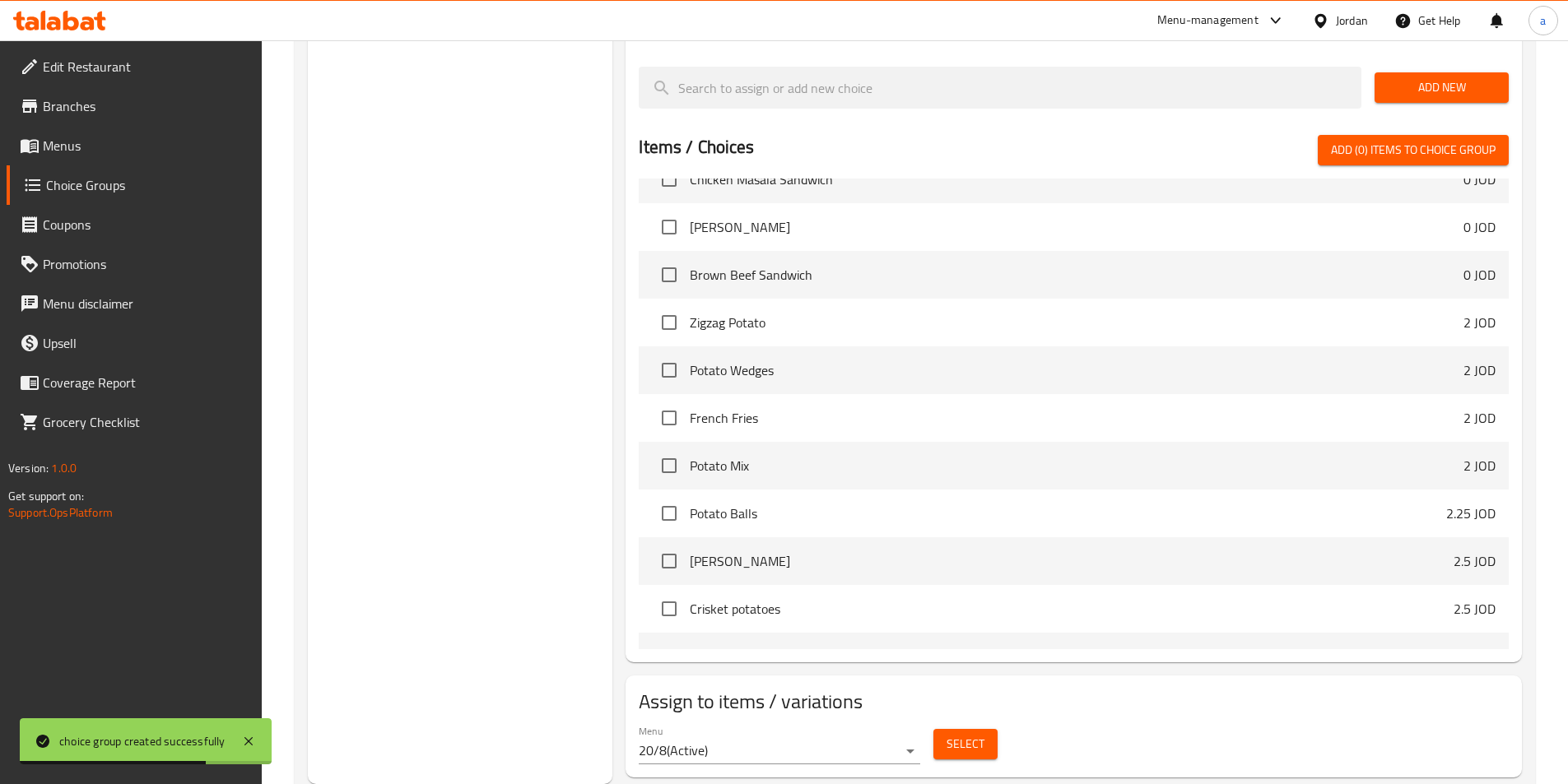
click at [952, 735] on span "Select" at bounding box center [965, 745] width 38 height 21
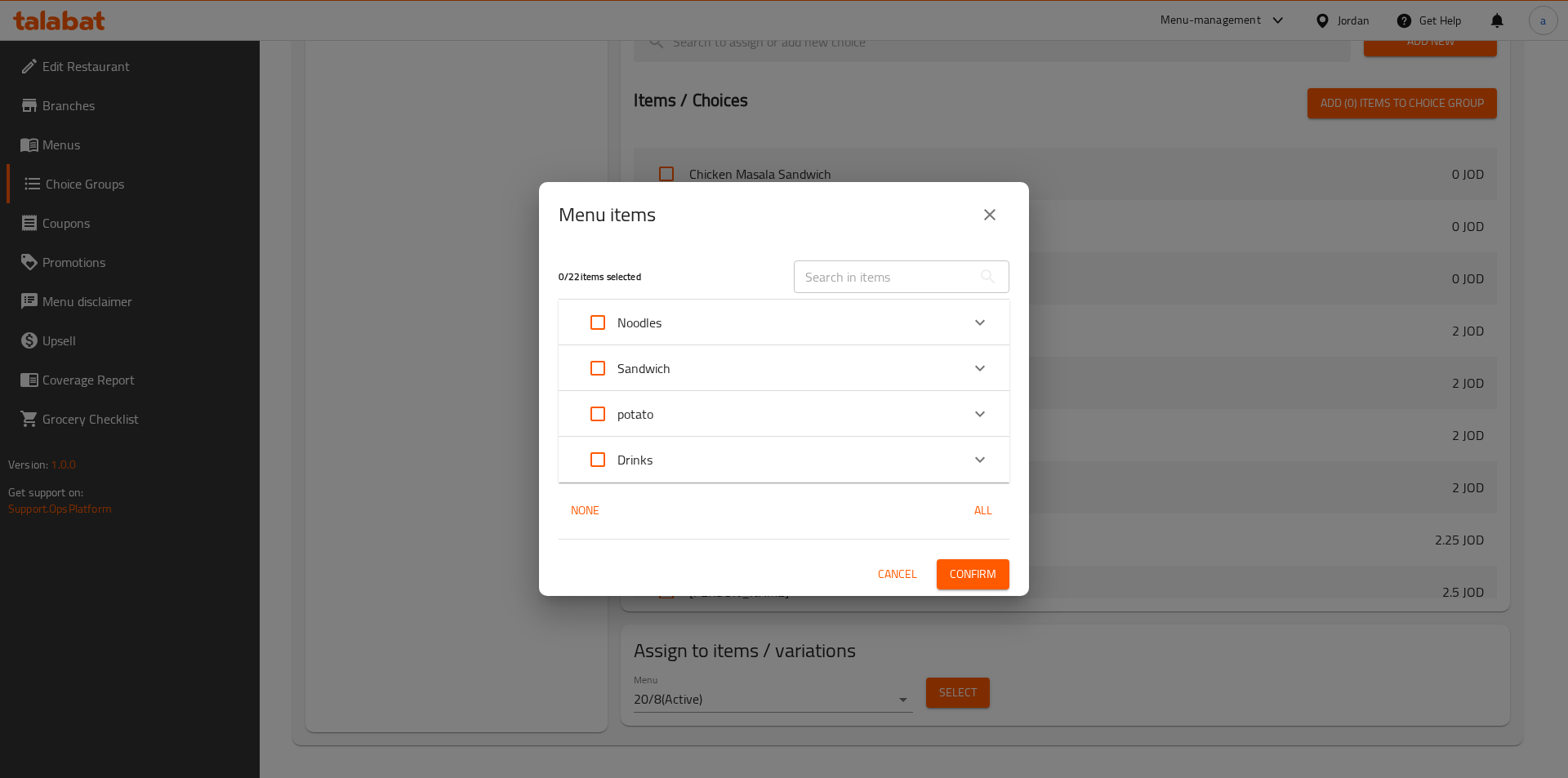
click at [699, 316] on div "Noodles" at bounding box center [769, 322] width 382 height 39
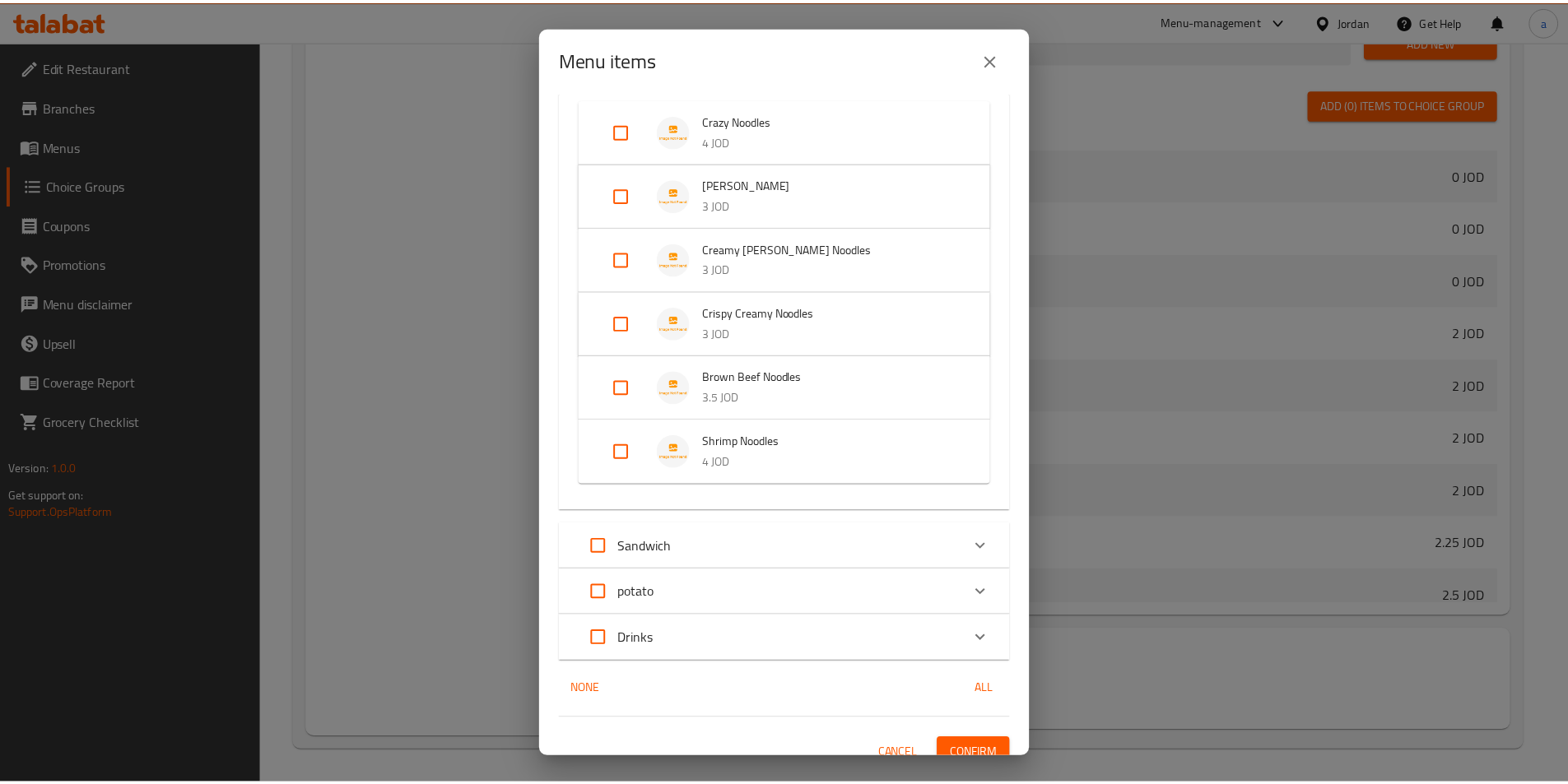
scroll to position [143, 0]
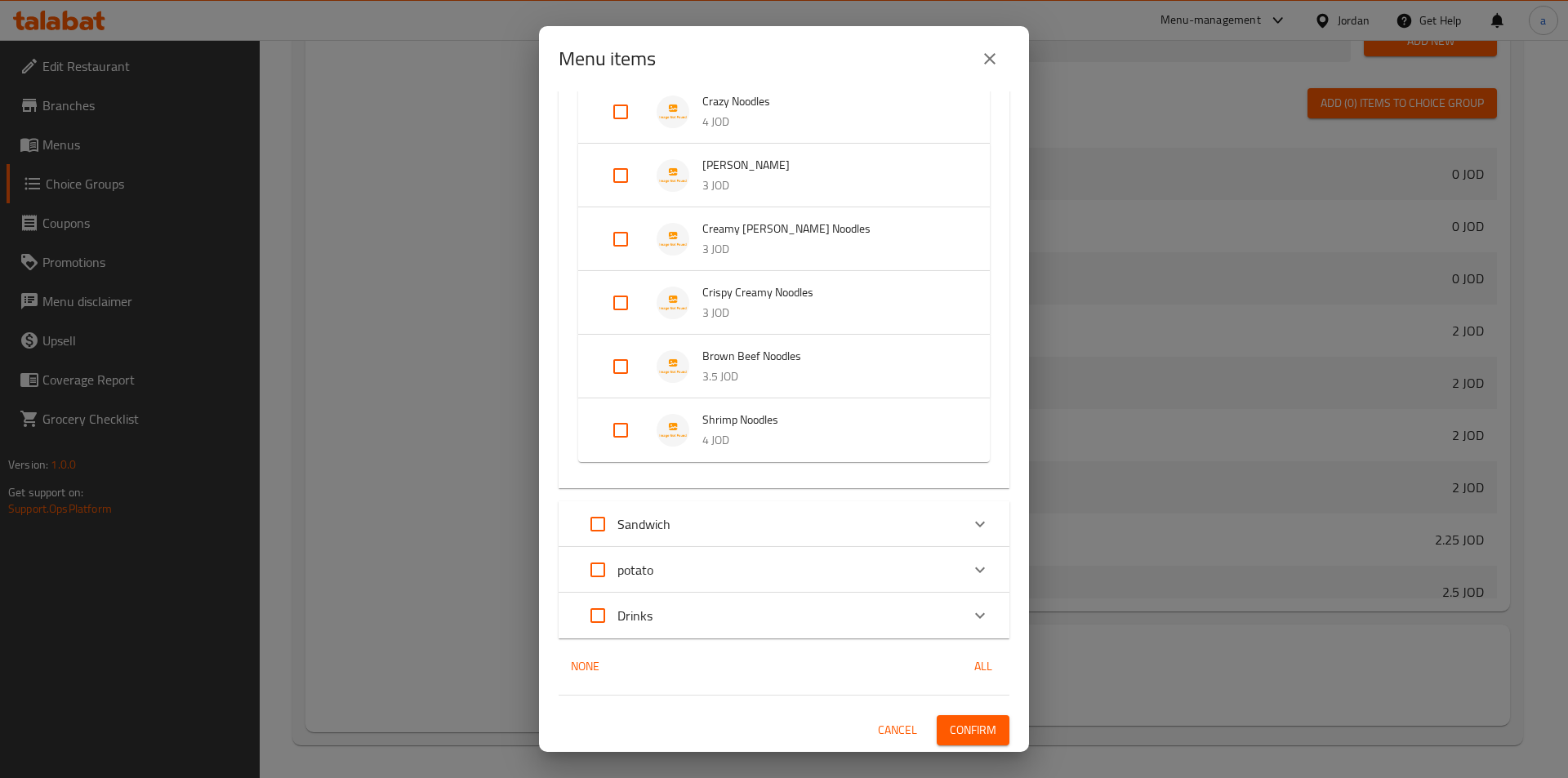
click at [622, 423] on input "Expand" at bounding box center [620, 430] width 39 height 39
checkbox input "true"
click at [950, 741] on span "Confirm" at bounding box center [973, 743] width 47 height 21
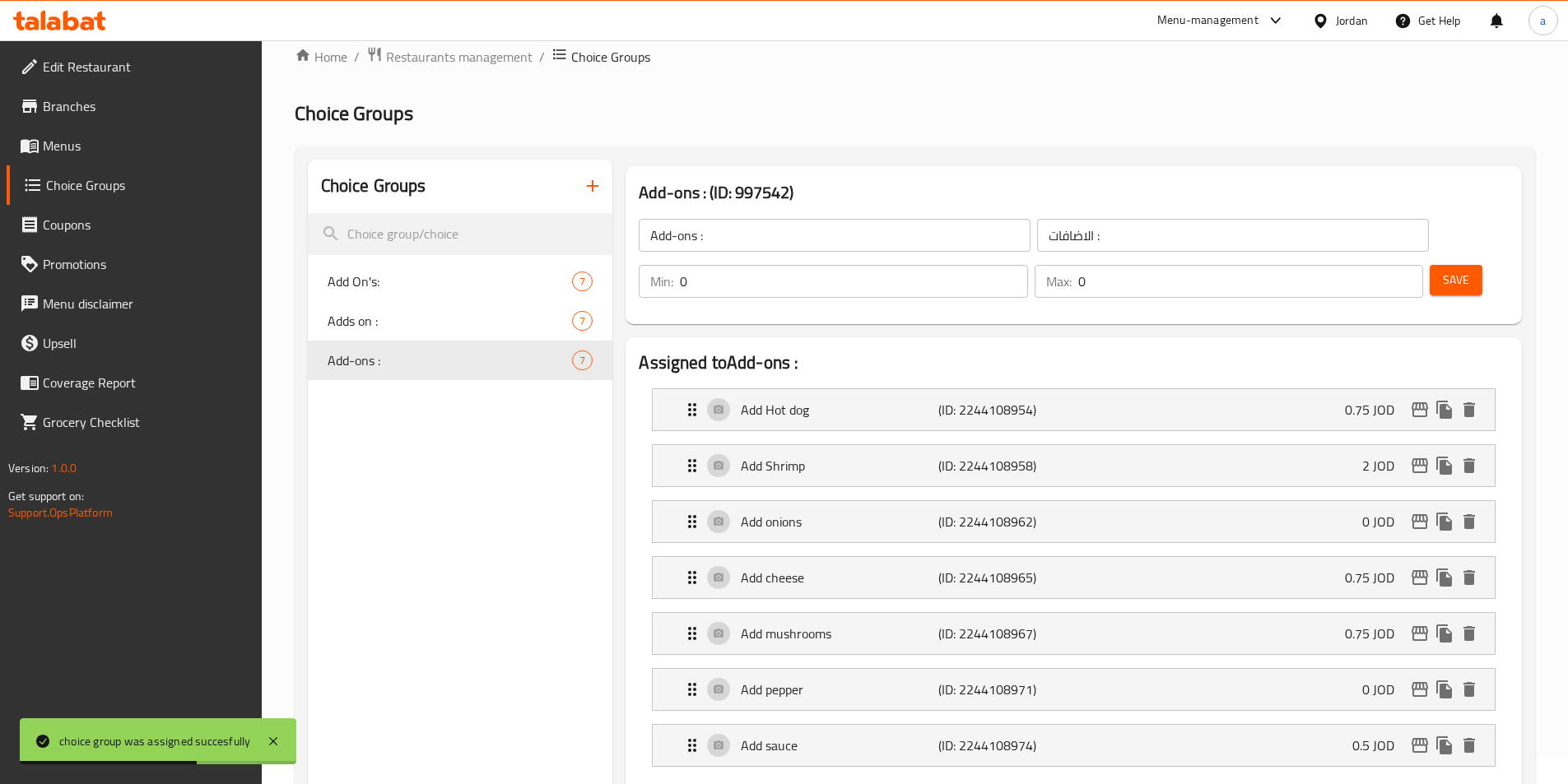
scroll to position [0, 0]
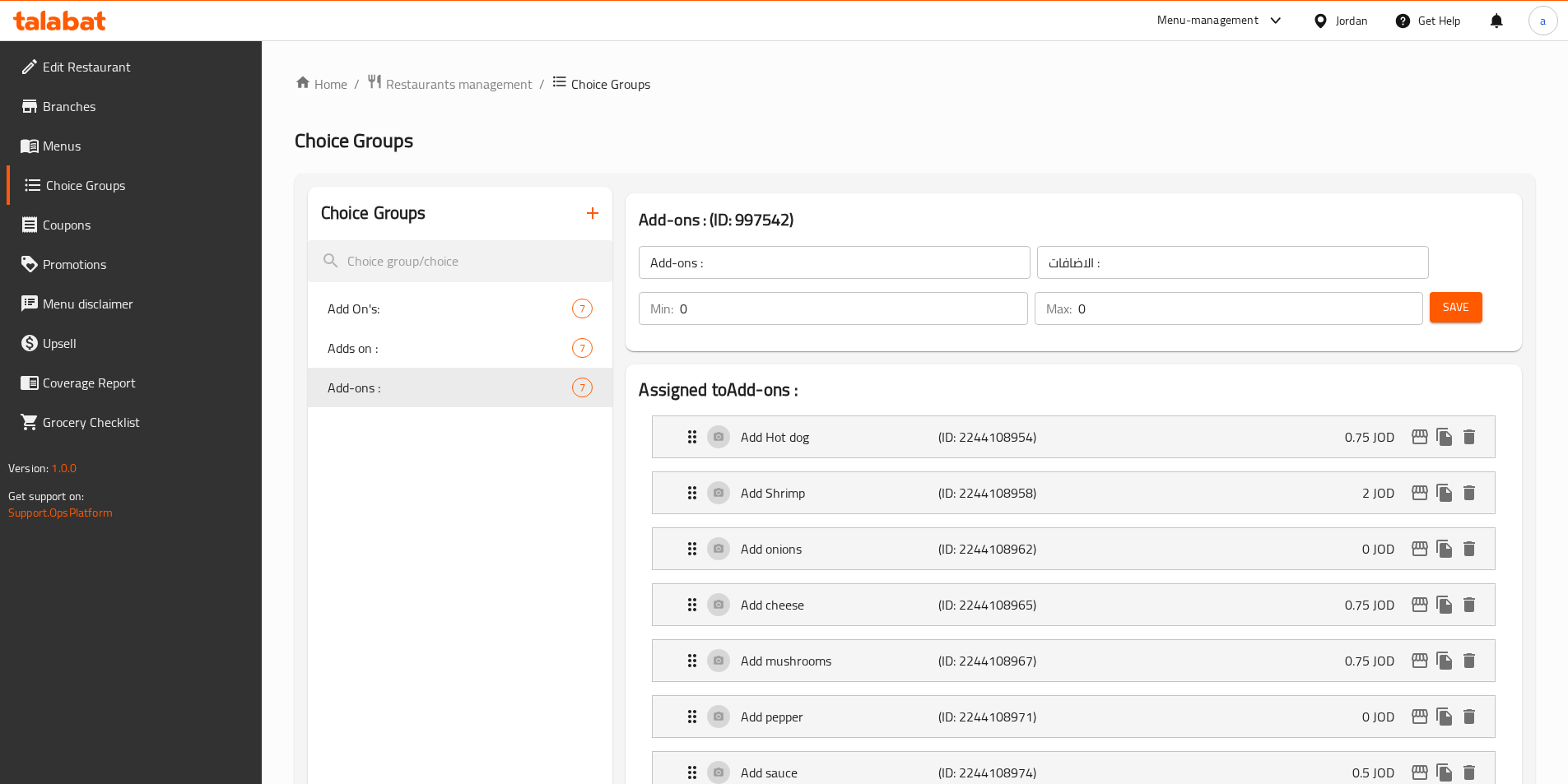
click at [589, 215] on icon "button" at bounding box center [593, 213] width 20 height 20
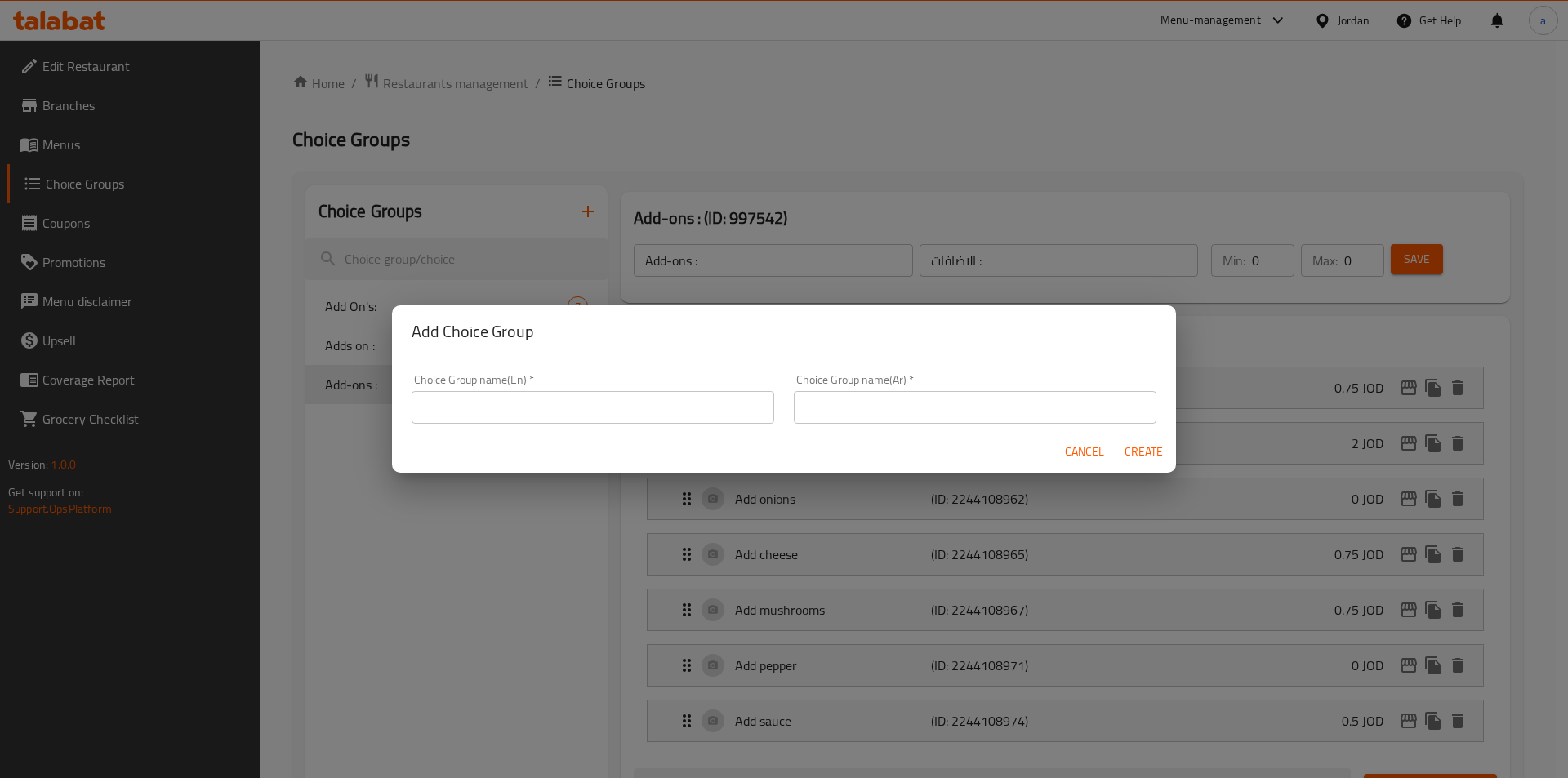
click at [550, 413] on input "text" at bounding box center [593, 407] width 363 height 32
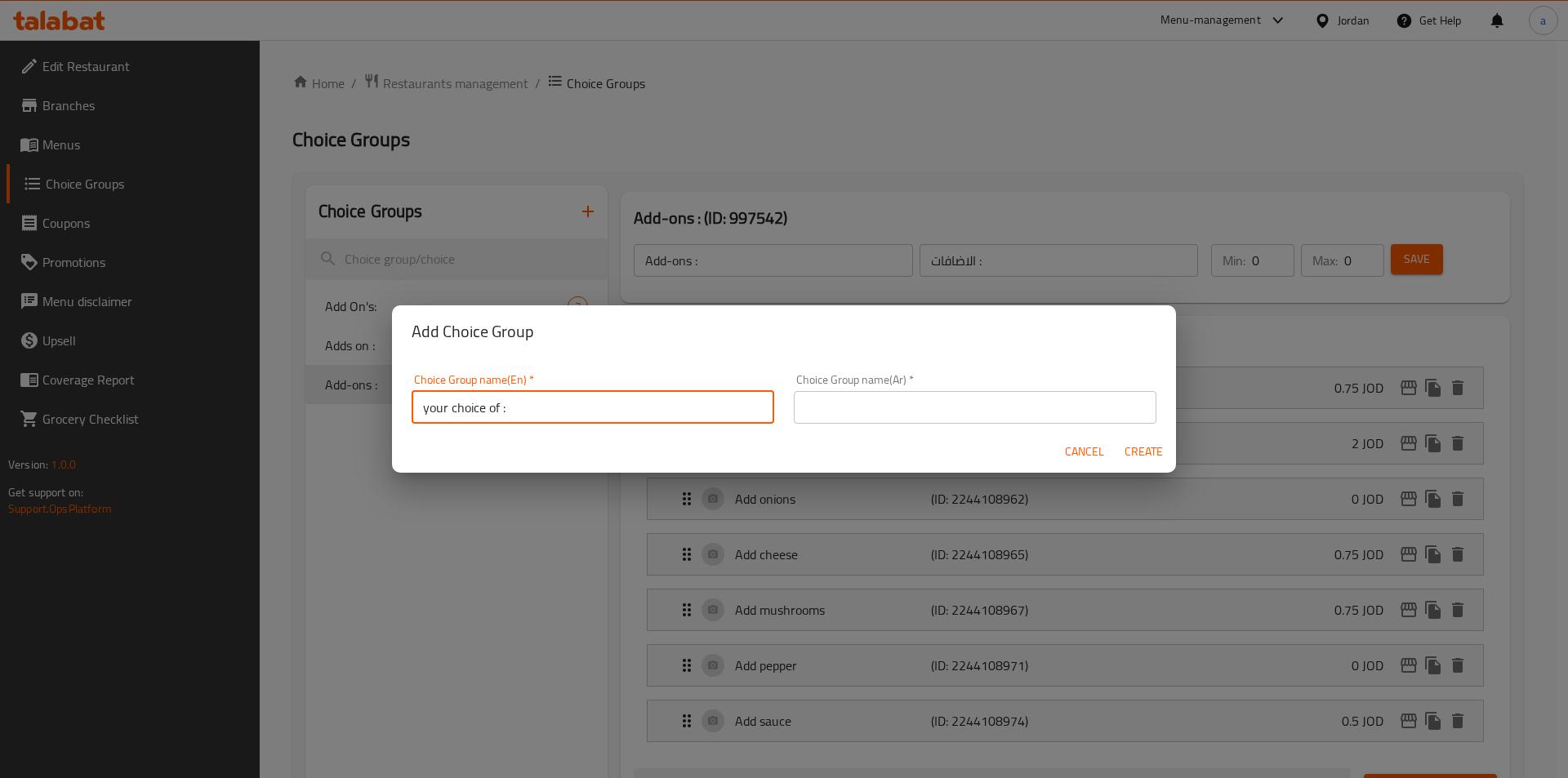
type input "your choice of :"
click at [867, 404] on input "text" at bounding box center [975, 407] width 363 height 32
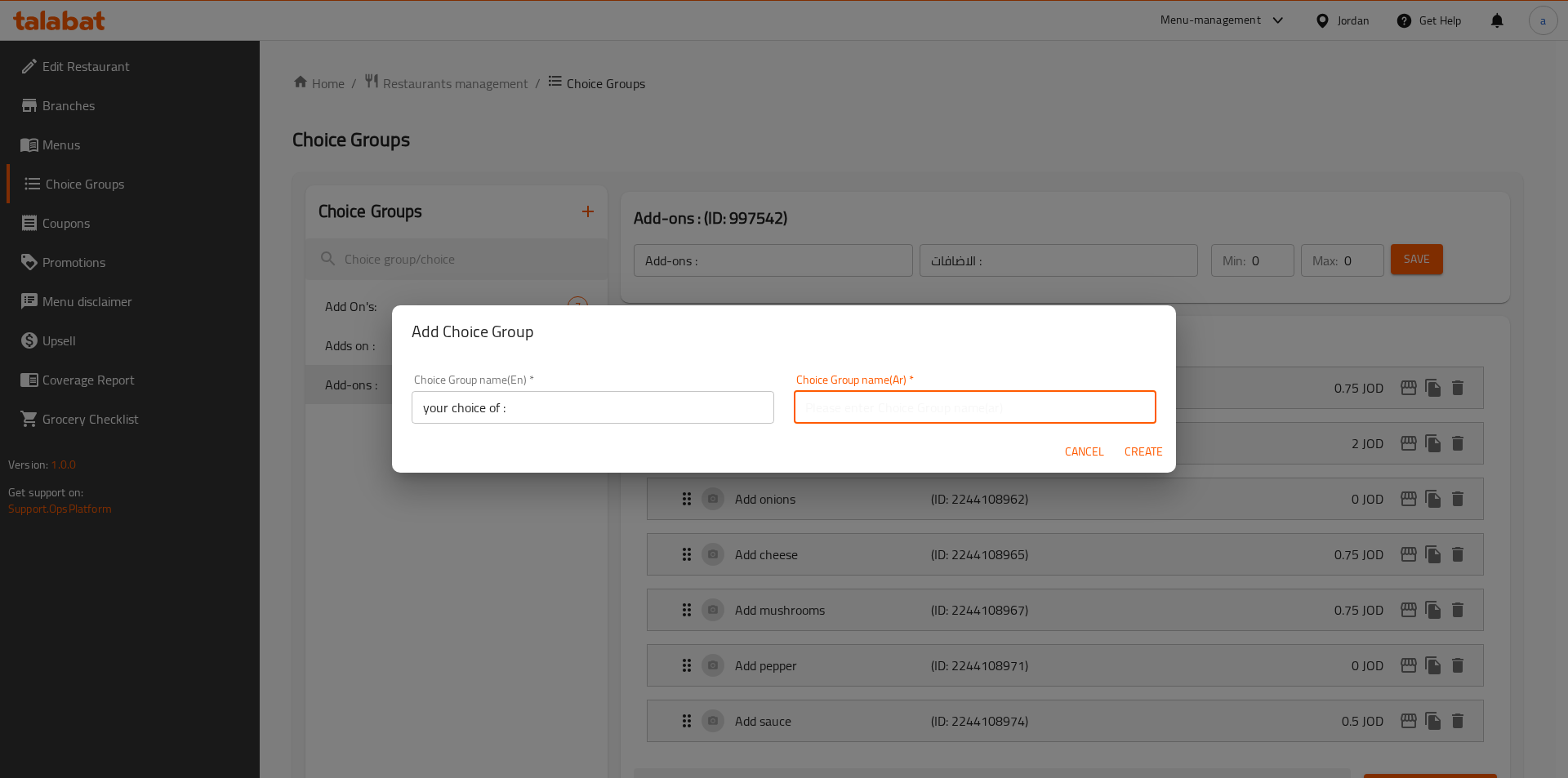
type input "‘"
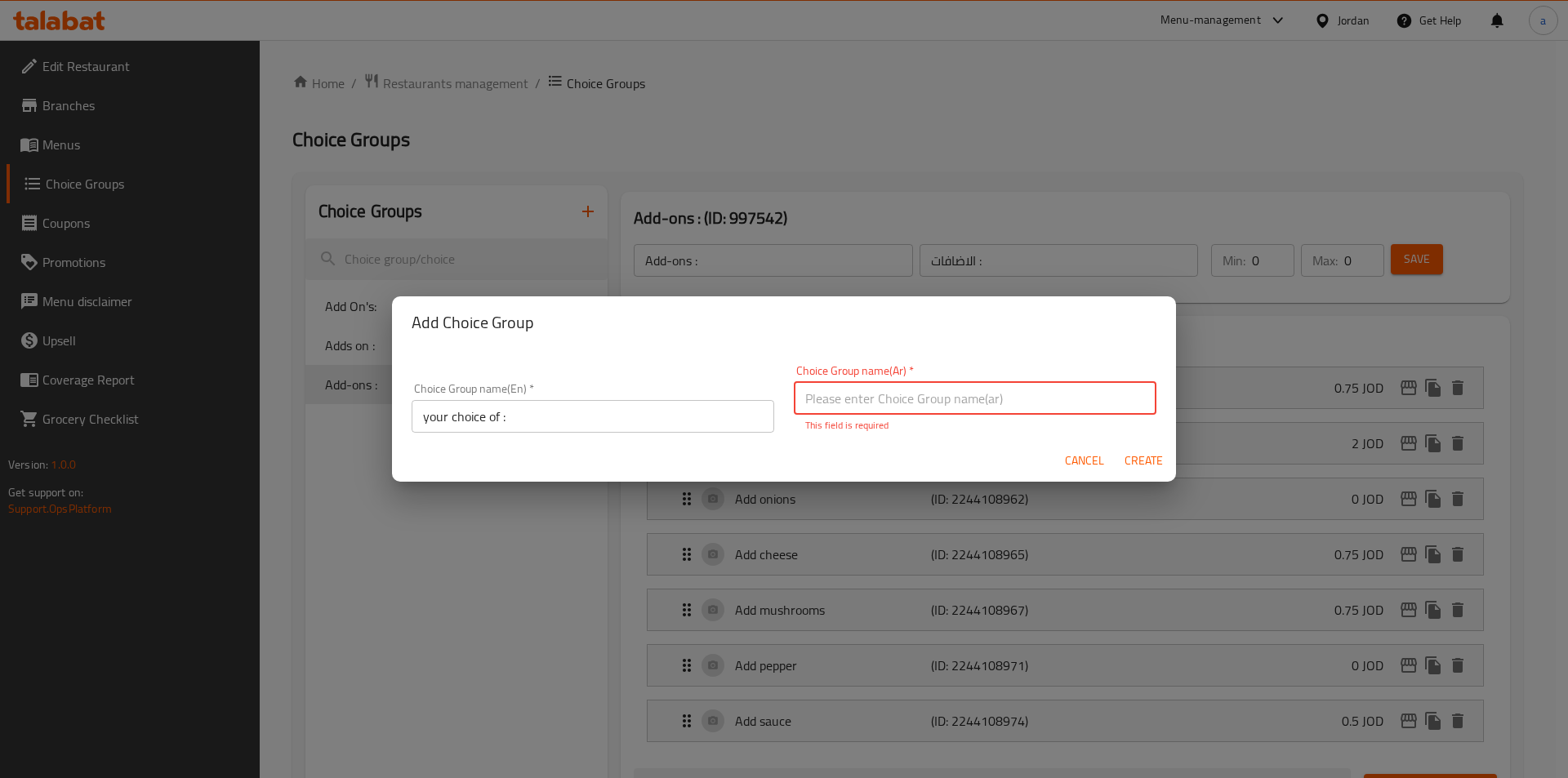
type input "h"
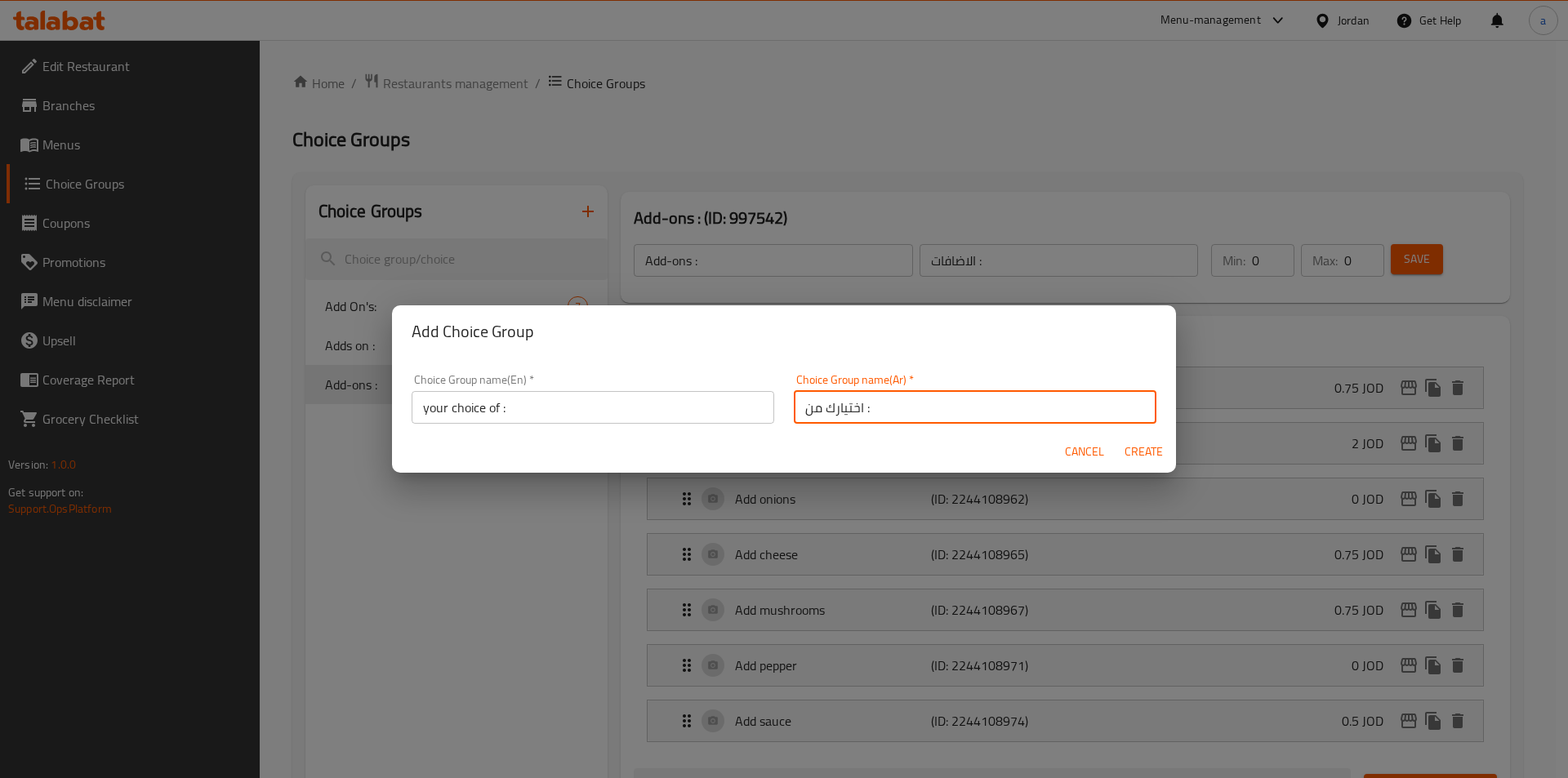
type input "اختيارك من :"
click at [1124, 450] on span "Create" at bounding box center [1143, 452] width 39 height 21
type input "your choice of :"
type input "اختيارك من :"
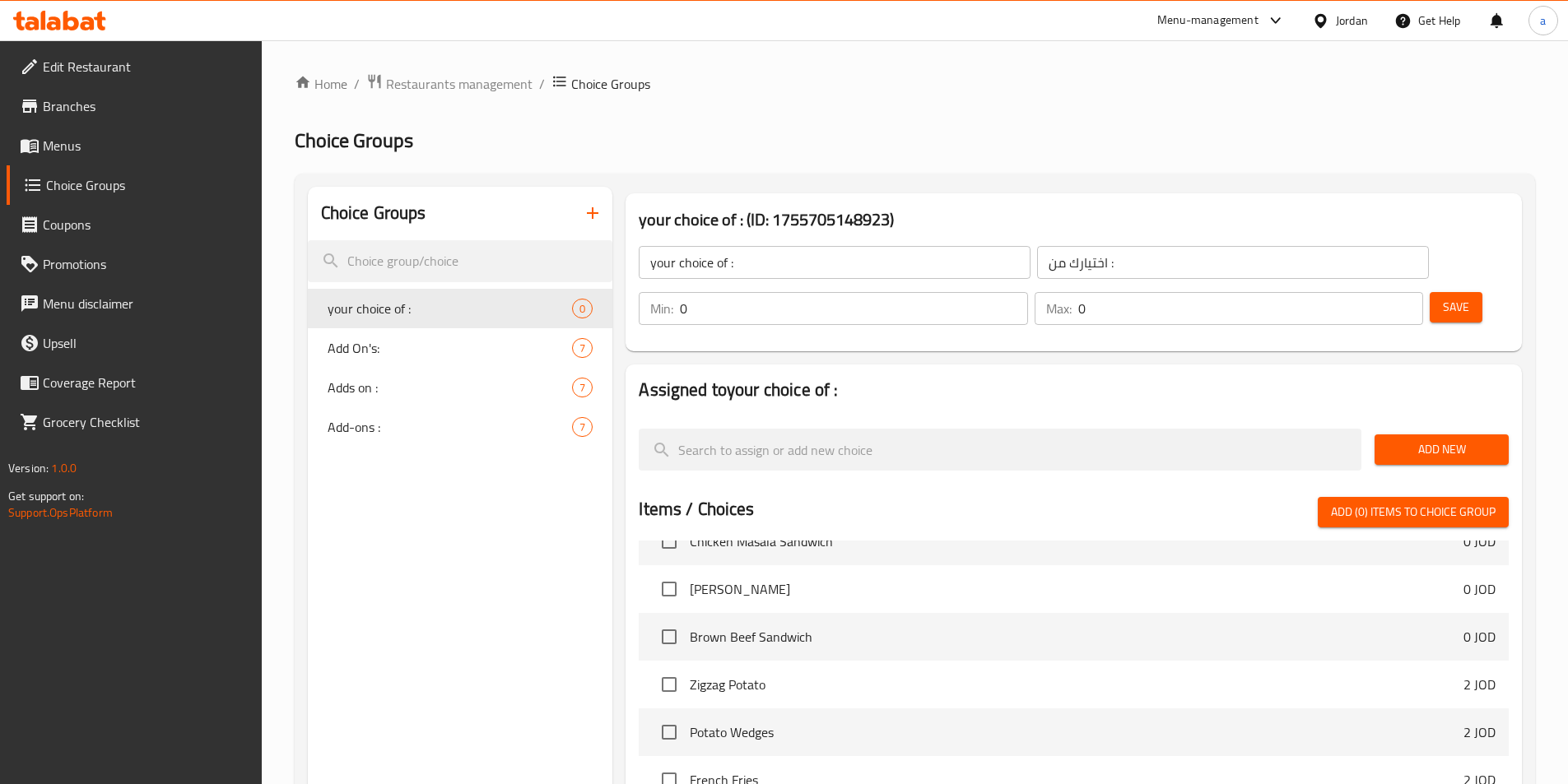
click at [1410, 439] on span "Add New" at bounding box center [1441, 449] width 108 height 21
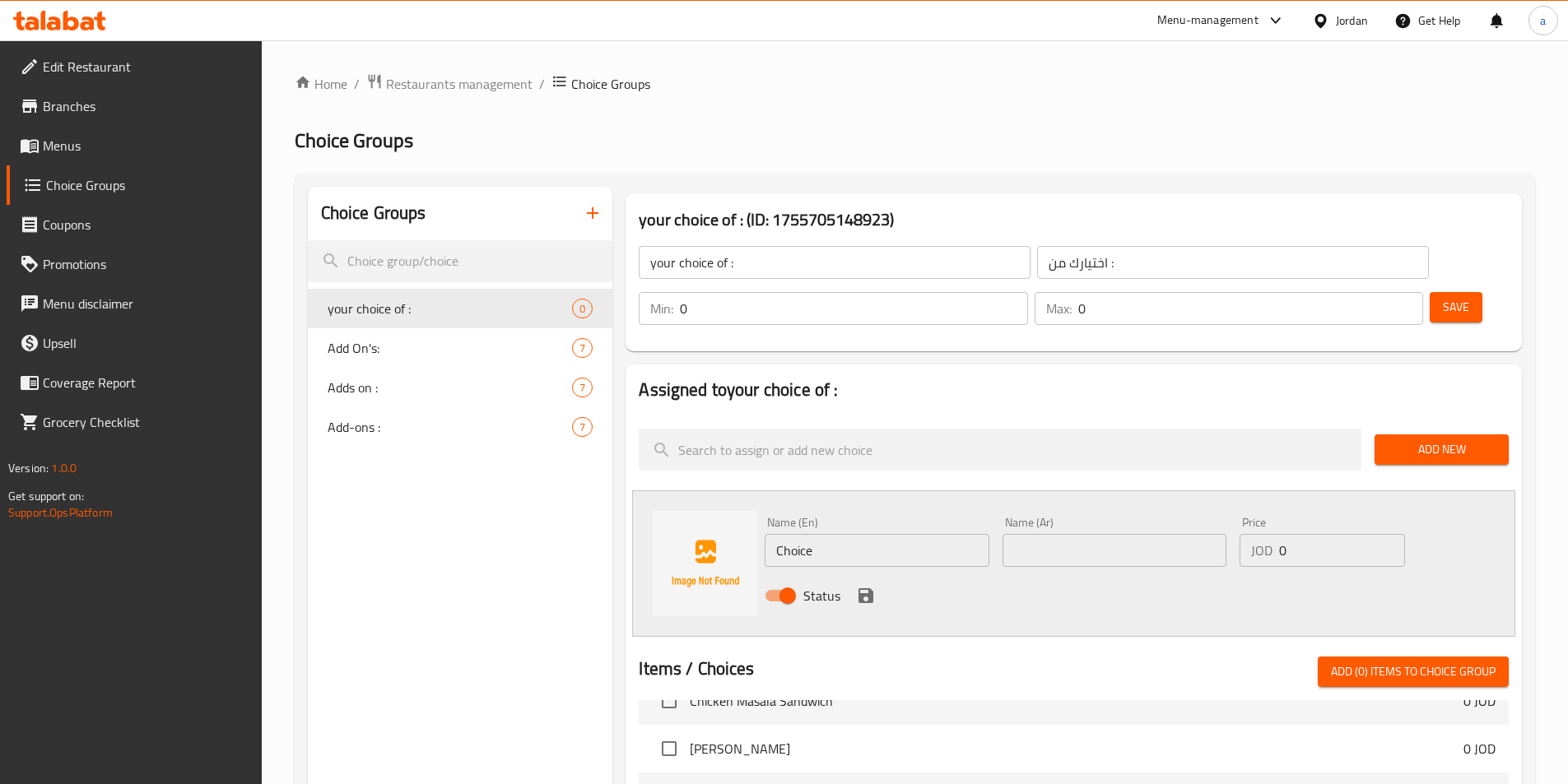
click at [1037, 534] on input "text" at bounding box center [1114, 550] width 224 height 33
paste input "وجبة"
type input "وجبة"
click at [900, 534] on input "Choice" at bounding box center [876, 550] width 224 height 33
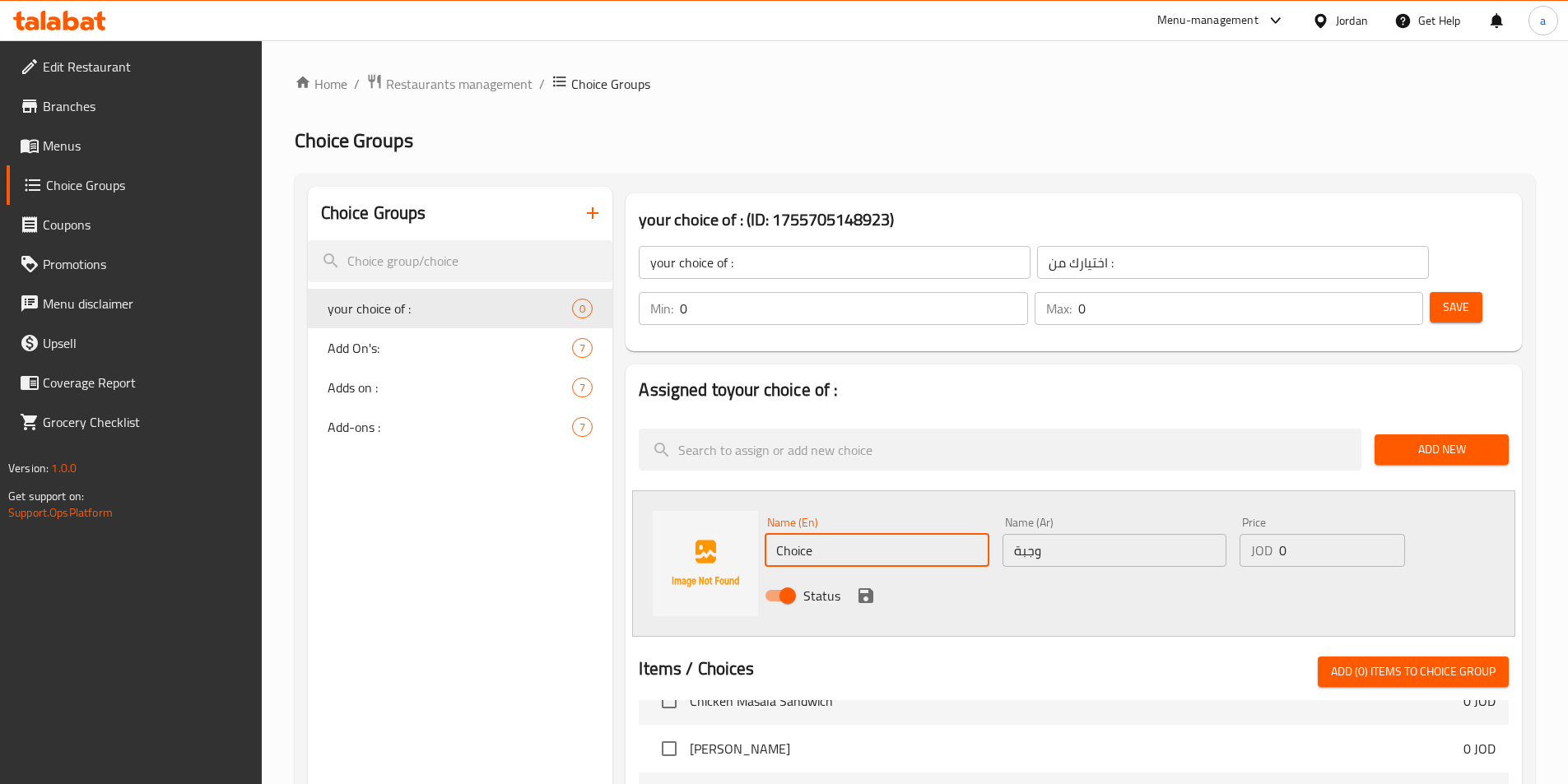
type input ","
type input "Meal"
click at [1323, 534] on input "0" at bounding box center [1341, 550] width 125 height 33
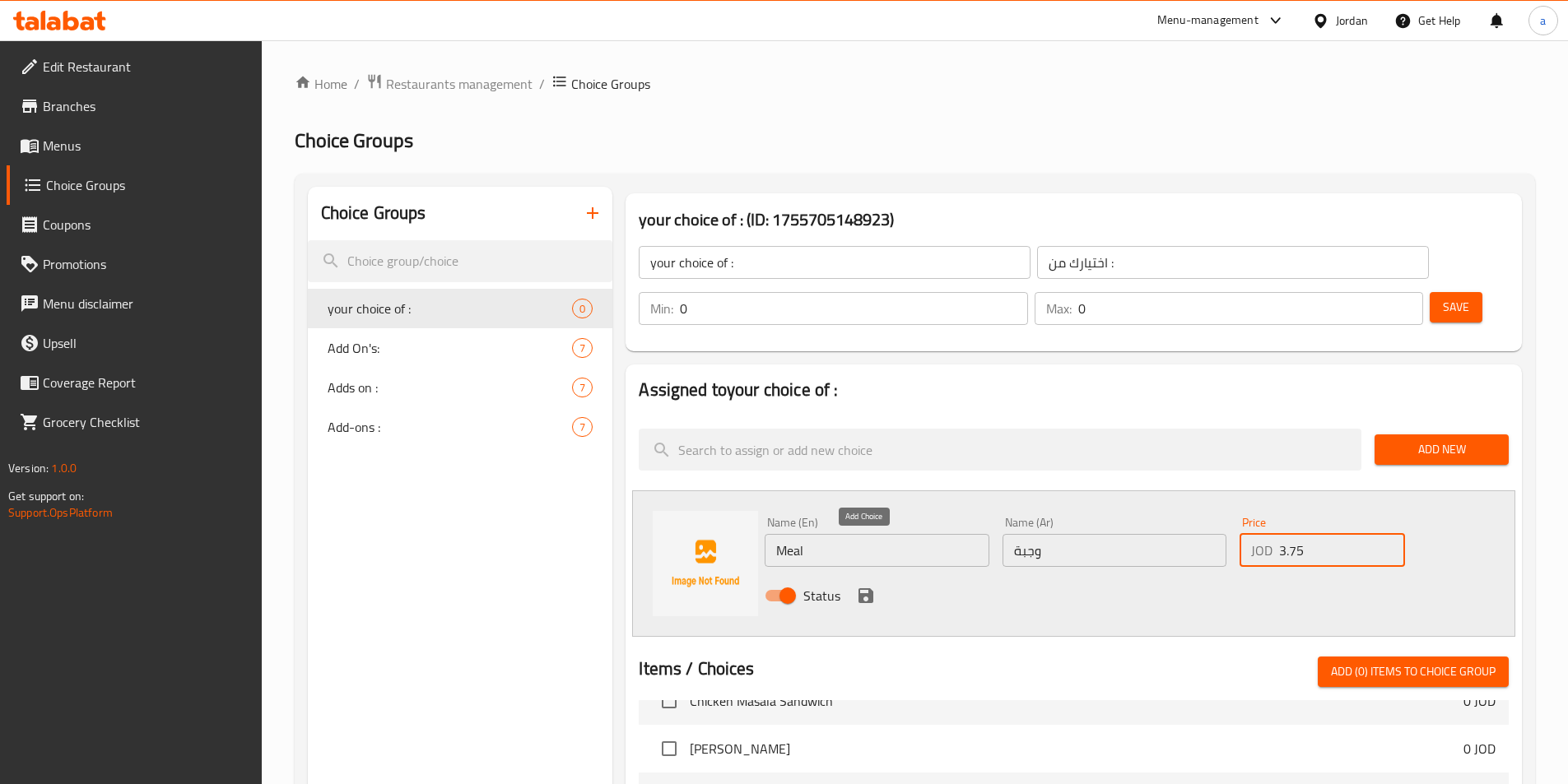
type input "3.75"
click at [860, 589] on icon "save" at bounding box center [866, 596] width 15 height 15
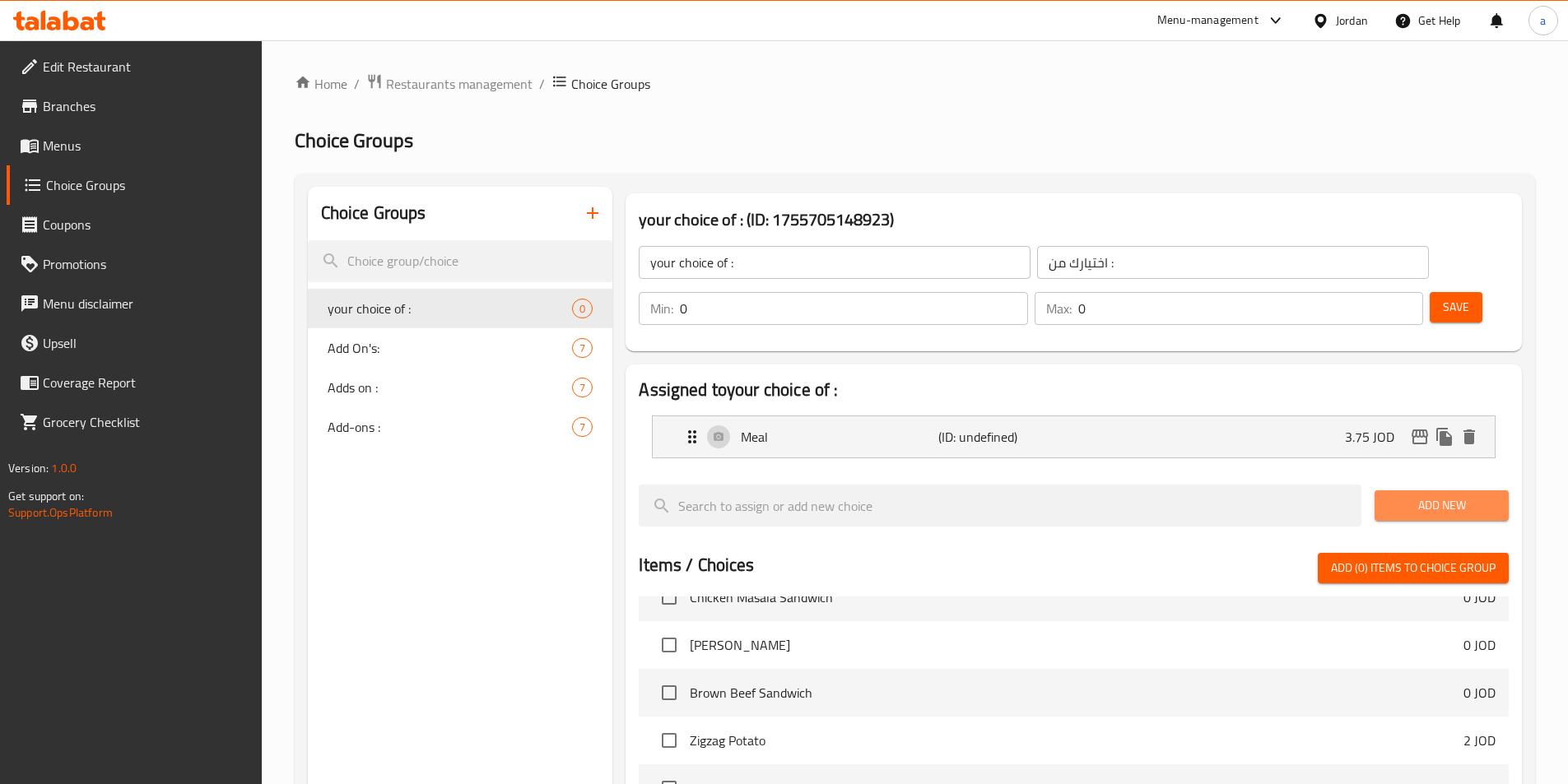
click at [1406, 496] on span "Add New" at bounding box center [1441, 506] width 108 height 21
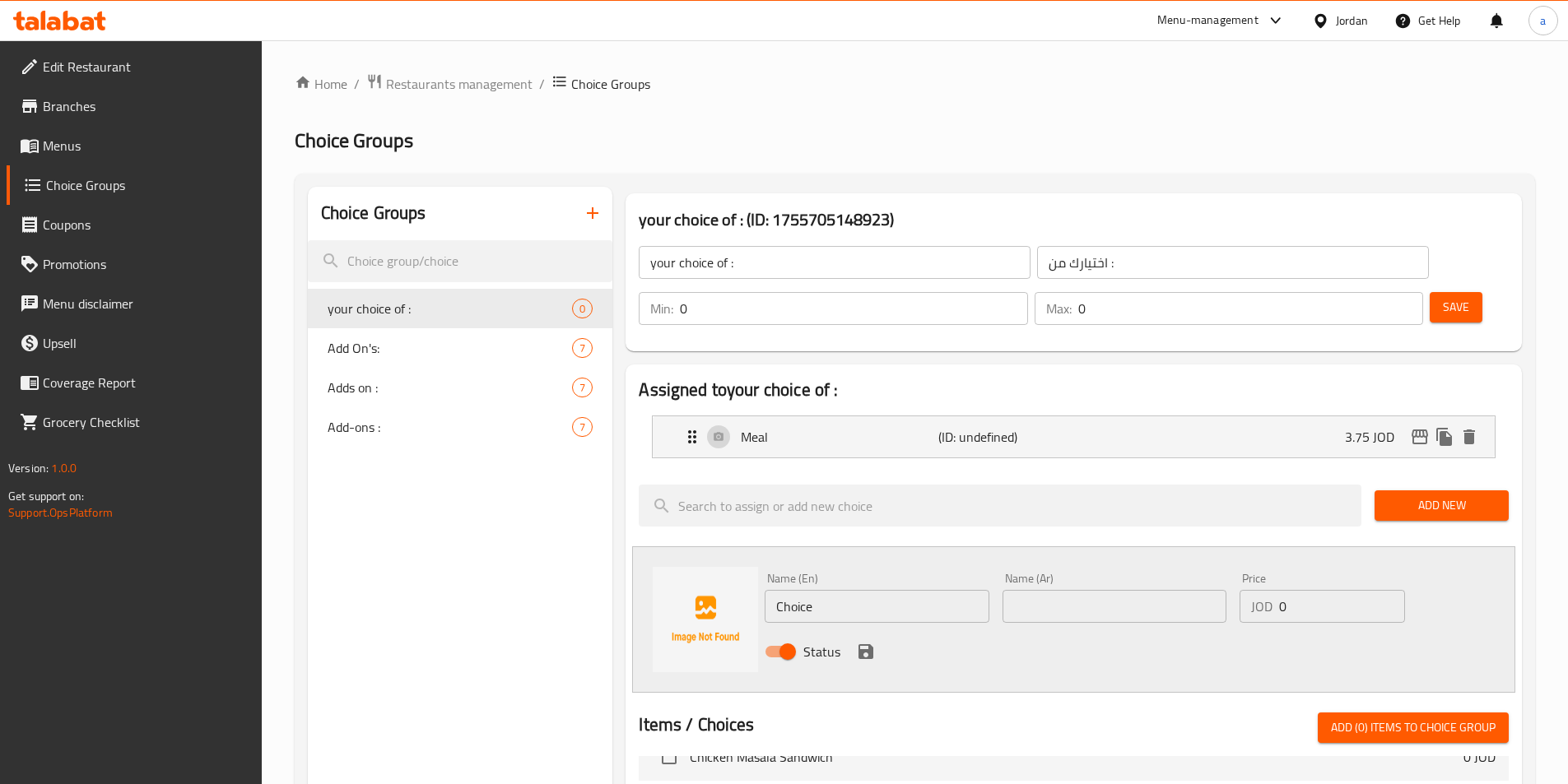
click at [1124, 590] on input "text" at bounding box center [1114, 606] width 224 height 33
paste input "سندويتش"
type input "سندويتش"
click at [897, 590] on input "Choice" at bounding box center [876, 606] width 224 height 33
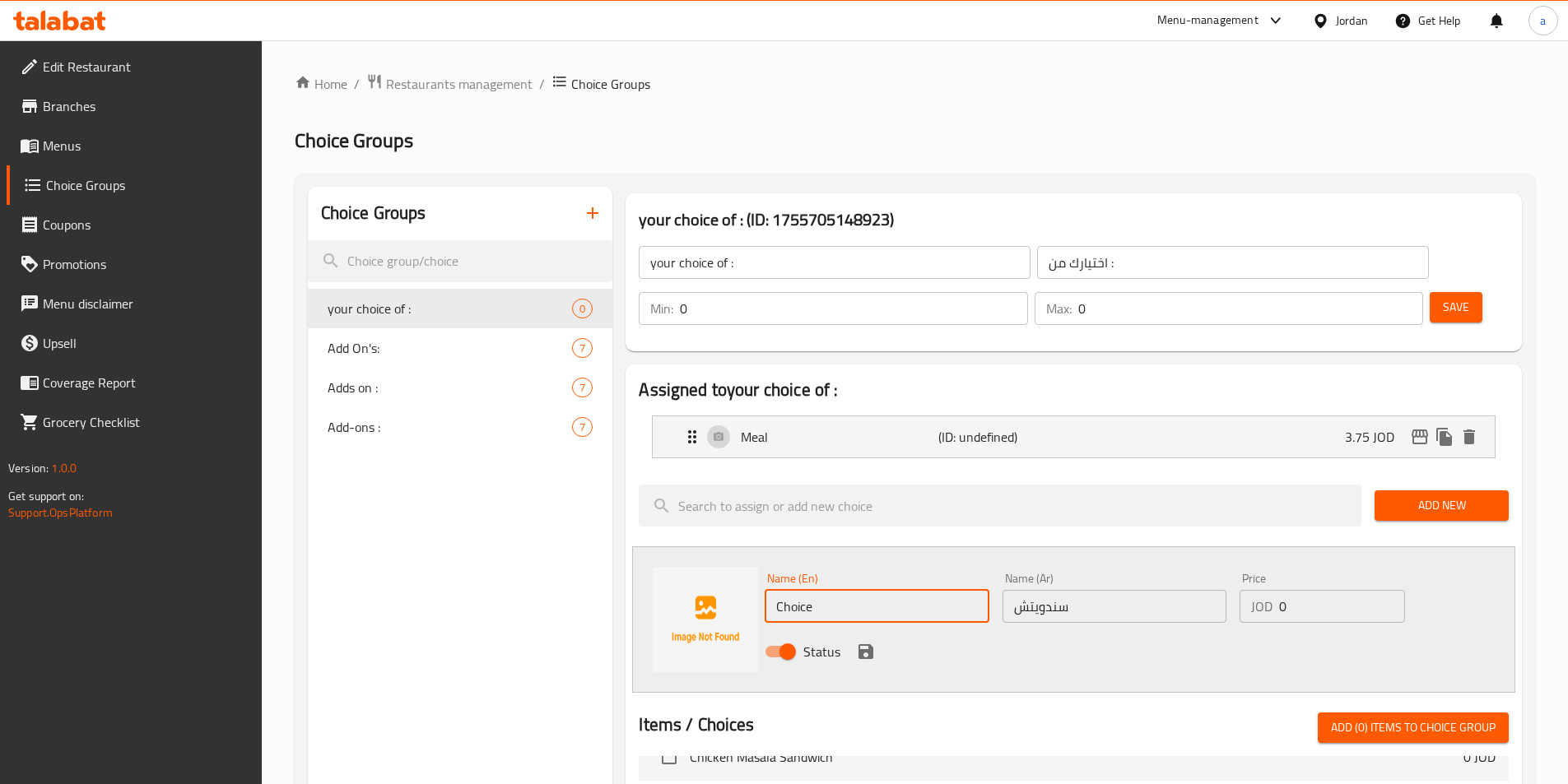
click at [896, 590] on input "Choice" at bounding box center [876, 606] width 224 height 33
paste input "sandwich"
type input "sandwich"
click at [1301, 590] on input "0" at bounding box center [1341, 606] width 125 height 33
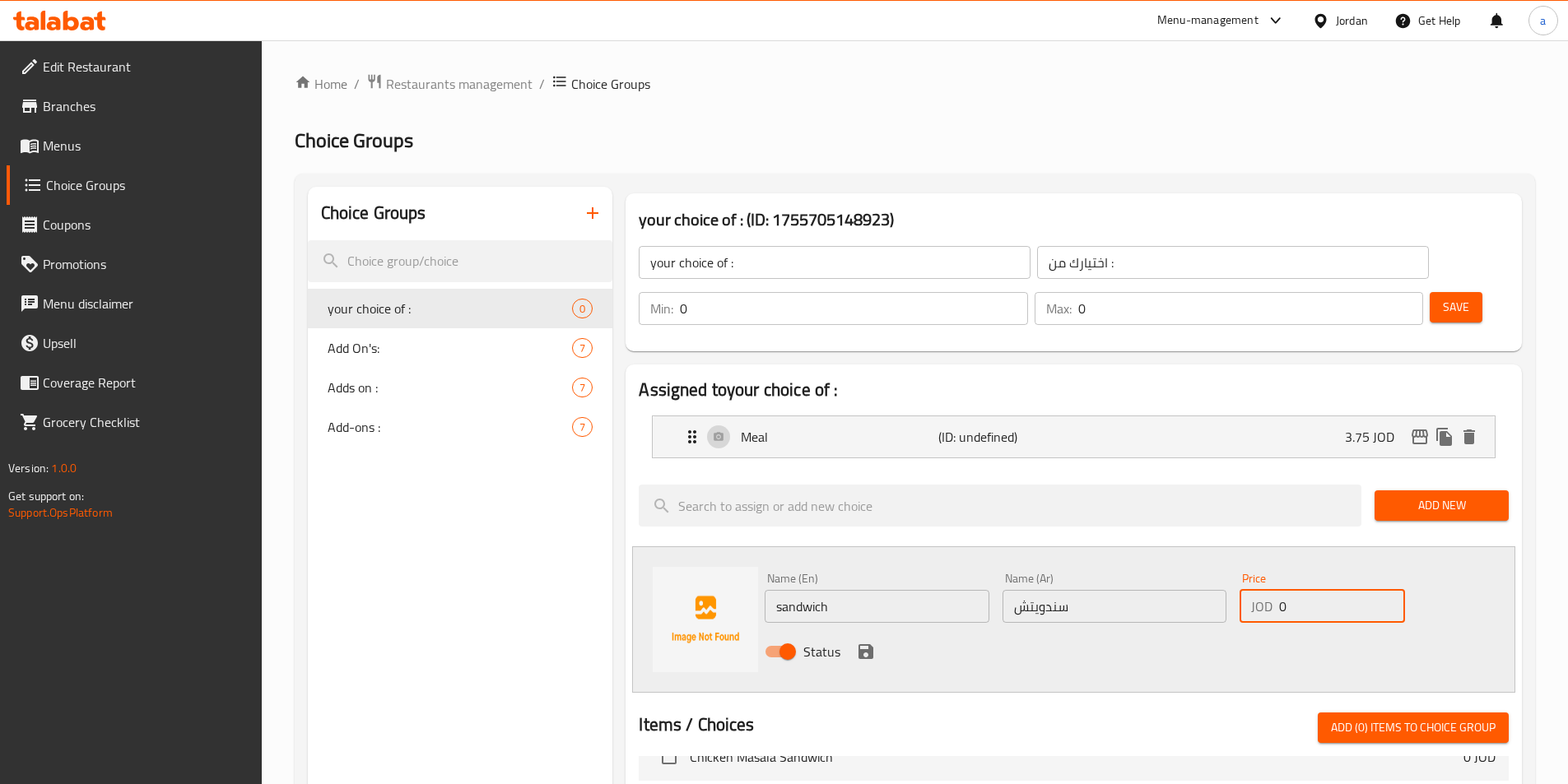
click at [1301, 590] on input "0" at bounding box center [1341, 606] width 125 height 33
type input "2.75"
click at [858, 642] on icon "save" at bounding box center [866, 652] width 20 height 20
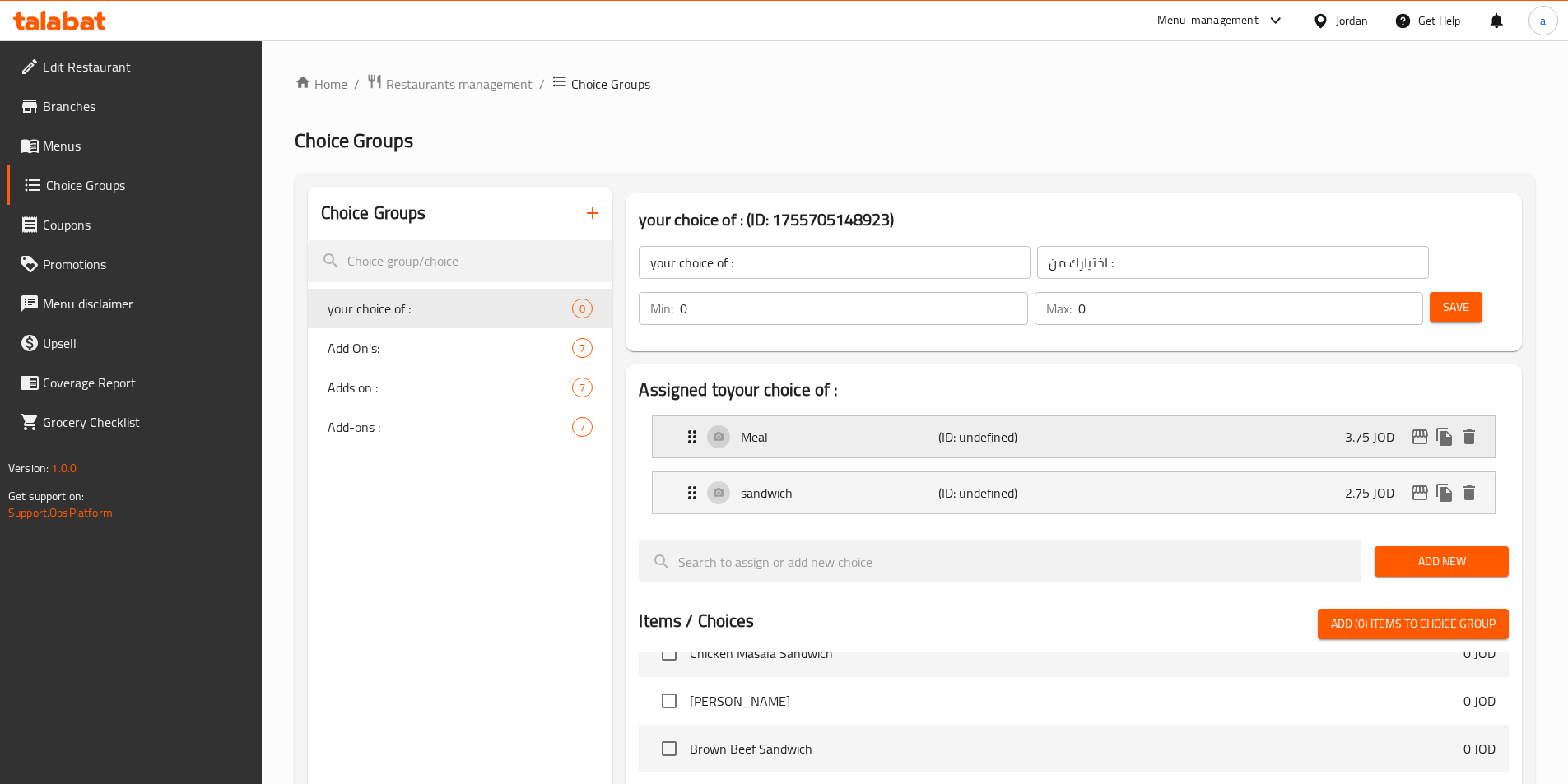
click at [901, 417] on div "Meal (ID: undefined) 3.75 JOD" at bounding box center [1078, 437] width 792 height 41
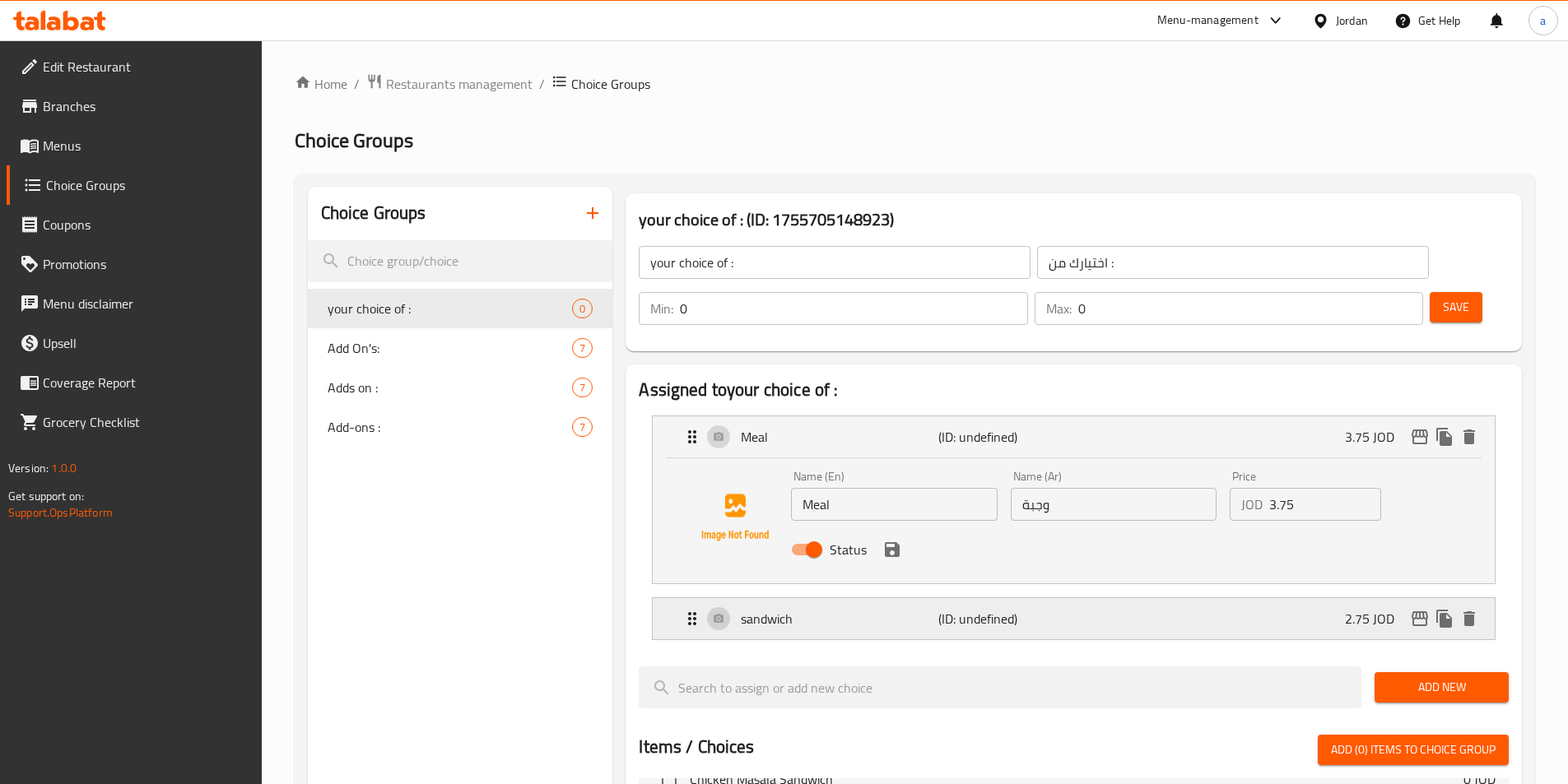
click at [884, 609] on p "sandwich" at bounding box center [839, 619] width 197 height 20
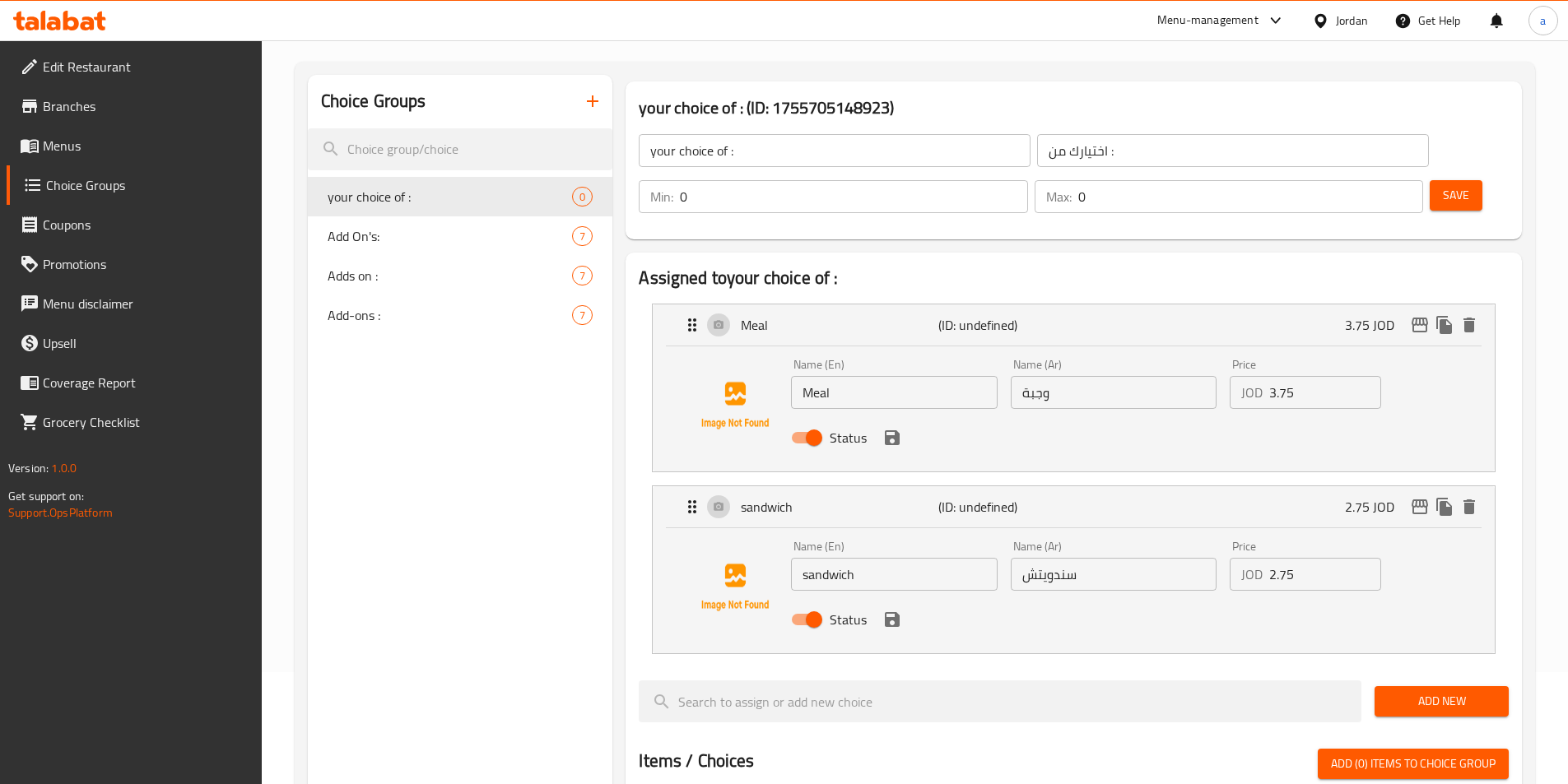
scroll to position [82, 0]
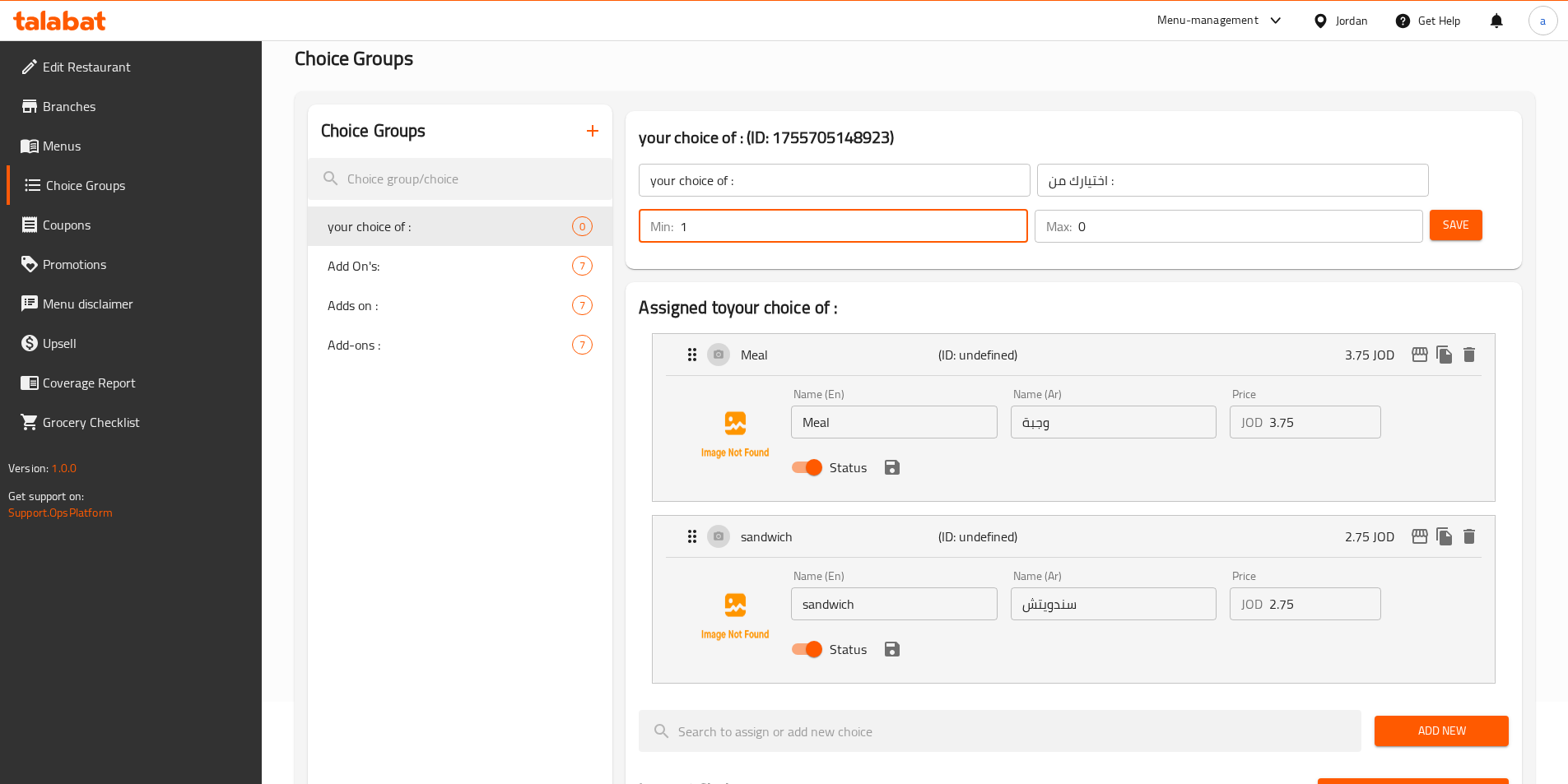
click at [1027, 210] on input "1" at bounding box center [854, 226] width 347 height 33
click at [1027, 210] on input "2" at bounding box center [854, 226] width 347 height 33
click at [1027, 210] on input "3" at bounding box center [854, 226] width 347 height 33
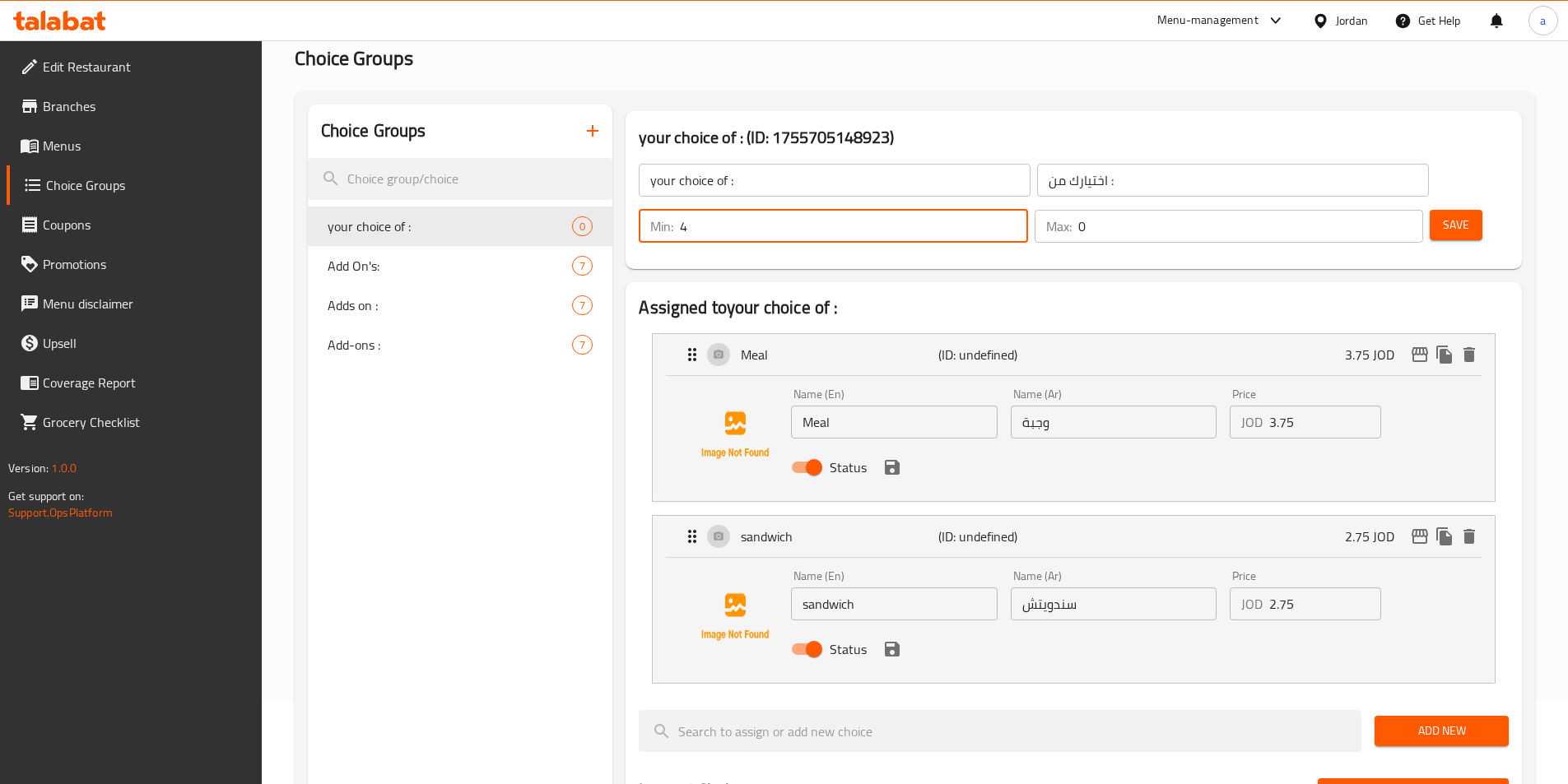
click at [1027, 210] on input "4" at bounding box center [854, 226] width 347 height 33
click at [1027, 210] on input "3" at bounding box center [854, 226] width 347 height 33
click at [1027, 210] on input "2" at bounding box center [854, 226] width 347 height 33
type input "1"
click at [1027, 210] on input "1" at bounding box center [854, 226] width 347 height 33
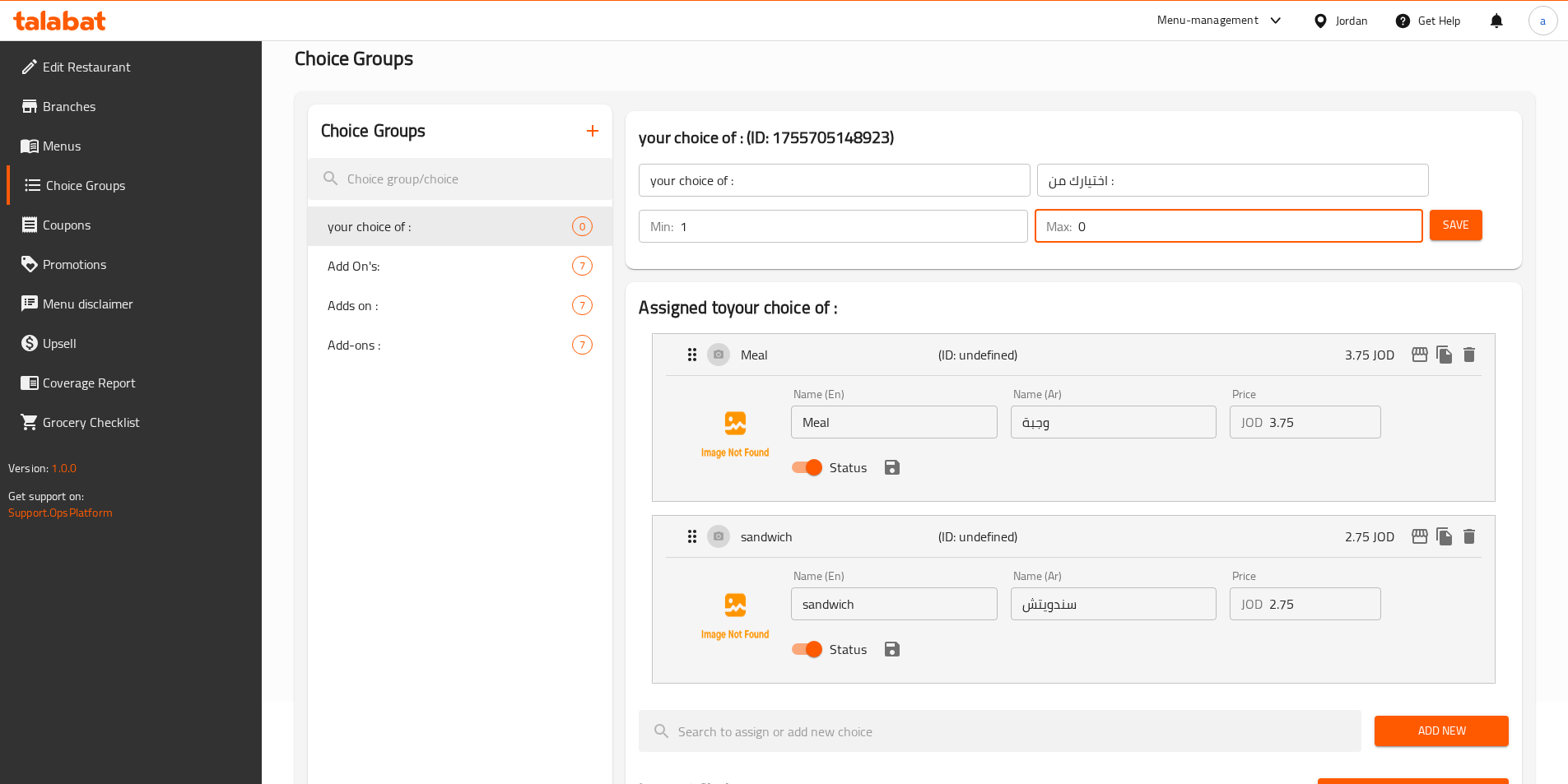
click at [1364, 210] on input "0" at bounding box center [1250, 226] width 345 height 33
click at [1381, 210] on input "0" at bounding box center [1250, 226] width 345 height 33
type input "1"
click at [1377, 210] on input "1" at bounding box center [1250, 226] width 345 height 33
click at [1354, 212] on div "your choice of : ​ اختيارك من : ​ Min: 1 ​ Max: 1 ​ Save" at bounding box center [1073, 203] width 883 height 118
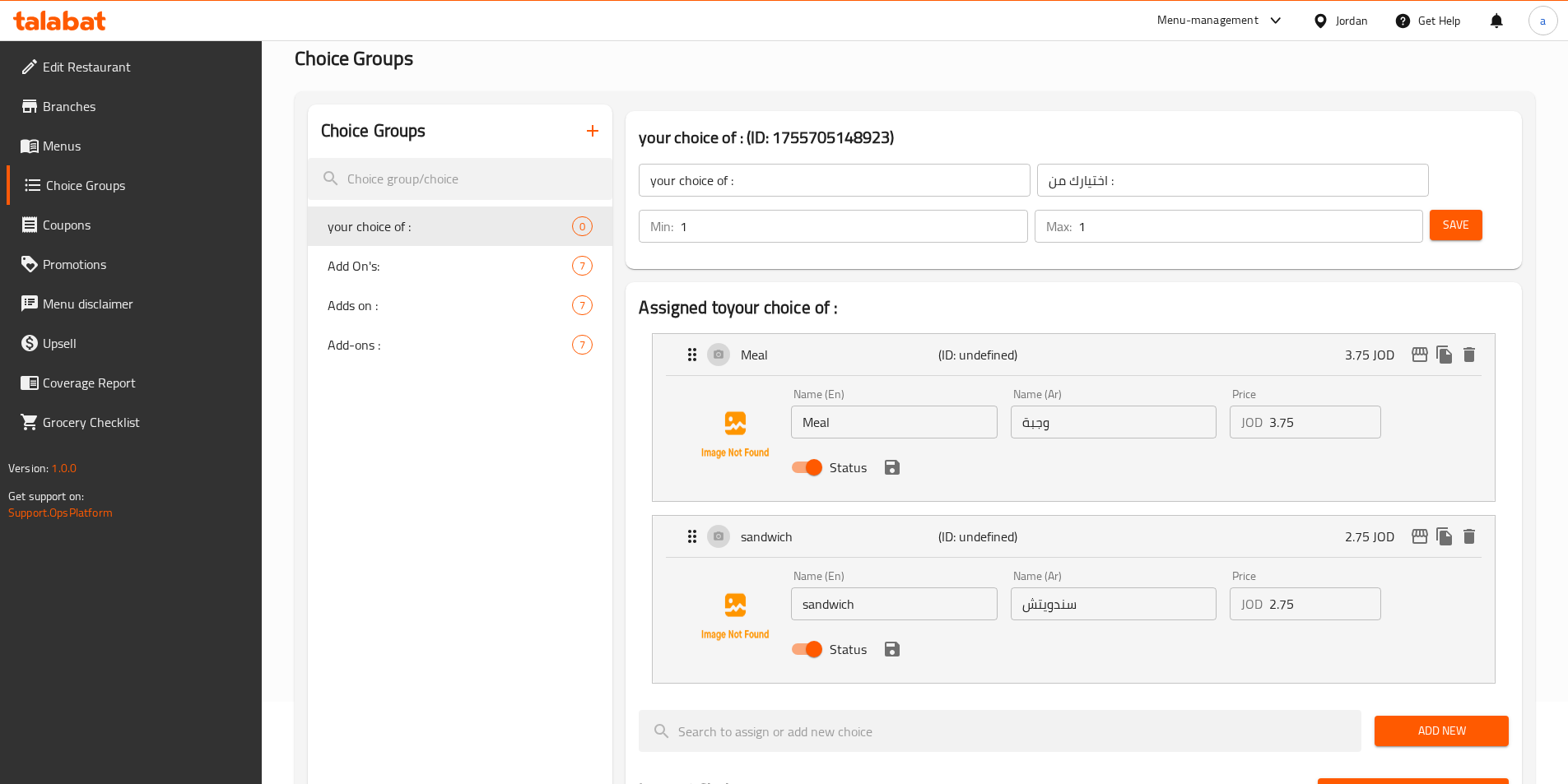
click at [1443, 215] on span "Save" at bounding box center [1456, 225] width 26 height 21
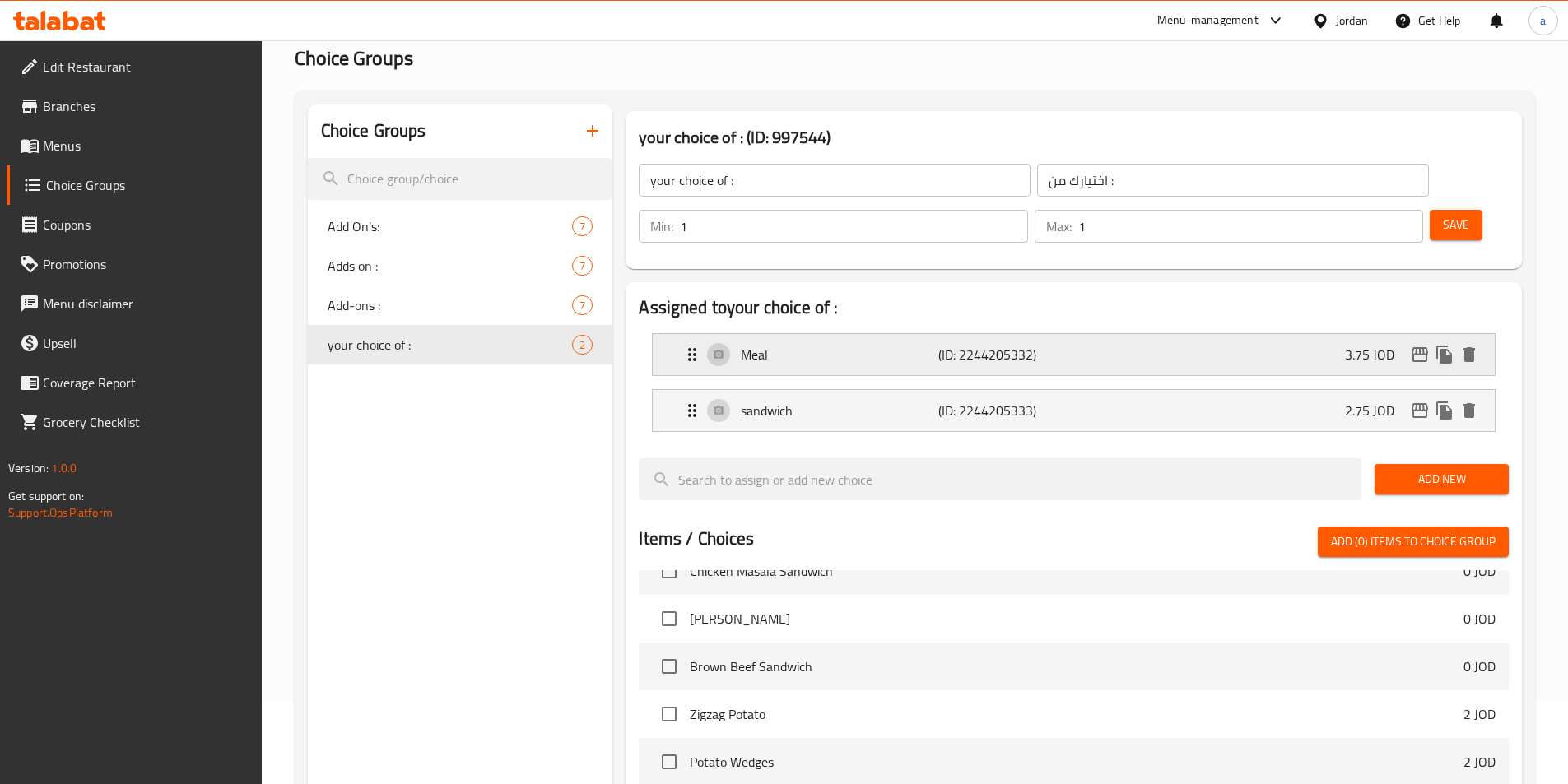
click at [787, 335] on div "Meal (ID: 2244205332) 3.75 JOD" at bounding box center [1078, 355] width 792 height 41
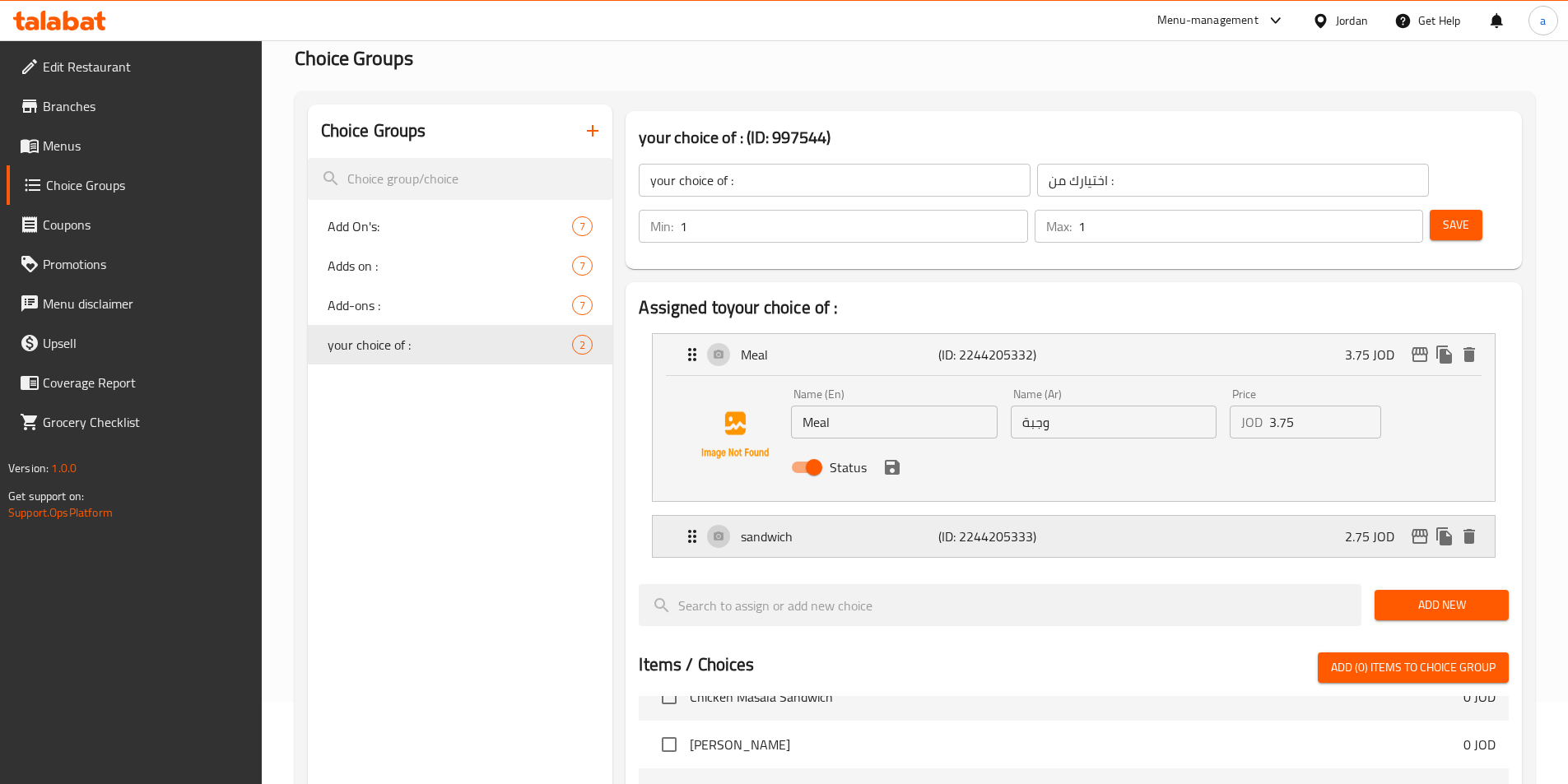
click at [812, 516] on div "sandwich (ID: 2244205333) 2.75 JOD" at bounding box center [1078, 536] width 792 height 41
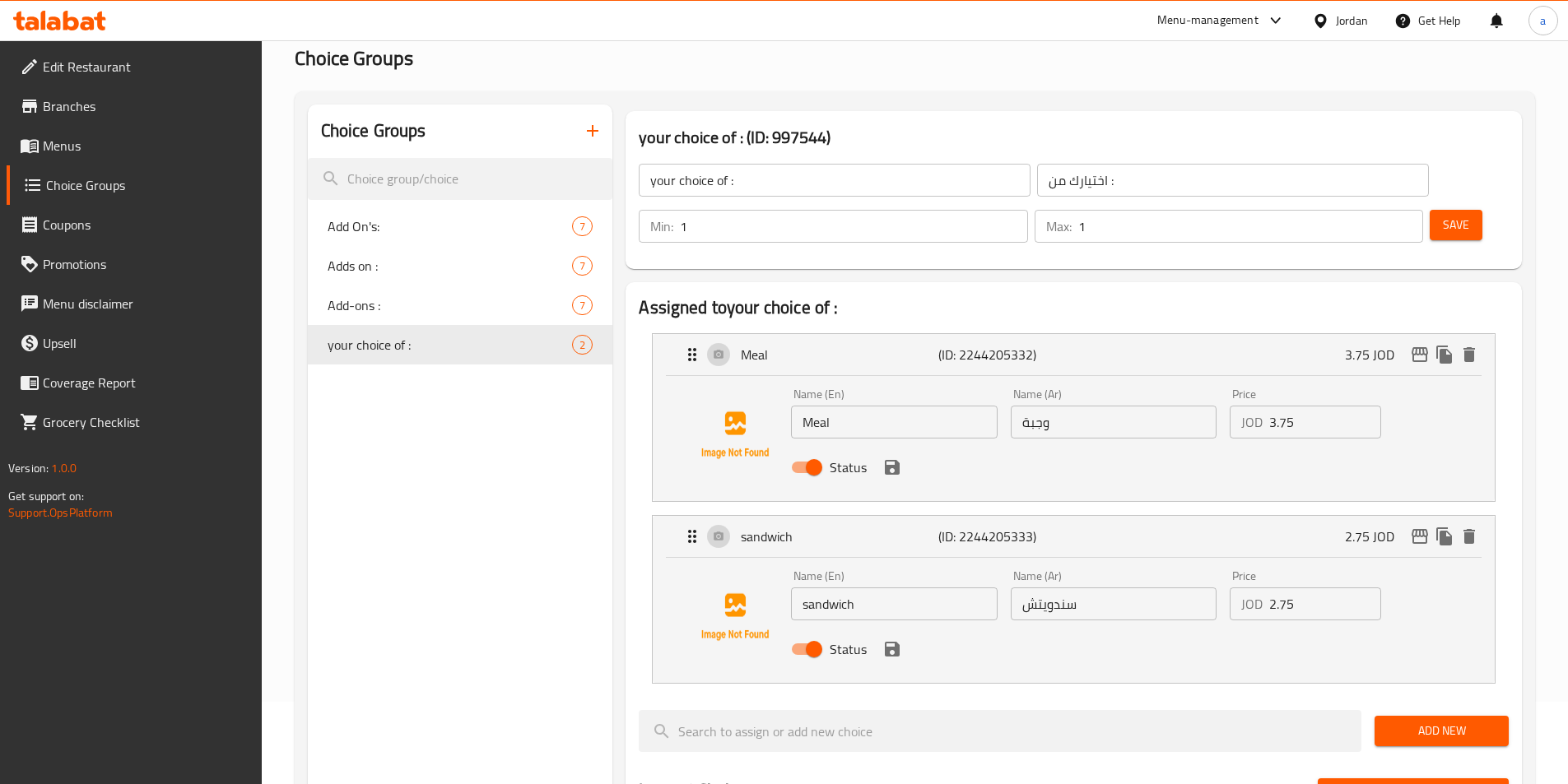
click at [867, 697] on div at bounding box center [1074, 704] width 870 height 13
click at [1443, 215] on span "Save" at bounding box center [1456, 225] width 26 height 21
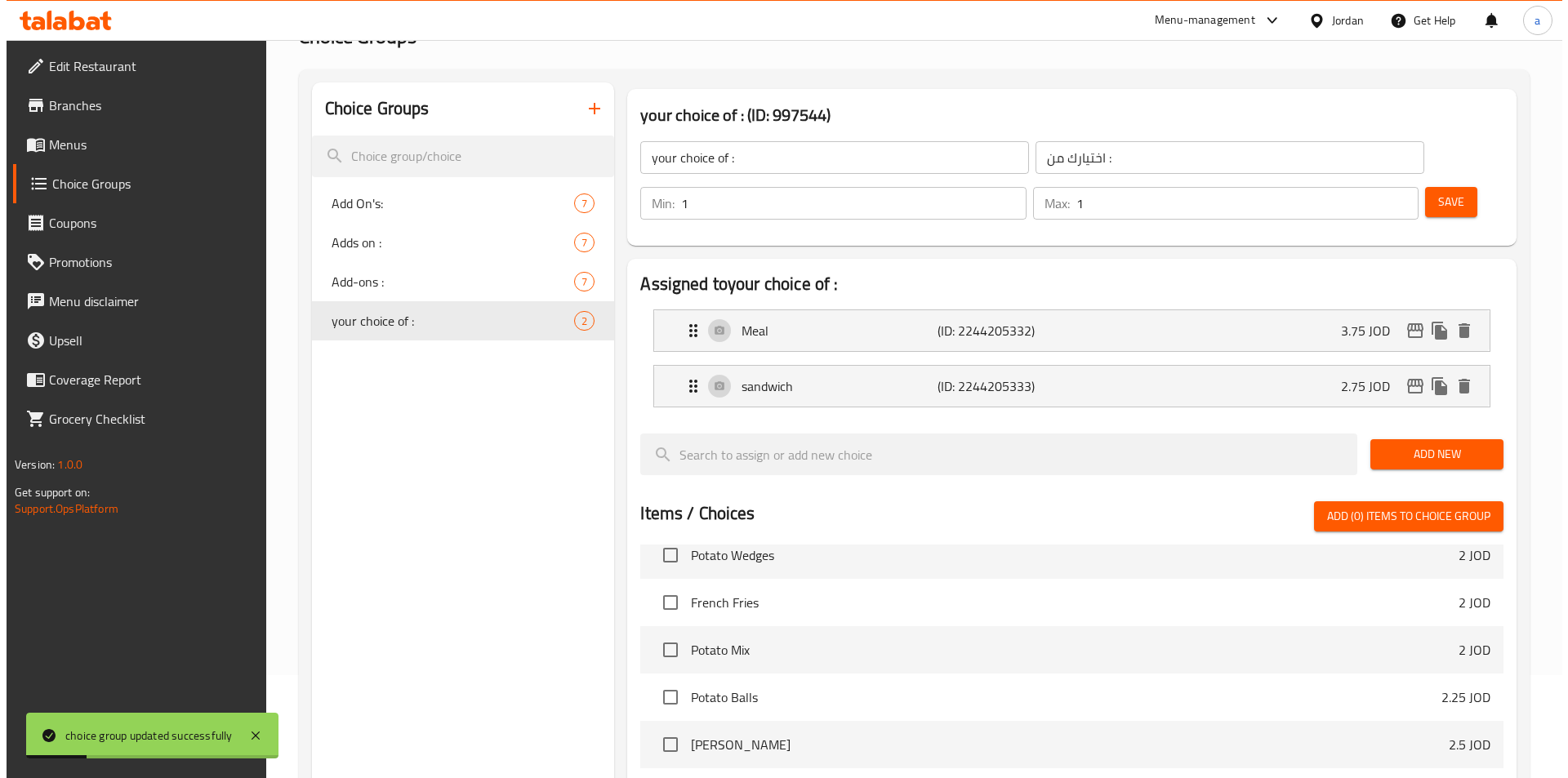
scroll to position [470, 0]
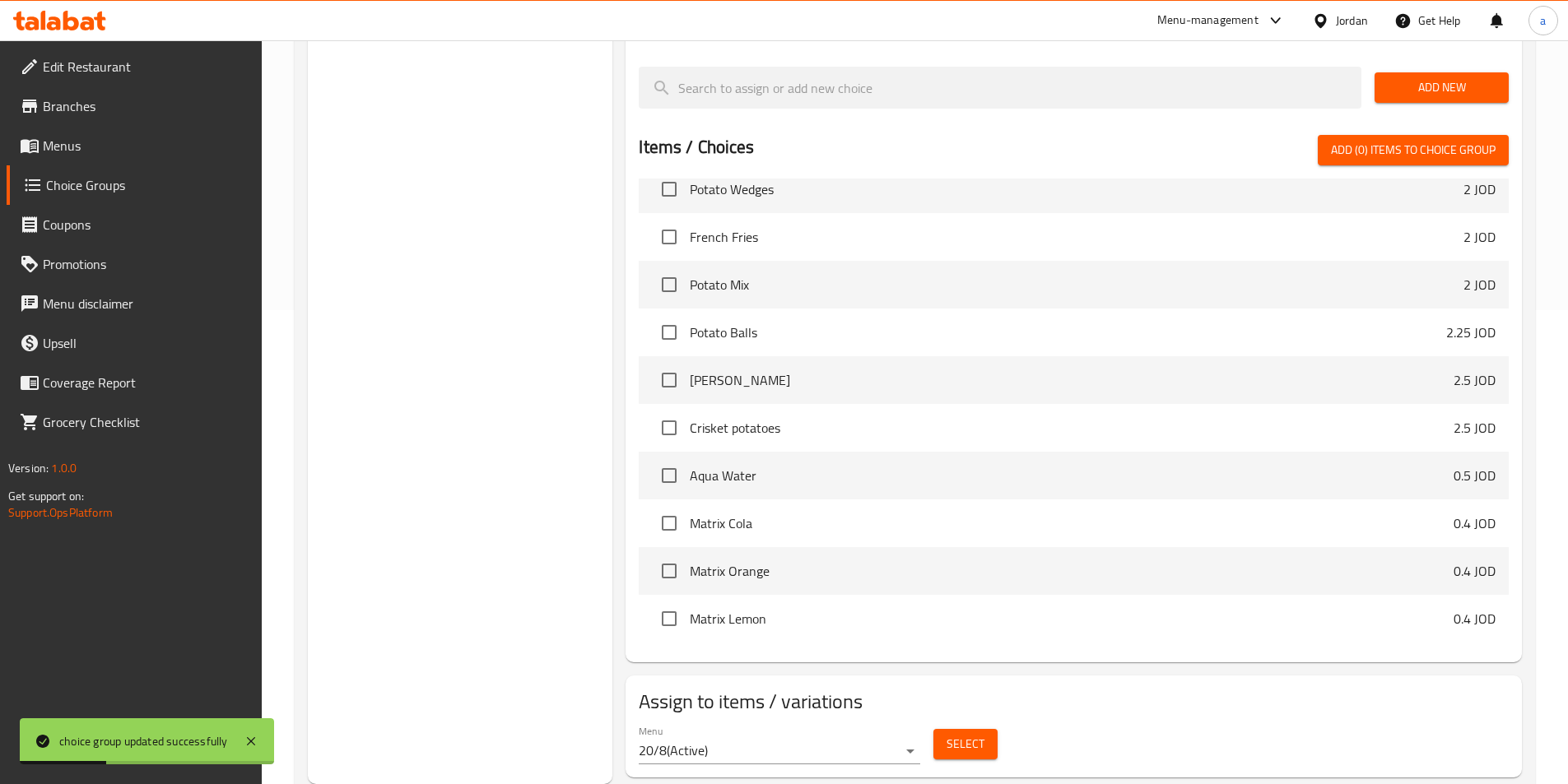
click at [937, 729] on button "Select" at bounding box center [965, 745] width 65 height 30
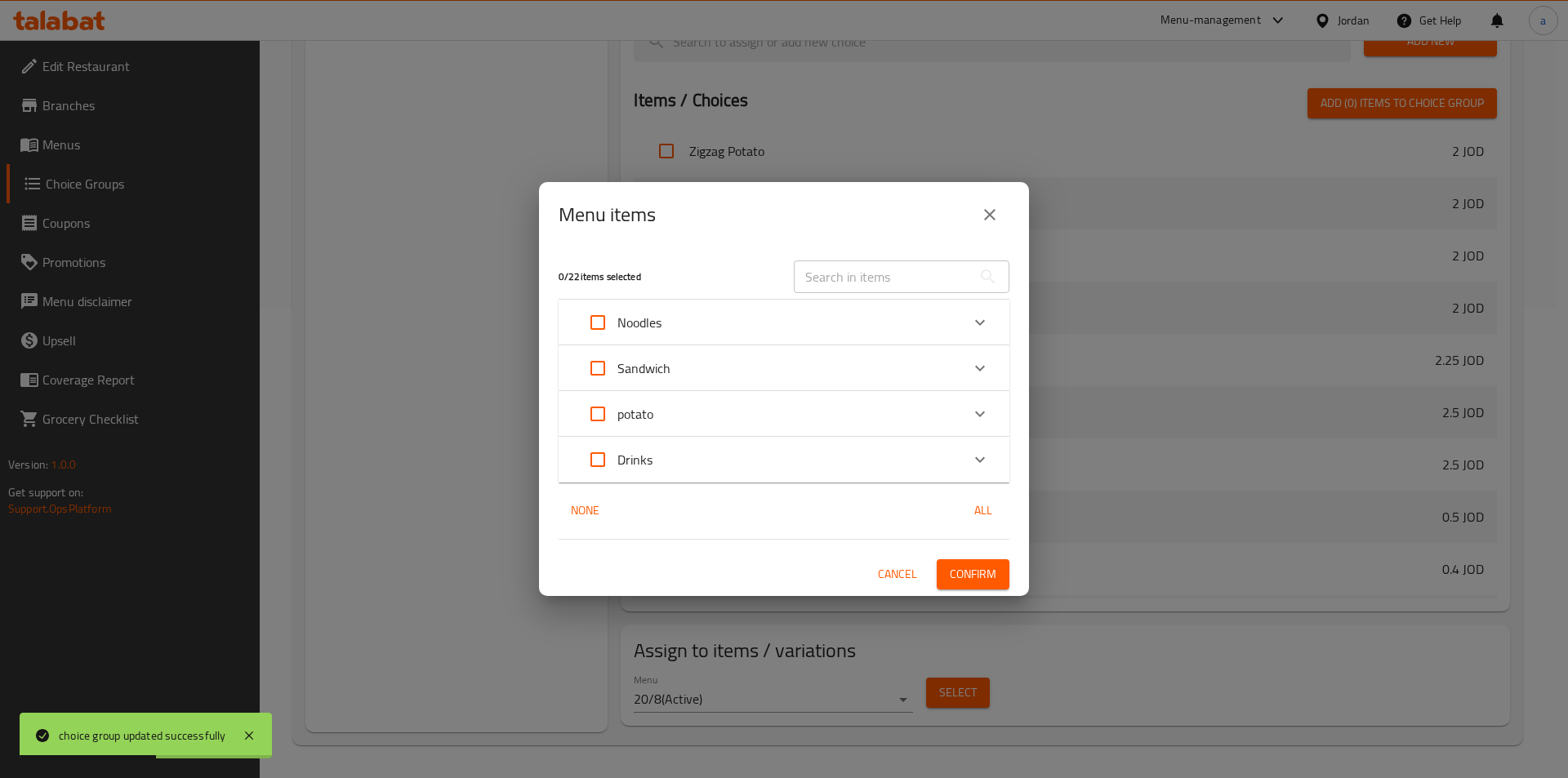
click at [708, 370] on div "Sandwich" at bounding box center [769, 368] width 382 height 39
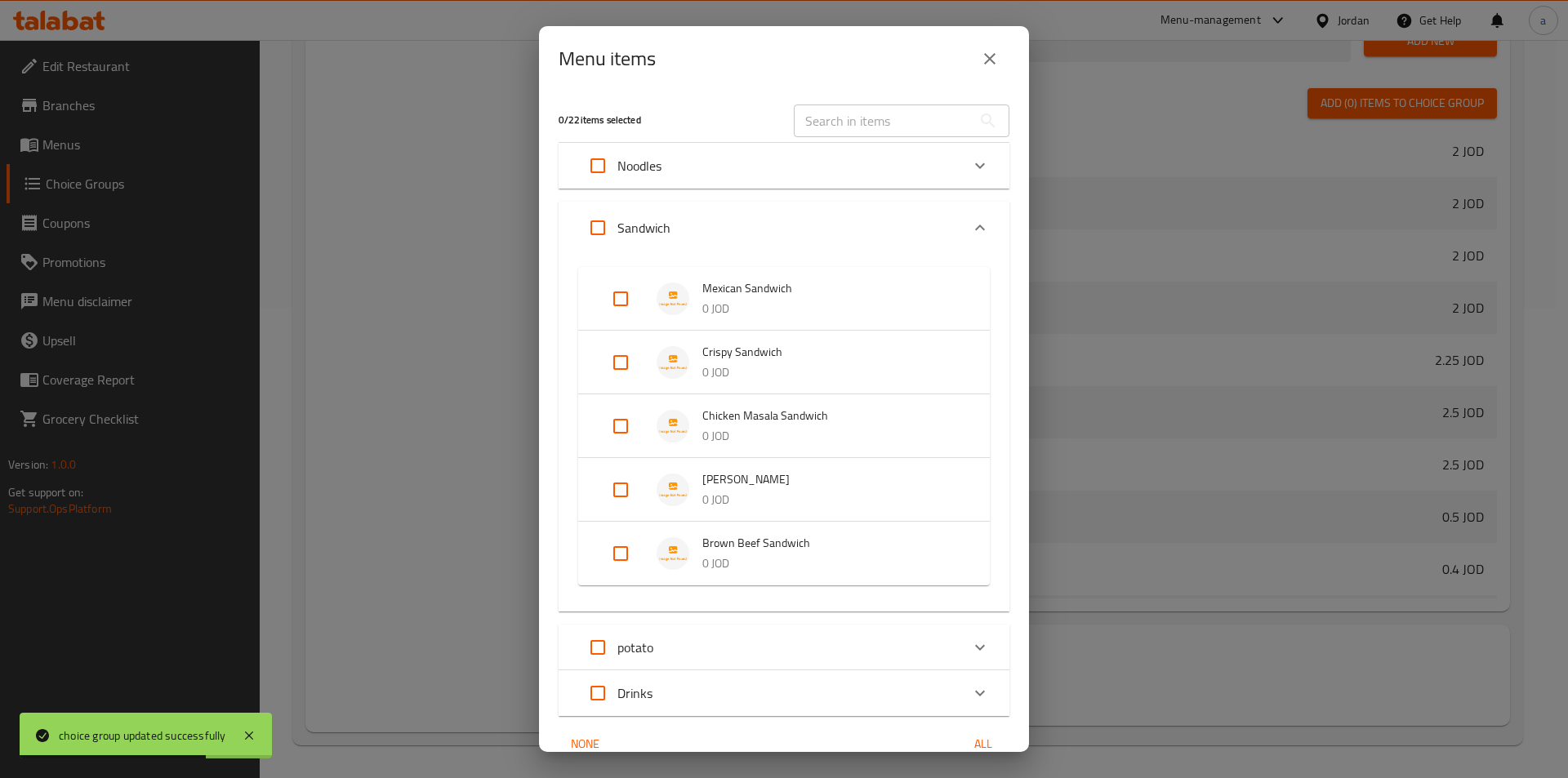
click at [621, 300] on input "Expand" at bounding box center [620, 299] width 39 height 39
checkbox input "true"
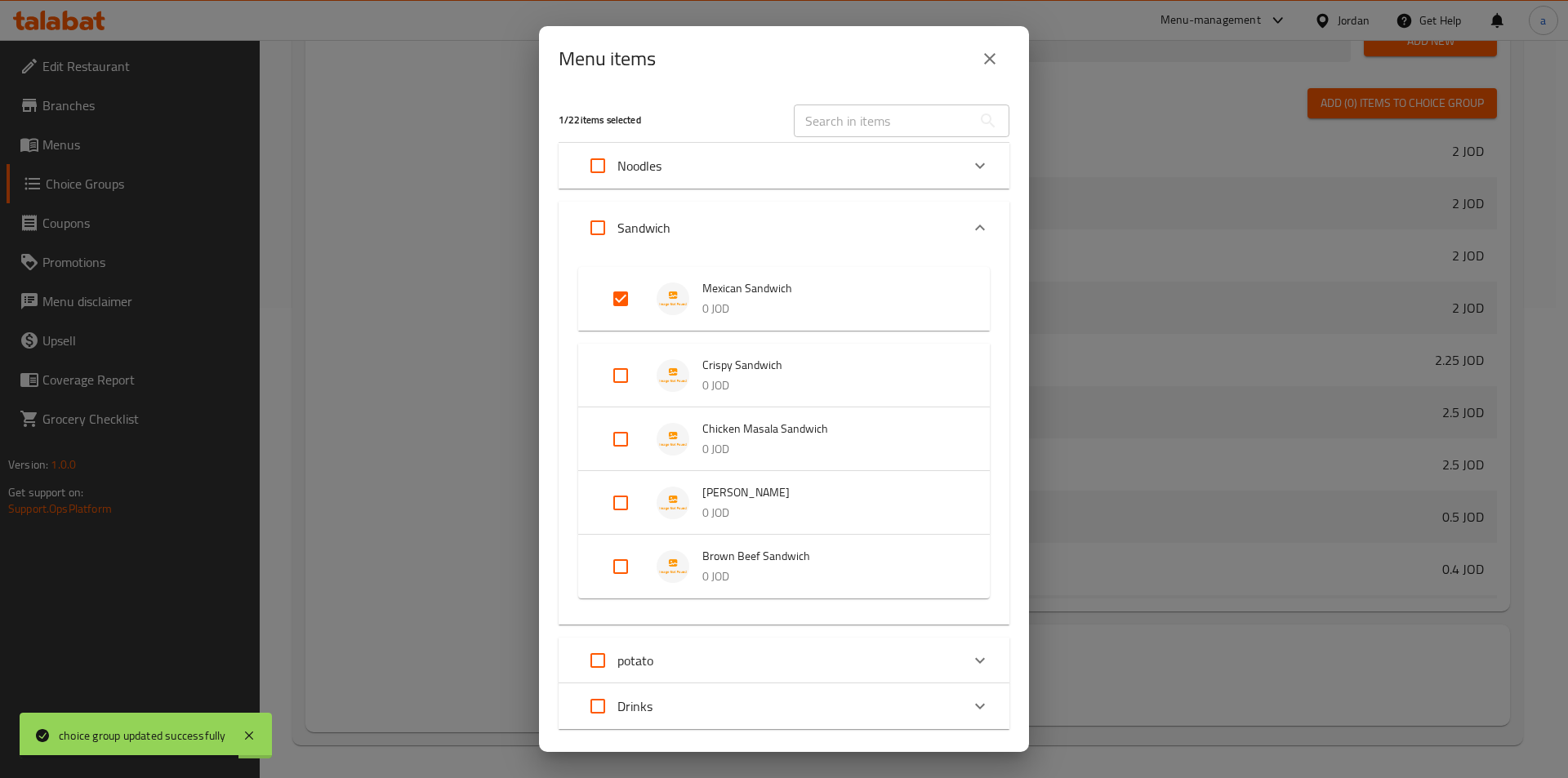
click at [617, 371] on input "Expand" at bounding box center [620, 375] width 39 height 39
checkbox input "true"
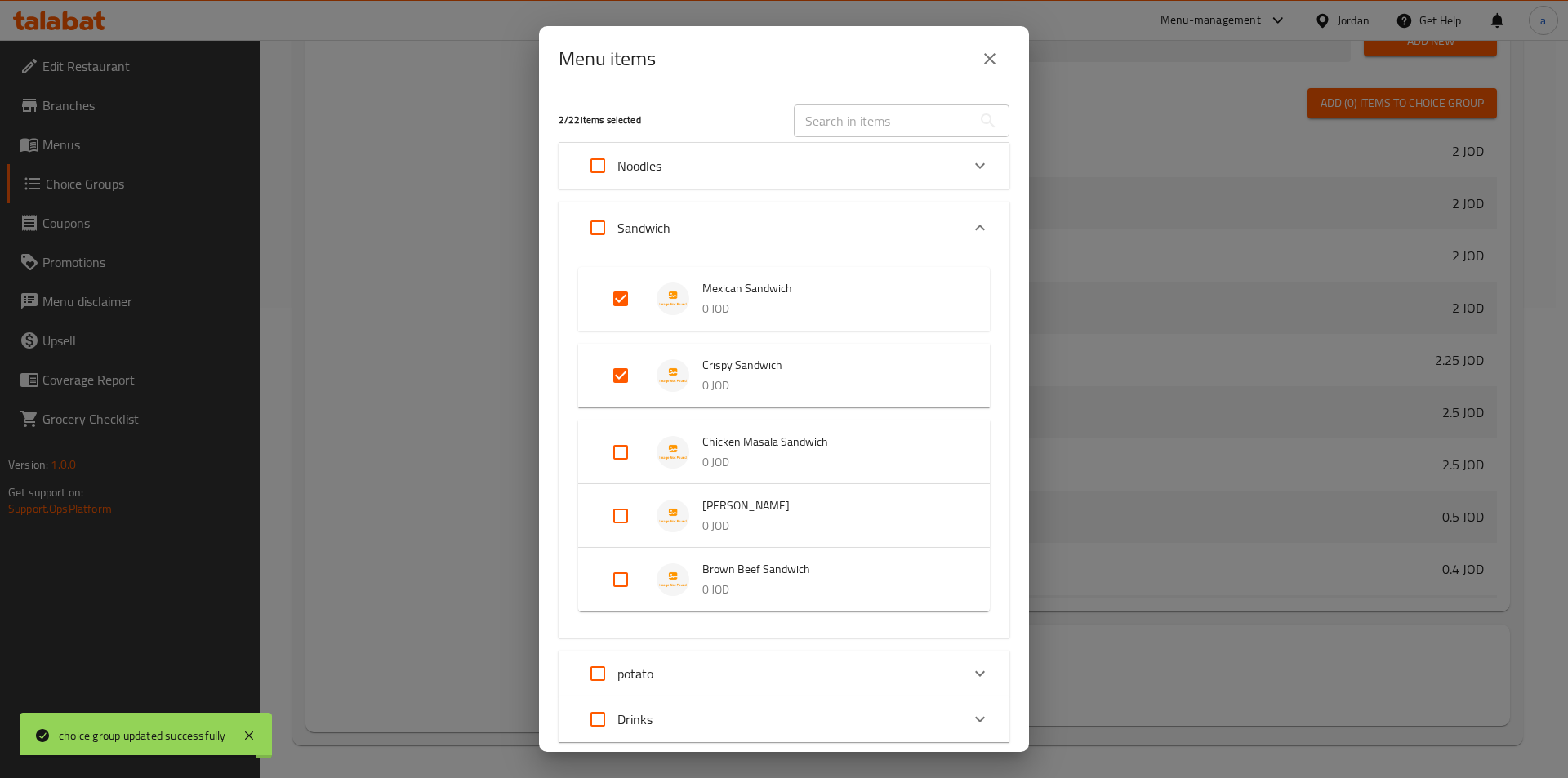
click at [625, 459] on input "Expand" at bounding box center [620, 452] width 39 height 39
checkbox input "true"
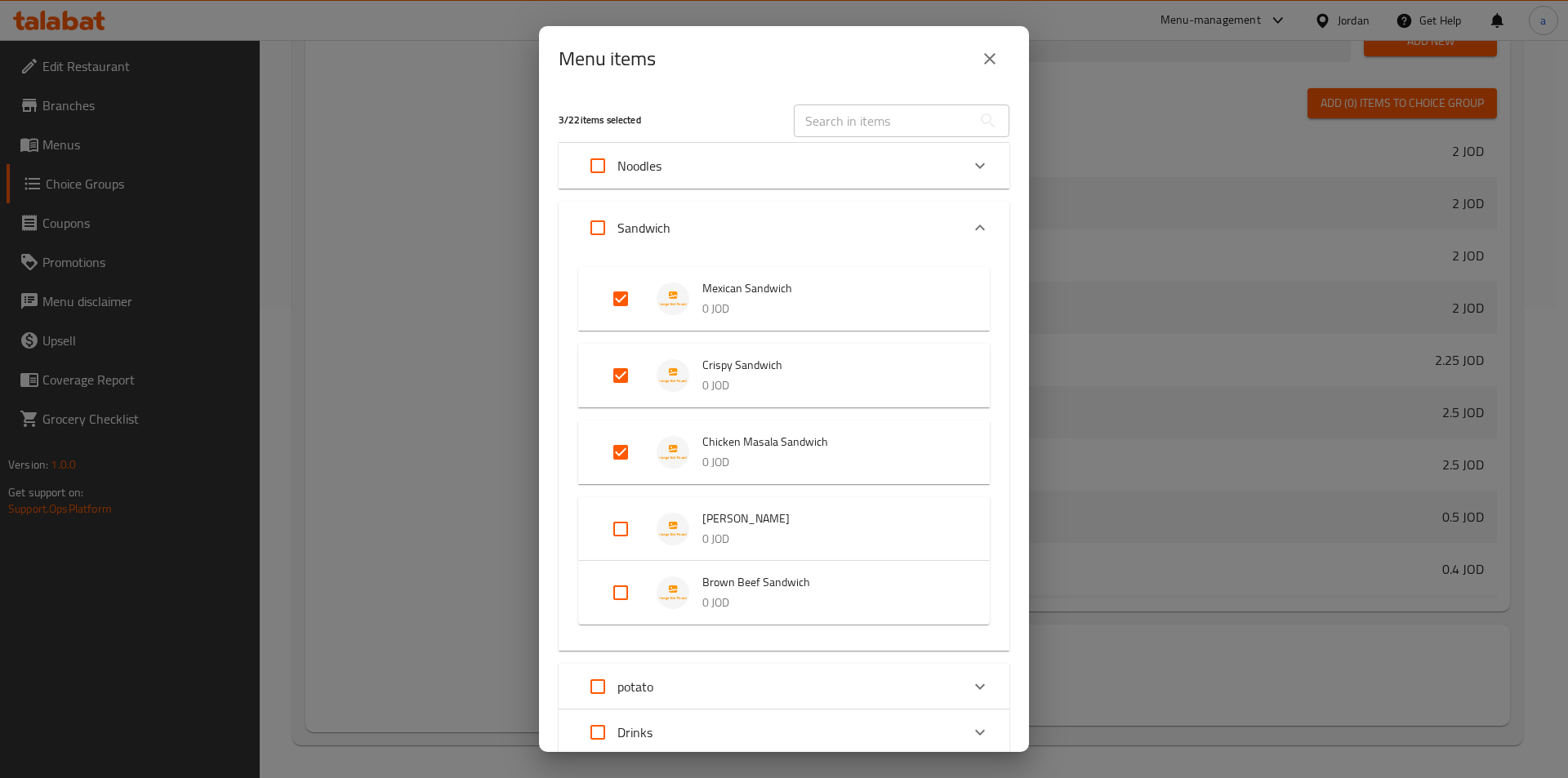
click at [621, 535] on input "Expand" at bounding box center [620, 529] width 39 height 39
checkbox input "true"
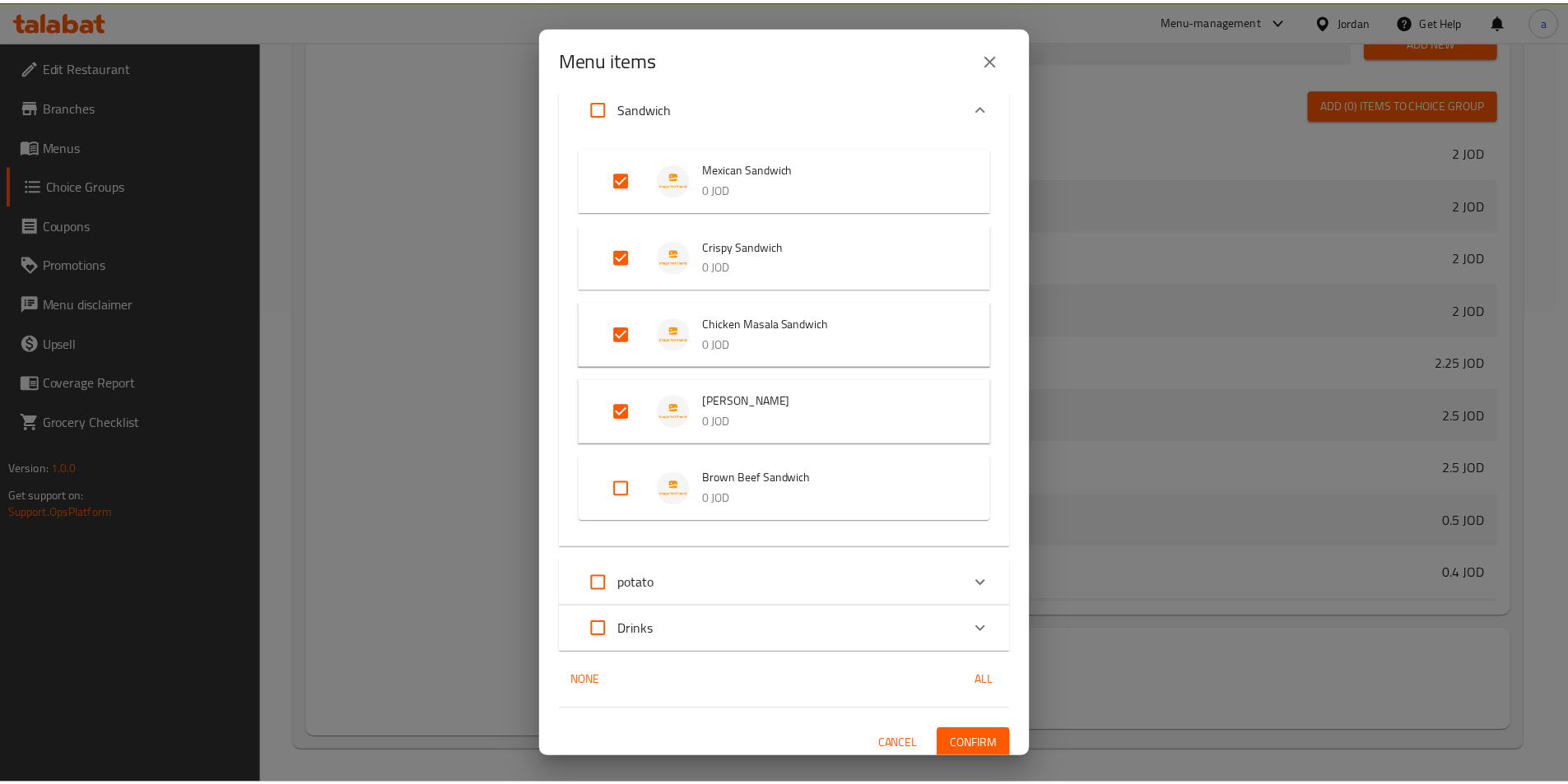
scroll to position [131, 0]
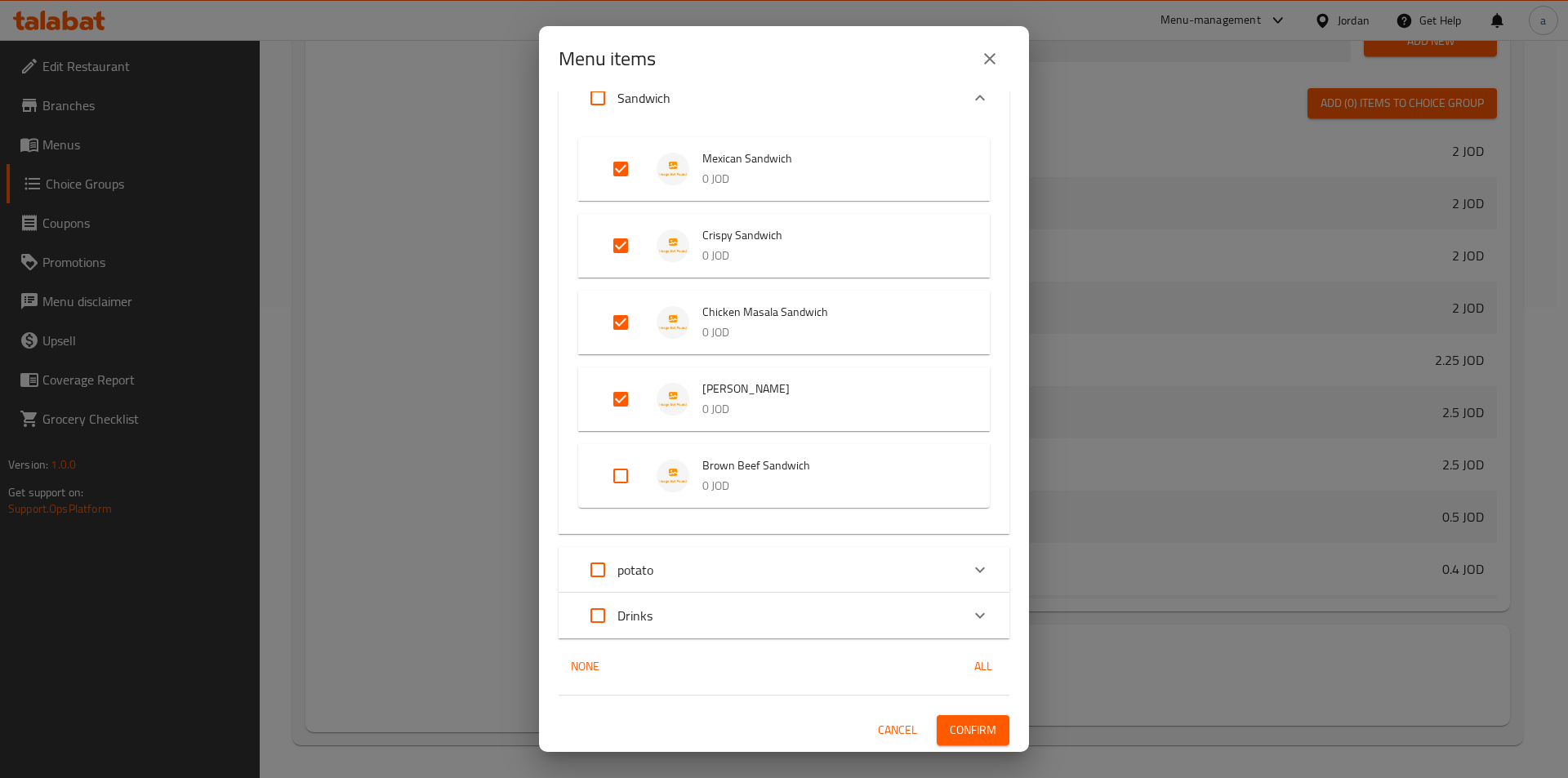
click at [982, 736] on span "Confirm" at bounding box center [973, 731] width 47 height 21
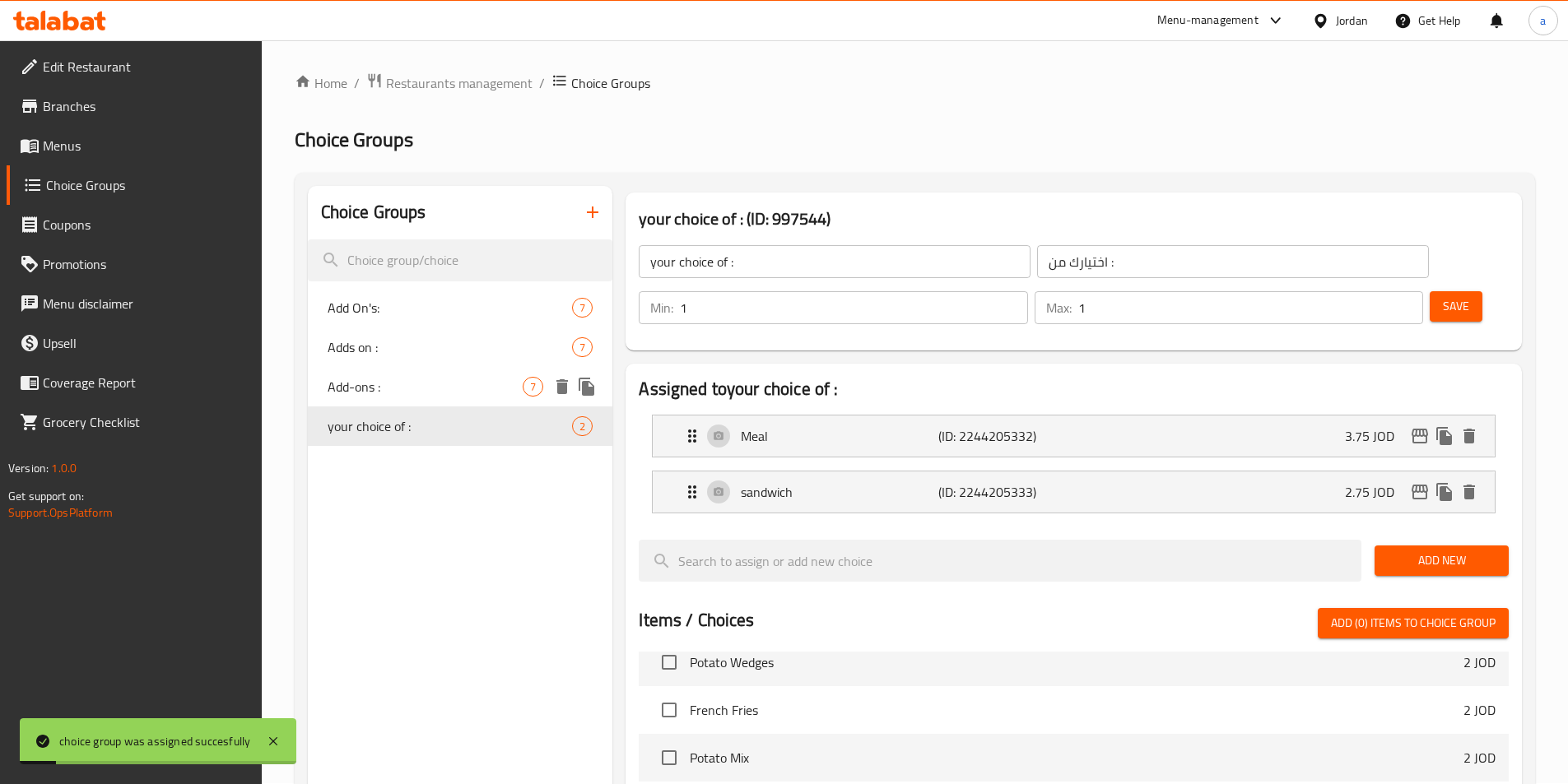
scroll to position [0, 0]
click at [589, 216] on icon "button" at bounding box center [593, 213] width 20 height 20
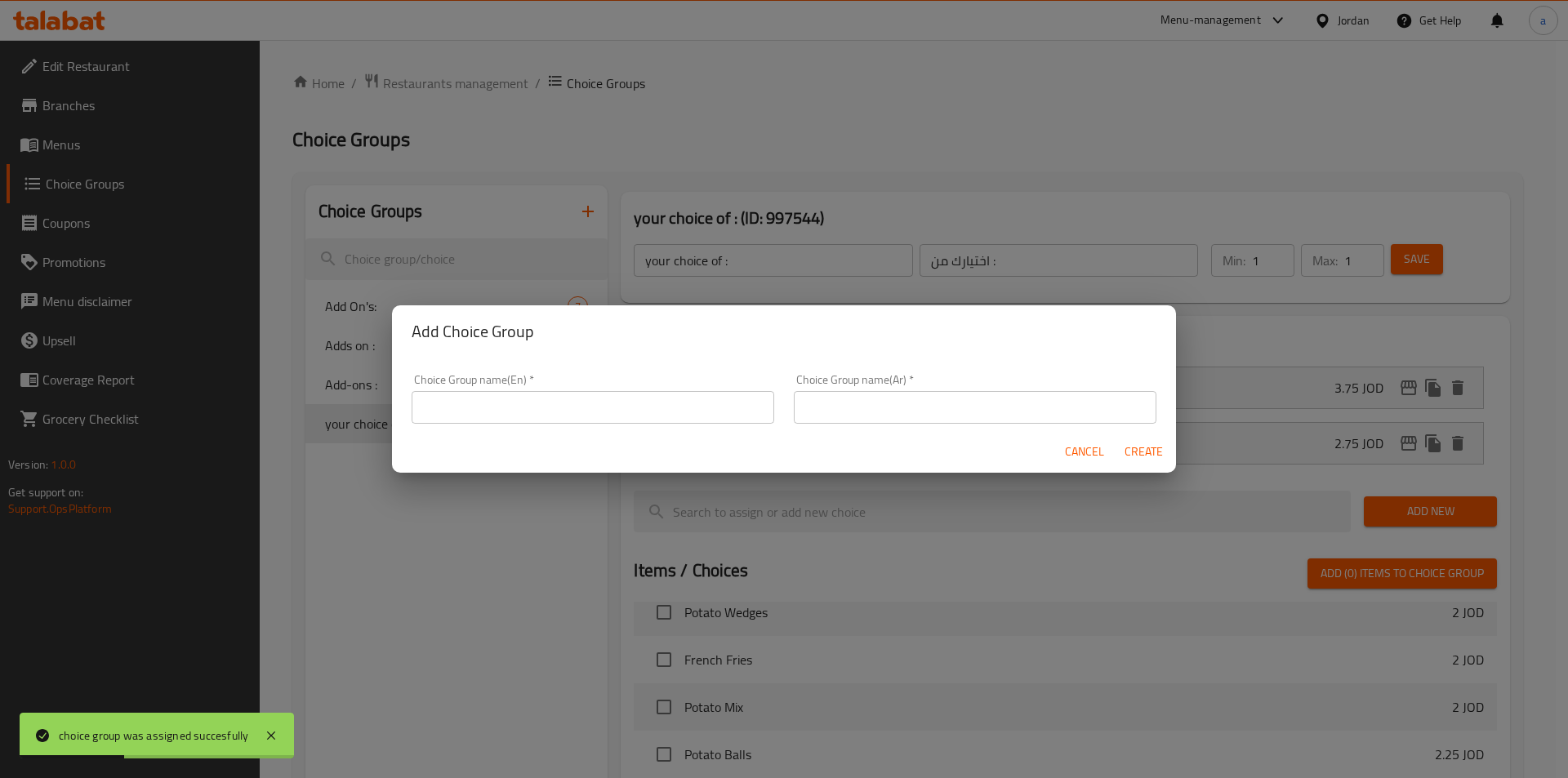
click at [516, 412] on input "text" at bounding box center [593, 407] width 363 height 32
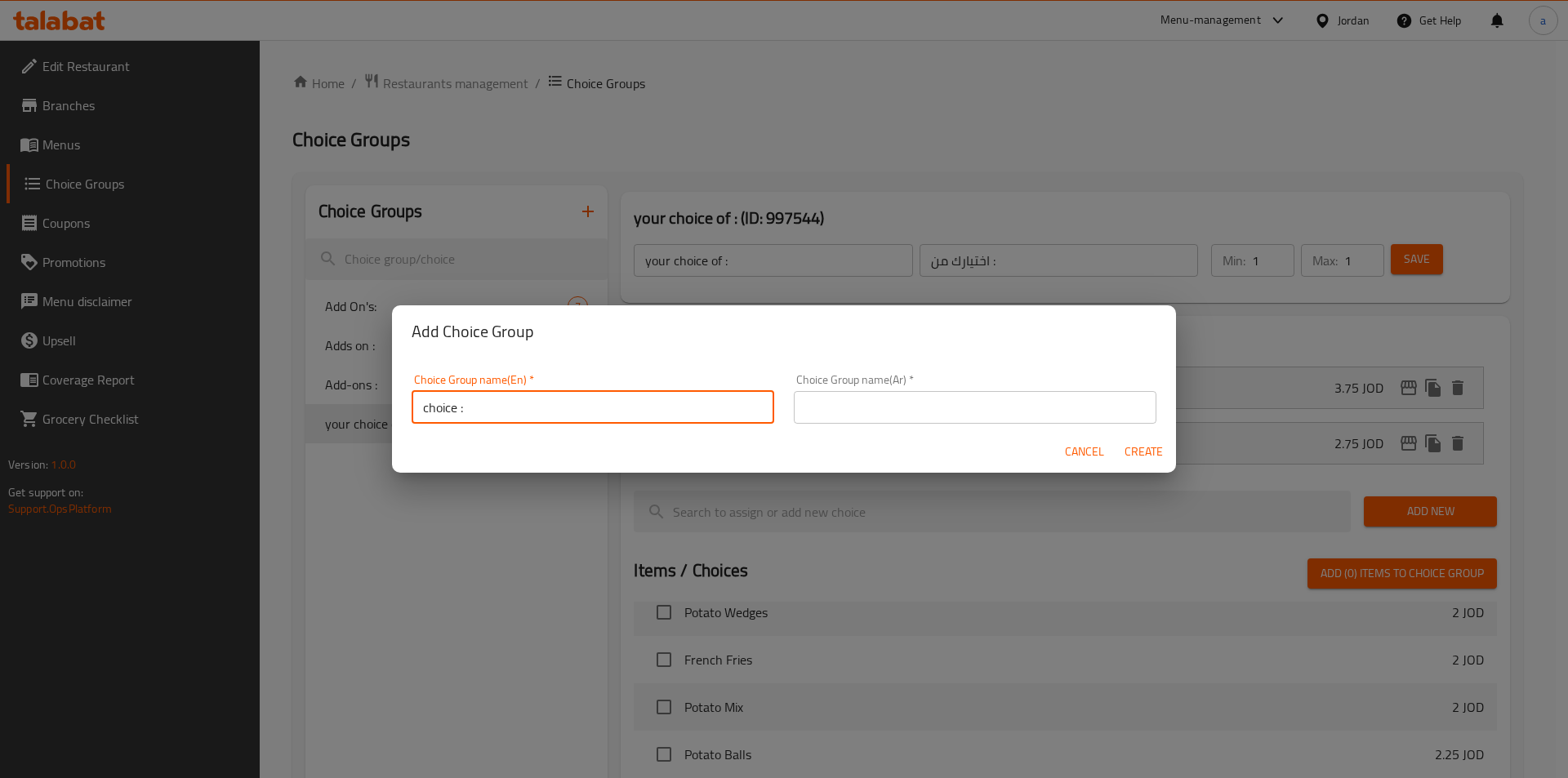
type input "choice :"
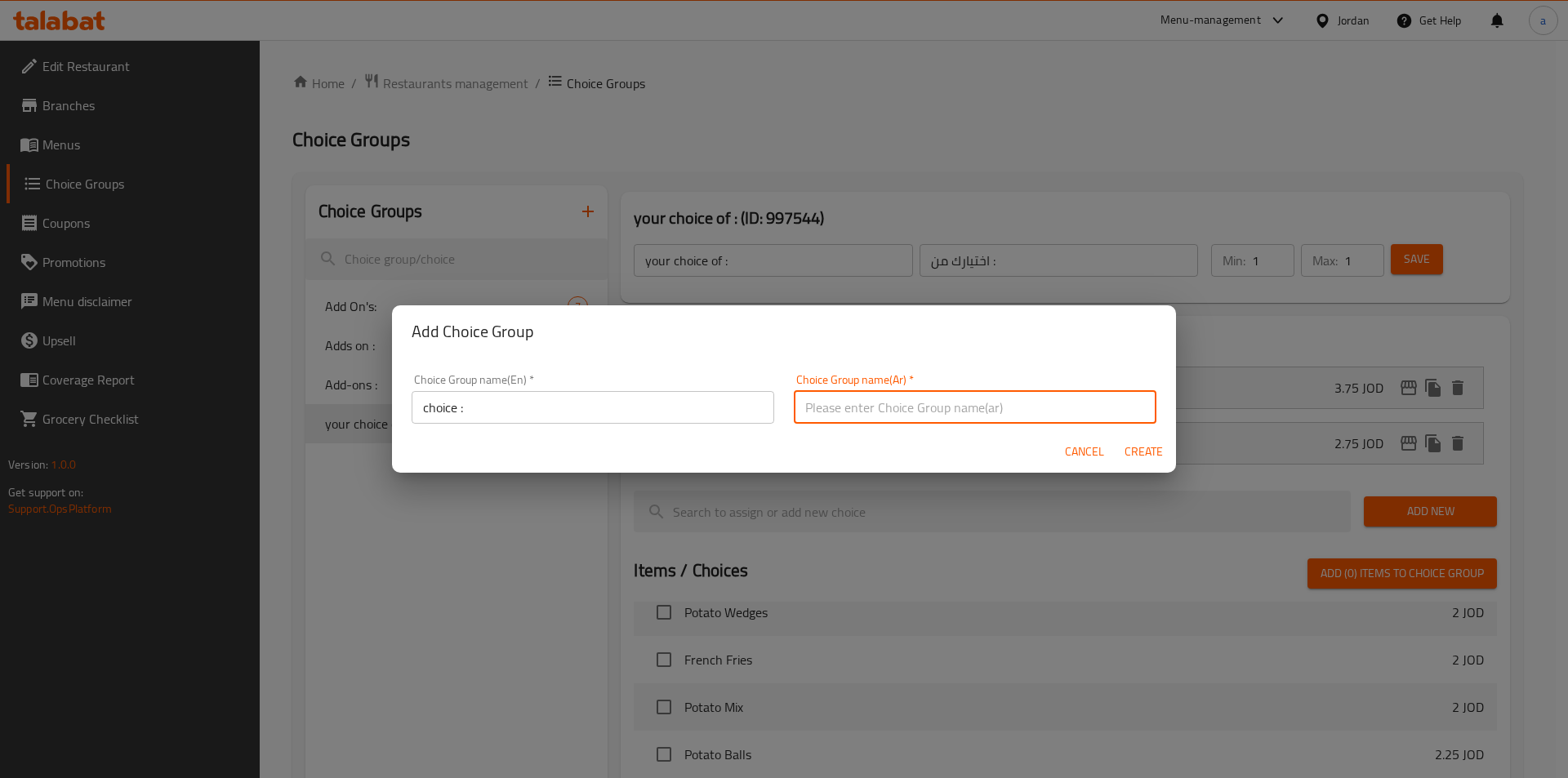
click at [911, 401] on input "text" at bounding box center [975, 407] width 363 height 32
type input "اختيارك"
click at [1119, 445] on div "Cancel Create" at bounding box center [784, 452] width 784 height 43
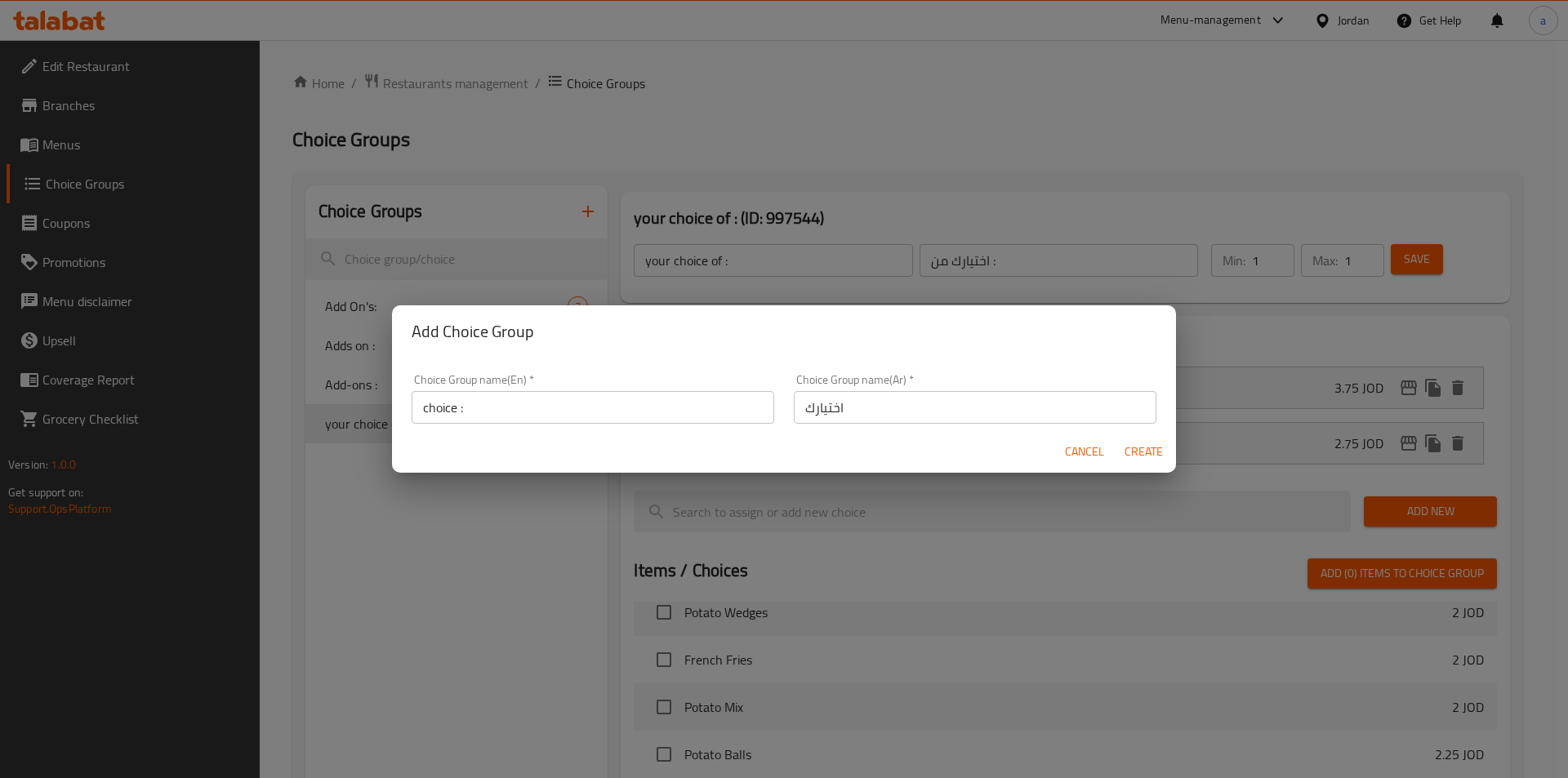
click at [1122, 451] on button "Create" at bounding box center [1143, 452] width 52 height 30
type input "choice :"
type input "اختيارك"
type input "0"
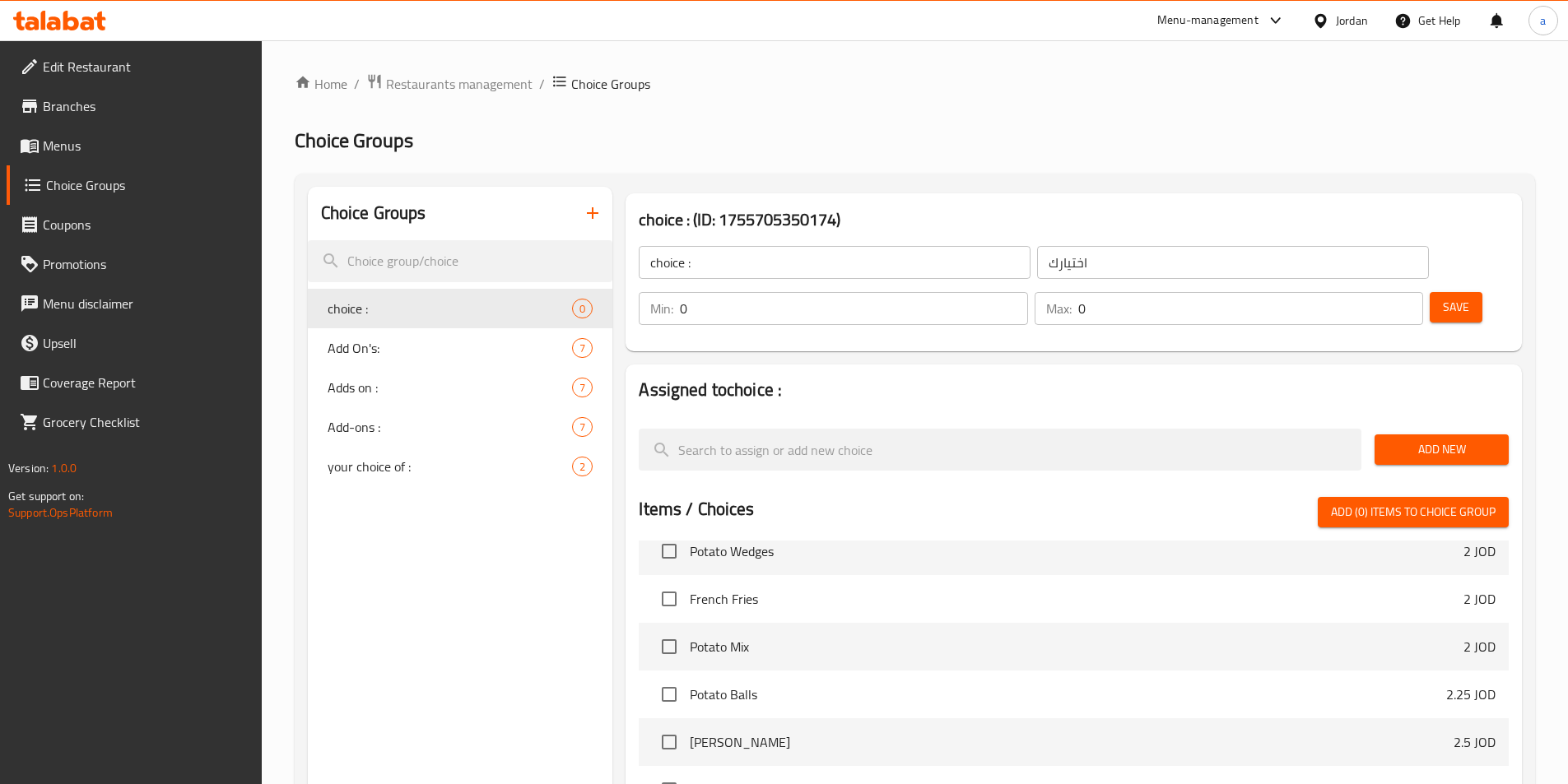
click at [1403, 434] on button "Add New" at bounding box center [1441, 449] width 134 height 30
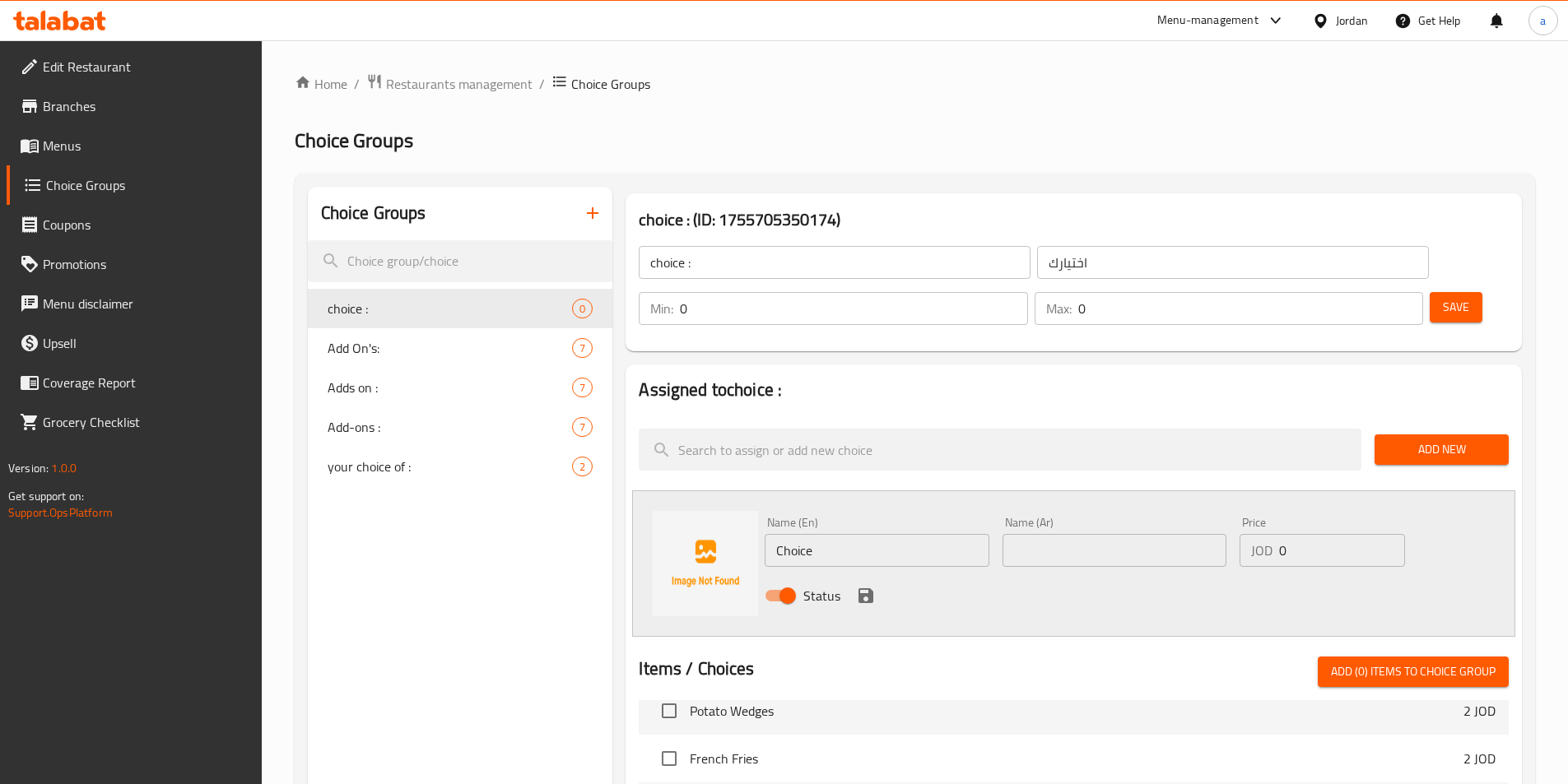
click at [1027, 292] on input "0" at bounding box center [854, 308] width 347 height 33
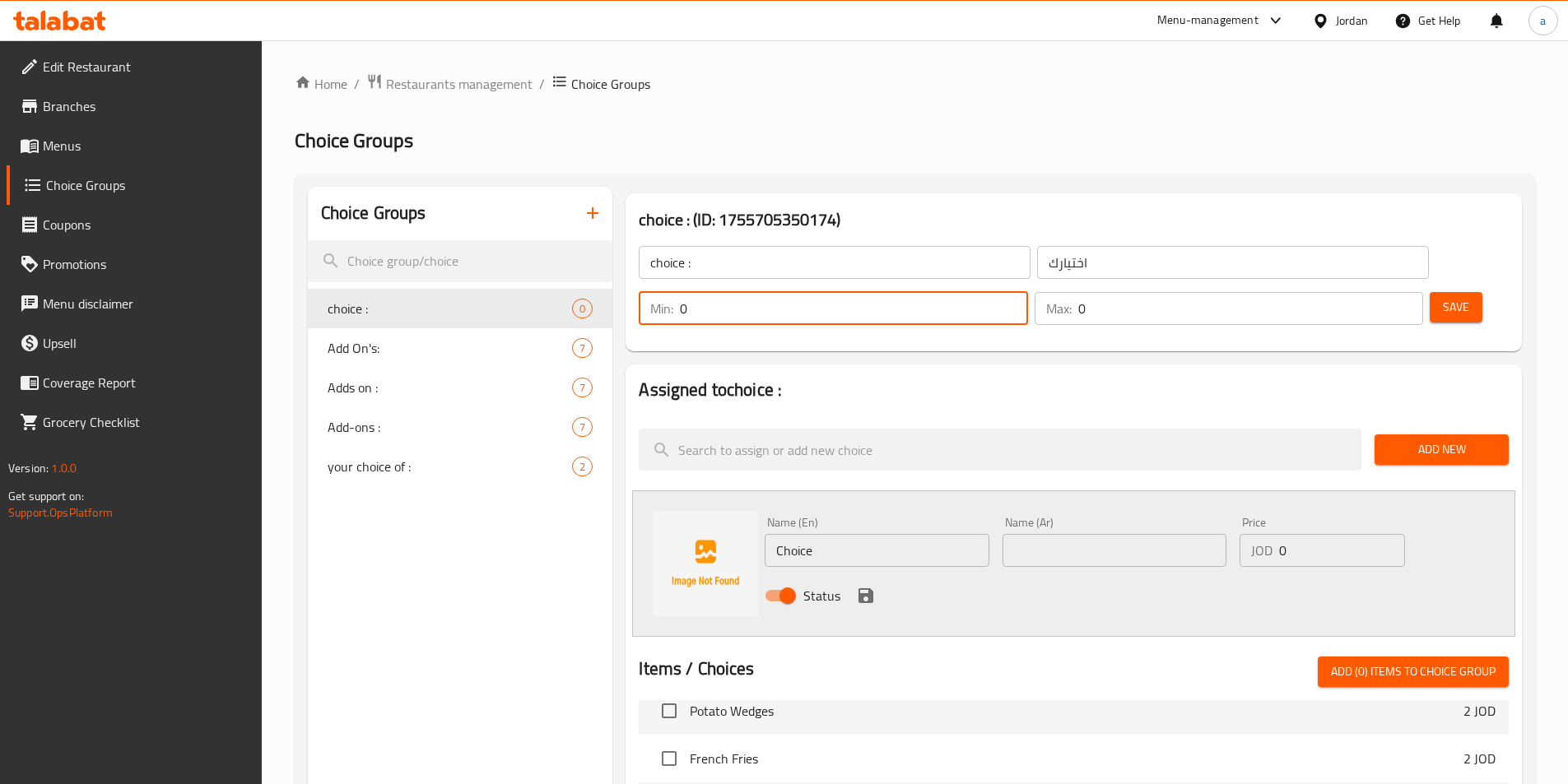
click at [1027, 292] on input "0" at bounding box center [854, 308] width 347 height 33
type input "1"
click at [1355, 292] on div "Max: 0 ​" at bounding box center [1228, 308] width 388 height 33
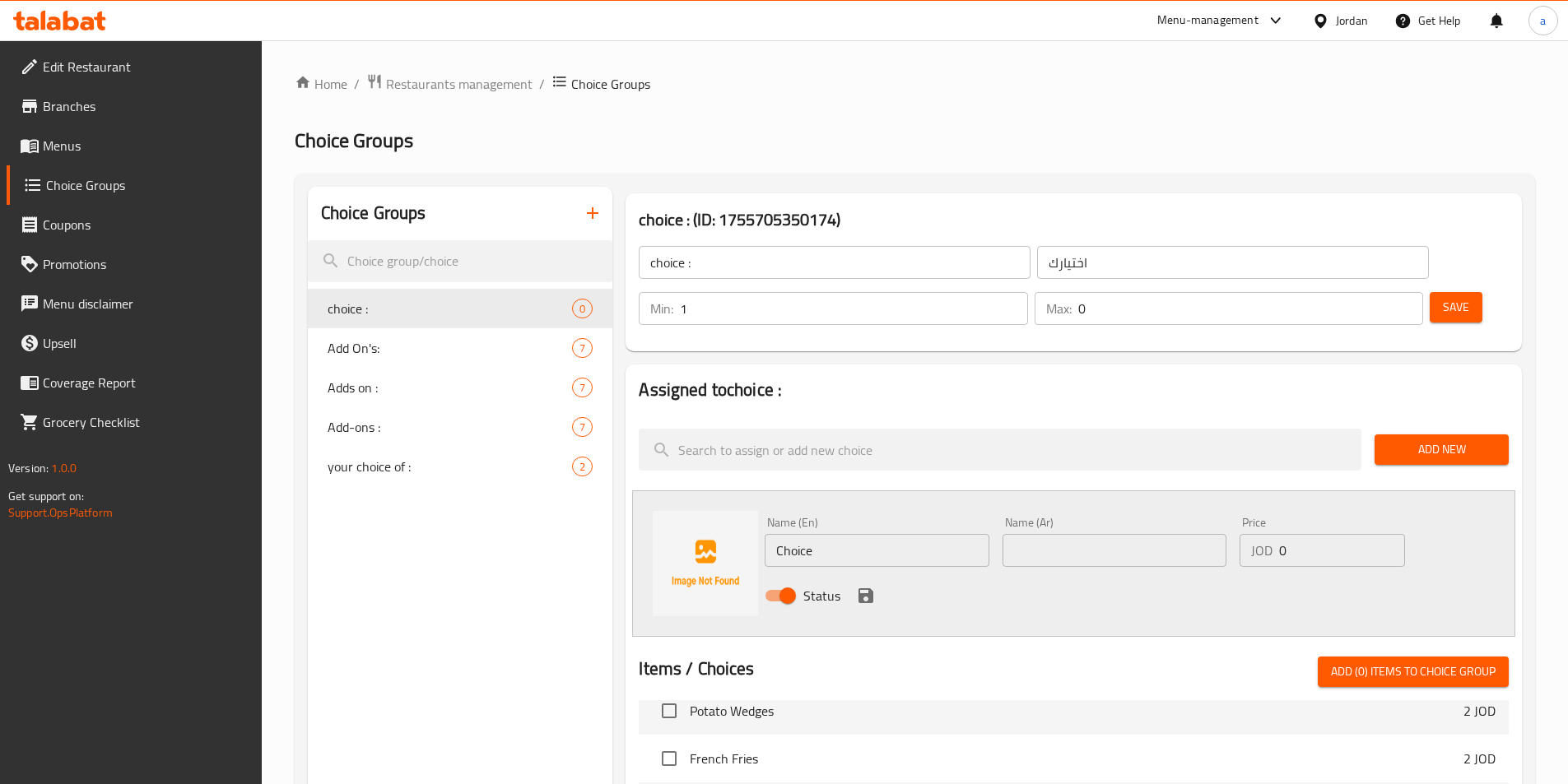
click at [1355, 292] on div "Max: 0 ​" at bounding box center [1228, 308] width 388 height 33
click at [1072, 299] on p "Max:" at bounding box center [1059, 309] width 25 height 20
click at [1361, 292] on input "0" at bounding box center [1250, 308] width 345 height 33
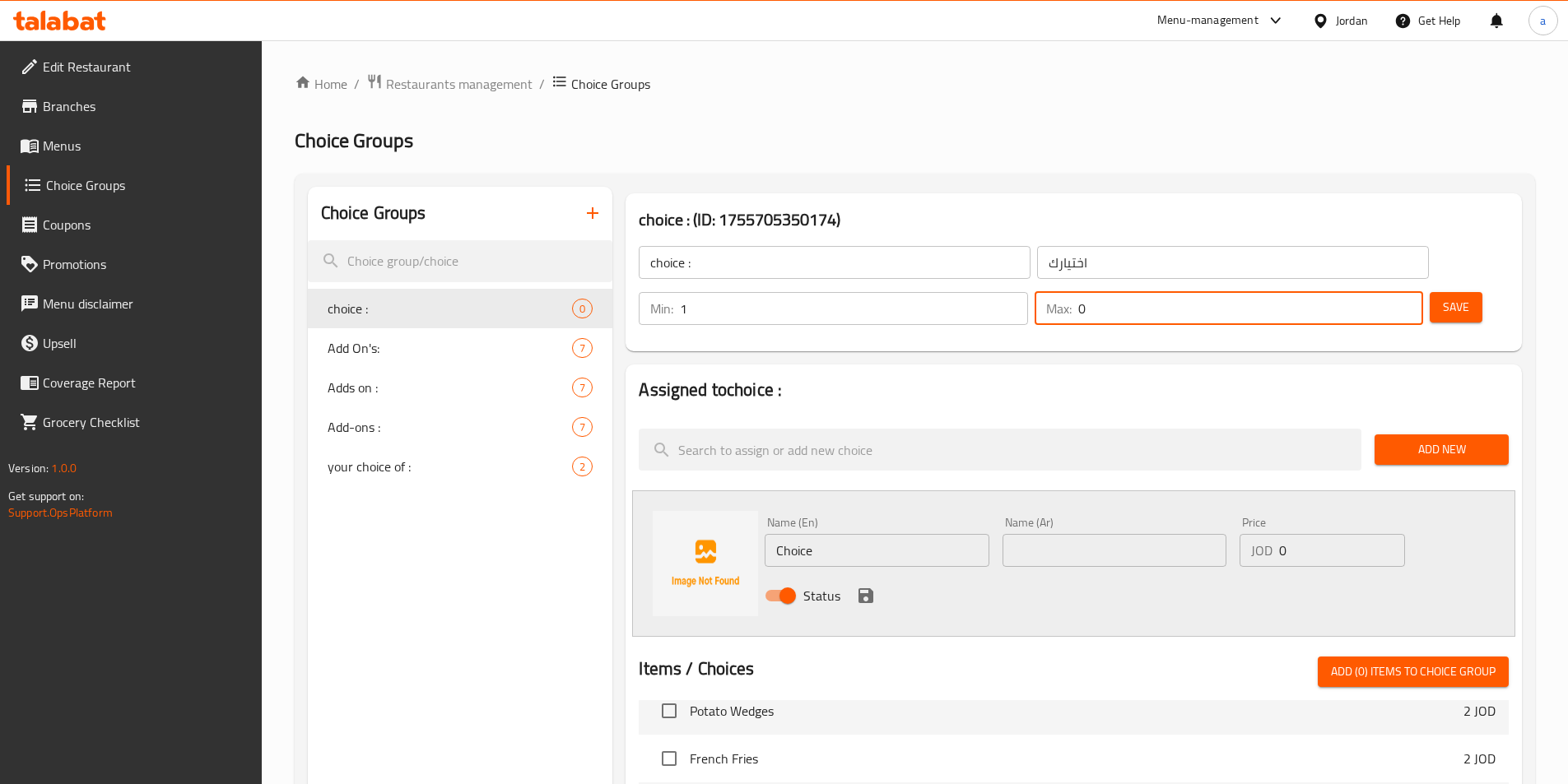
click at [1361, 292] on input "0" at bounding box center [1250, 308] width 345 height 33
type input "1"
click at [1344, 378] on h2 "Assigned to choice :" at bounding box center [1074, 390] width 870 height 24
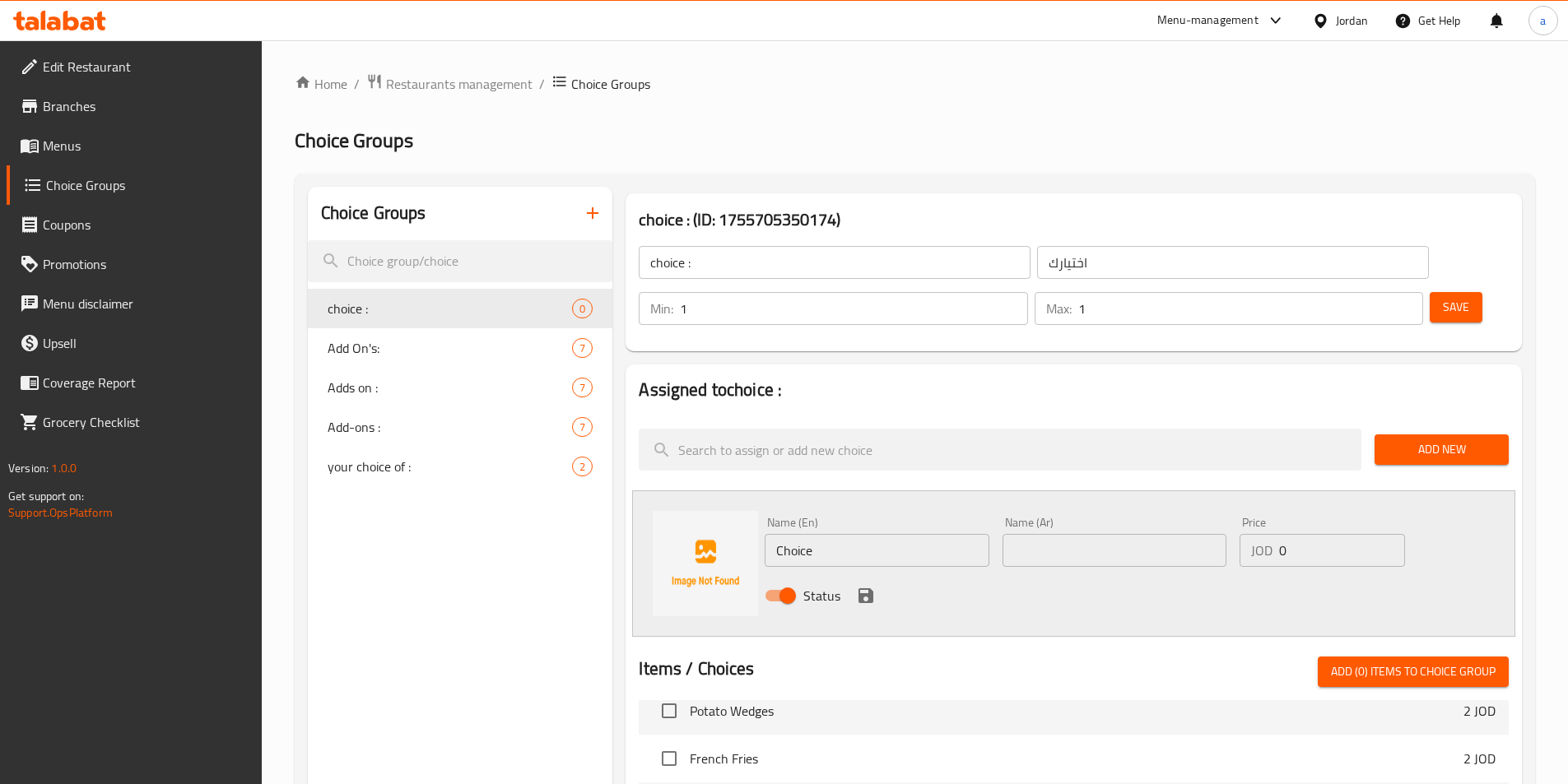
click at [1068, 534] on input "text" at bounding box center [1114, 550] width 224 height 33
type input "وجبة"
click at [886, 534] on input "Choice" at bounding box center [876, 550] width 224 height 33
type input "Meal"
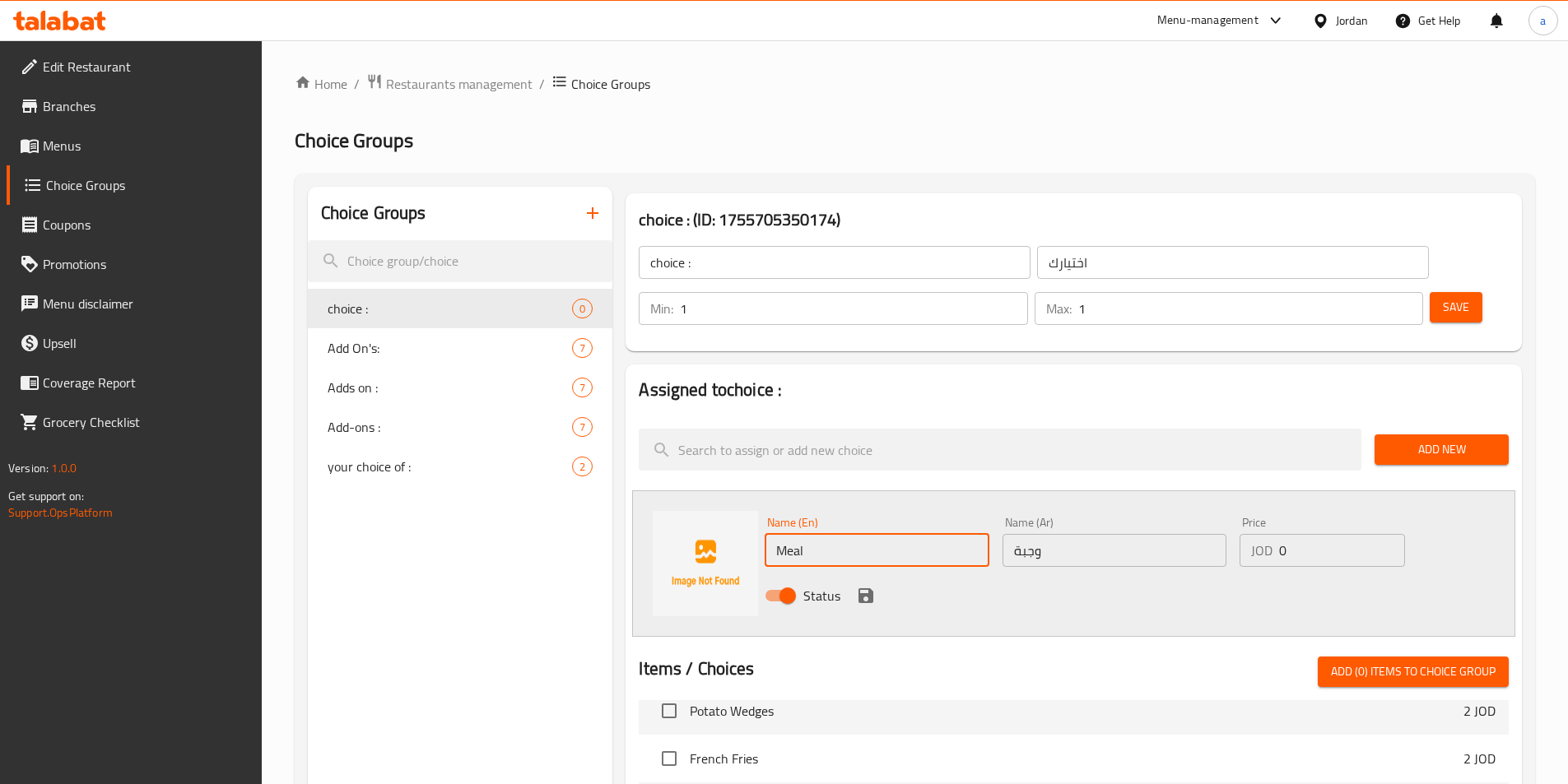
click at [1139, 574] on div "Status" at bounding box center [1114, 595] width 713 height 44
click at [1293, 534] on input "0" at bounding box center [1341, 550] width 125 height 33
type input "4.00"
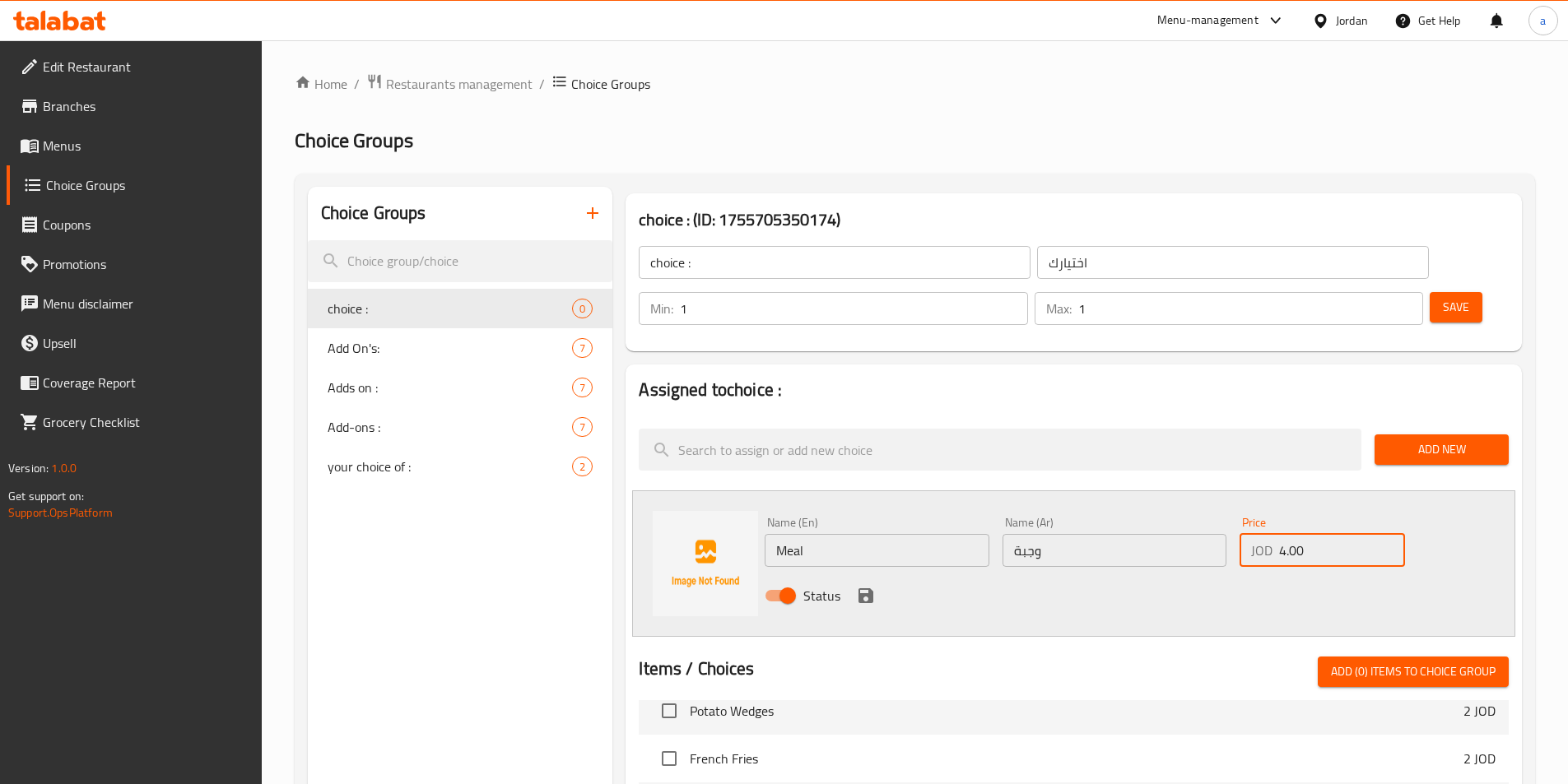
click at [846, 574] on div "Status" at bounding box center [1114, 595] width 713 height 44
click at [859, 589] on icon "save" at bounding box center [866, 596] width 15 height 15
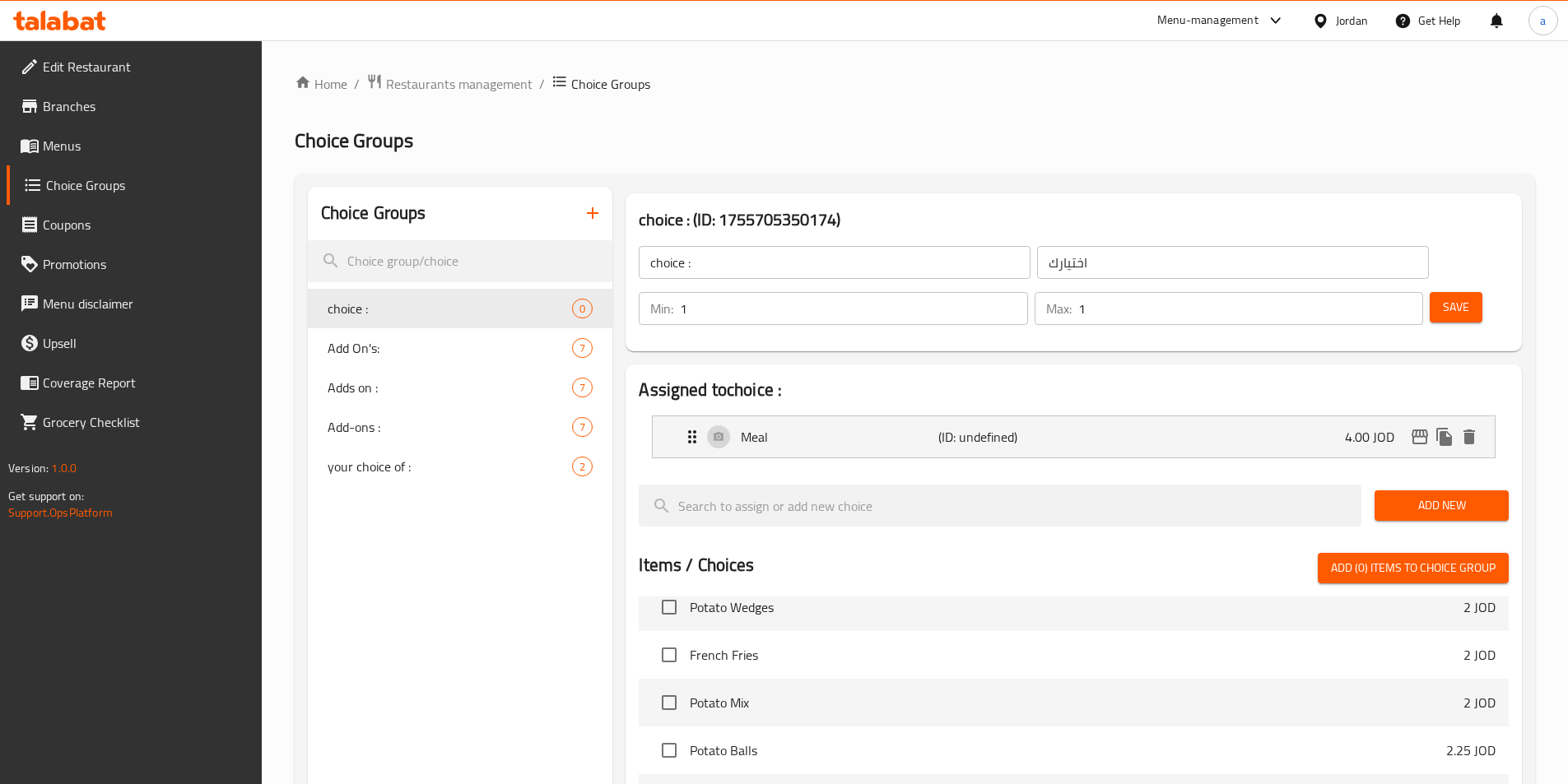
click at [1423, 496] on span "Add New" at bounding box center [1441, 506] width 108 height 21
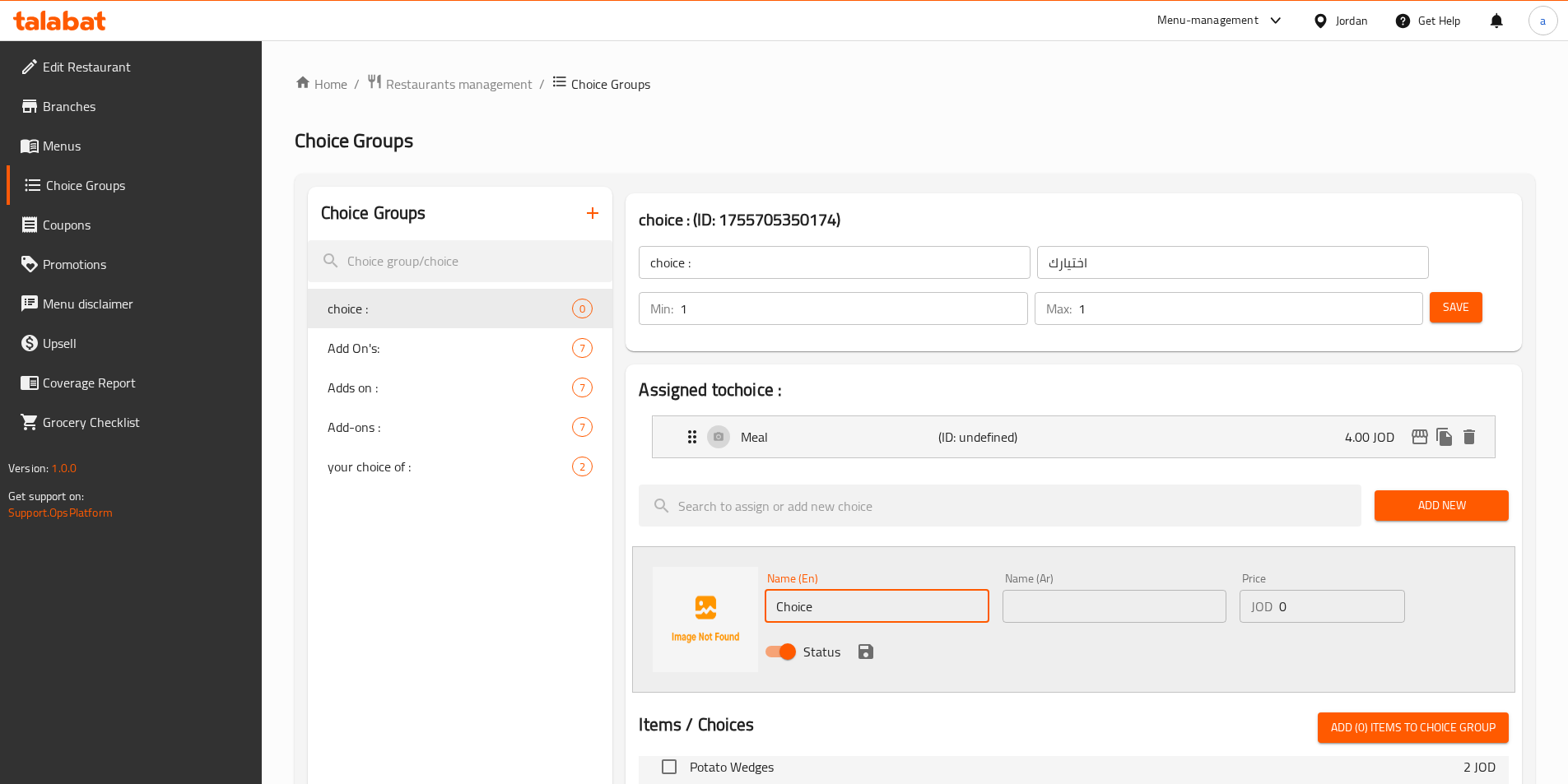
click at [895, 590] on input "Choice" at bounding box center [876, 606] width 224 height 33
type input "Sandwich"
click at [1043, 590] on input "text" at bounding box center [1114, 606] width 224 height 33
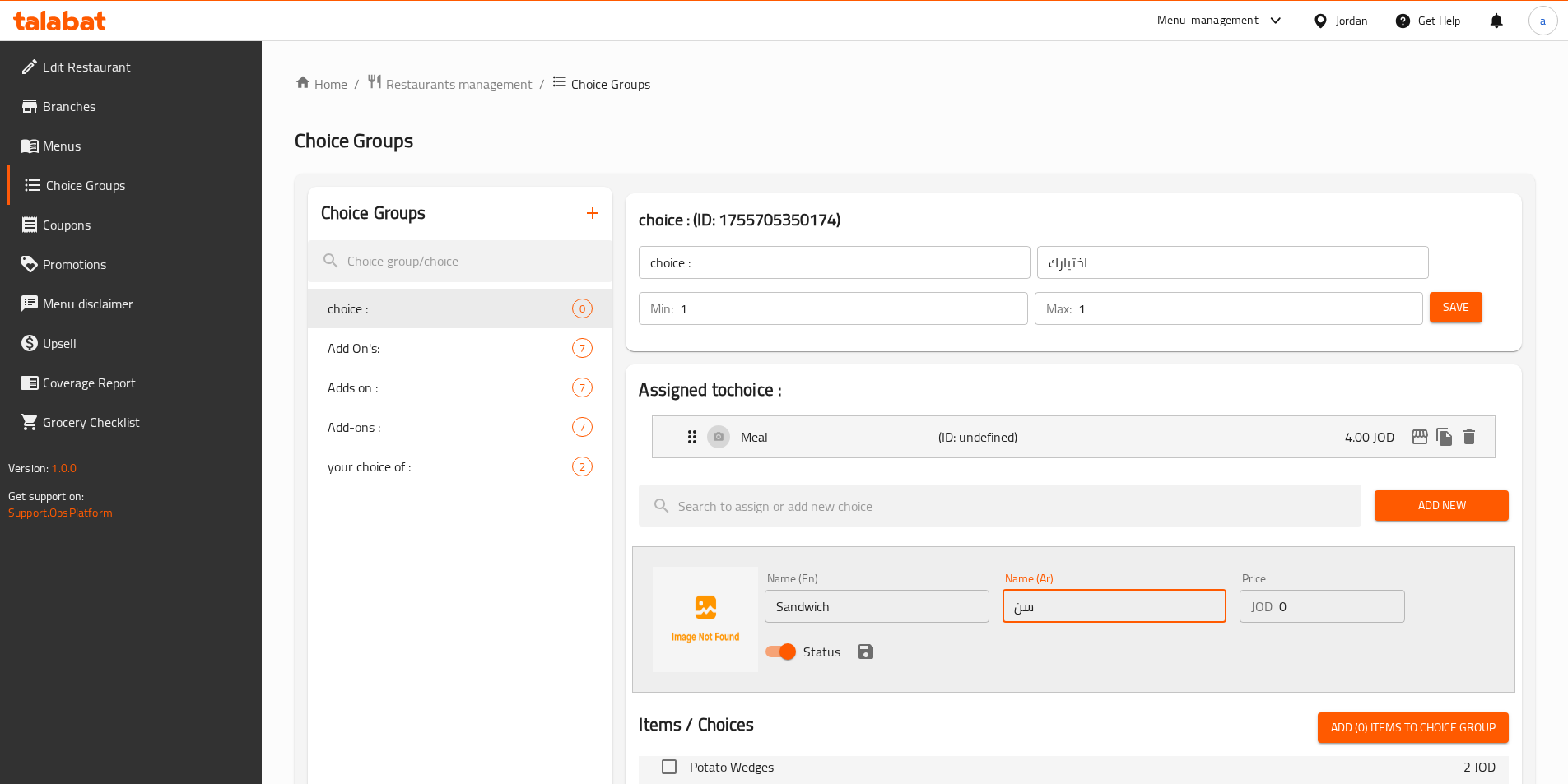
type input "سندويتش"
click at [1302, 590] on input "0" at bounding box center [1341, 606] width 125 height 33
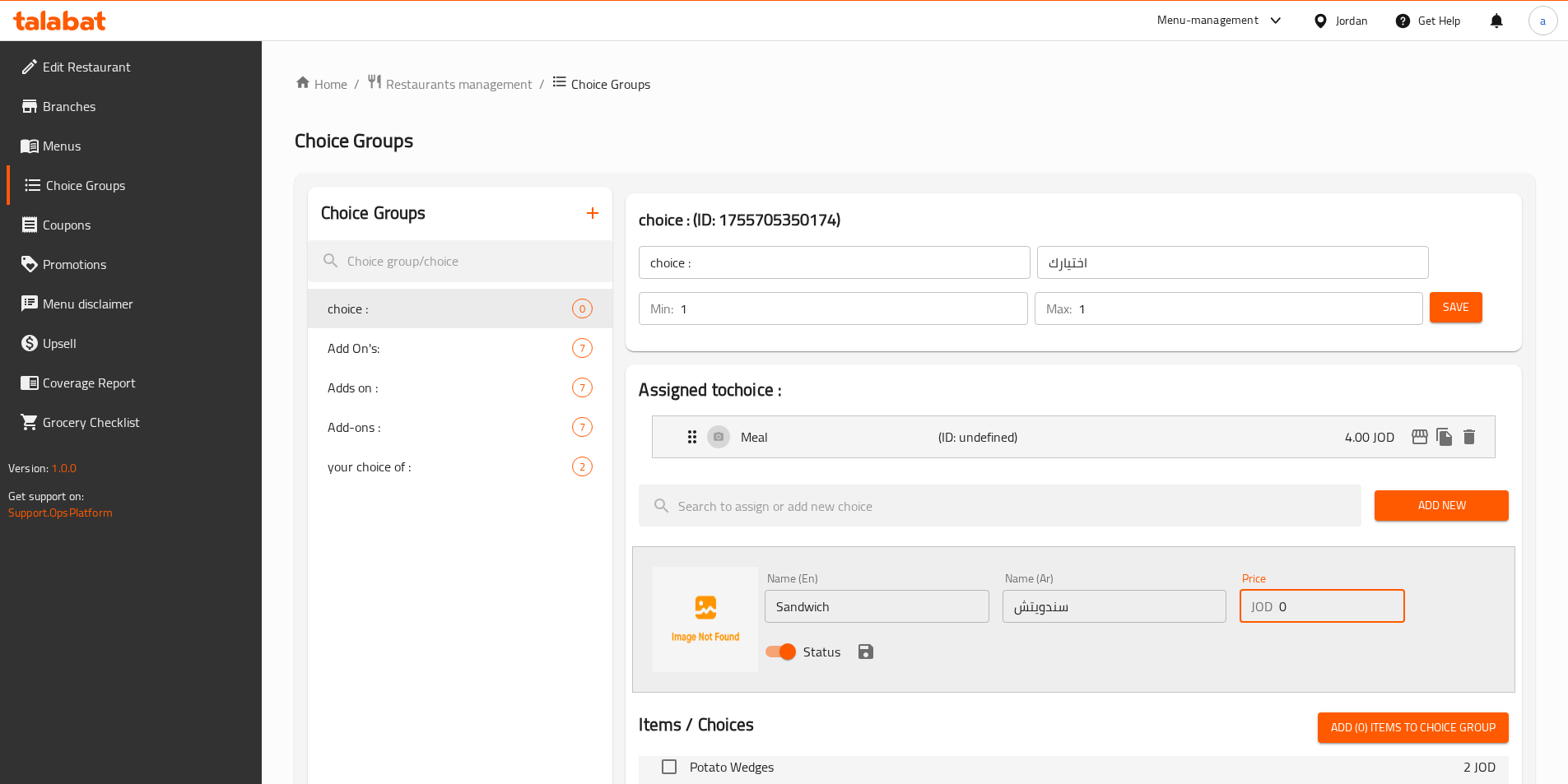
click at [1302, 590] on input "0" at bounding box center [1341, 606] width 125 height 33
type input "3.00"
click at [866, 645] on icon "save" at bounding box center [866, 652] width 15 height 15
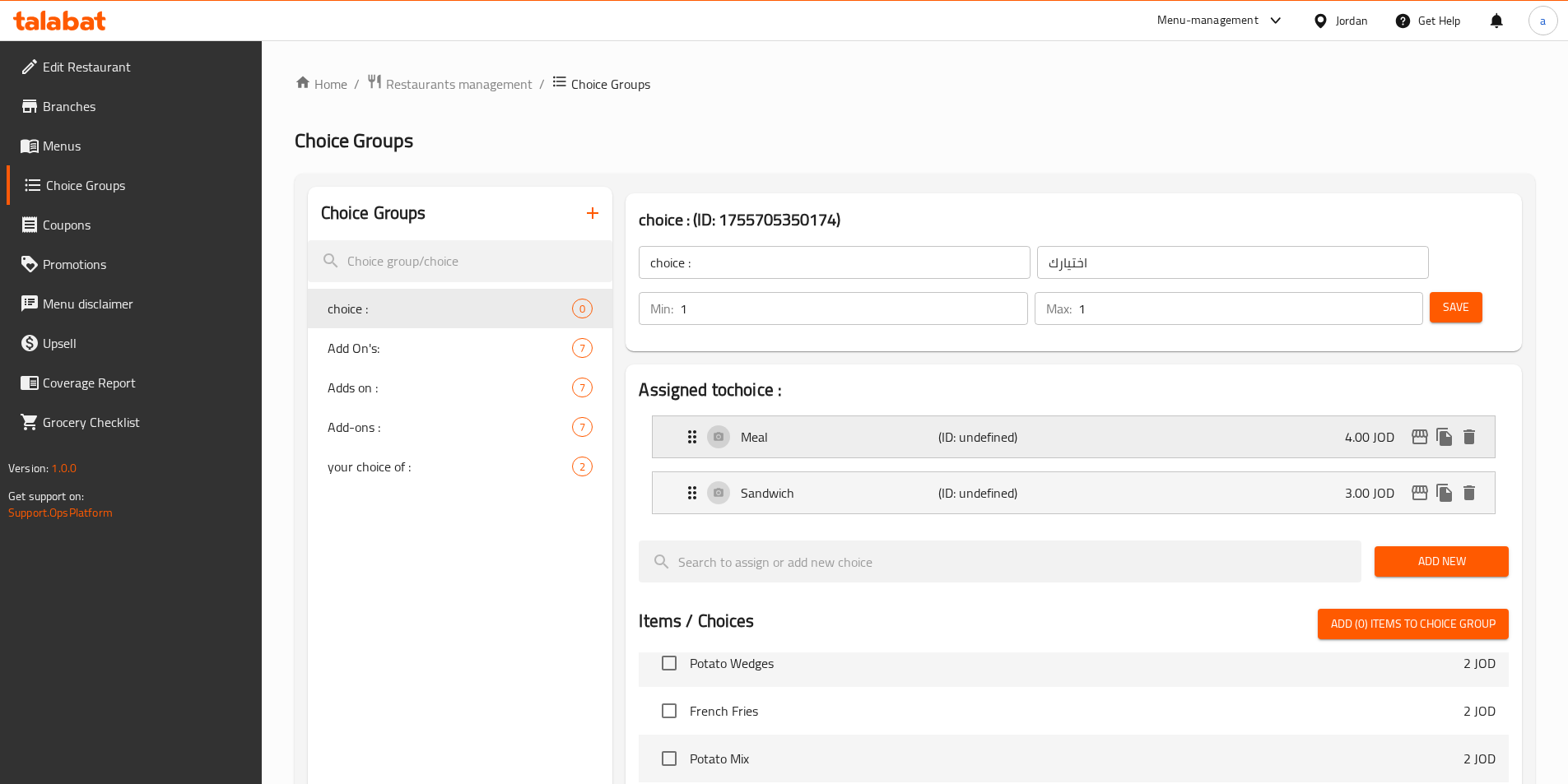
click at [902, 417] on div "Meal (ID: undefined) 4.00 JOD" at bounding box center [1078, 437] width 792 height 41
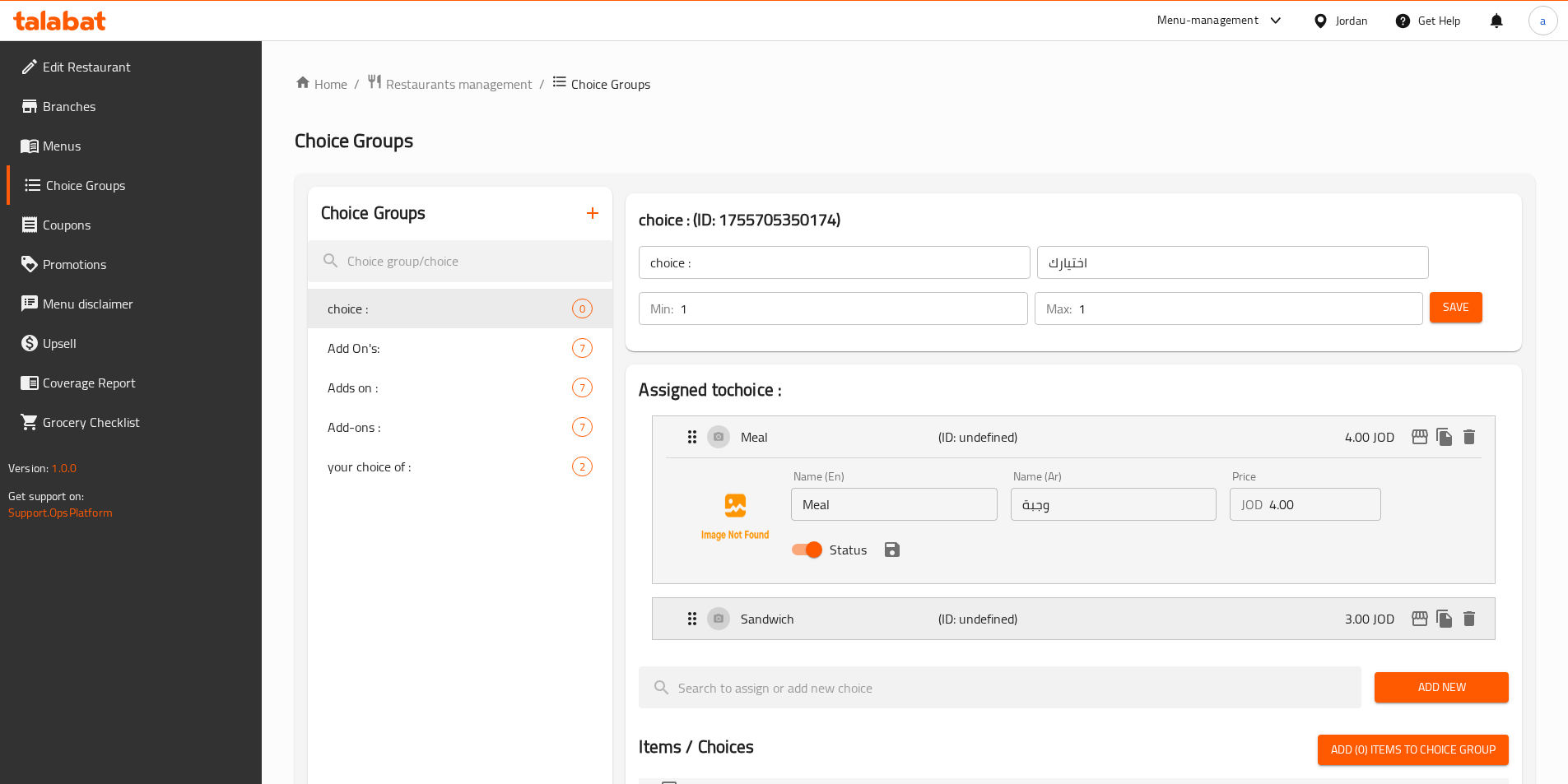
click at [905, 609] on p "Sandwich" at bounding box center [839, 619] width 197 height 20
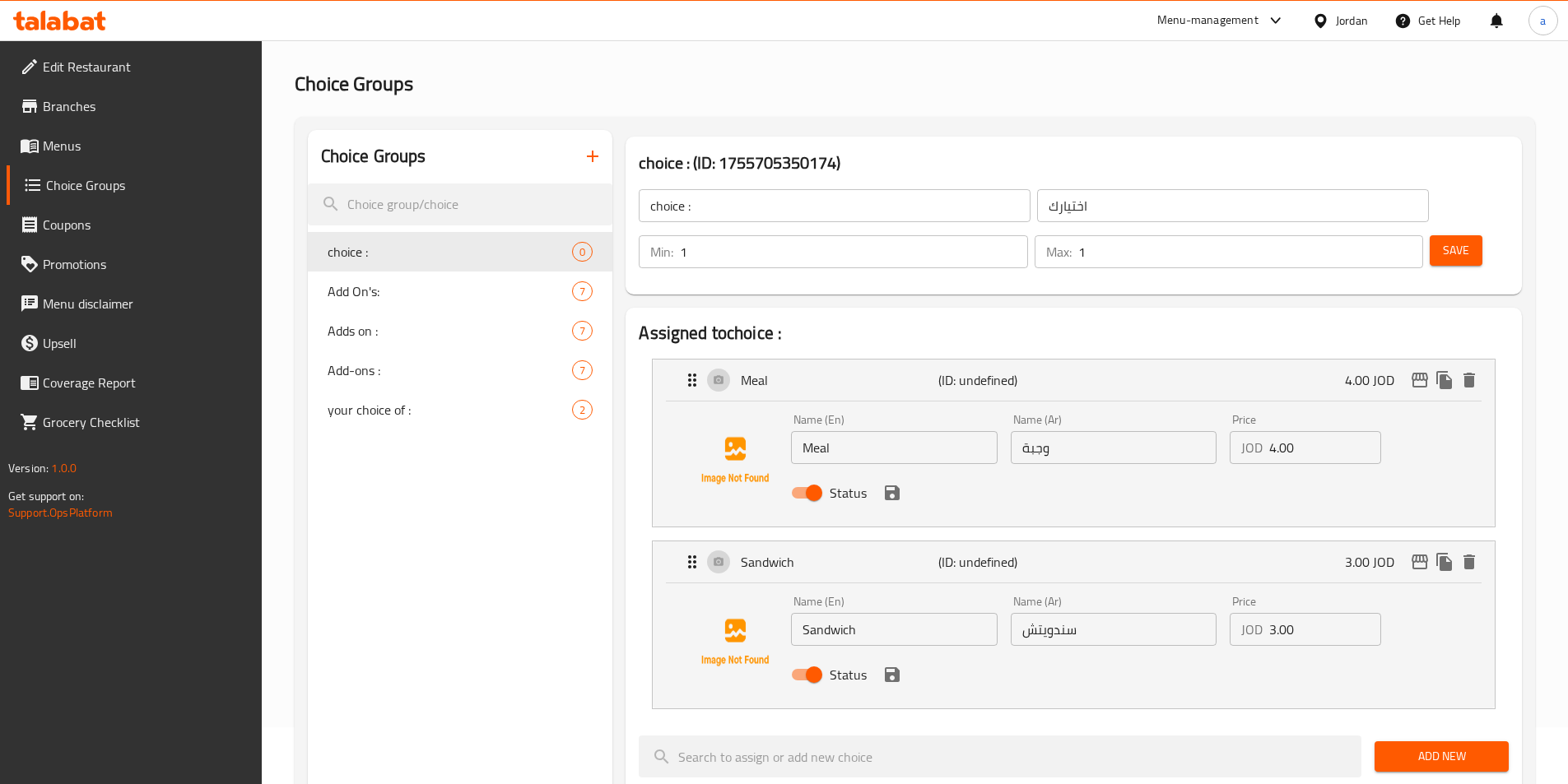
scroll to position [82, 0]
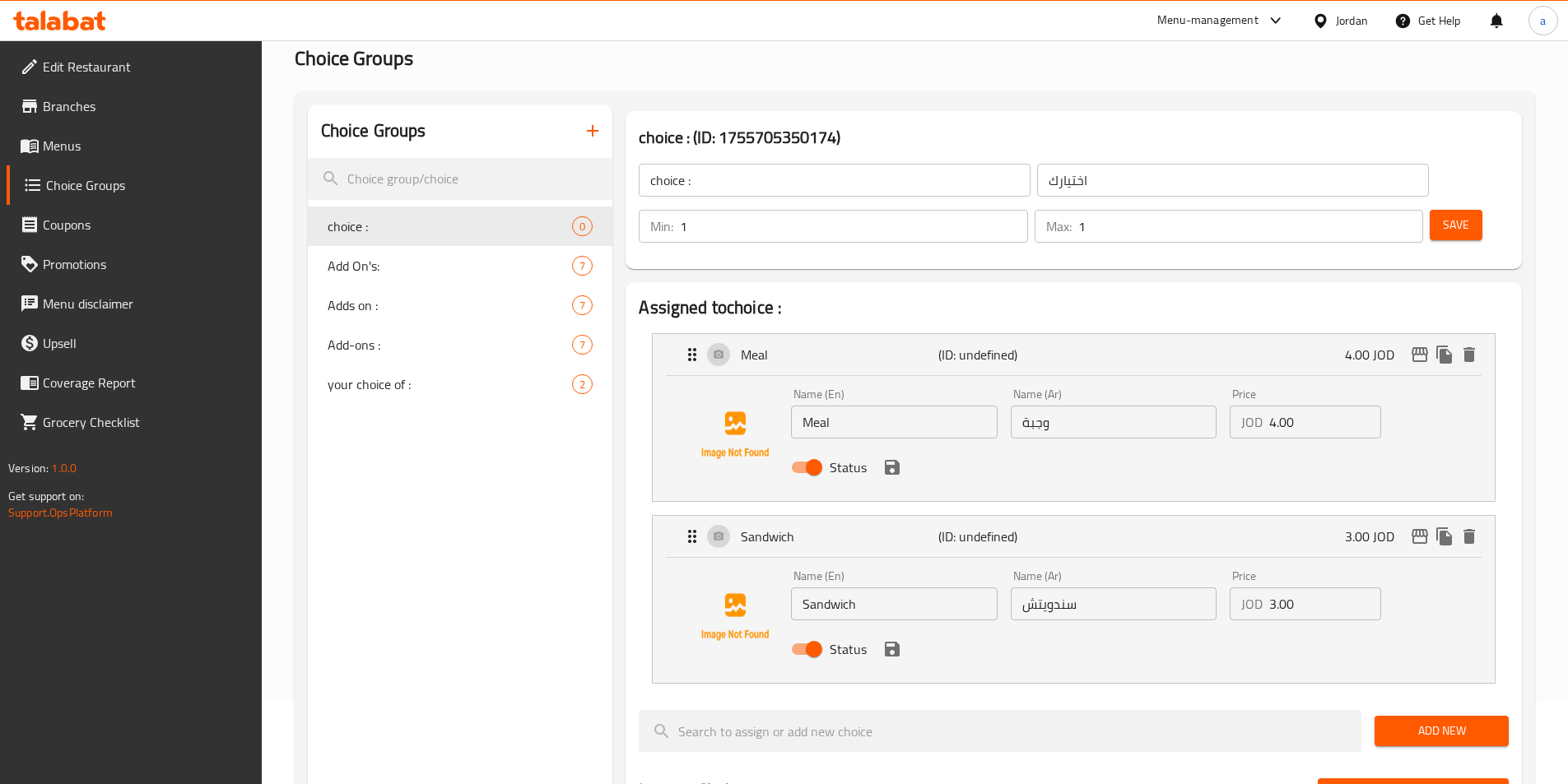
click at [1443, 215] on span "Save" at bounding box center [1456, 225] width 26 height 21
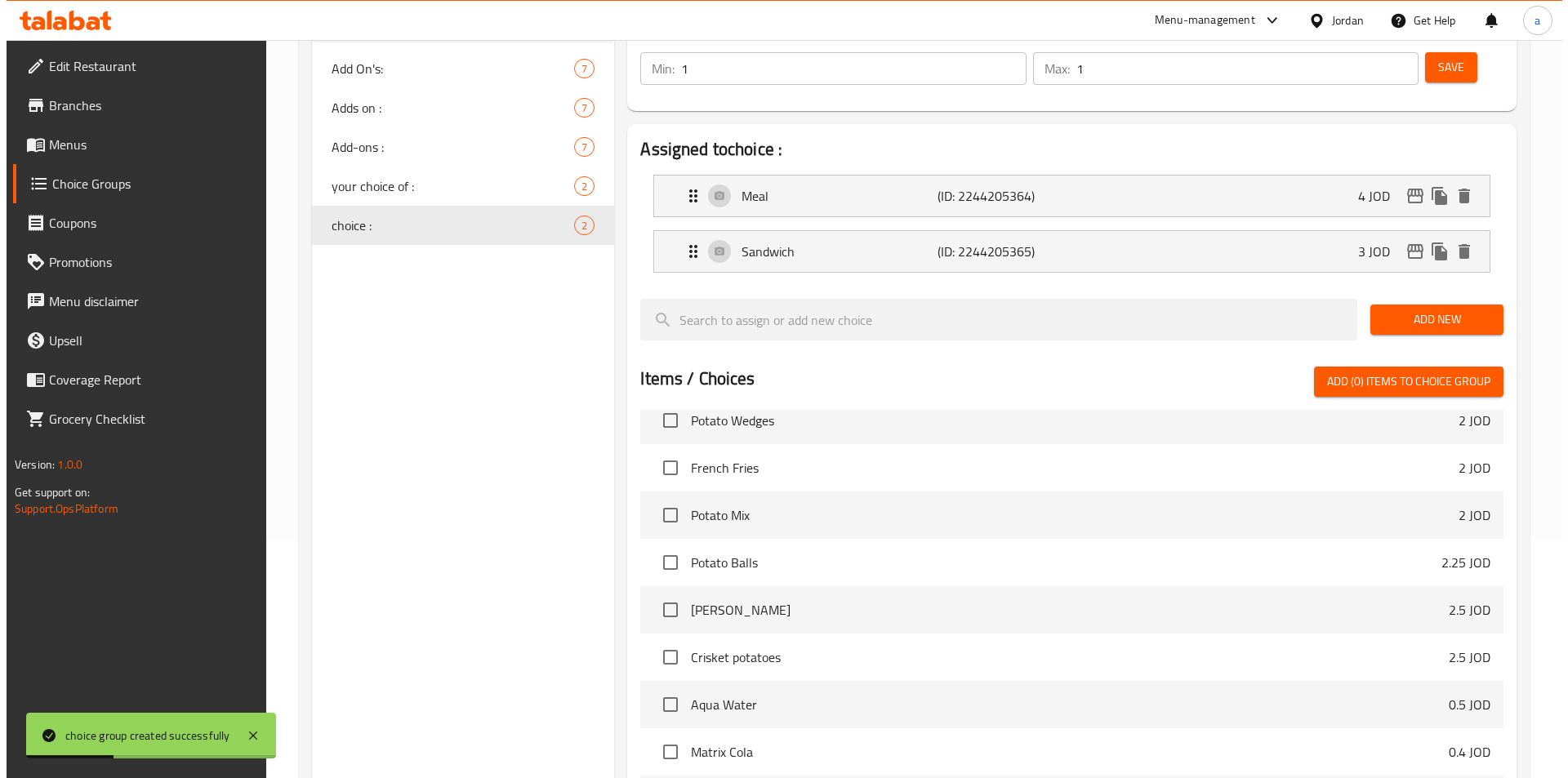
scroll to position [470, 0]
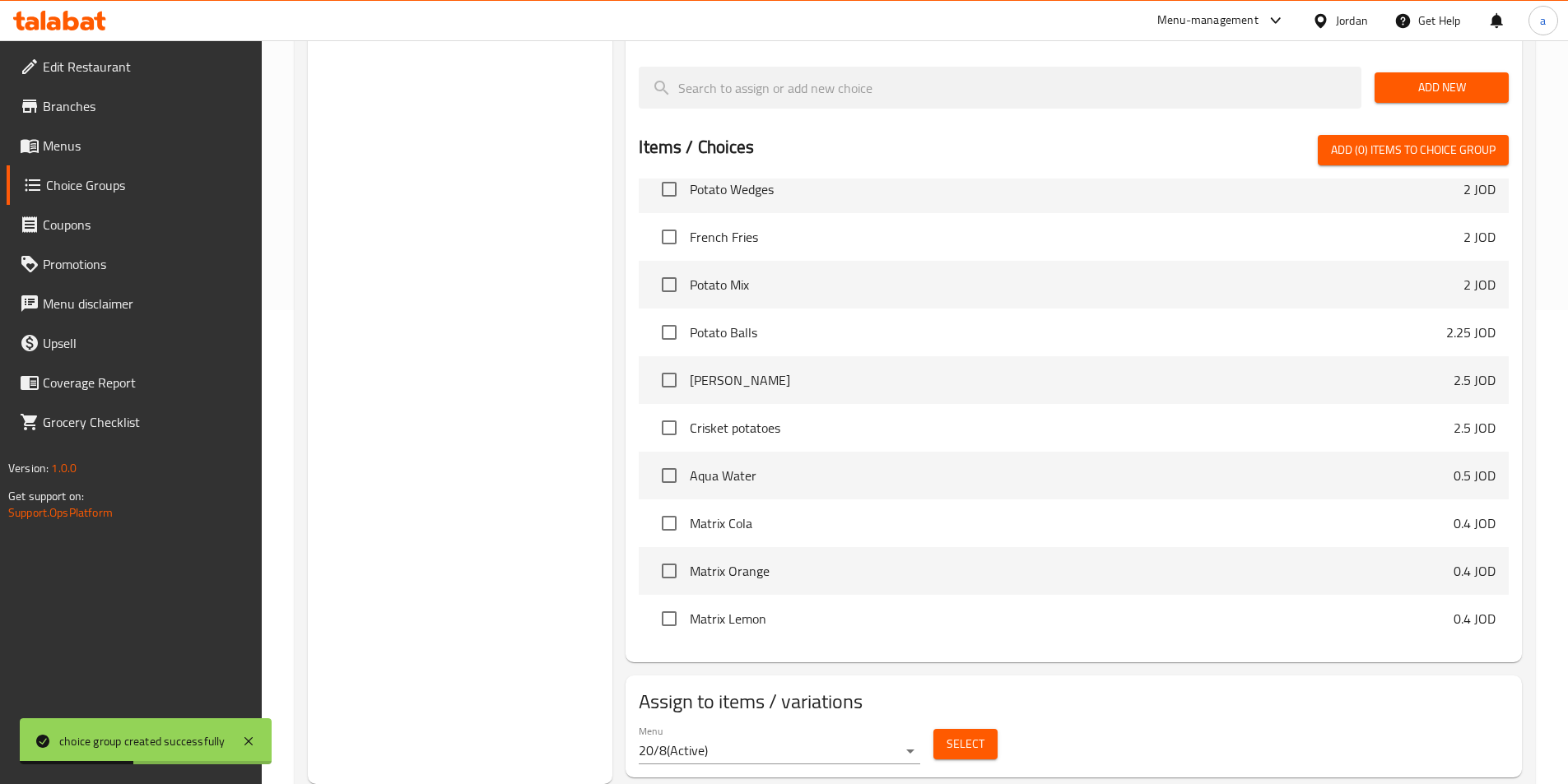
click at [951, 735] on span "Select" at bounding box center [965, 745] width 38 height 21
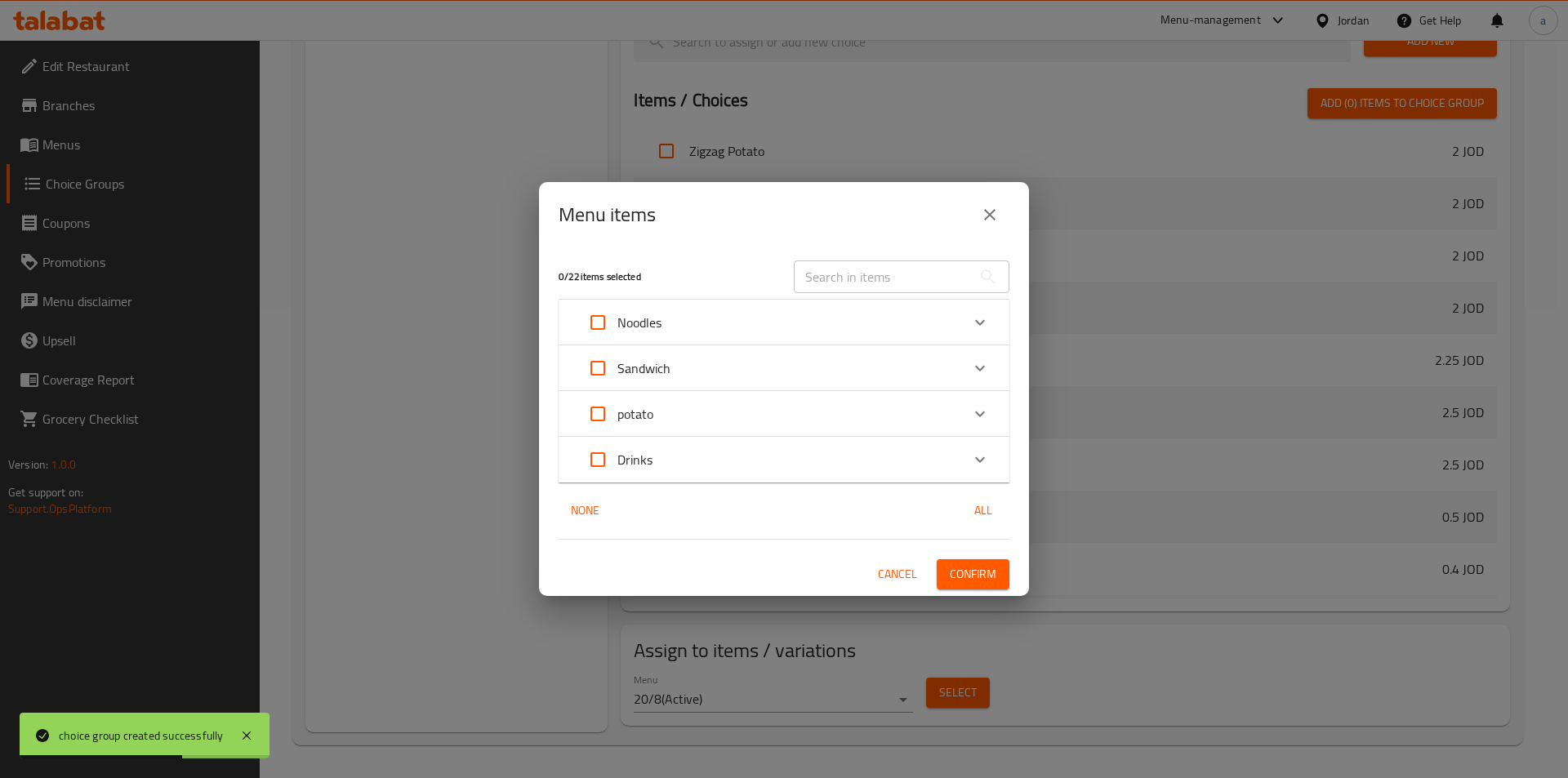
click at [671, 375] on div "Sandwich" at bounding box center [769, 368] width 382 height 39
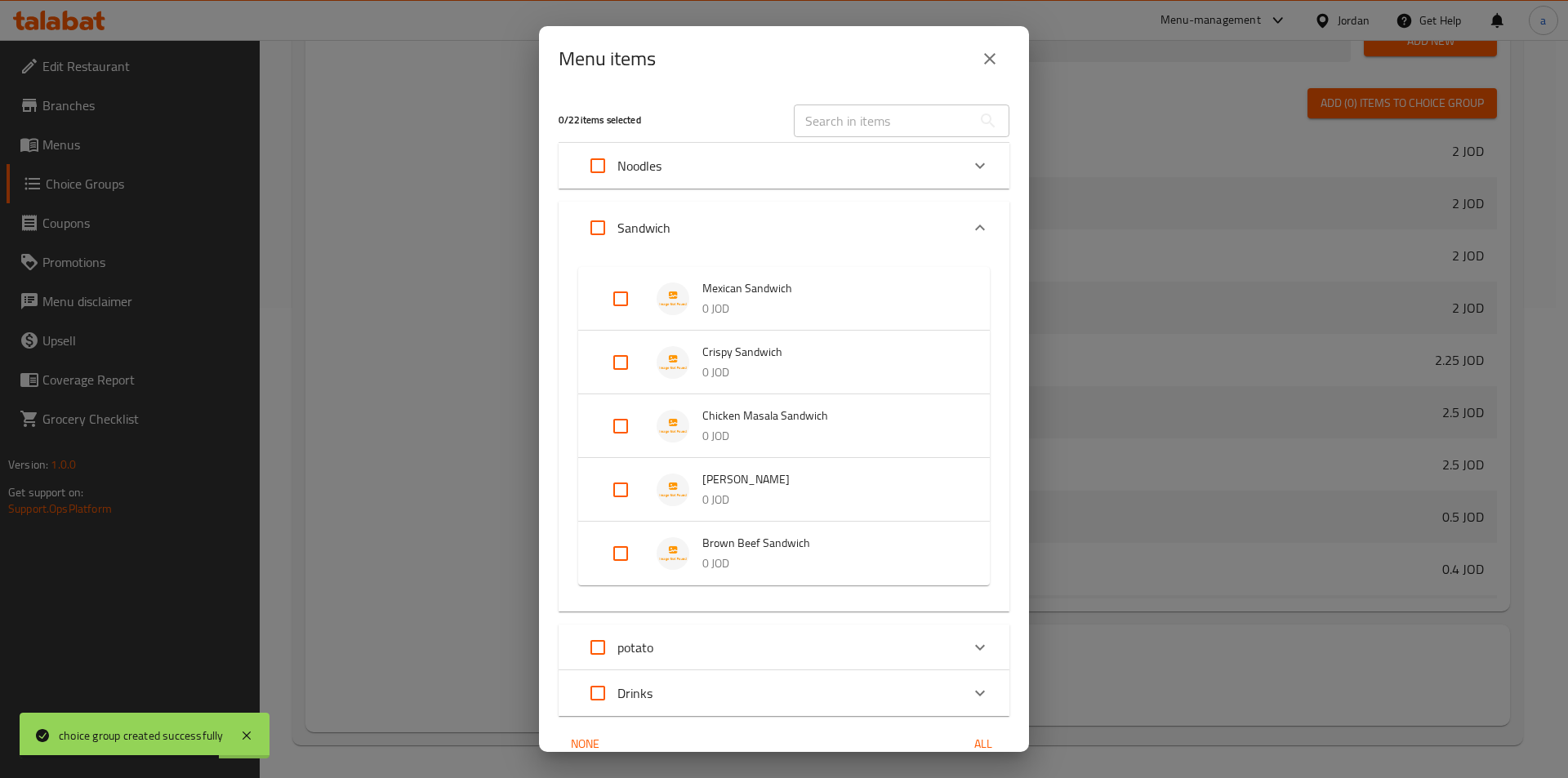
click at [619, 544] on input "Expand" at bounding box center [620, 553] width 39 height 39
checkbox input "true"
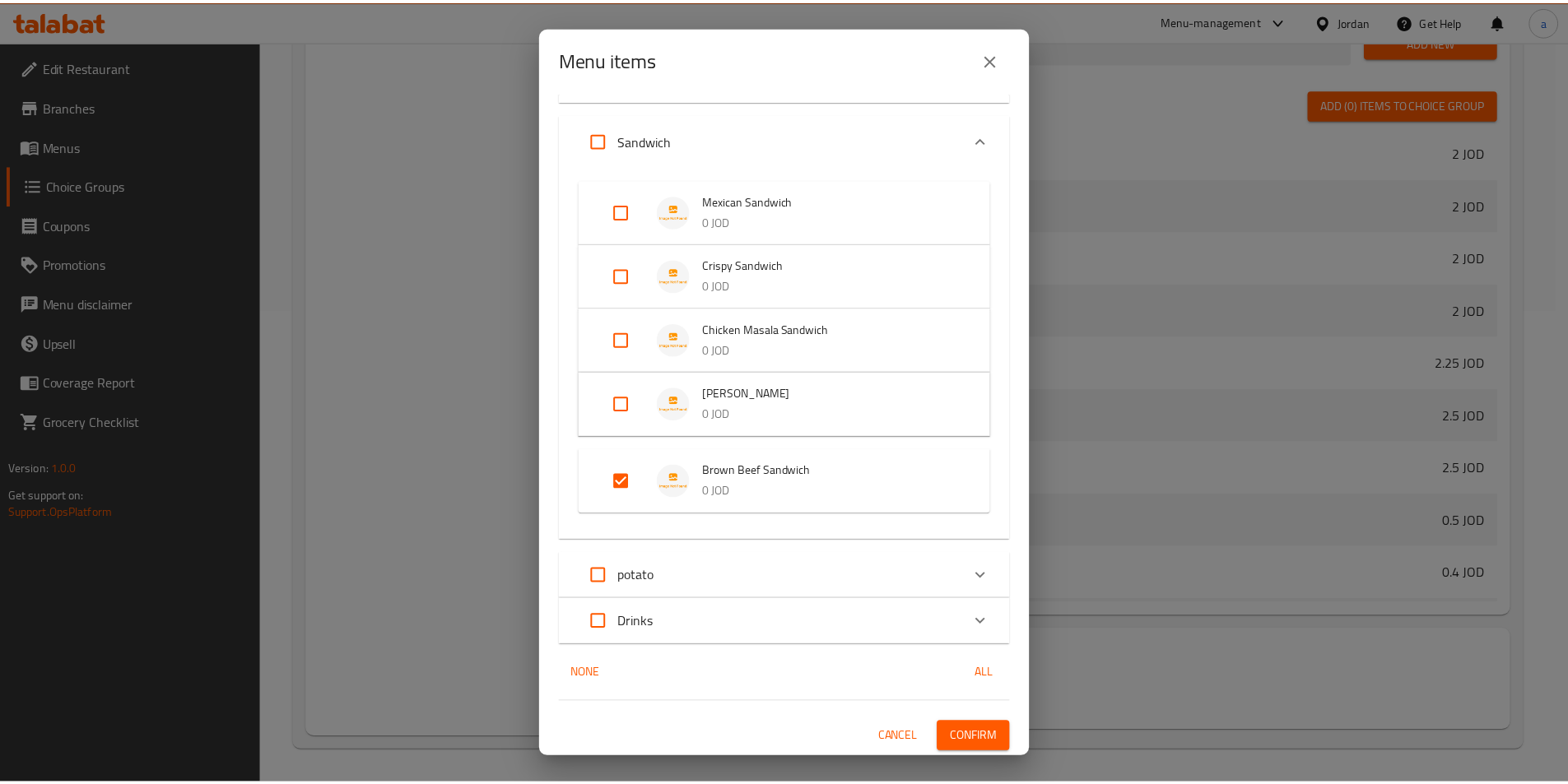
scroll to position [91, 0]
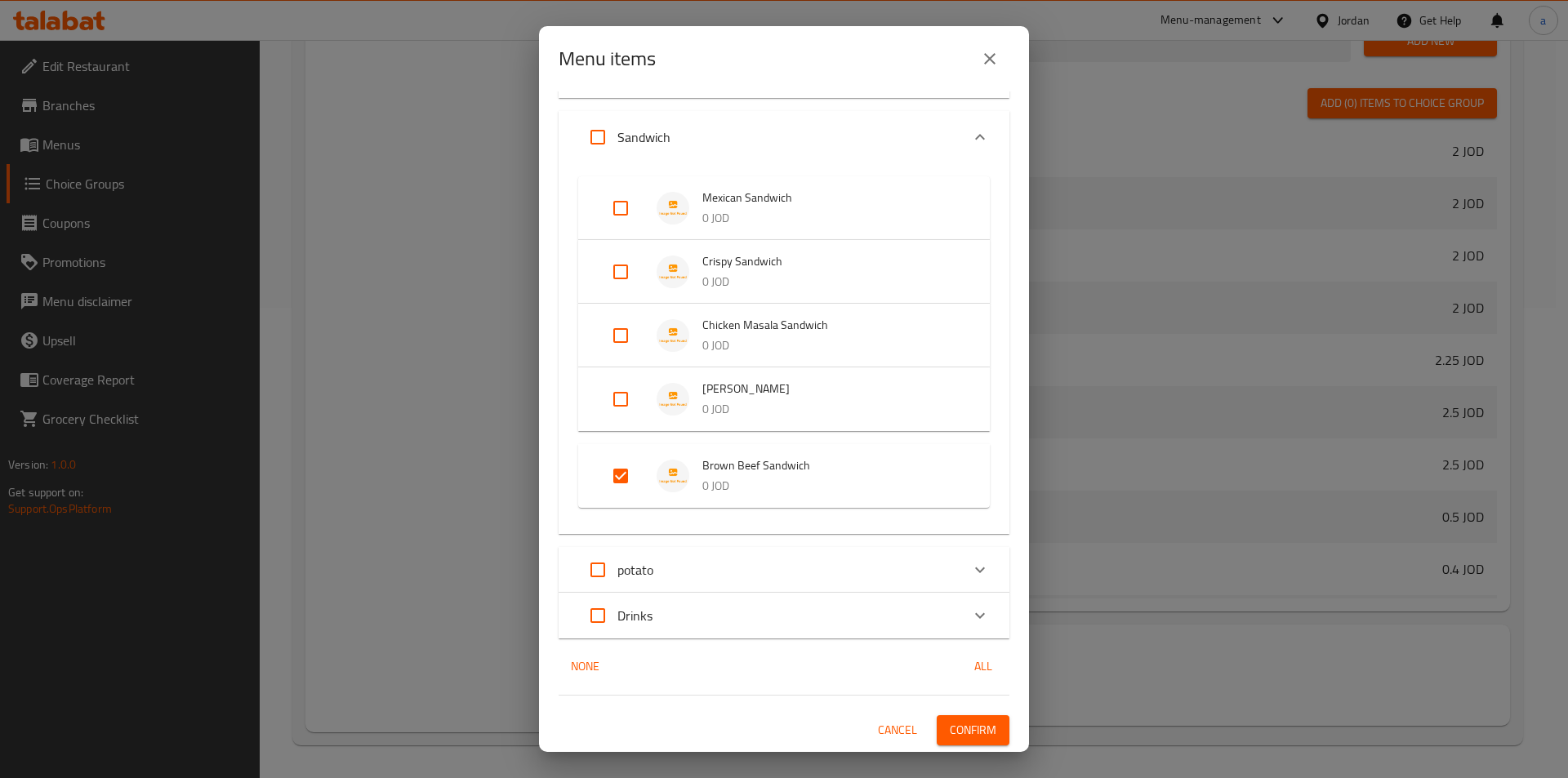
click at [959, 733] on span "Confirm" at bounding box center [973, 731] width 47 height 21
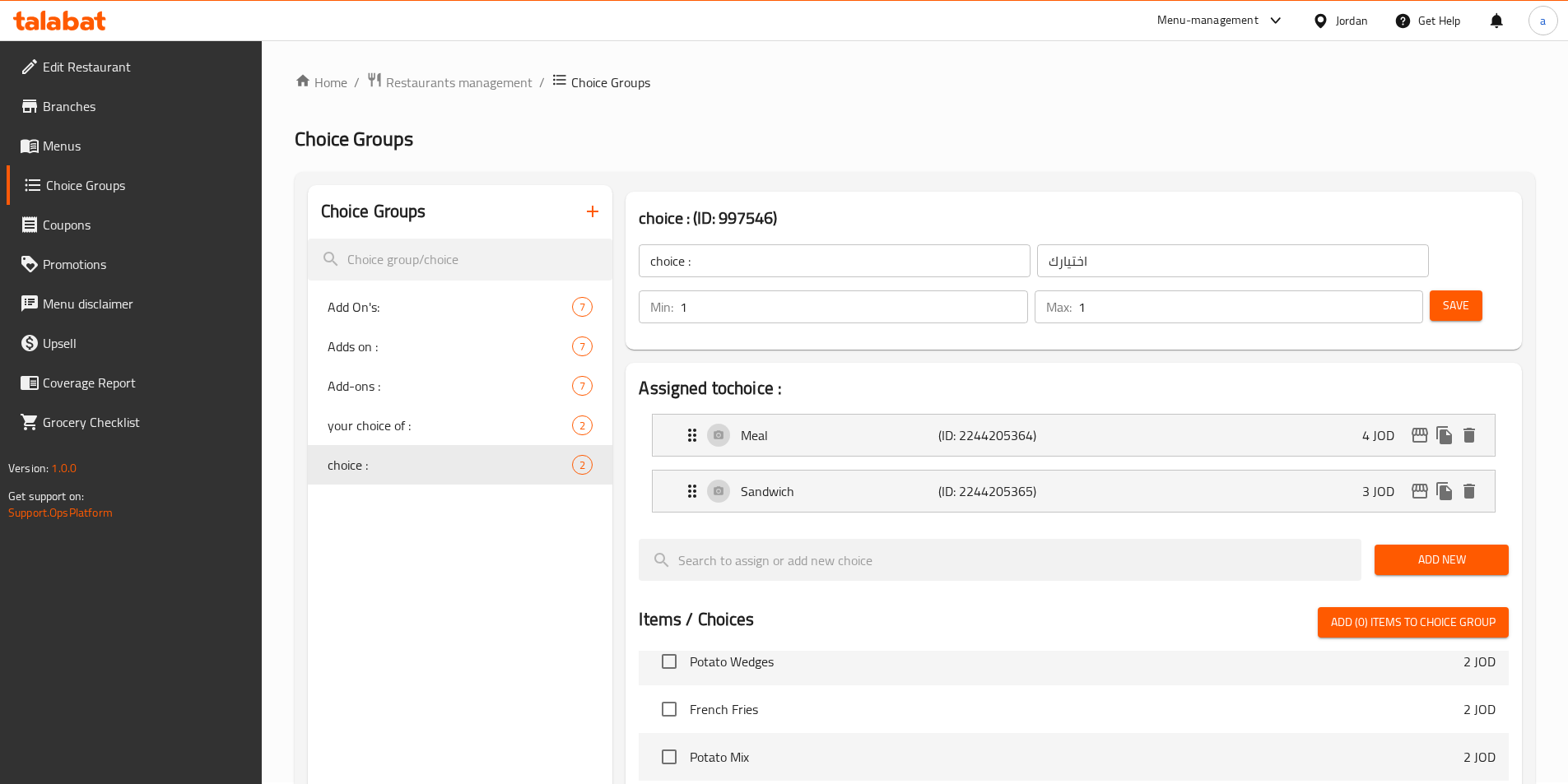
scroll to position [0, 0]
click at [416, 537] on div "Choice Groups Add On's: 7 Adds on : 7 Add-ons : 7 your choice of : 2 choice : 2" at bounding box center [460, 723] width 305 height 1072
click at [810, 483] on p "Sandwich" at bounding box center [839, 493] width 197 height 20
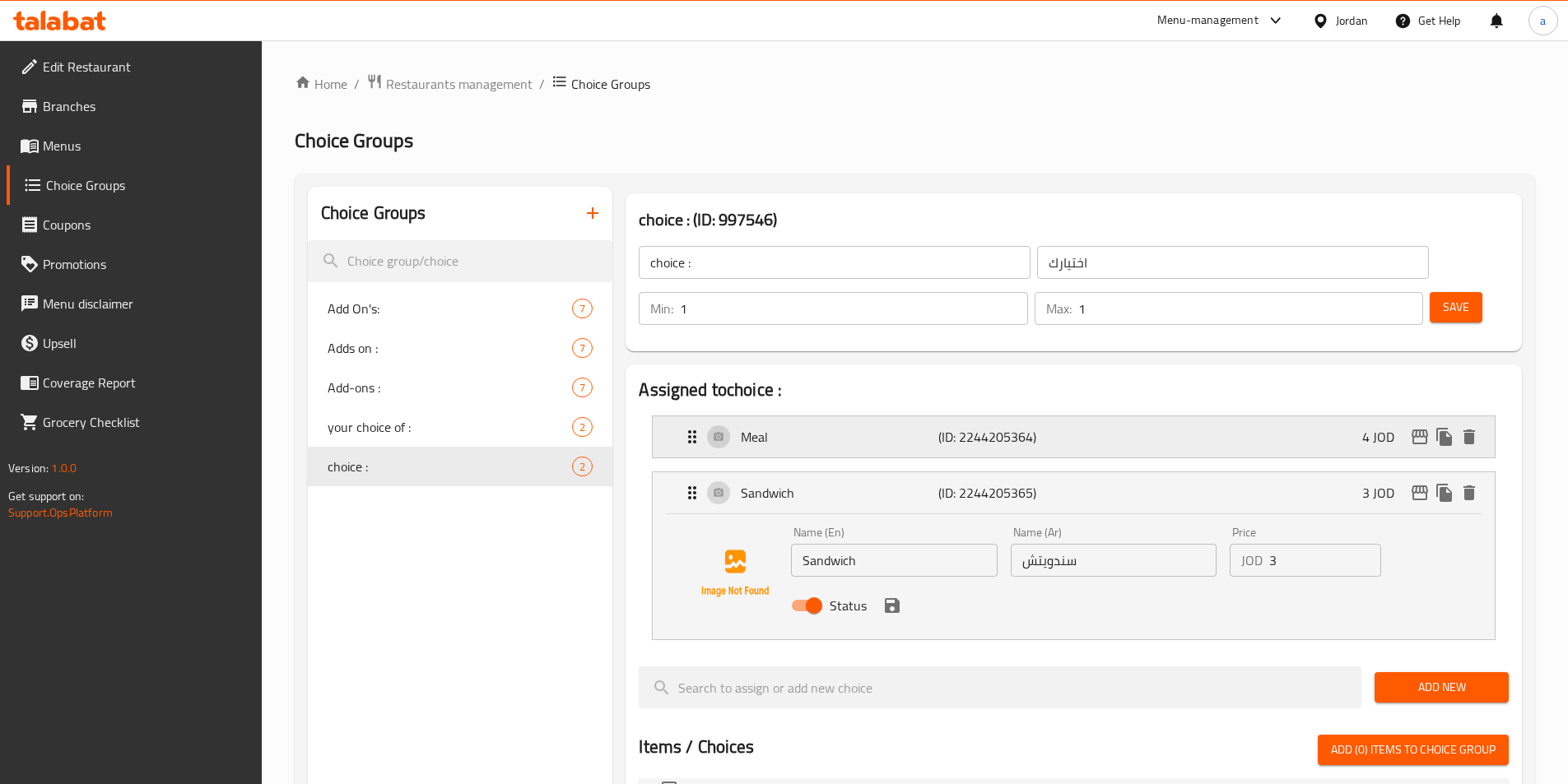
click at [828, 427] on p "Meal" at bounding box center [839, 437] width 197 height 20
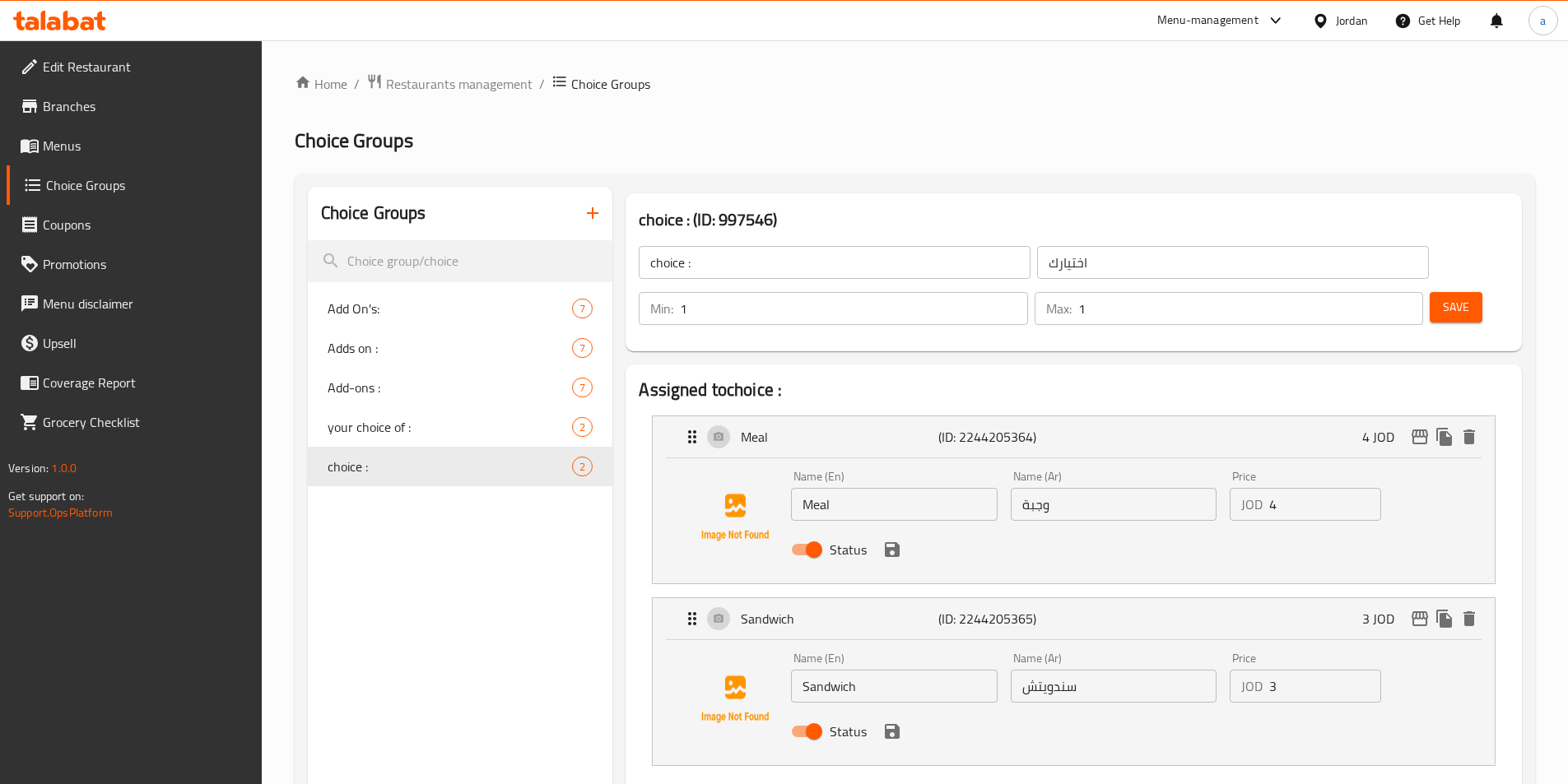
click at [822, 378] on h2 "Assigned to choice :" at bounding box center [1074, 390] width 870 height 24
click at [86, 101] on span "Branches" at bounding box center [145, 106] width 205 height 20
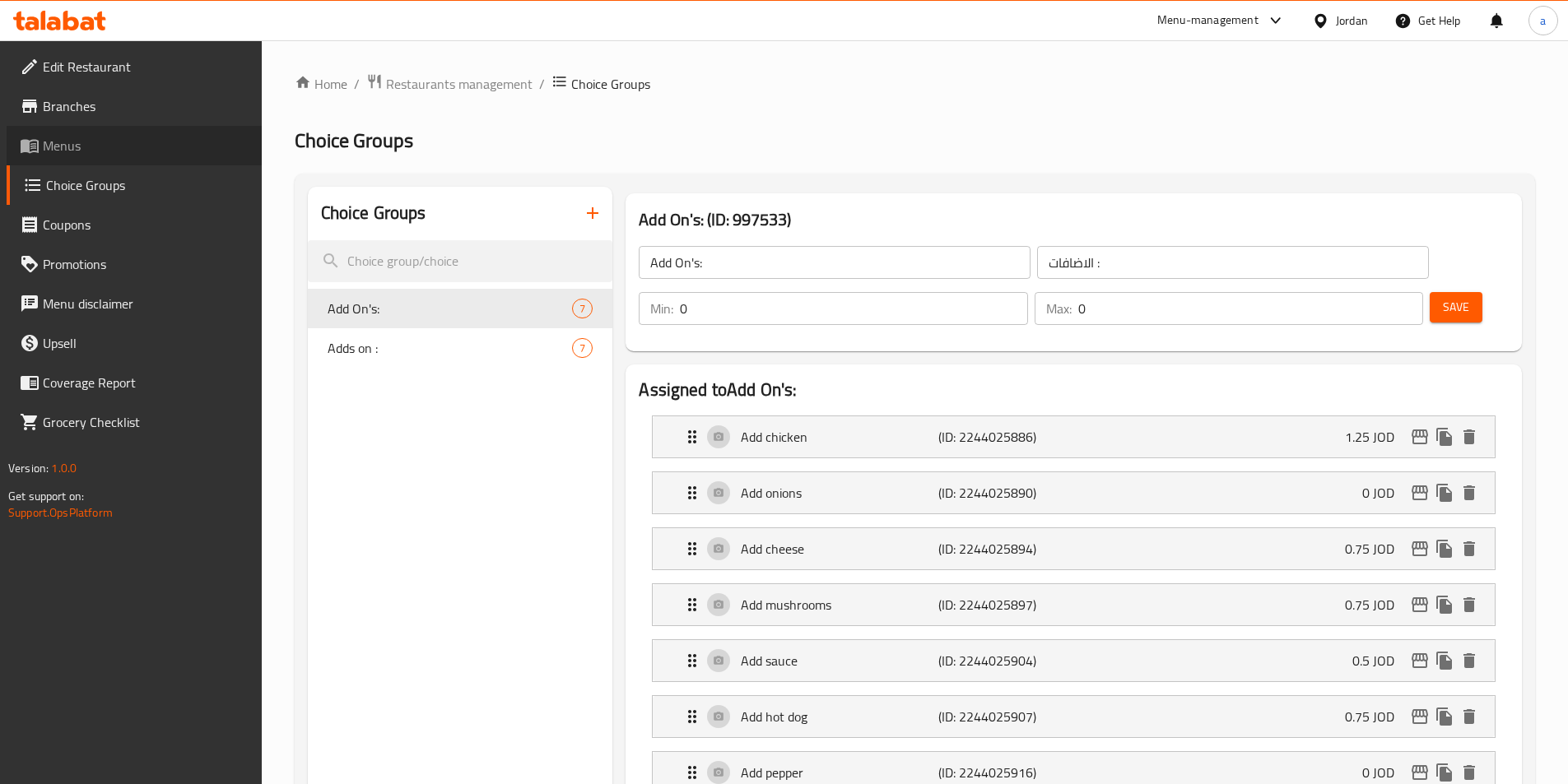
click at [122, 142] on span "Menus" at bounding box center [145, 146] width 205 height 20
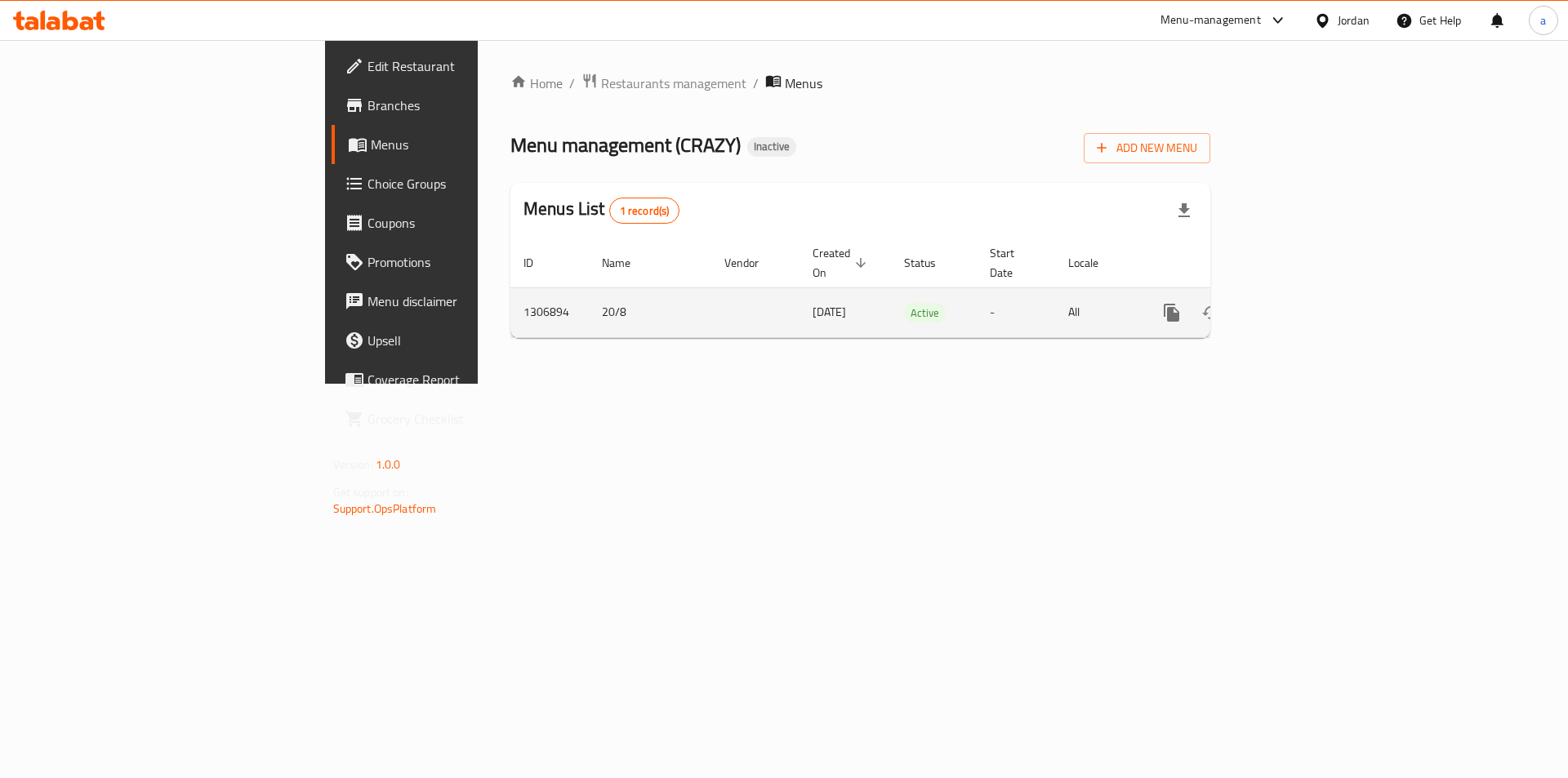
click at [1299, 303] on icon "enhanced table" at bounding box center [1289, 313] width 20 height 20
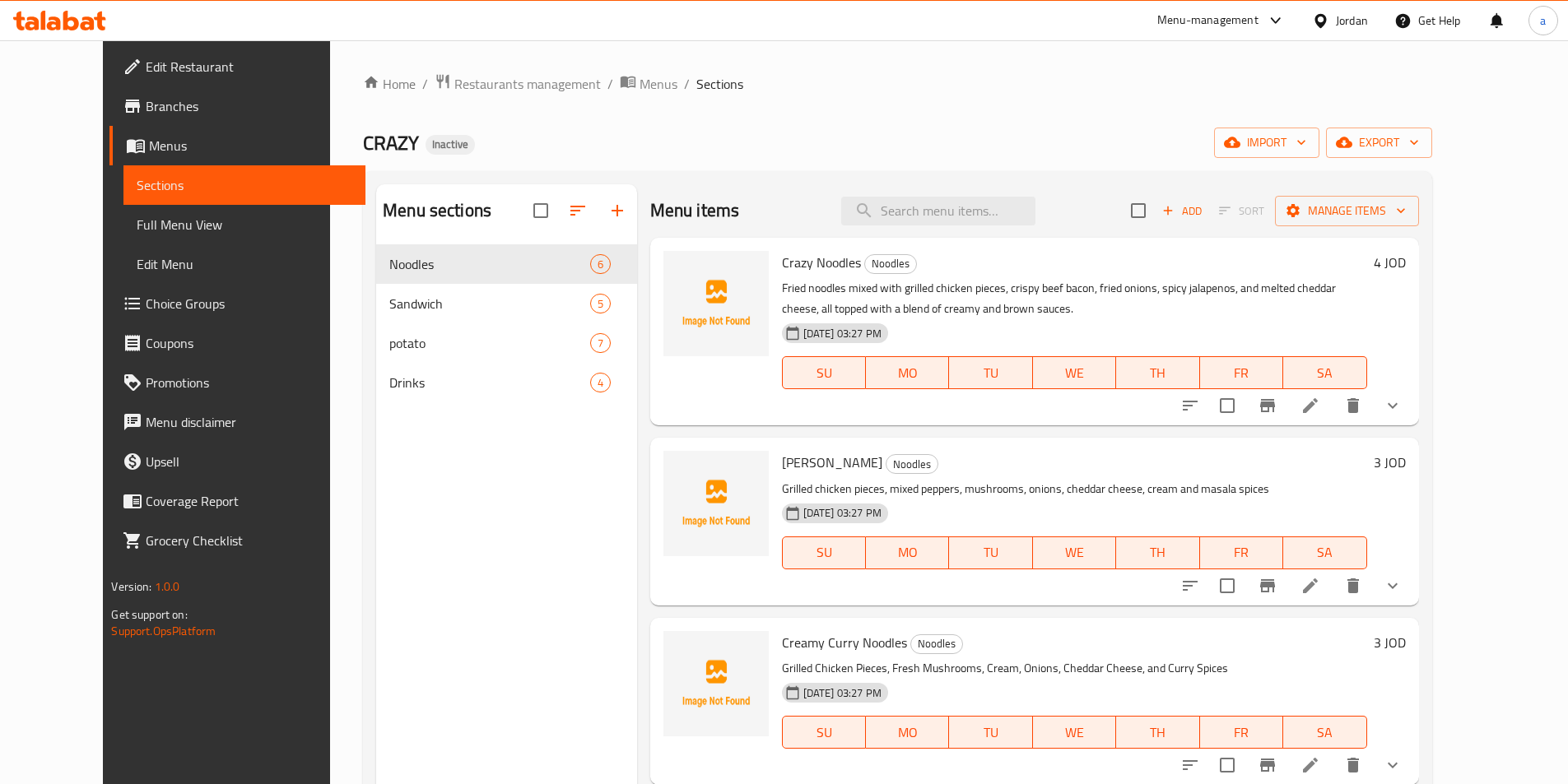
click at [137, 216] on span "Full Menu View" at bounding box center [244, 225] width 215 height 20
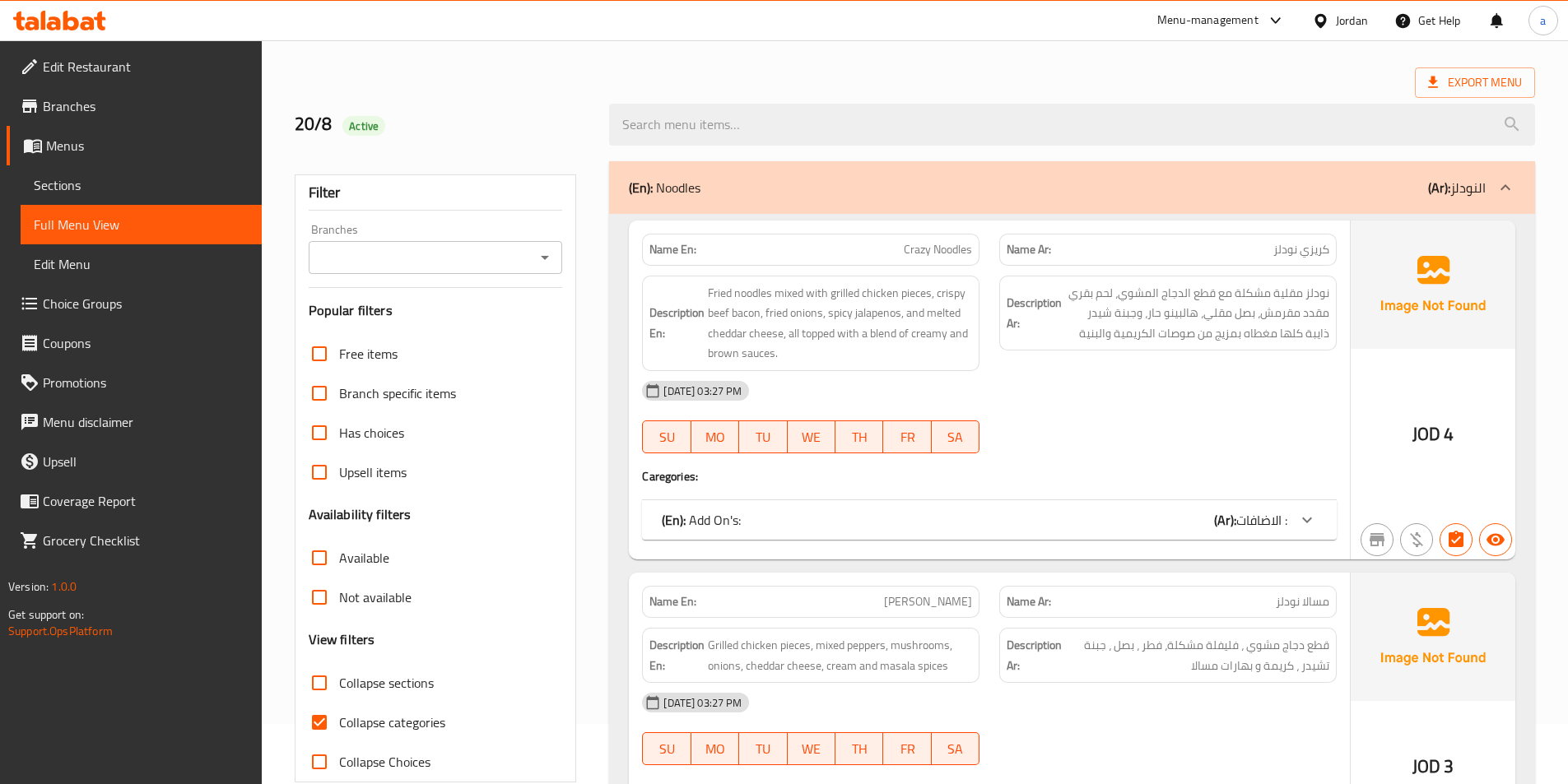
scroll to position [164, 0]
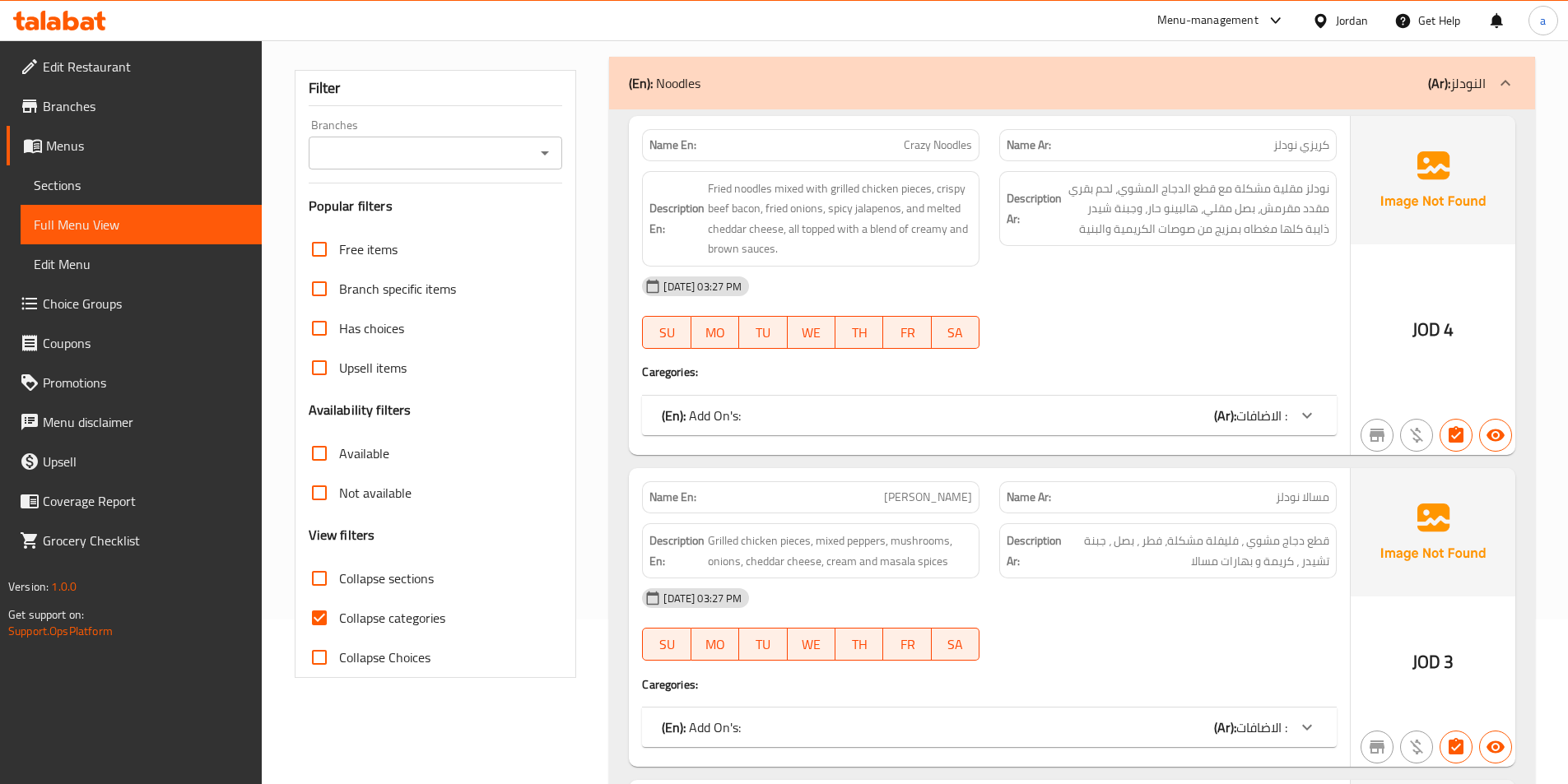
click at [970, 428] on div "(En): Add On's: (Ar): الاضافات :" at bounding box center [989, 415] width 694 height 39
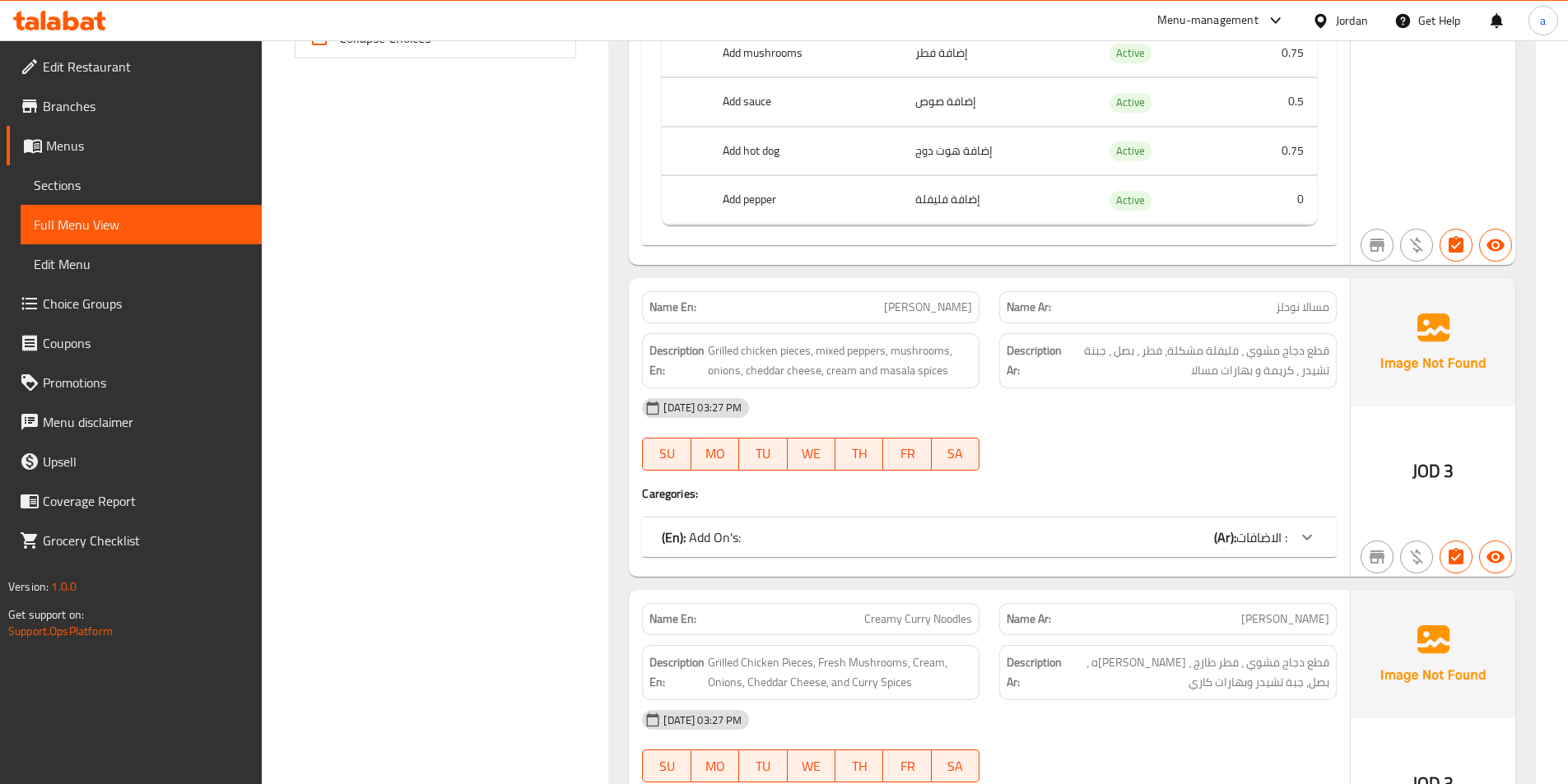
scroll to position [988, 0]
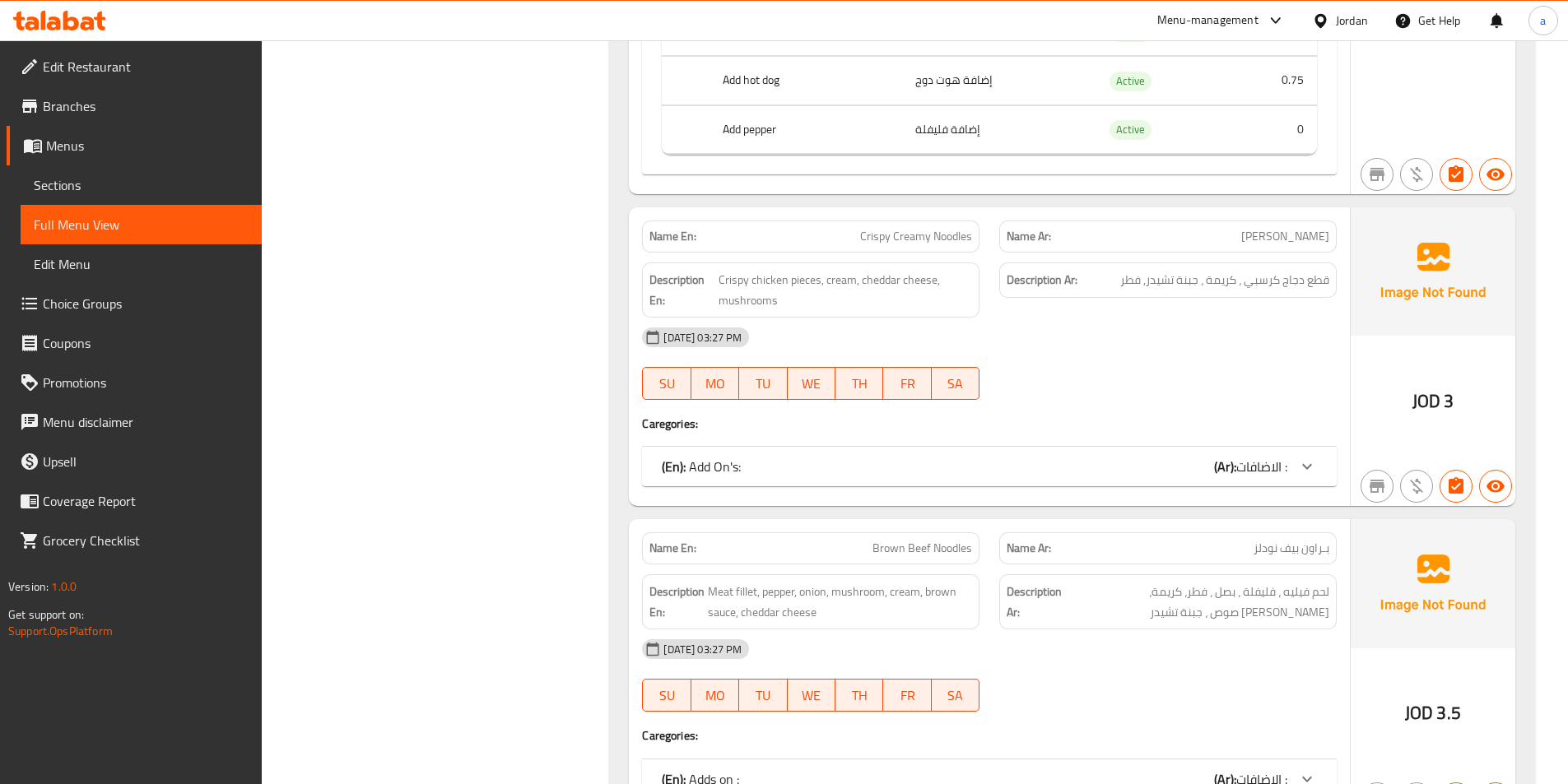
scroll to position [2552, 0]
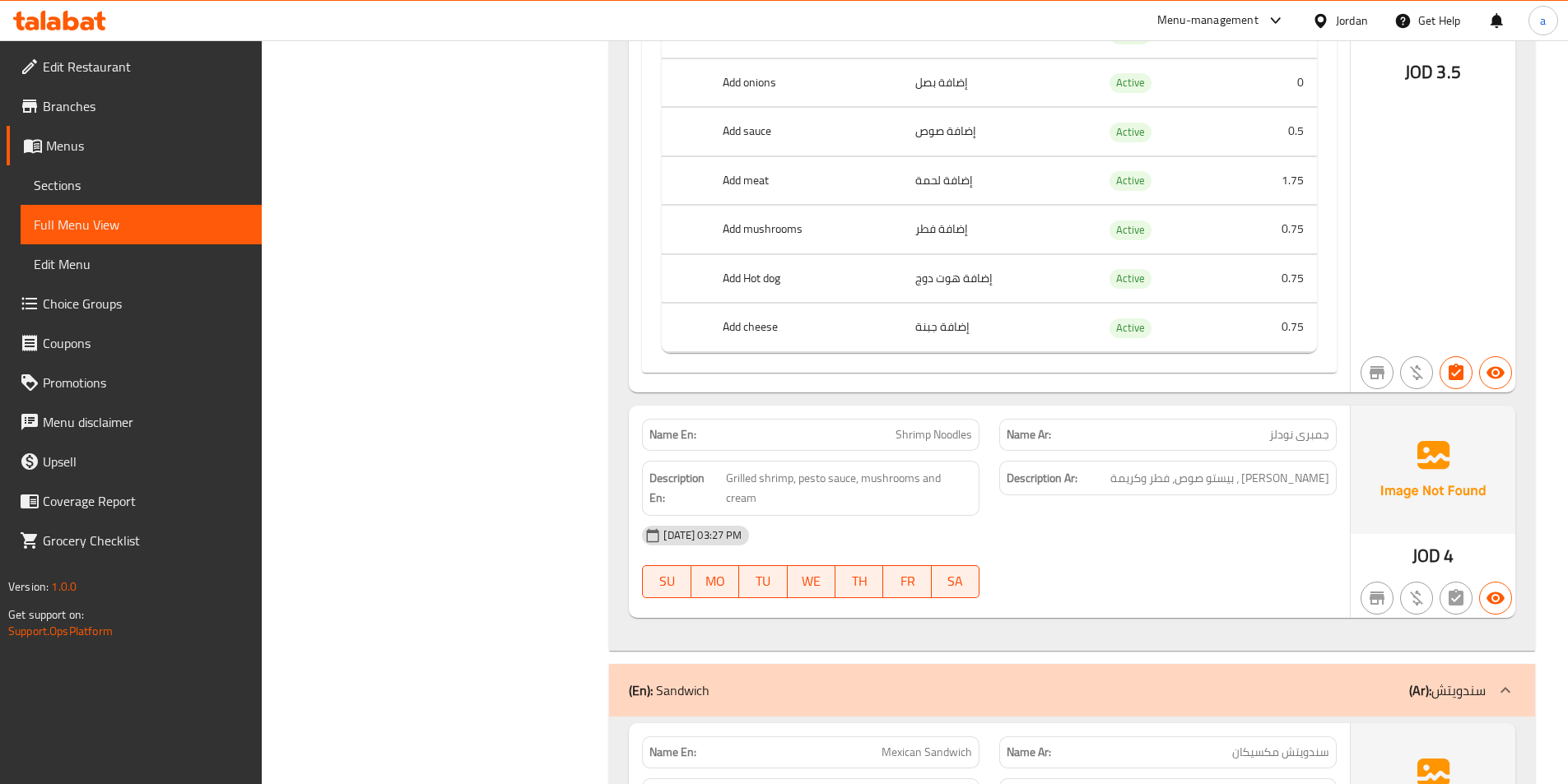
scroll to position [3621, 0]
click at [146, 221] on span "Full Menu View" at bounding box center [141, 225] width 215 height 20
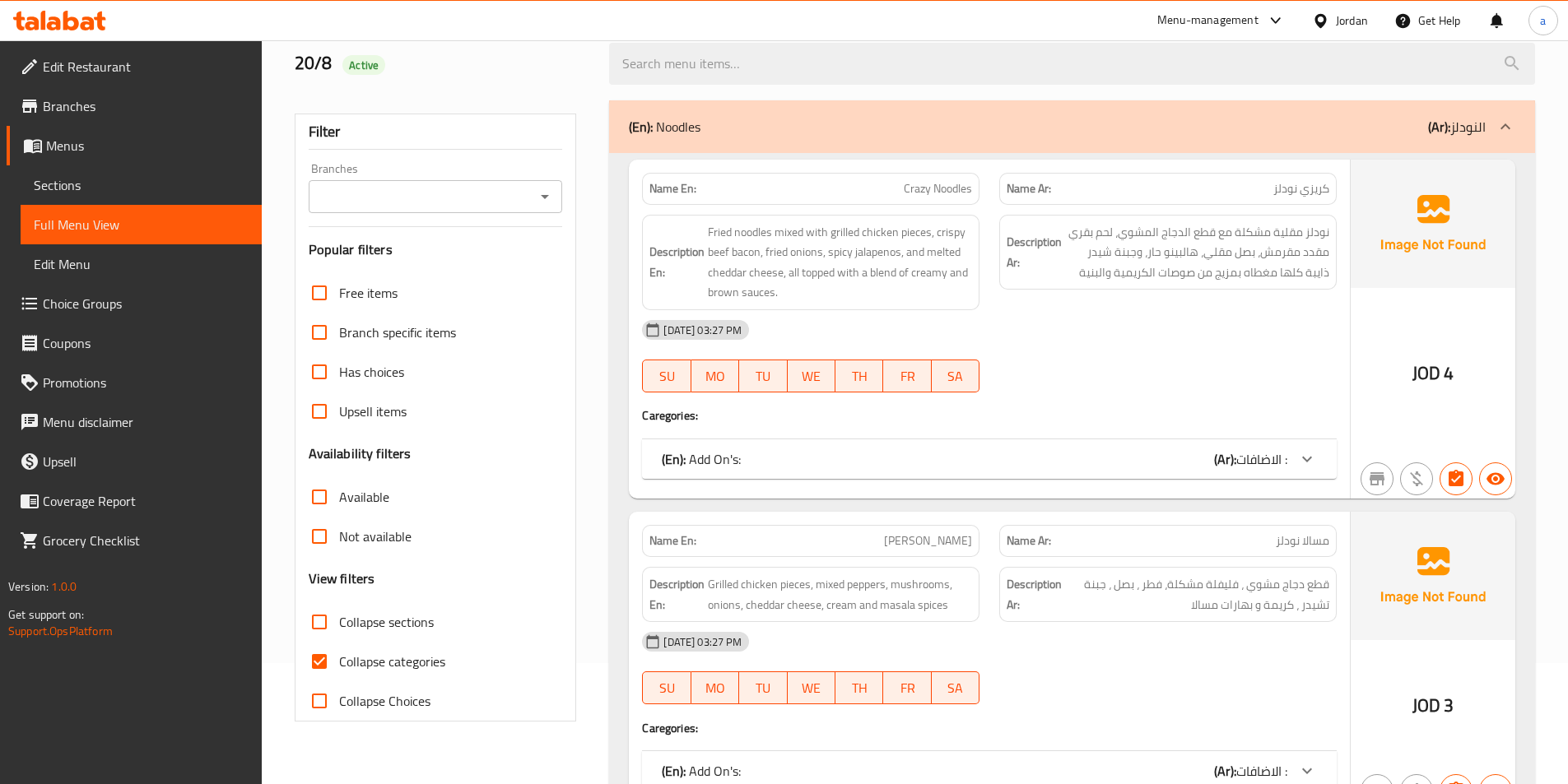
scroll to position [247, 0]
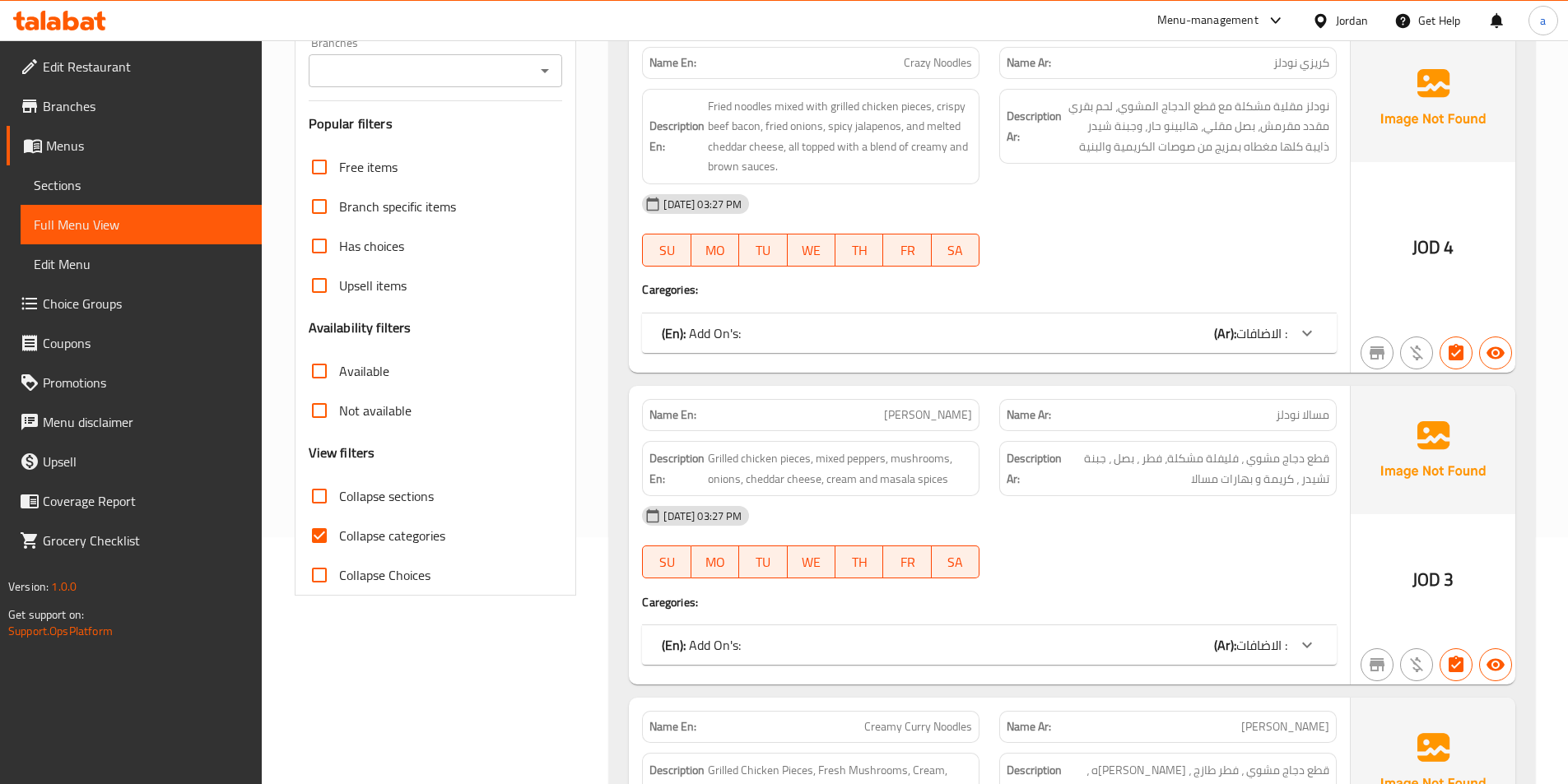
click at [313, 537] on input "Collapse categories" at bounding box center [319, 535] width 39 height 39
checkbox input "false"
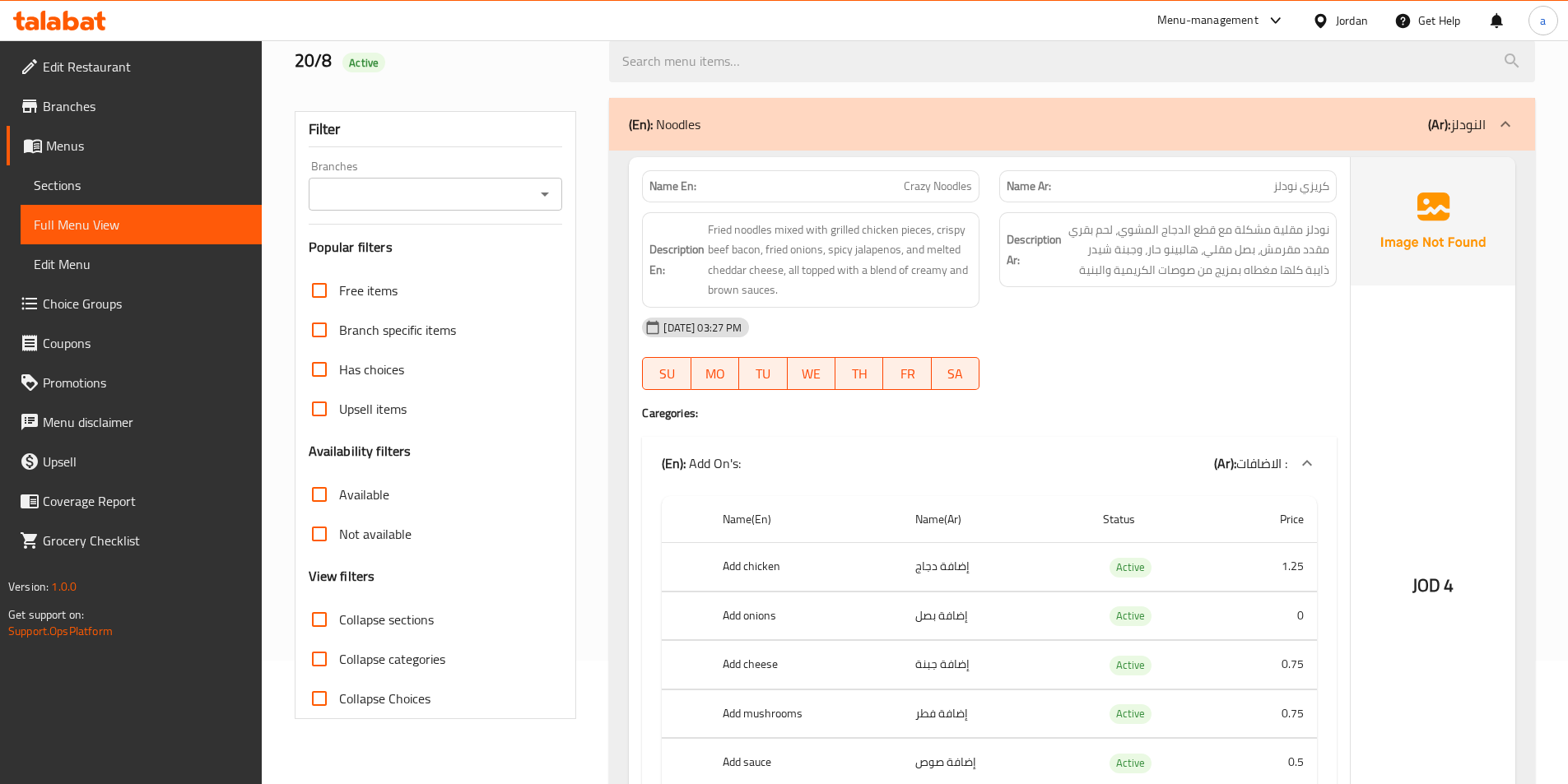
scroll to position [0, 0]
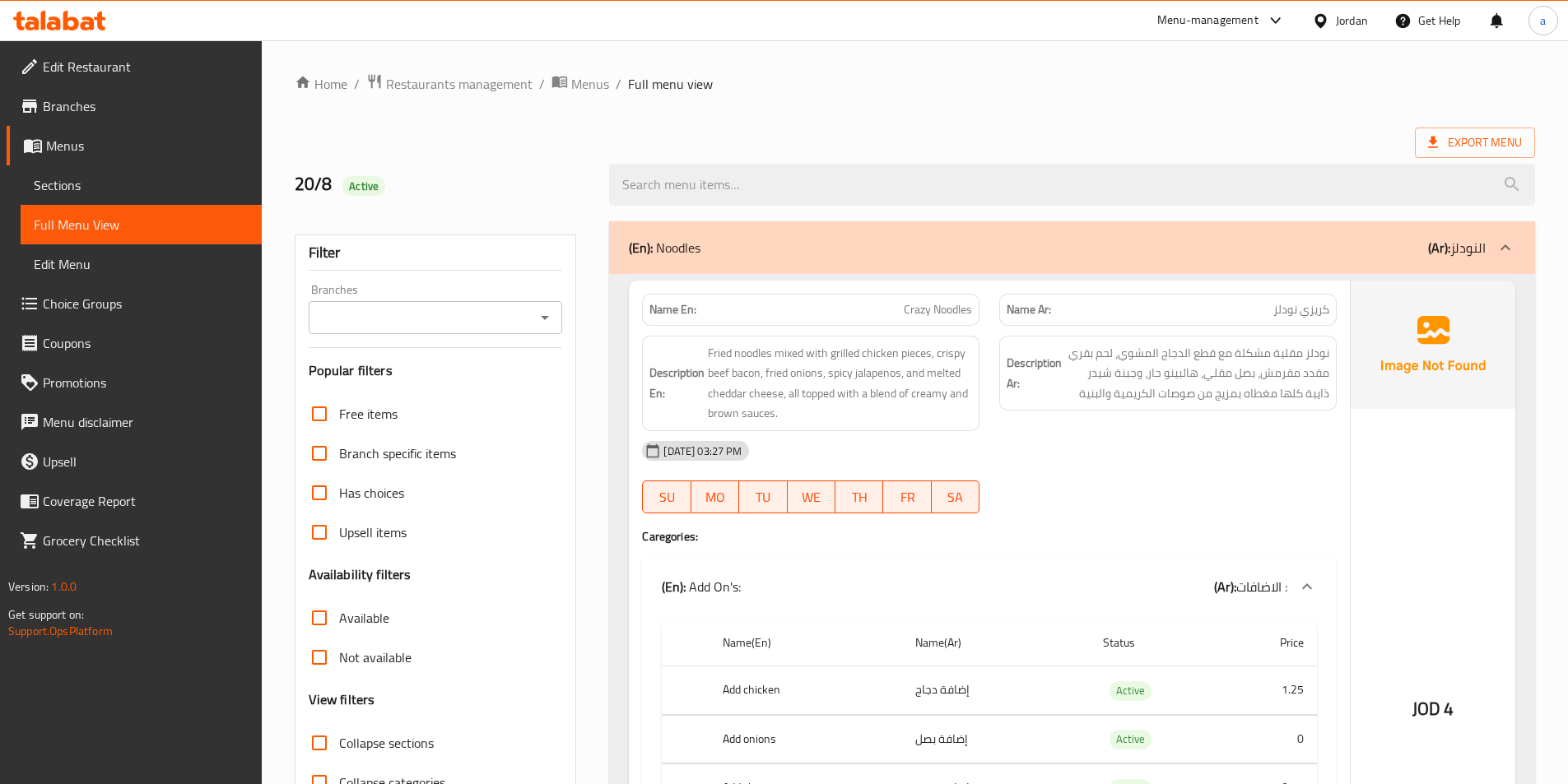
click at [1084, 486] on div "20-08-2025 03:27 PM SU MO TU WE TH FR SA" at bounding box center [989, 477] width 714 height 92
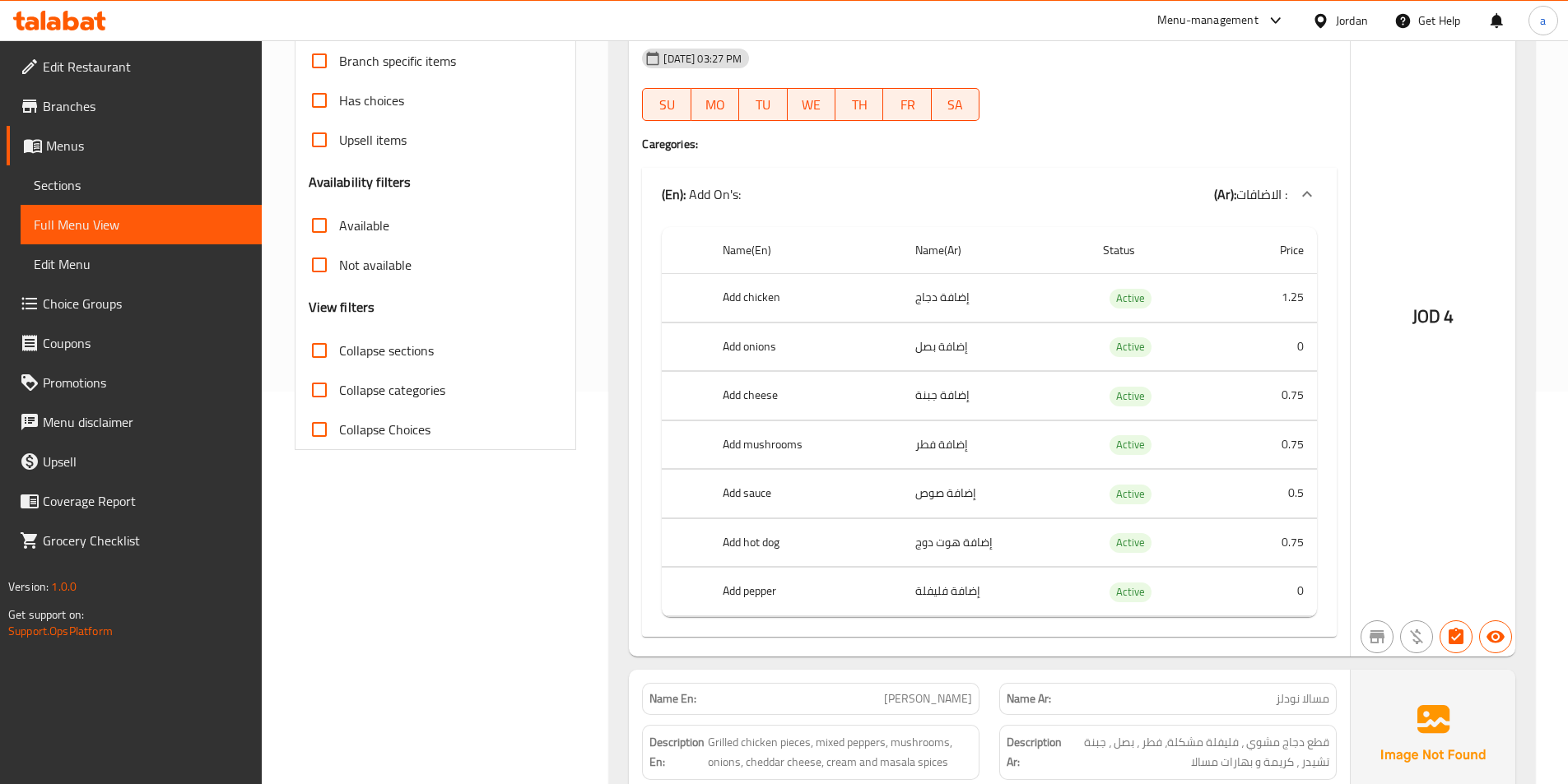
scroll to position [412, 0]
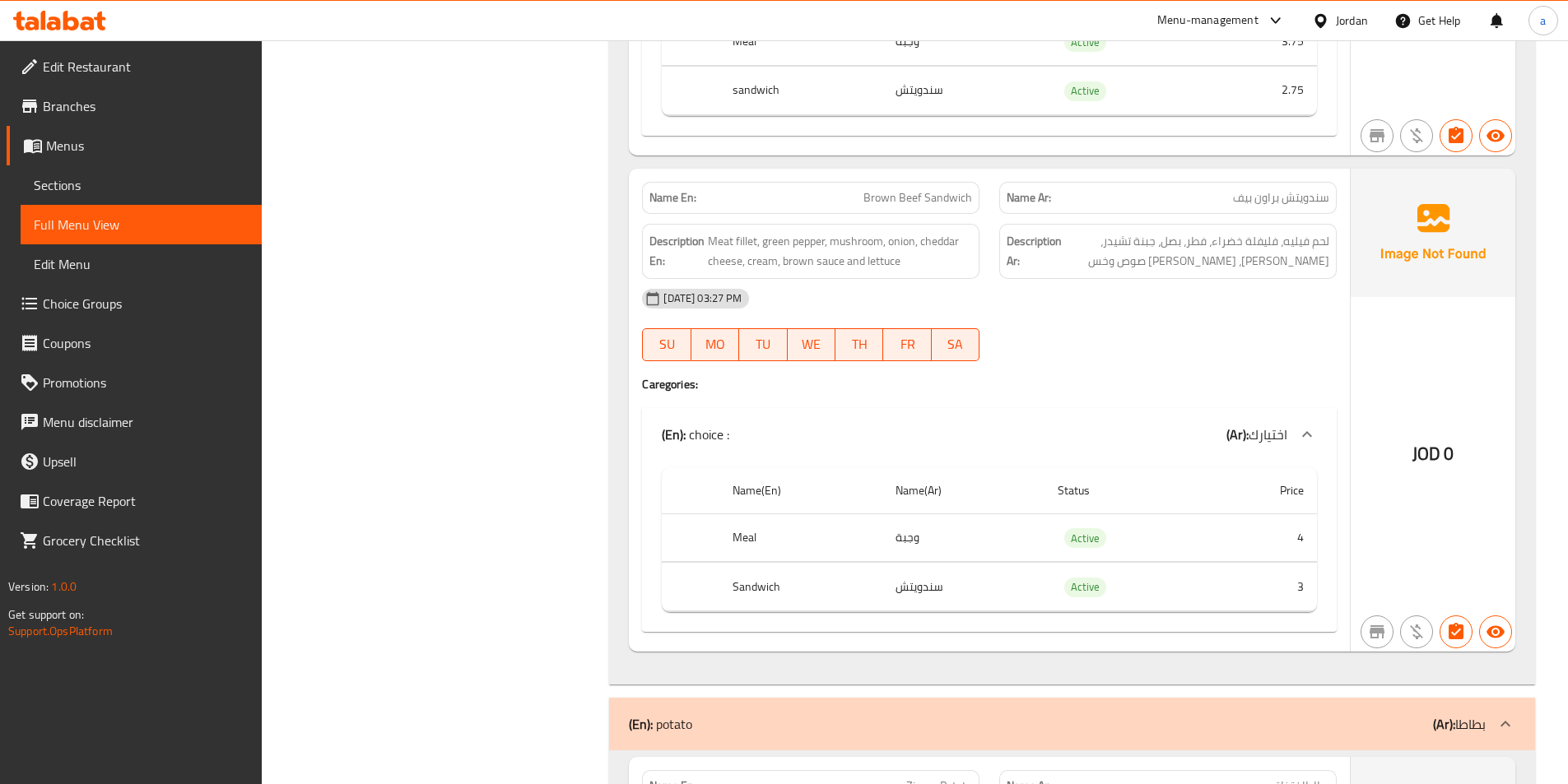
scroll to position [6749, 0]
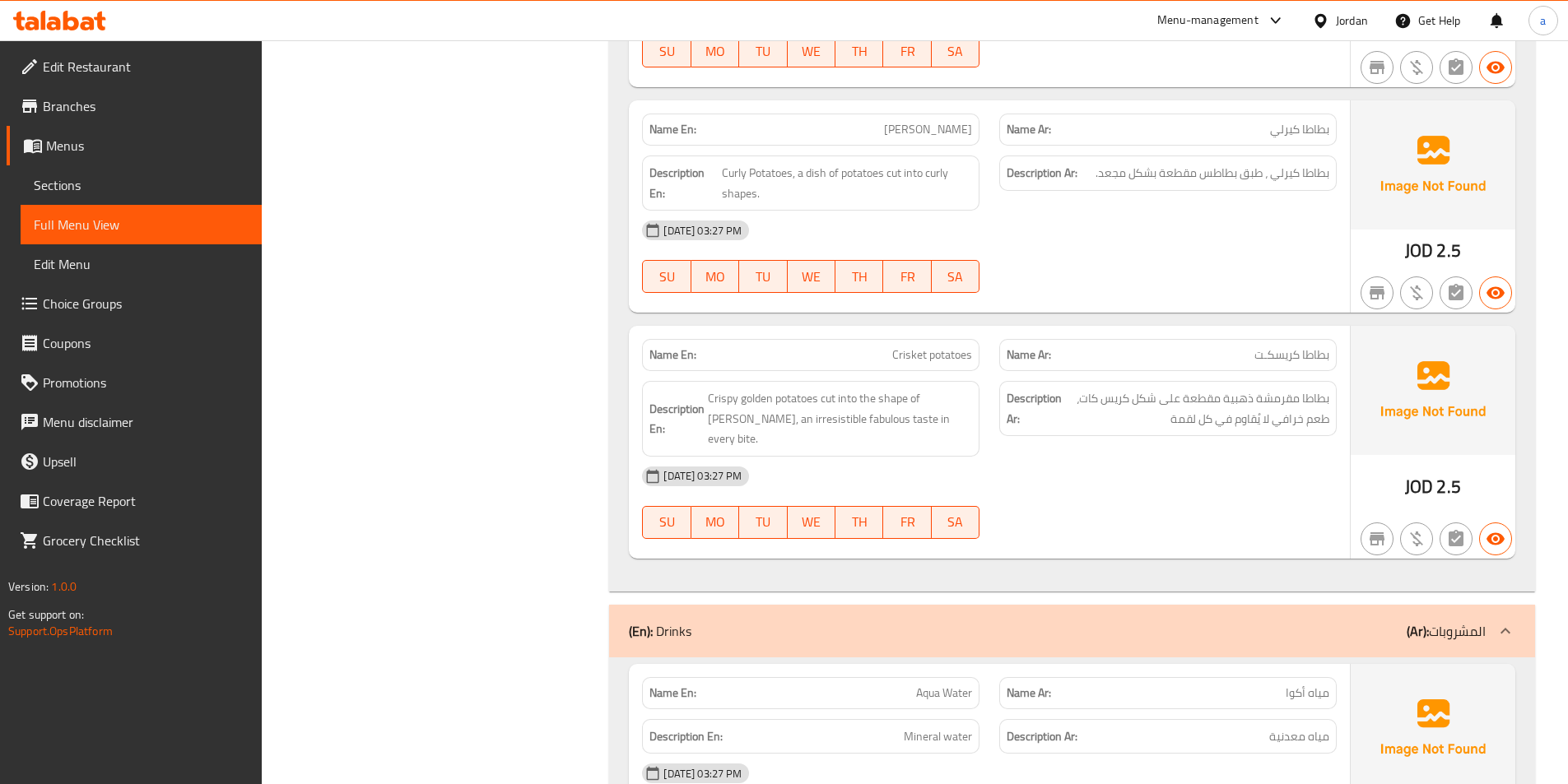
scroll to position [8478, 0]
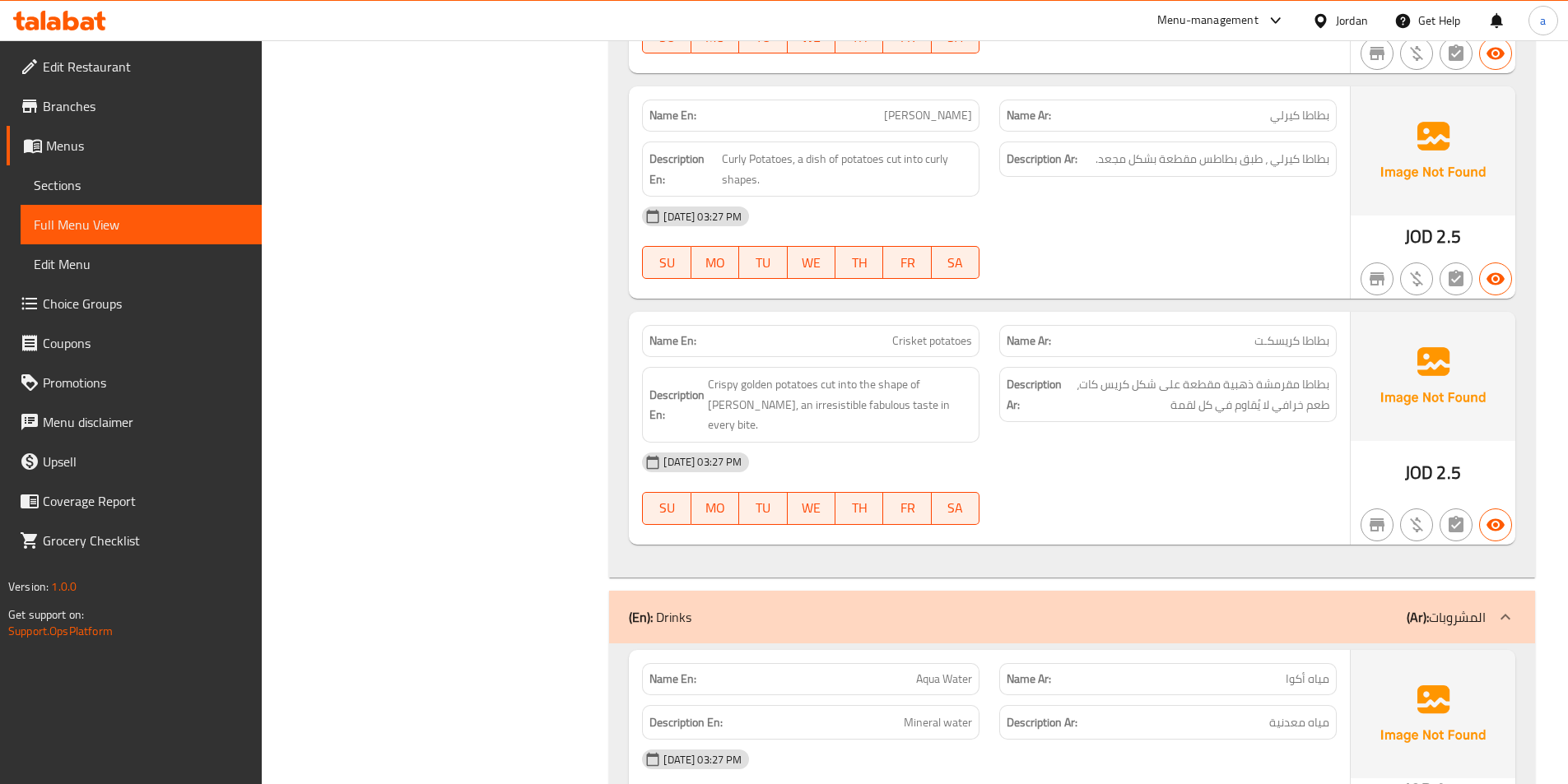
click at [1101, 487] on div "20-08-2025 03:27 PM SU MO TU WE TH FR SA" at bounding box center [989, 489] width 714 height 92
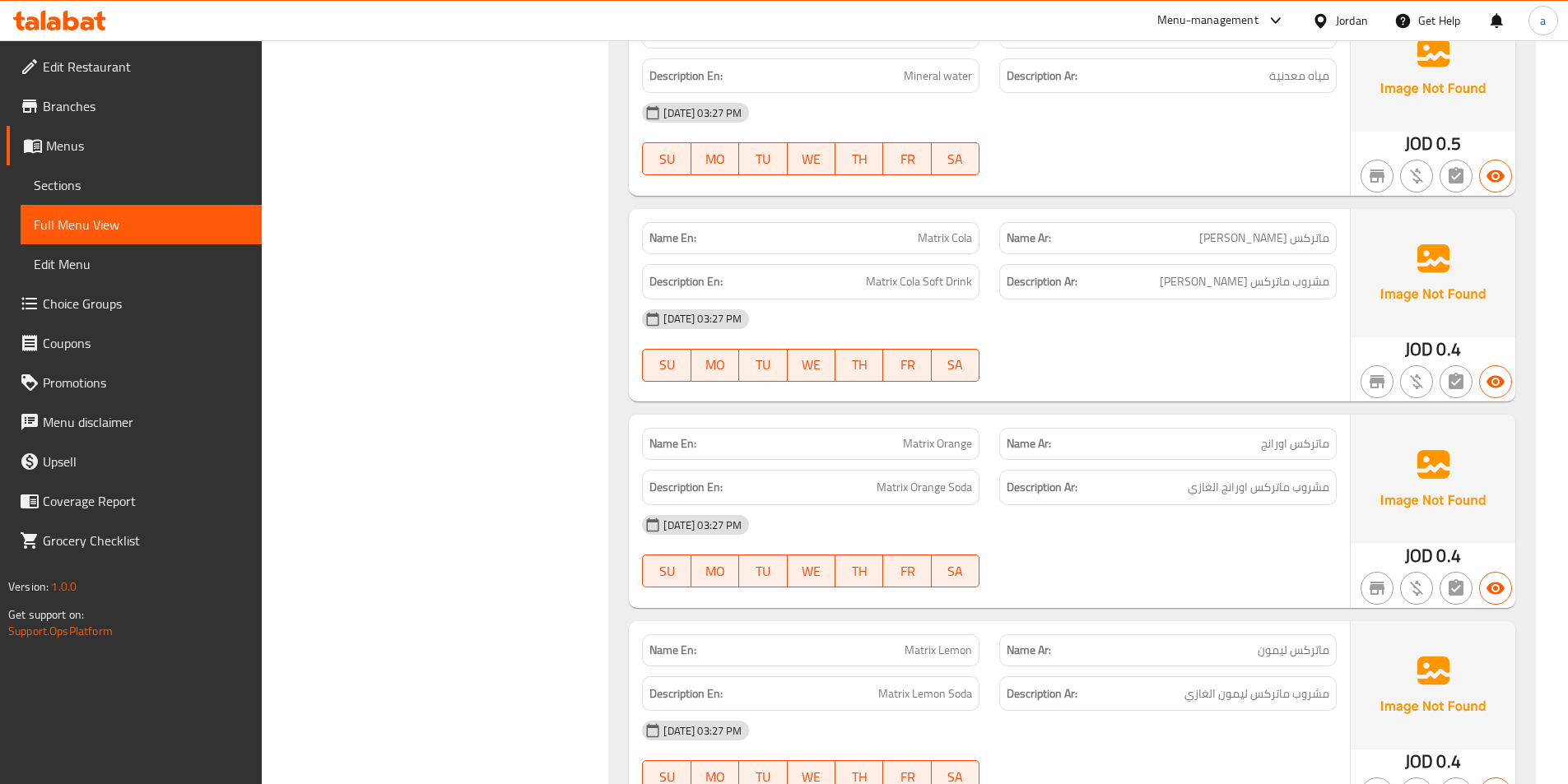
scroll to position [9200, 0]
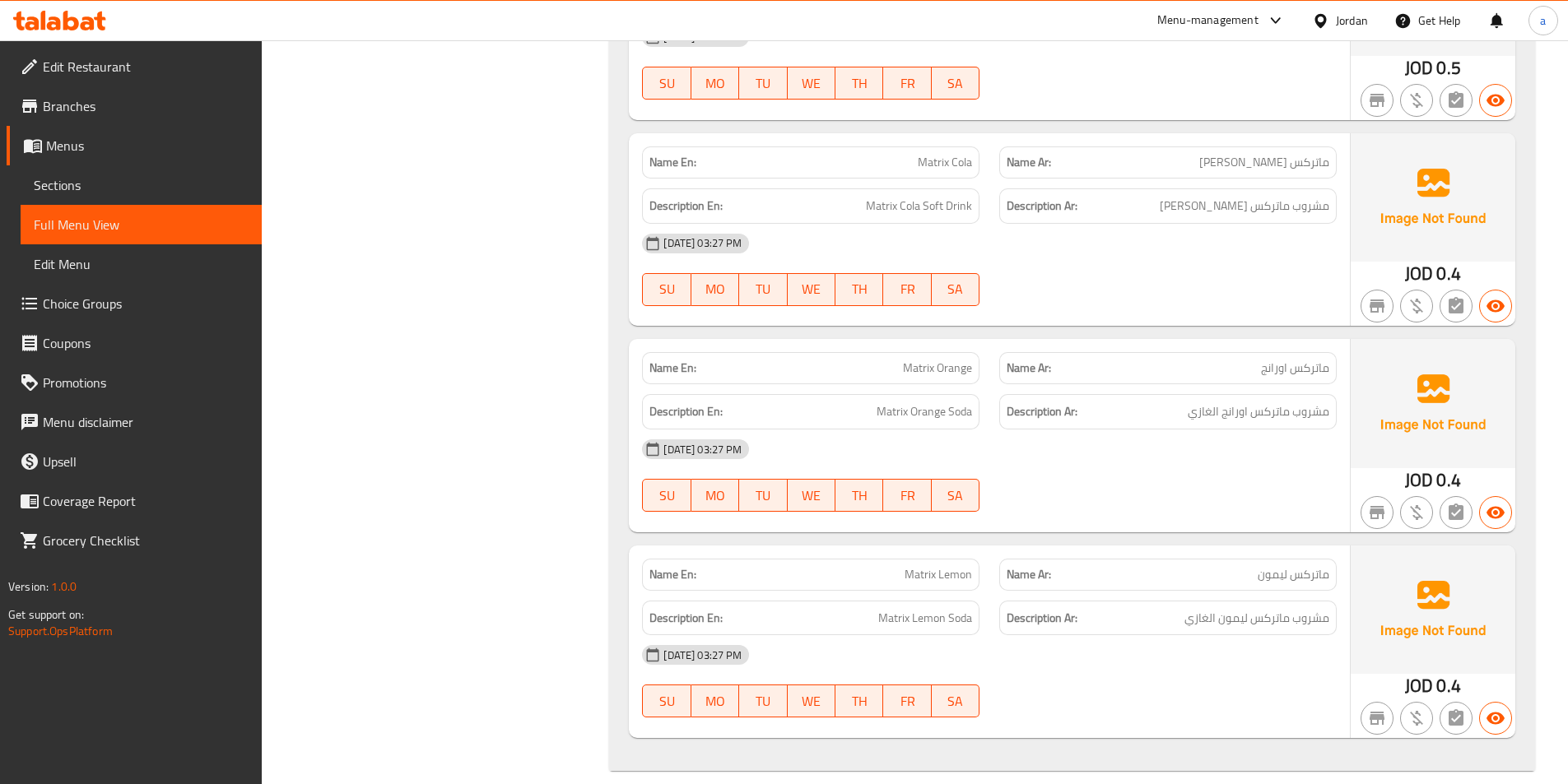
copy span "Matrix Orange"
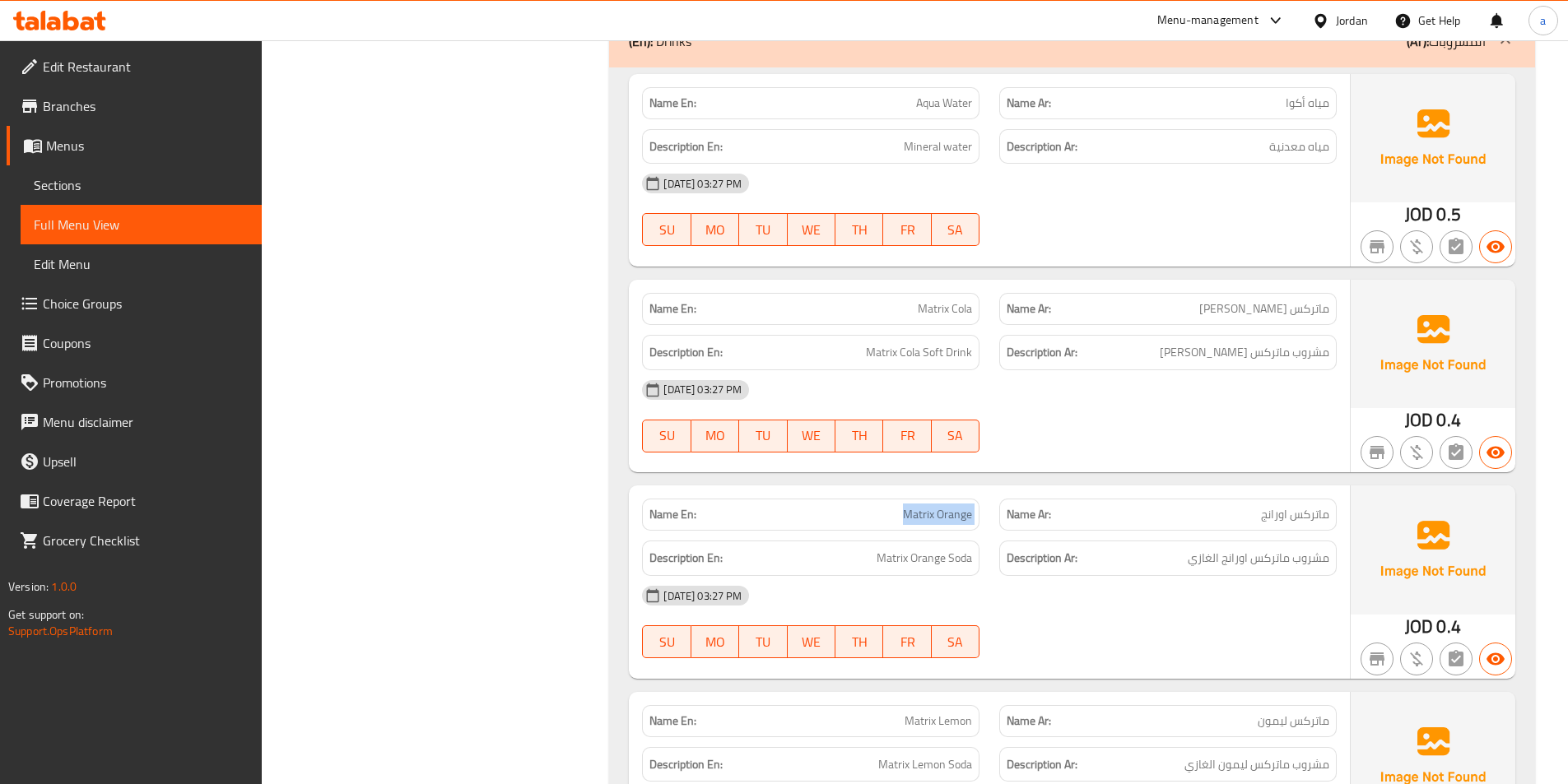
scroll to position [9036, 0]
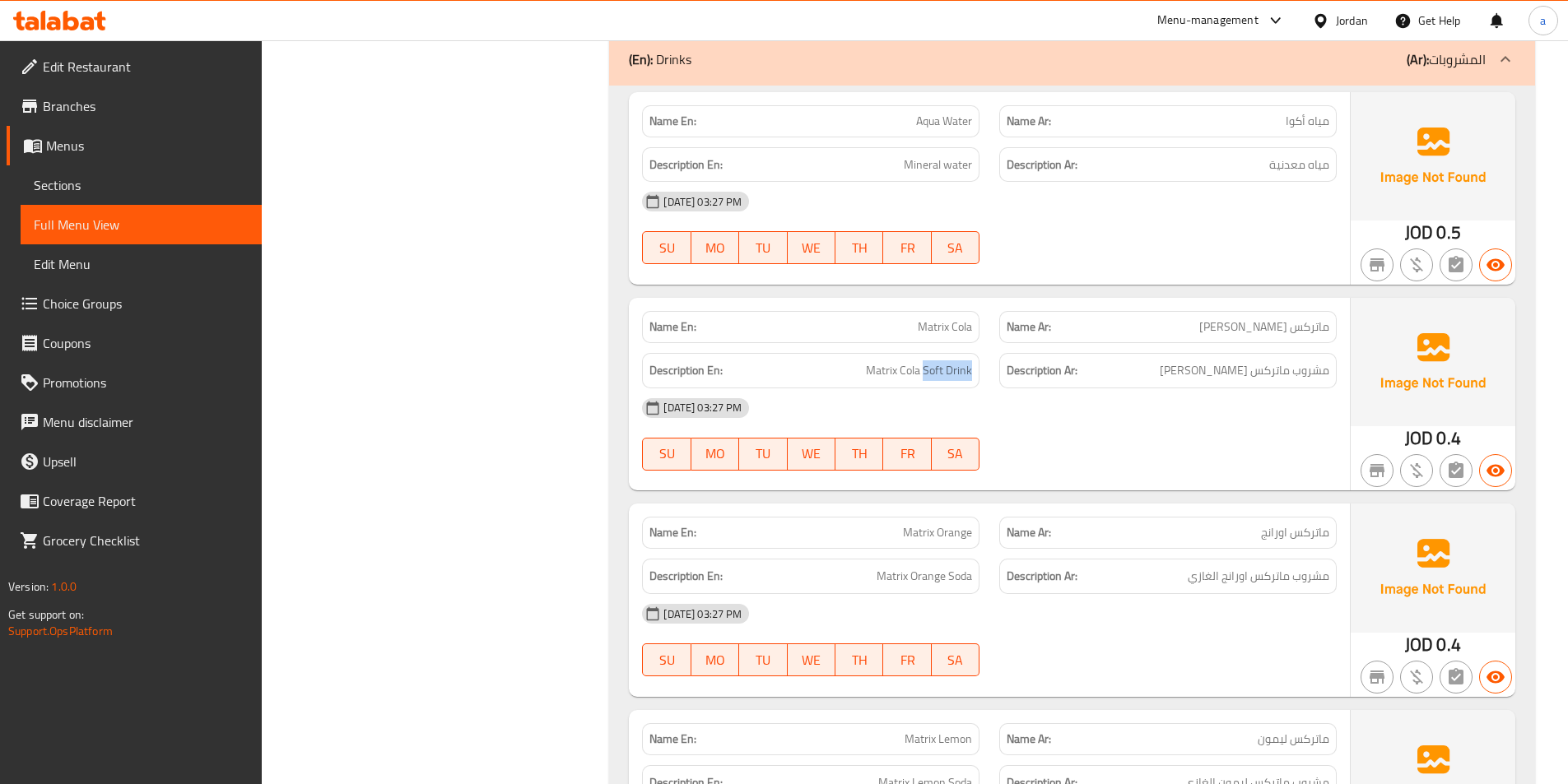
drag, startPoint x: 923, startPoint y: 354, endPoint x: 976, endPoint y: 352, distance: 53.0
copy span "Soft Drink"
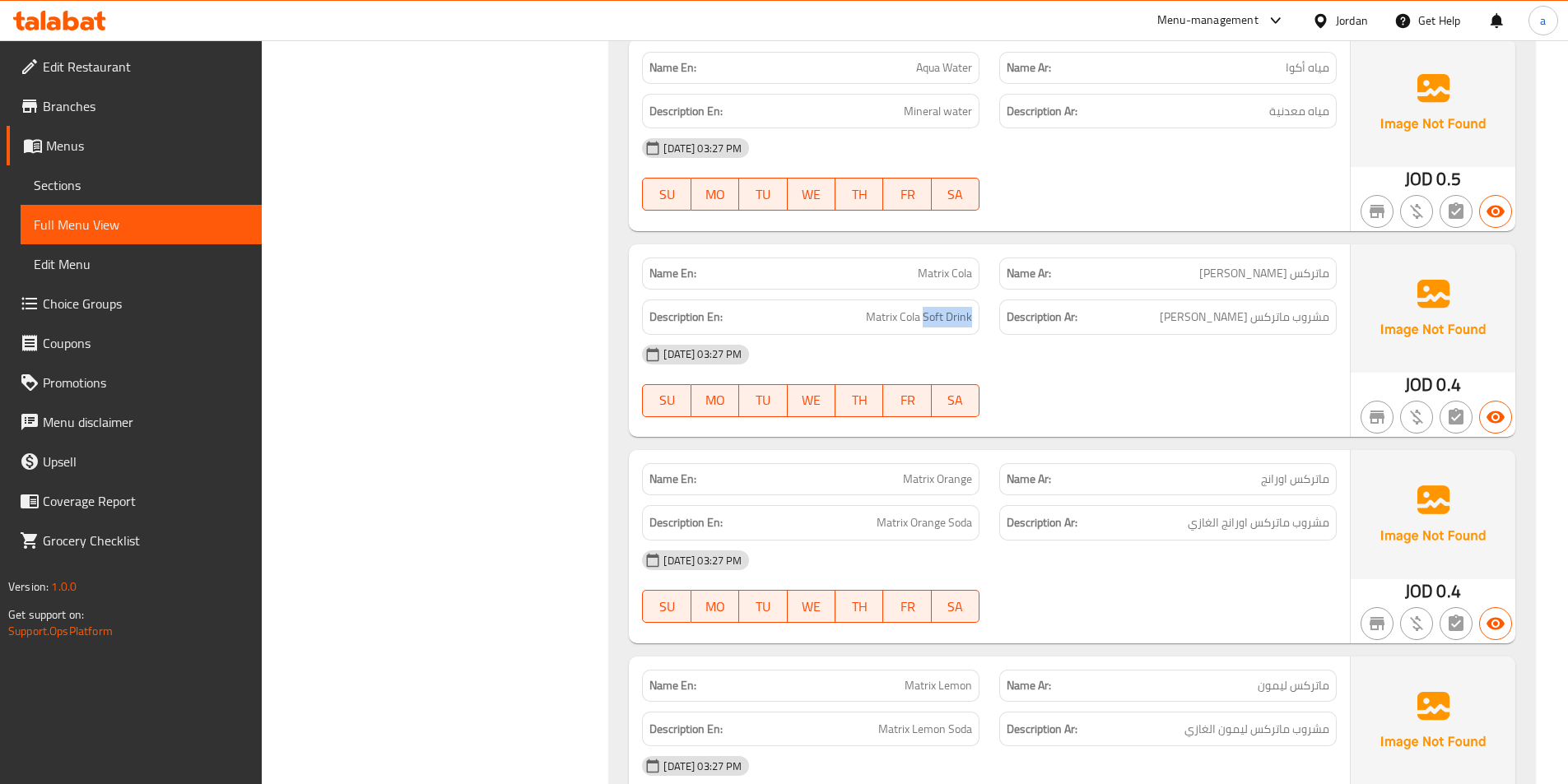
scroll to position [9118, 0]
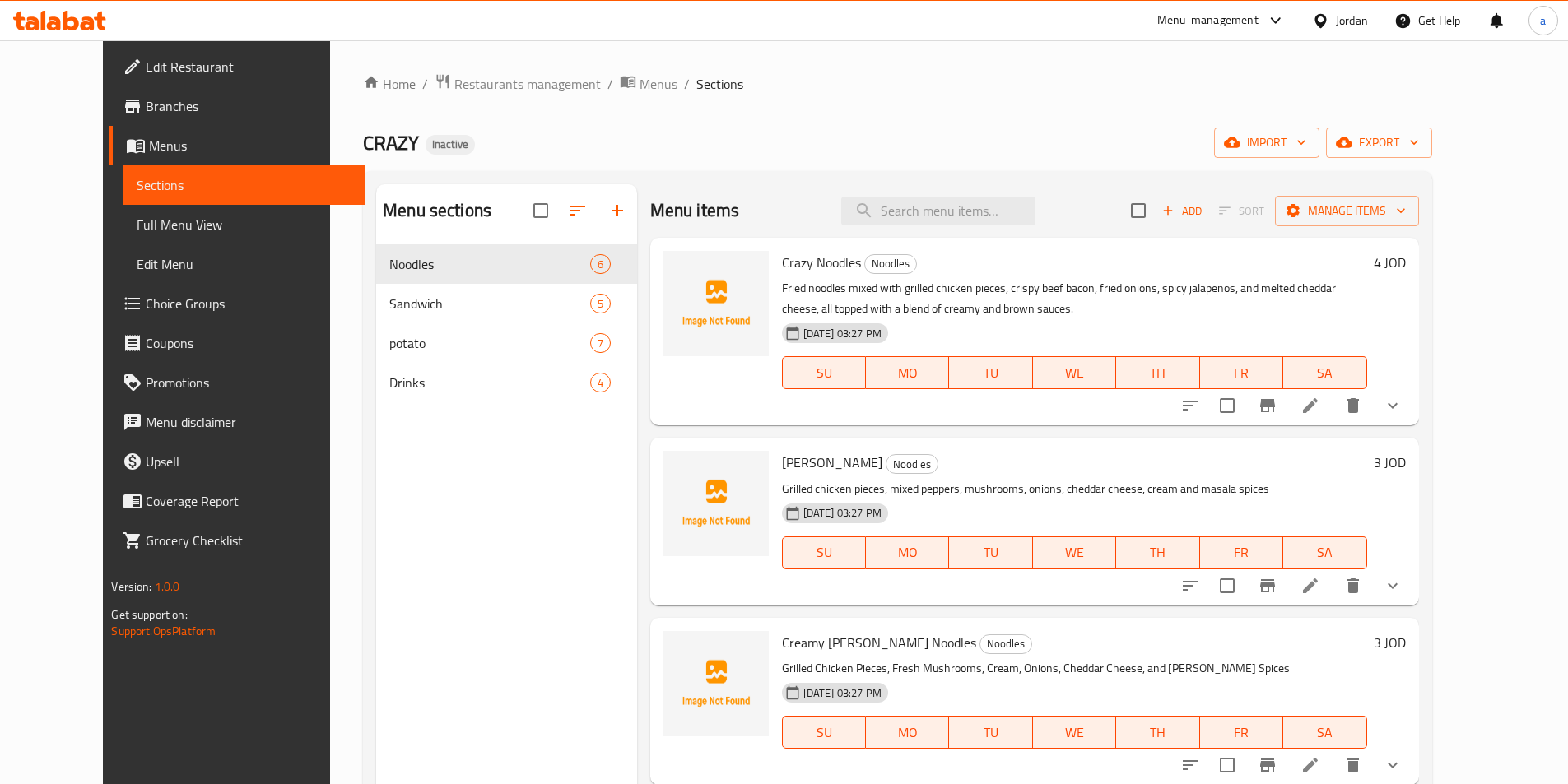
click at [906, 90] on ol "Home / Restaurants management / Menus / Sections" at bounding box center [897, 84] width 1068 height 22
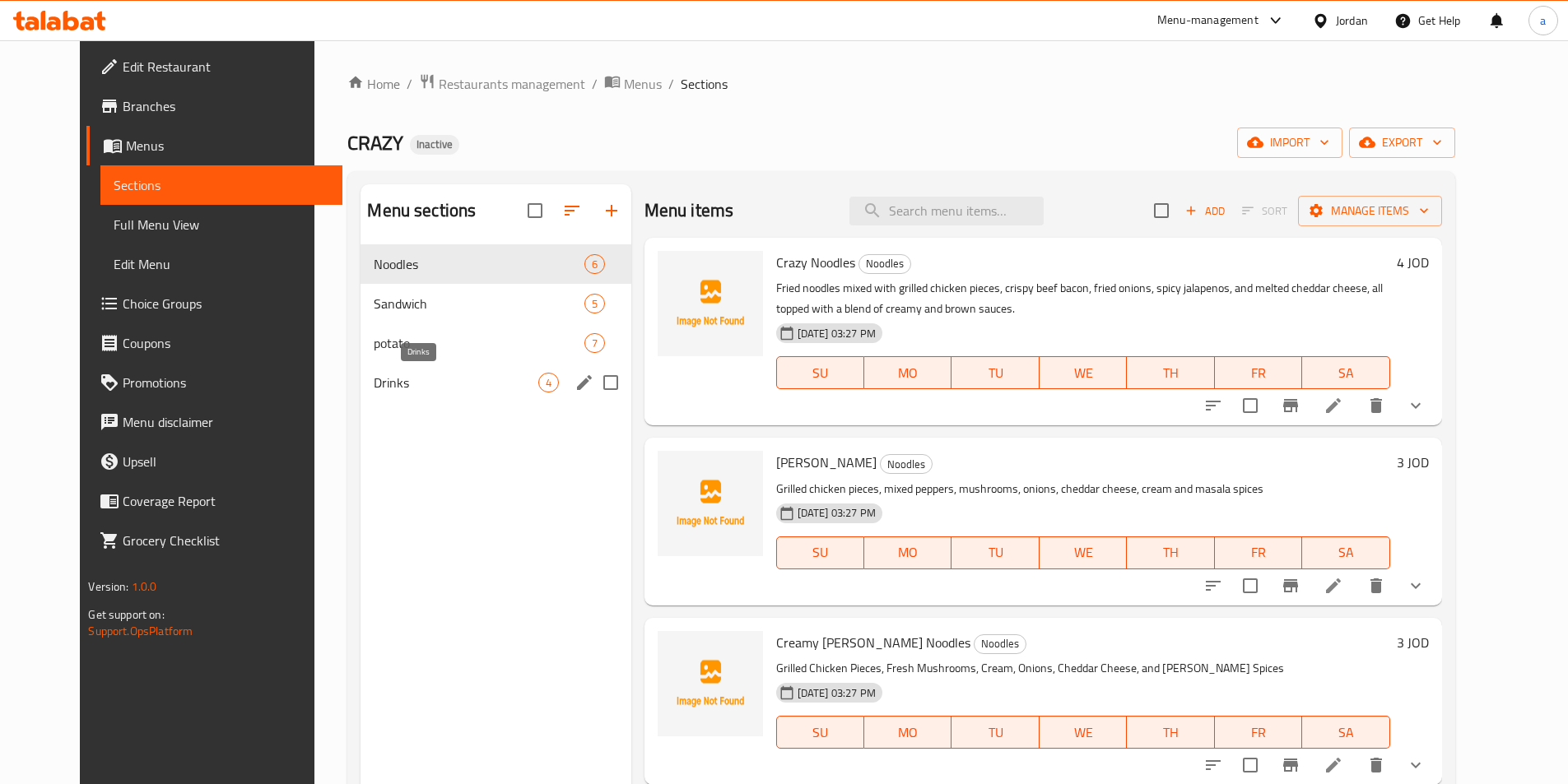
click at [420, 382] on span "Drinks" at bounding box center [455, 383] width 164 height 20
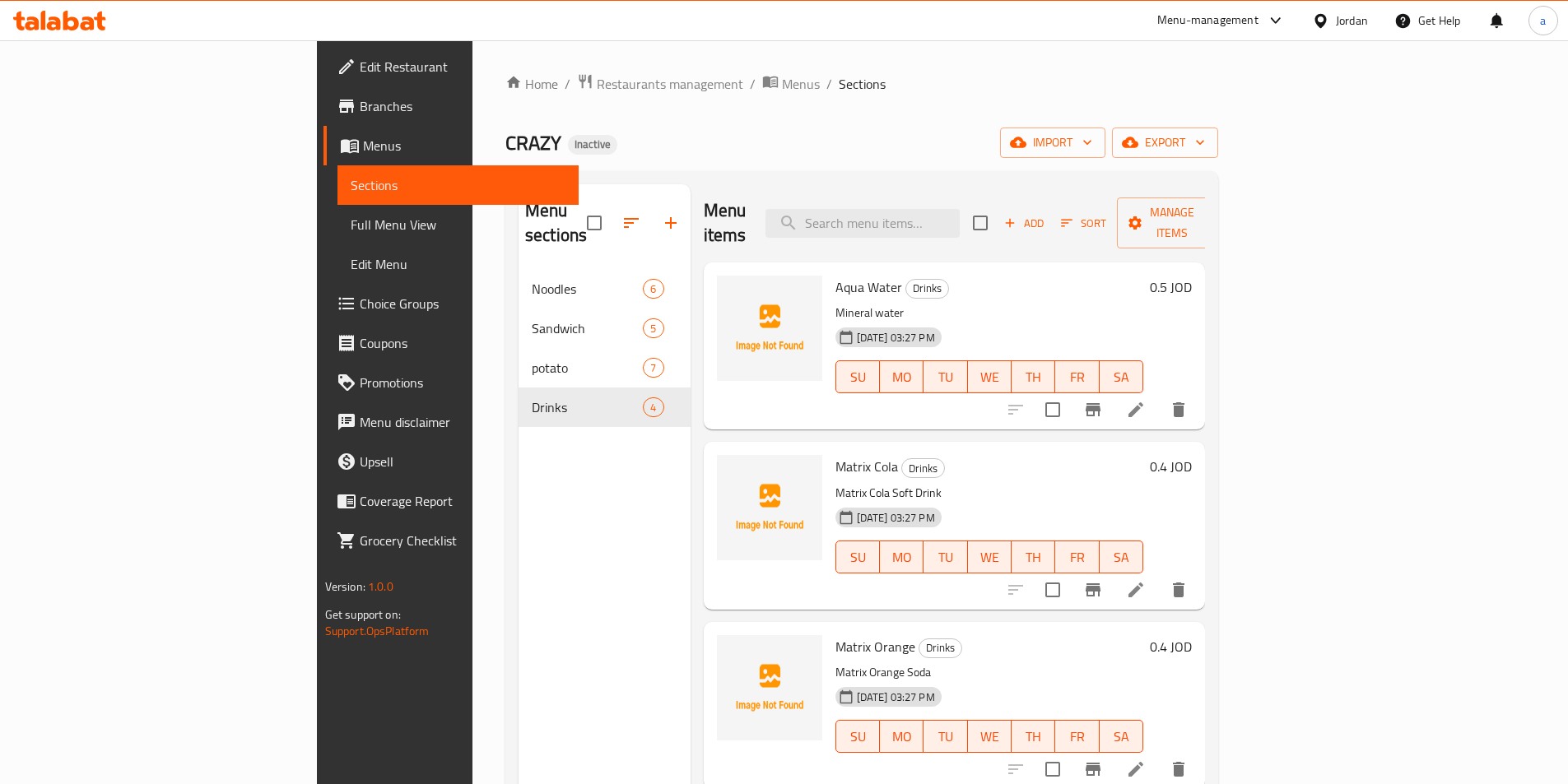
scroll to position [82, 0]
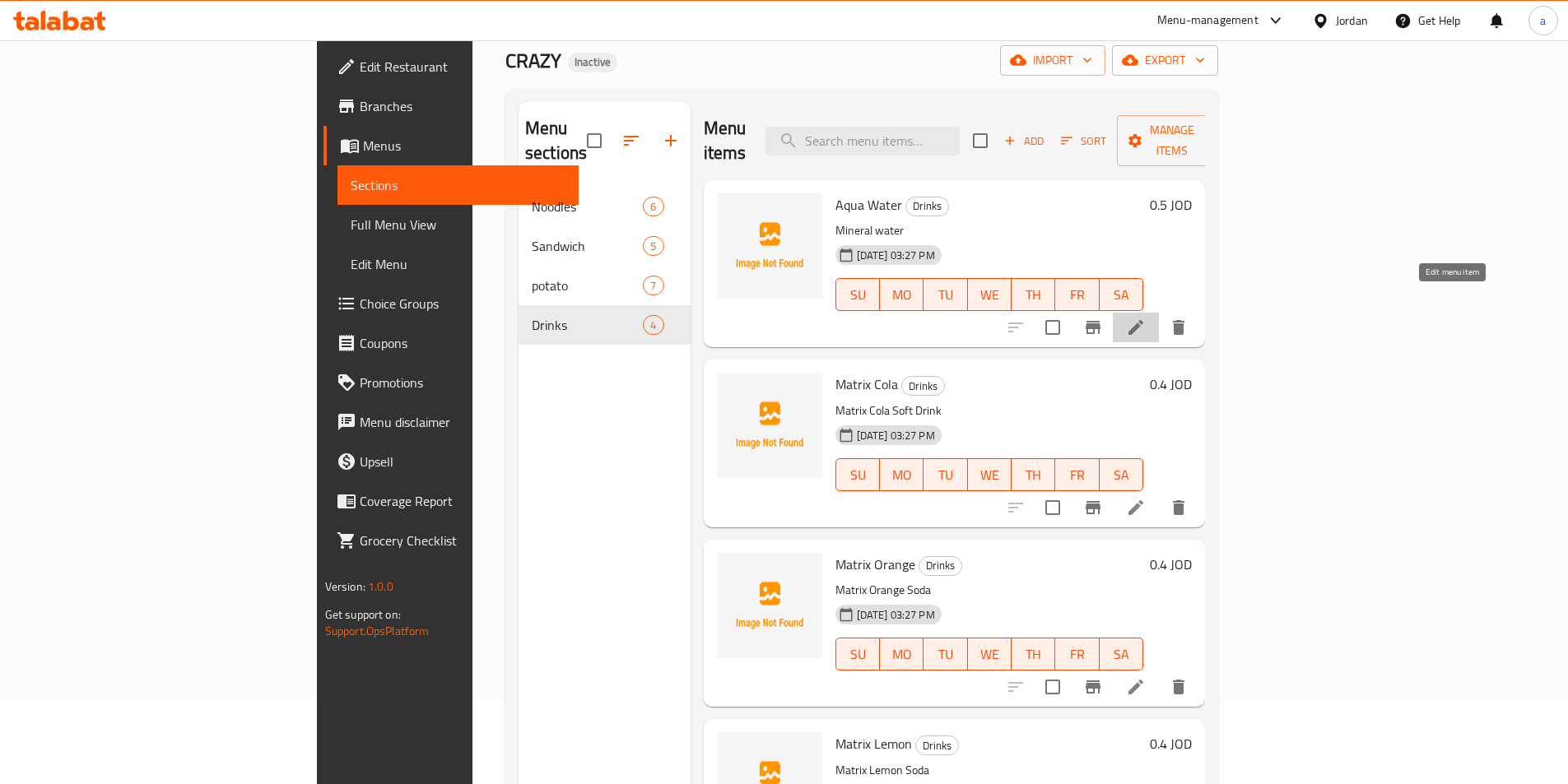
click at [1145, 318] on icon at bounding box center [1136, 328] width 20 height 20
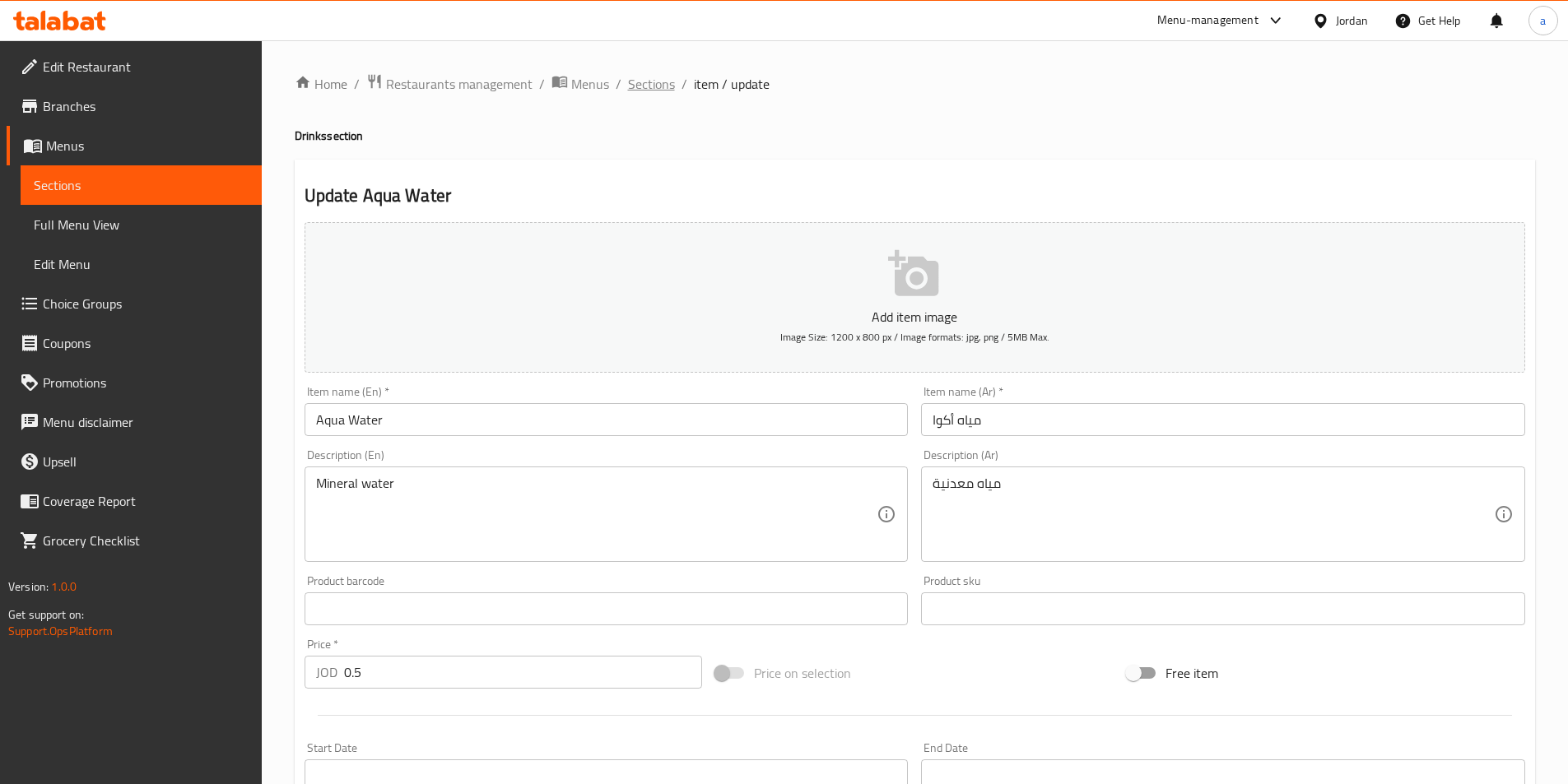
click at [659, 83] on span "Sections" at bounding box center [652, 84] width 47 height 20
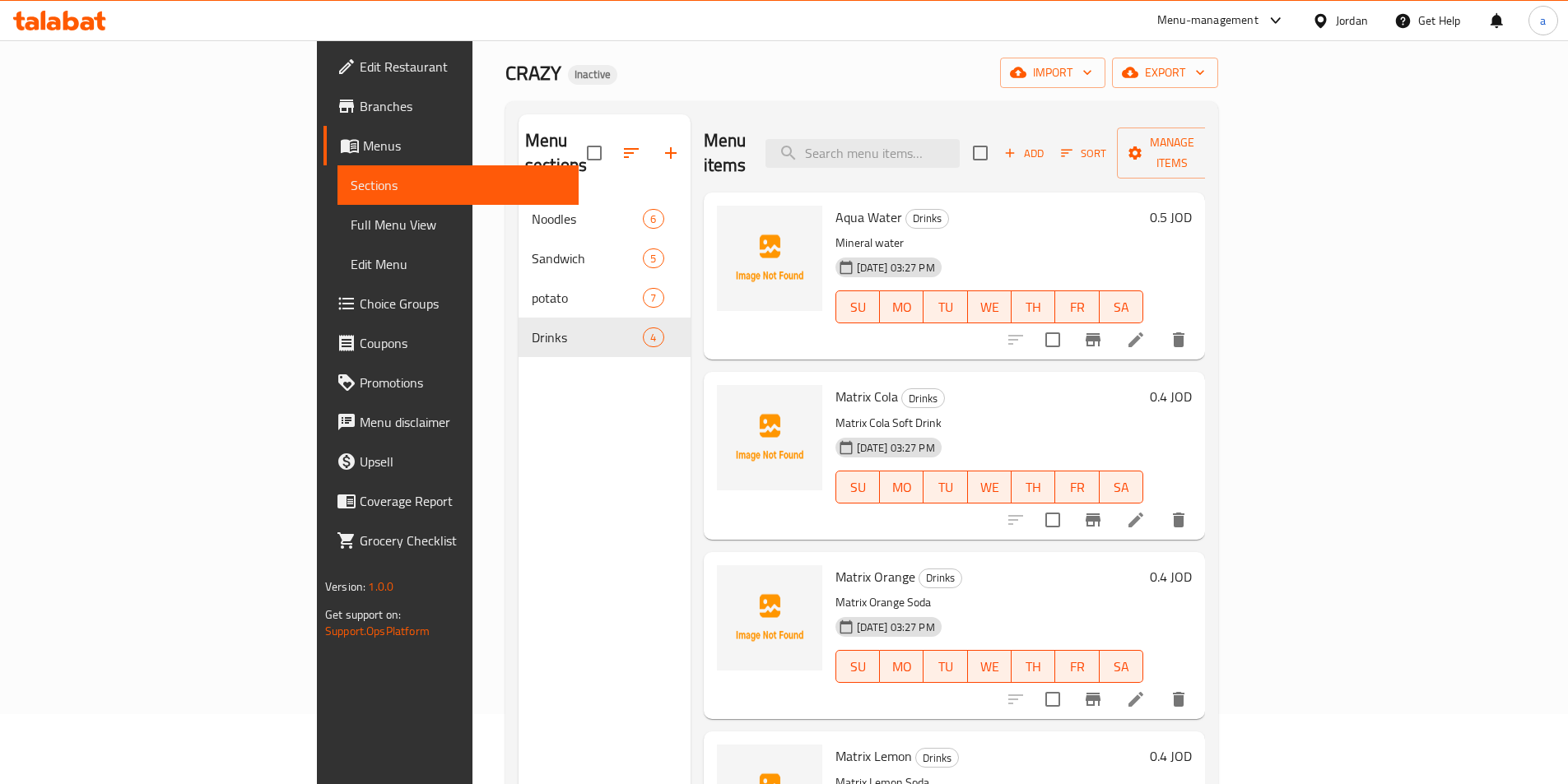
scroll to position [164, 0]
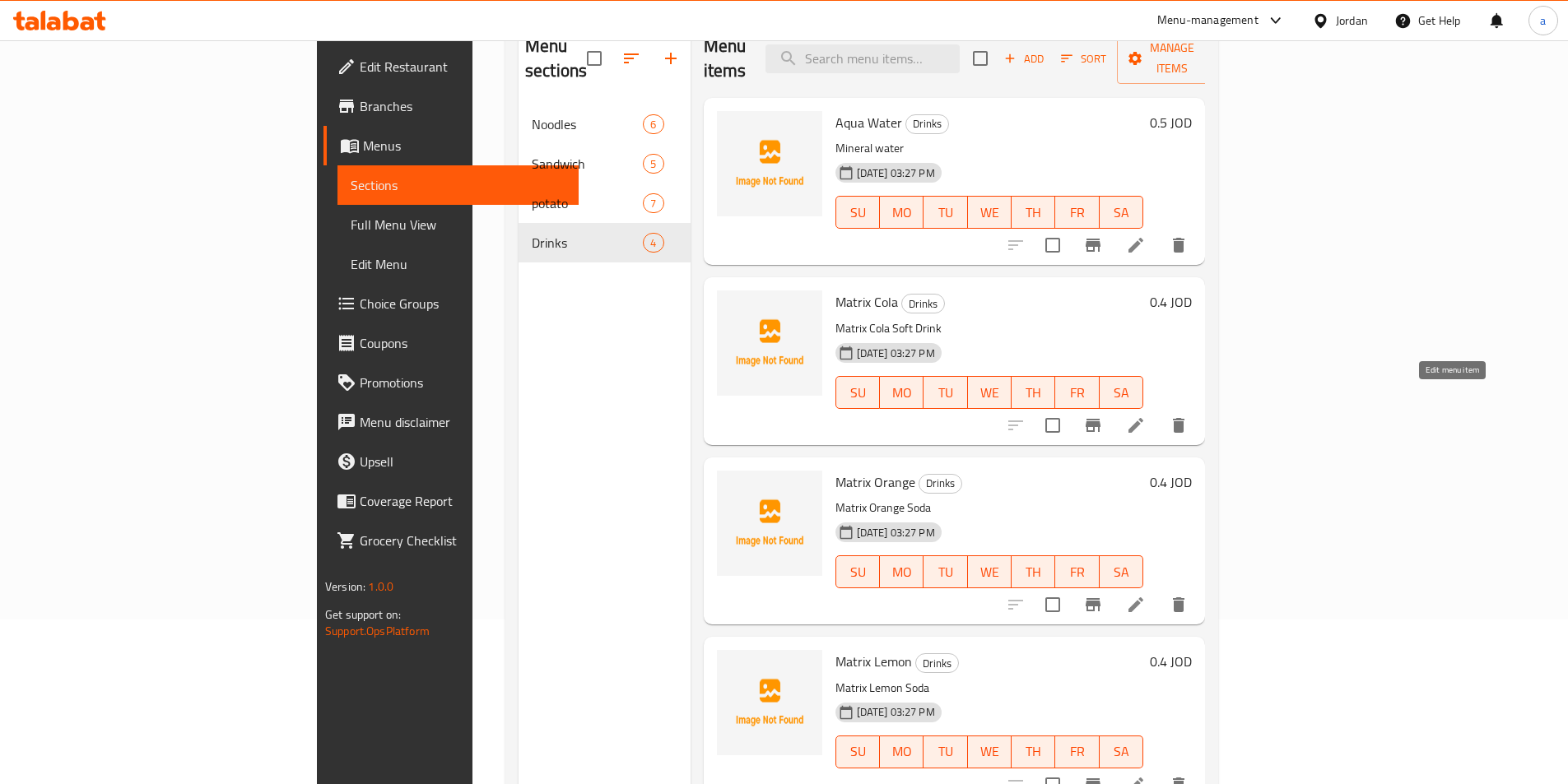
click at [1143, 418] on icon at bounding box center [1136, 426] width 15 height 15
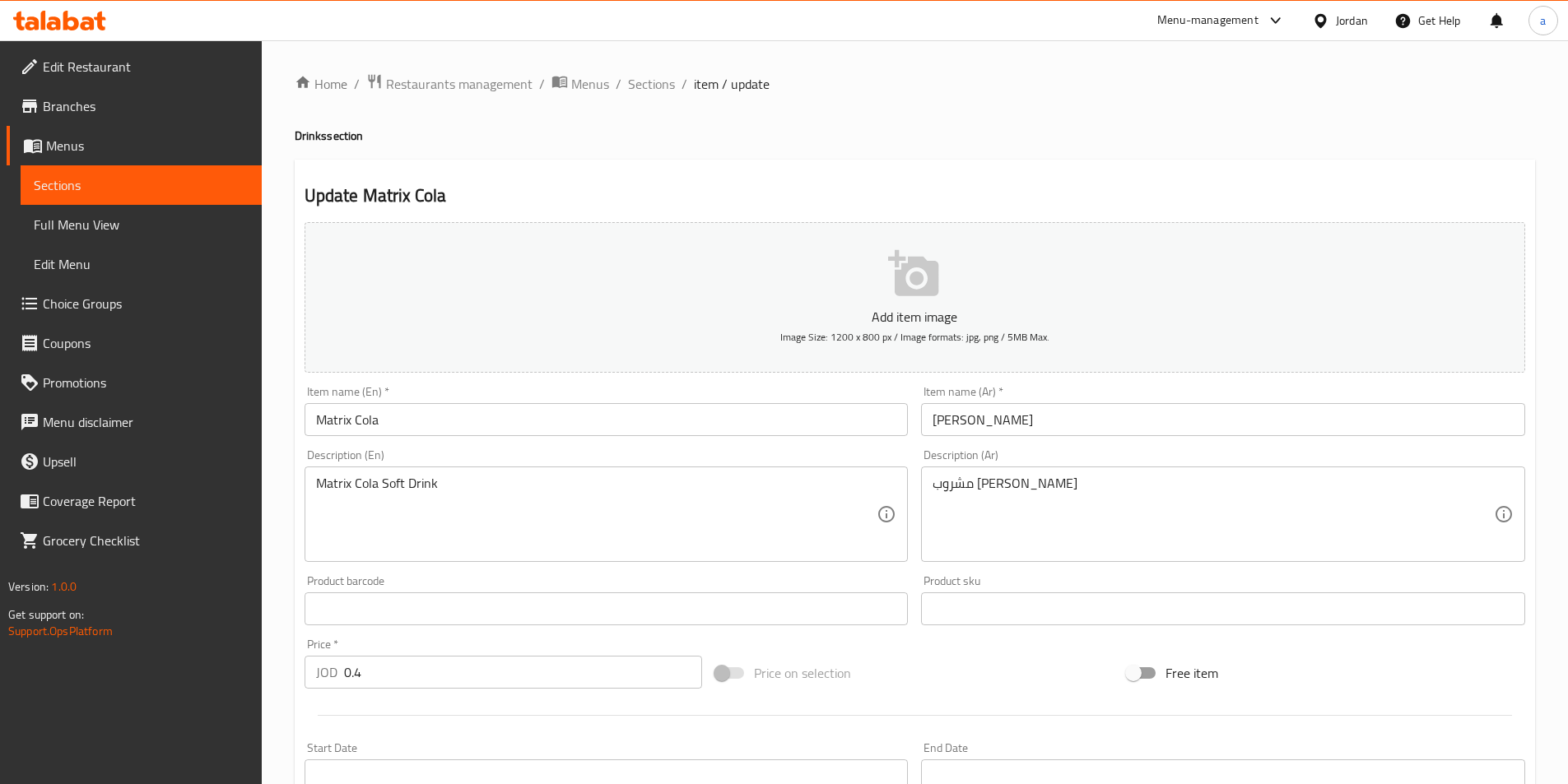
click at [1067, 485] on textarea "مشروب ماتركس [PERSON_NAME]" at bounding box center [1212, 514] width 561 height 78
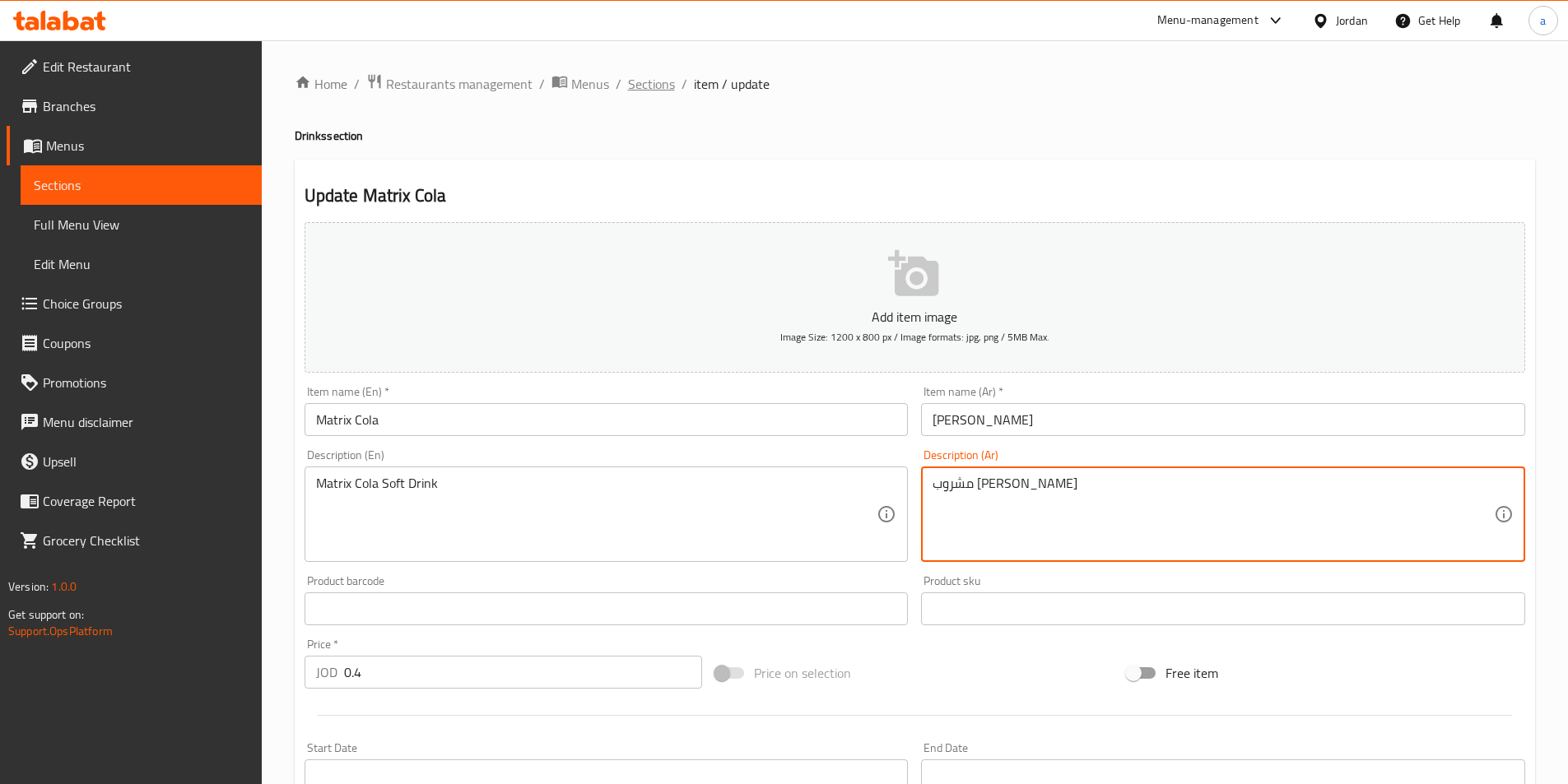
click at [662, 93] on span "Sections" at bounding box center [652, 84] width 47 height 20
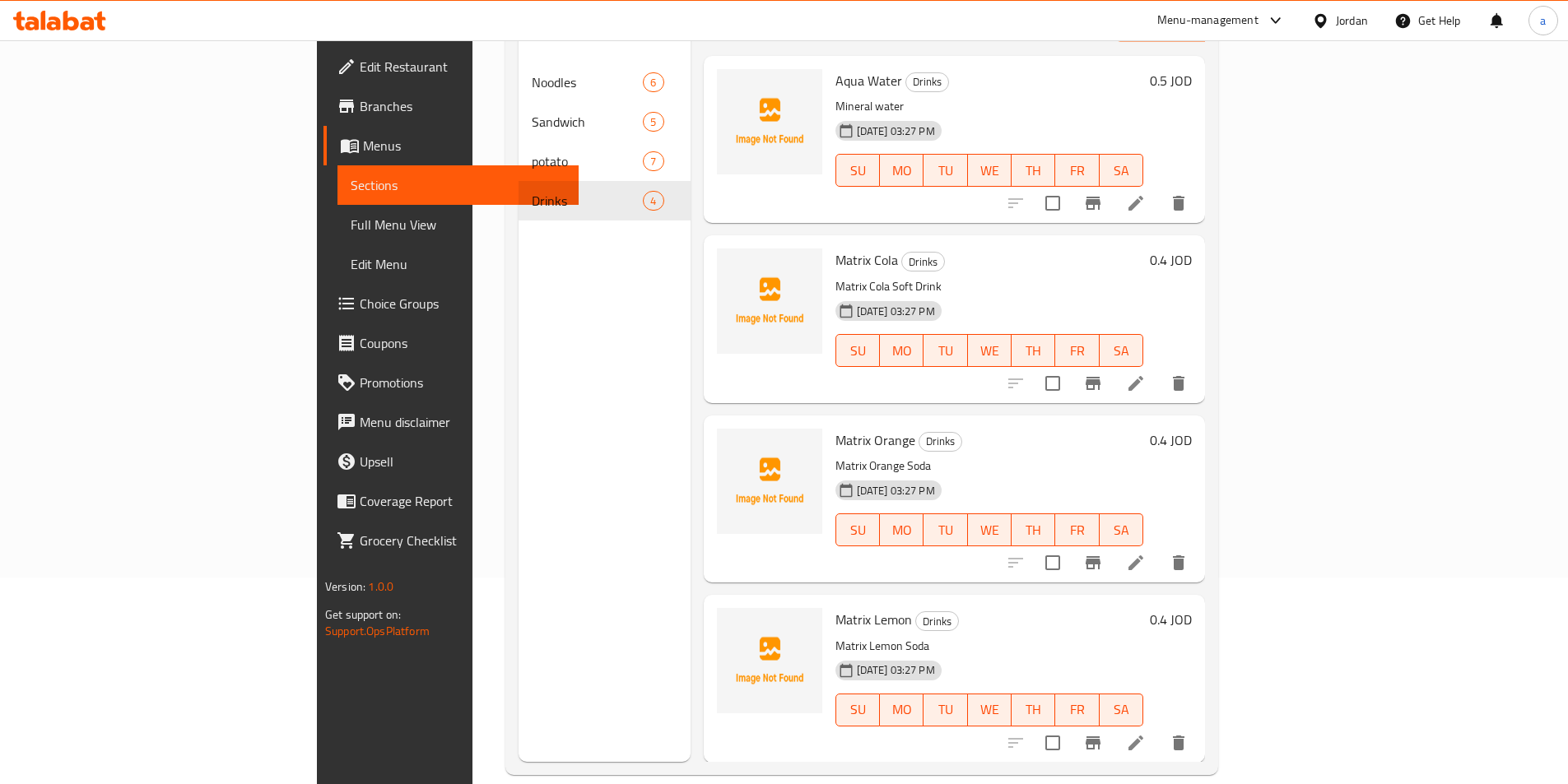
scroll to position [231, 0]
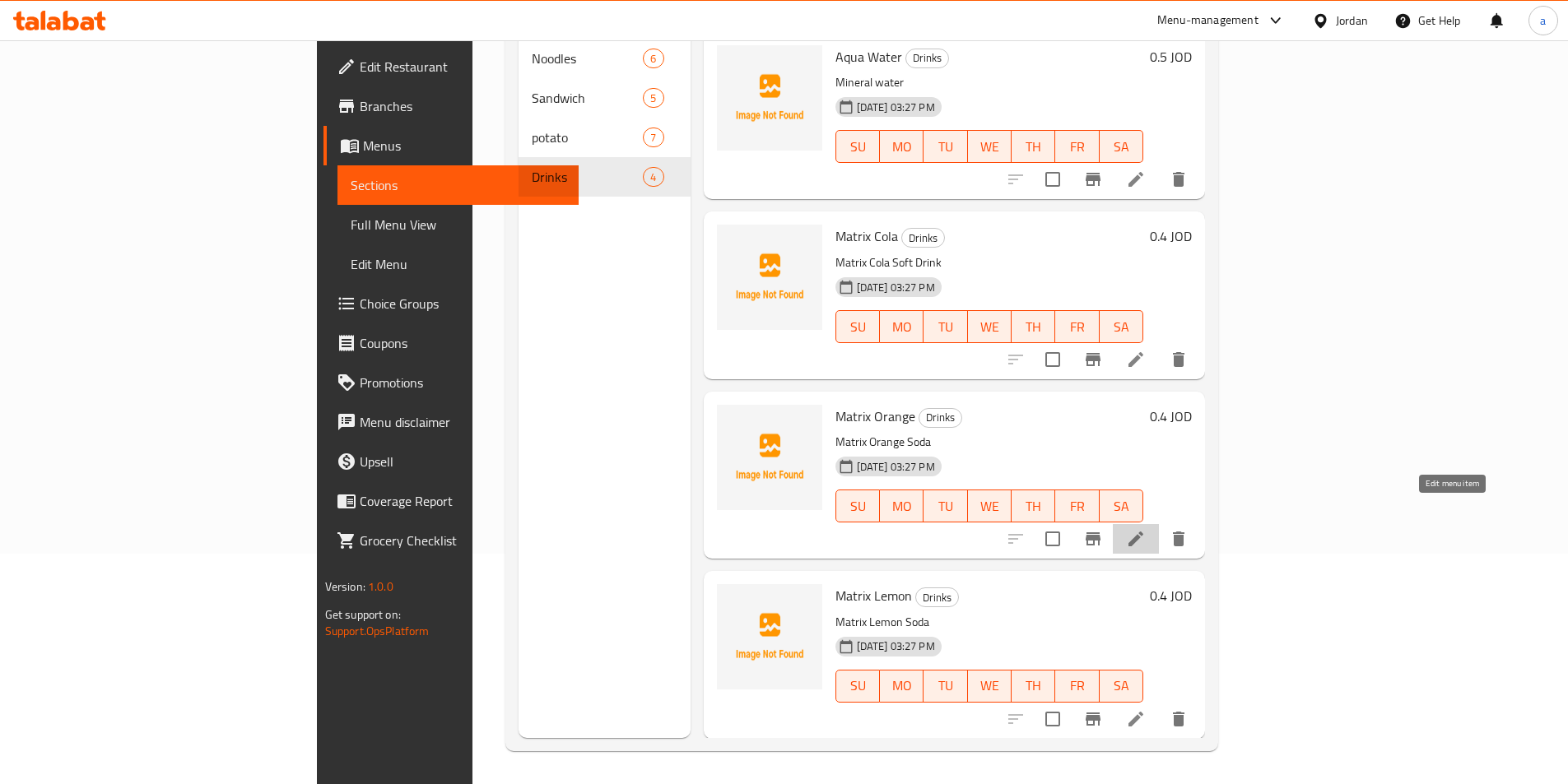
click at [1145, 529] on icon at bounding box center [1136, 539] width 20 height 20
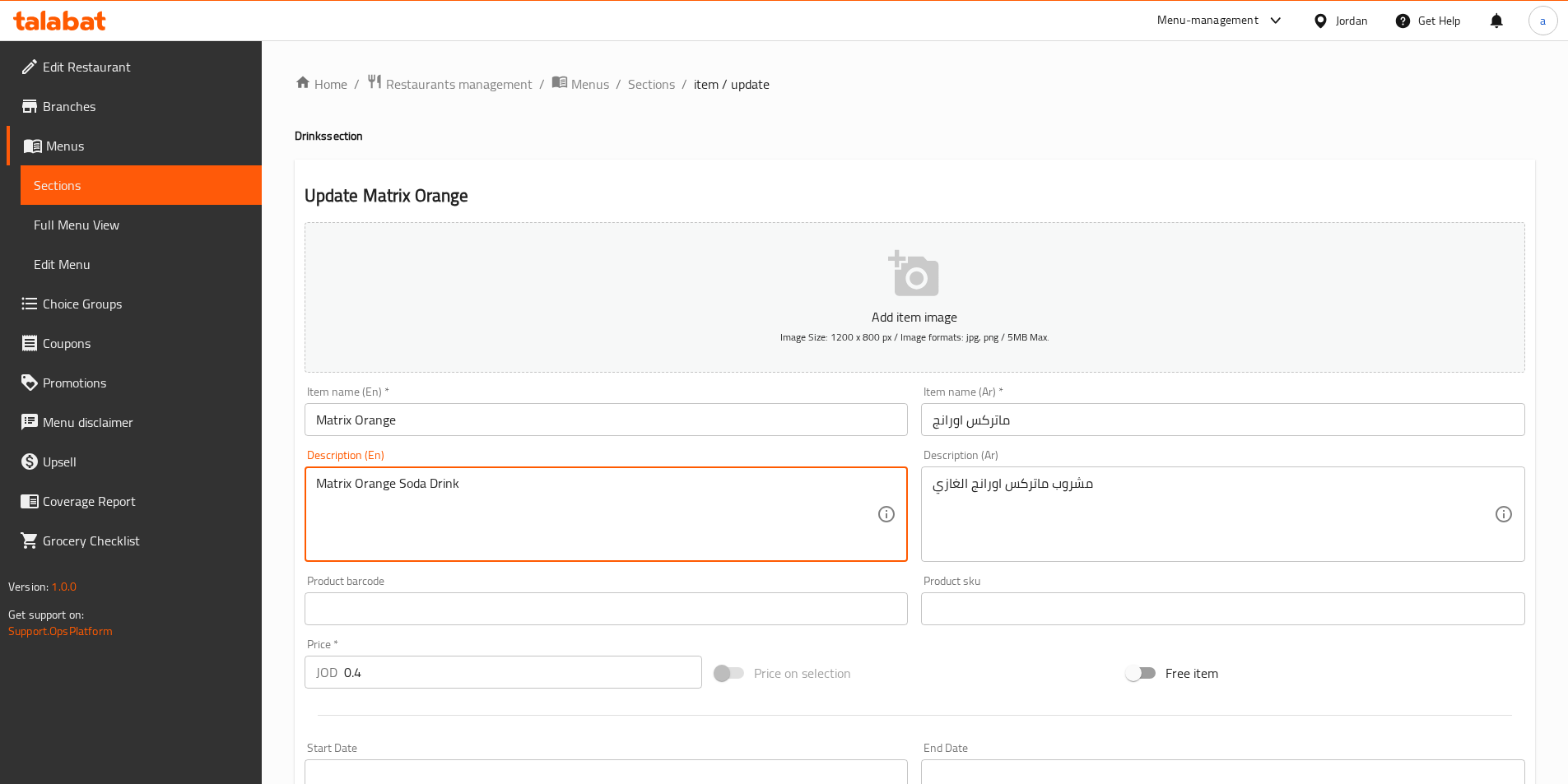
drag, startPoint x: 400, startPoint y: 481, endPoint x: 457, endPoint y: 483, distance: 57.0
click at [457, 483] on textarea "Matrix Orange Soda Drink" at bounding box center [596, 514] width 561 height 78
paste textarea "ft"
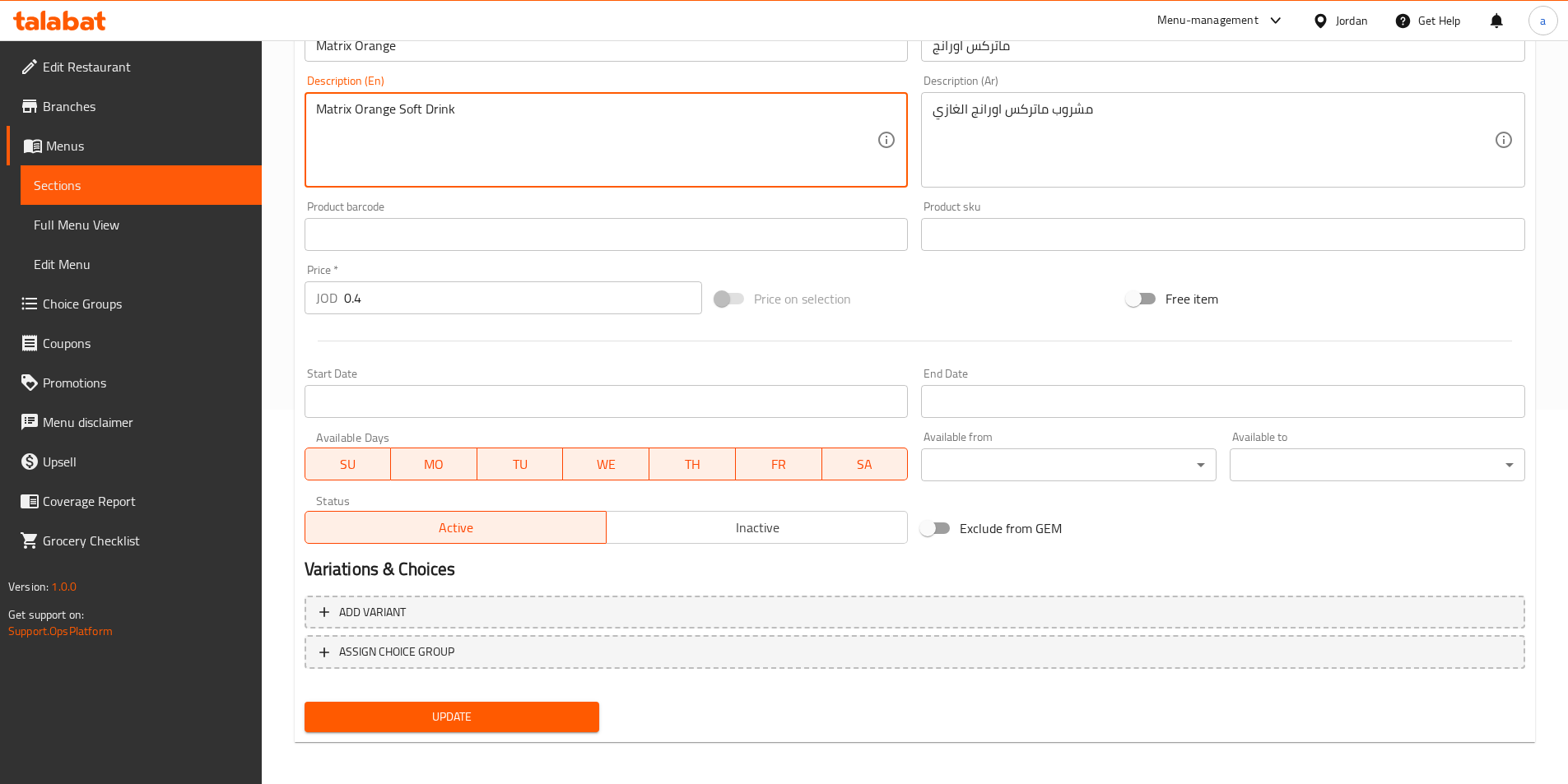
scroll to position [379, 0]
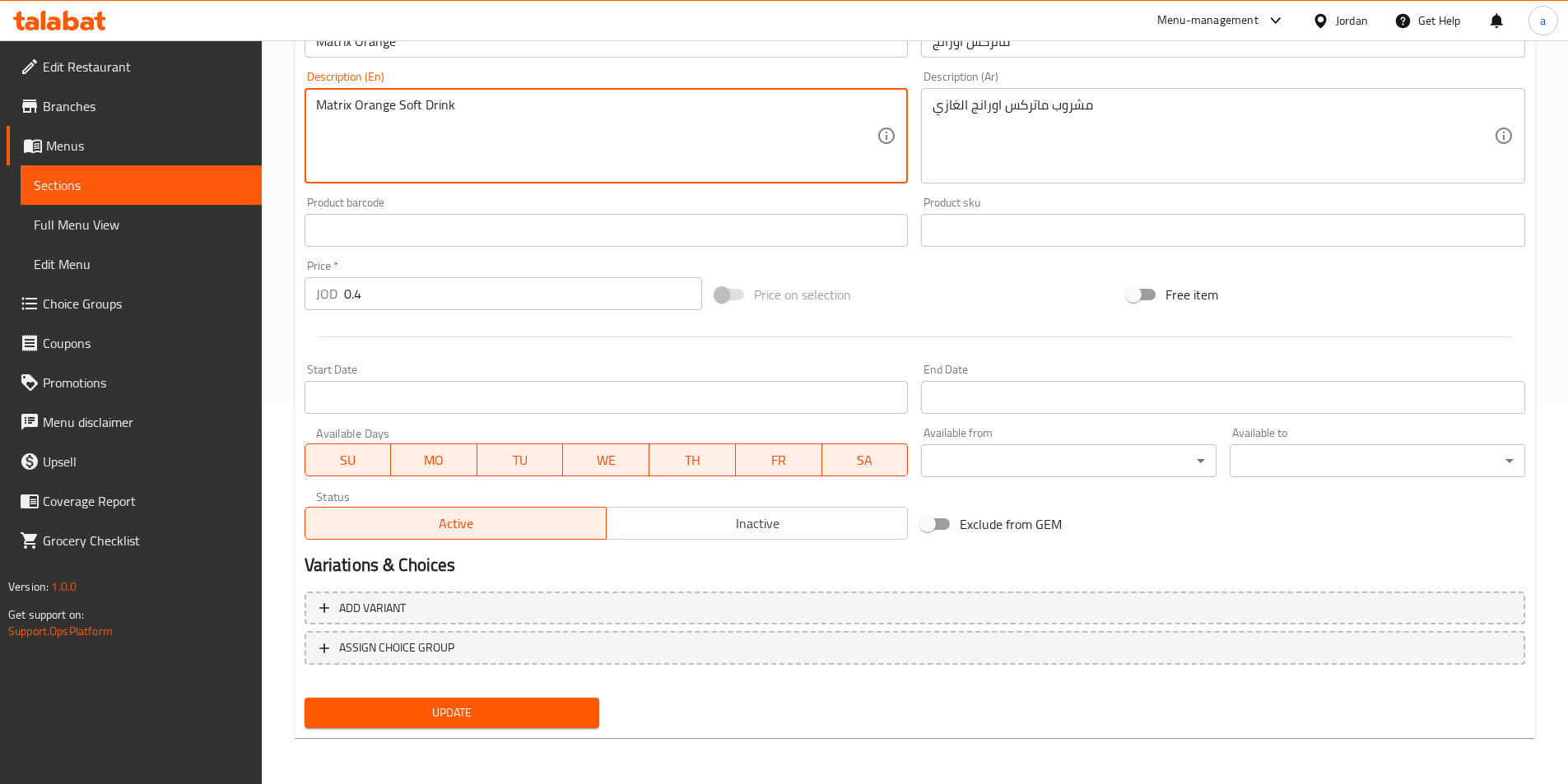
type textarea "Matrix Orange Soft Drink"
click at [472, 714] on span "Update" at bounding box center [452, 713] width 269 height 21
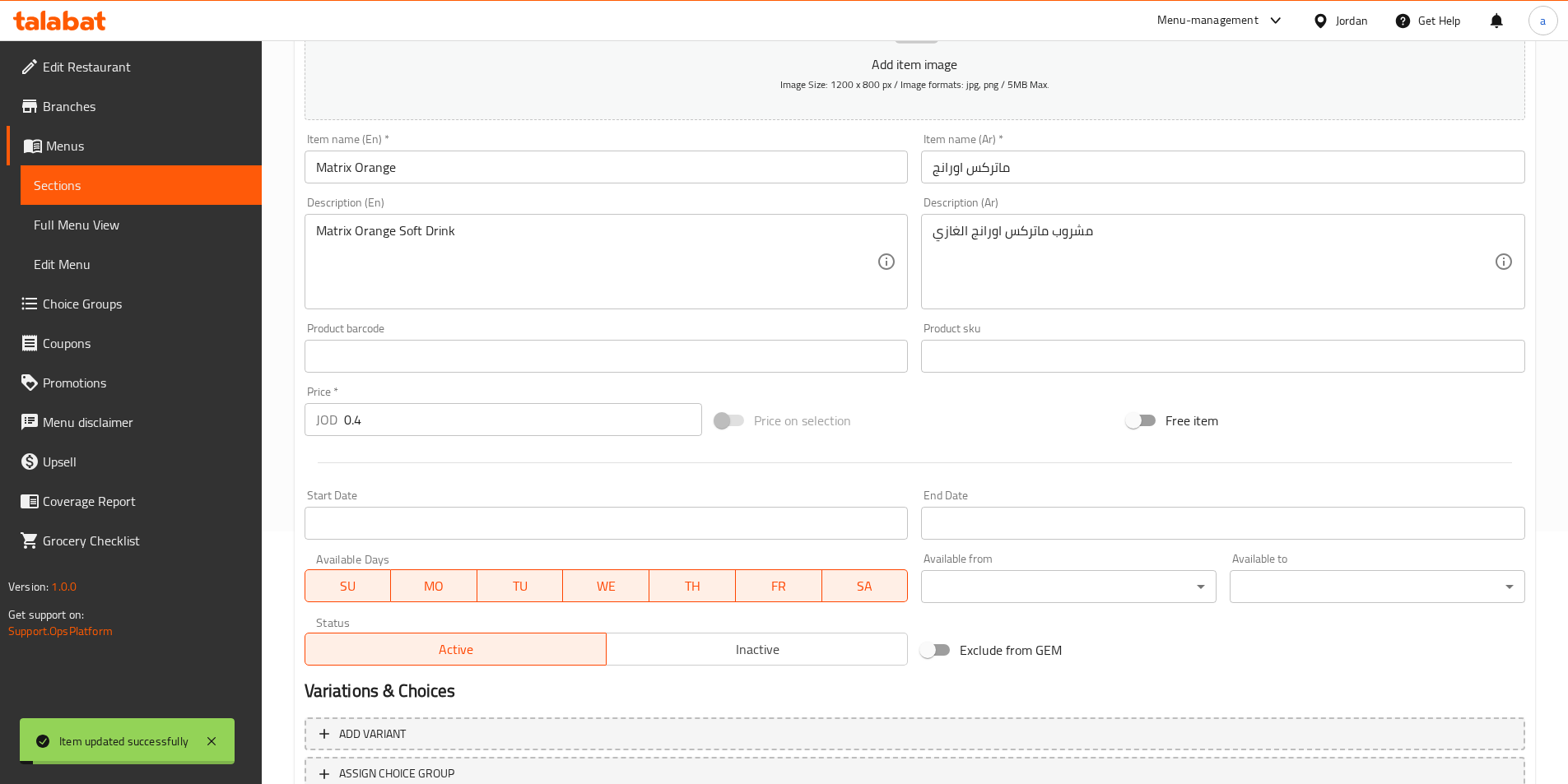
scroll to position [0, 0]
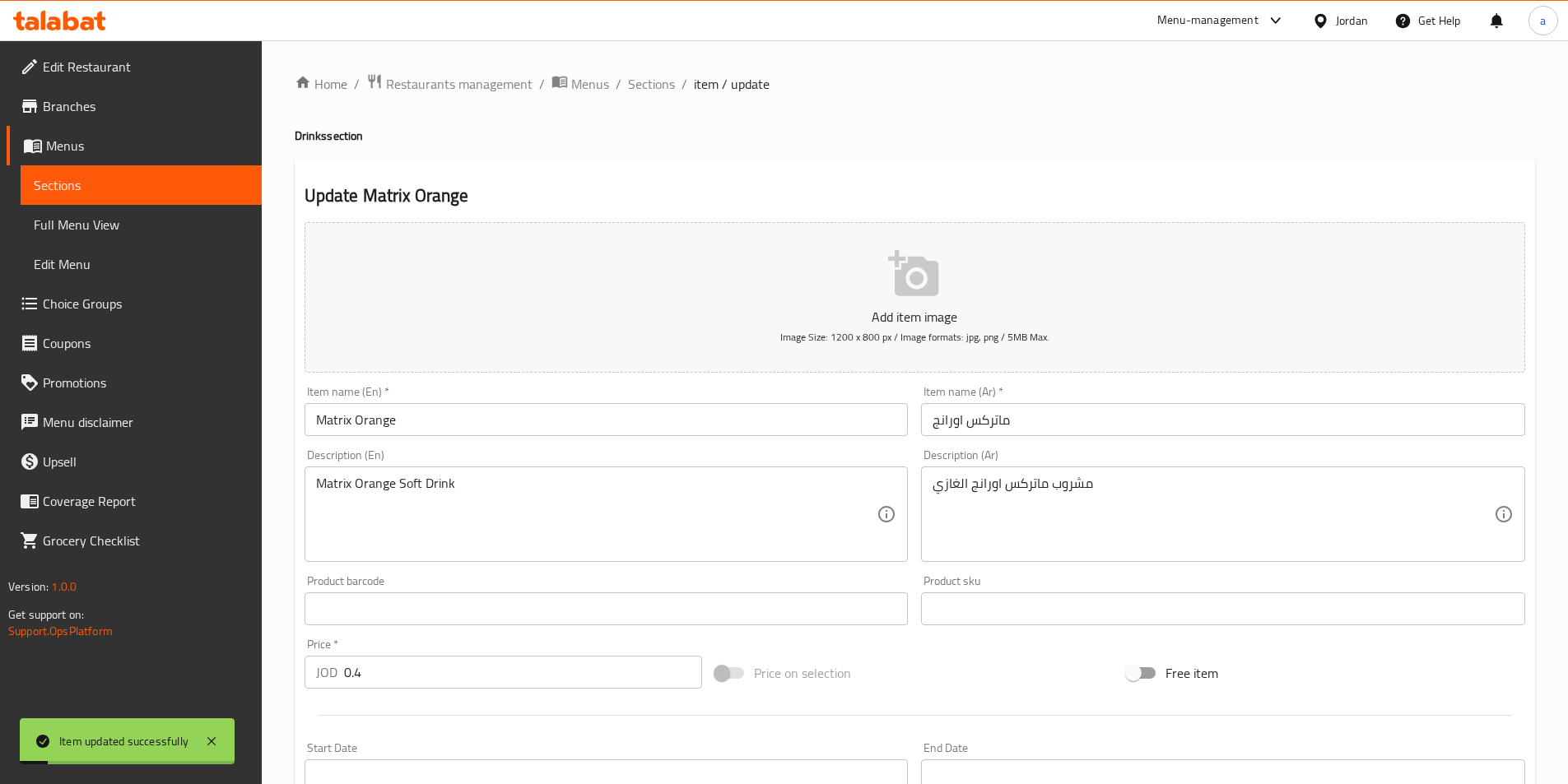
click at [650, 65] on div "Home / Restaurants management / Menus / Sections / item / update Drinks section…" at bounding box center [915, 601] width 1306 height 1123
click at [649, 86] on span "Sections" at bounding box center [652, 84] width 47 height 20
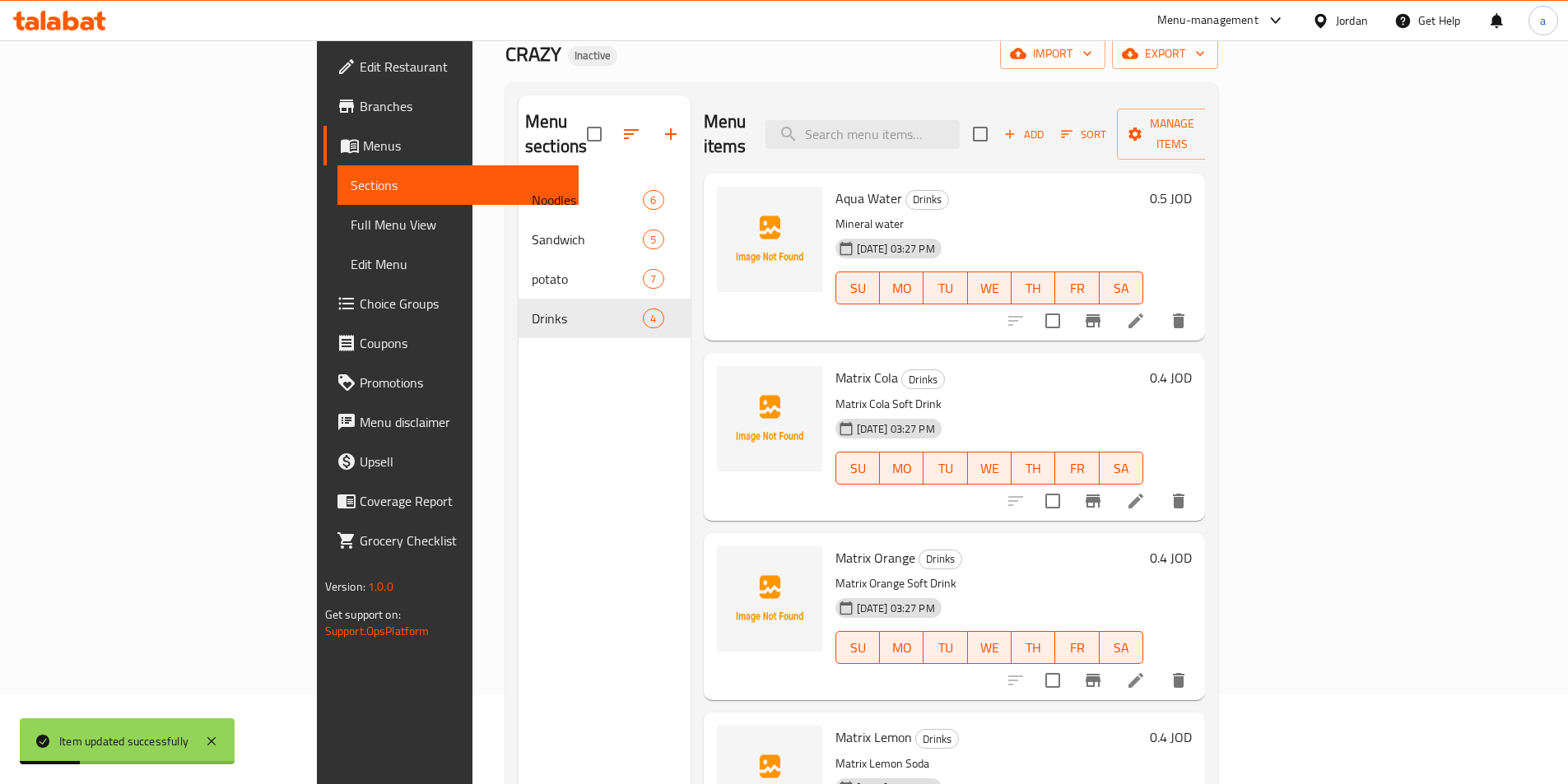
scroll to position [231, 0]
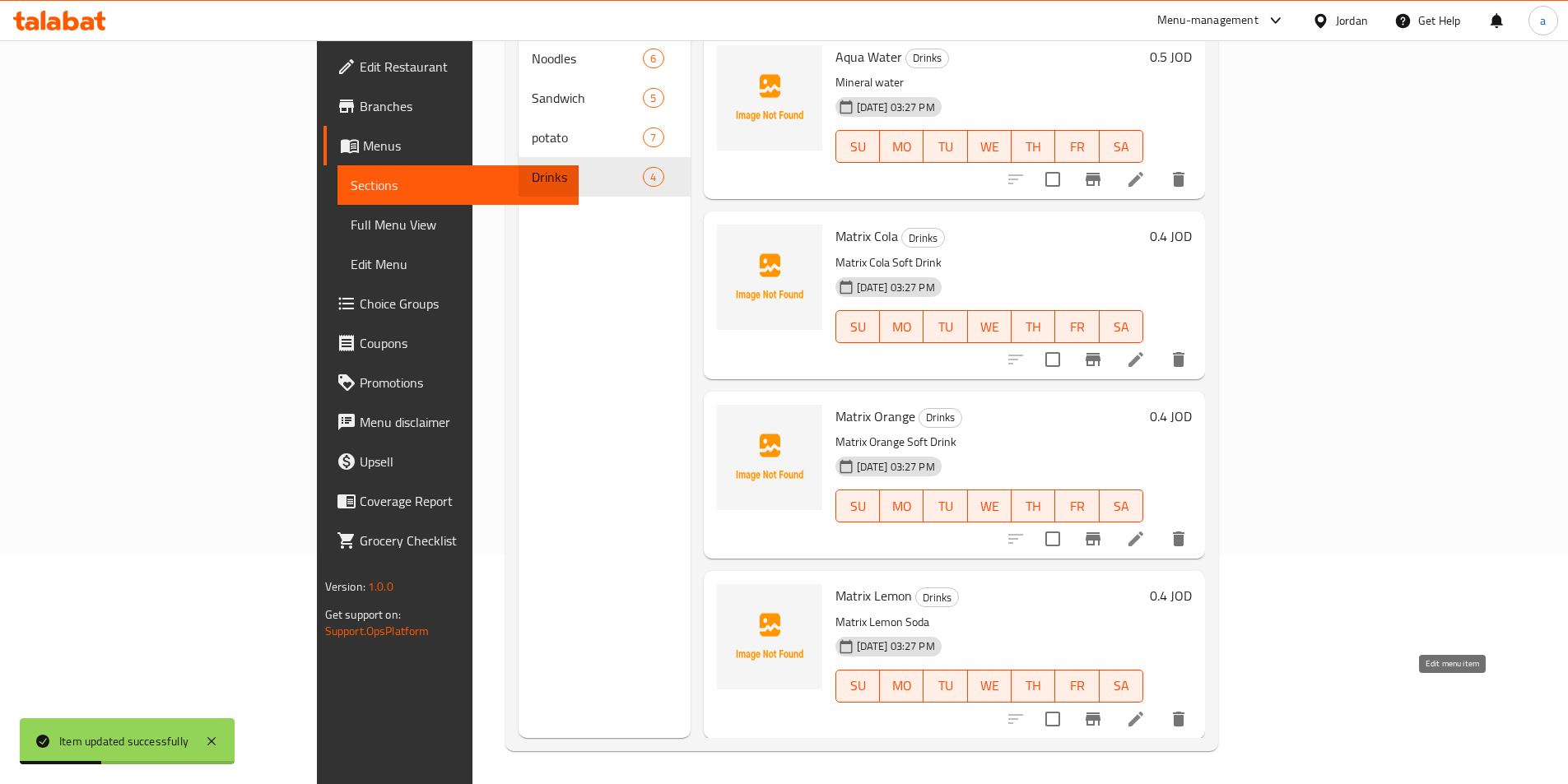
click at [1145, 709] on icon at bounding box center [1136, 719] width 20 height 20
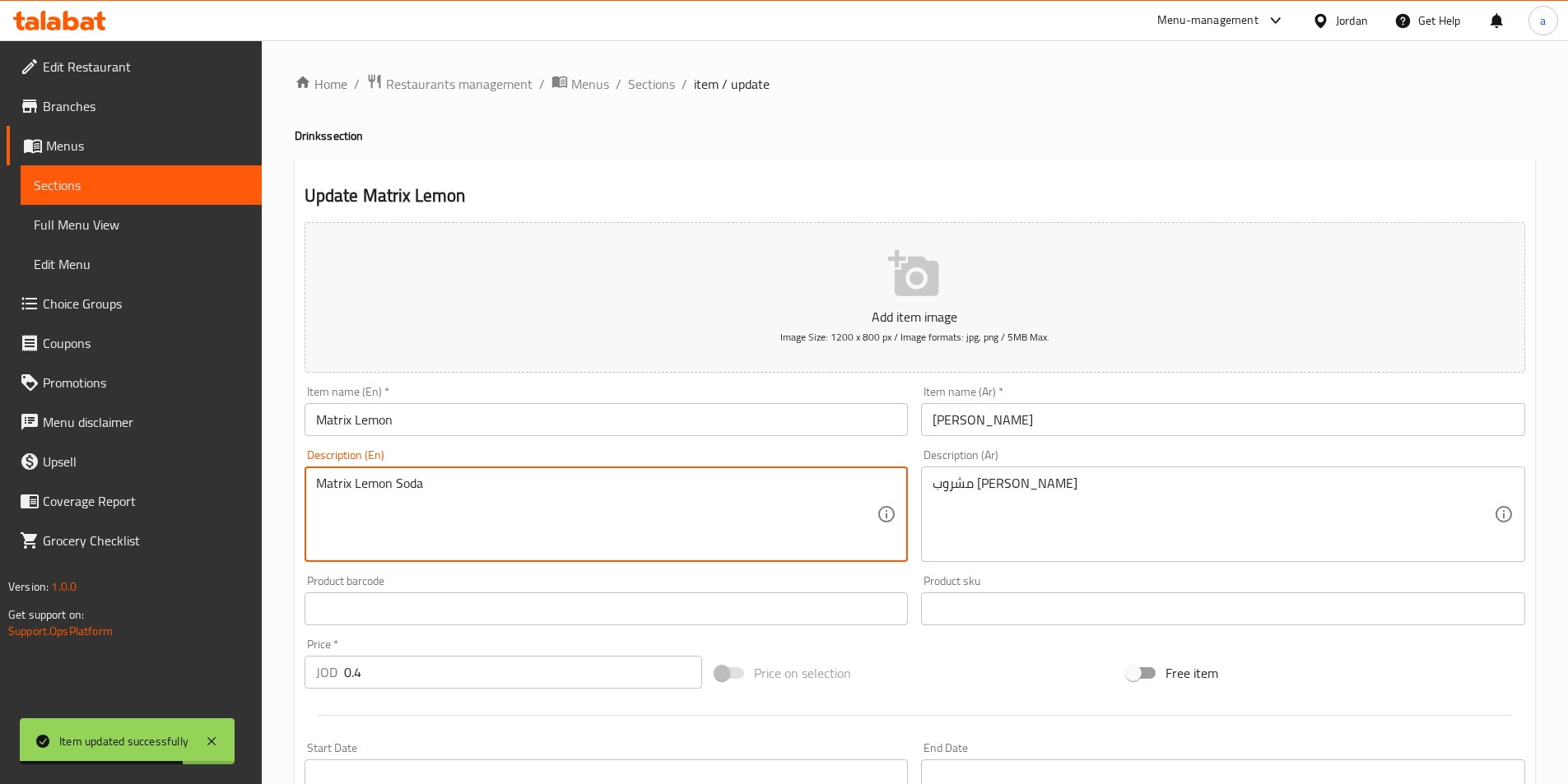
drag, startPoint x: 398, startPoint y: 482, endPoint x: 432, endPoint y: 487, distance: 34.4
click at [432, 487] on textarea "Matrix Lemon Soda" at bounding box center [596, 514] width 561 height 78
paste textarea "ft Drink"
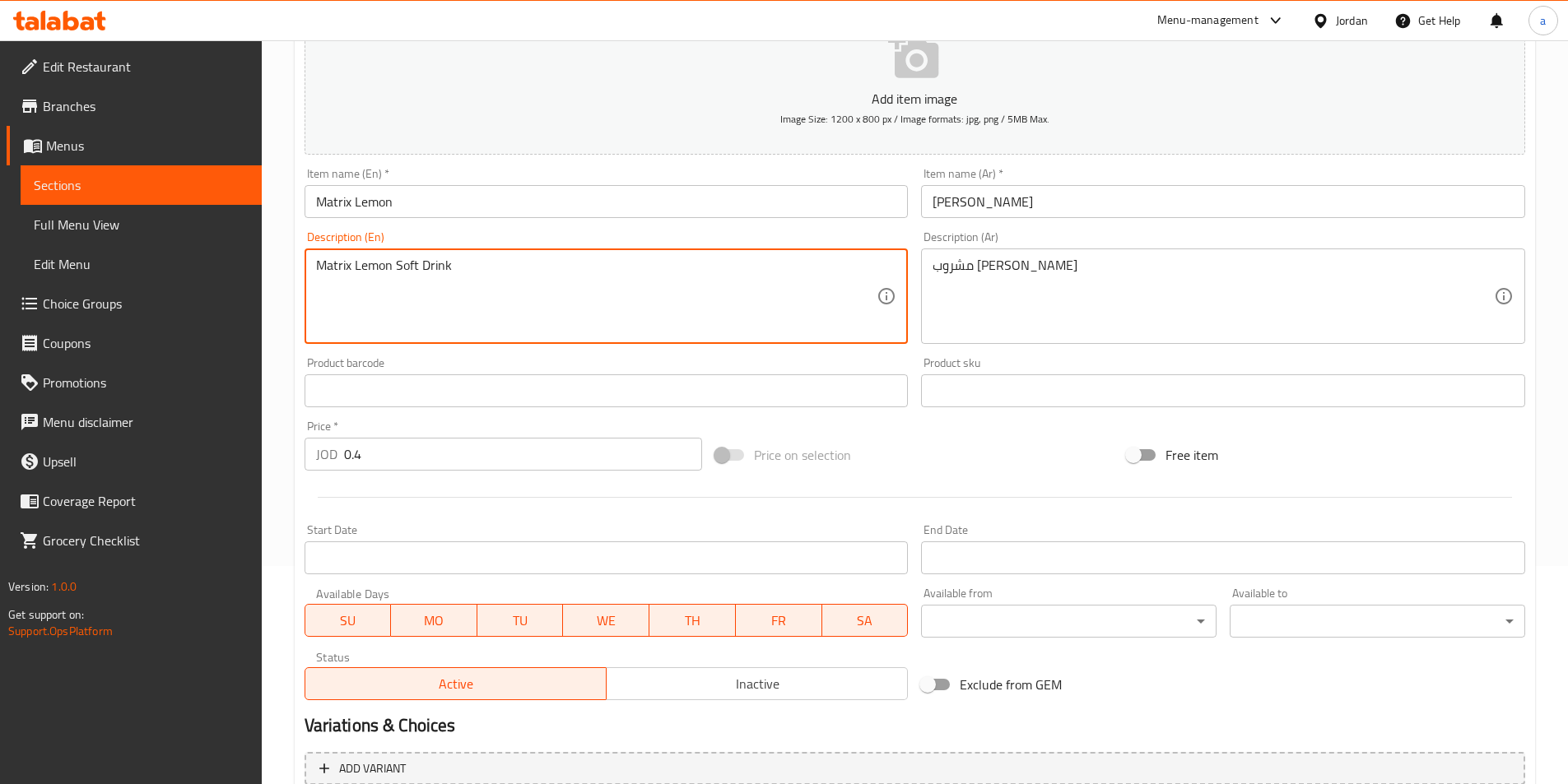
scroll to position [379, 0]
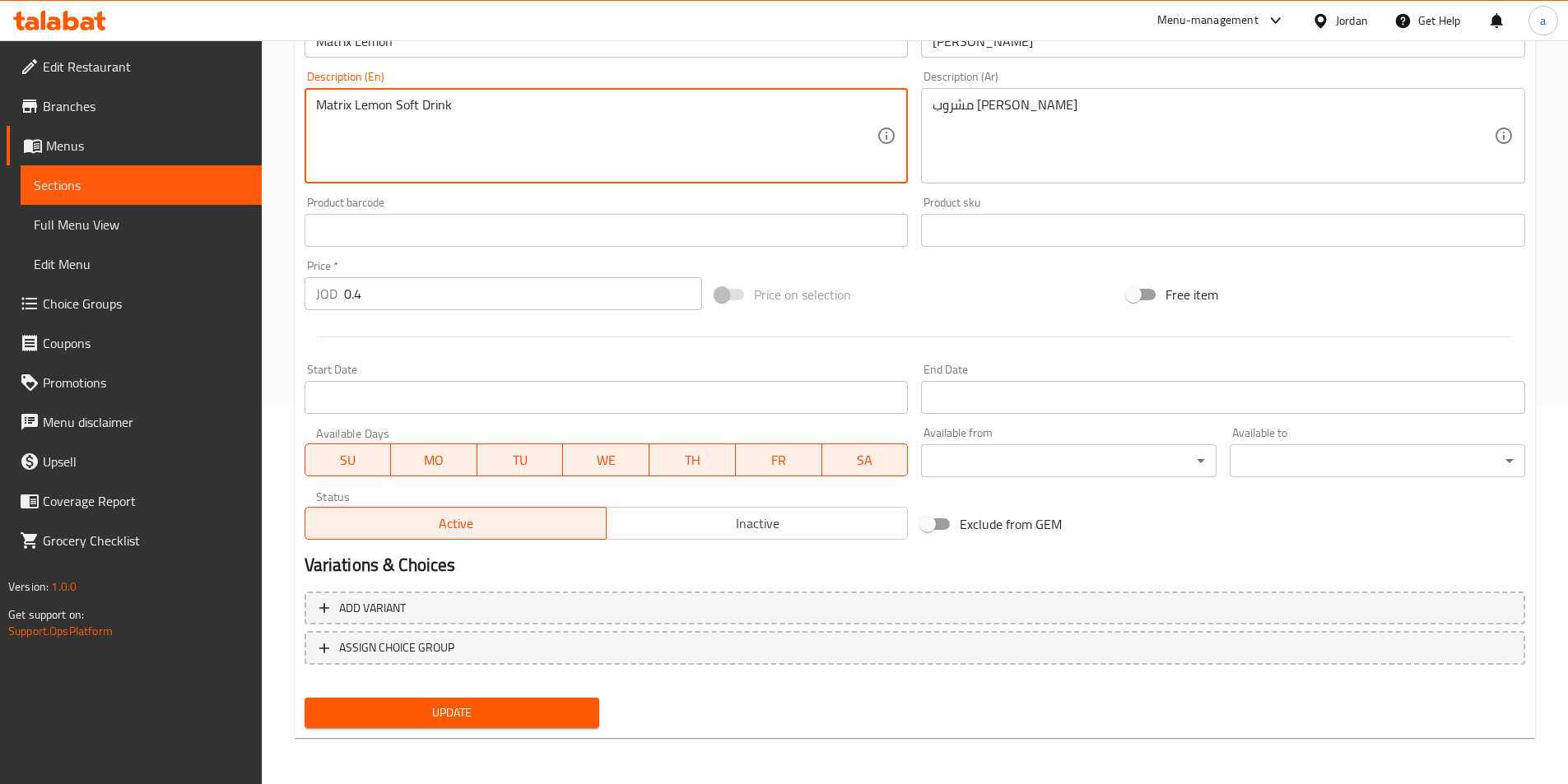
type textarea "Matrix Lemon Soft Drink"
click at [522, 711] on span "Update" at bounding box center [452, 713] width 269 height 21
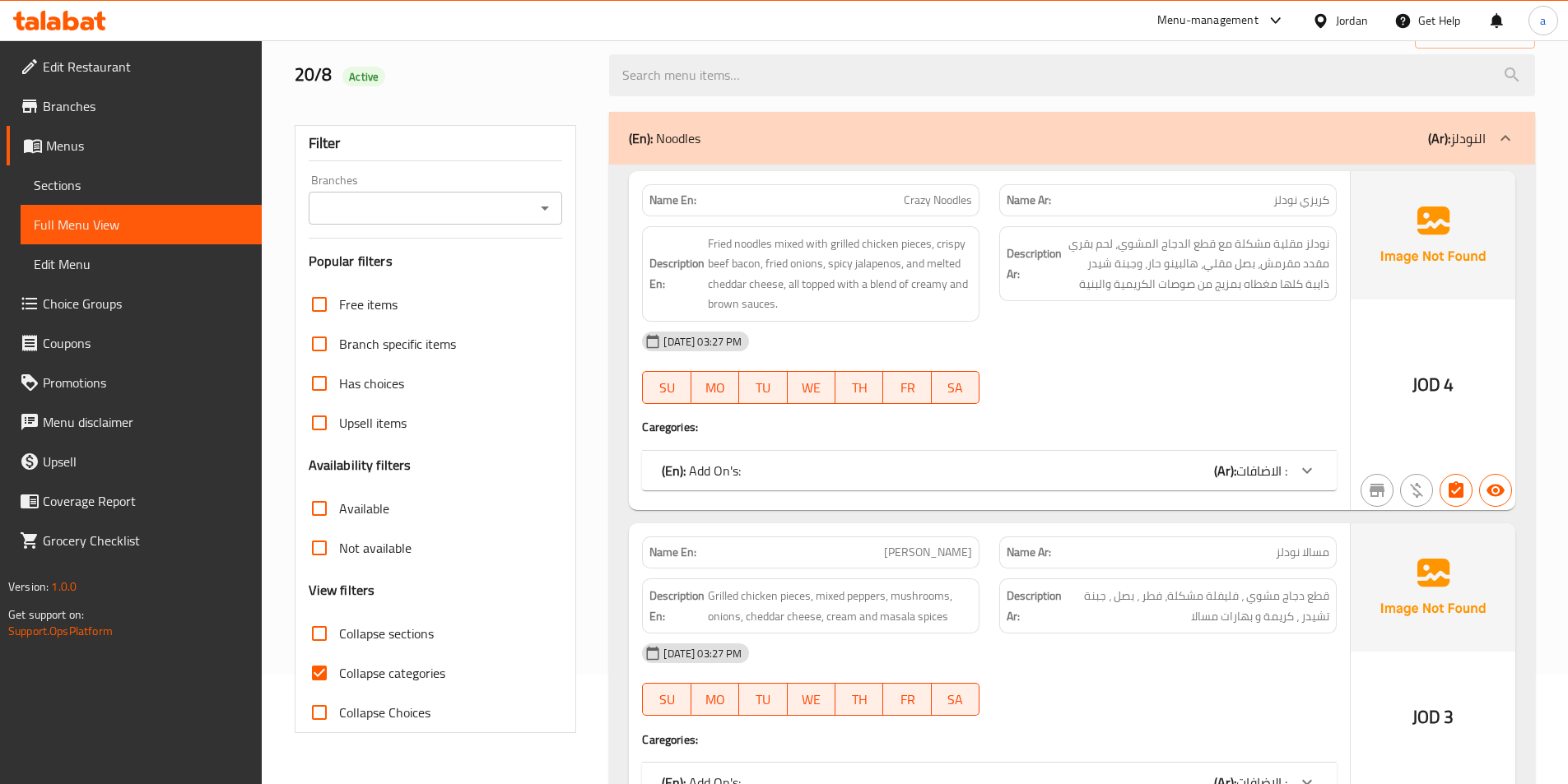
scroll to position [247, 0]
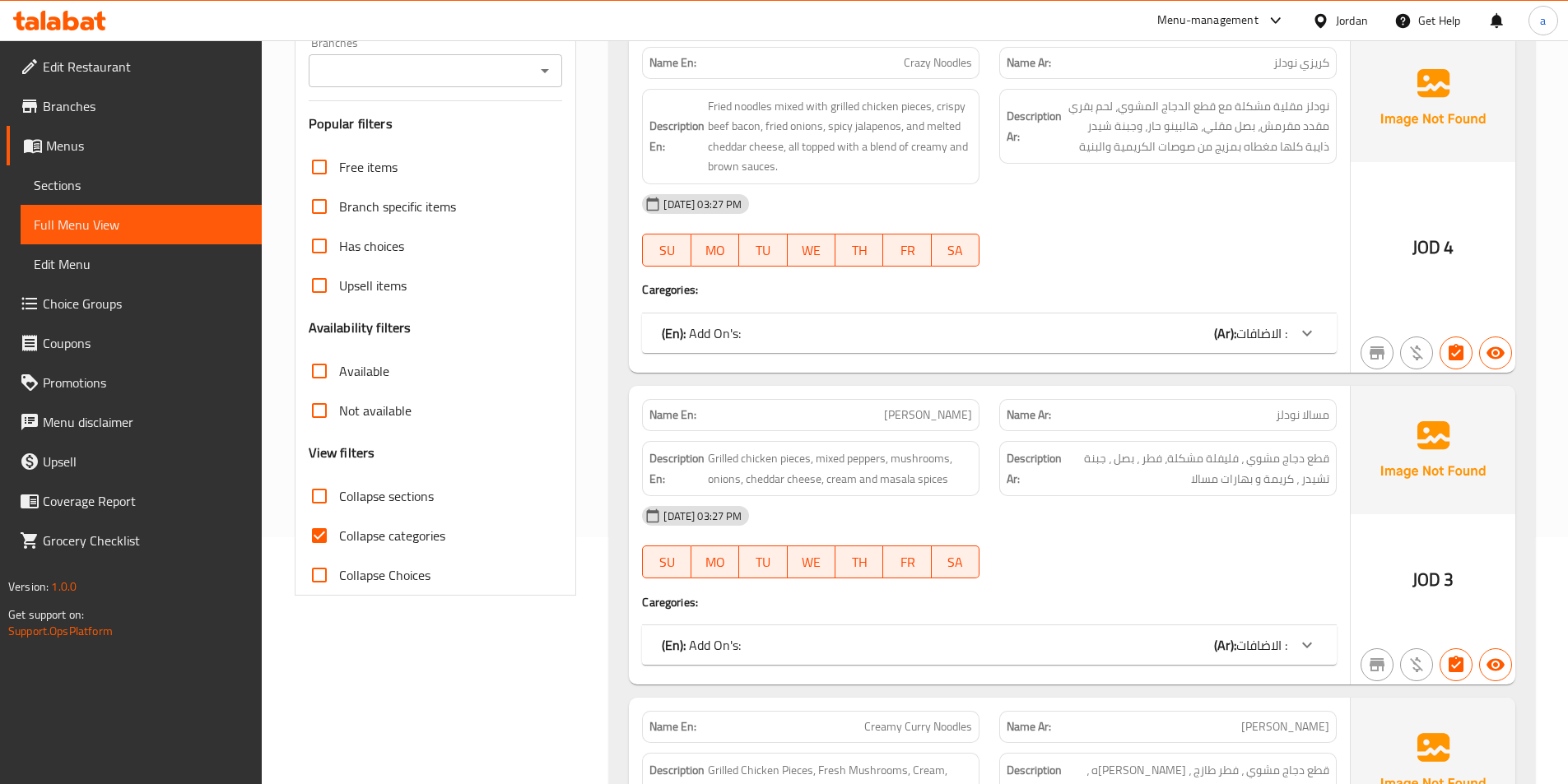
click at [332, 547] on input "Collapse categories" at bounding box center [319, 535] width 39 height 39
checkbox input "false"
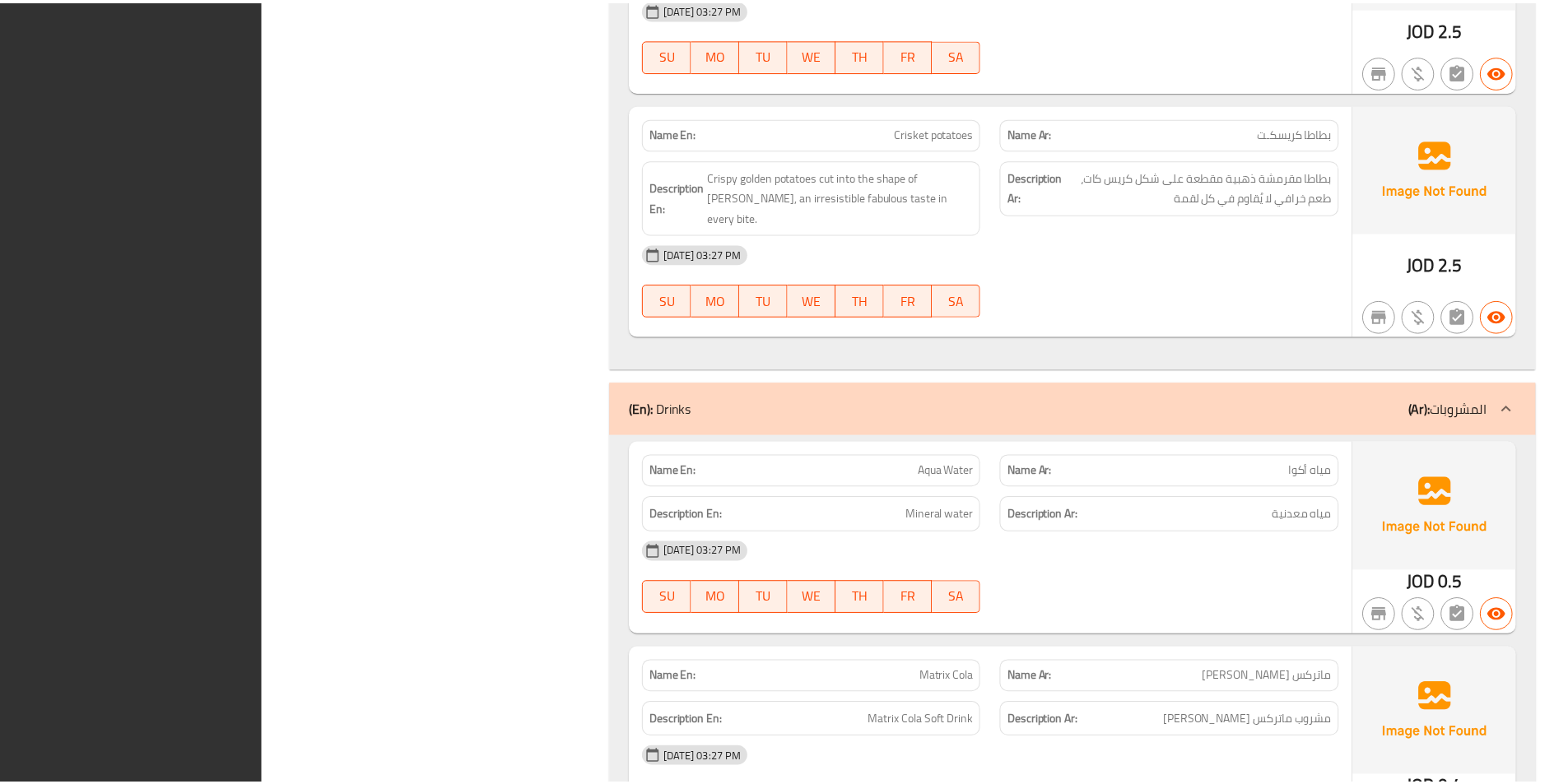
scroll to position [9160, 0]
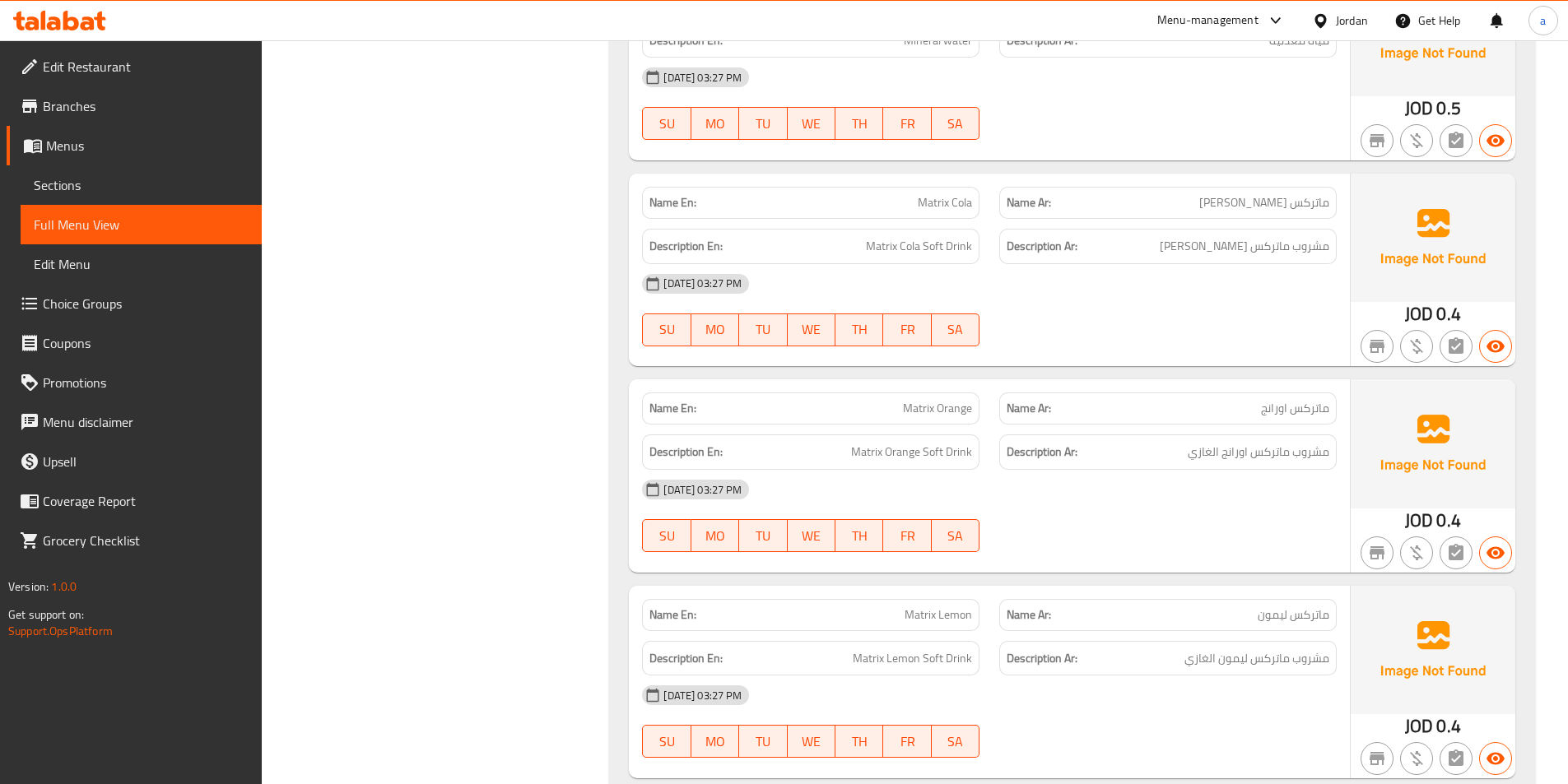
click at [96, 186] on span "Sections" at bounding box center [141, 185] width 215 height 20
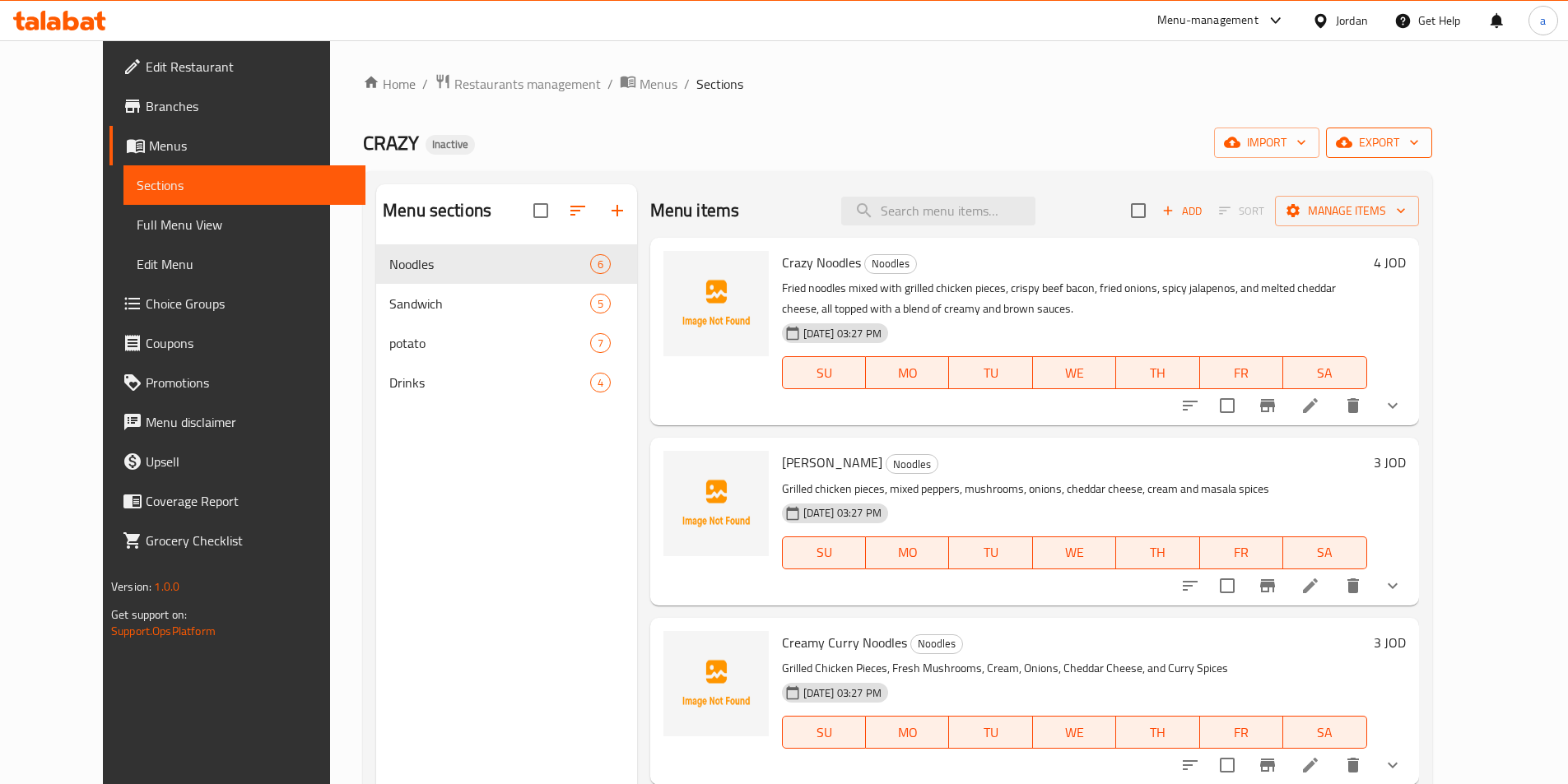
click at [1419, 132] on span "export" at bounding box center [1378, 143] width 80 height 21
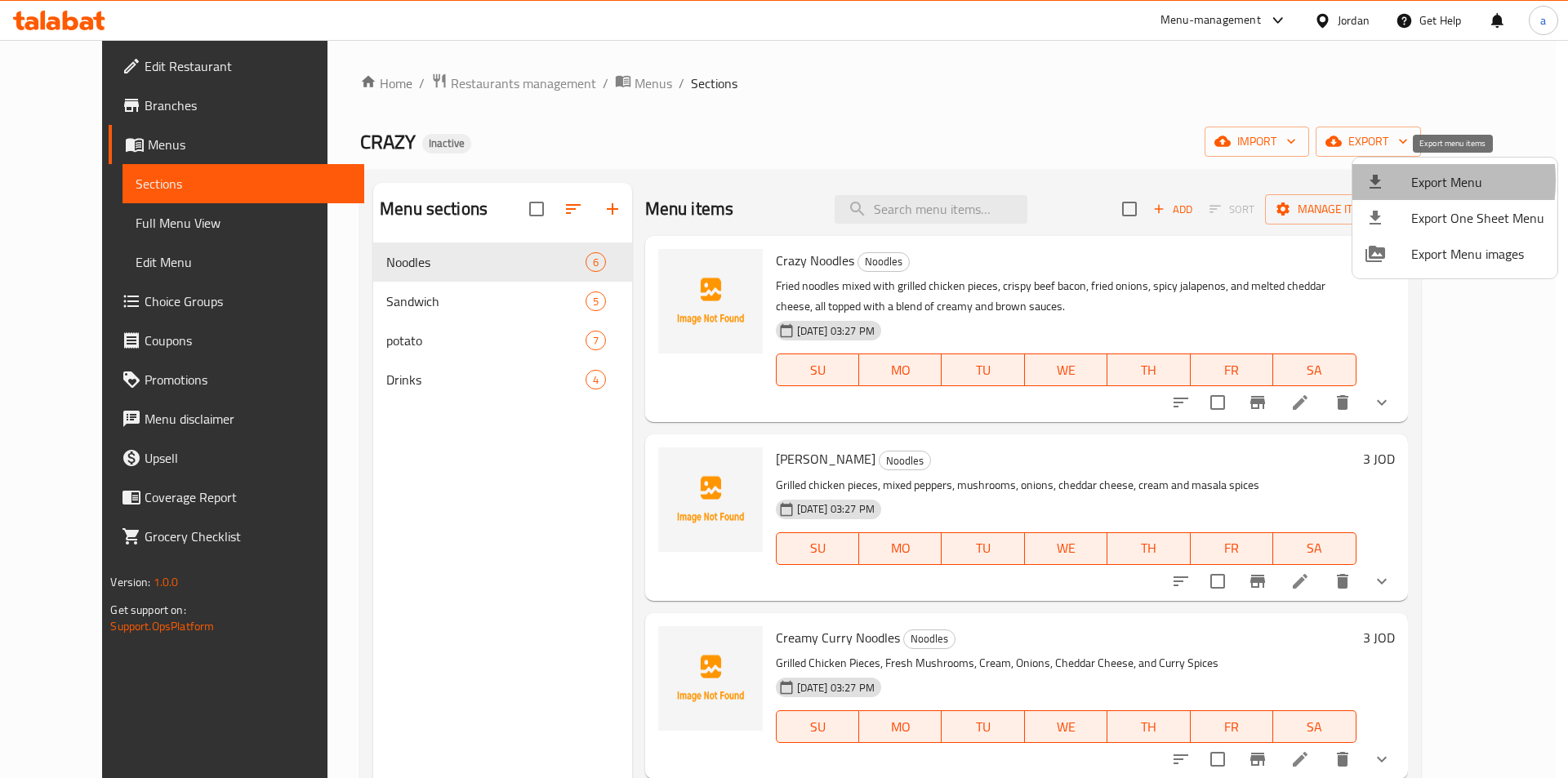
click at [1384, 181] on icon at bounding box center [1375, 182] width 20 height 20
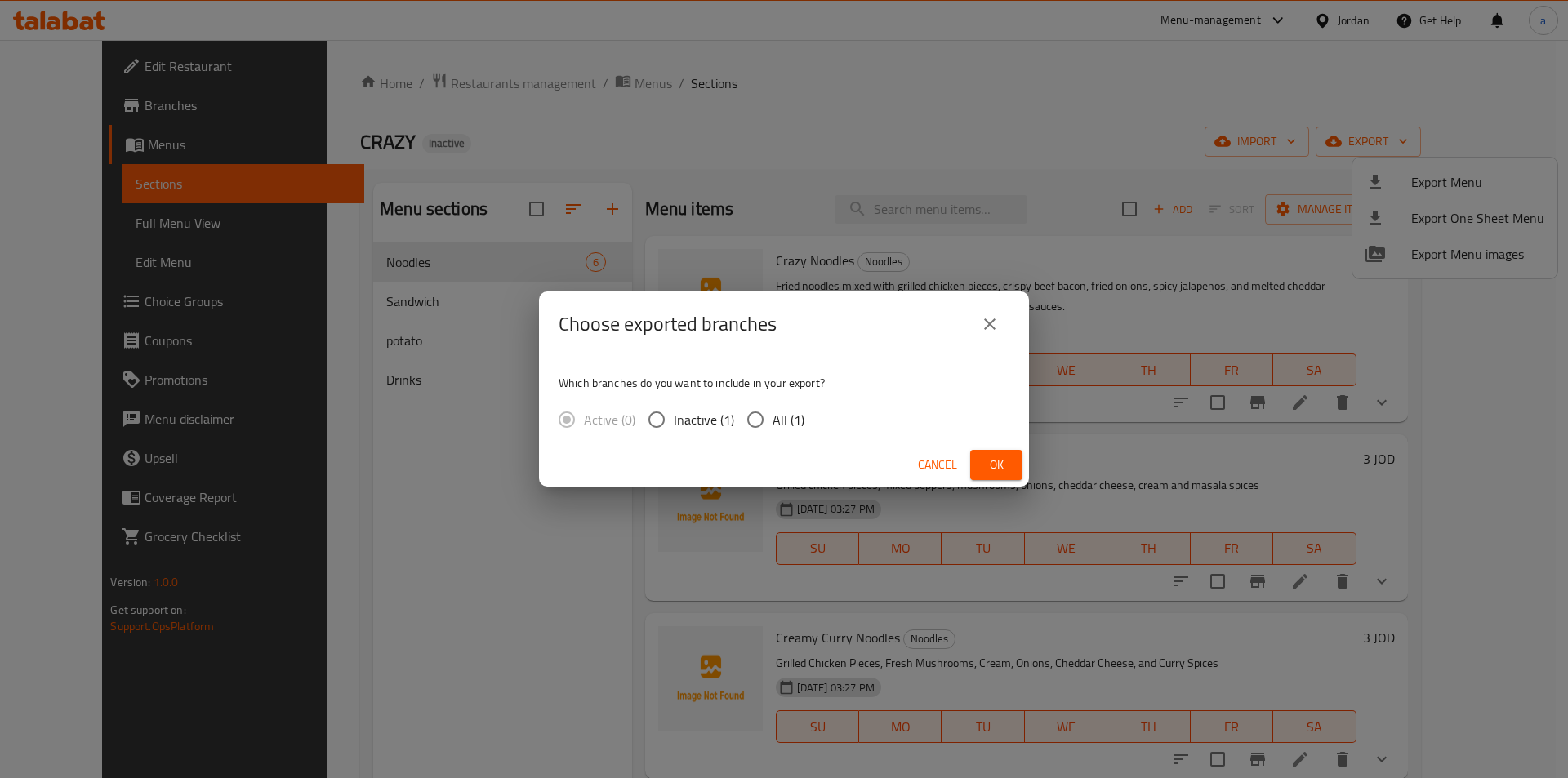
click at [795, 435] on label "All (1)" at bounding box center [771, 419] width 67 height 34
click at [773, 435] on input "All (1)" at bounding box center [754, 419] width 34 height 34
radio input "true"
click at [985, 461] on span "Ok" at bounding box center [996, 465] width 26 height 21
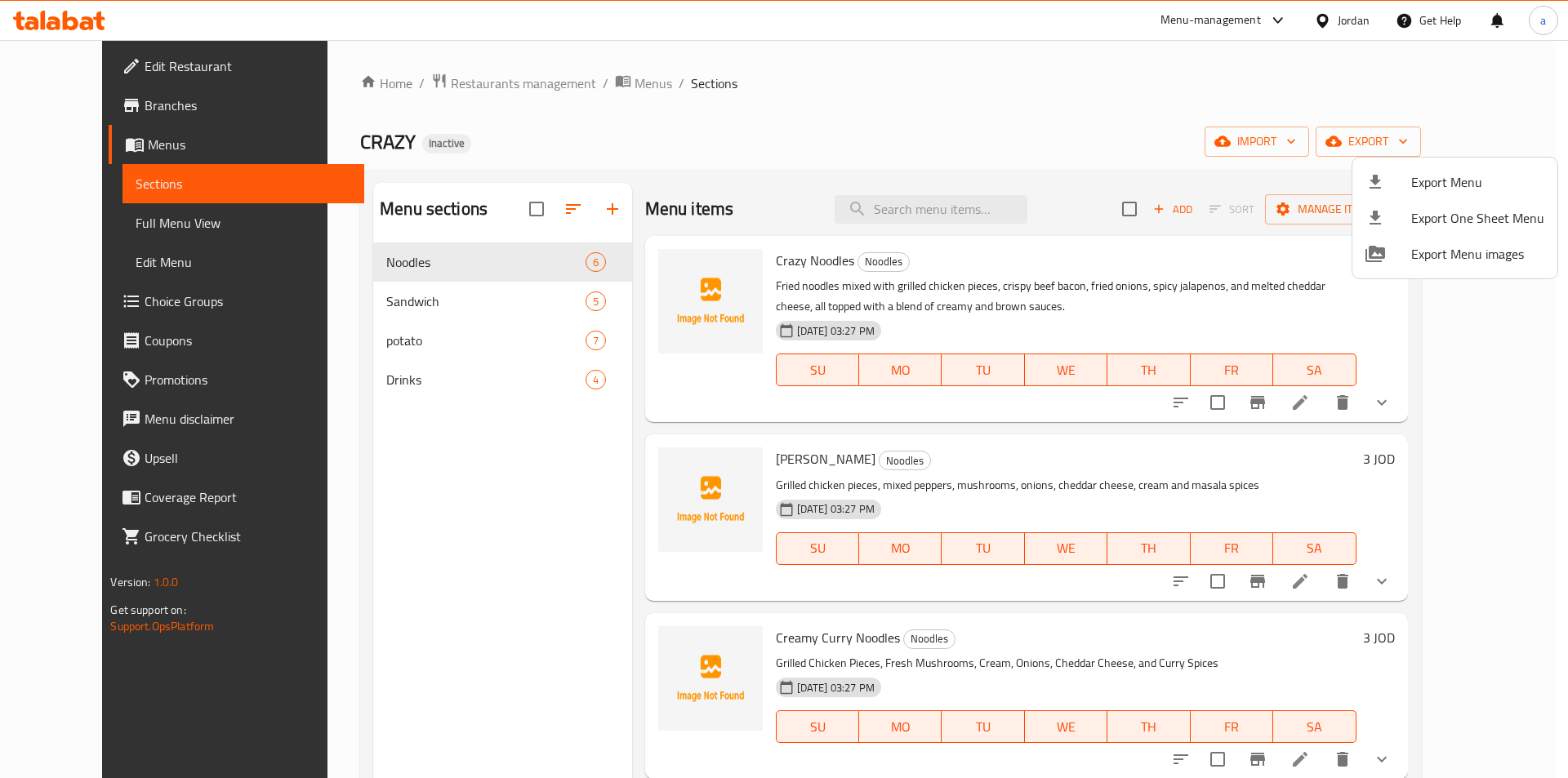
click at [1107, 106] on div at bounding box center [784, 389] width 1568 height 778
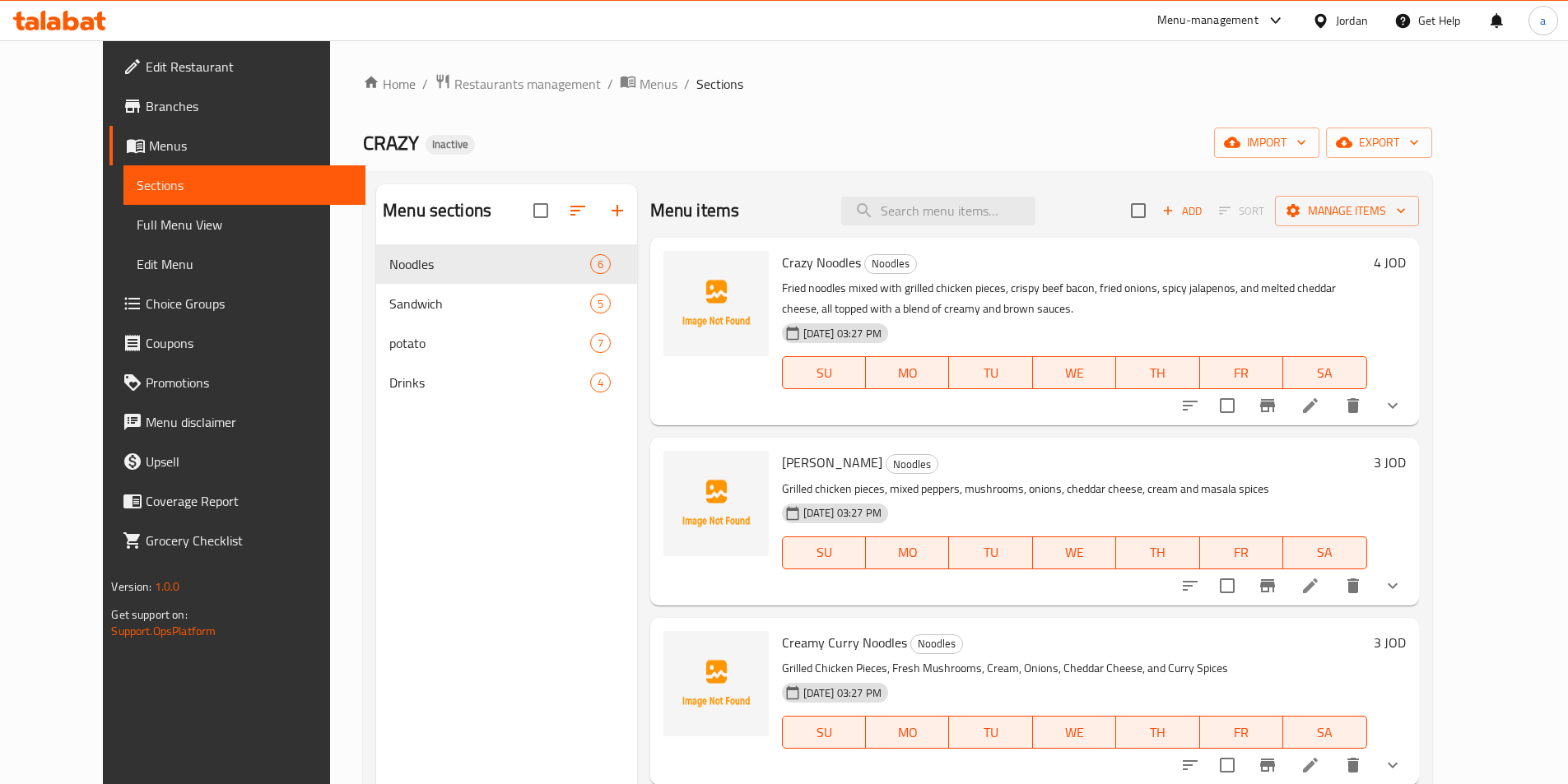
click at [809, 99] on div "Home / Restaurants management / Menus / Sections CRAZY Inactive import export M…" at bounding box center [897, 527] width 1068 height 909
